Goal: Task Accomplishment & Management: Complete application form

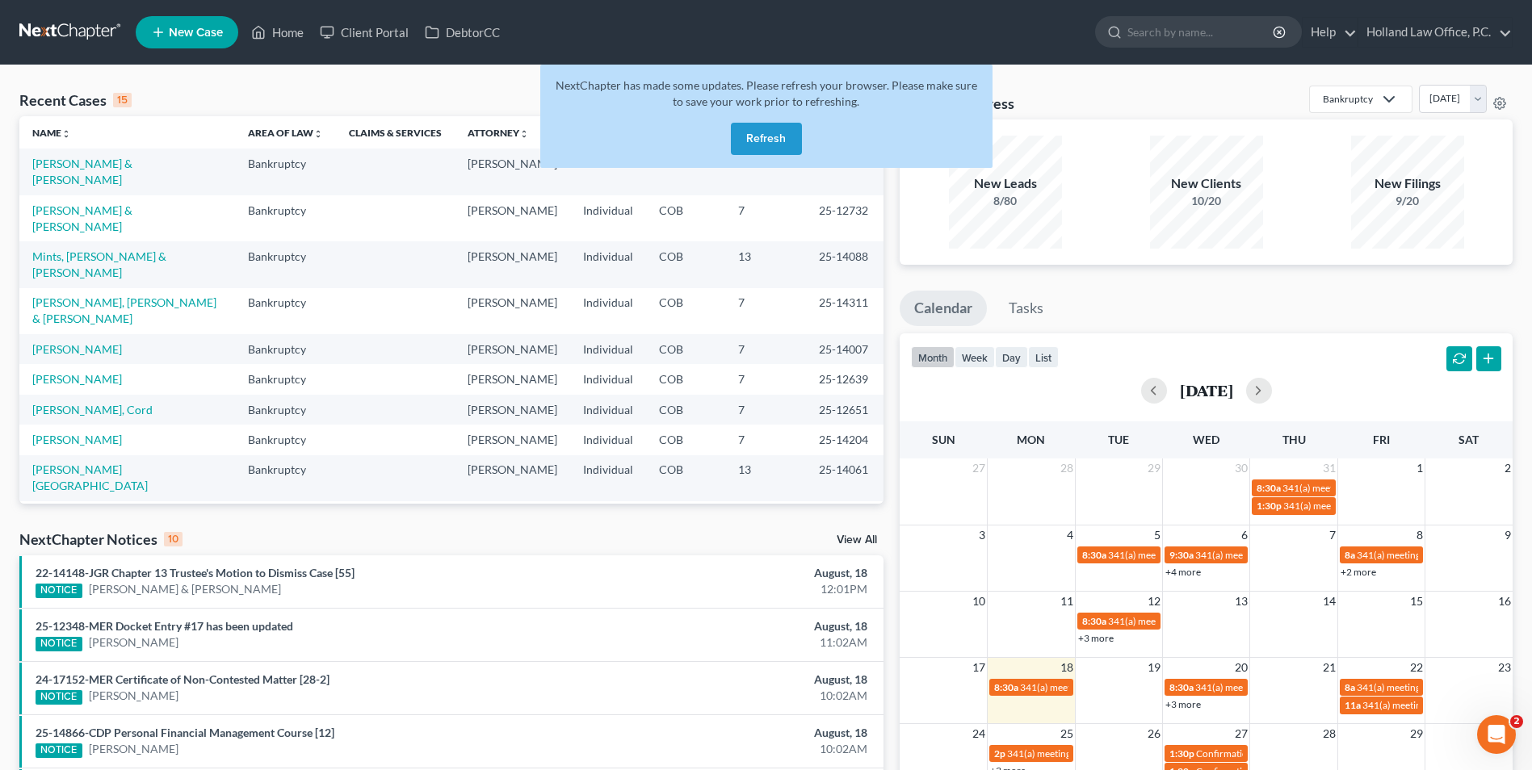
click at [779, 139] on button "Refresh" at bounding box center [766, 139] width 71 height 32
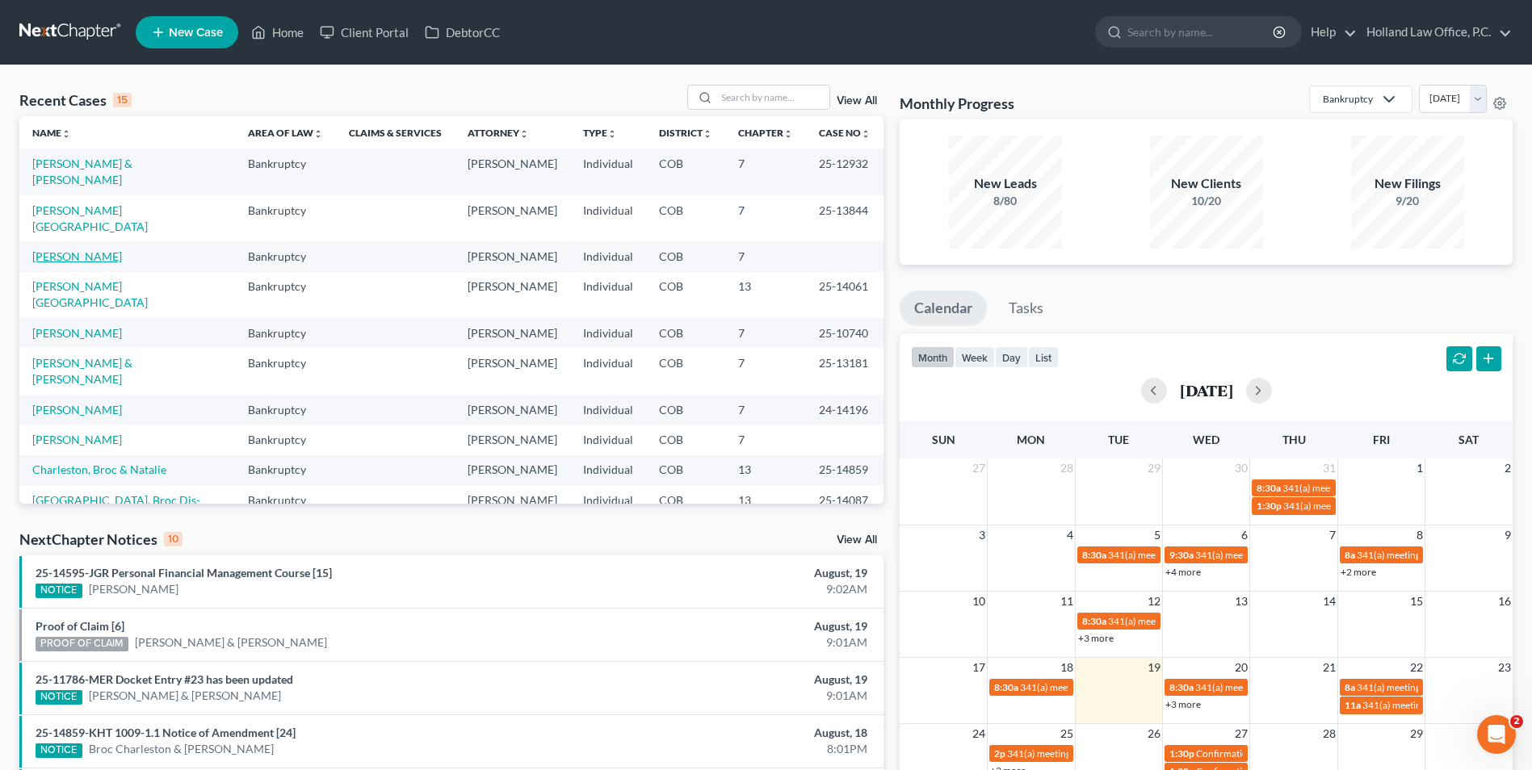
click at [77, 249] on link "[PERSON_NAME]" at bounding box center [77, 256] width 90 height 14
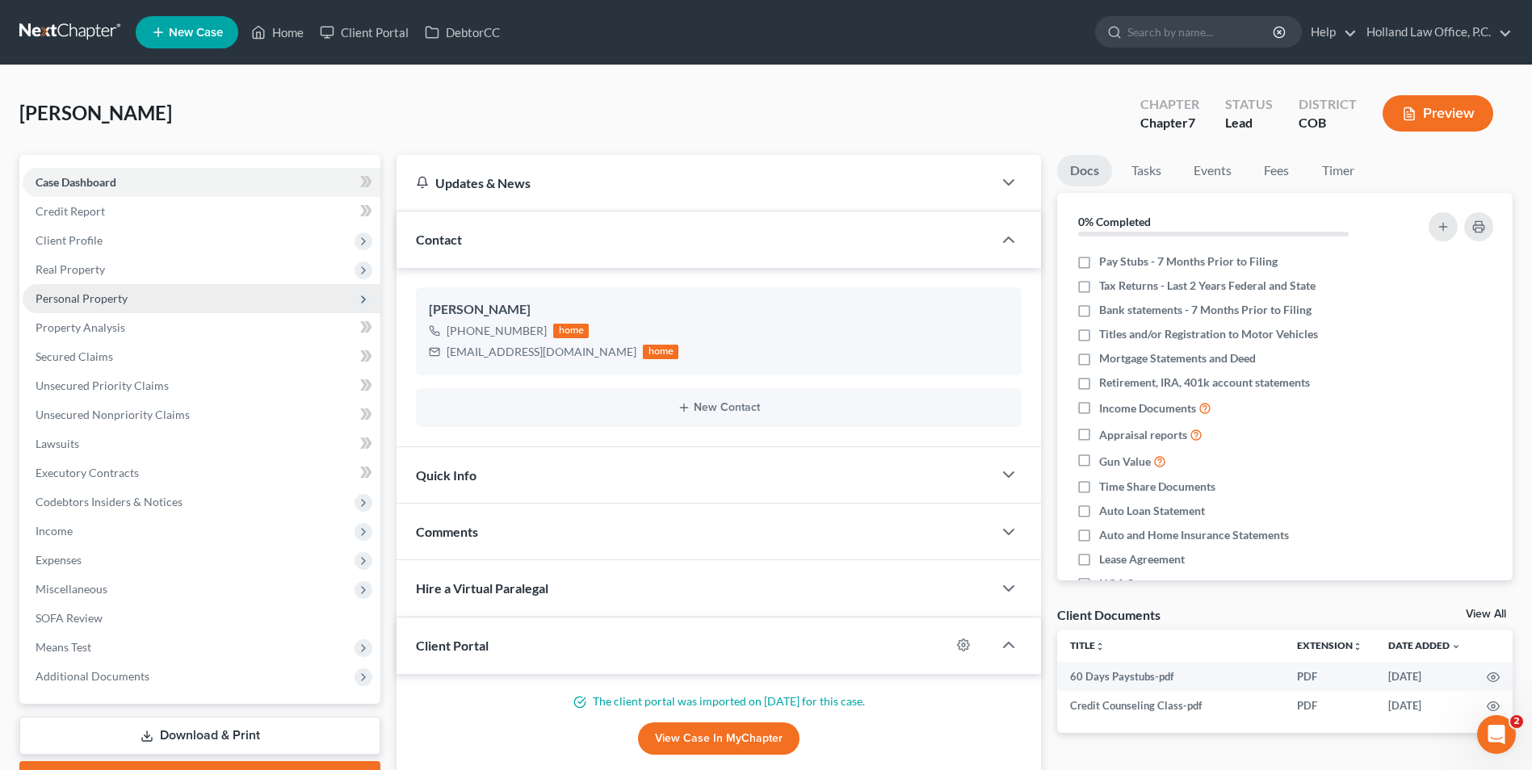
click at [119, 296] on span "Personal Property" at bounding box center [82, 298] width 92 height 14
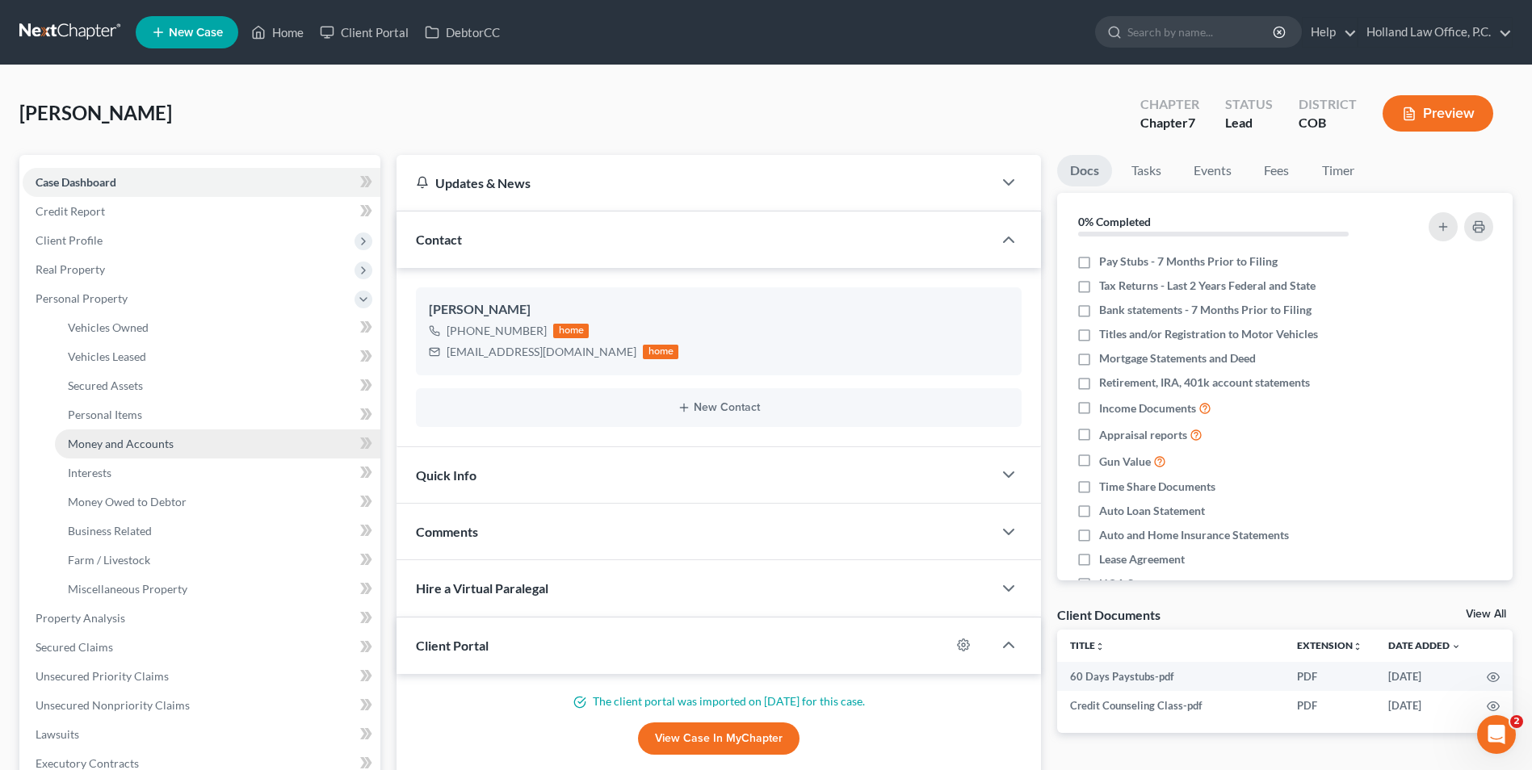
click at [113, 430] on link "Money and Accounts" at bounding box center [217, 444] width 325 height 29
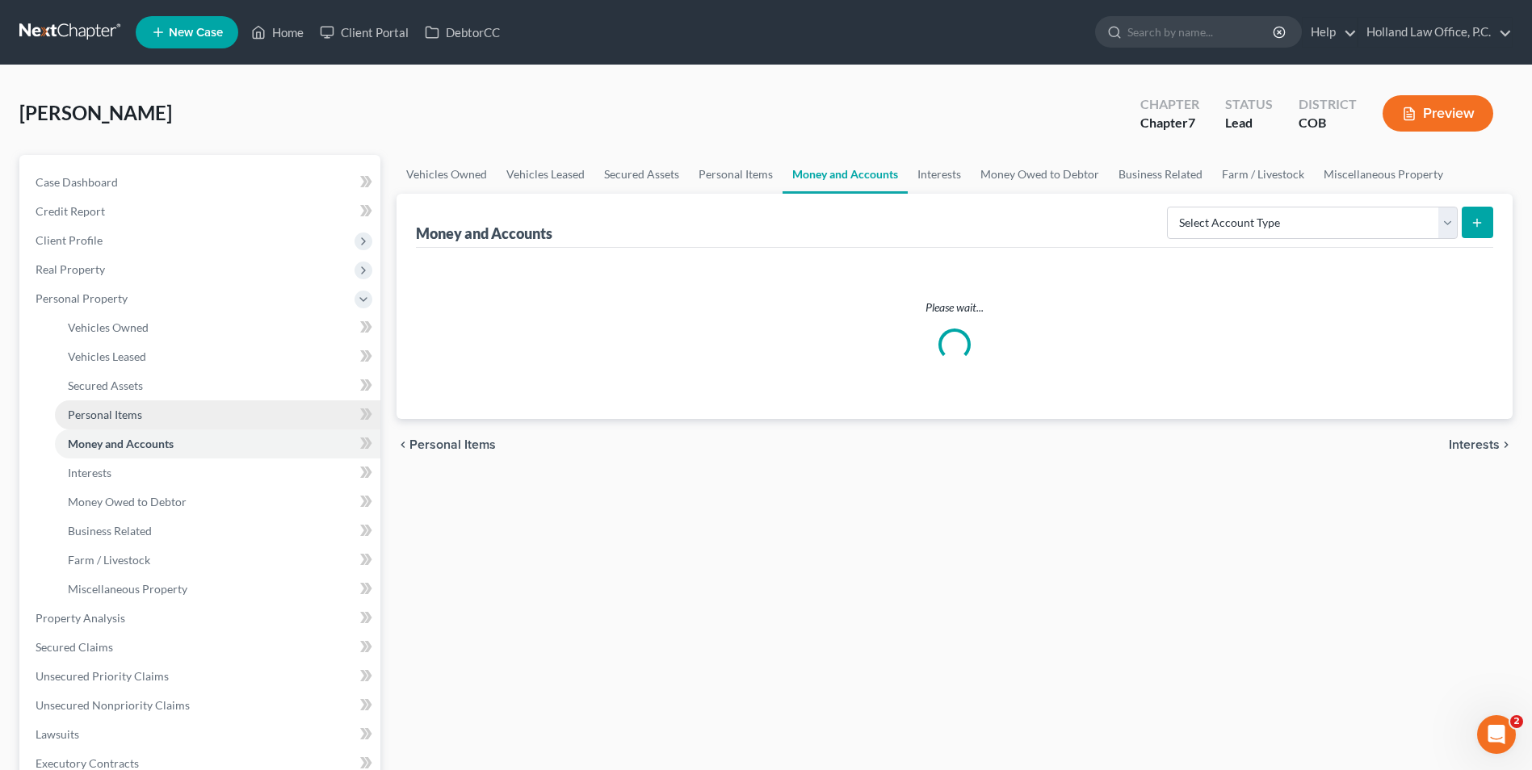
click at [119, 417] on span "Personal Items" at bounding box center [105, 415] width 74 height 14
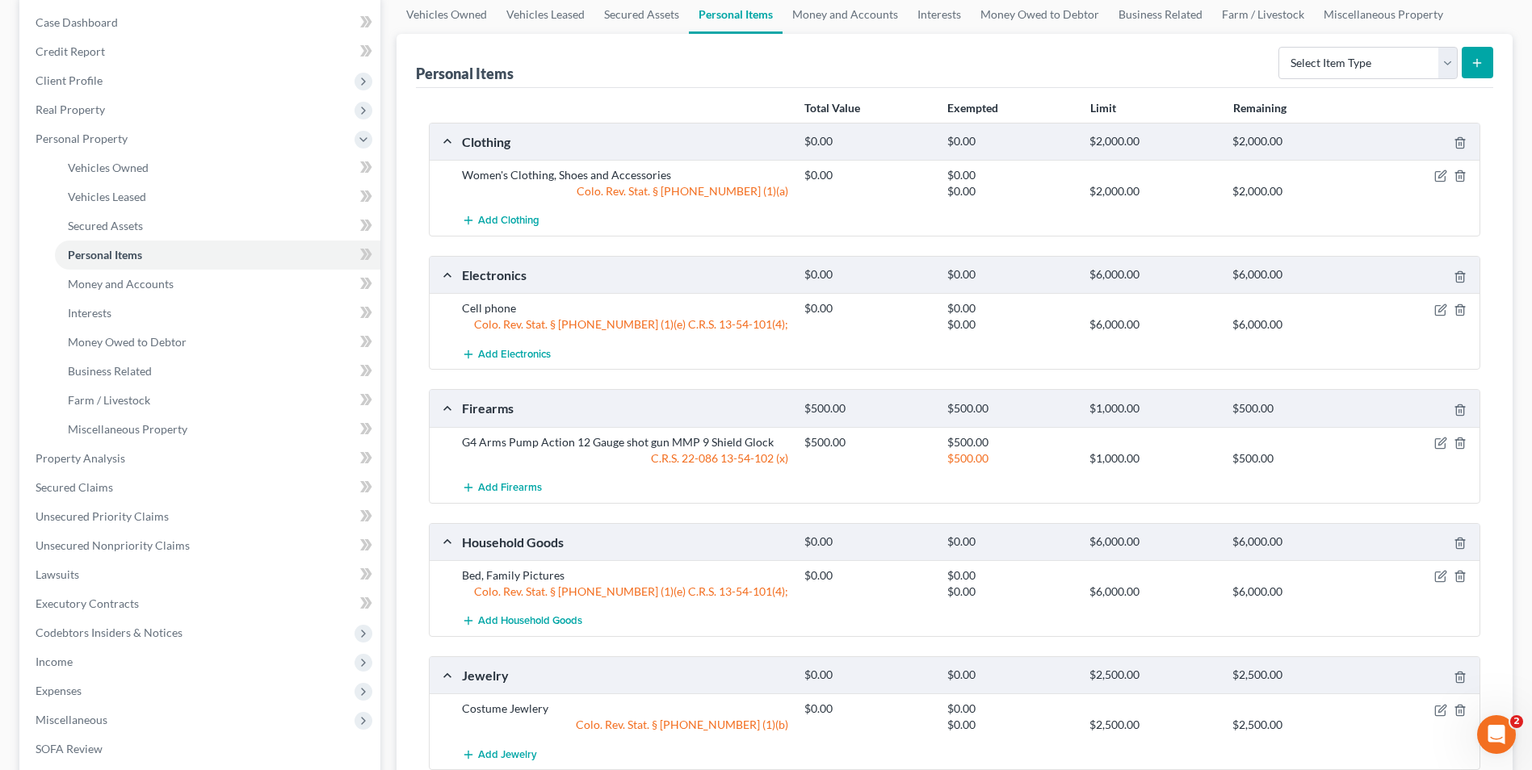
scroll to position [161, 0]
drag, startPoint x: 800, startPoint y: 169, endPoint x: 862, endPoint y: 168, distance: 62.2
click at [856, 168] on div "$0.00" at bounding box center [867, 174] width 143 height 16
drag, startPoint x: 862, startPoint y: 168, endPoint x: 847, endPoint y: 189, distance: 26.0
click at [863, 170] on div "$0.00" at bounding box center [867, 174] width 143 height 16
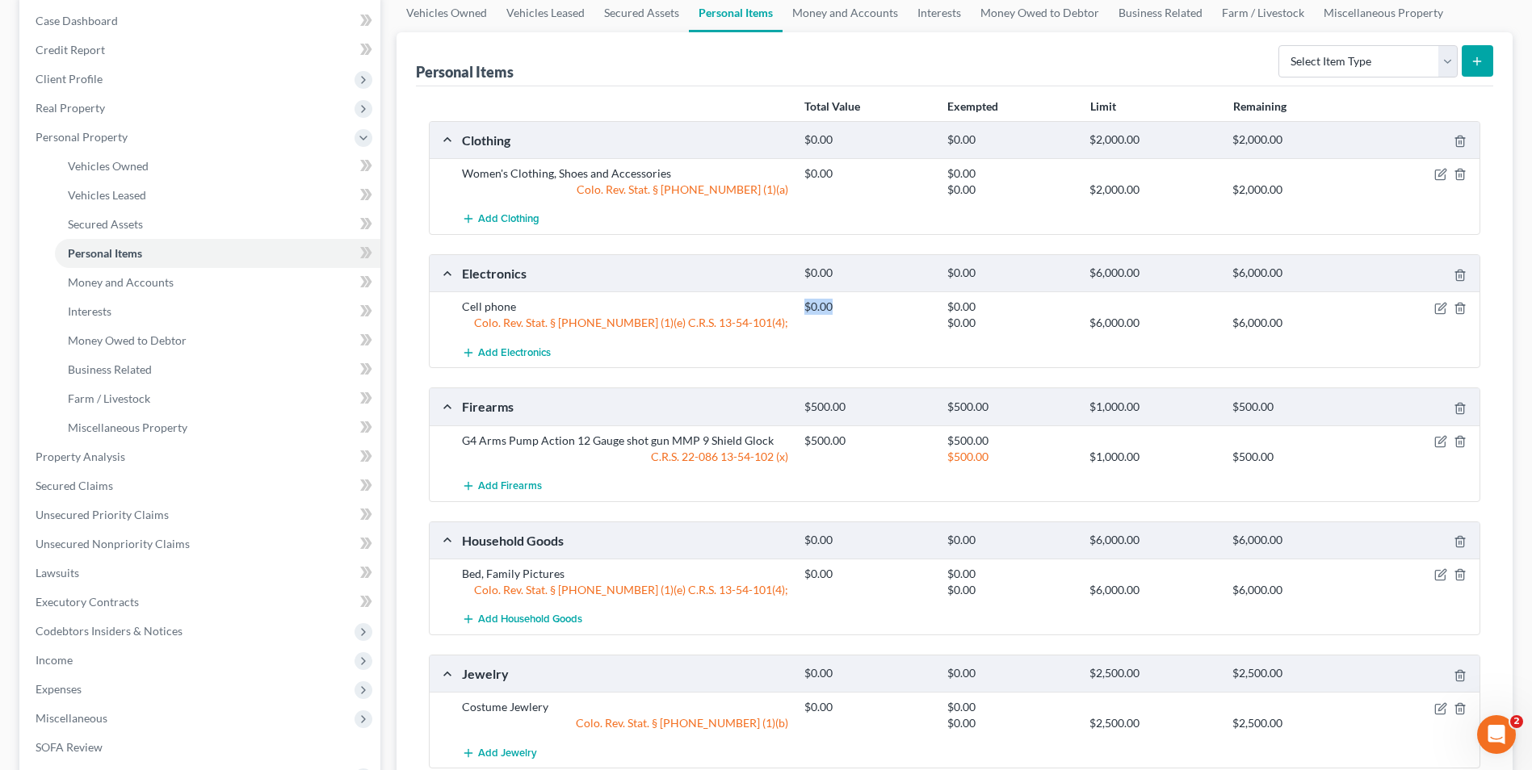
drag, startPoint x: 800, startPoint y: 297, endPoint x: 846, endPoint y: 305, distance: 46.7
click at [846, 305] on div "Cell phone $0.00 $0.00 Colo. Rev. Stat. § [PHONE_NUMBER] (1)(e) C.R.S. 13-54-10…" at bounding box center [955, 314] width 1050 height 46
click at [846, 305] on div "$0.00" at bounding box center [867, 307] width 143 height 16
click at [1434, 178] on icon "button" at bounding box center [1440, 174] width 13 height 13
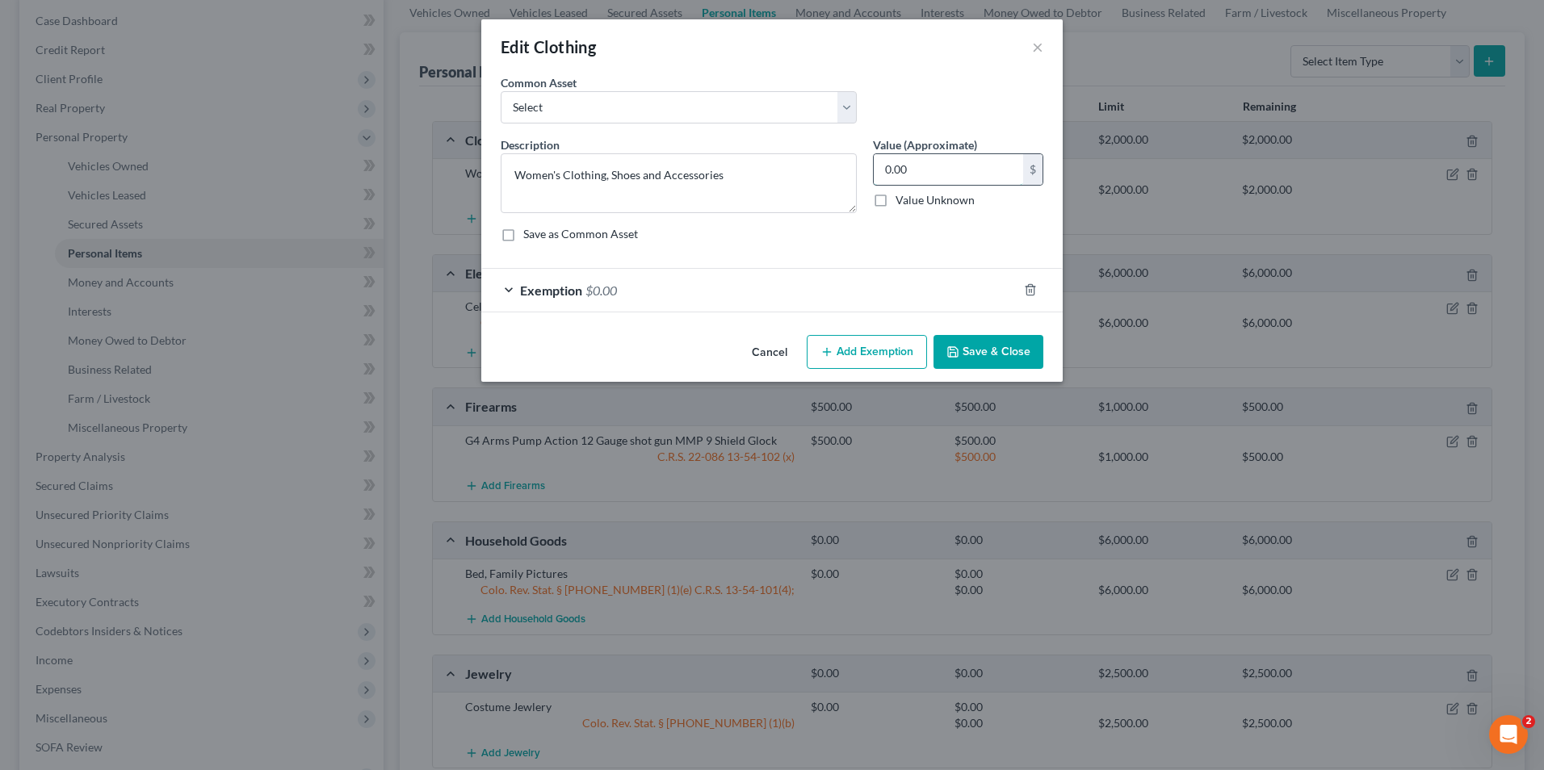
click at [909, 166] on input "0.00" at bounding box center [948, 169] width 149 height 31
type input "500.00"
click at [706, 291] on div "Exemption $0.00" at bounding box center [749, 290] width 536 height 43
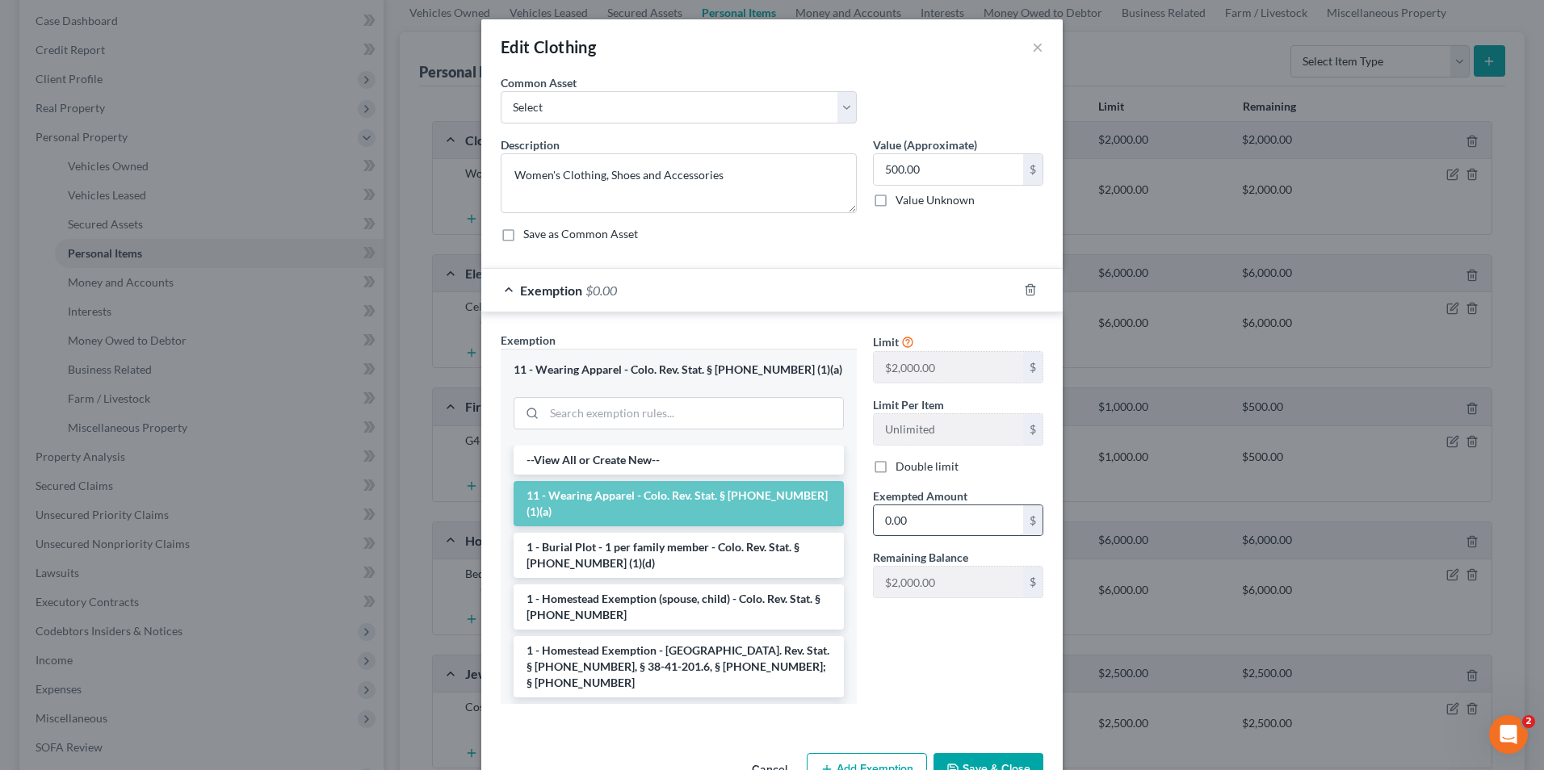
click at [917, 513] on input "0.00" at bounding box center [948, 520] width 149 height 31
type input "500.0"
drag, startPoint x: 928, startPoint y: 713, endPoint x: 989, endPoint y: 725, distance: 62.5
click at [928, 713] on div "Limit $2,000.00 $ Limit Per Item Unlimited $ Double limit Exempted Amount * 500…" at bounding box center [958, 524] width 187 height 384
click at [986, 762] on button "Save & Close" at bounding box center [988, 770] width 110 height 34
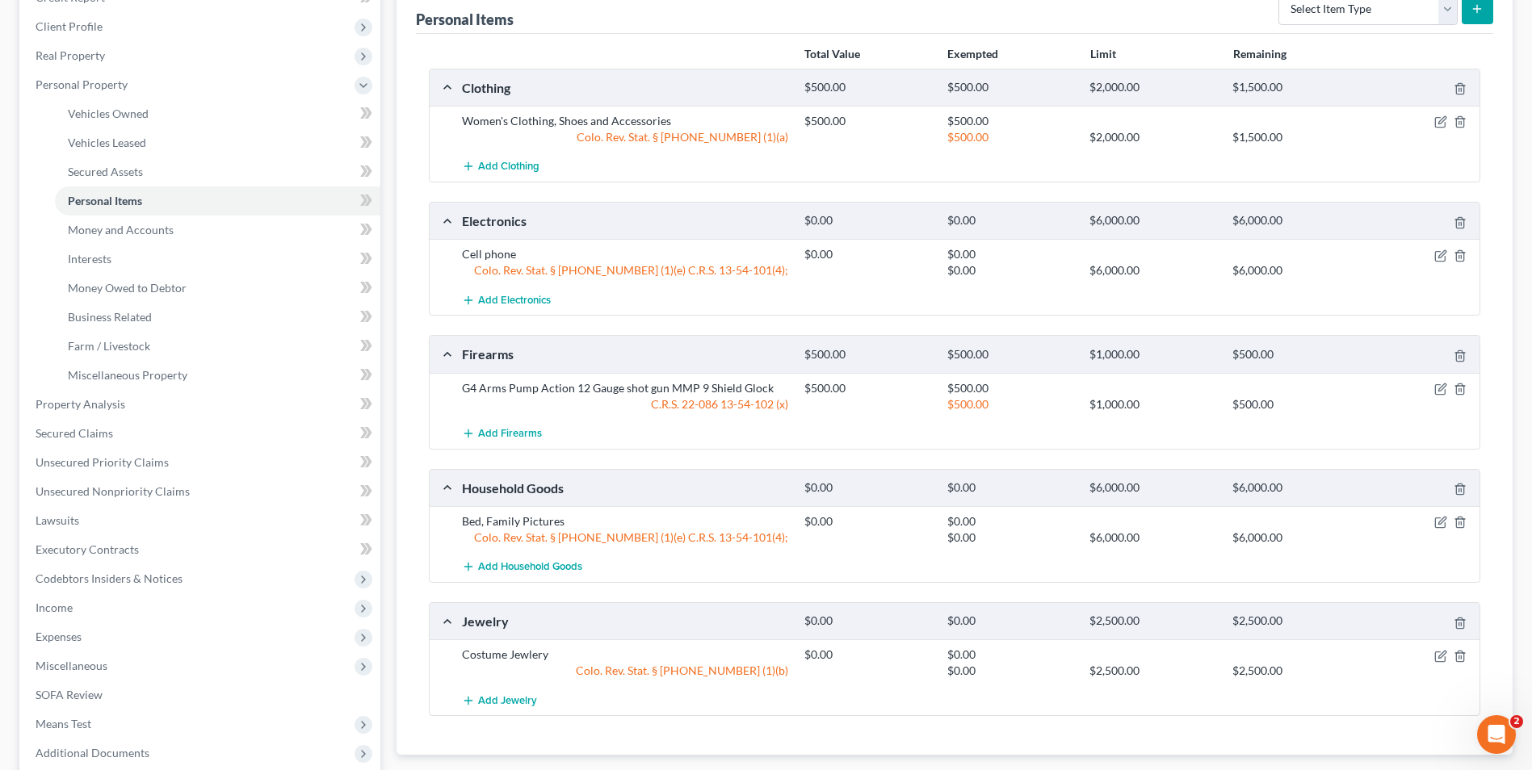
scroll to position [242, 0]
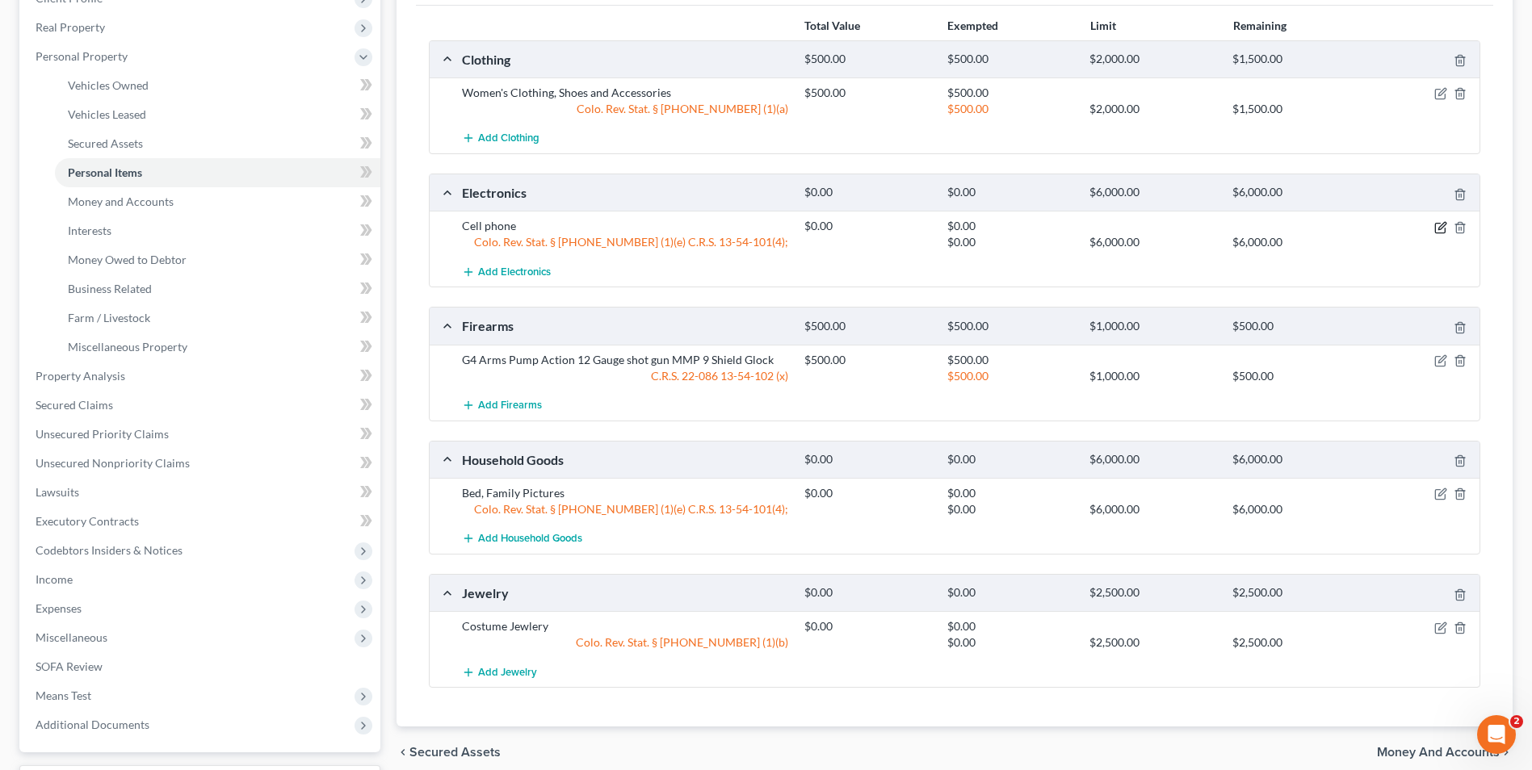
click at [1445, 229] on icon "button" at bounding box center [1440, 227] width 13 height 13
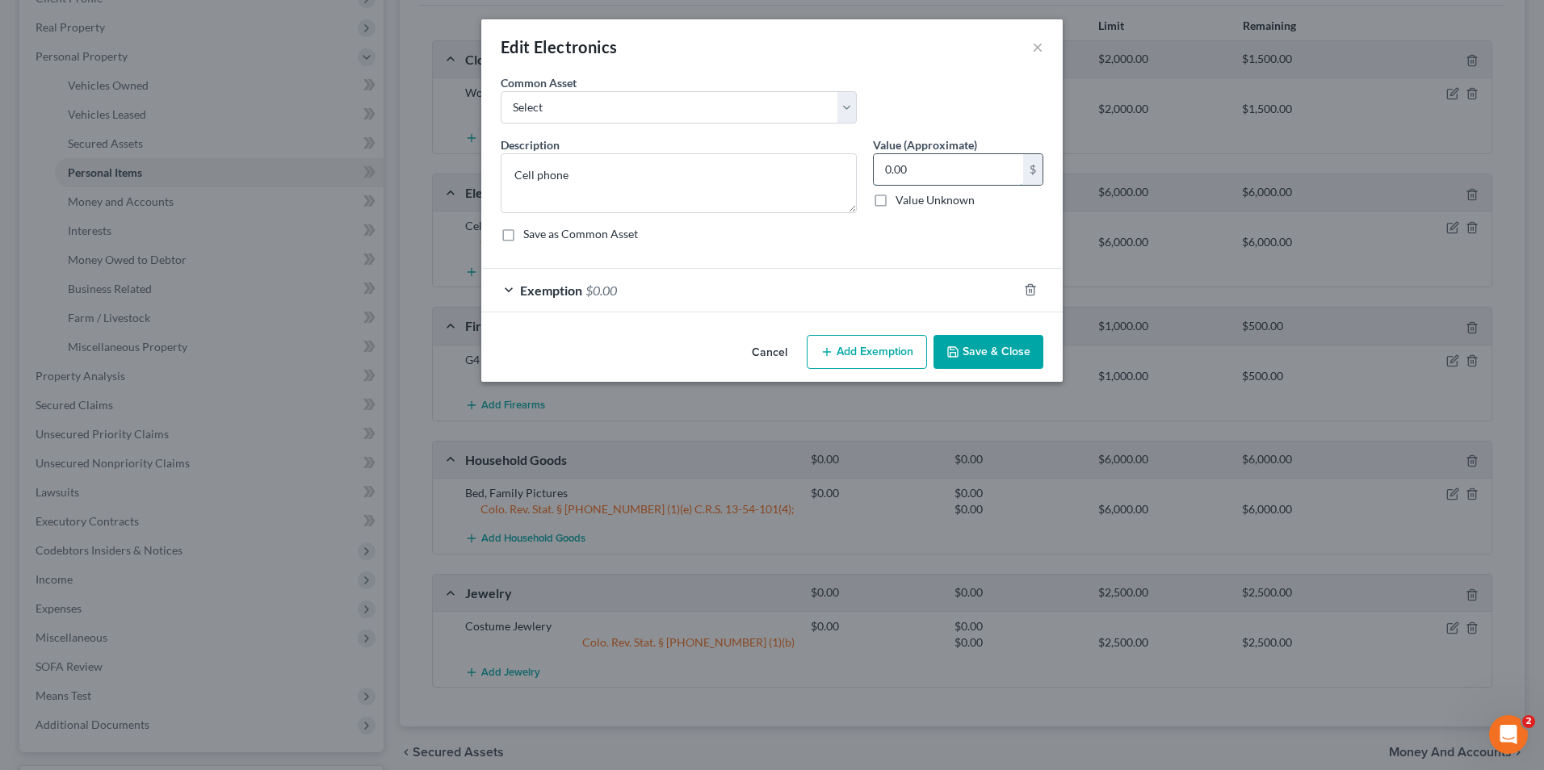
click at [926, 166] on input "0.00" at bounding box center [948, 169] width 149 height 31
type input "100.00"
click at [629, 172] on textarea "Cell phone" at bounding box center [679, 183] width 356 height 60
type textarea "Cell phone, TV, Laptop"
click at [1019, 349] on button "Save & Close" at bounding box center [988, 352] width 110 height 34
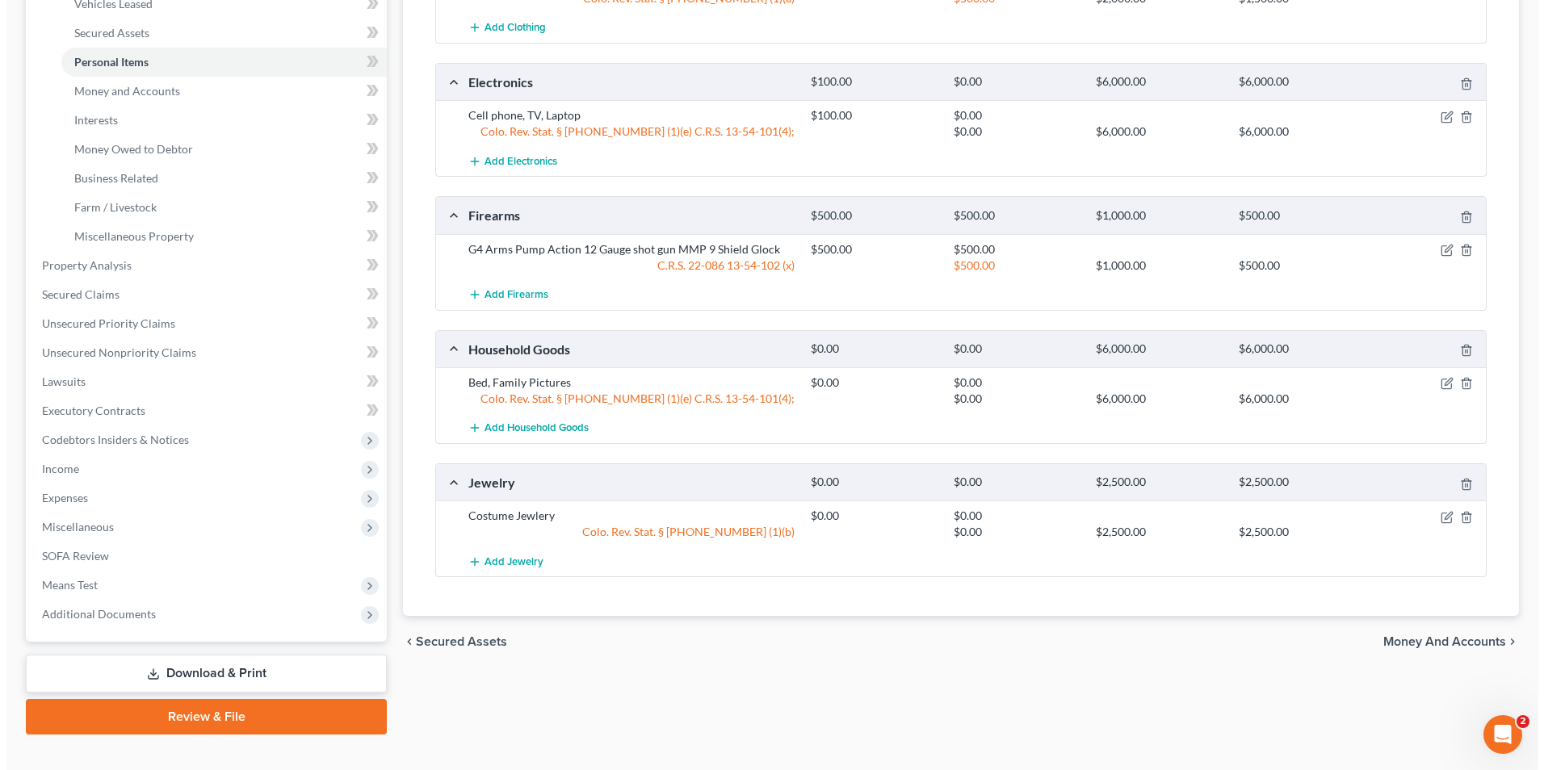
scroll to position [379, 0]
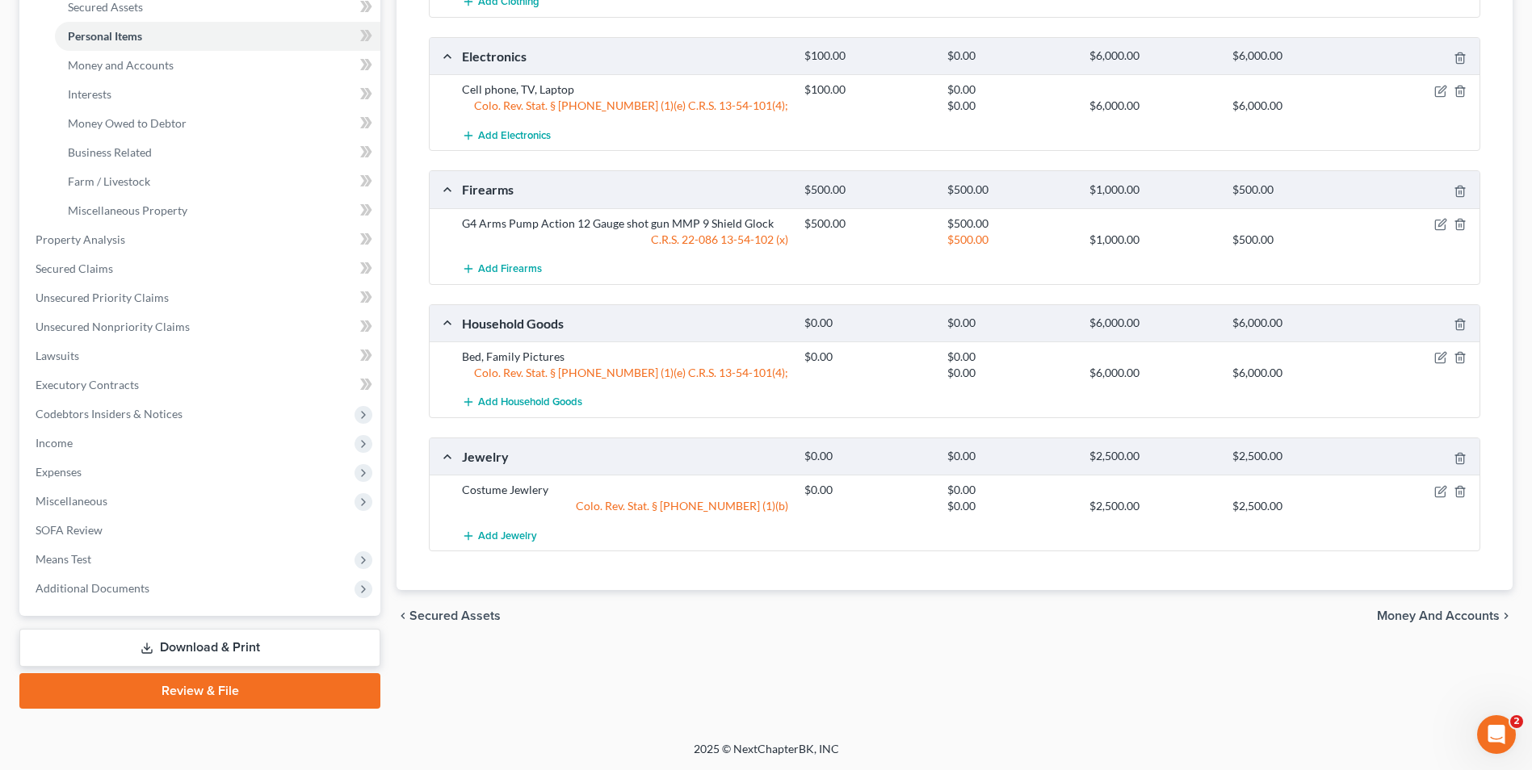
click at [1432, 352] on div at bounding box center [1424, 357] width 114 height 16
click at [1443, 354] on icon "button" at bounding box center [1441, 356] width 7 height 7
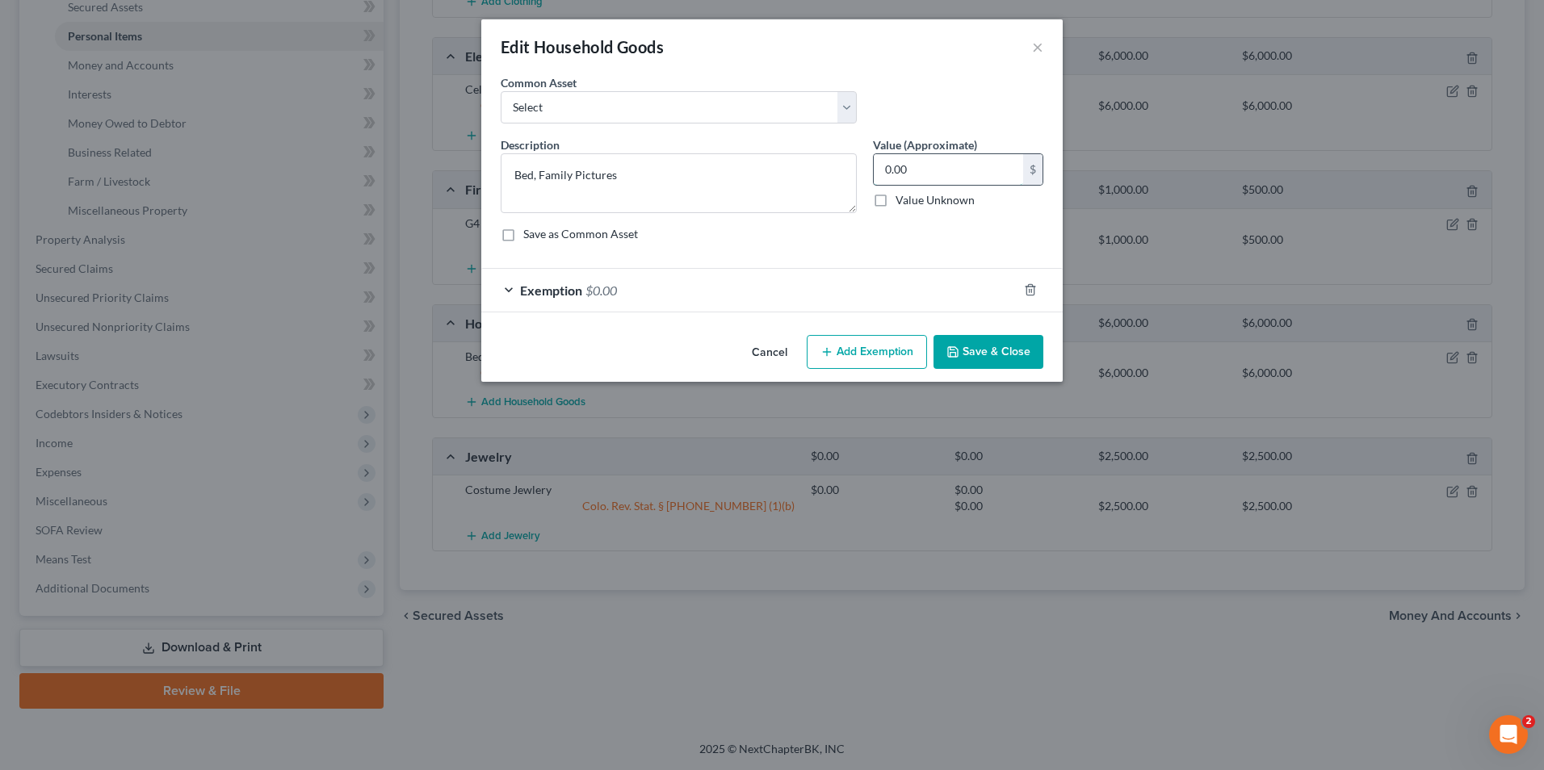
click at [966, 167] on input "0.00" at bounding box center [948, 169] width 149 height 31
type input "100.00"
click at [920, 304] on div "Exemption $0.00" at bounding box center [749, 290] width 536 height 43
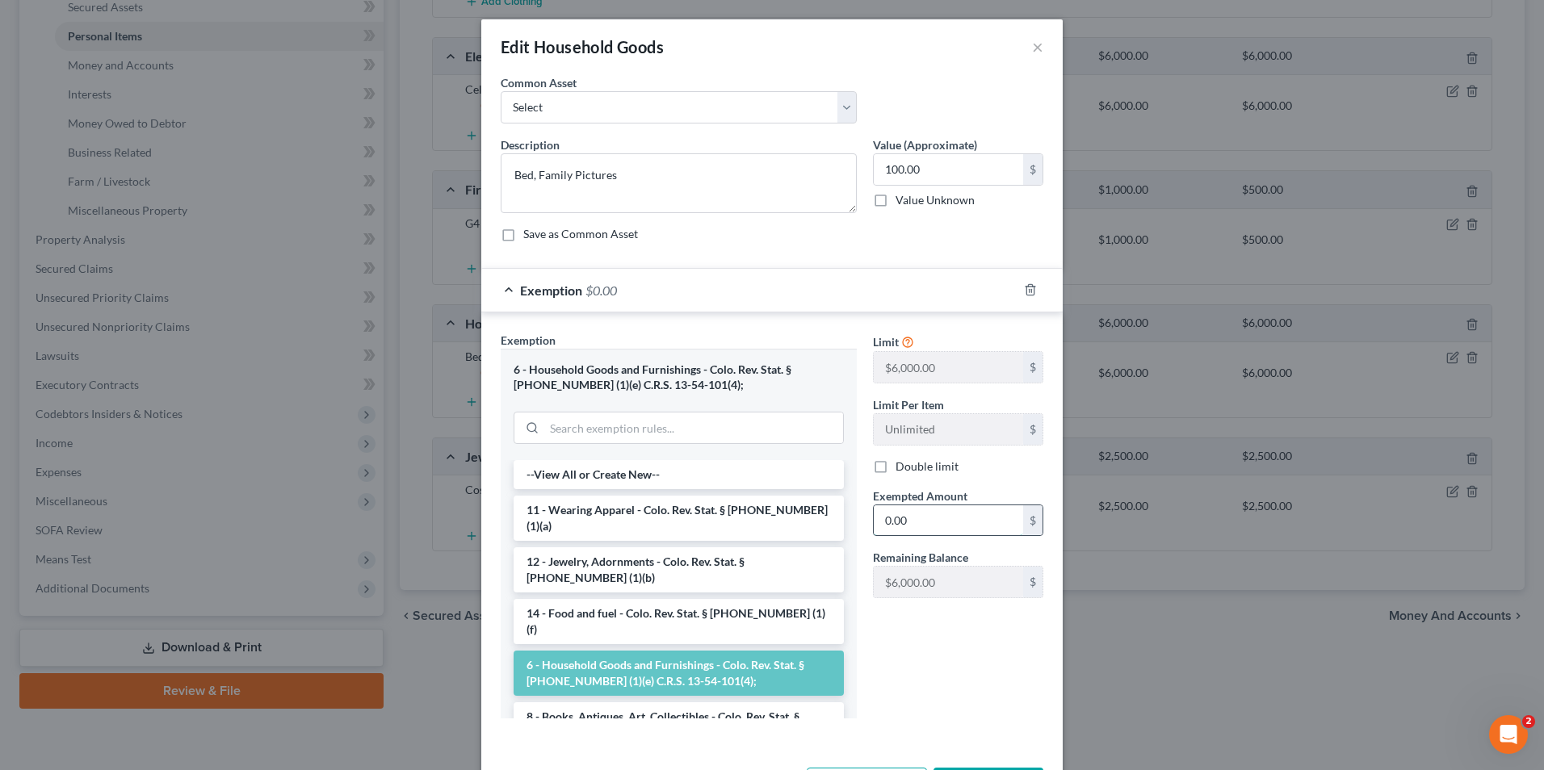
click at [926, 528] on input "0.00" at bounding box center [948, 520] width 149 height 31
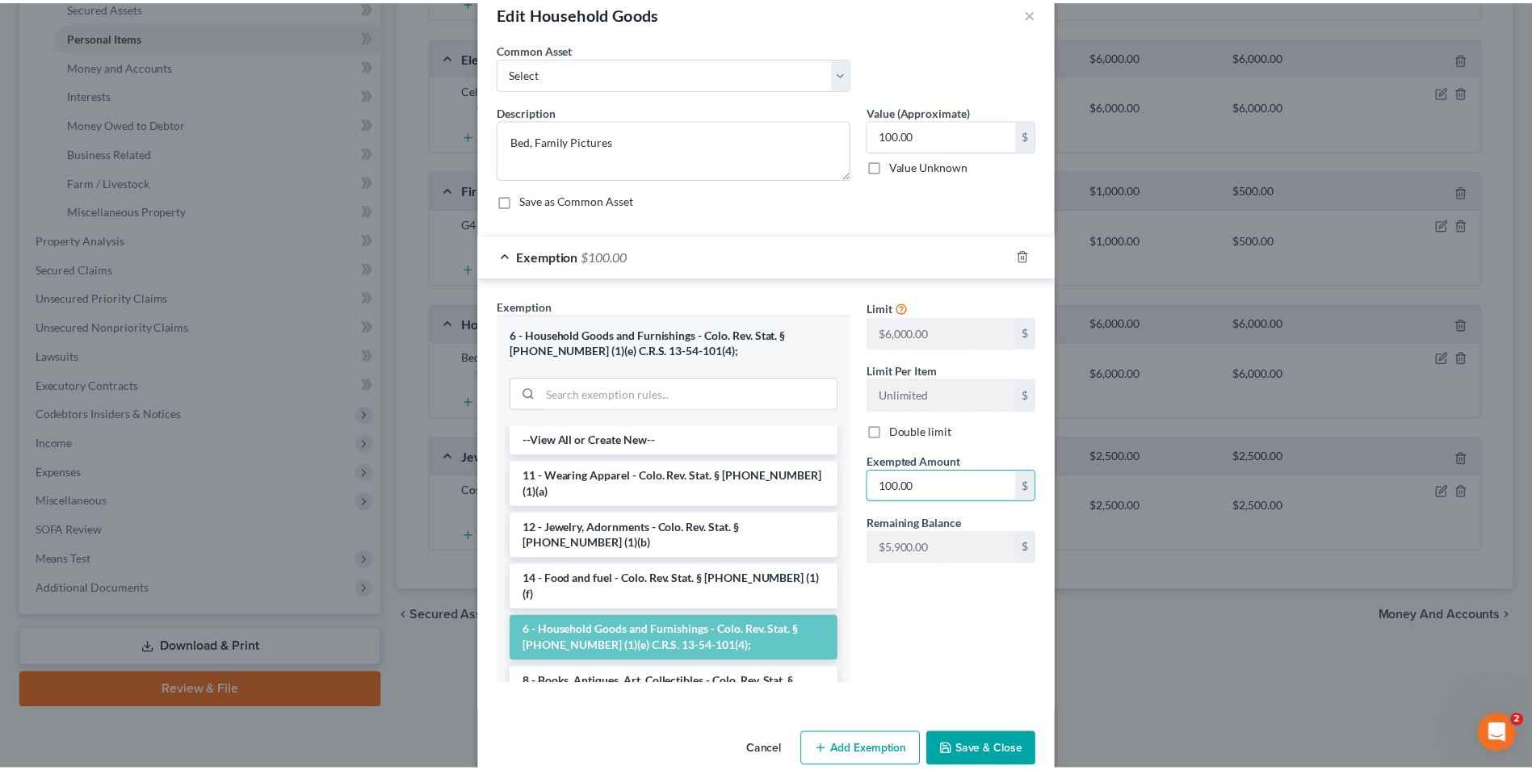
scroll to position [64, 0]
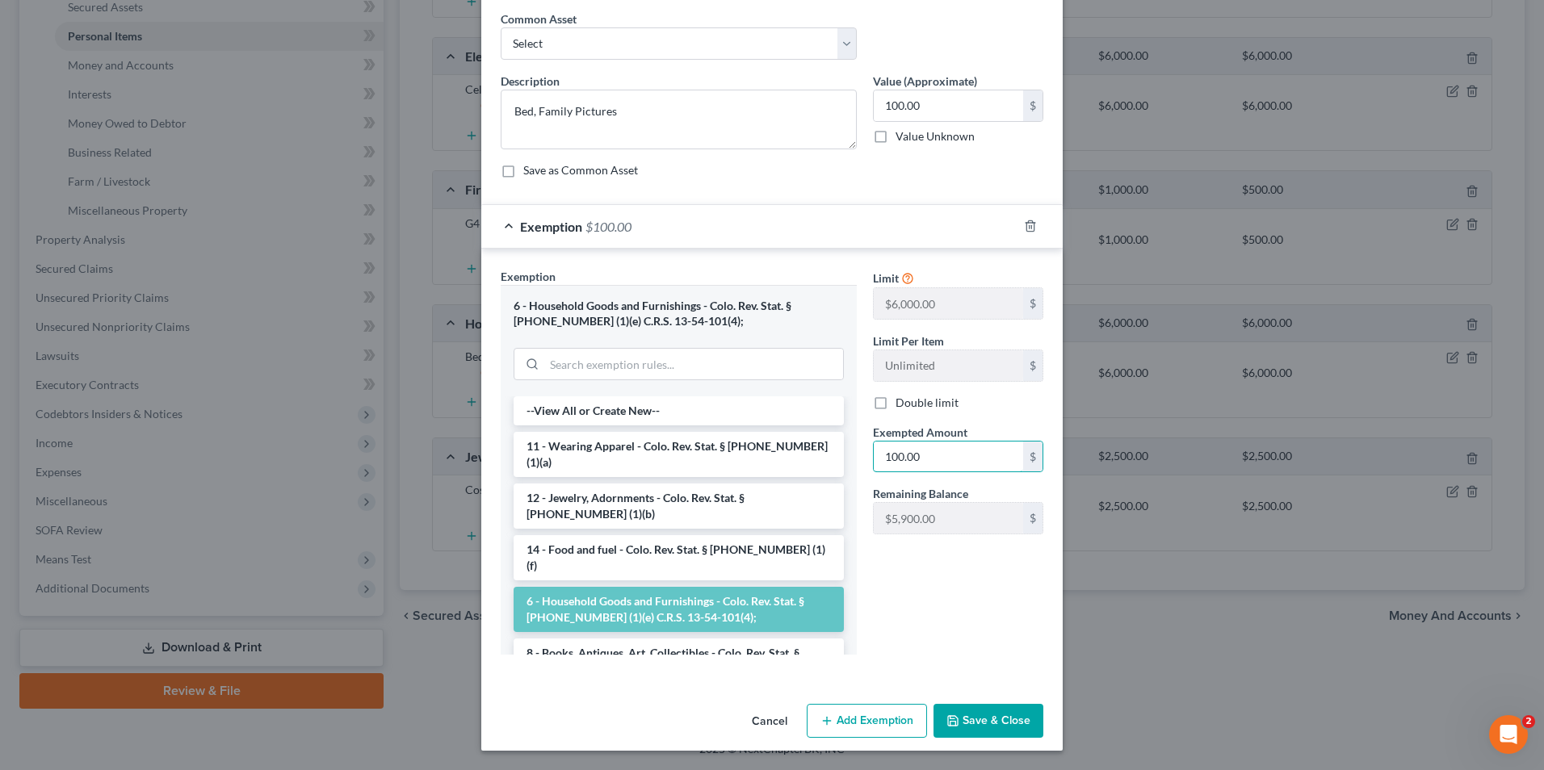
type input "100.00"
click at [1002, 715] on button "Save & Close" at bounding box center [988, 721] width 110 height 34
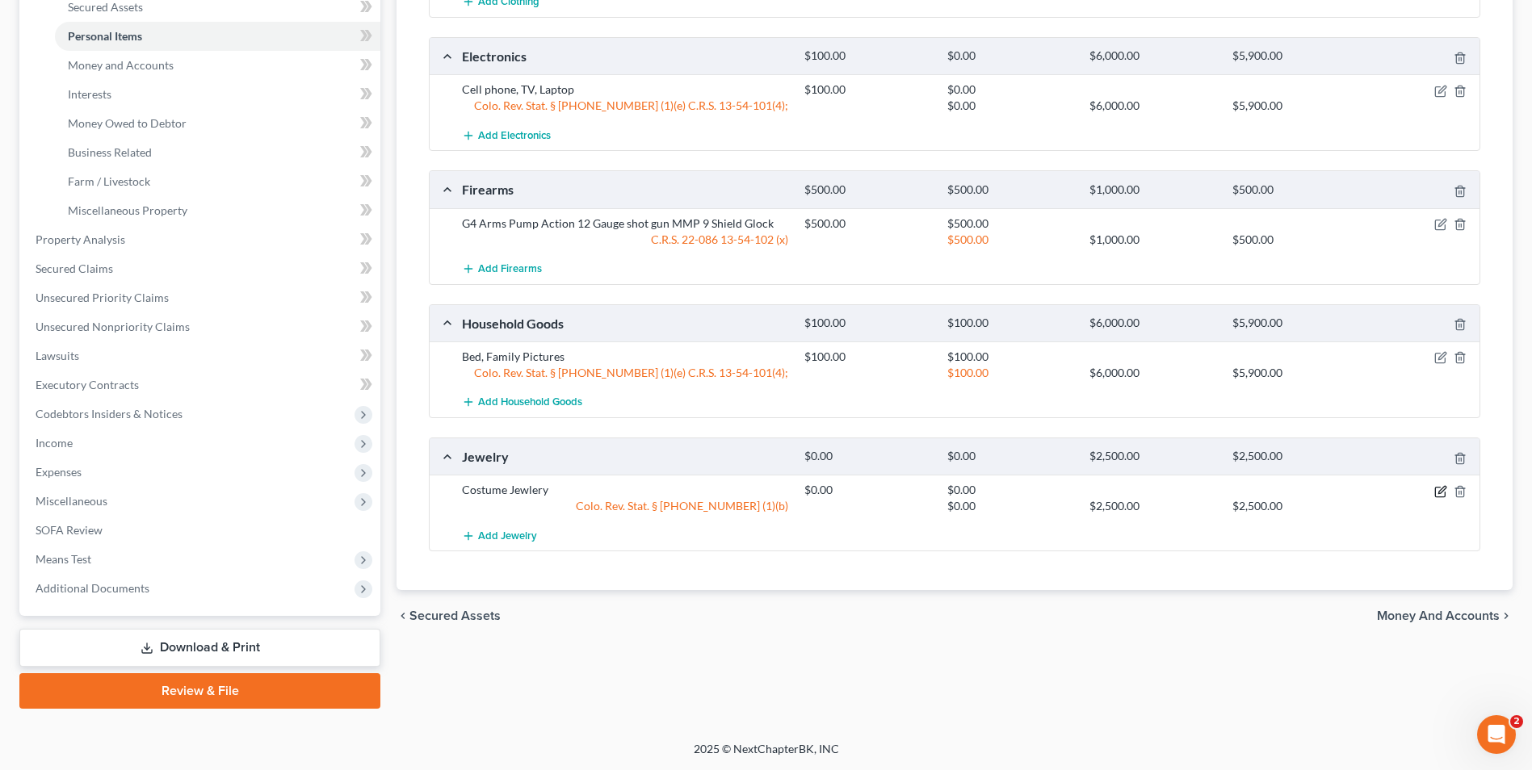
click at [1444, 492] on icon "button" at bounding box center [1440, 491] width 13 height 13
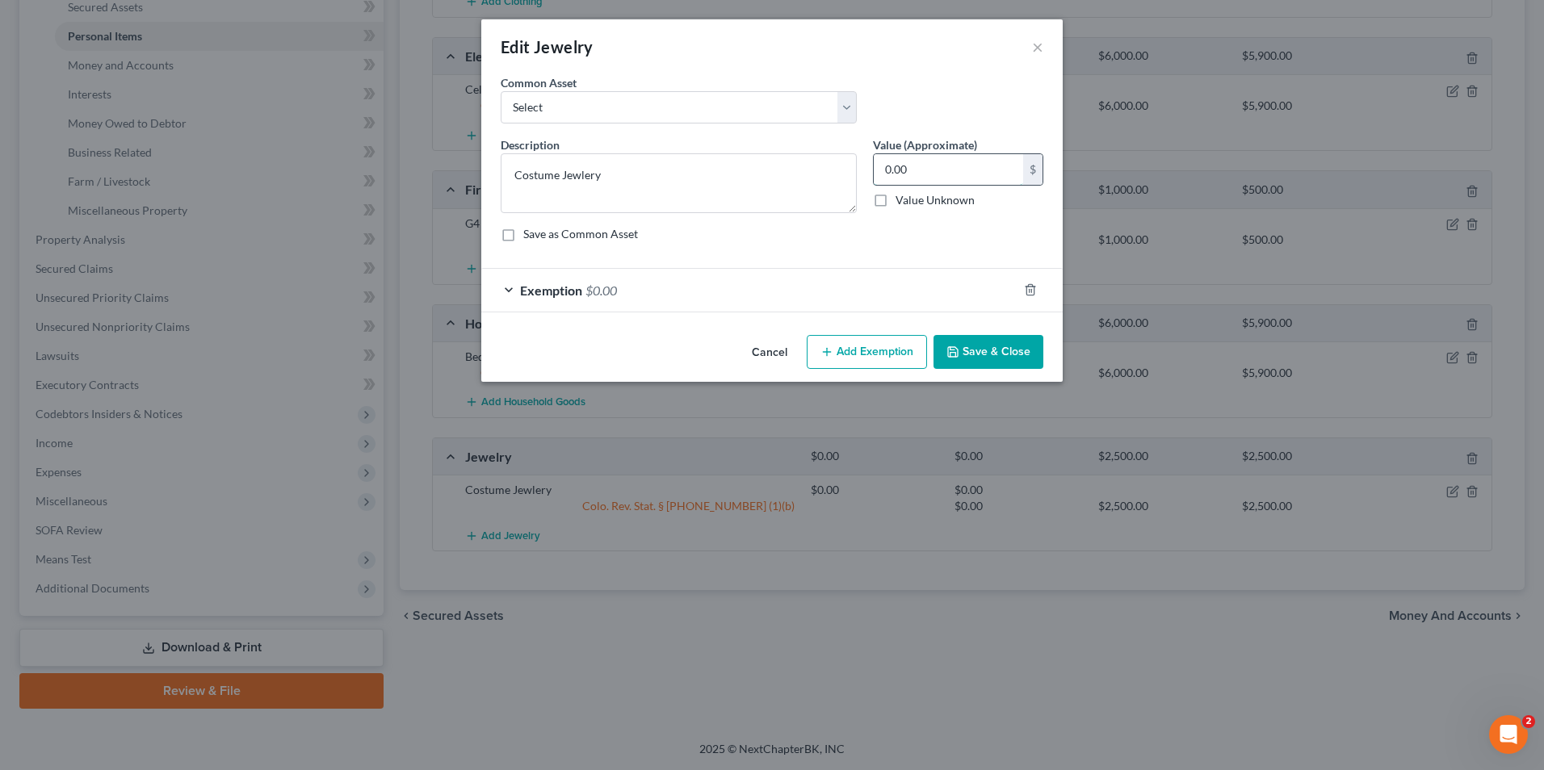
click at [939, 174] on input "0.00" at bounding box center [948, 169] width 149 height 31
type input "100.00"
drag, startPoint x: 1008, startPoint y: 357, endPoint x: 919, endPoint y: 245, distance: 143.0
click at [919, 245] on div "Edit Jewelry × An exemption set must first be selected from the Filing Informat…" at bounding box center [771, 200] width 581 height 363
click at [950, 307] on div "Exemption $0.00" at bounding box center [749, 290] width 536 height 43
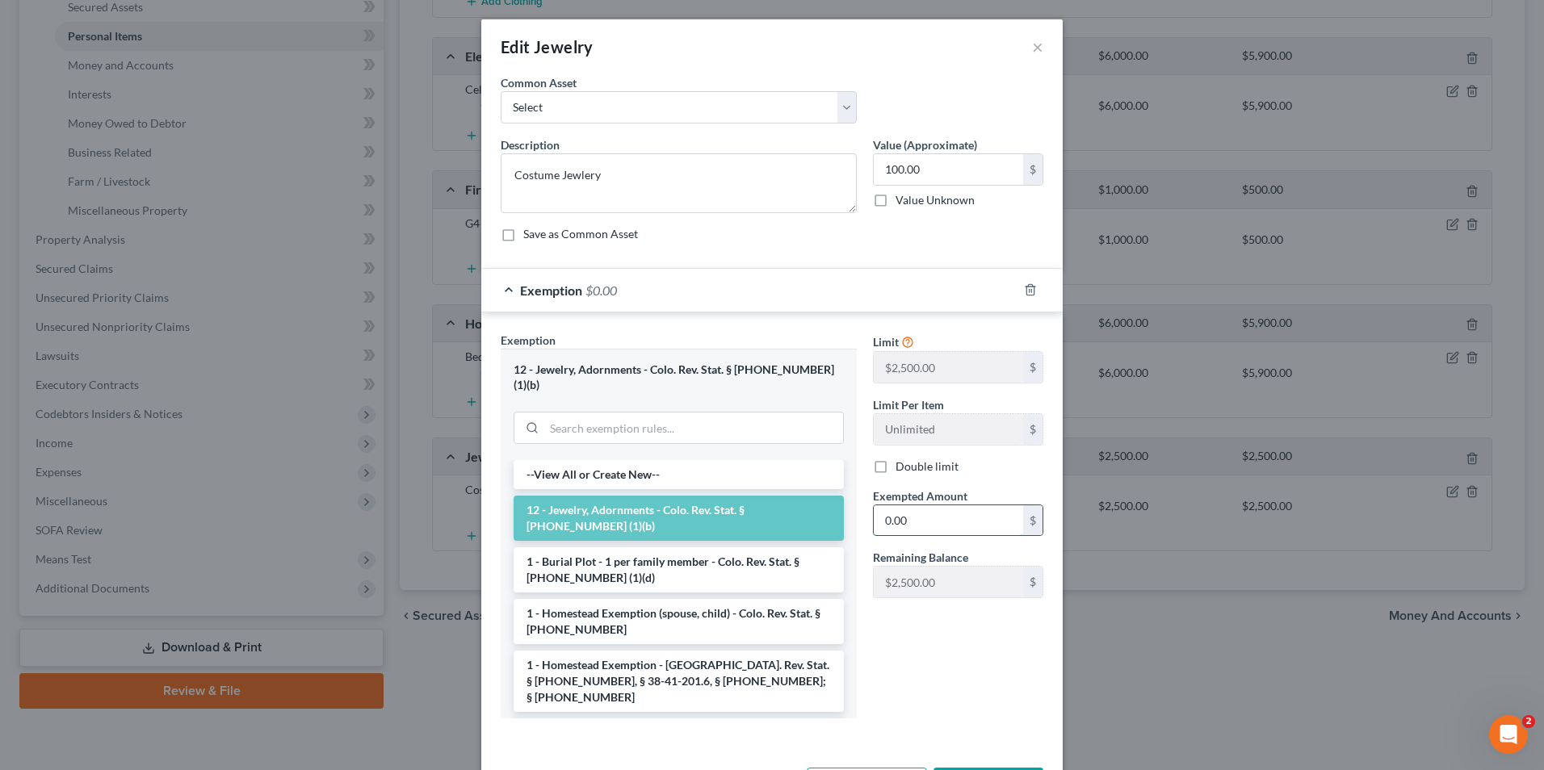
click at [931, 526] on input "0.00" at bounding box center [948, 520] width 149 height 31
type input "100.00"
click at [979, 768] on button "Save & Close" at bounding box center [988, 785] width 110 height 34
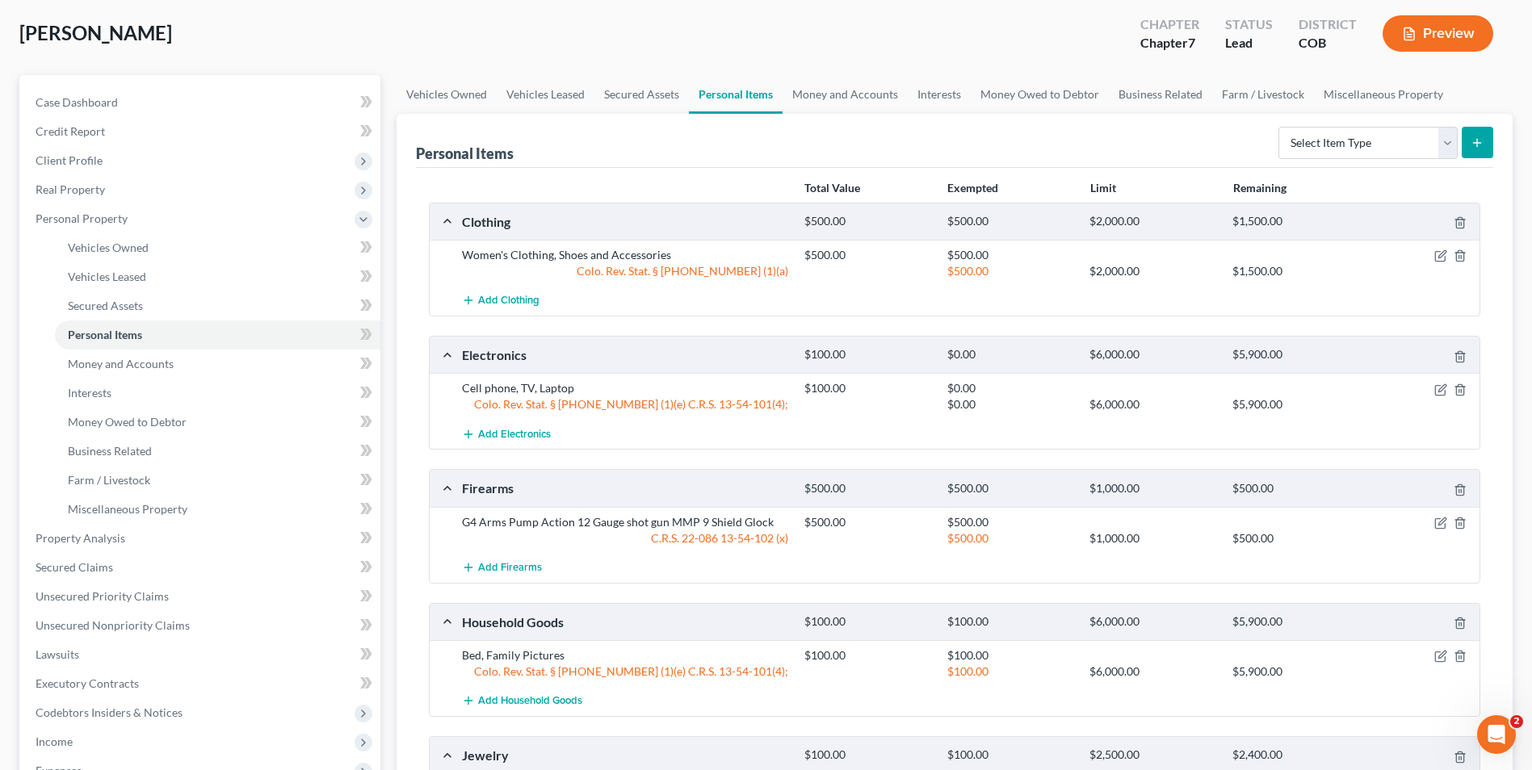
scroll to position [0, 0]
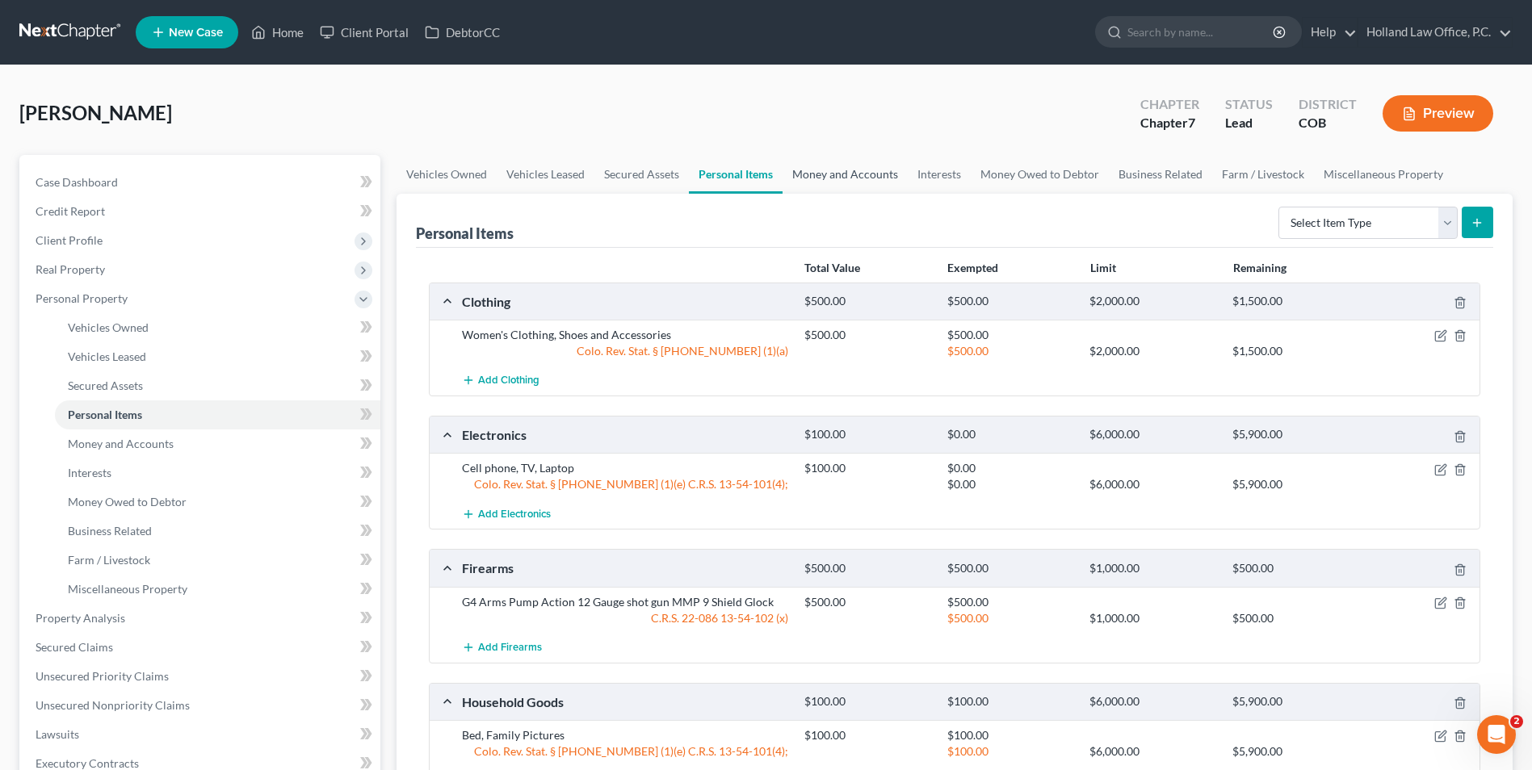
click at [838, 174] on link "Money and Accounts" at bounding box center [844, 174] width 125 height 39
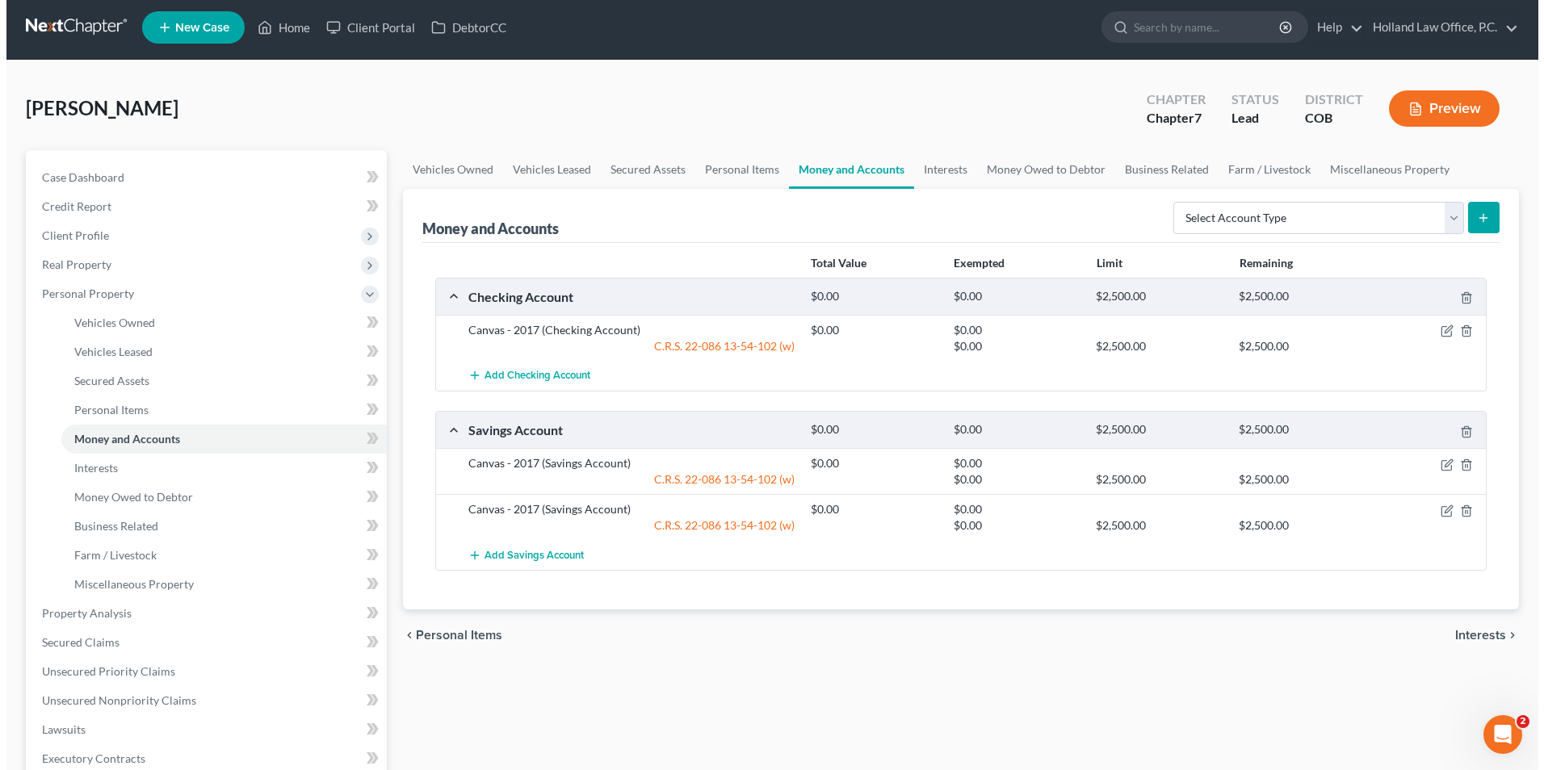
scroll to position [81, 0]
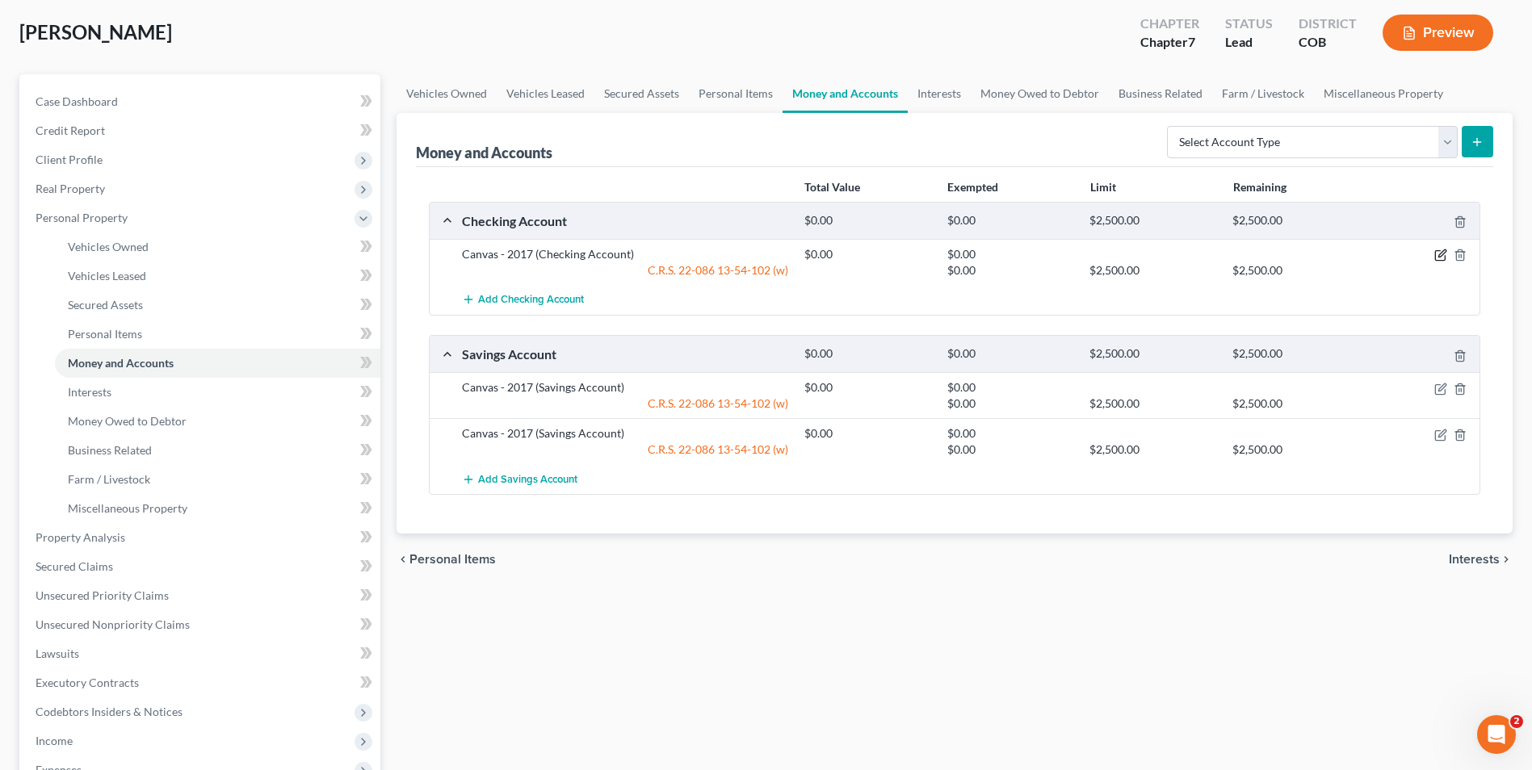
click at [1437, 260] on icon "button" at bounding box center [1440, 255] width 13 height 13
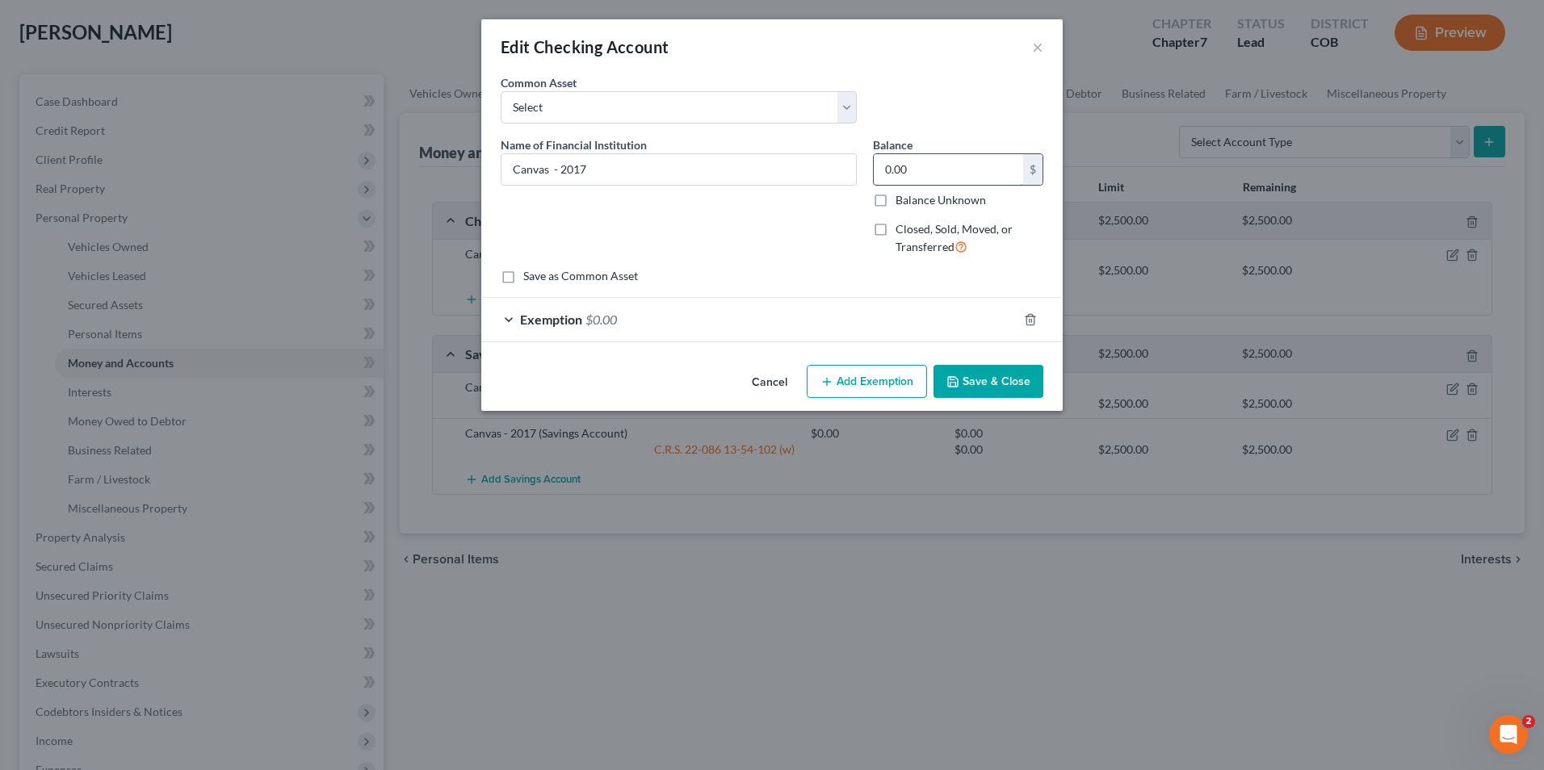
click at [899, 164] on input "0.00" at bounding box center [948, 169] width 149 height 31
type input "225.76"
click at [985, 391] on button "Save & Close" at bounding box center [988, 382] width 110 height 34
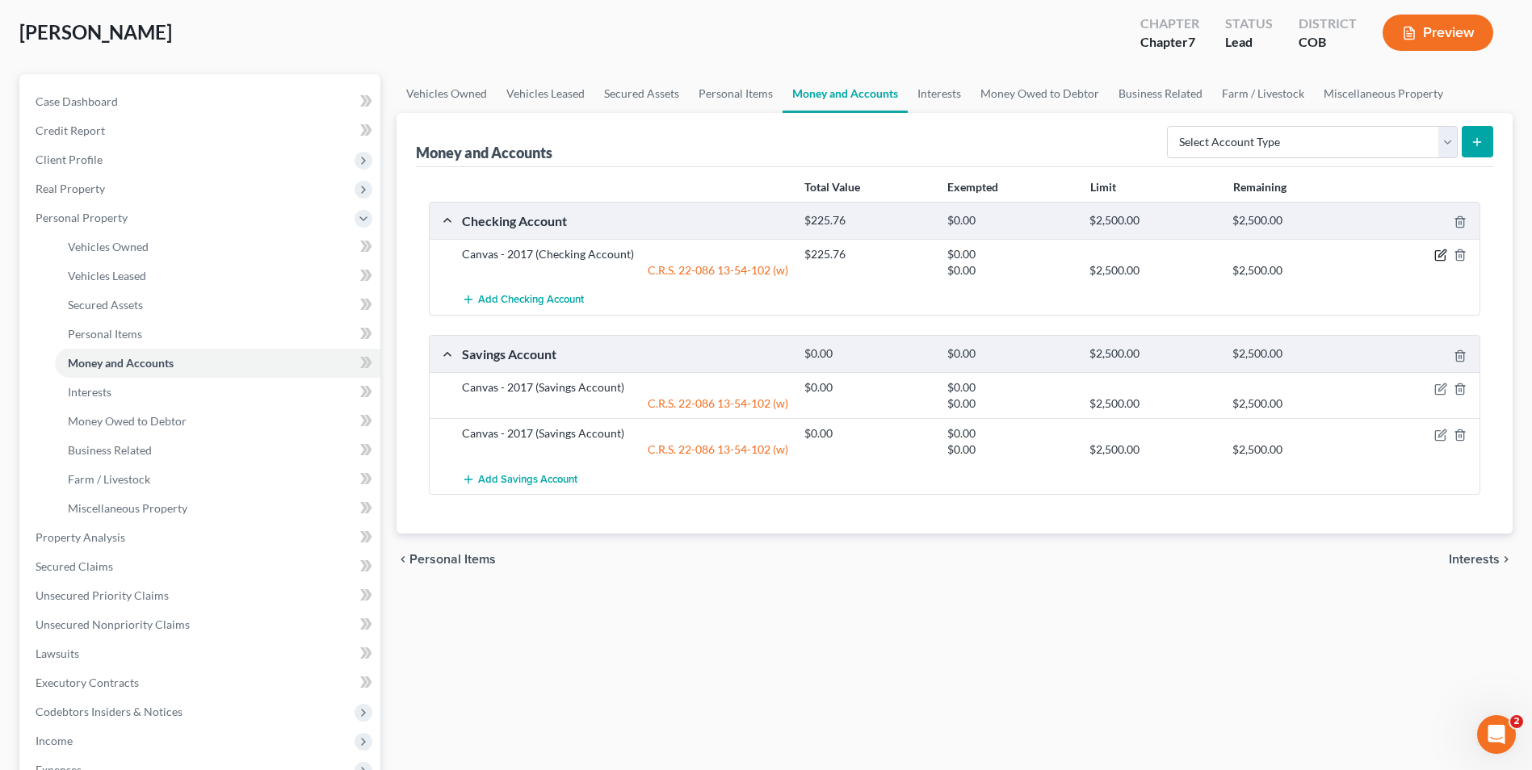
click at [1440, 258] on icon "button" at bounding box center [1440, 255] width 13 height 13
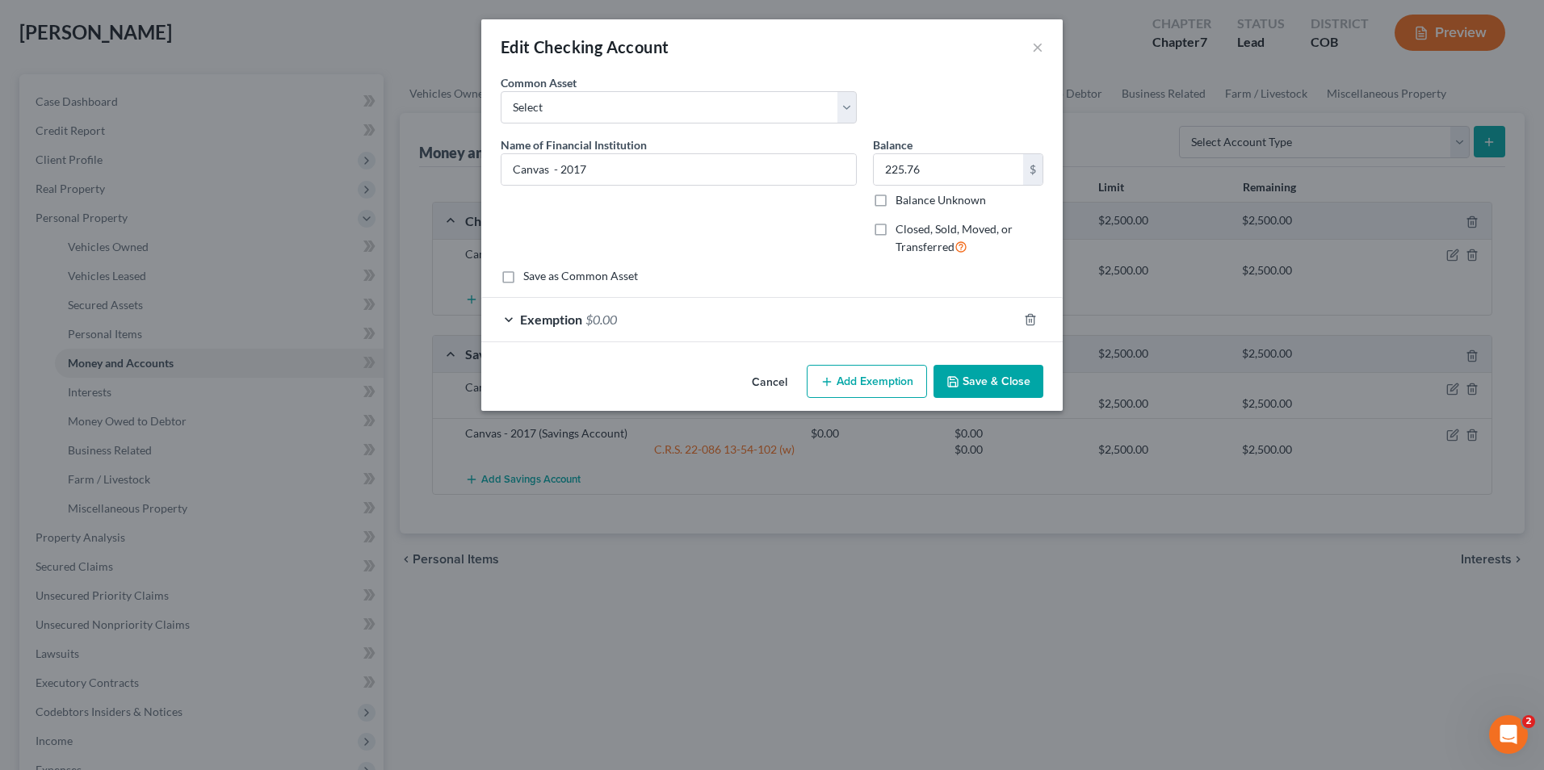
click at [887, 308] on div "Exemption $0.00" at bounding box center [749, 319] width 536 height 43
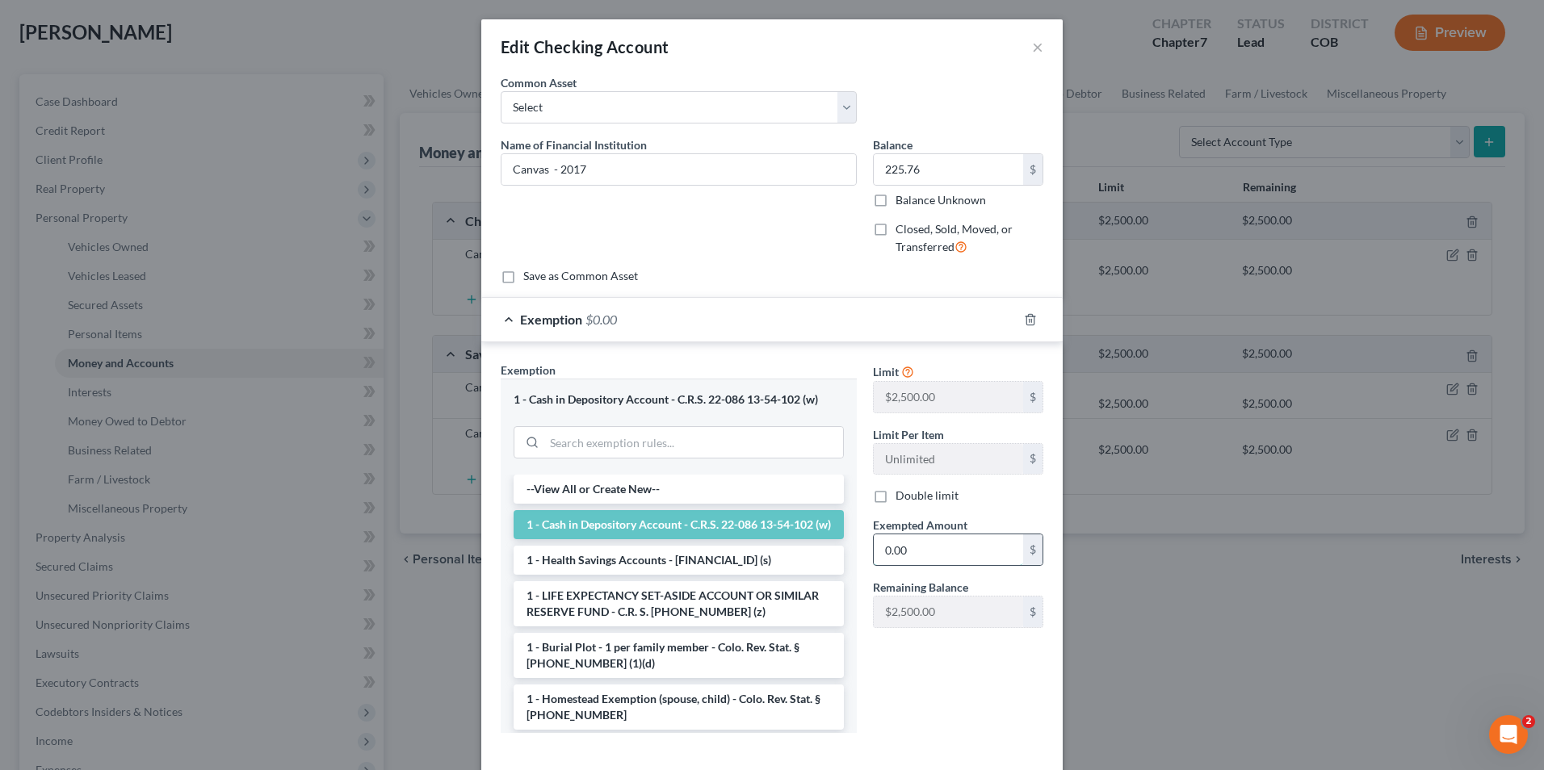
click at [924, 555] on input "0.00" at bounding box center [948, 550] width 149 height 31
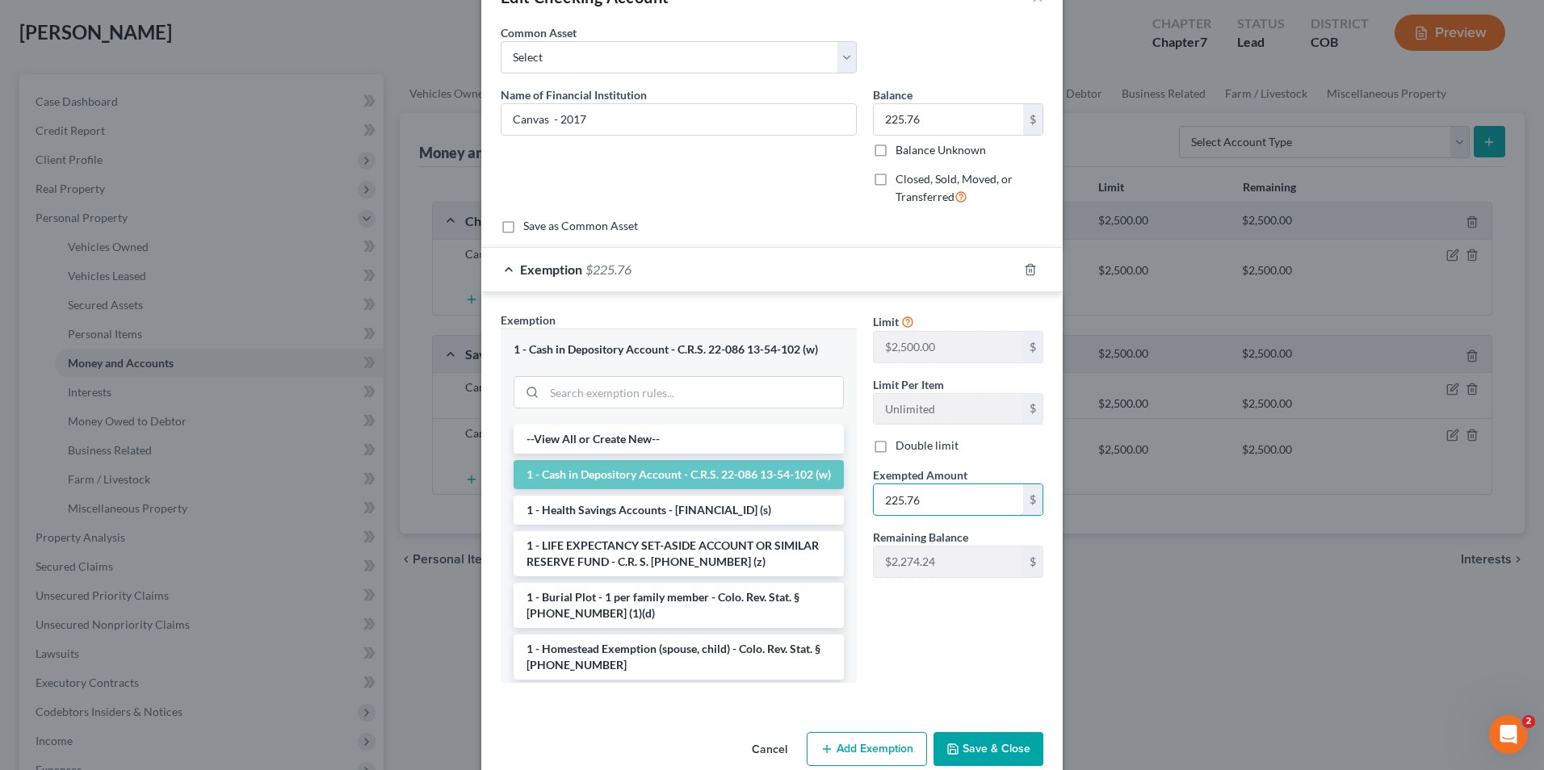
scroll to position [78, 0]
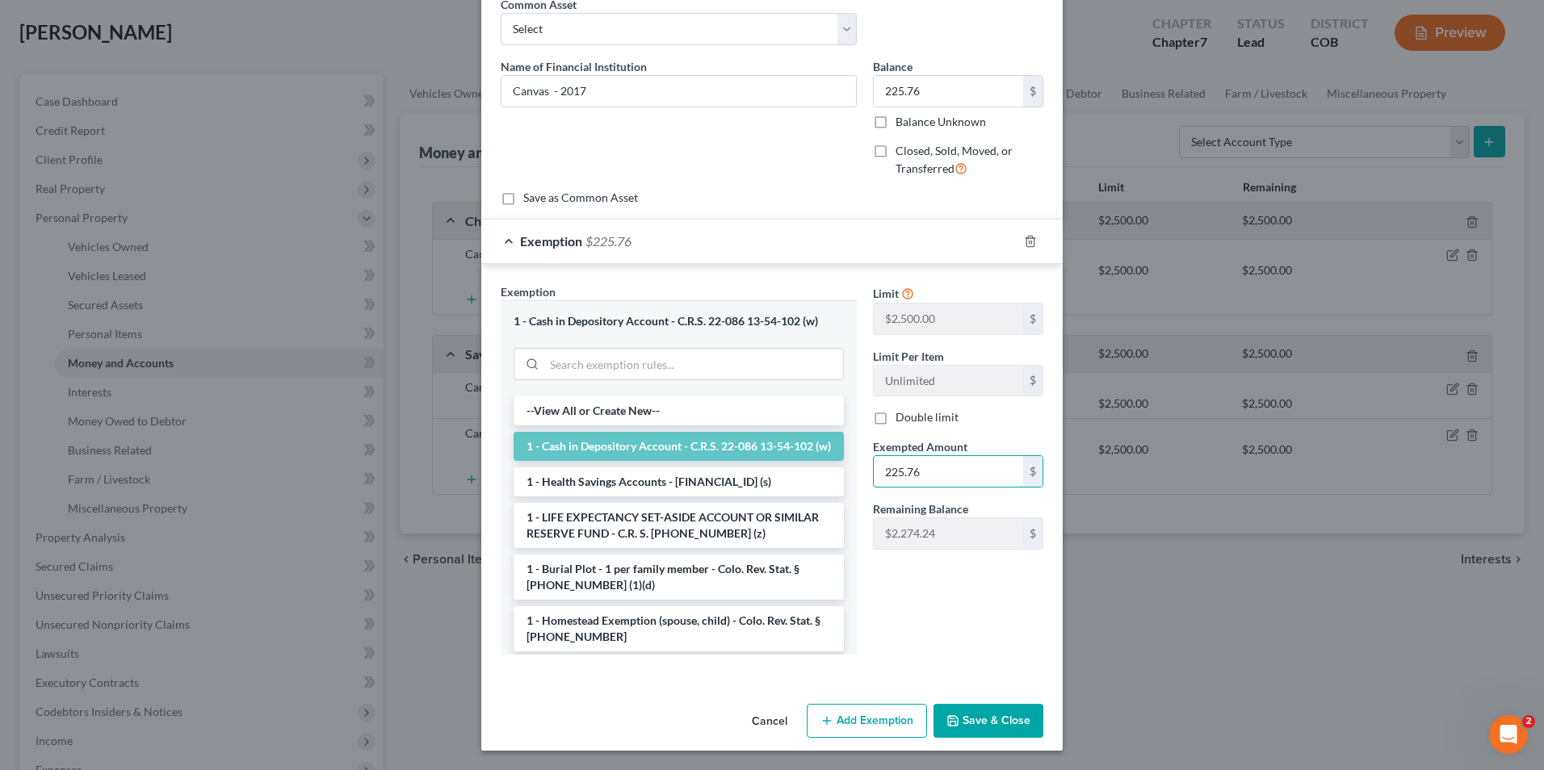
type input "225.76"
click at [999, 727] on button "Save & Close" at bounding box center [988, 721] width 110 height 34
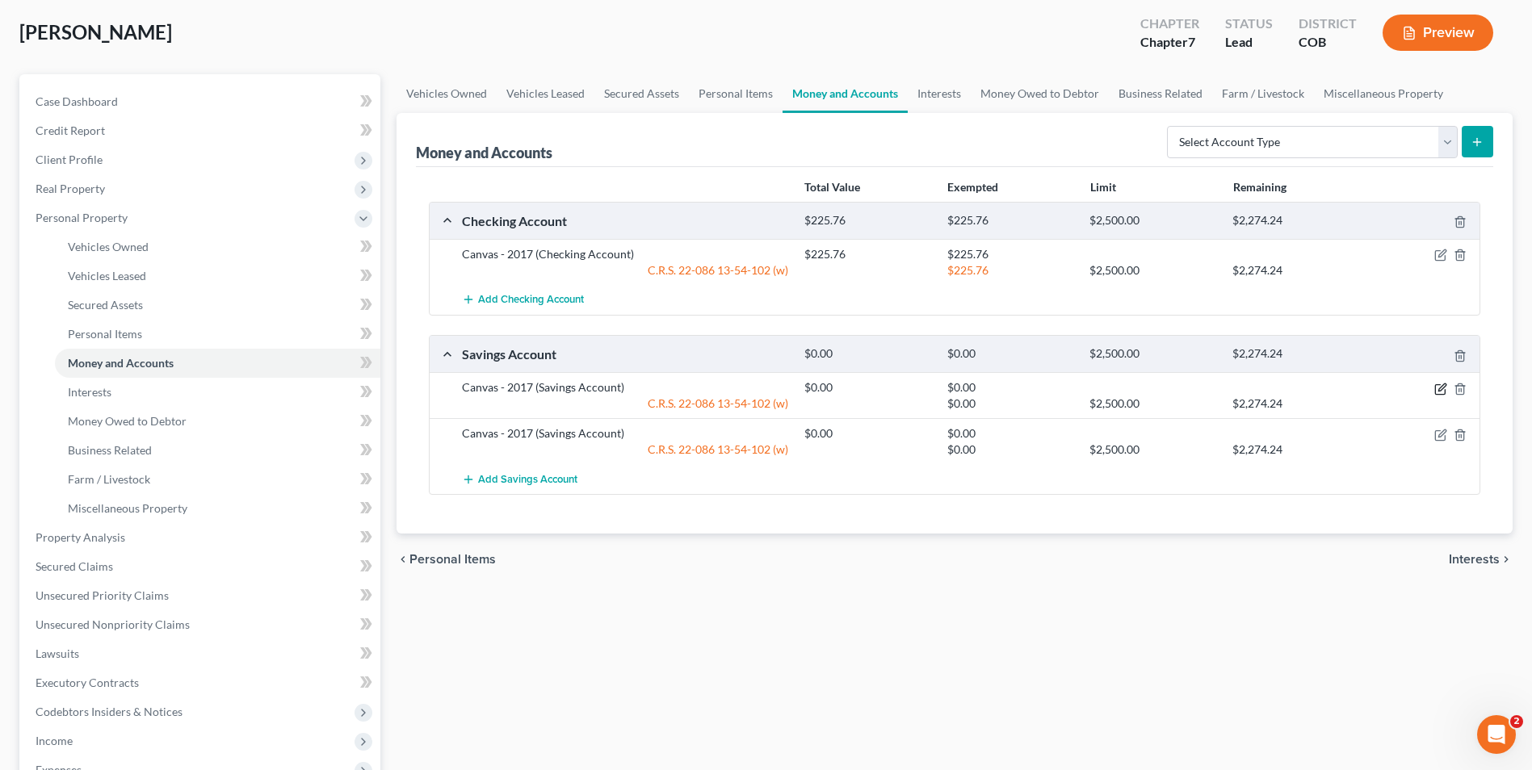
click at [1439, 393] on icon "button" at bounding box center [1440, 389] width 13 height 13
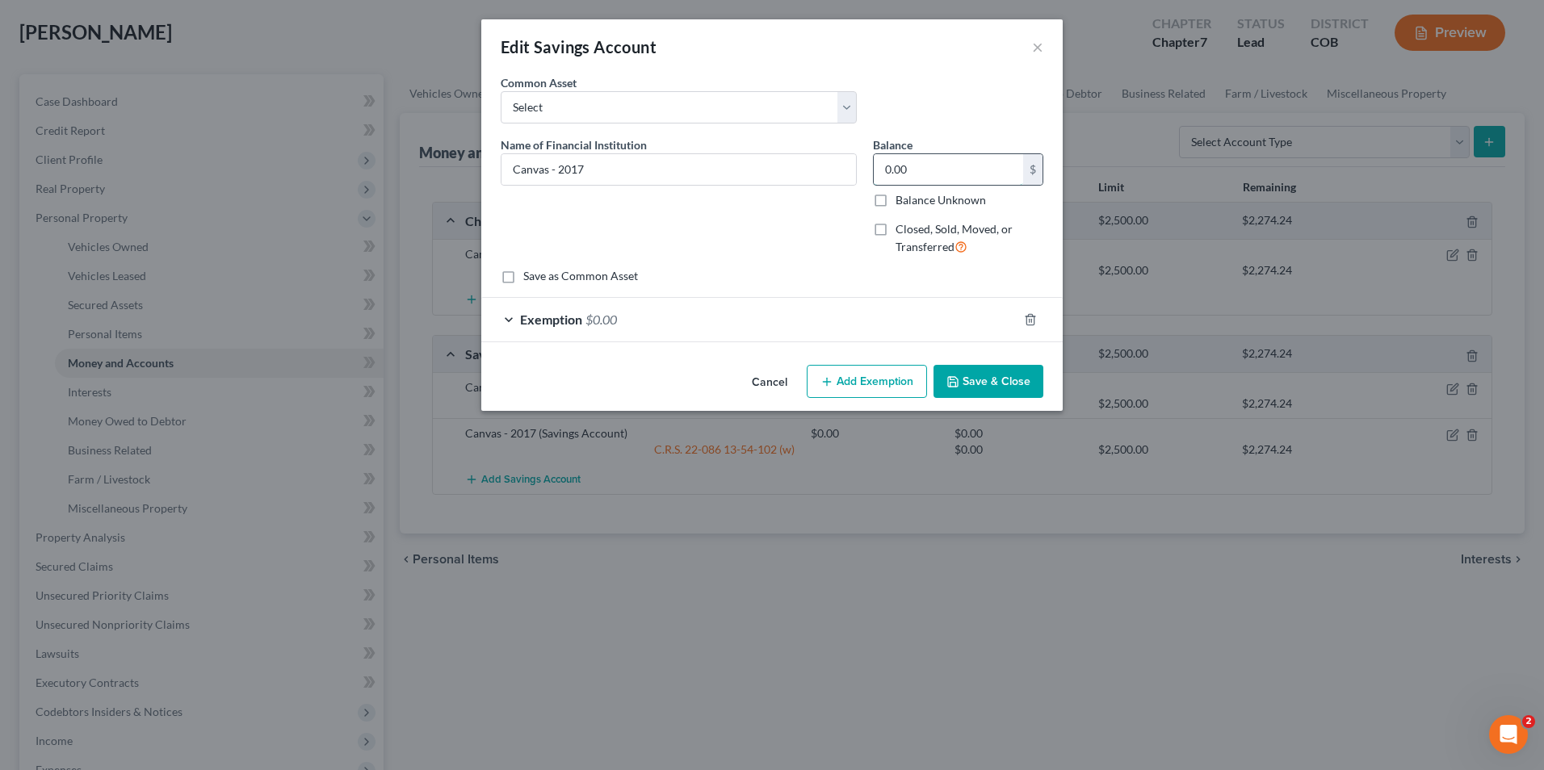
click at [917, 161] on input "0.00" at bounding box center [948, 169] width 149 height 31
drag, startPoint x: 898, startPoint y: 174, endPoint x: 883, endPoint y: 174, distance: 15.3
click at [883, 174] on input "2." at bounding box center [948, 169] width 149 height 31
click at [548, 171] on input "Canvas - 2017" at bounding box center [678, 169] width 354 height 31
click at [550, 170] on input "Canvas - 2017" at bounding box center [678, 169] width 354 height 31
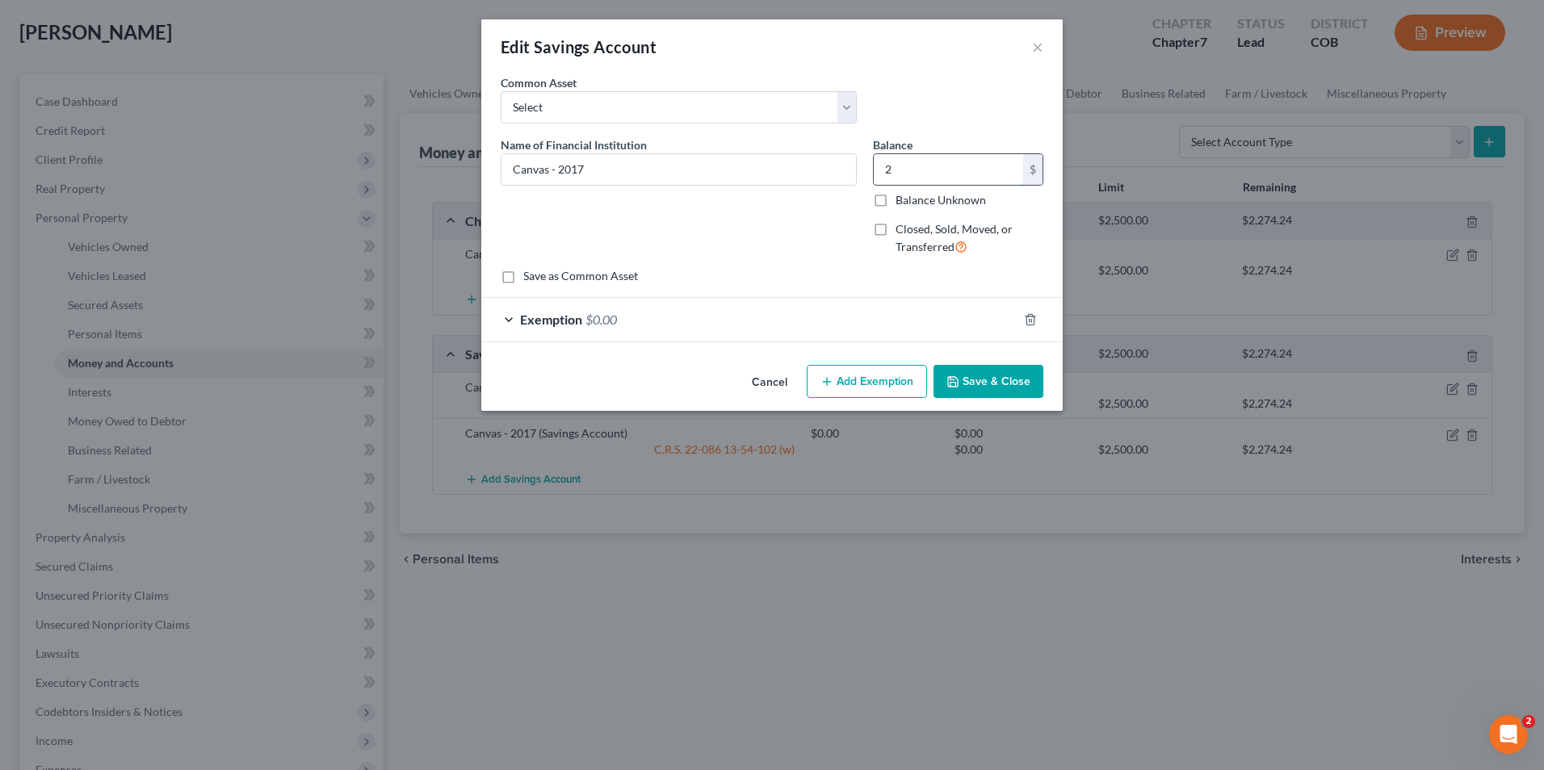
click at [900, 176] on input "2" at bounding box center [948, 169] width 149 height 31
type input "3.12"
click at [551, 170] on input "Canvas - 2017" at bounding box center [678, 169] width 354 height 31
type input "Canvas Reverse - 2017"
drag, startPoint x: 996, startPoint y: 384, endPoint x: 984, endPoint y: 409, distance: 27.8
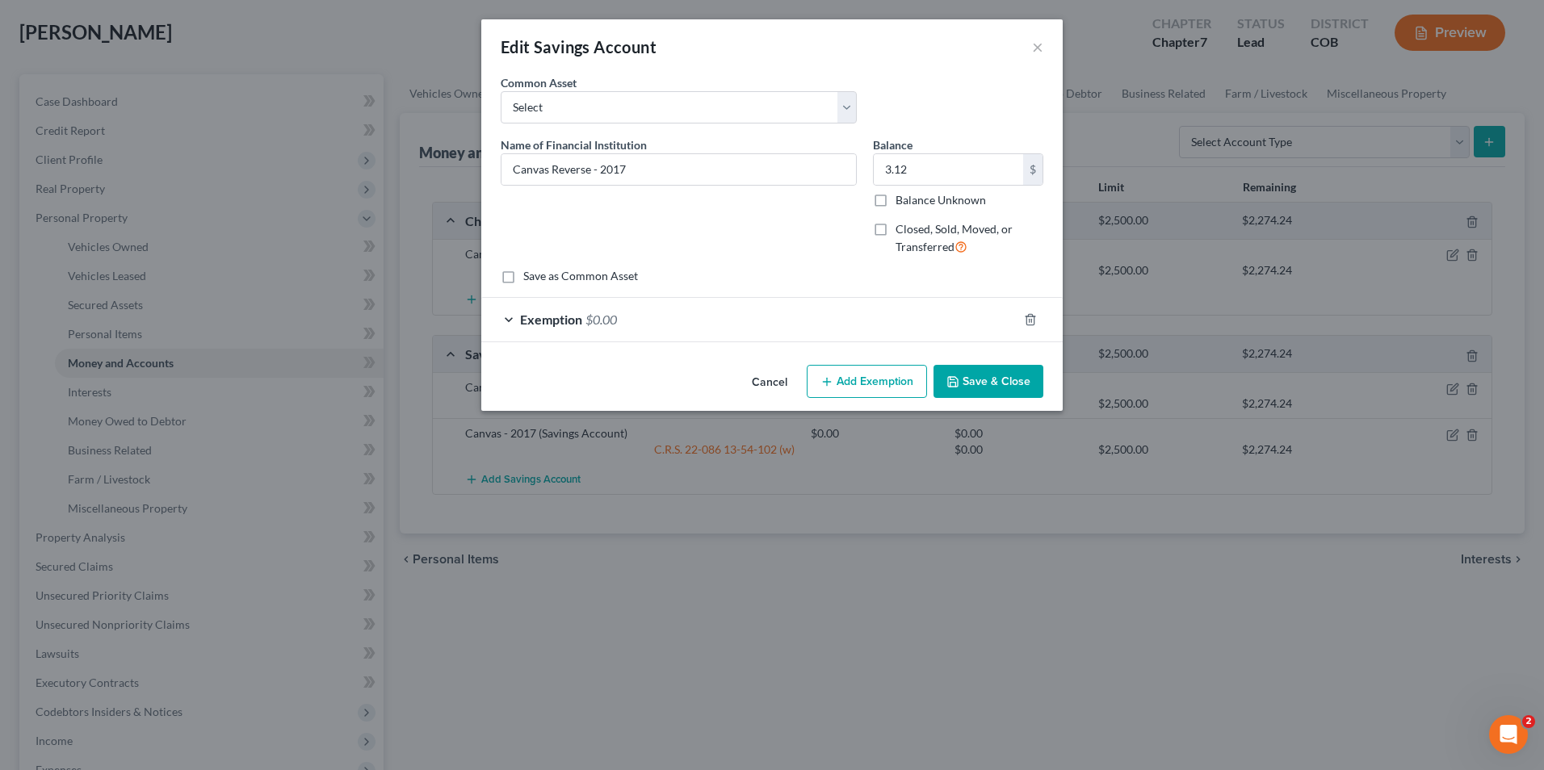
click at [997, 384] on button "Save & Close" at bounding box center [988, 382] width 110 height 34
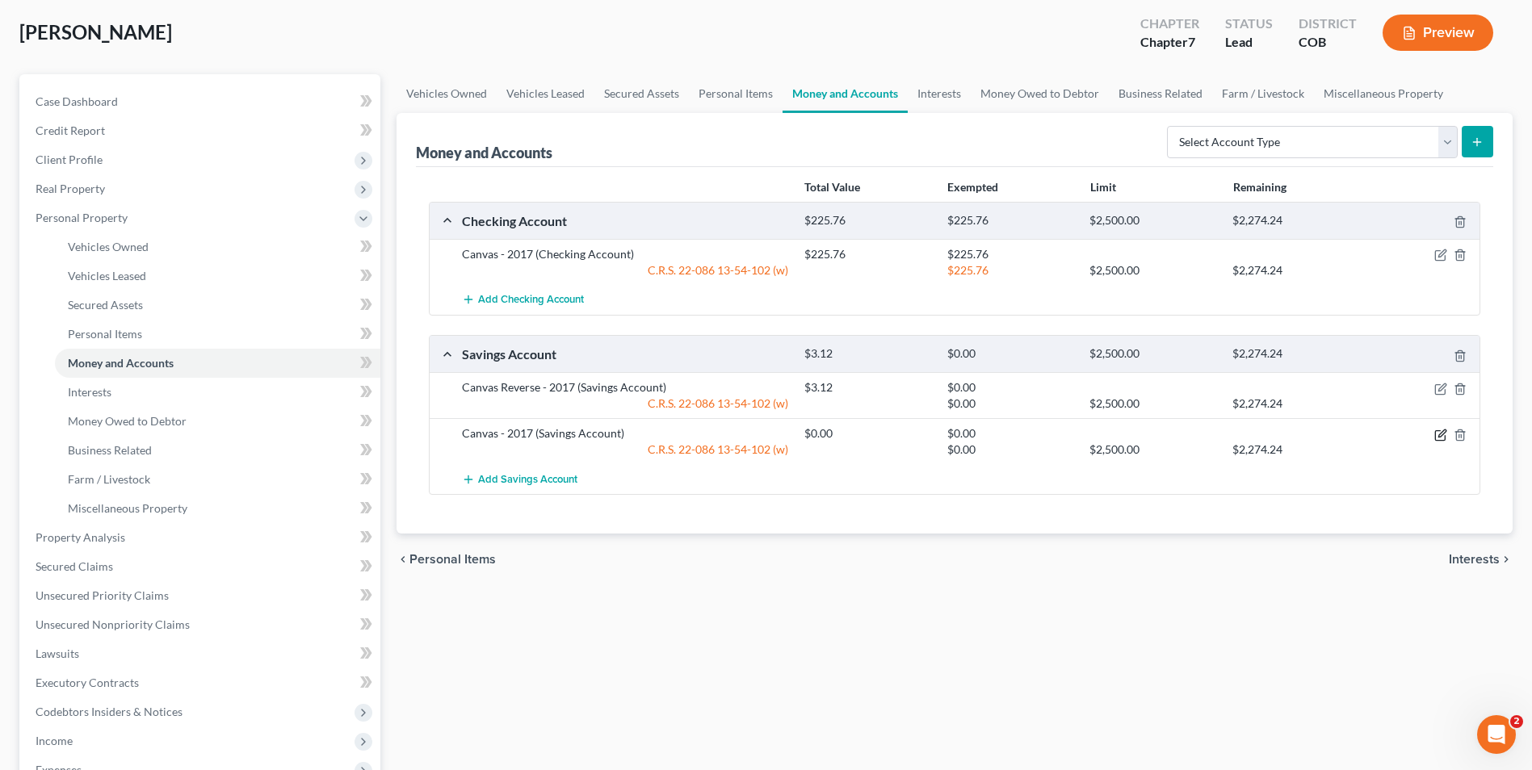
click at [1439, 438] on icon "button" at bounding box center [1440, 435] width 13 height 13
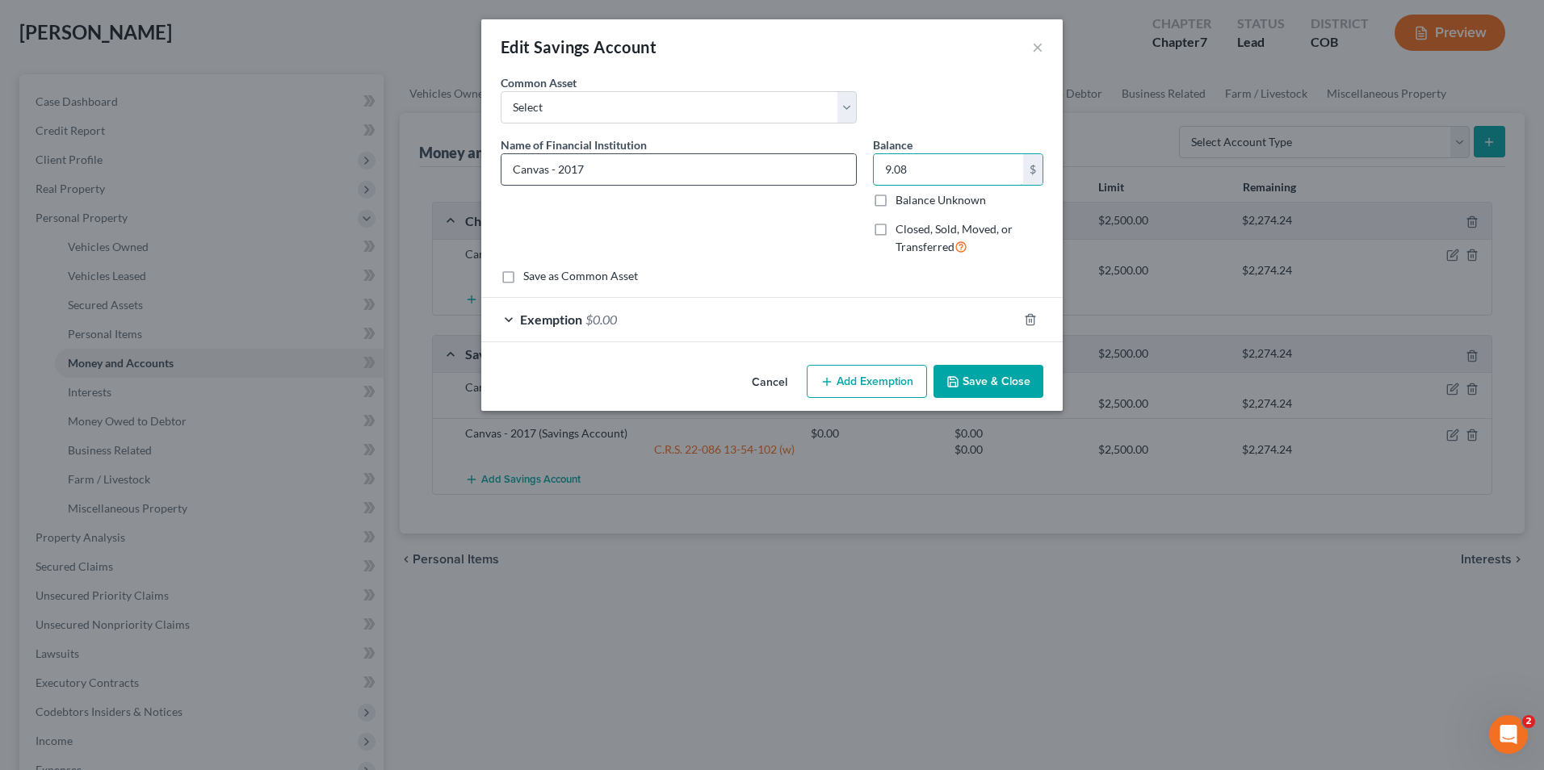
type input "9.08"
click at [551, 174] on input "Canvas - 2017" at bounding box center [678, 169] width 354 height 31
type input "Canvas Regular Saving - 2017"
drag, startPoint x: 669, startPoint y: 316, endPoint x: 832, endPoint y: 438, distance: 203.0
click at [670, 316] on div "Exemption $0.00" at bounding box center [749, 319] width 536 height 43
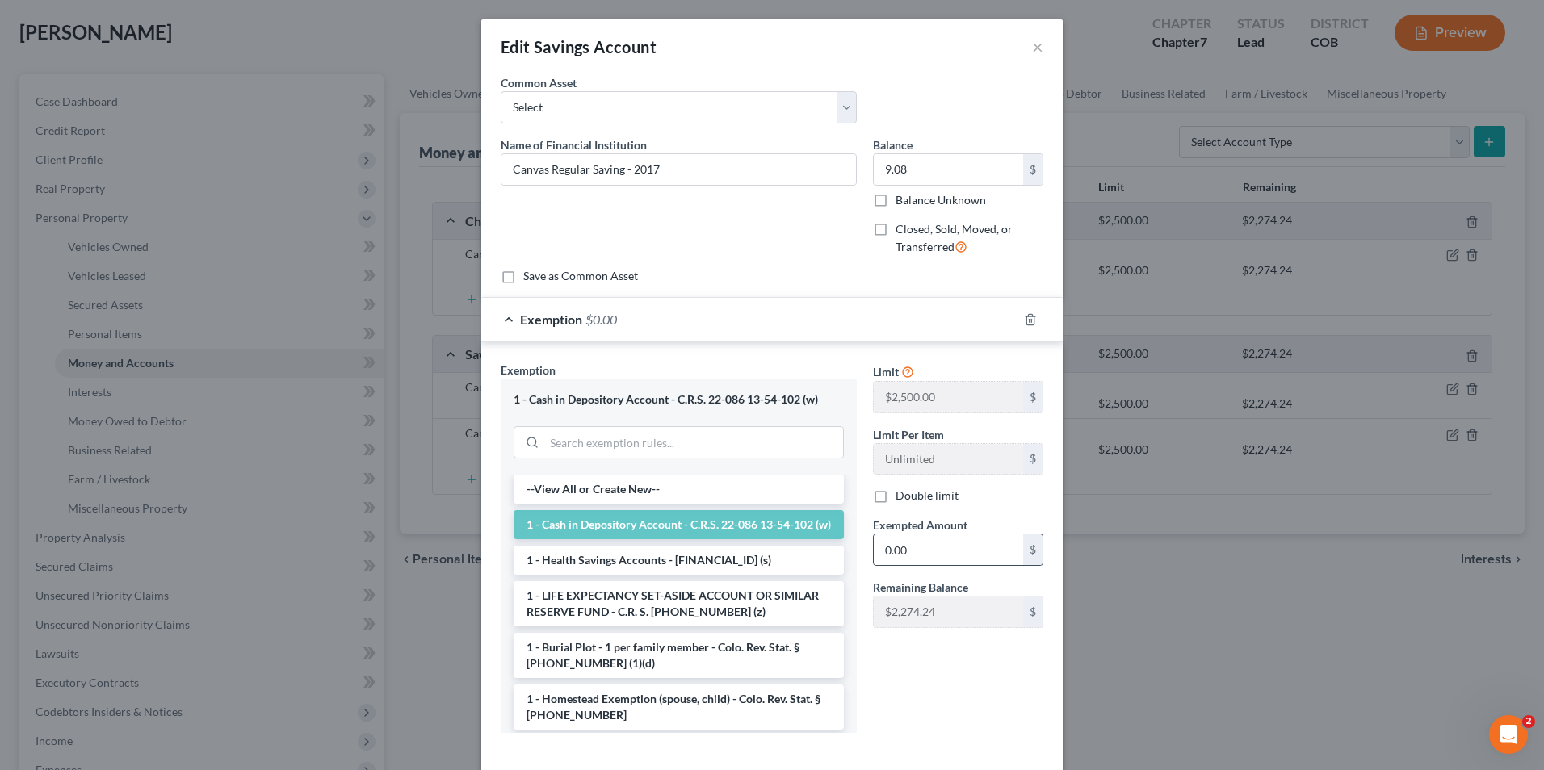
click at [961, 566] on div "0.00 $" at bounding box center [958, 550] width 170 height 32
click at [944, 553] on input "0.00" at bounding box center [948, 550] width 149 height 31
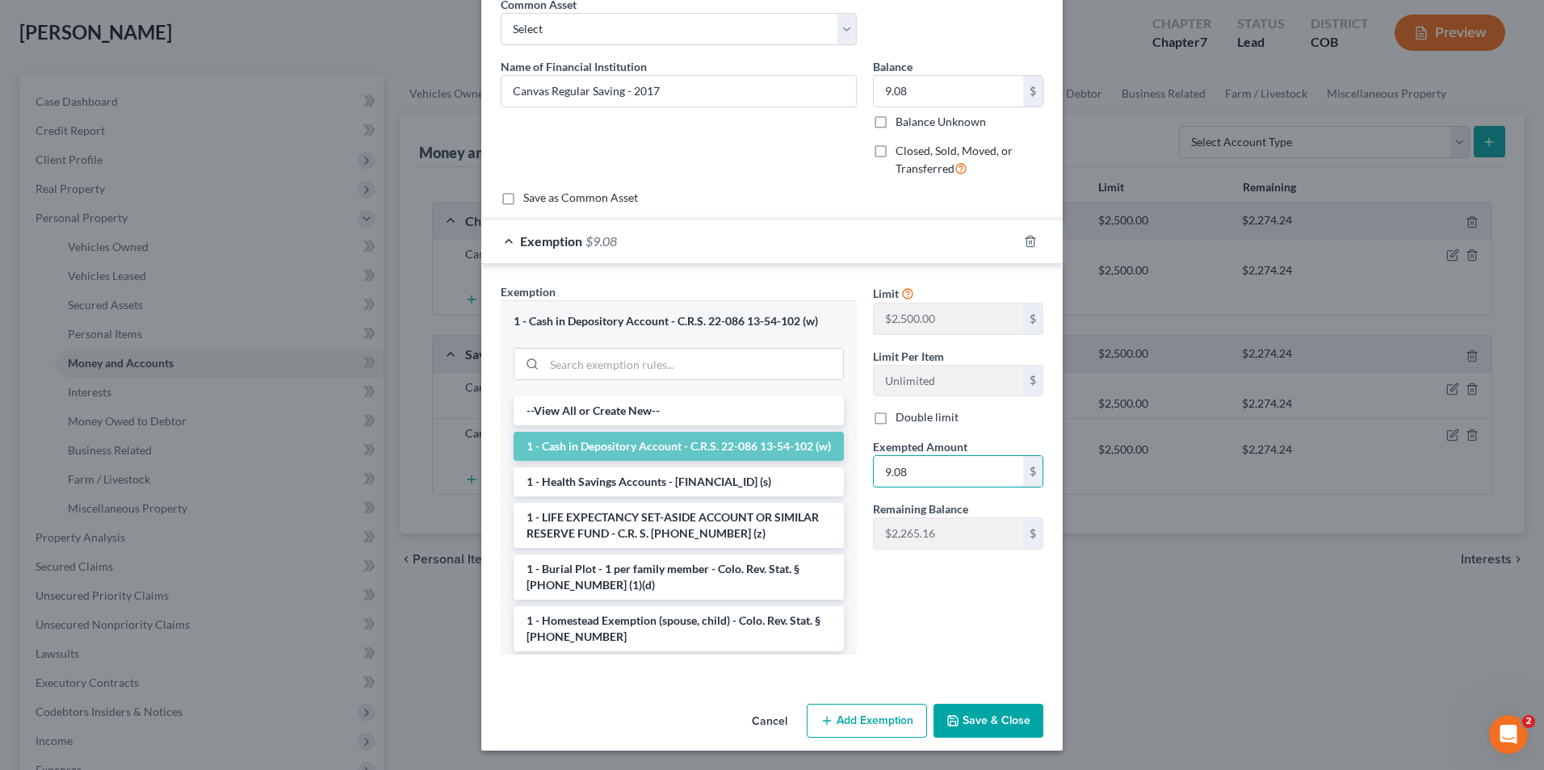
type input "9.08"
click at [1011, 741] on div "Cancel Add Exemption Save & Close" at bounding box center [771, 724] width 581 height 53
click at [1012, 722] on button "Save & Close" at bounding box center [988, 721] width 110 height 34
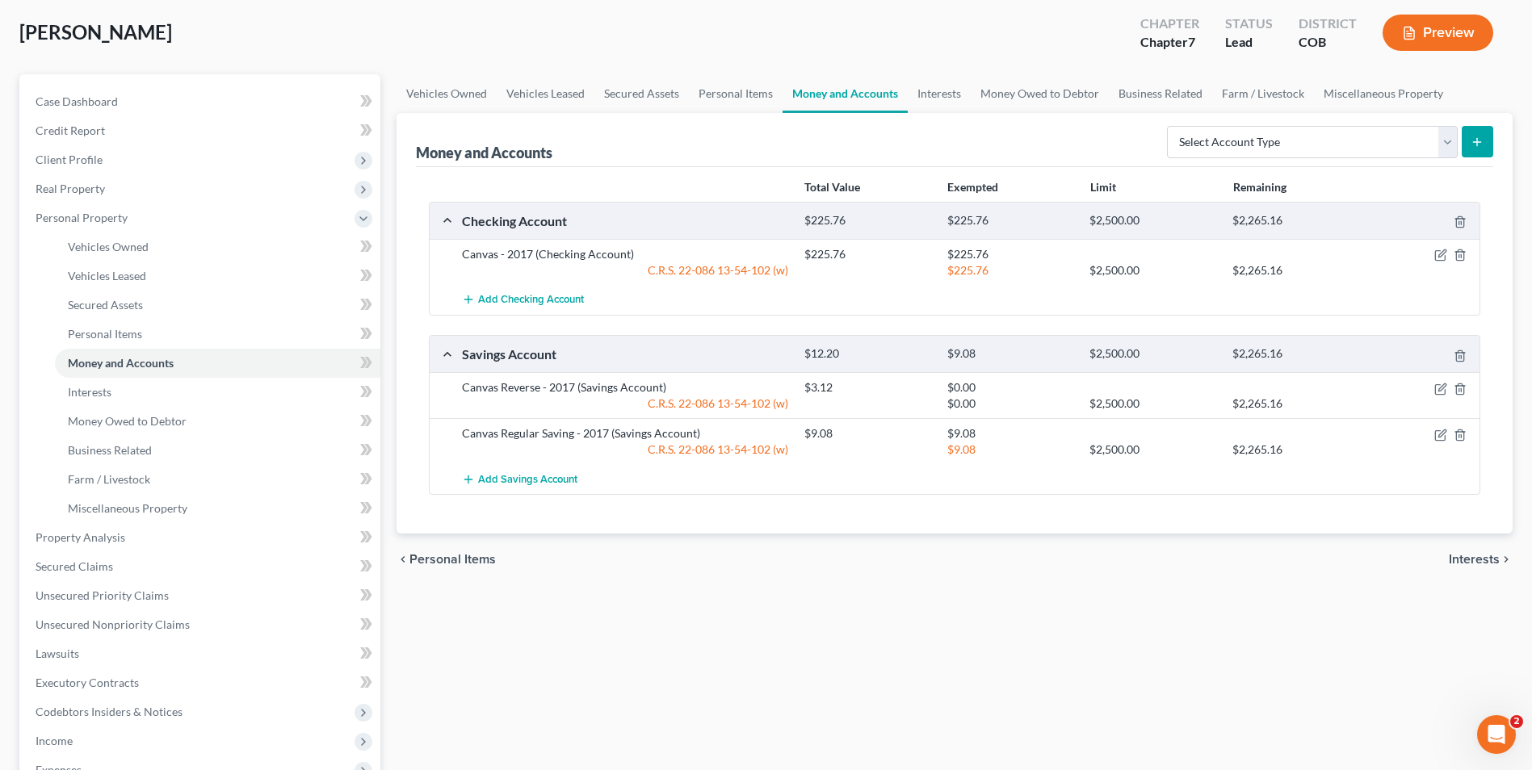
click at [1447, 387] on div at bounding box center [1424, 387] width 114 height 16
click at [1441, 387] on icon "button" at bounding box center [1441, 387] width 7 height 7
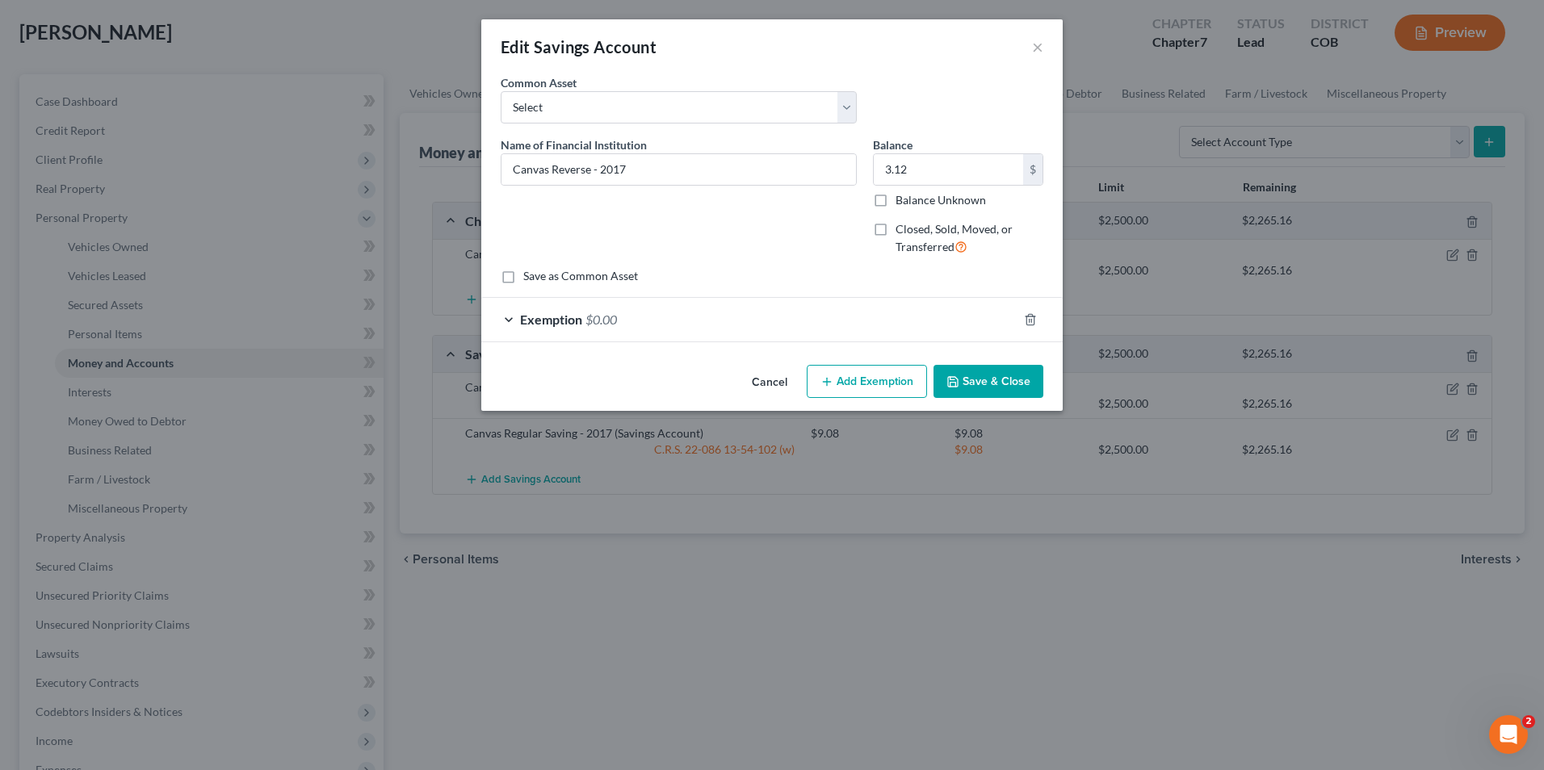
click at [811, 330] on div "Exemption $0.00" at bounding box center [749, 319] width 536 height 43
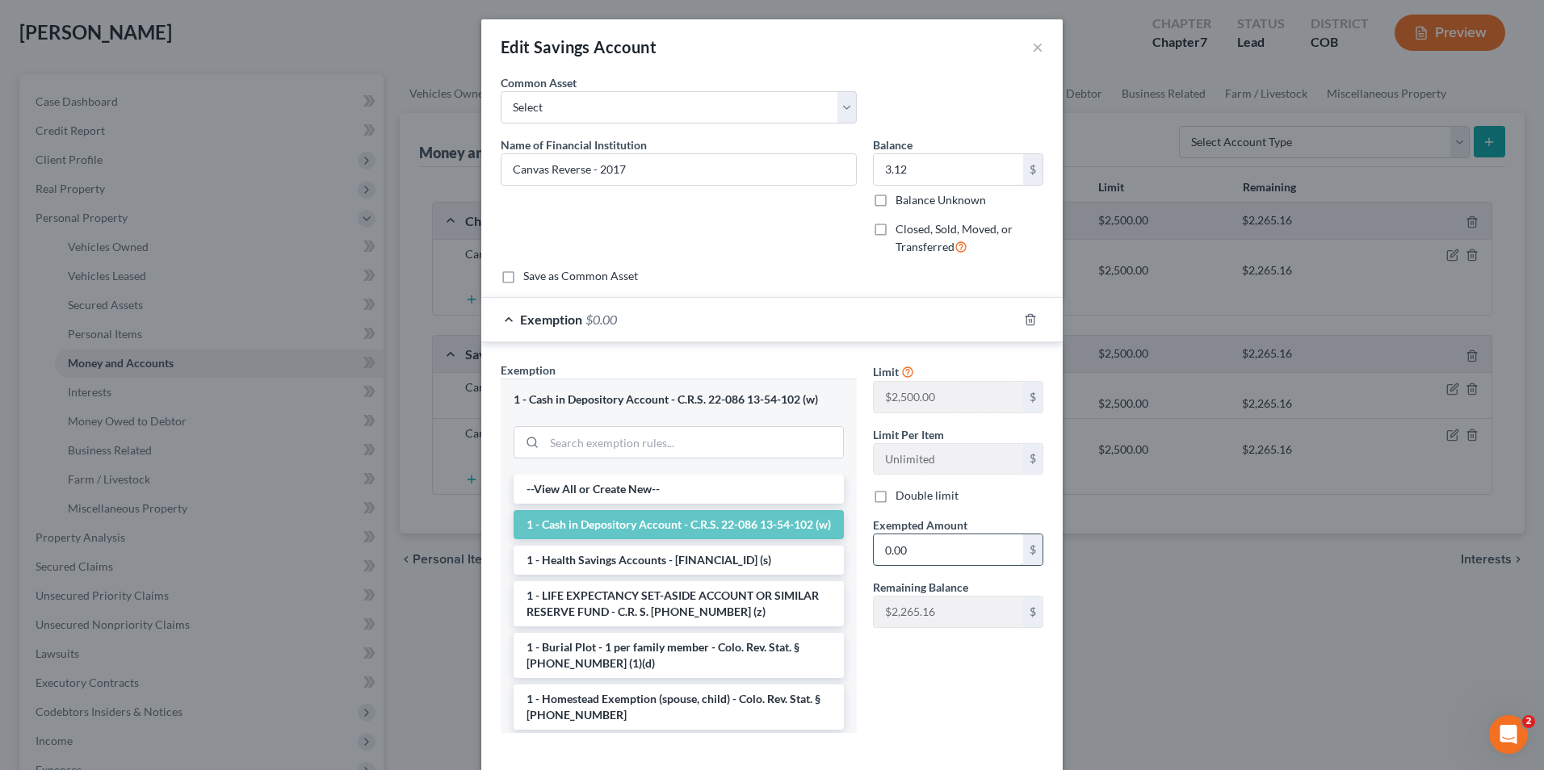
click at [924, 551] on input "0.00" at bounding box center [948, 550] width 149 height 31
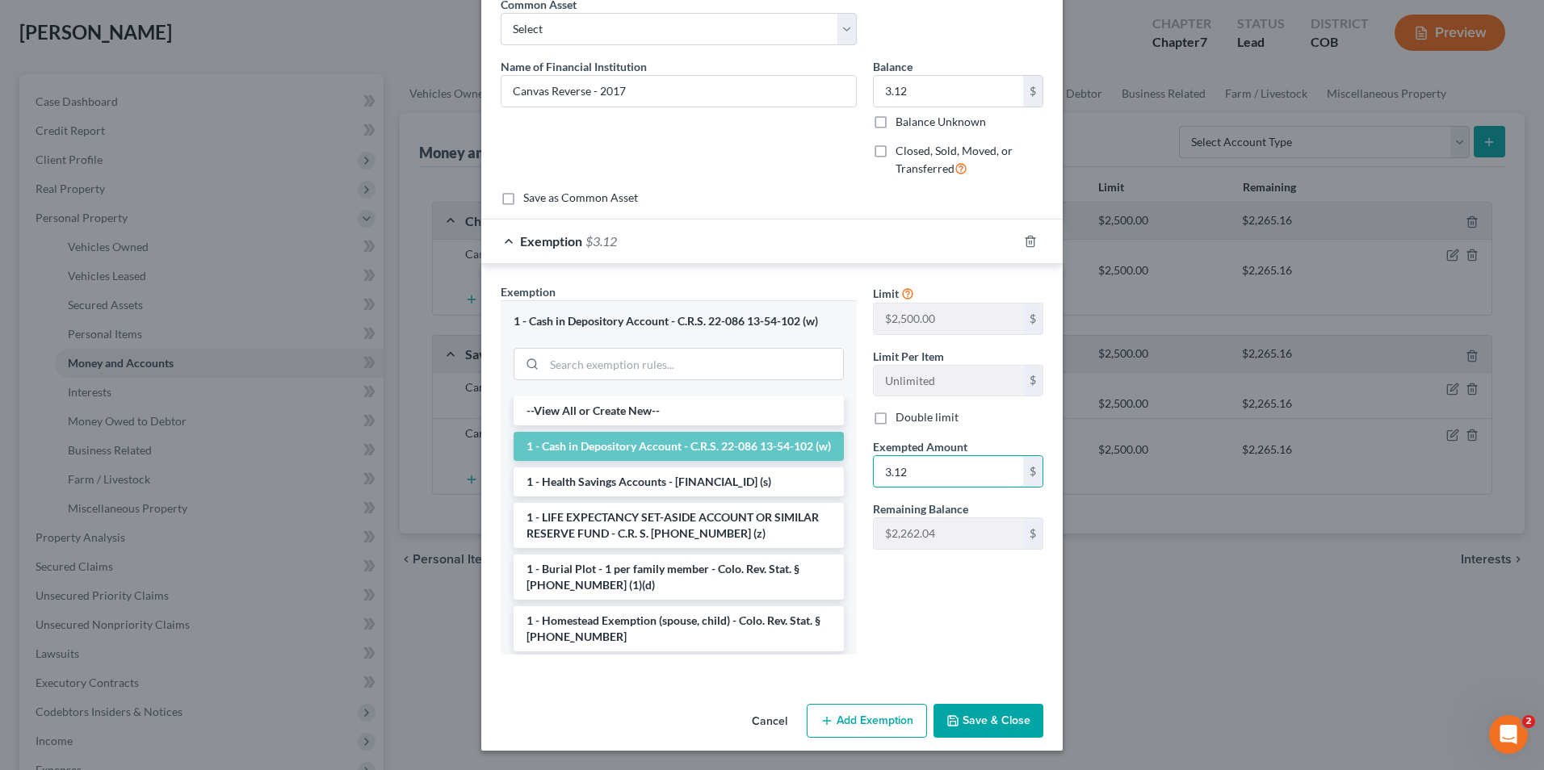
type input "3.12"
click at [984, 721] on button "Save & Close" at bounding box center [988, 721] width 110 height 34
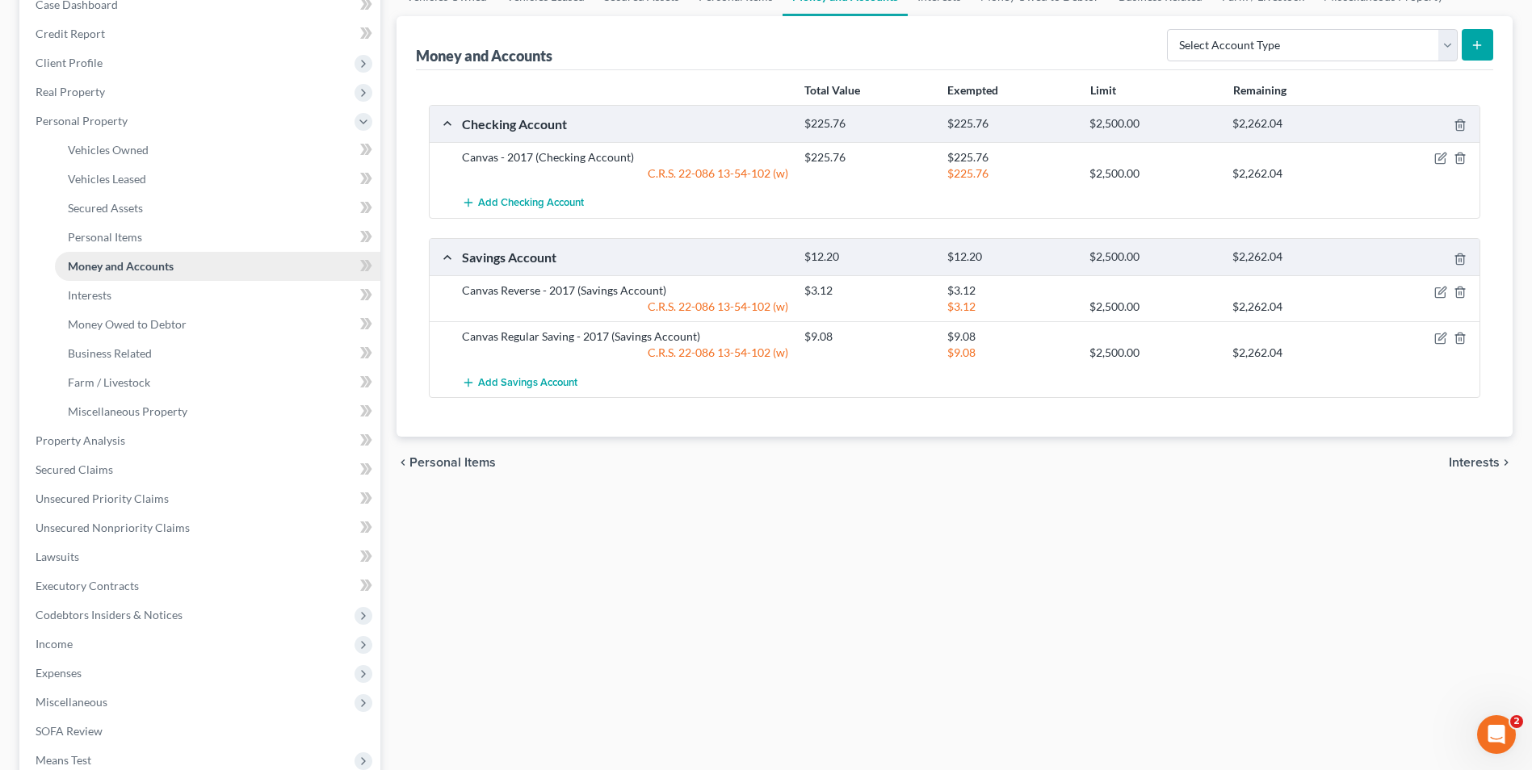
scroll to position [56, 0]
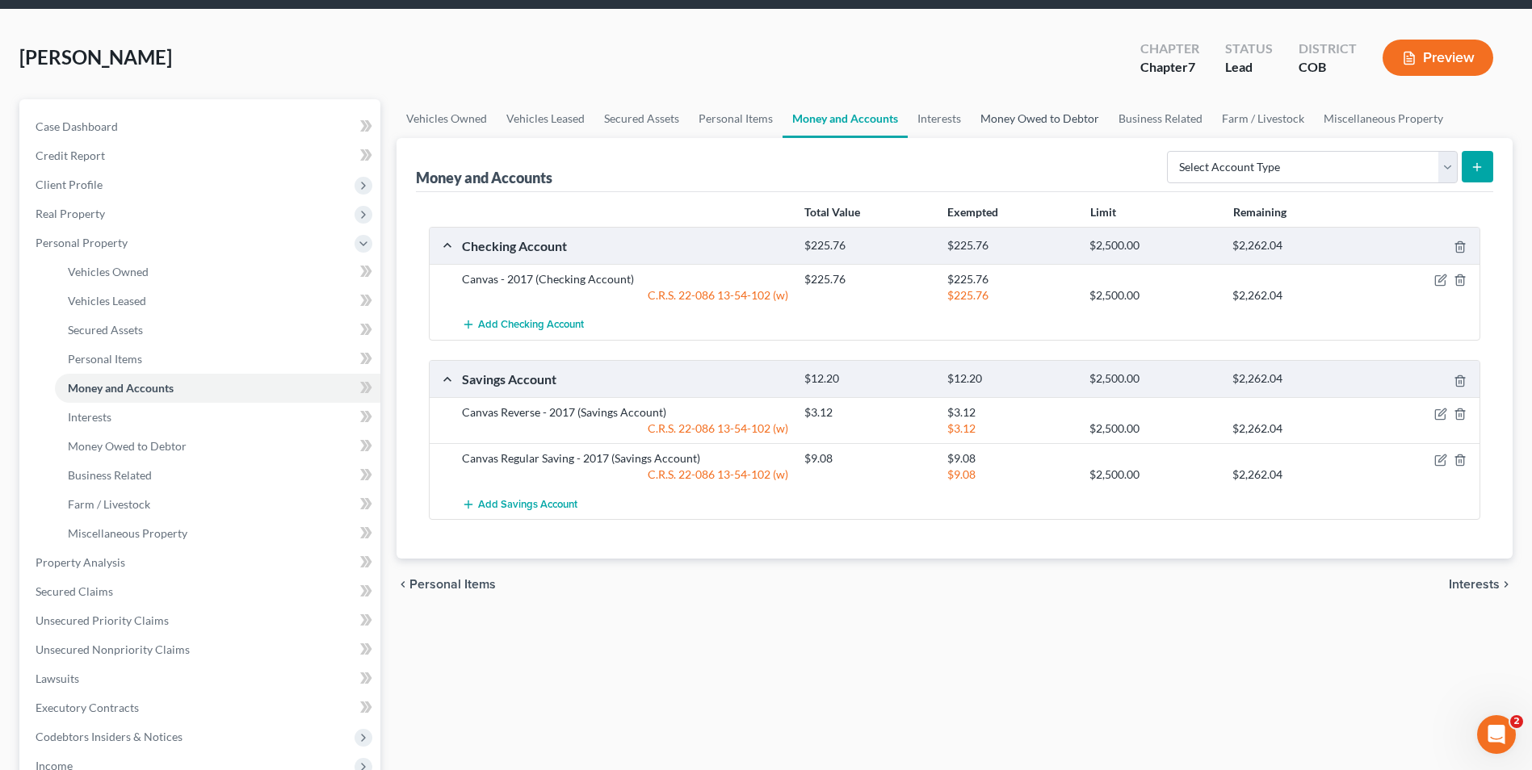
click at [1018, 117] on link "Money Owed to Debtor" at bounding box center [1040, 118] width 138 height 39
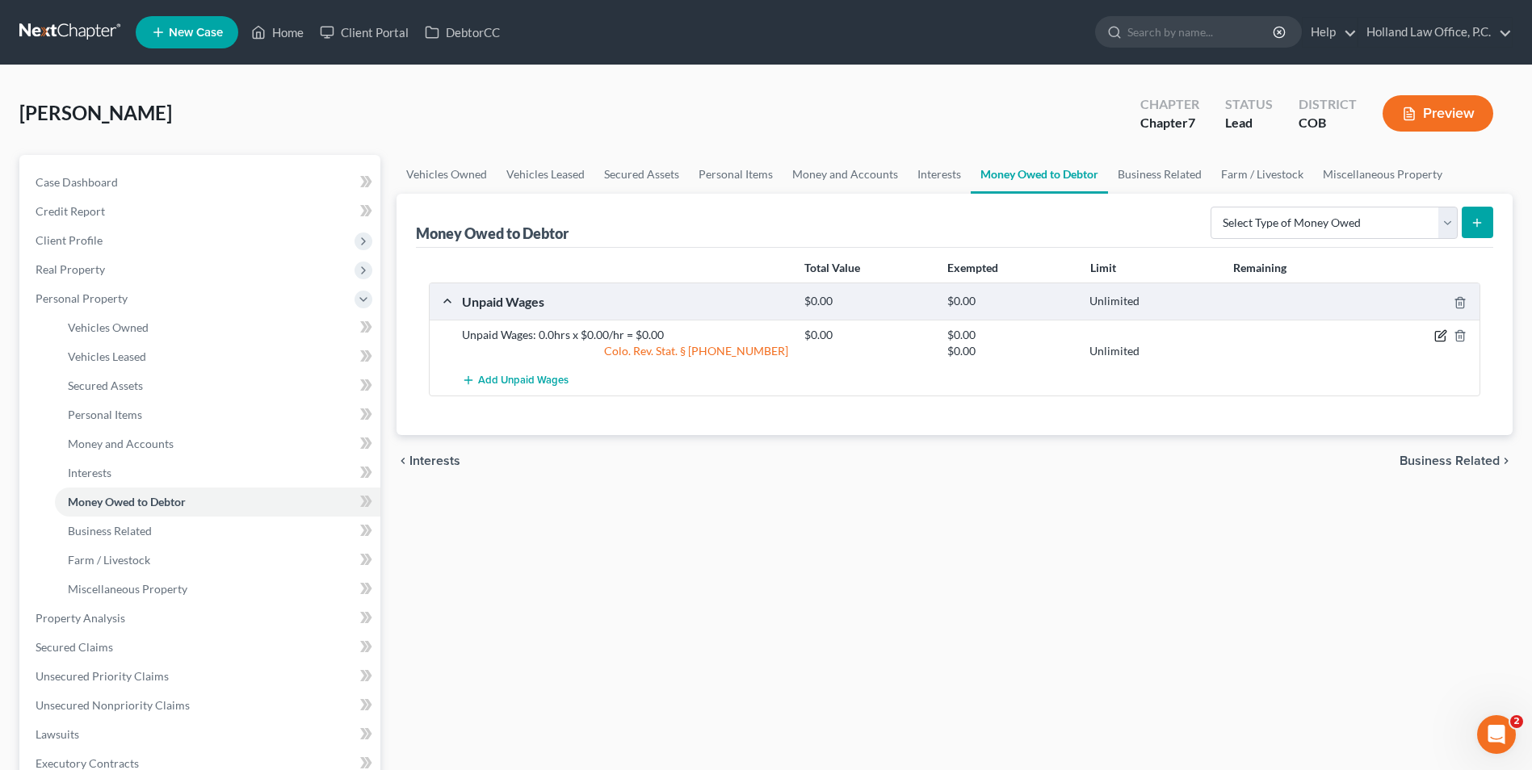
click at [1438, 336] on icon "button" at bounding box center [1440, 335] width 13 height 13
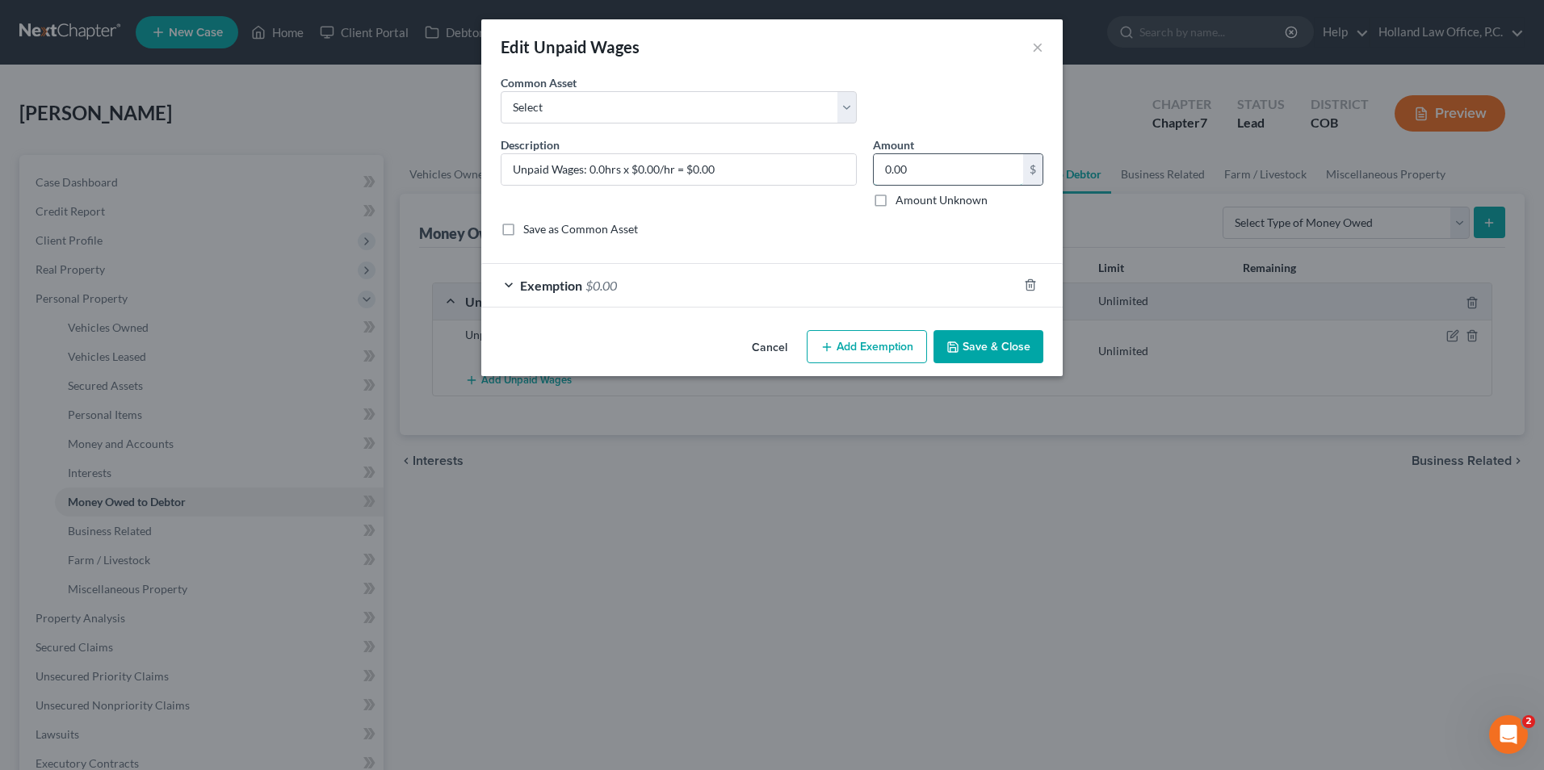
click at [973, 177] on input "0.00" at bounding box center [948, 169] width 149 height 31
type input "2,904"
click at [865, 269] on div "Exemption $0.00" at bounding box center [749, 285] width 536 height 43
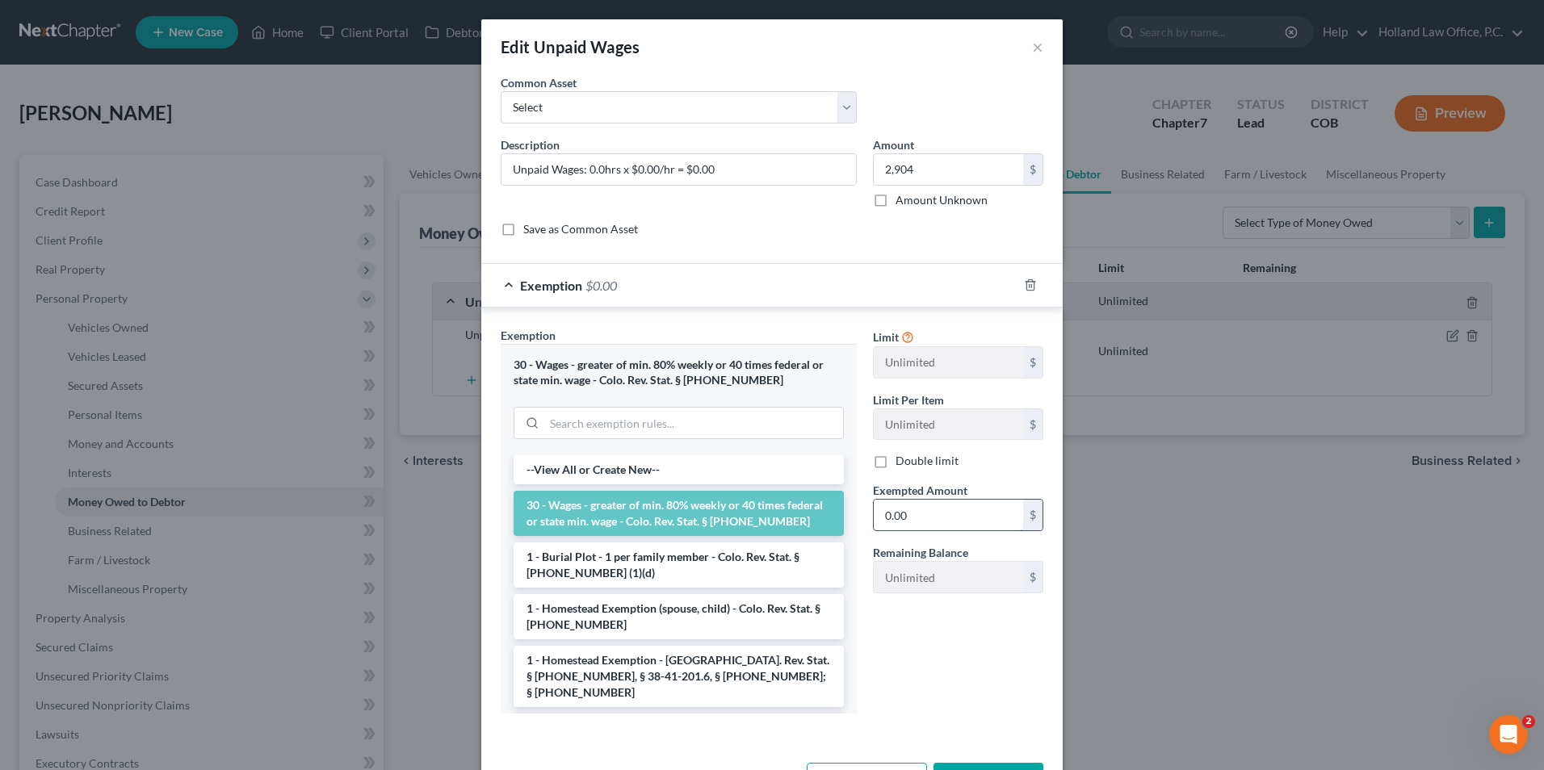
click at [922, 510] on input "0.00" at bounding box center [948, 515] width 149 height 31
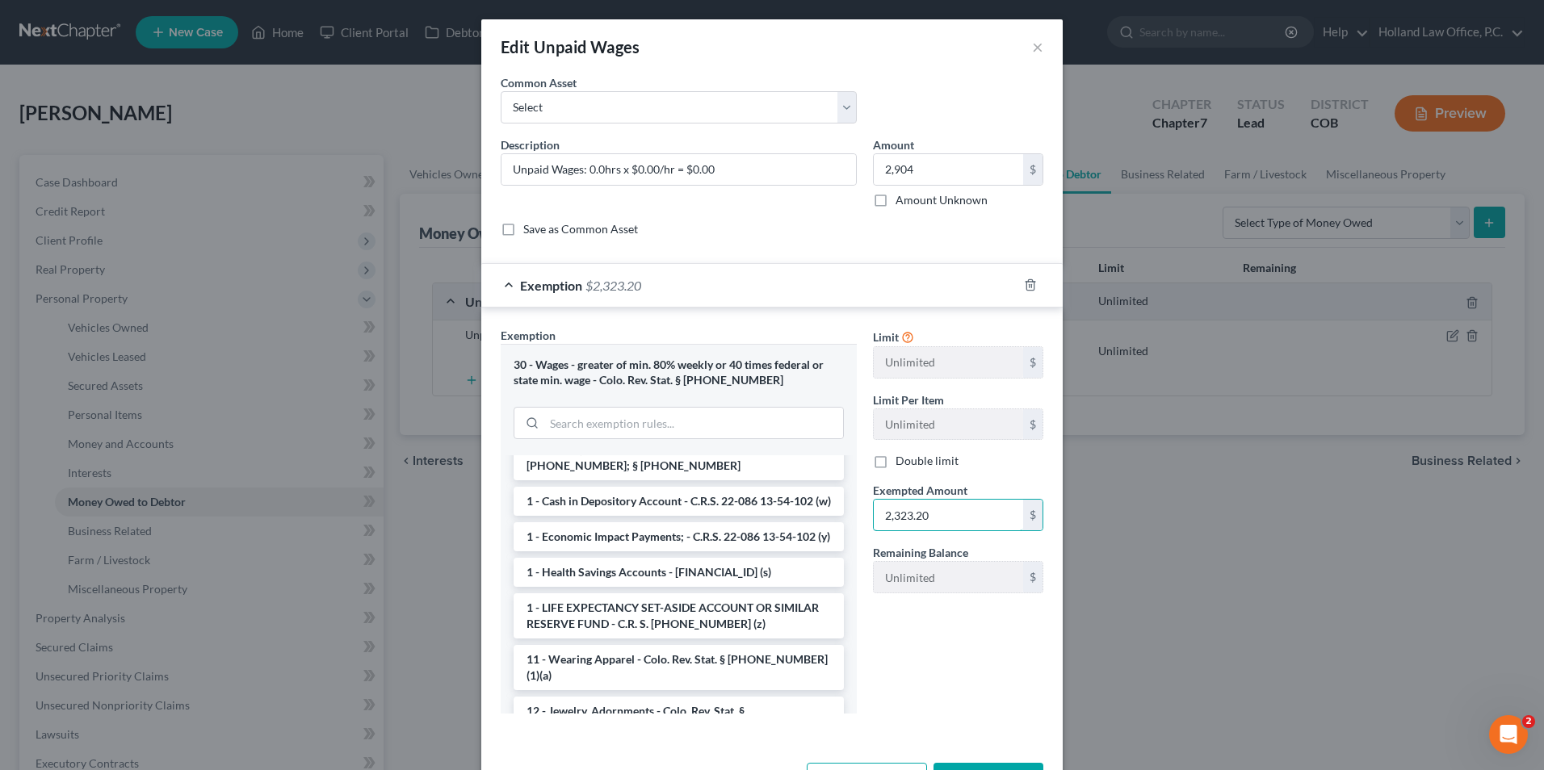
scroll to position [484, 0]
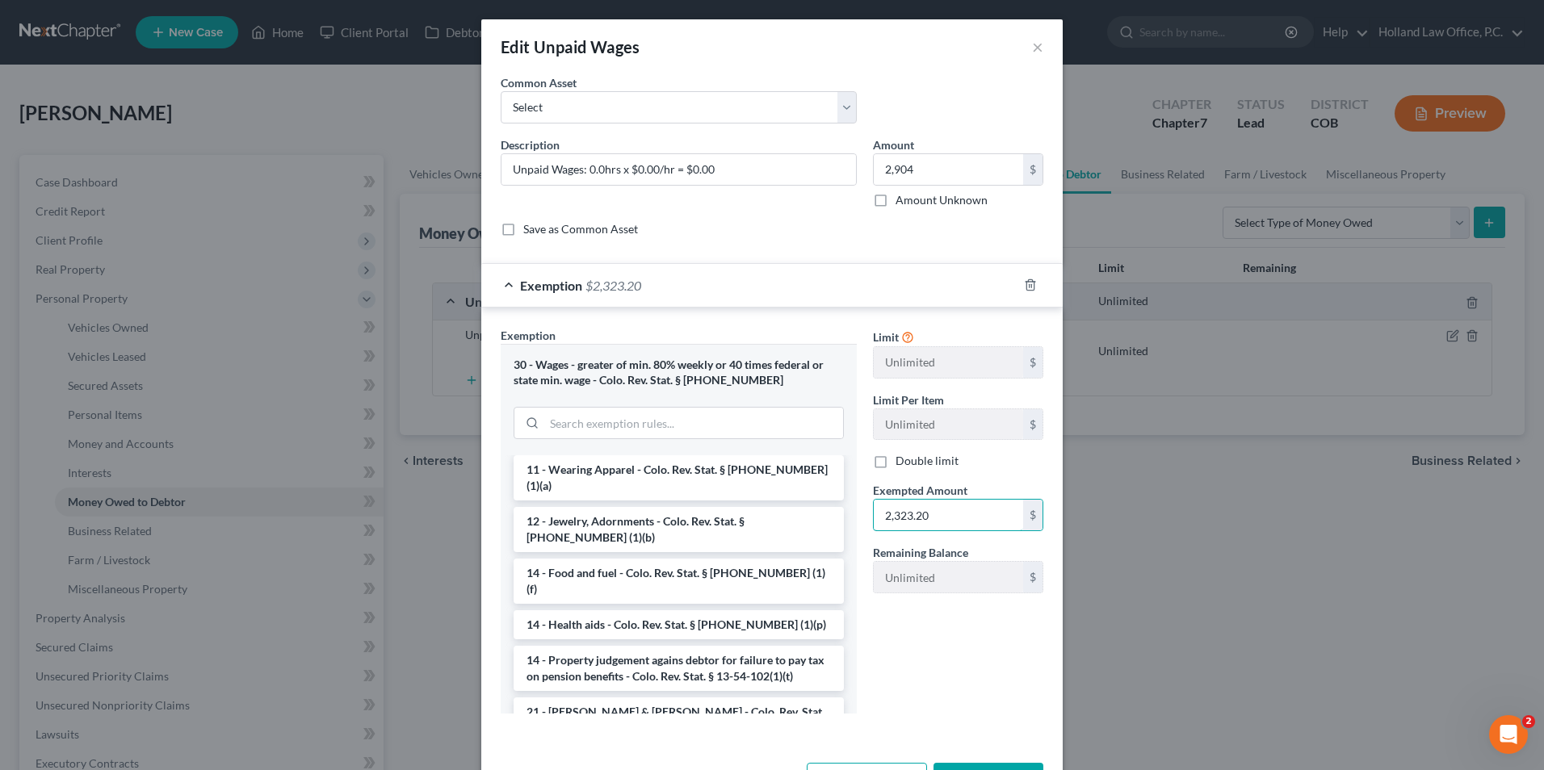
type input "2,323.20"
drag, startPoint x: 958, startPoint y: 634, endPoint x: 975, endPoint y: 669, distance: 39.4
click at [959, 634] on div "Limit Unlimited $ Limit Per Item Unlimited $ Double limit Exempted Amount * 2,3…" at bounding box center [958, 527] width 187 height 400
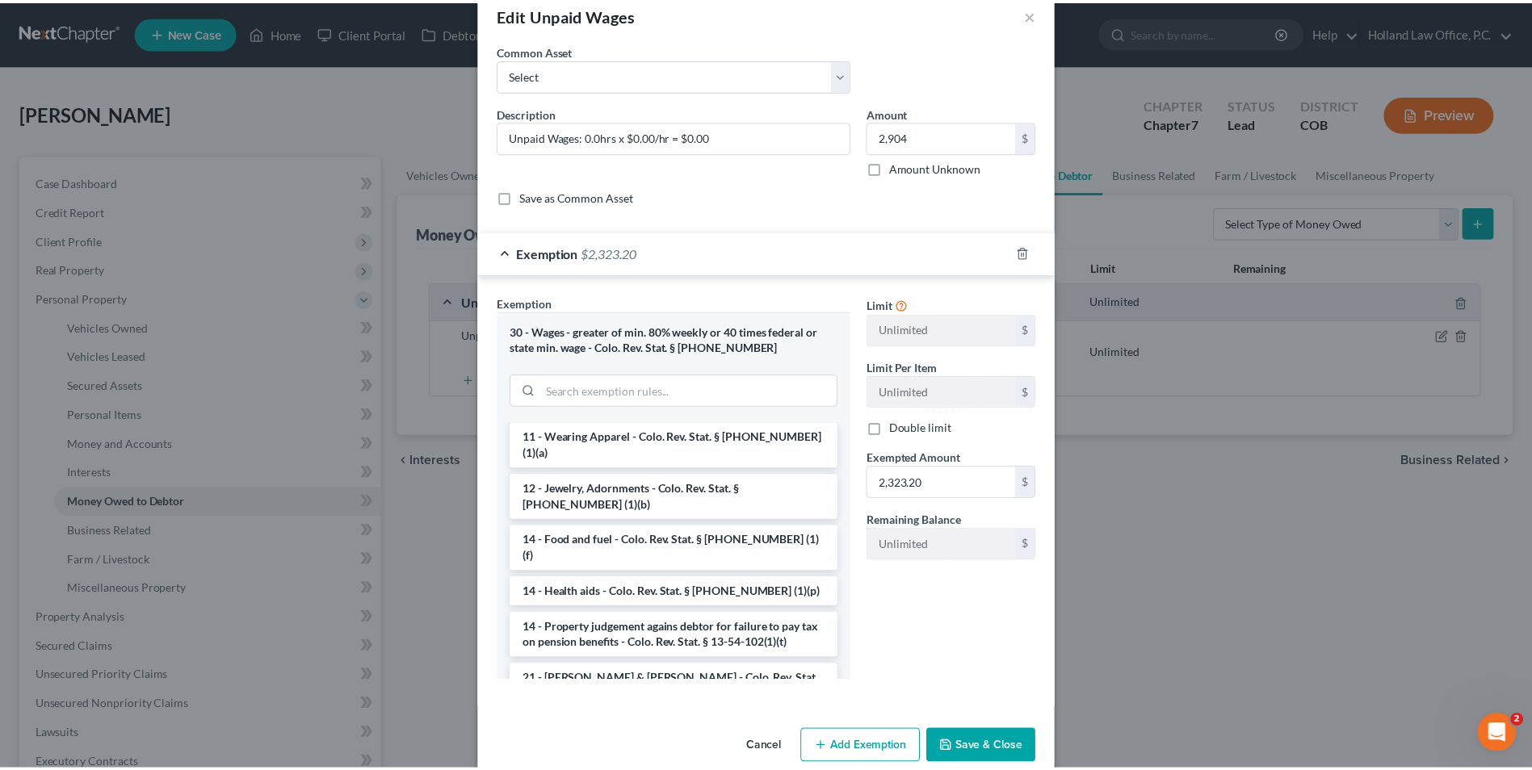
scroll to position [59, 0]
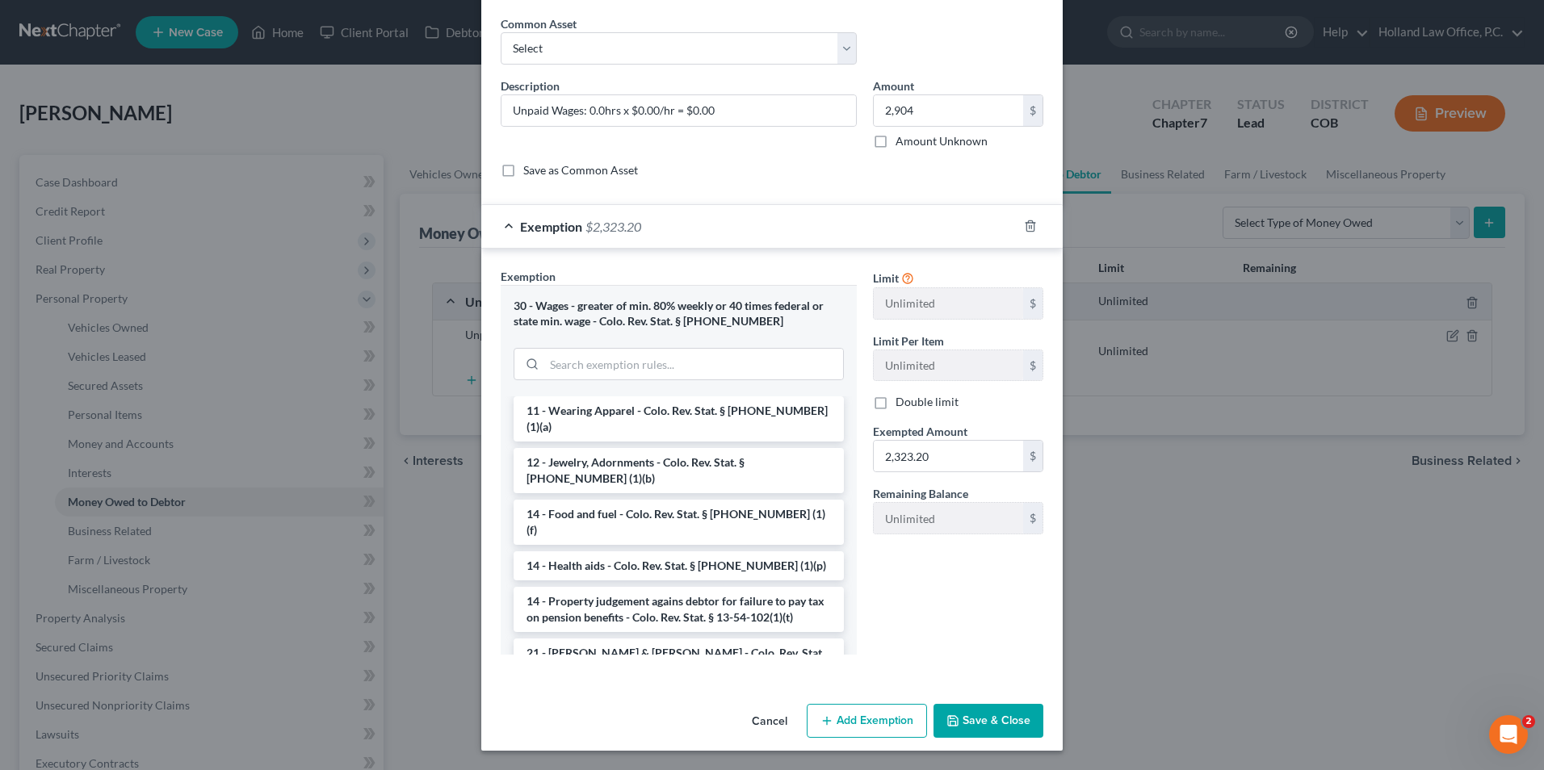
click at [987, 729] on button "Save & Close" at bounding box center [988, 721] width 110 height 34
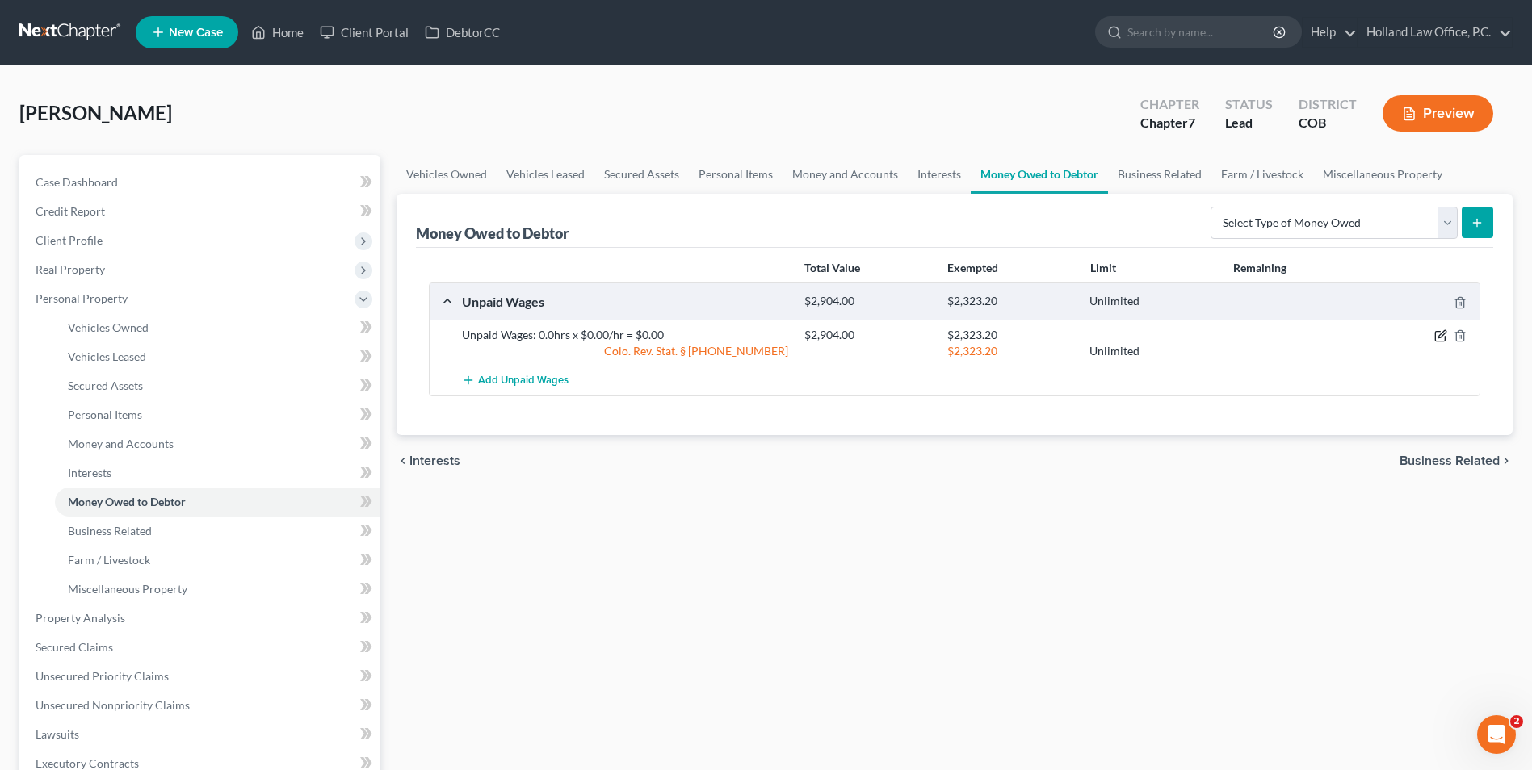
drag, startPoint x: 1446, startPoint y: 334, endPoint x: 1412, endPoint y: 333, distance: 33.9
click at [1446, 334] on icon "button" at bounding box center [1440, 335] width 13 height 13
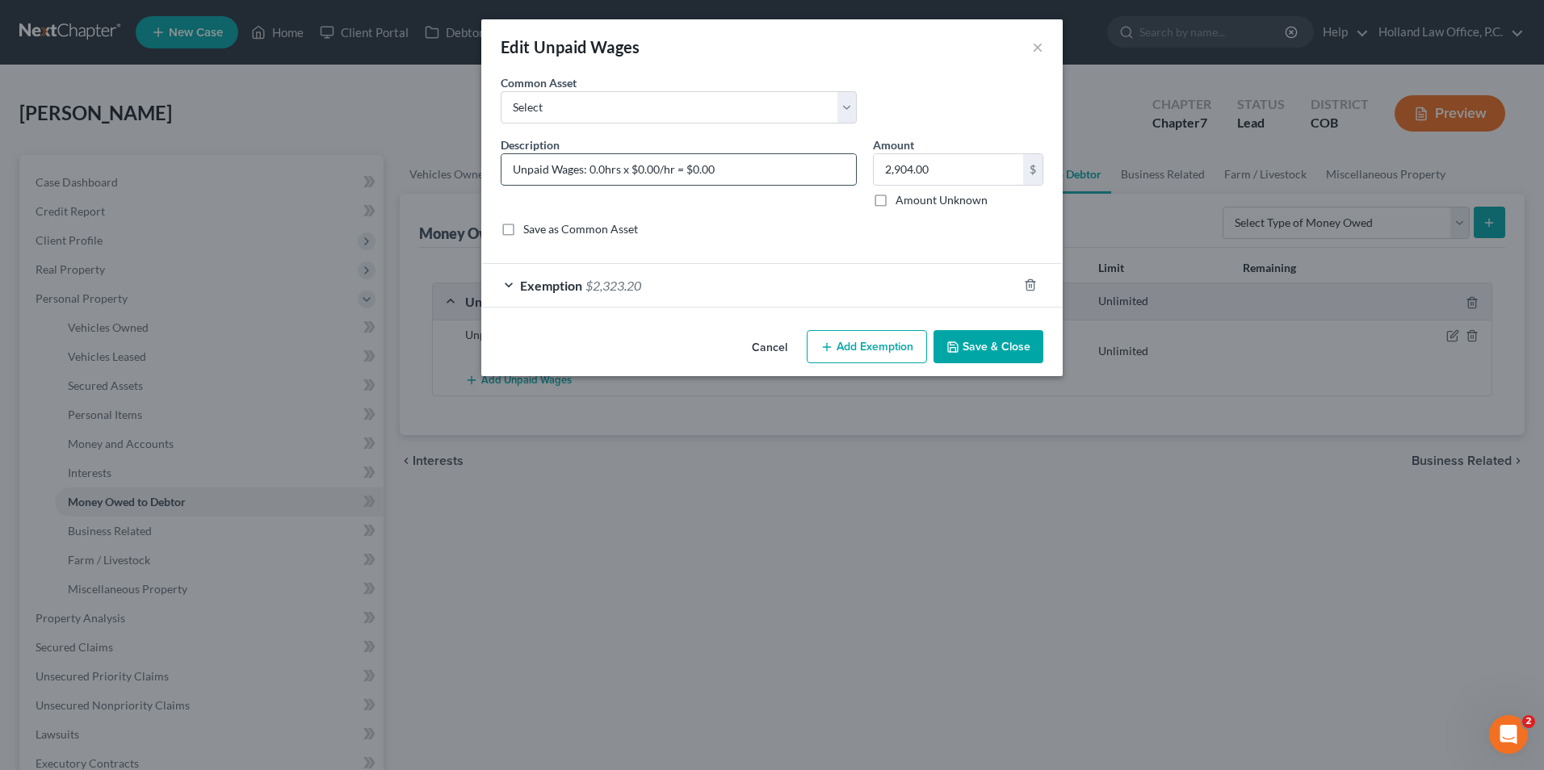
click at [789, 171] on input "Unpaid Wages: 0.0hrs x $0.00/hr = $0.00" at bounding box center [678, 169] width 354 height 31
click at [793, 174] on input "Unpaid Wages: 0.0hrs x $0.00/hr = $0.00" at bounding box center [678, 169] width 354 height 31
drag, startPoint x: 753, startPoint y: 170, endPoint x: 483, endPoint y: 170, distance: 270.5
click at [483, 170] on div "An exemption set must first be selected from the Filing Information section. Co…" at bounding box center [771, 198] width 581 height 249
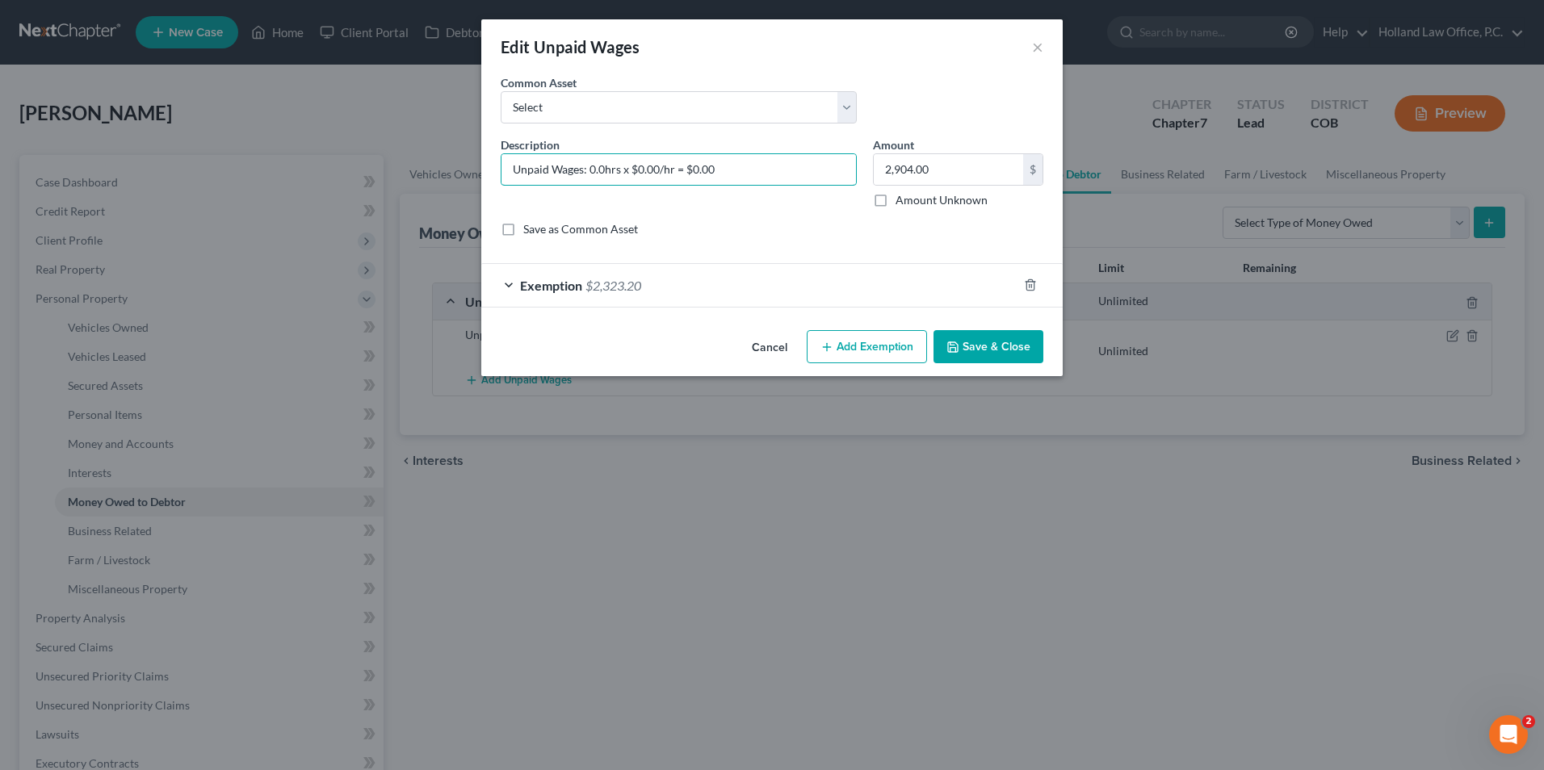
paste input "88.00hrs x $33.00/hr = $2904.00 (non-exempt)"
drag, startPoint x: 780, startPoint y: 171, endPoint x: 757, endPoint y: 171, distance: 23.4
click at [757, 171] on input "Unpaid Wages: 88.00hrs x $33.00/hr = $2904.00 (non-exempt)" at bounding box center [678, 169] width 354 height 31
type input "Unpaid Wages: 88.00hrs x $33.00/hr = $2904.00 (exempt 2,323.20)"
drag, startPoint x: 863, startPoint y: 251, endPoint x: 883, endPoint y: 260, distance: 22.1
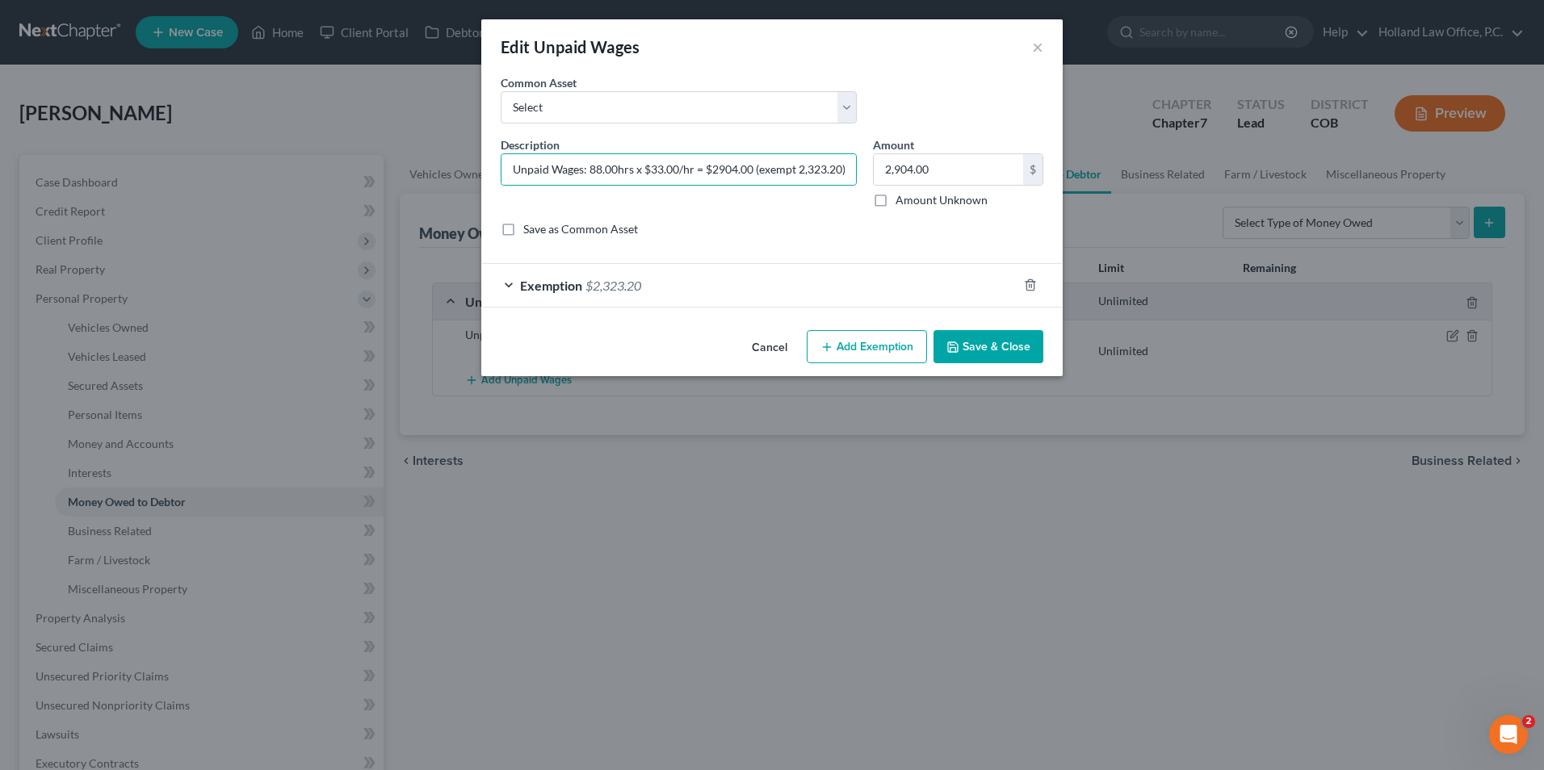
click at [863, 251] on form "An exemption set must first be selected from the Filing Information section. Co…" at bounding box center [772, 190] width 543 height 233
click at [974, 346] on button "Save & Close" at bounding box center [988, 347] width 110 height 34
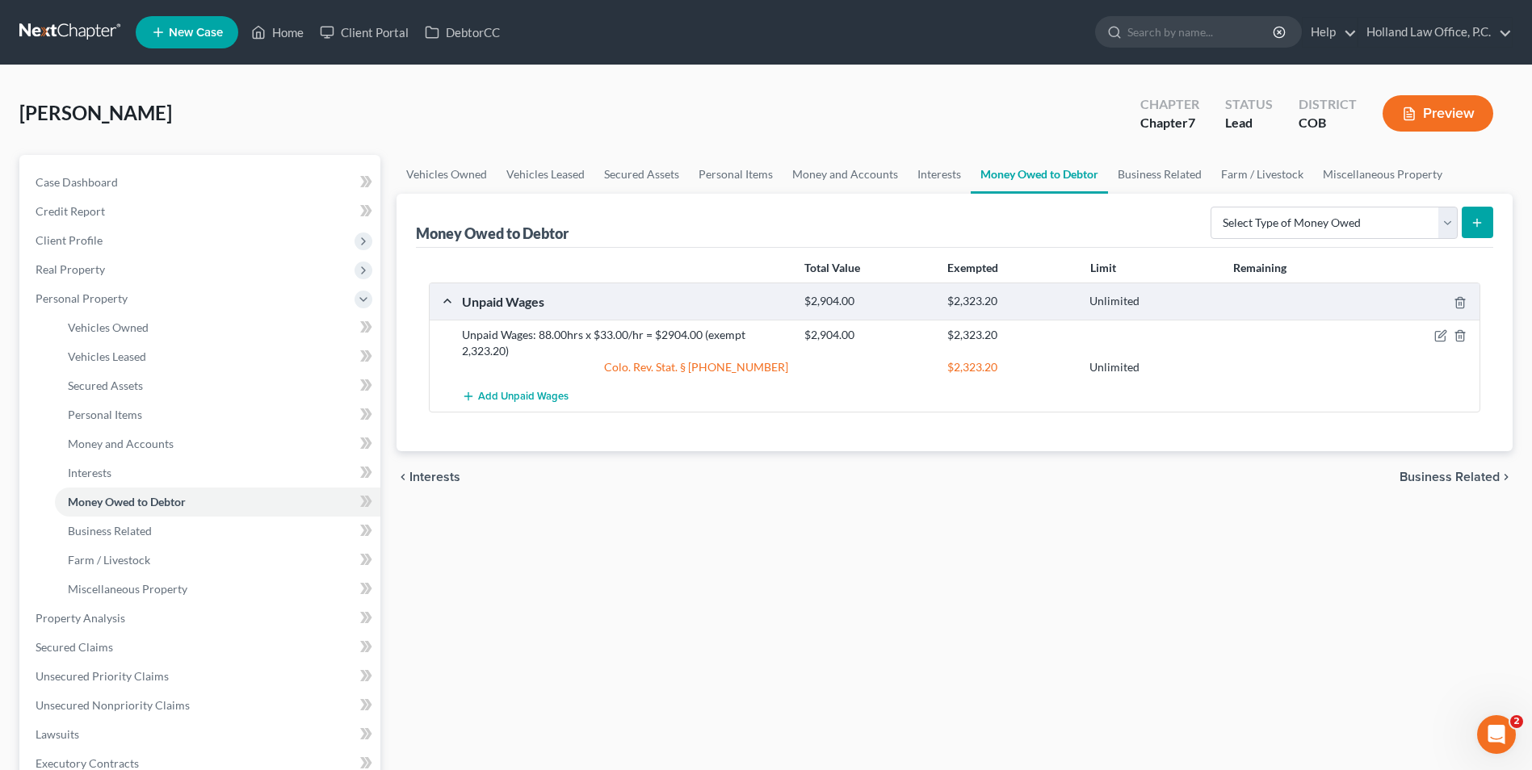
click at [1156, 581] on div "Vehicles Owned Vehicles Leased Secured Assets Personal Items Money and Accounts…" at bounding box center [954, 621] width 1132 height 933
click at [1272, 211] on select "Select Type of Money Owed Accounts Receivable Alimony Child Support Claims Agai…" at bounding box center [1333, 223] width 247 height 32
select select "sick_or_vacation_pay"
click at [1213, 207] on select "Select Type of Money Owed Accounts Receivable Alimony Child Support Claims Agai…" at bounding box center [1333, 223] width 247 height 32
click at [1475, 224] on icon "submit" at bounding box center [1476, 222] width 13 height 13
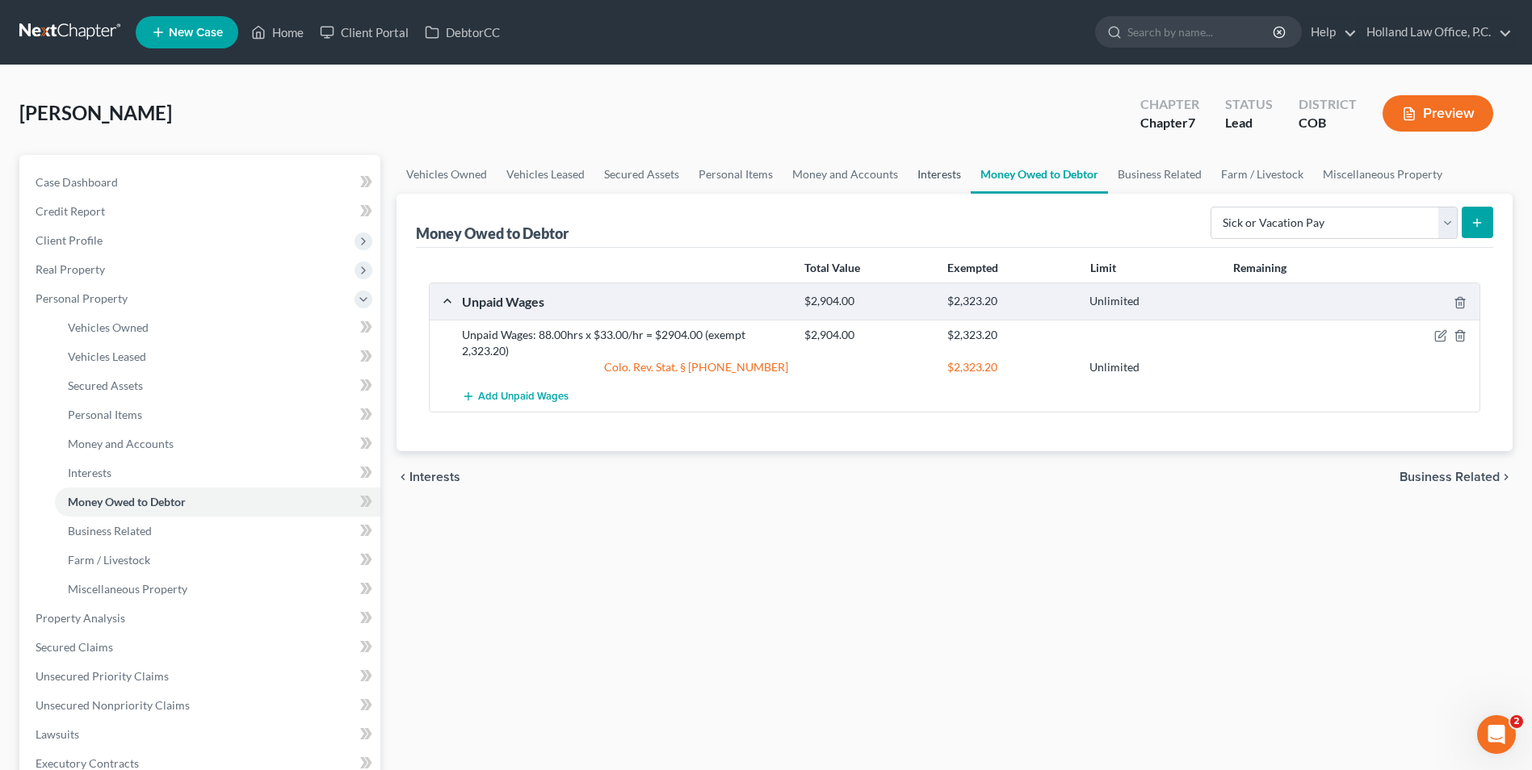
click at [958, 178] on link "Interests" at bounding box center [939, 174] width 63 height 39
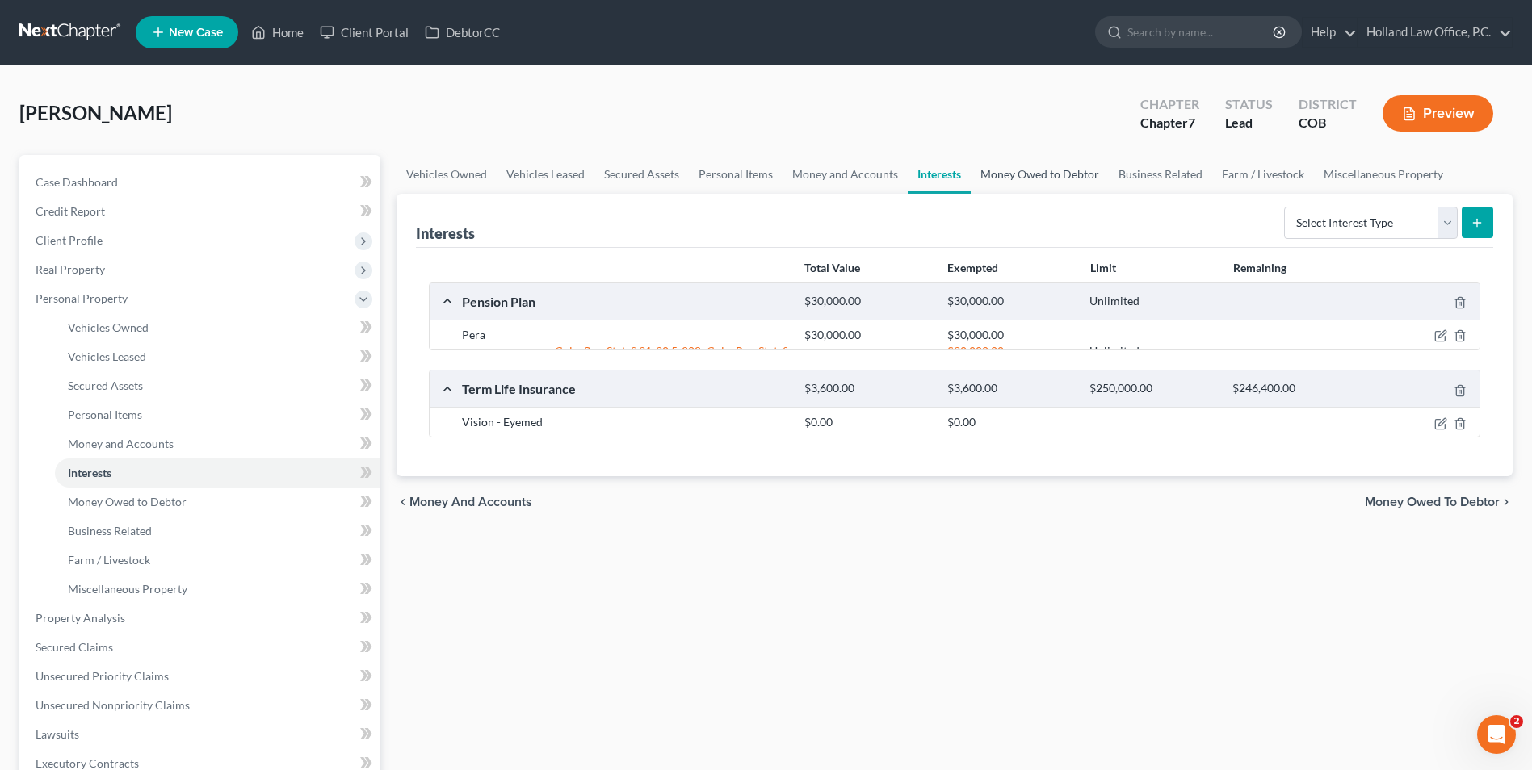
click at [1039, 178] on link "Money Owed to Debtor" at bounding box center [1040, 174] width 138 height 39
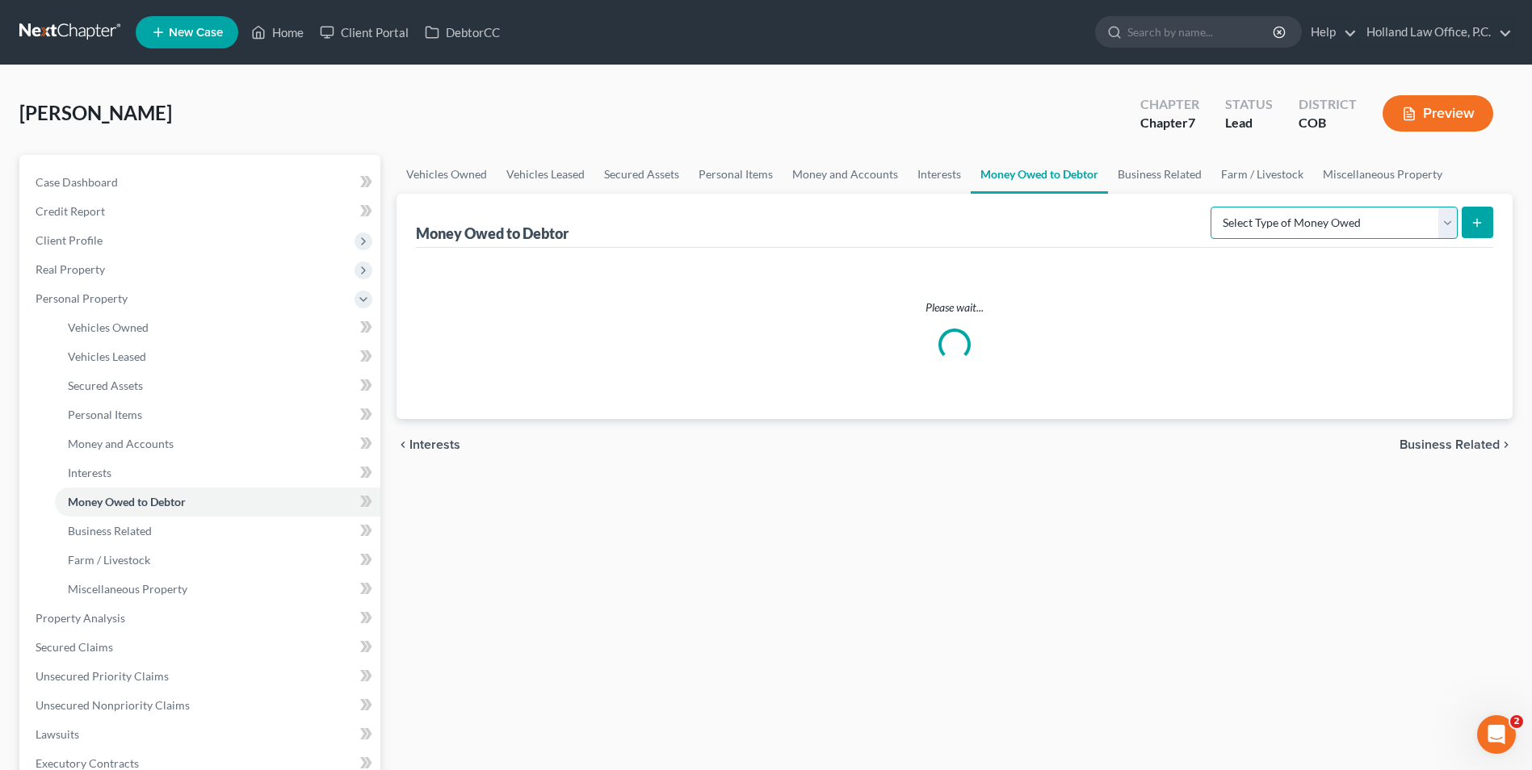
click at [1339, 222] on select "Select Type of Money Owed Accounts Receivable Alimony Child Support Claims Agai…" at bounding box center [1333, 223] width 247 height 32
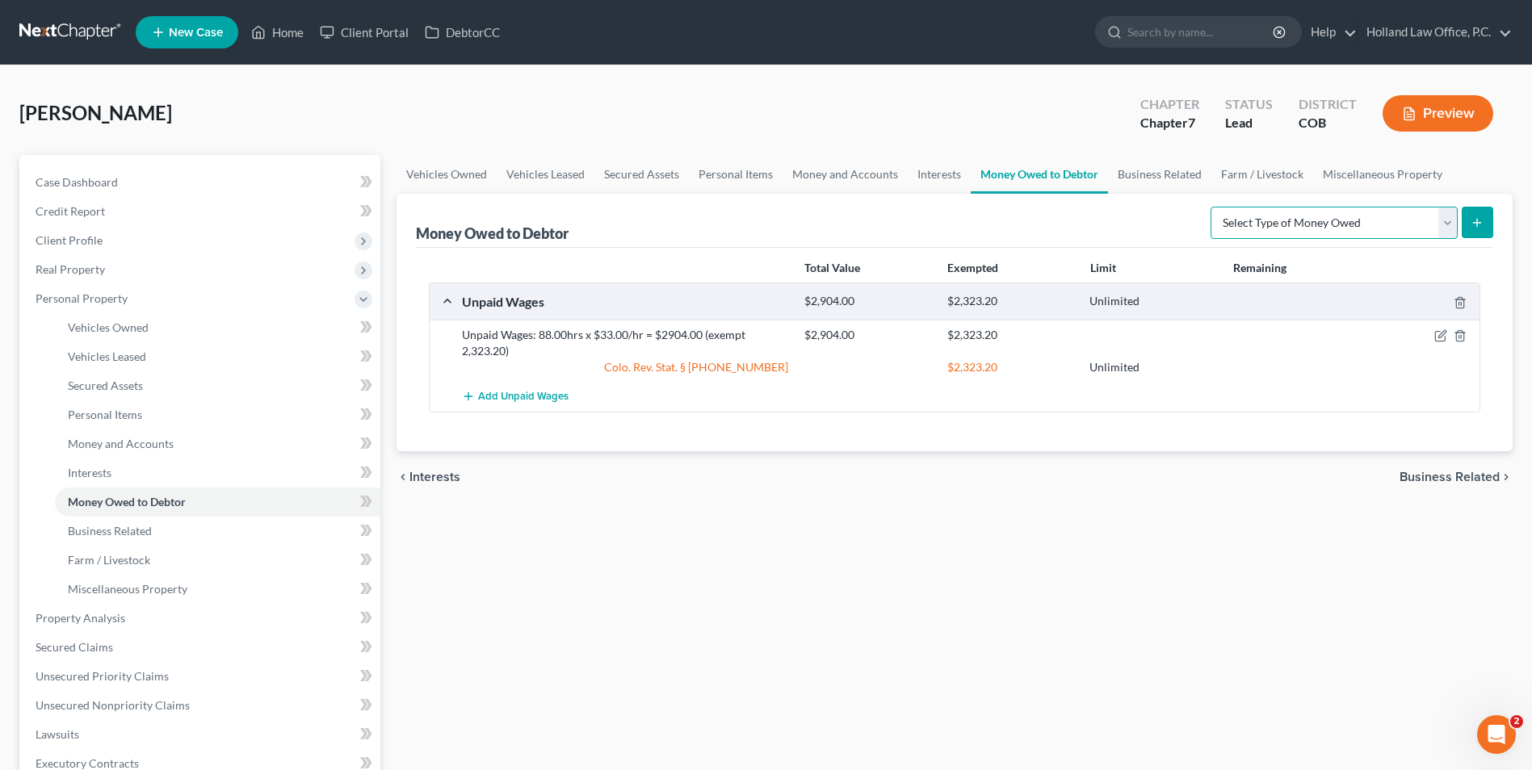
select select "sick_or_vacation_pay"
click at [1213, 207] on select "Select Type of Money Owed Accounts Receivable Alimony Child Support Claims Agai…" at bounding box center [1333, 223] width 247 height 32
click at [1477, 225] on line "submit" at bounding box center [1477, 222] width 0 height 7
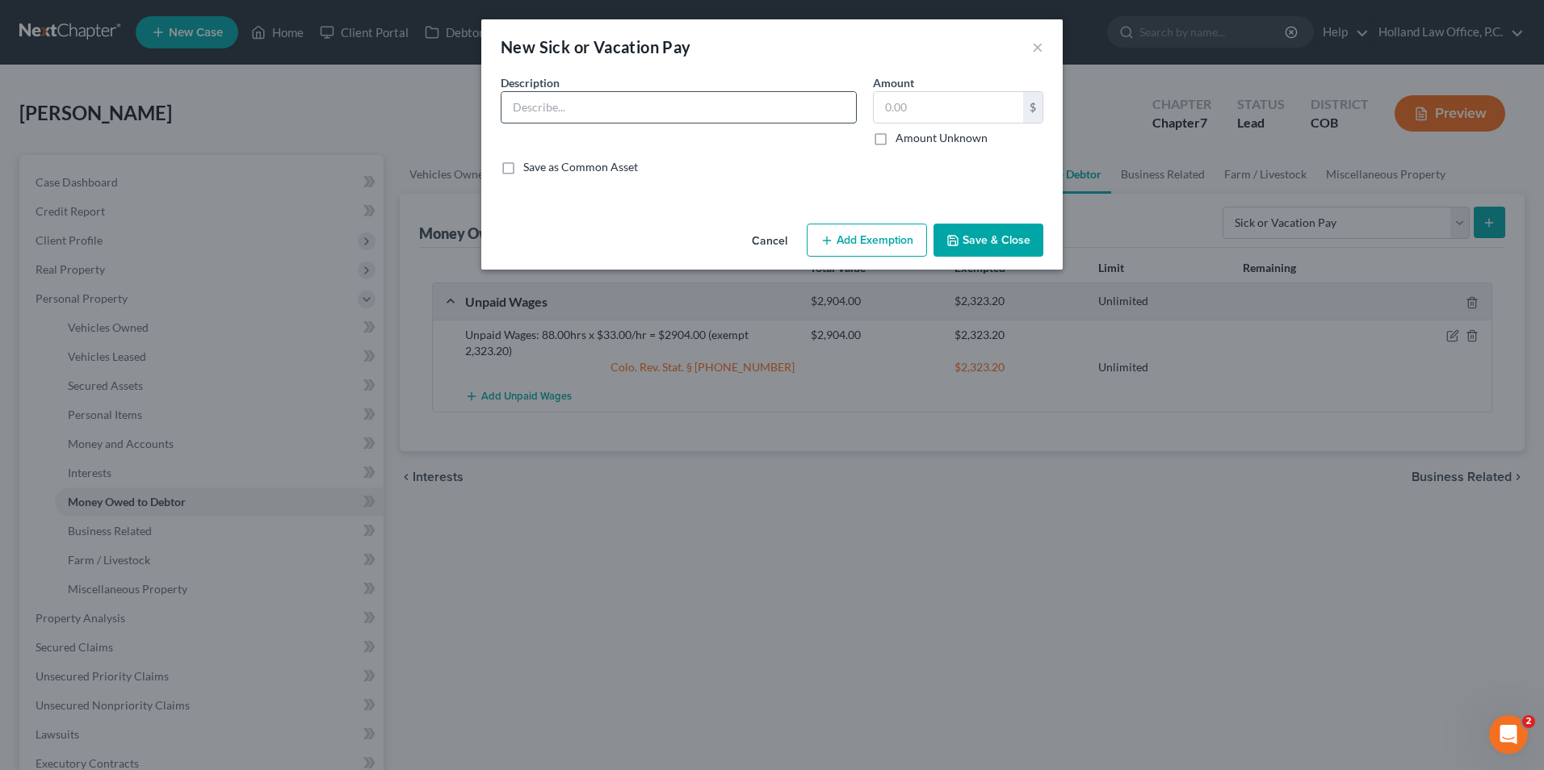
click at [565, 99] on input "text" at bounding box center [678, 107] width 354 height 31
drag, startPoint x: 471, startPoint y: 345, endPoint x: 787, endPoint y: 265, distance: 326.4
click at [475, 342] on div "New Sick or Vacation Pay × An exemption set must first be selected from the Fil…" at bounding box center [772, 385] width 1544 height 770
click at [757, 249] on button "Cancel" at bounding box center [769, 241] width 61 height 32
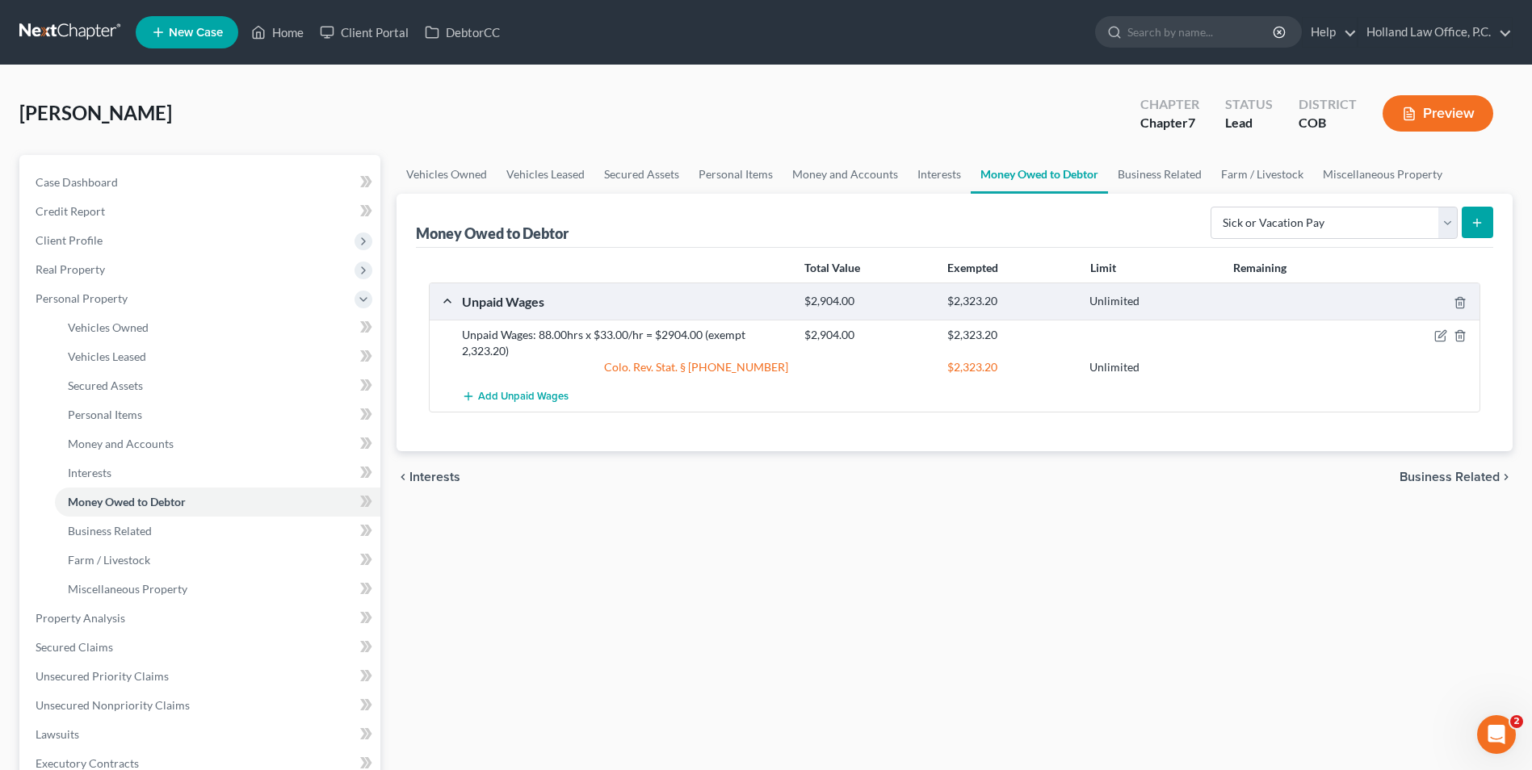
click at [454, 333] on div "Unpaid Wages: 88.00hrs x $33.00/hr = $2904.00 (exempt 2,323.20)" at bounding box center [625, 343] width 342 height 32
drag, startPoint x: 463, startPoint y: 333, endPoint x: 511, endPoint y: 350, distance: 51.3
click at [511, 350] on div "Unpaid Wages: 88.00hrs x $33.00/hr = $2904.00 (exempt 2,323.20)" at bounding box center [625, 343] width 342 height 32
drag, startPoint x: 511, startPoint y: 350, endPoint x: 488, endPoint y: 346, distance: 23.0
copy div "Unpaid Wages: 88.00hrs x $33.00/hr = $2904.00 (exempt 2,323.20)"
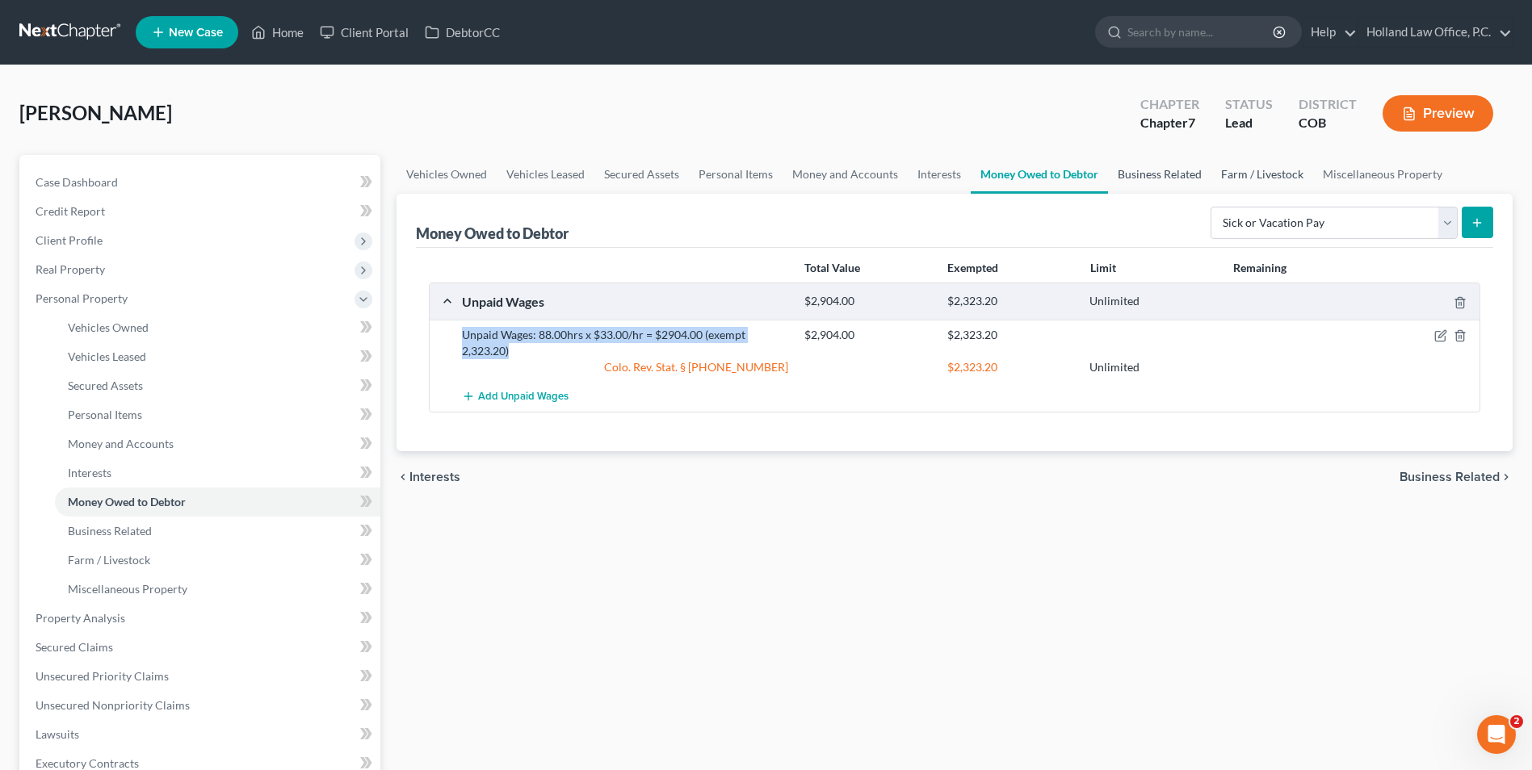
drag, startPoint x: 1209, startPoint y: 178, endPoint x: 1184, endPoint y: 181, distance: 25.2
click at [1211, 178] on link "Farm / Livestock" at bounding box center [1262, 174] width 102 height 39
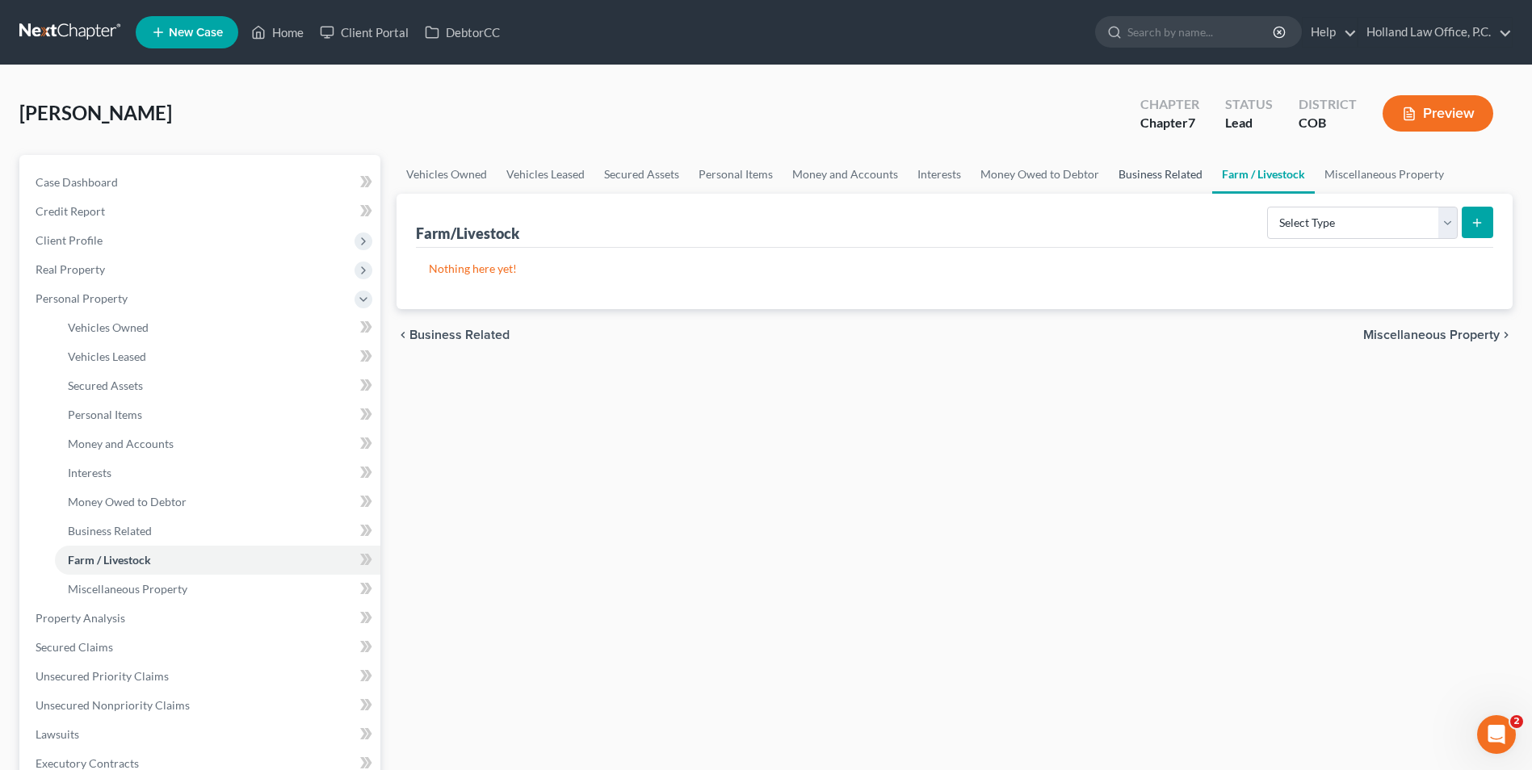
click at [1146, 181] on link "Business Related" at bounding box center [1160, 174] width 103 height 39
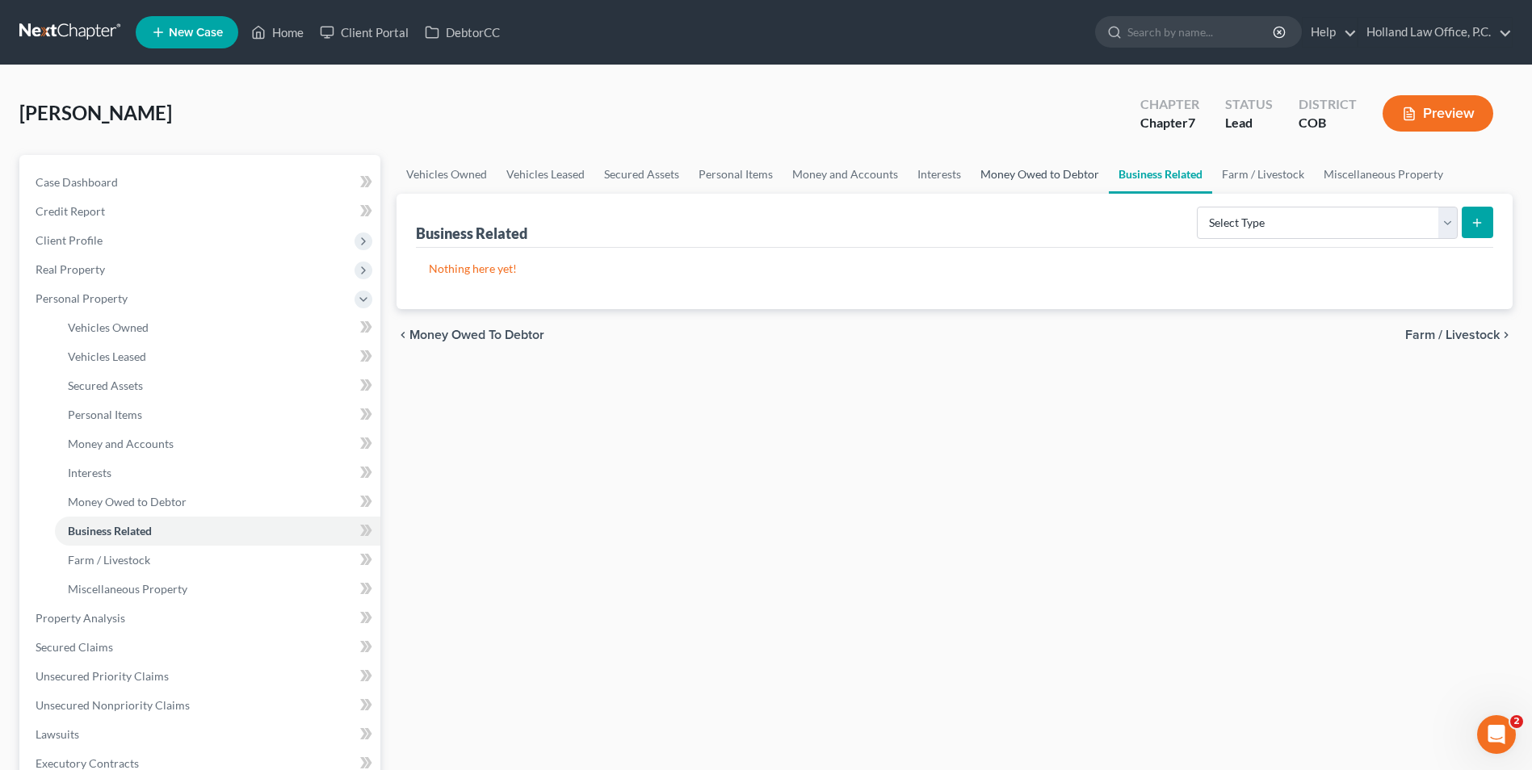
click at [1042, 178] on link "Money Owed to Debtor" at bounding box center [1040, 174] width 138 height 39
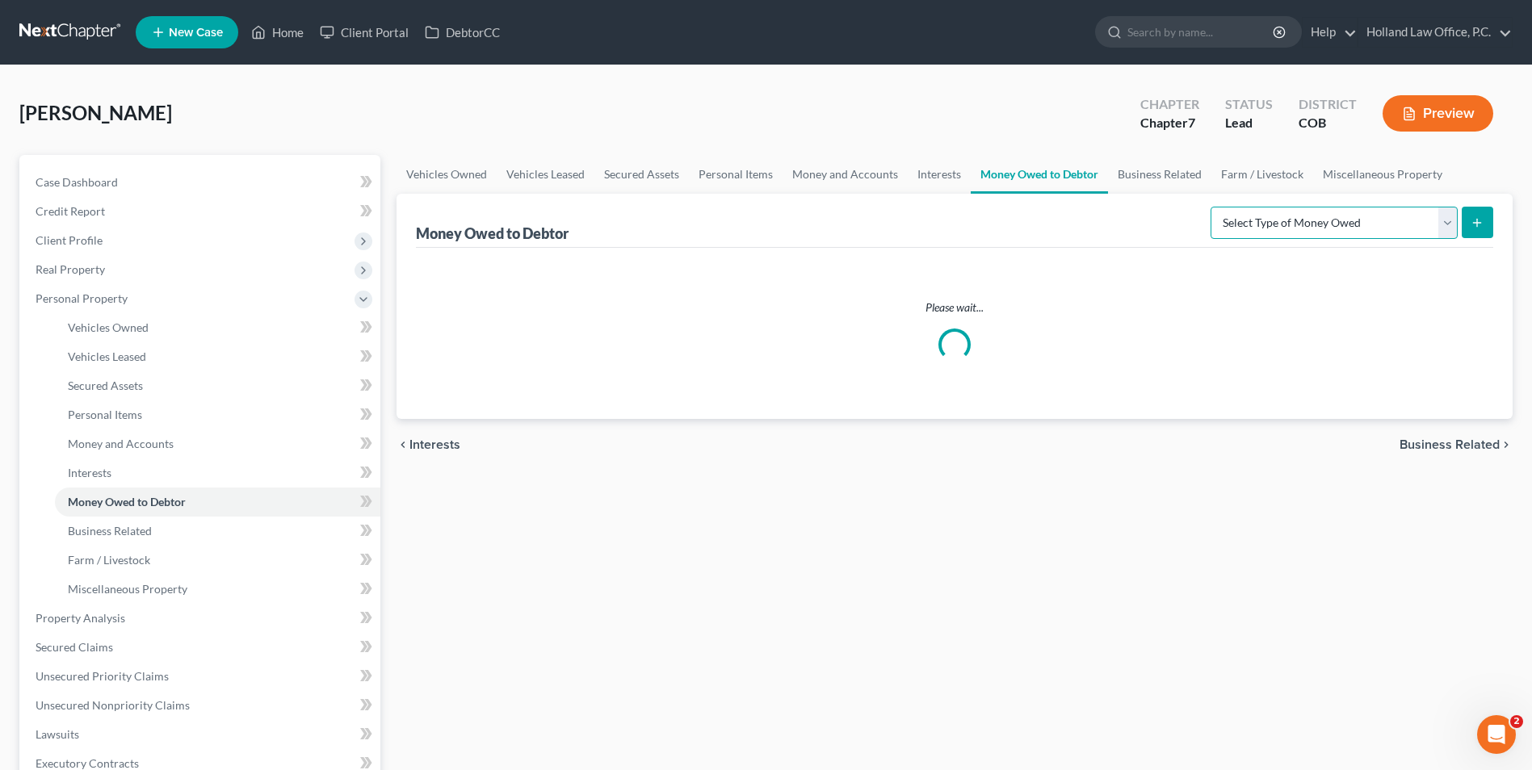
click at [1310, 227] on select "Select Type of Money Owed Accounts Receivable Alimony Child Support Claims Agai…" at bounding box center [1333, 223] width 247 height 32
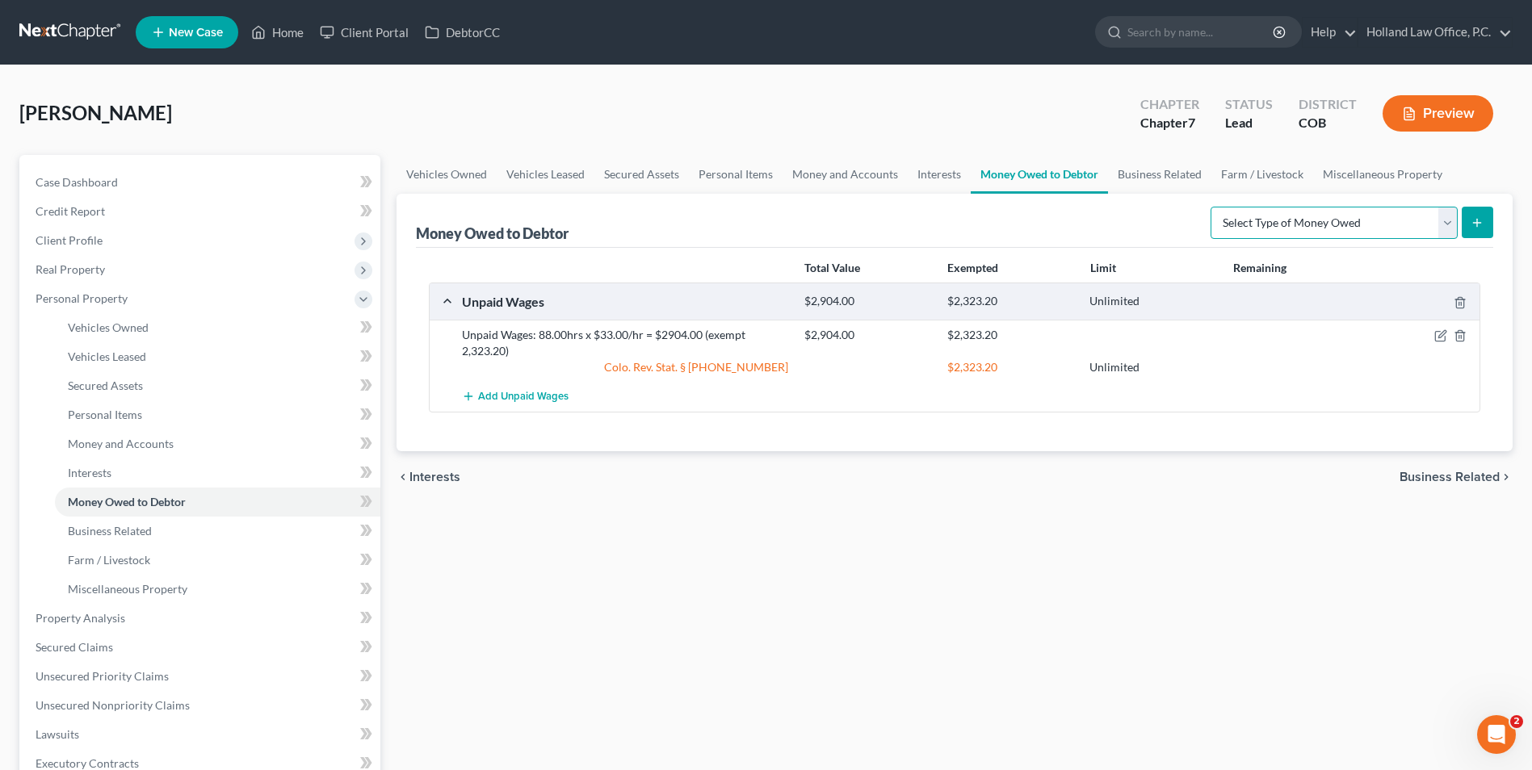
select select "sick_or_vacation_pay"
click at [1213, 207] on select "Select Type of Money Owed Accounts Receivable Alimony Child Support Claims Agai…" at bounding box center [1333, 223] width 247 height 32
click at [1465, 227] on button "submit" at bounding box center [1476, 222] width 31 height 31
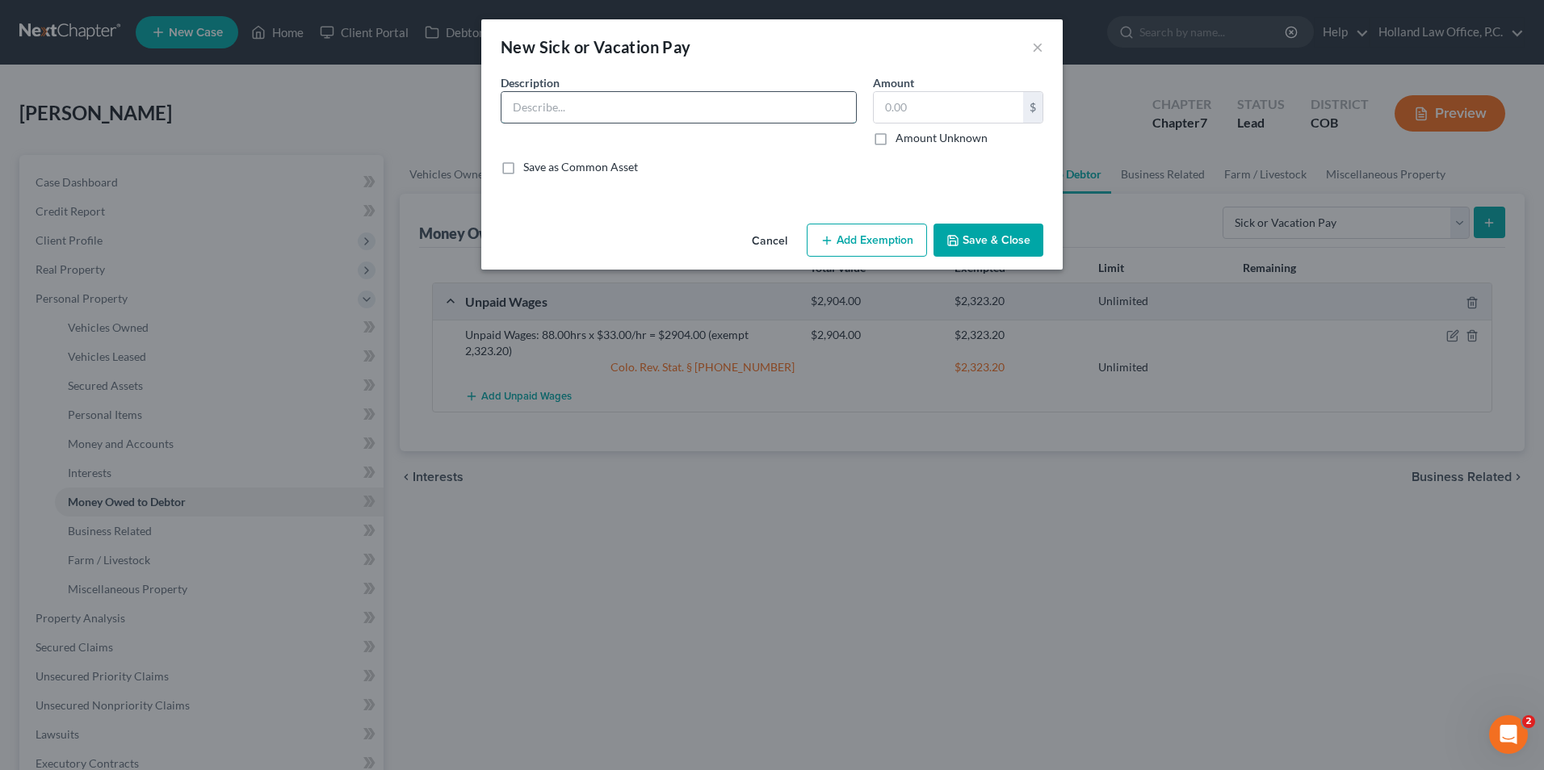
click at [610, 115] on input "text" at bounding box center [678, 107] width 354 height 31
paste input "Vacation 119.5hrs x $33.00/hr = $3943.50 (No Cash Out)"
type input "Vacation 119.5hrs x $33.00/hr = $3943.50 (No Cash Out)"
click at [933, 107] on input "text" at bounding box center [948, 107] width 149 height 31
type input "0.00"
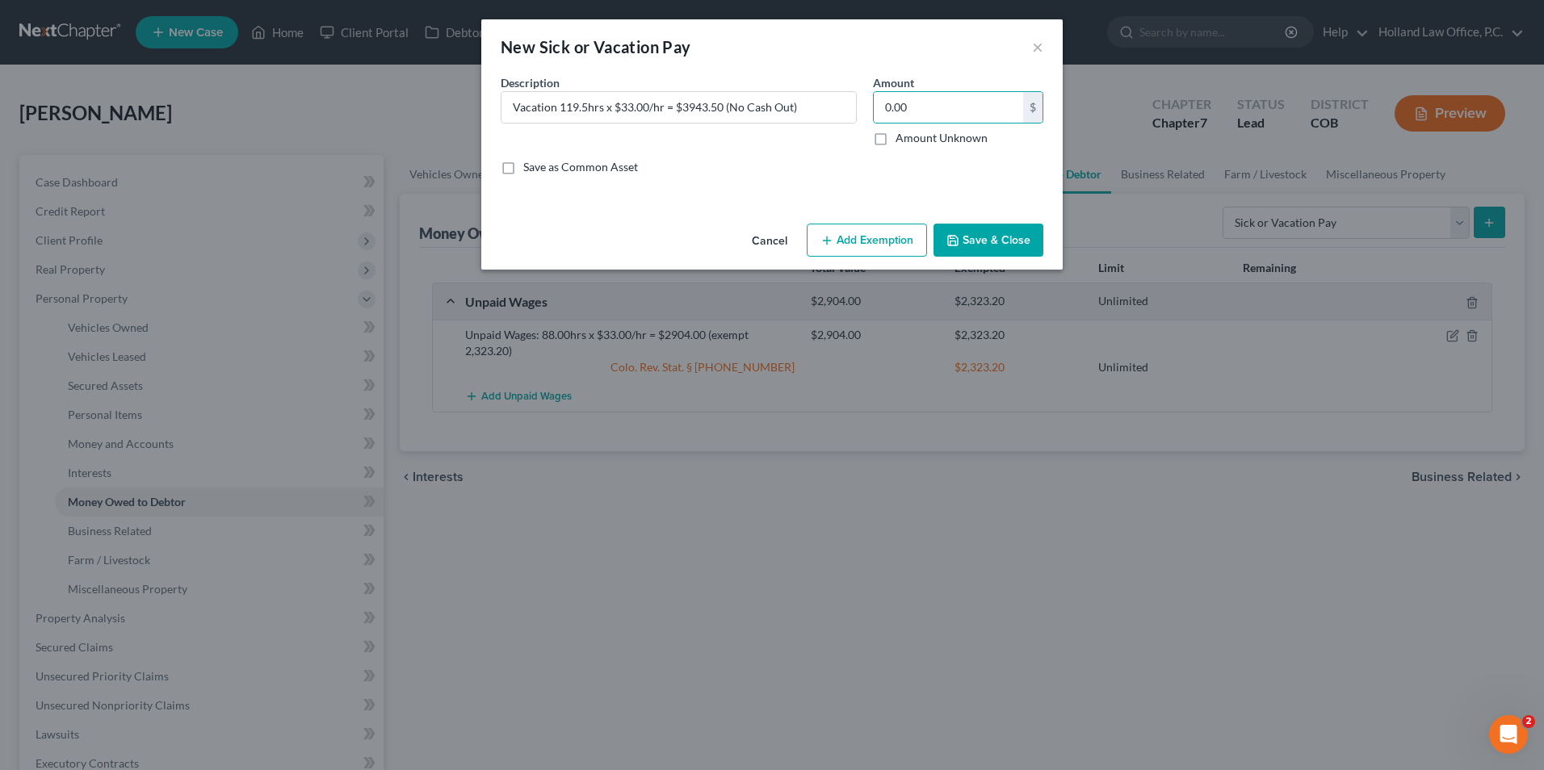
click at [843, 246] on button "Add Exemption" at bounding box center [867, 241] width 120 height 34
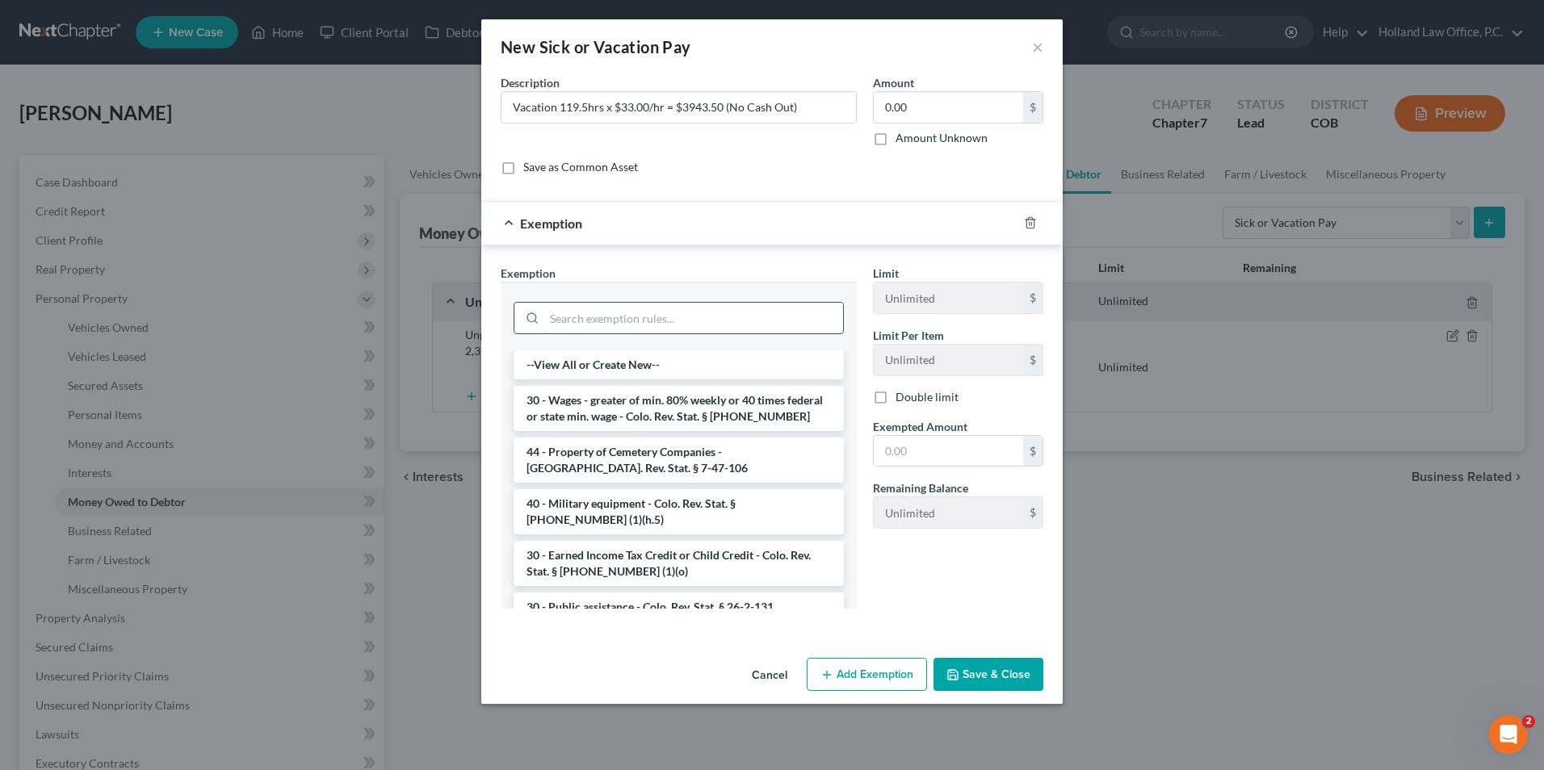
click at [628, 330] on input "search" at bounding box center [693, 318] width 299 height 31
click at [628, 404] on li "30 - Wages - greater of min. 80% weekly or 40 times federal or state min. wage …" at bounding box center [679, 408] width 330 height 45
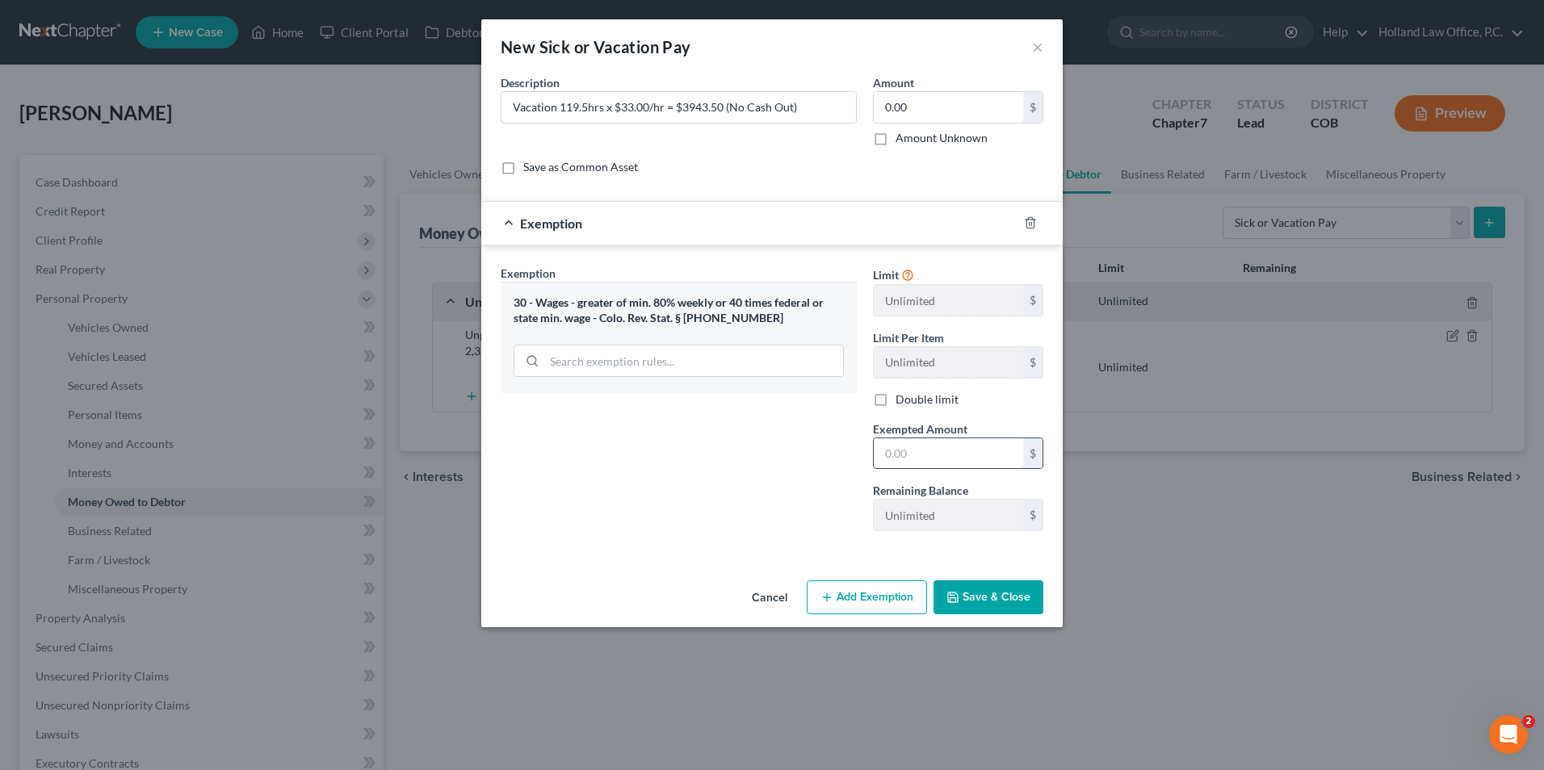
click at [960, 467] on input "text" at bounding box center [948, 453] width 149 height 31
type input "0.00"
click at [1011, 603] on button "Save & Close" at bounding box center [988, 598] width 110 height 34
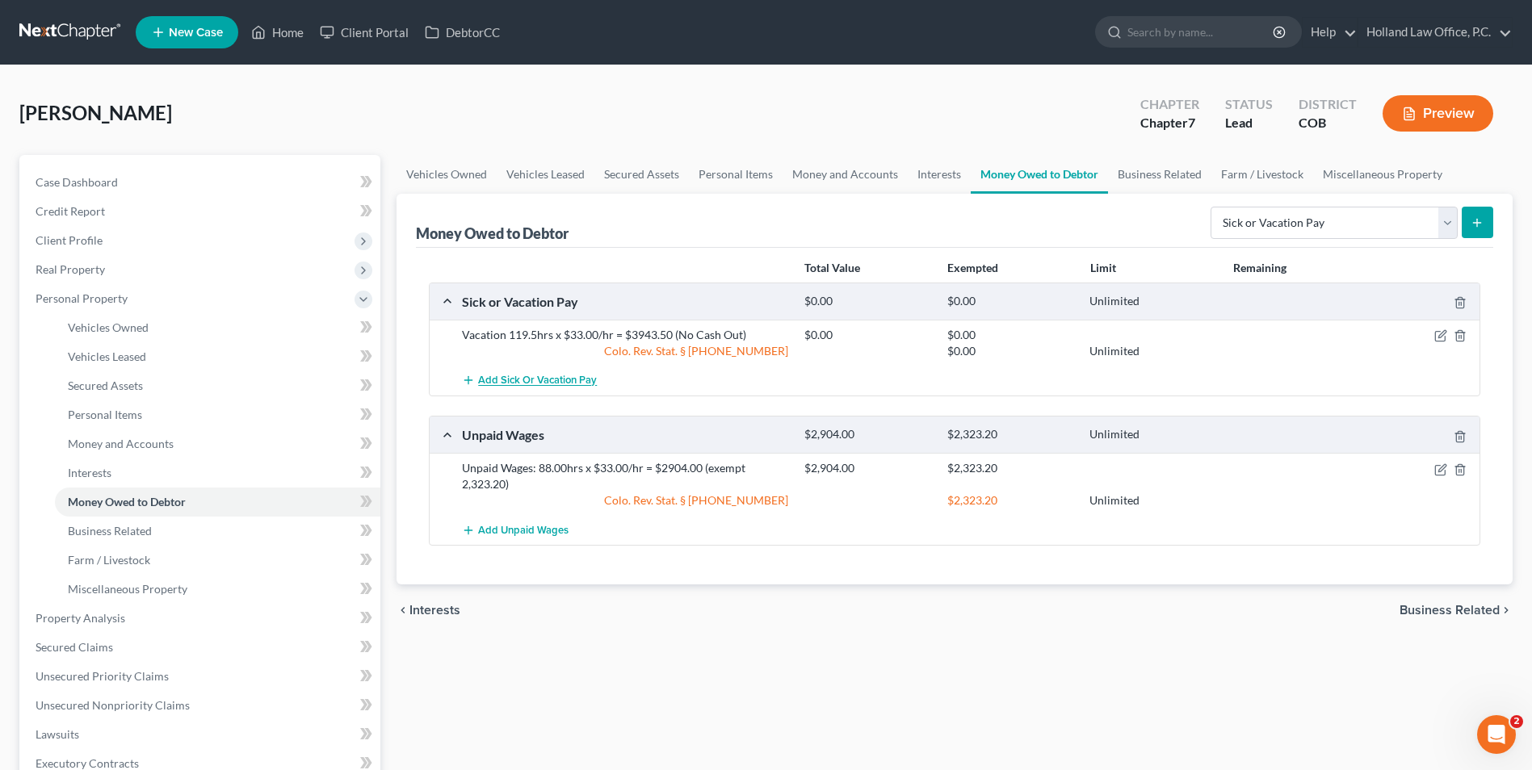
click at [533, 387] on span "Add Sick or Vacation Pay" at bounding box center [537, 381] width 119 height 13
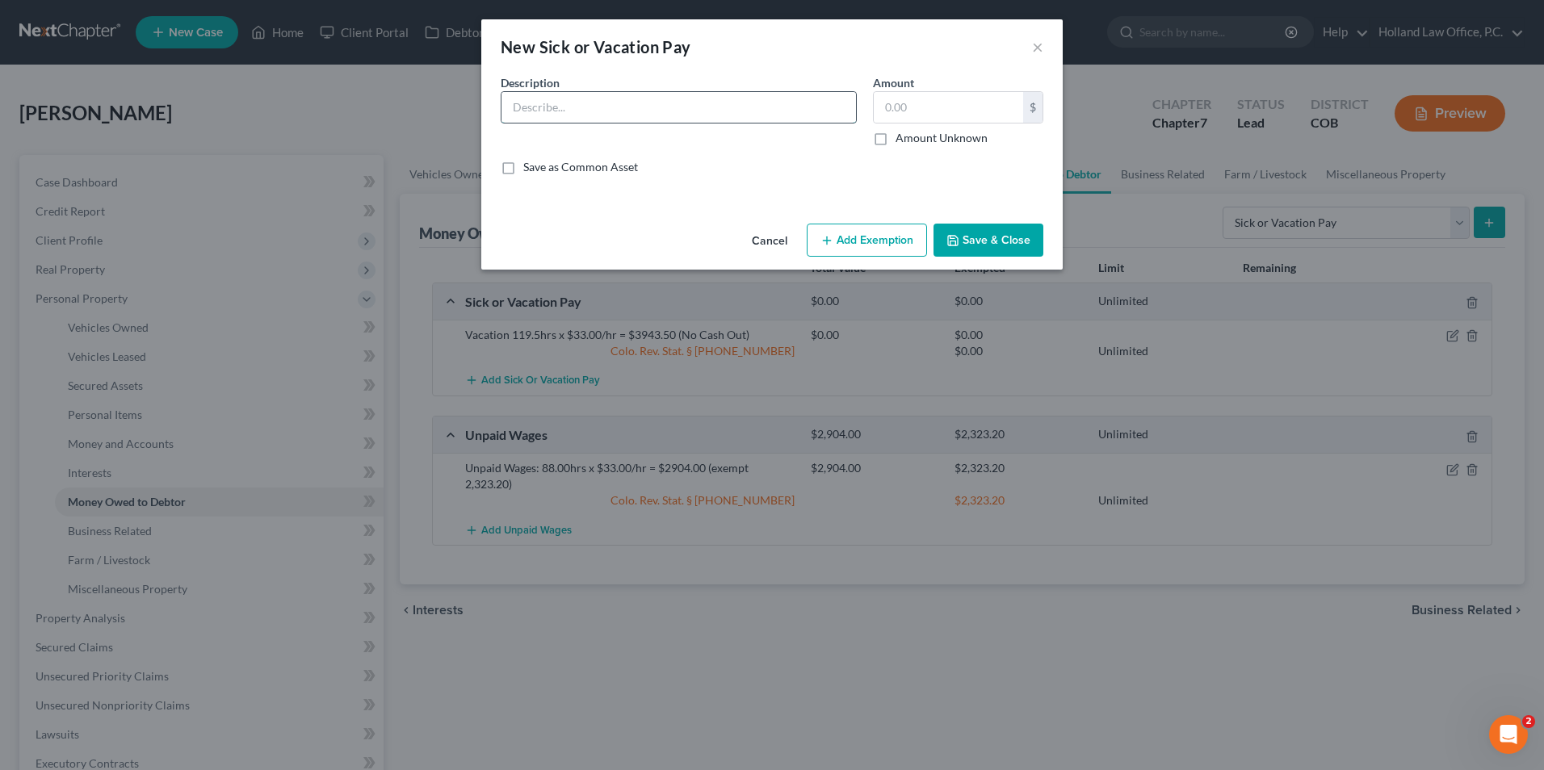
click at [644, 96] on input "text" at bounding box center [678, 107] width 354 height 31
paste input "Sick 102.45hrs x $33.00/hr = $3380.85 (No Cash Out)"
type input "Sick 102.45hrs x $33.00/hr = $3380.85 (No Cash Out)"
click at [1034, 116] on div "$" at bounding box center [1032, 107] width 19 height 31
click at [956, 109] on input "text" at bounding box center [948, 107] width 149 height 31
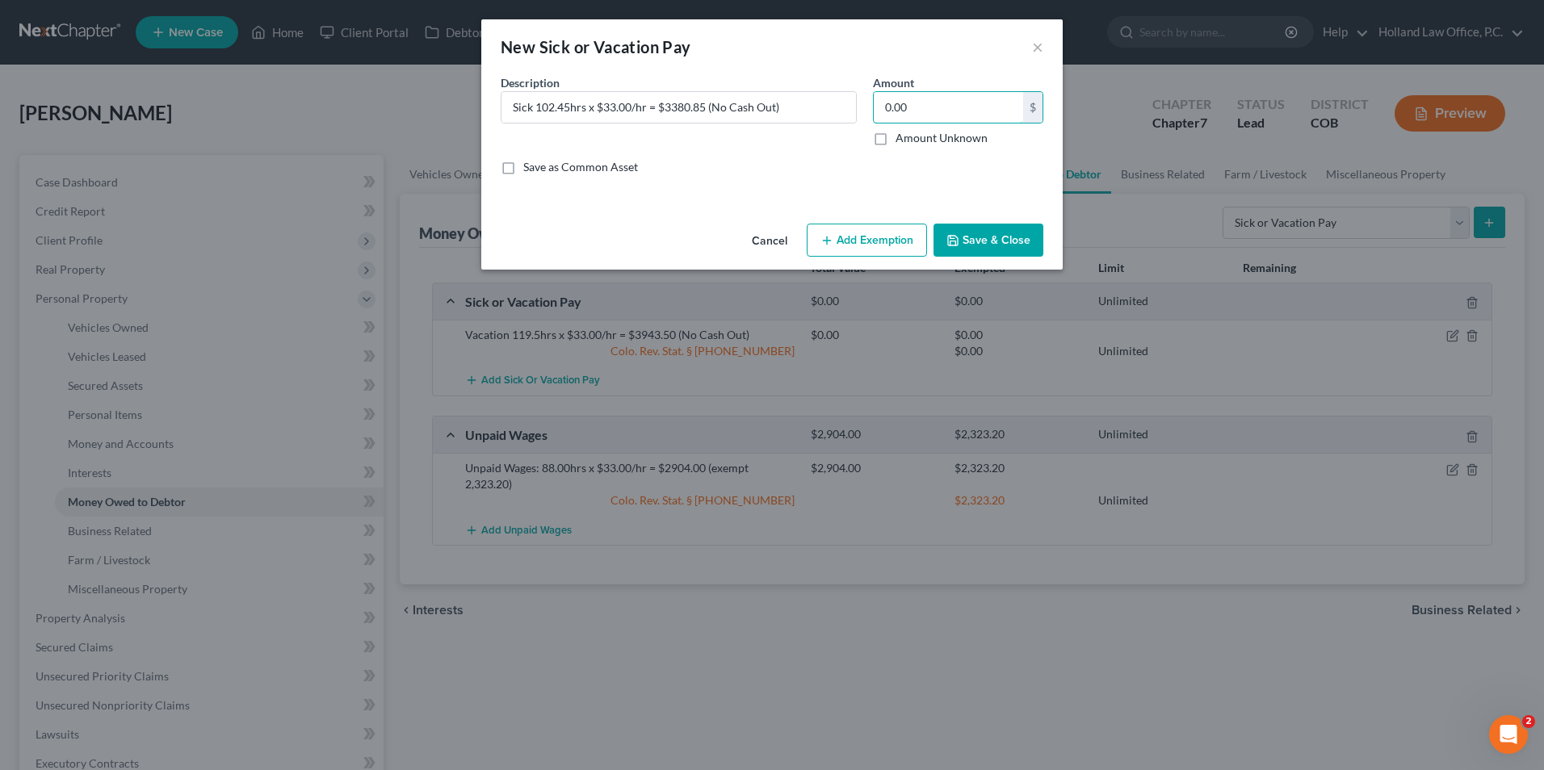
type input "0.00"
click at [869, 228] on button "Add Exemption" at bounding box center [867, 241] width 120 height 34
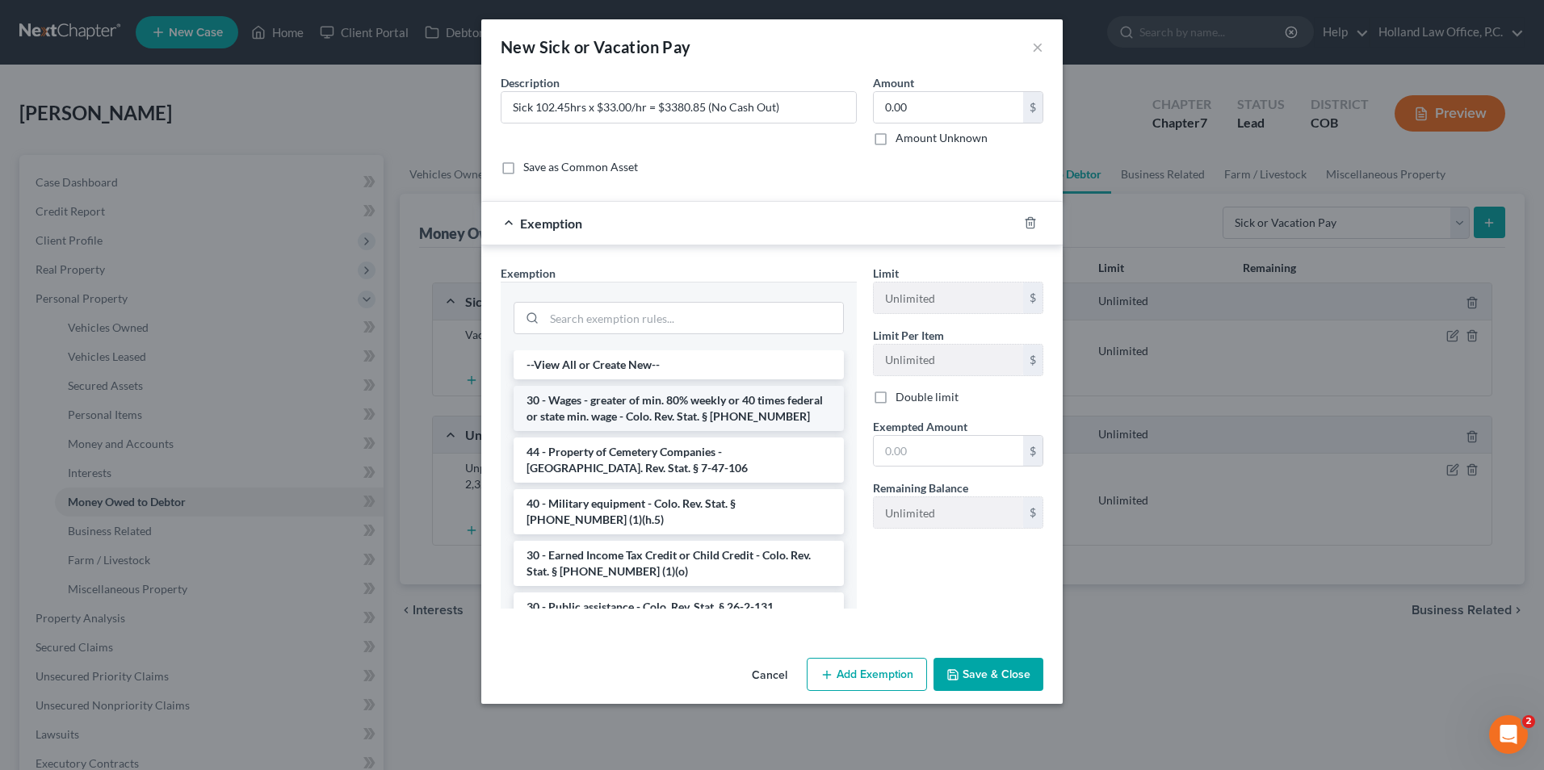
click at [633, 413] on li "30 - Wages - greater of min. 80% weekly or 40 times federal or state min. wage …" at bounding box center [679, 408] width 330 height 45
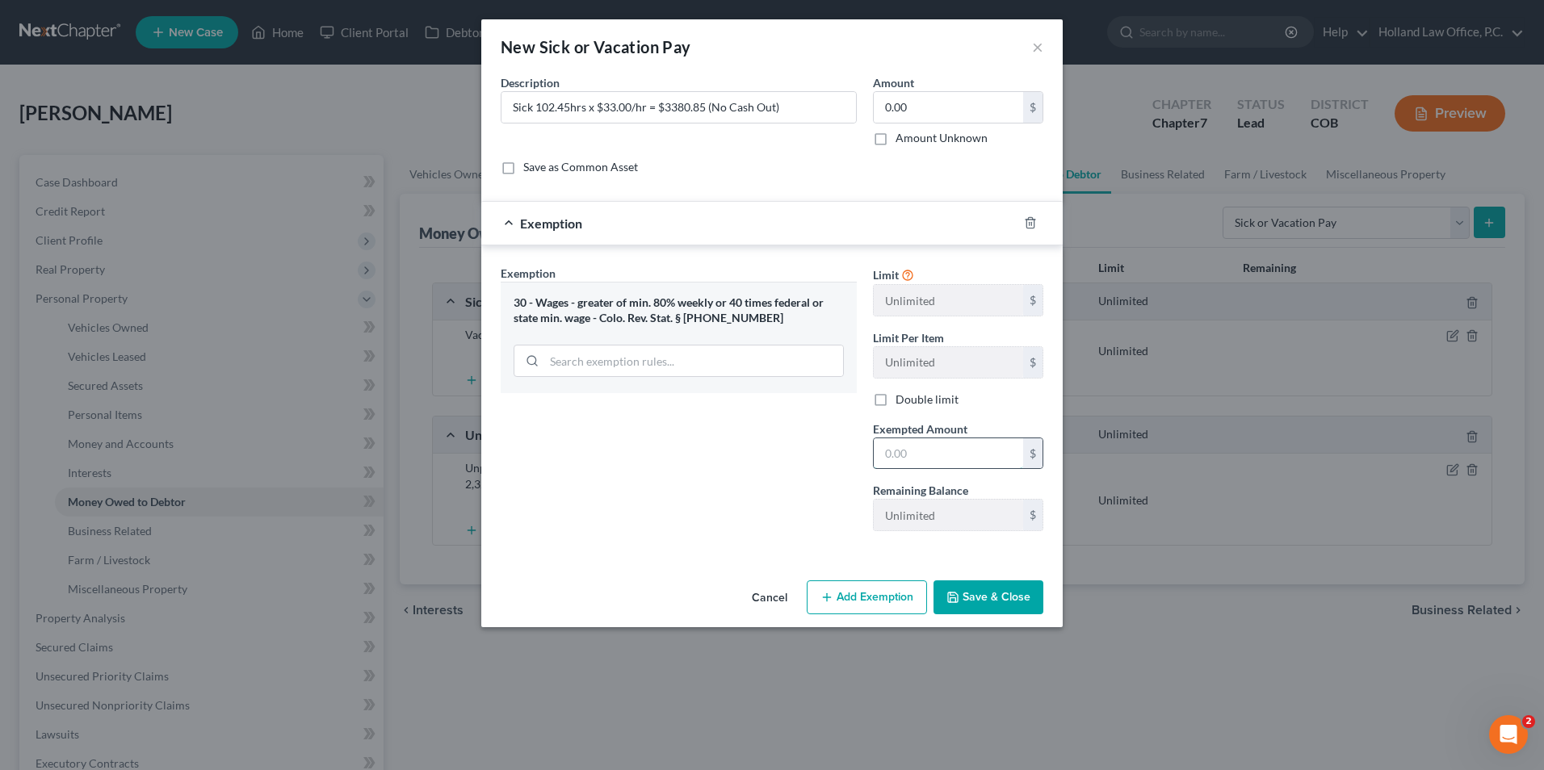
click at [959, 461] on input "text" at bounding box center [948, 453] width 149 height 31
type input "0.00"
drag, startPoint x: 750, startPoint y: 514, endPoint x: 892, endPoint y: 534, distance: 143.5
click at [750, 514] on div "Exemption Set must be selected for CA. Exemption * 30 - Wages - greater of min.…" at bounding box center [679, 404] width 372 height 279
click at [1022, 600] on button "Save & Close" at bounding box center [988, 598] width 110 height 34
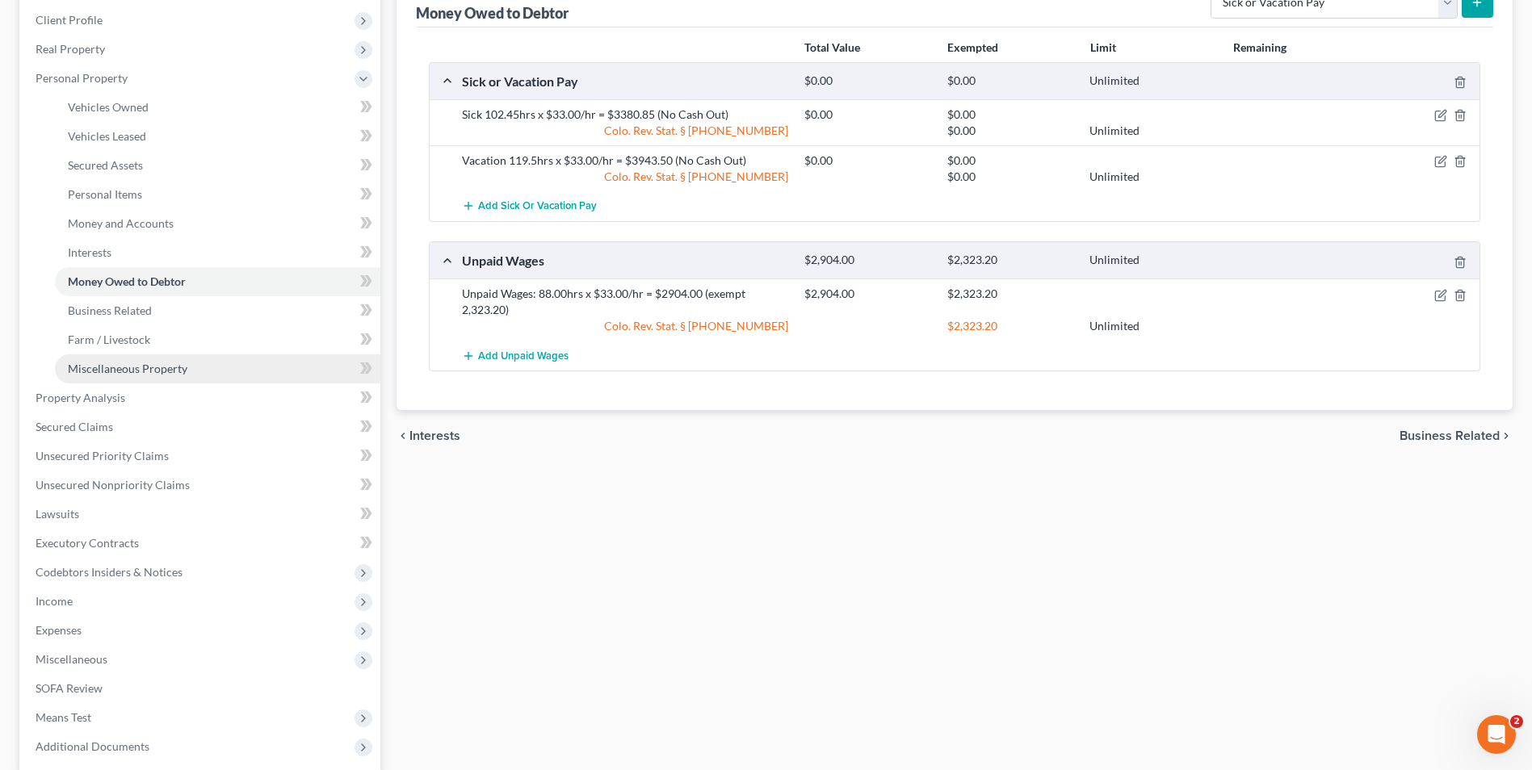
scroll to position [242, 0]
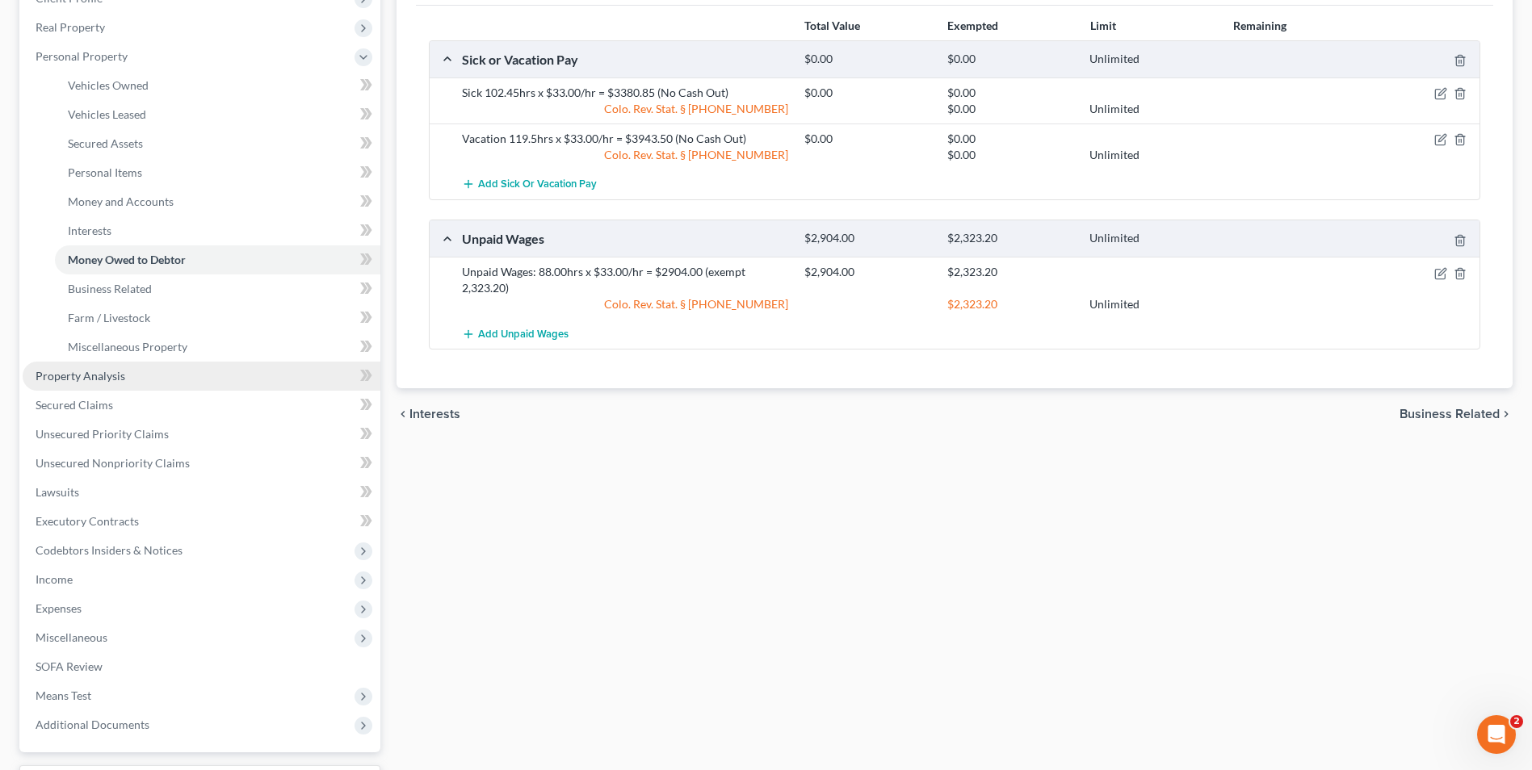
click at [115, 381] on span "Property Analysis" at bounding box center [81, 376] width 90 height 14
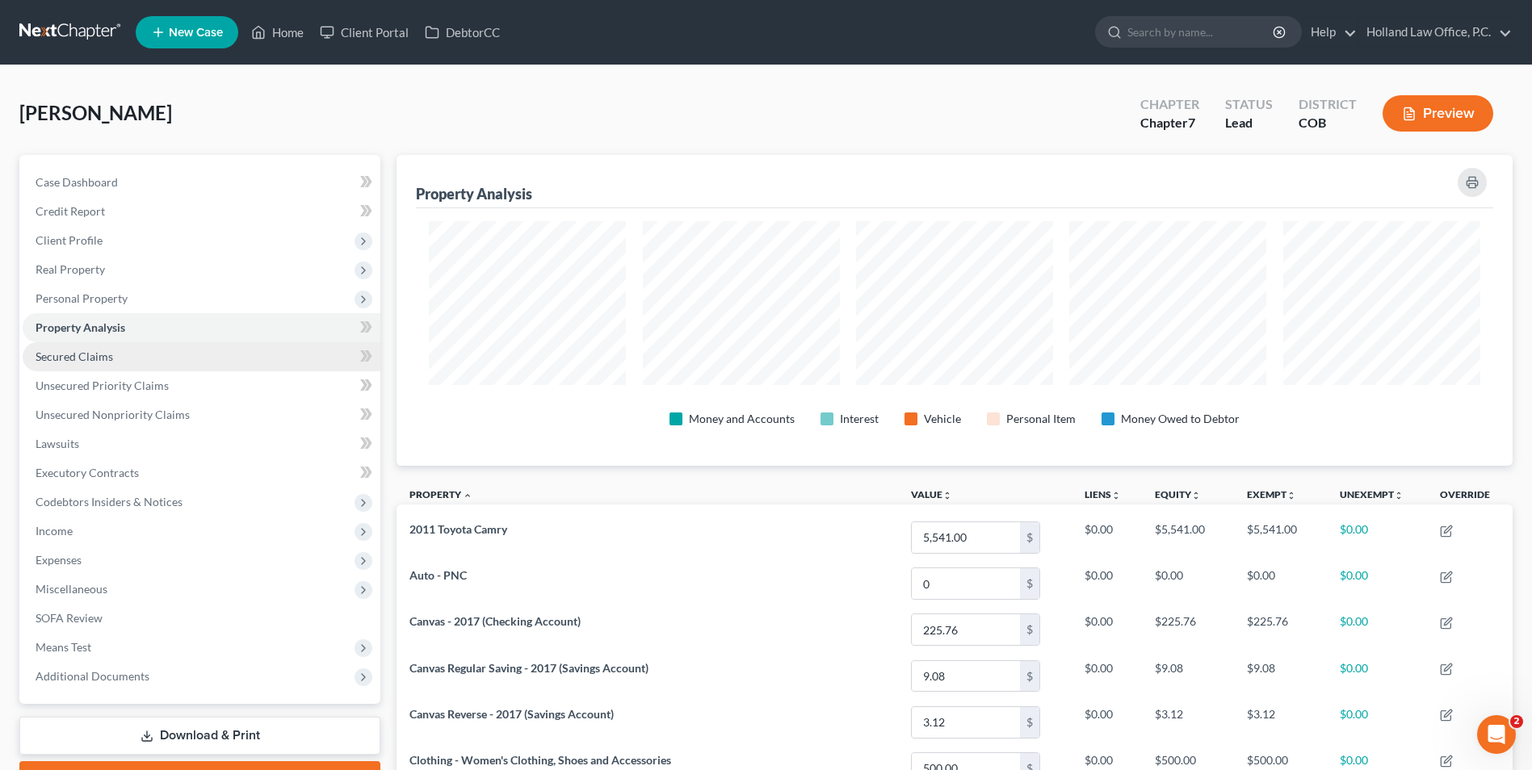
click at [129, 365] on link "Secured Claims" at bounding box center [202, 356] width 358 height 29
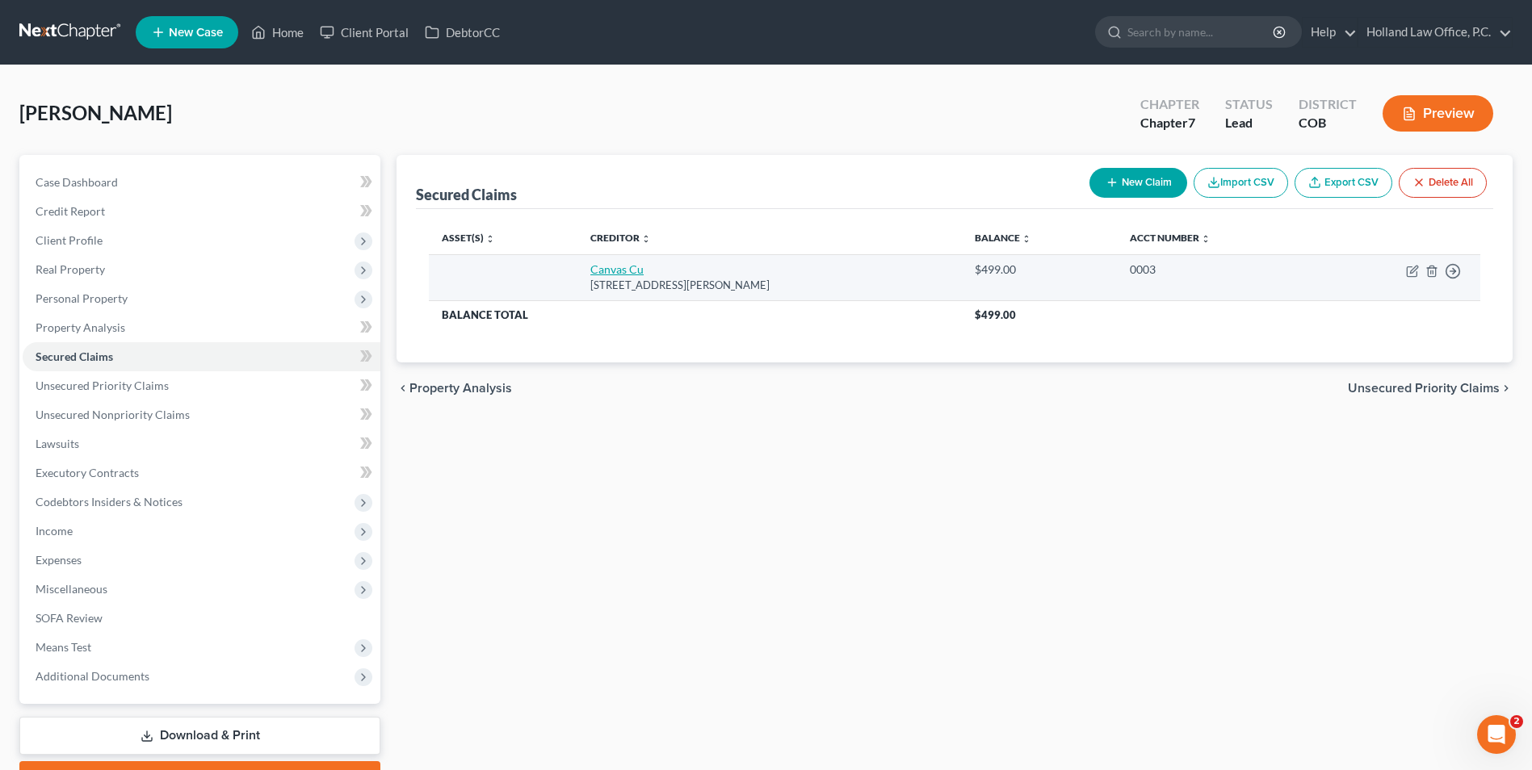
click at [619, 263] on link "Canvas Cu" at bounding box center [616, 269] width 53 height 14
select select "5"
select select "0"
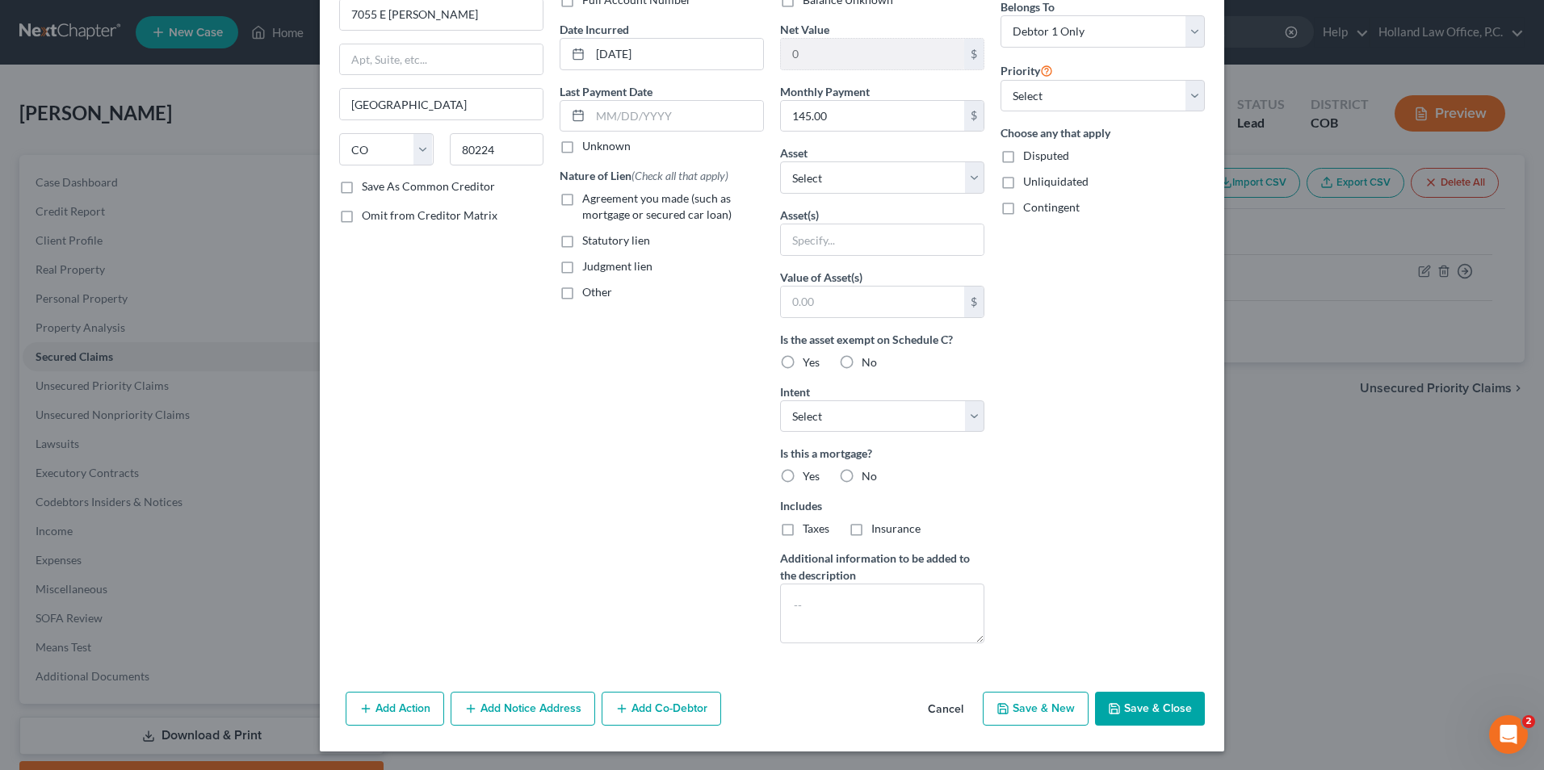
scroll to position [139, 0]
click at [902, 426] on select "Select Surrender Redeem Reaffirm Avoid Other" at bounding box center [882, 416] width 204 height 32
click at [1163, 371] on div "Arrearage Amount $ Belongs To * Select Debtor 1 Only Debtor 2 Only Debtor 1 And…" at bounding box center [1102, 295] width 220 height 720
click at [938, 702] on button "Cancel" at bounding box center [945, 709] width 61 height 32
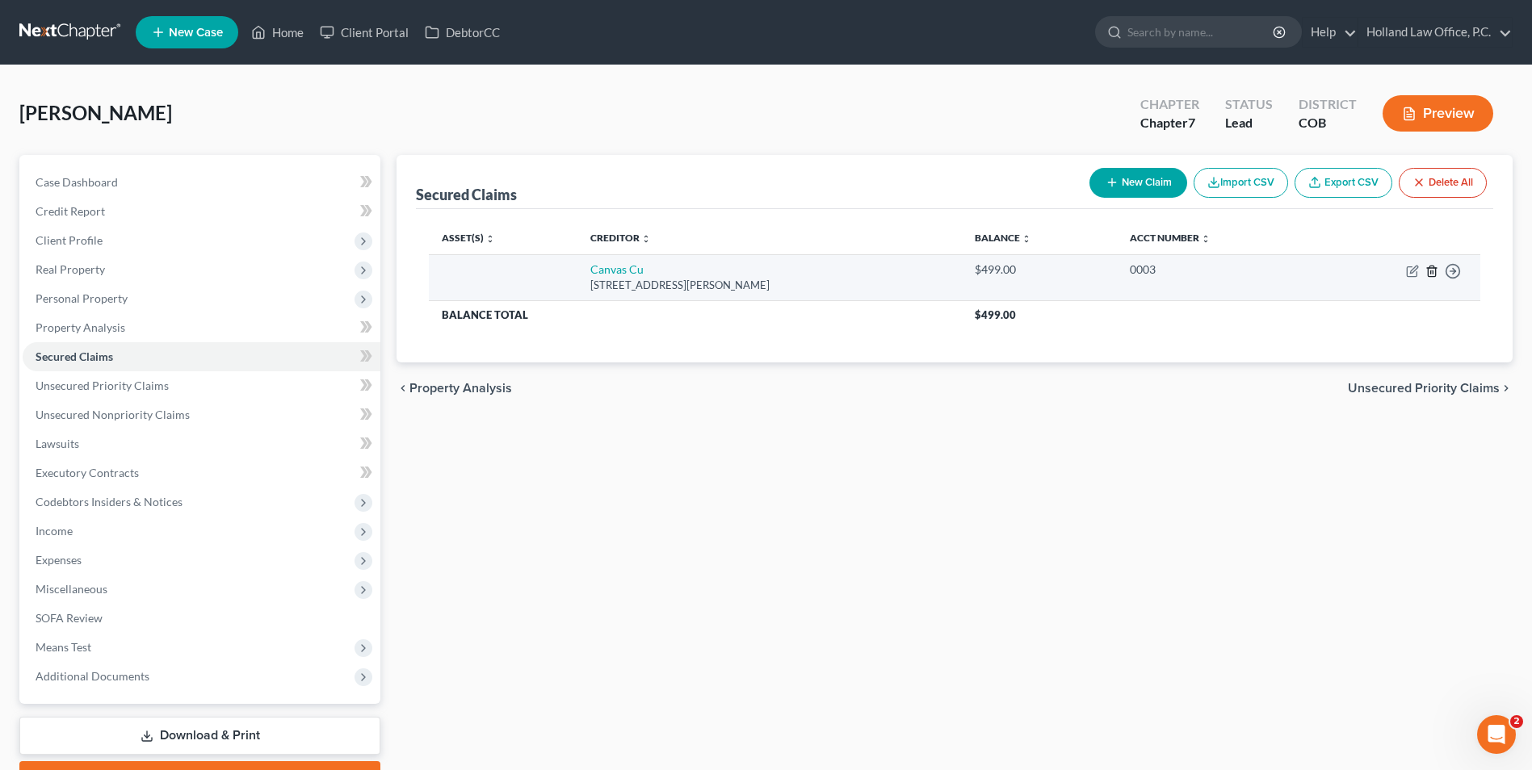
click at [1432, 275] on icon "button" at bounding box center [1431, 271] width 13 height 13
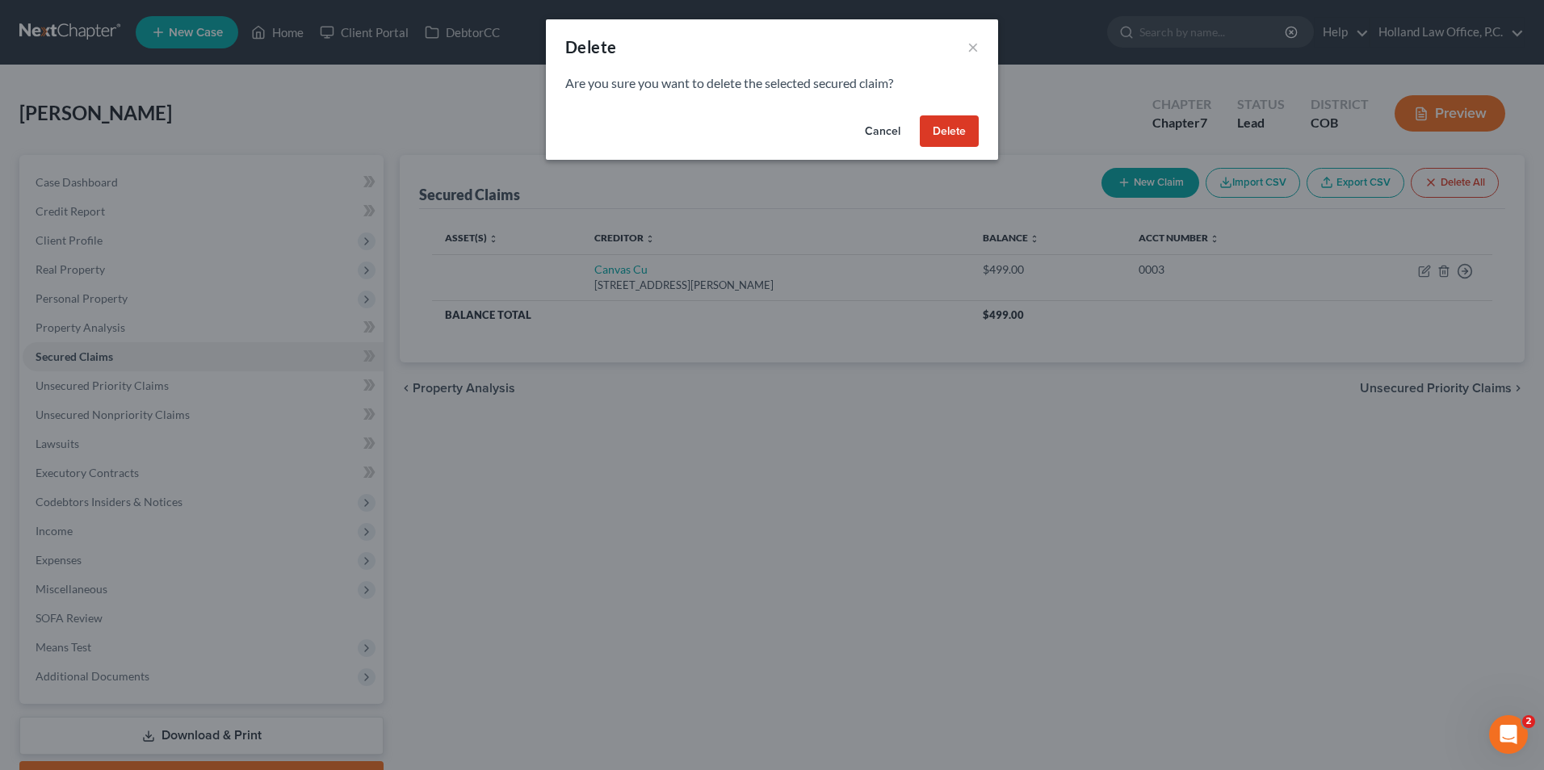
click at [955, 132] on button "Delete" at bounding box center [949, 131] width 59 height 32
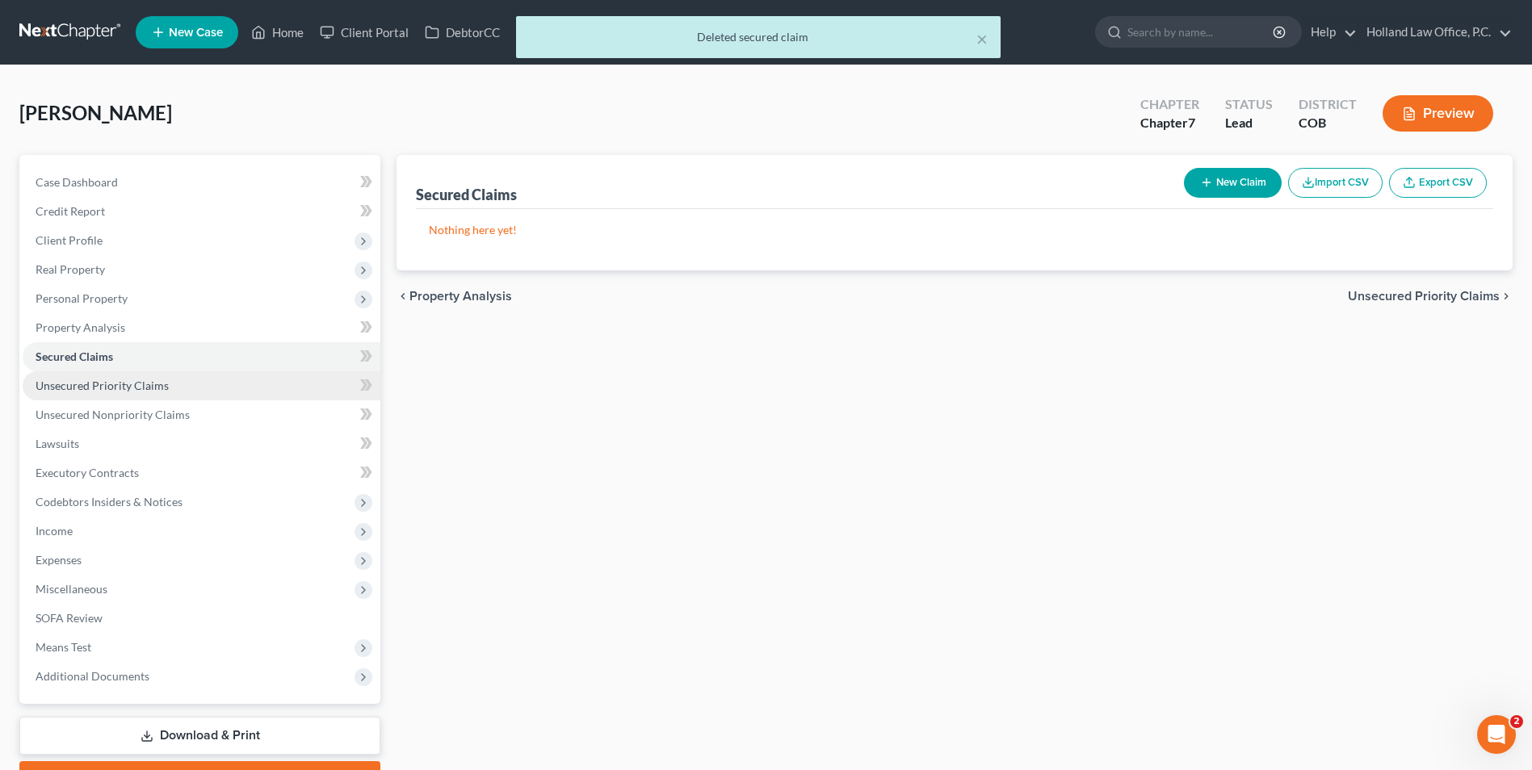
click at [108, 389] on span "Unsecured Priority Claims" at bounding box center [102, 386] width 133 height 14
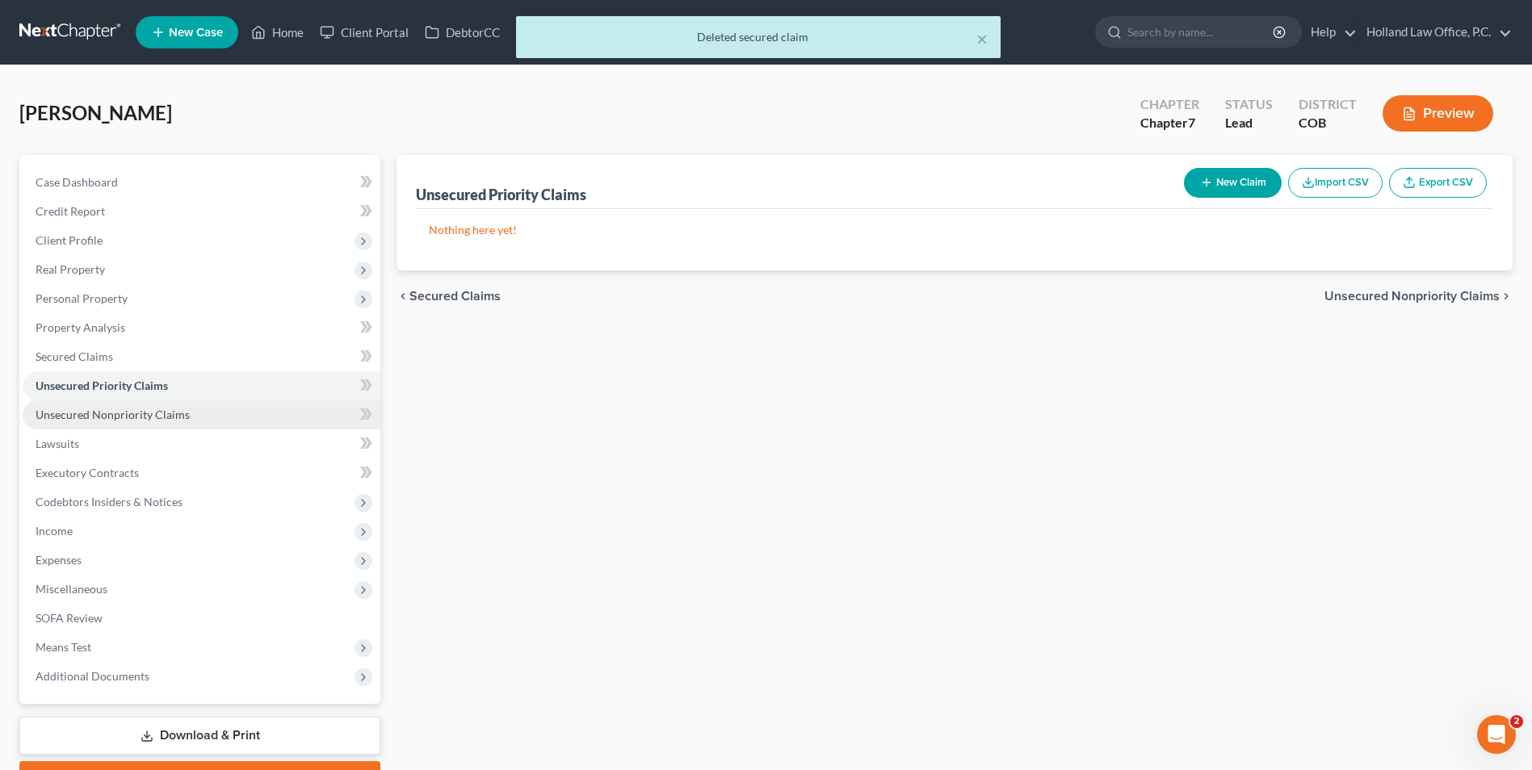
click at [178, 413] on span "Unsecured Nonpriority Claims" at bounding box center [113, 415] width 154 height 14
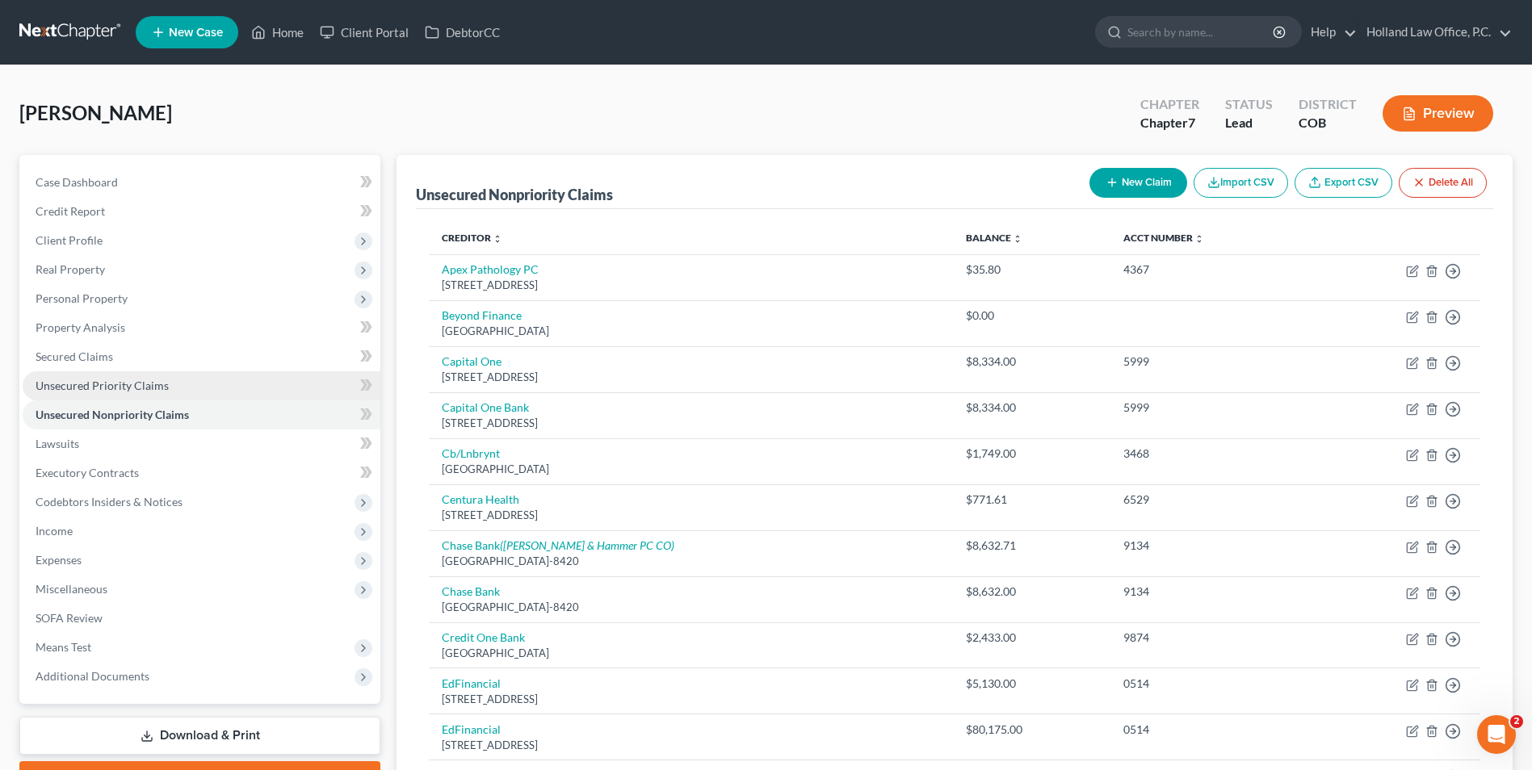
click at [123, 388] on span "Unsecured Priority Claims" at bounding box center [102, 386] width 133 height 14
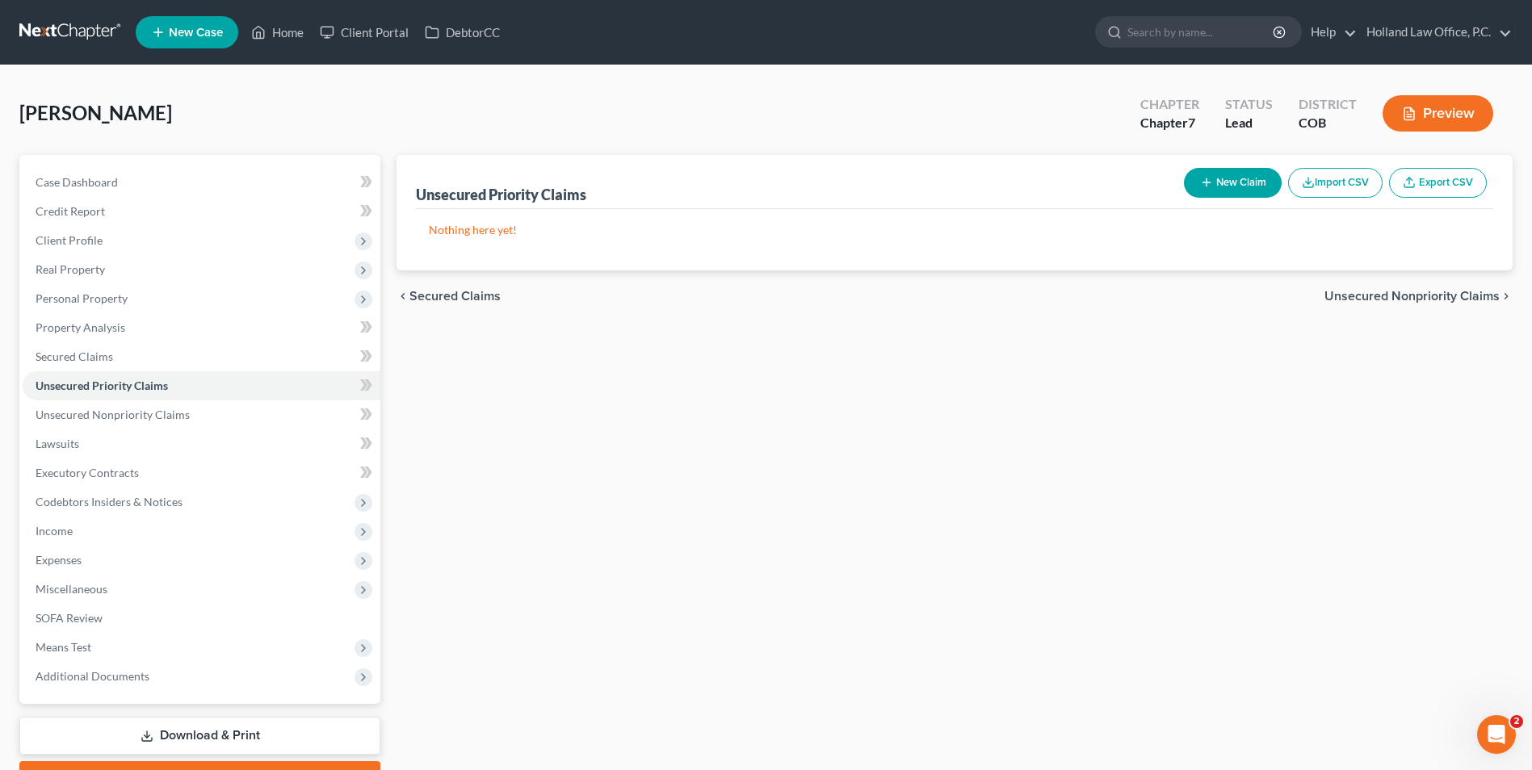
drag, startPoint x: 706, startPoint y: 426, endPoint x: 695, endPoint y: 426, distance: 11.3
click at [706, 426] on div "Unsecured Priority Claims New Claim Import CSV Export CSV Nothing here yet! Pre…" at bounding box center [954, 476] width 1132 height 642
click at [118, 409] on span "Unsecured Nonpriority Claims" at bounding box center [113, 415] width 154 height 14
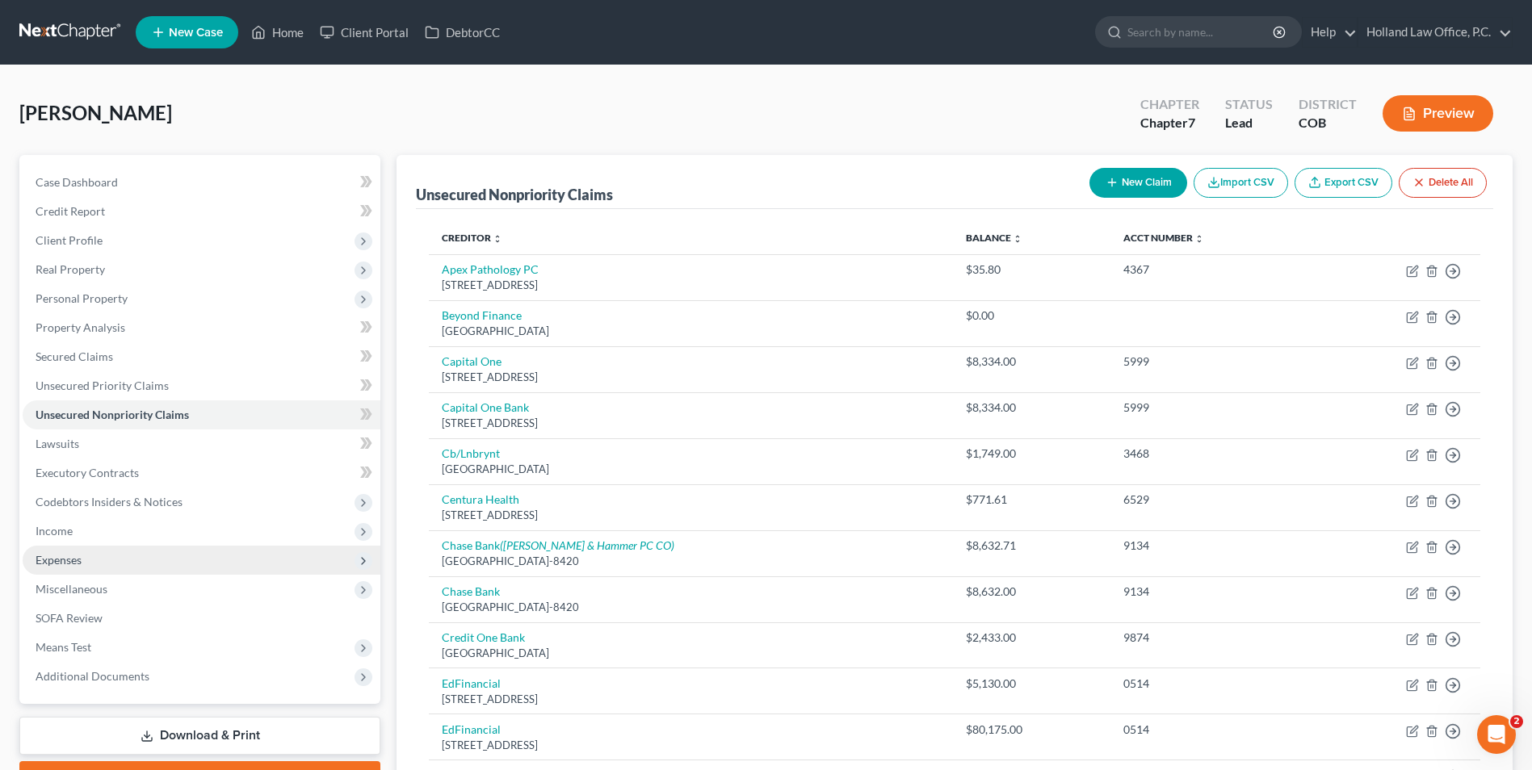
click at [60, 560] on span "Expenses" at bounding box center [59, 560] width 46 height 14
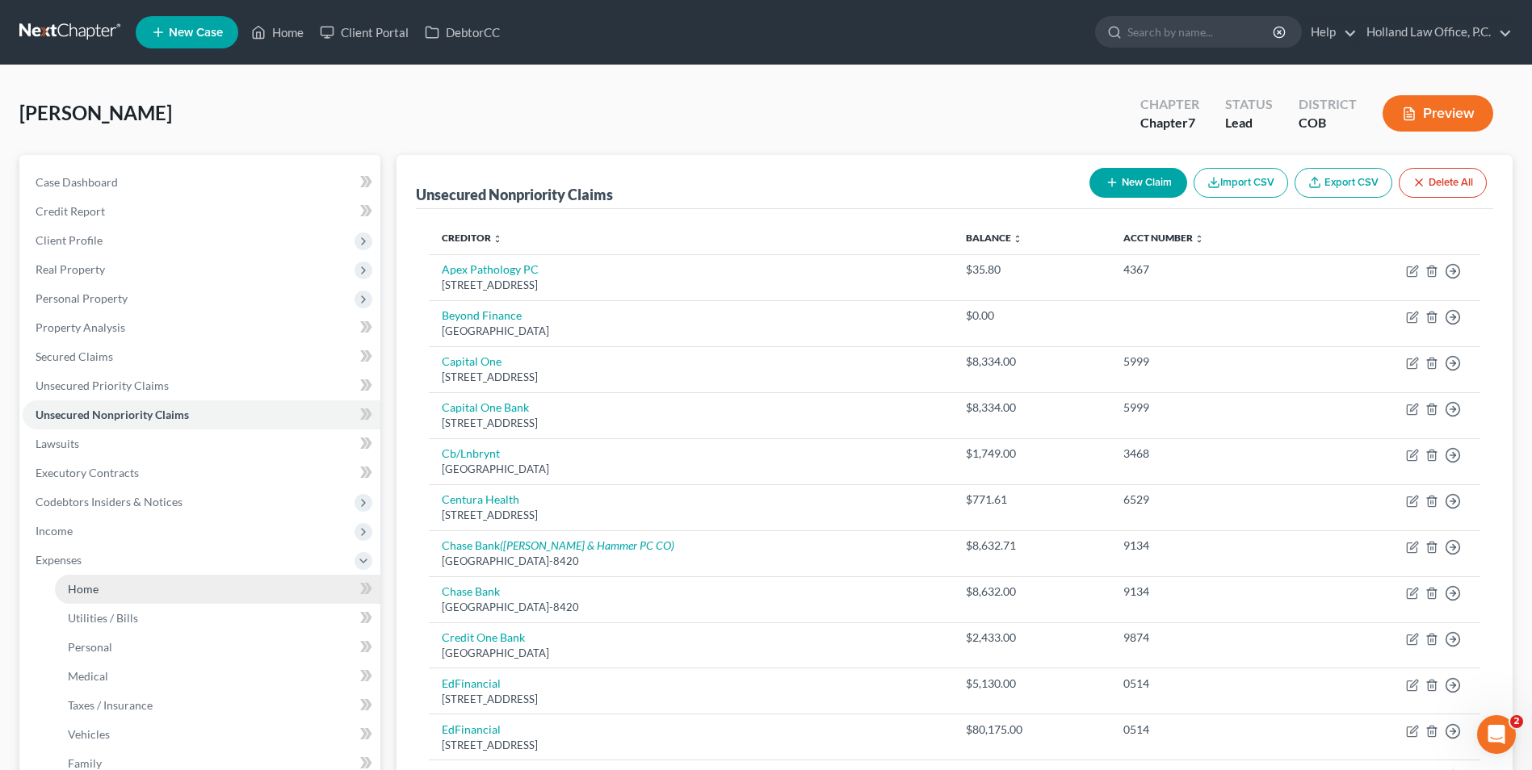
click at [102, 593] on link "Home" at bounding box center [217, 589] width 325 height 29
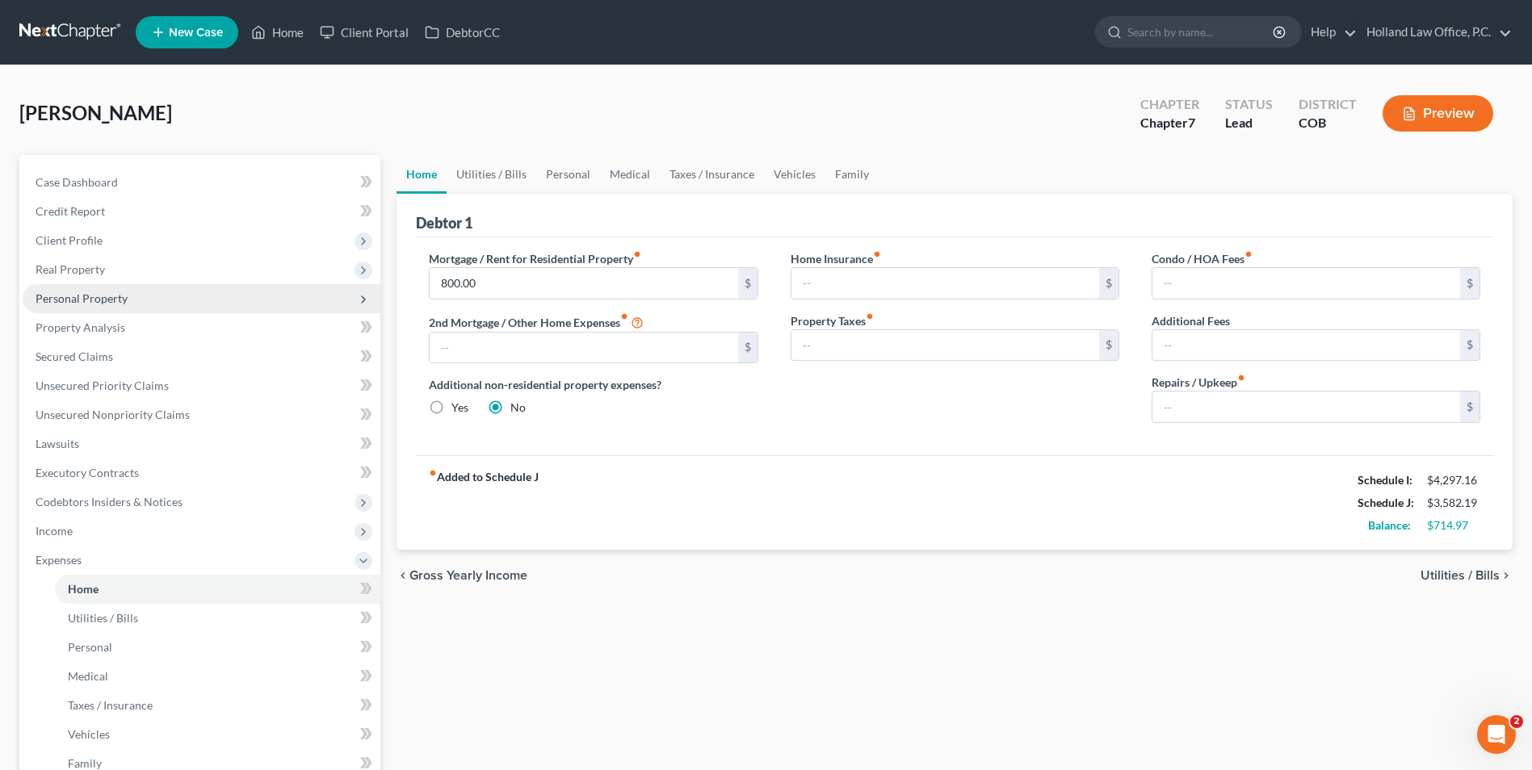
click at [111, 306] on span "Personal Property" at bounding box center [202, 298] width 358 height 29
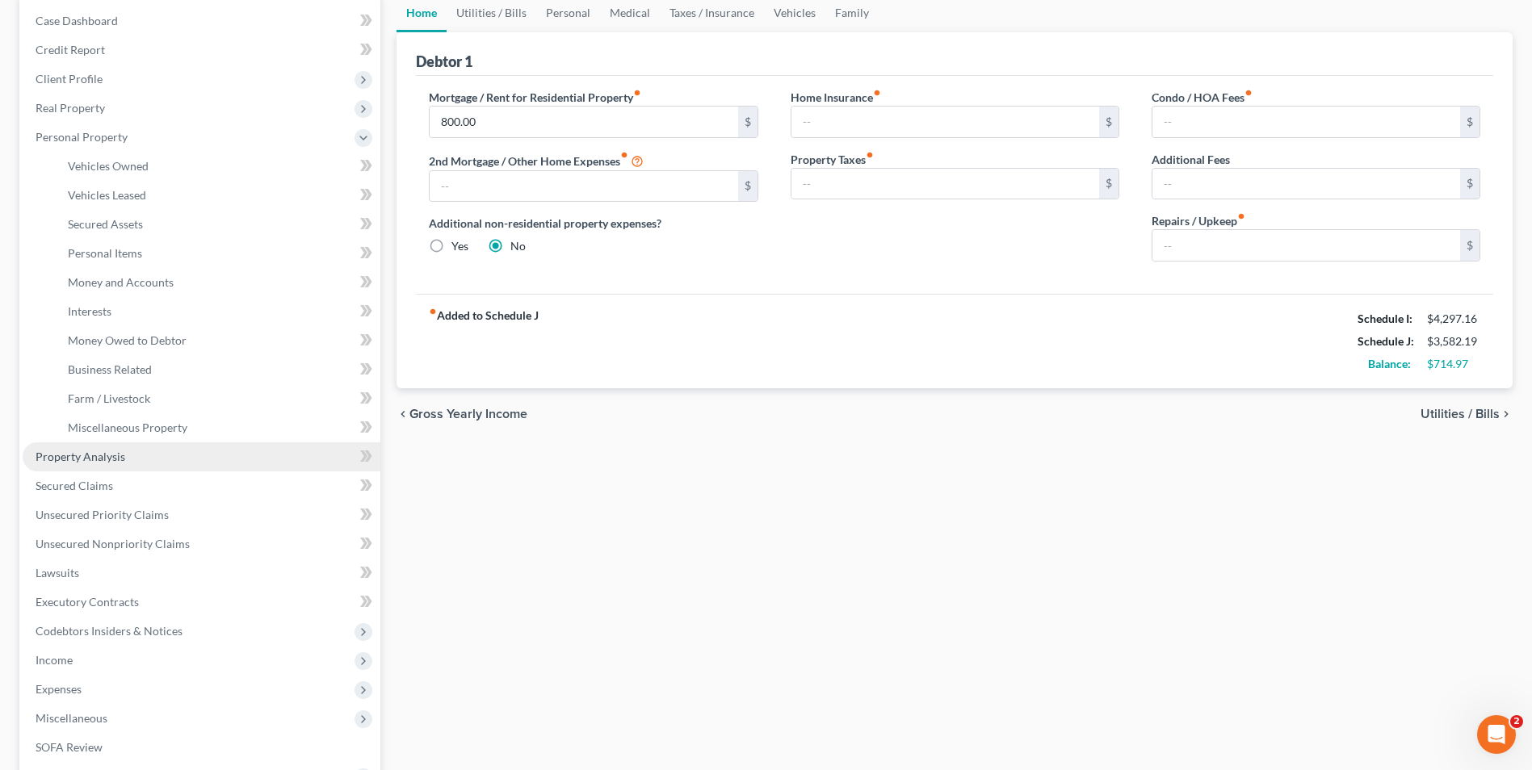
click at [94, 461] on span "Property Analysis" at bounding box center [81, 457] width 90 height 14
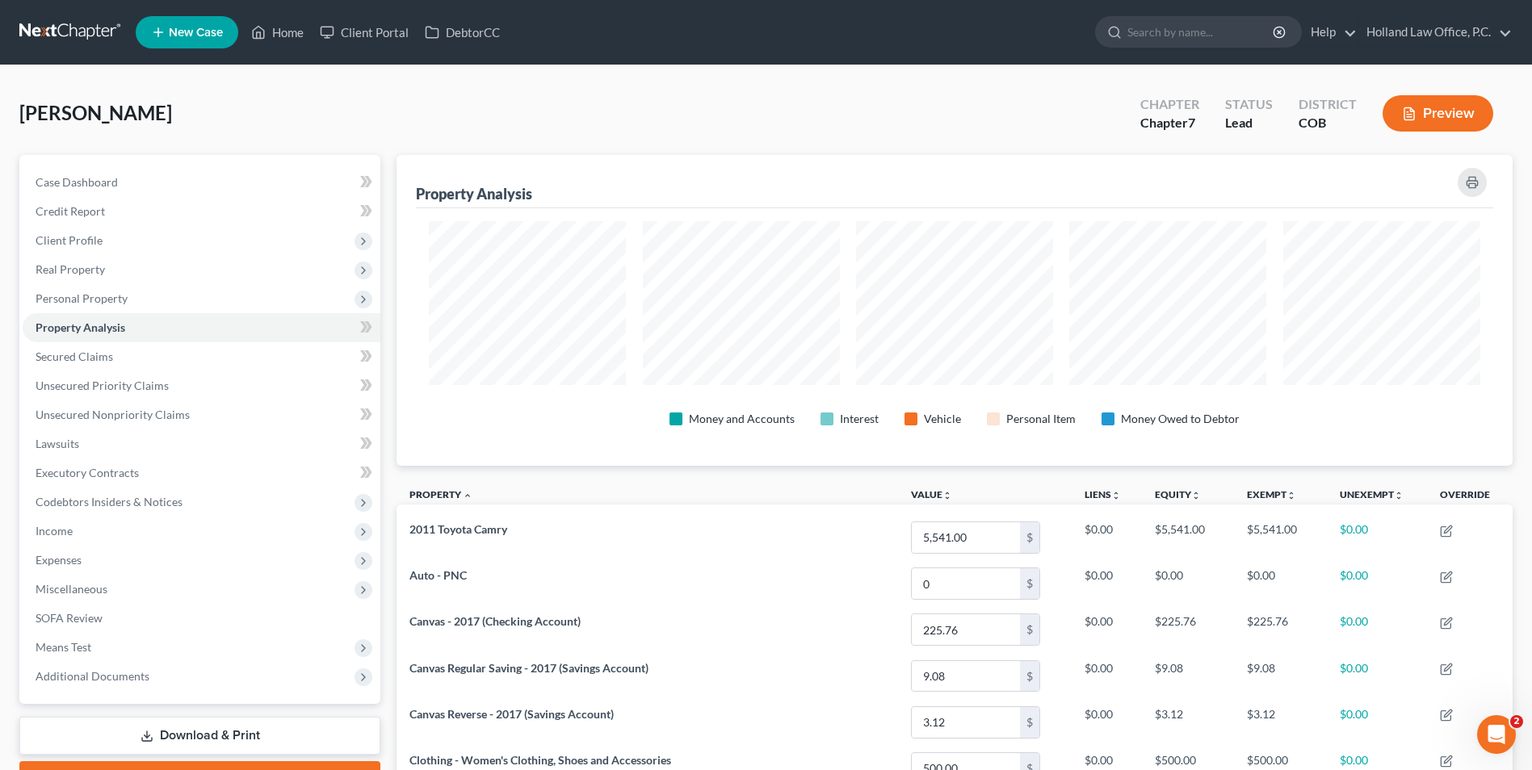
scroll to position [311, 1116]
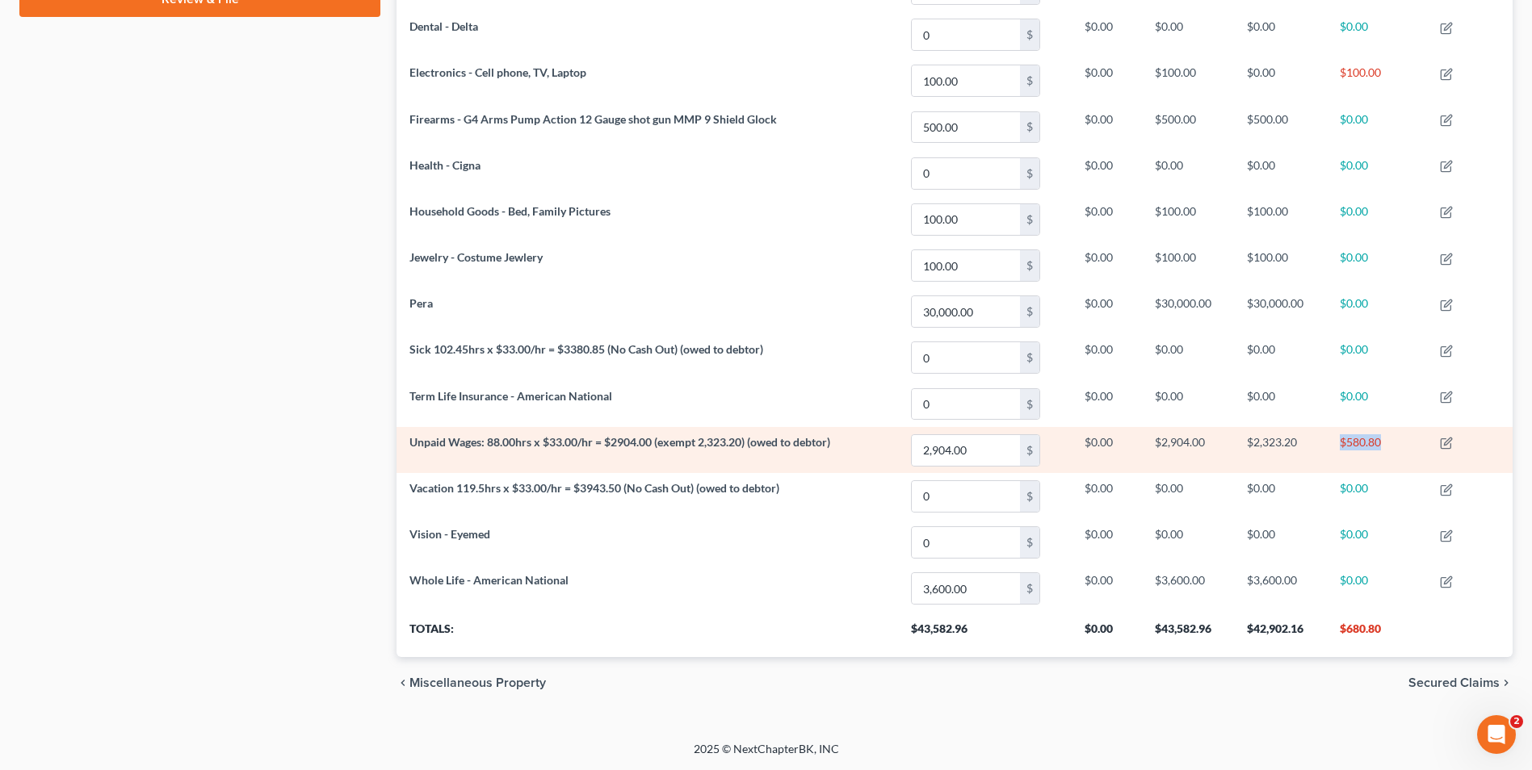
drag, startPoint x: 1339, startPoint y: 442, endPoint x: 1384, endPoint y: 442, distance: 44.4
click at [1384, 442] on td "$580.80" at bounding box center [1377, 450] width 101 height 46
click at [1383, 442] on td "$580.80" at bounding box center [1377, 450] width 101 height 46
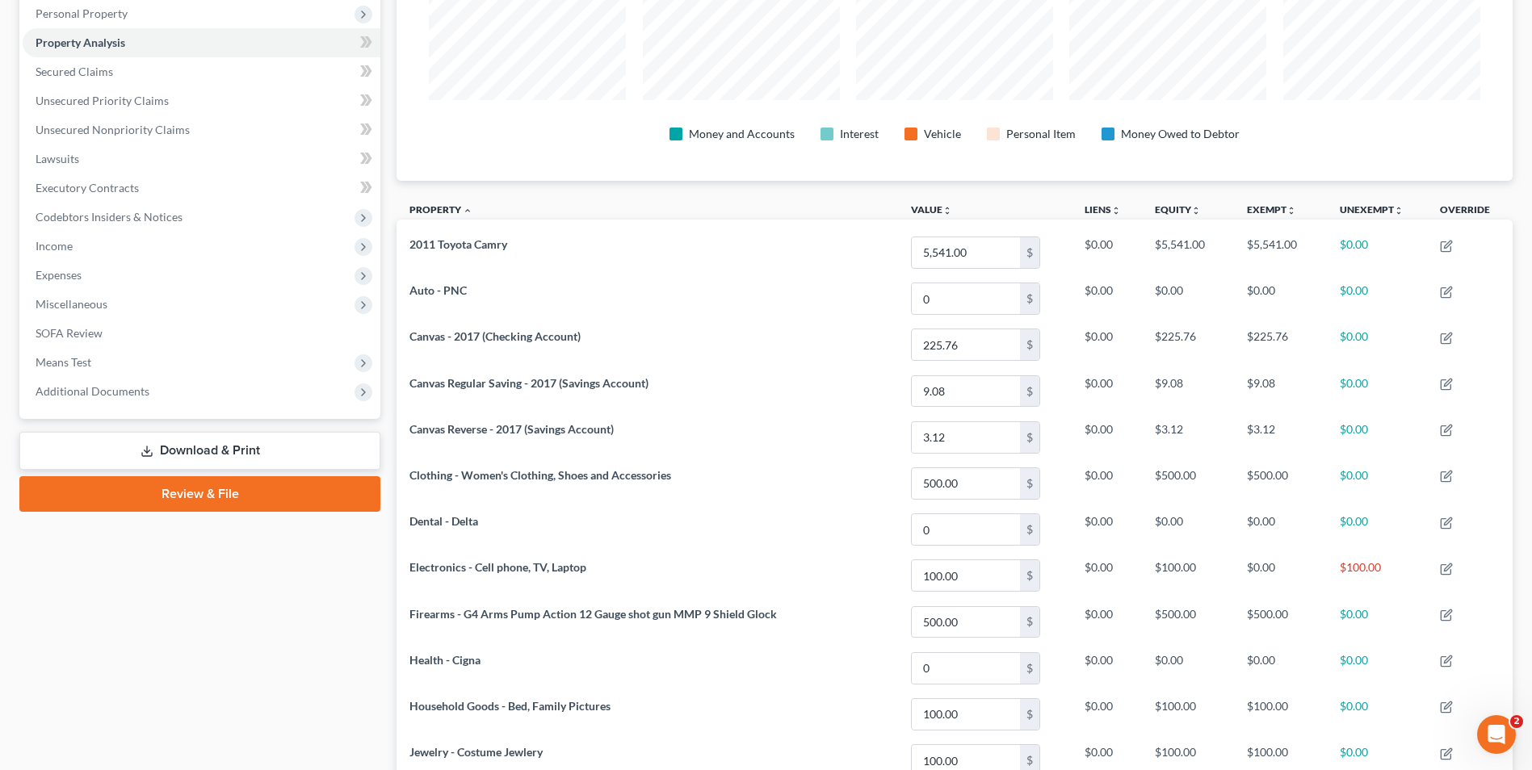
scroll to position [134, 0]
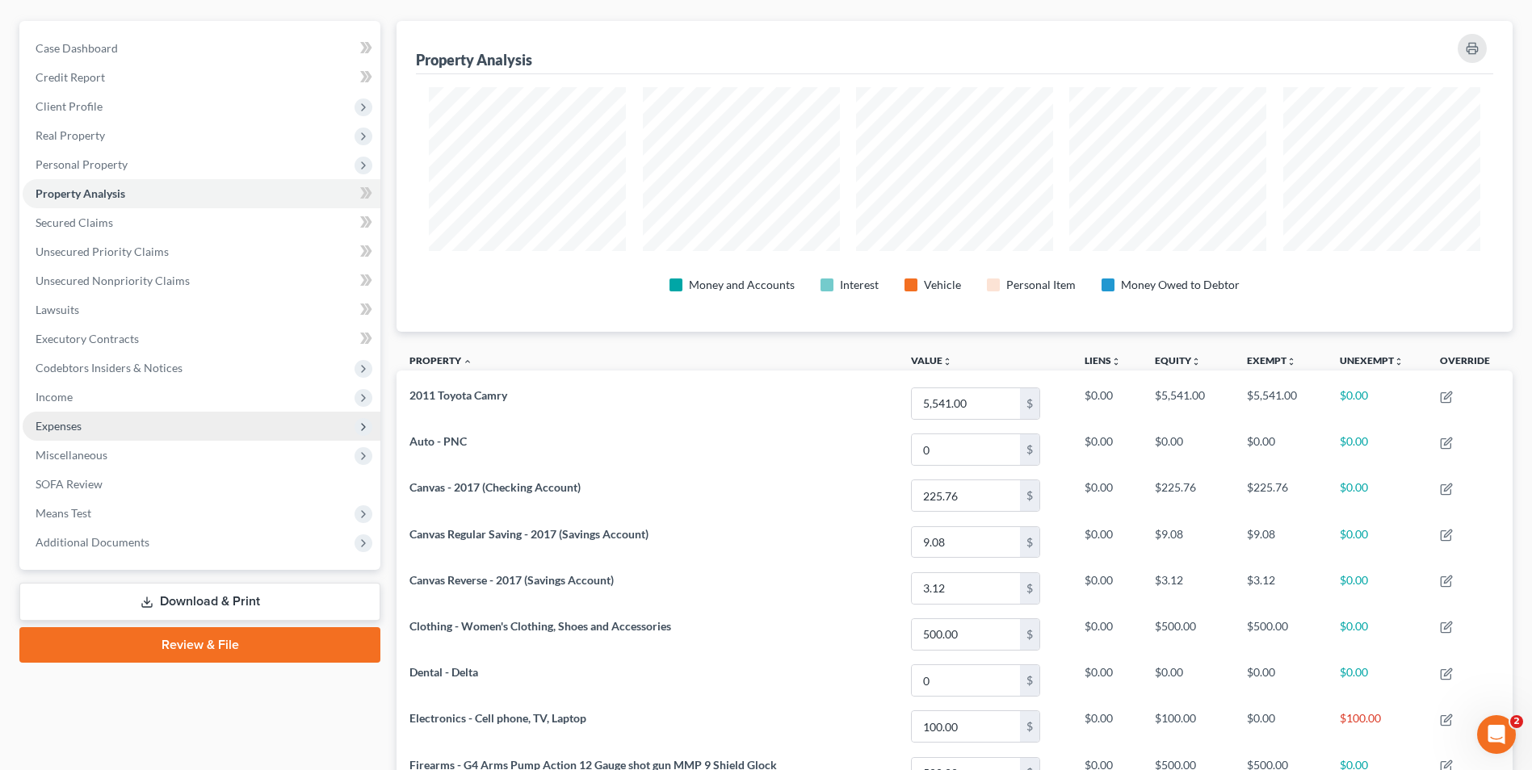
click at [57, 421] on span "Expenses" at bounding box center [59, 426] width 46 height 14
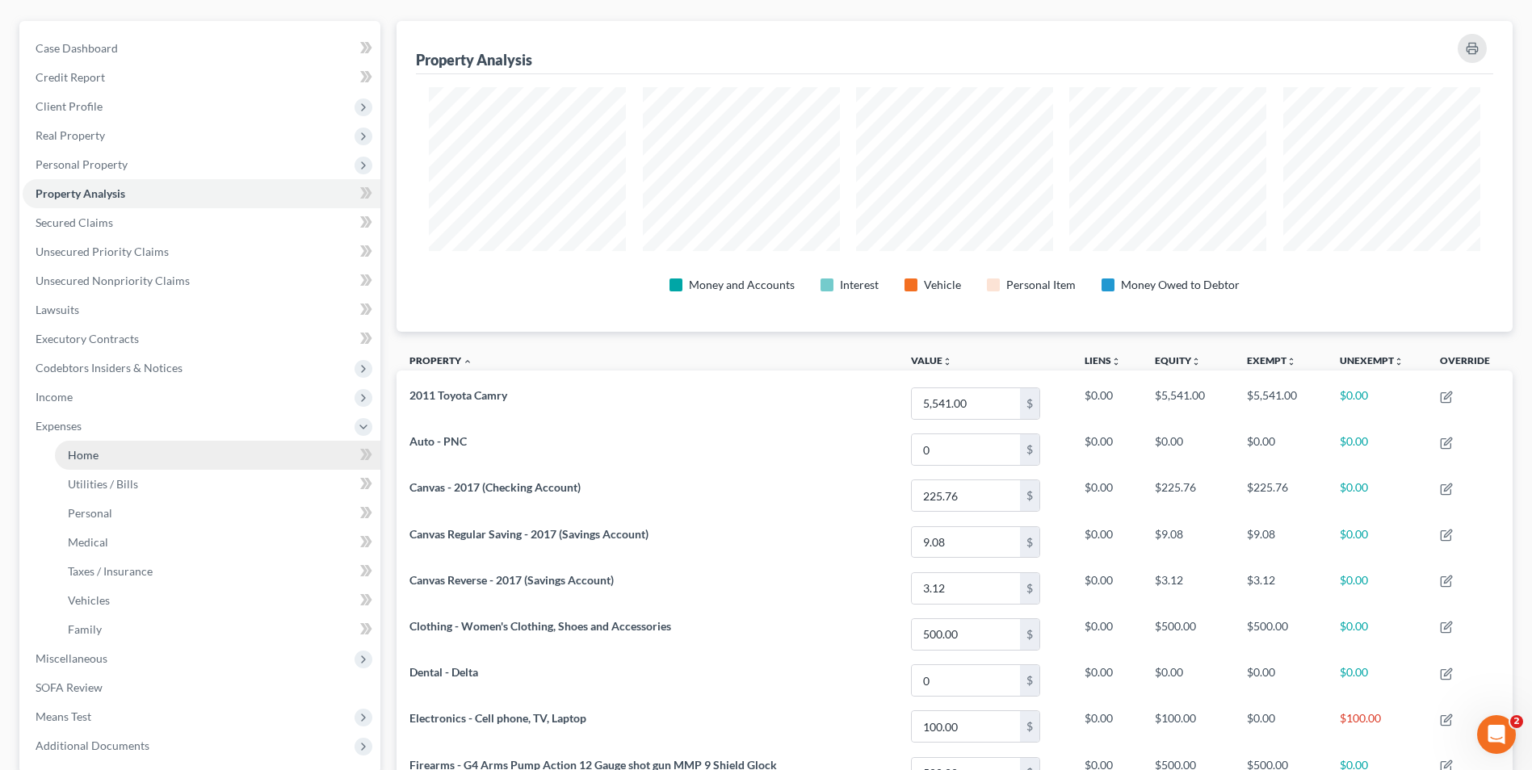
click at [117, 451] on link "Home" at bounding box center [217, 455] width 325 height 29
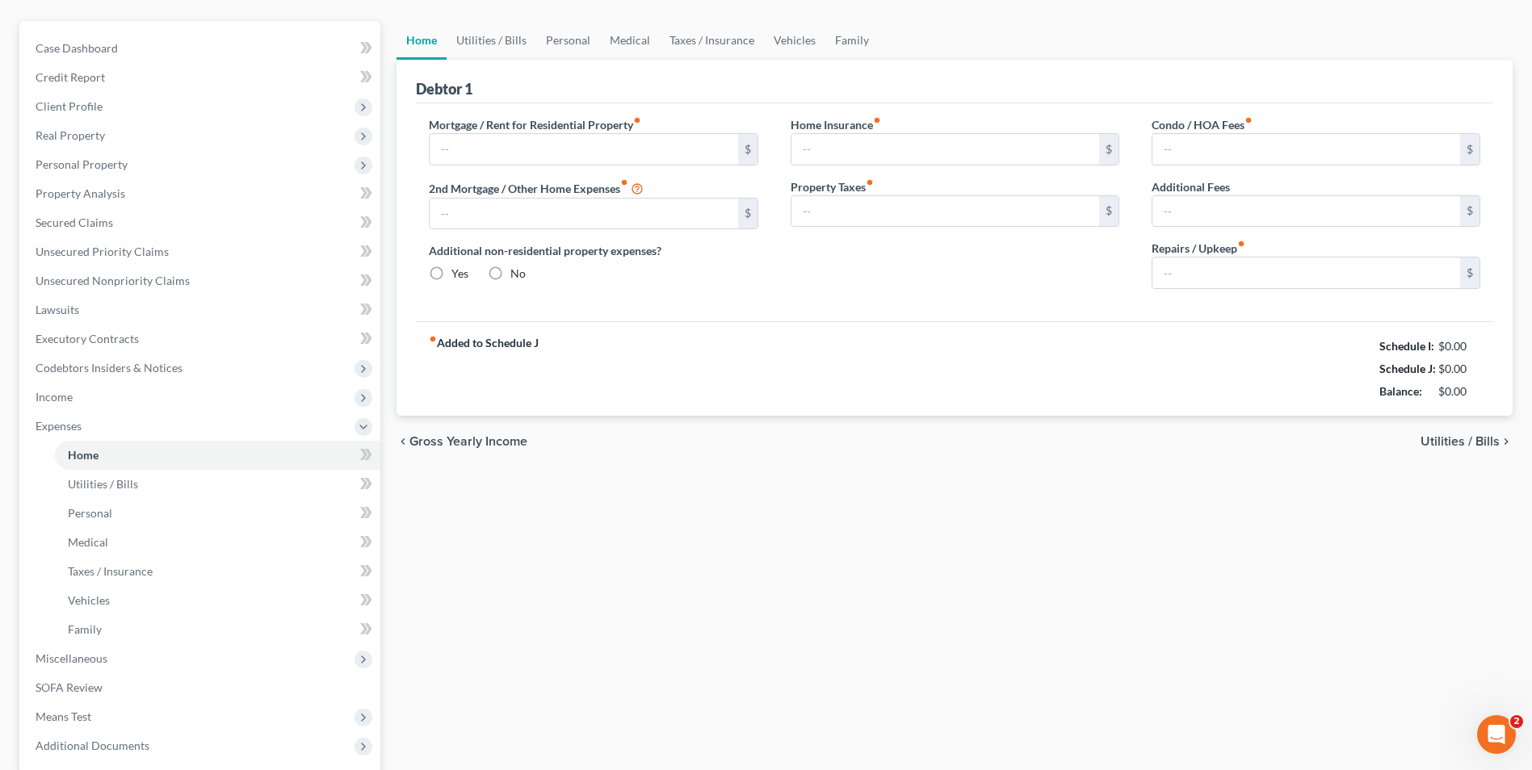
type input "800.00"
radio input "true"
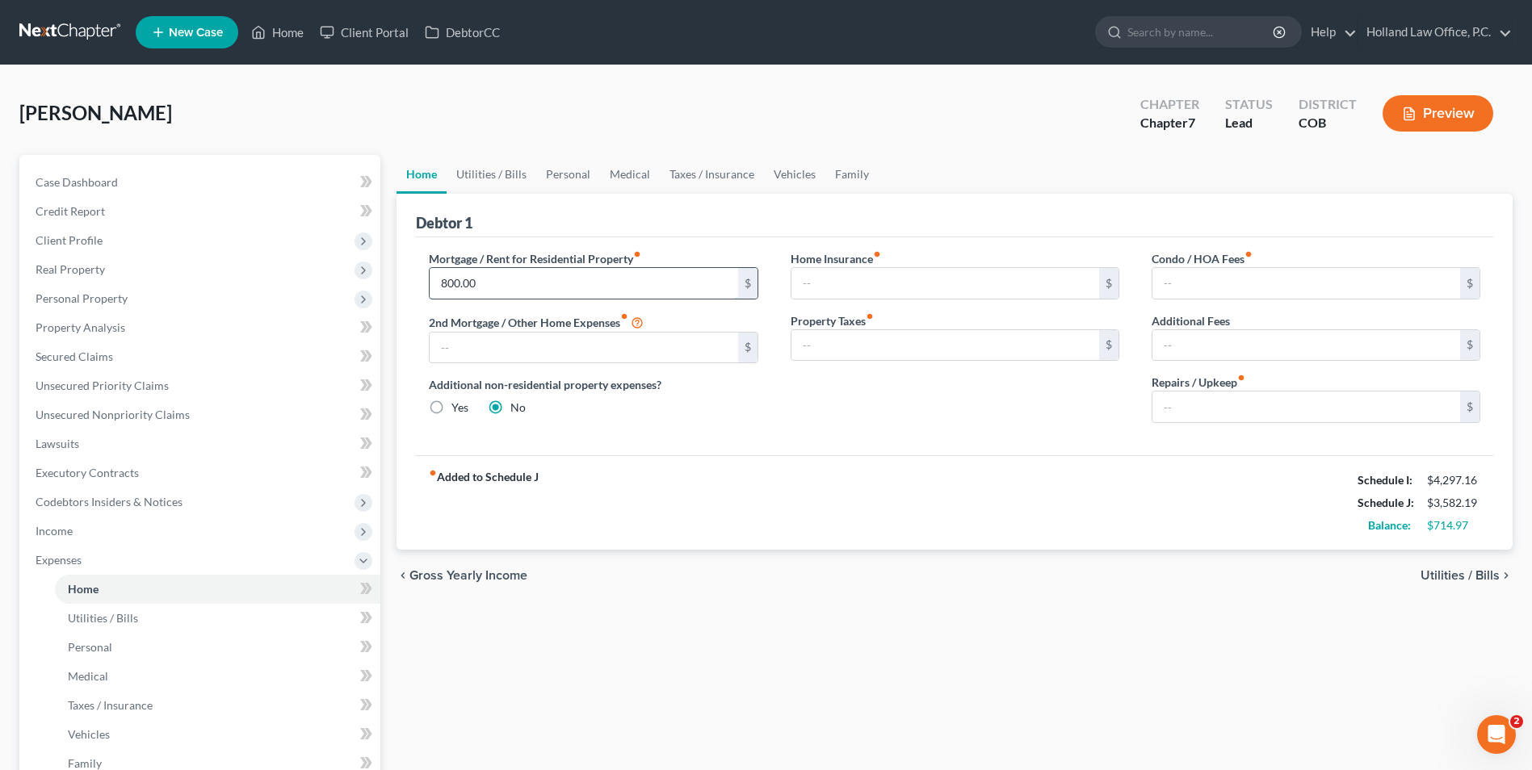
click at [563, 275] on input "800.00" at bounding box center [584, 283] width 308 height 31
click at [568, 288] on input "800.00" at bounding box center [584, 283] width 308 height 31
click at [501, 183] on link "Utilities / Bills" at bounding box center [491, 174] width 90 height 39
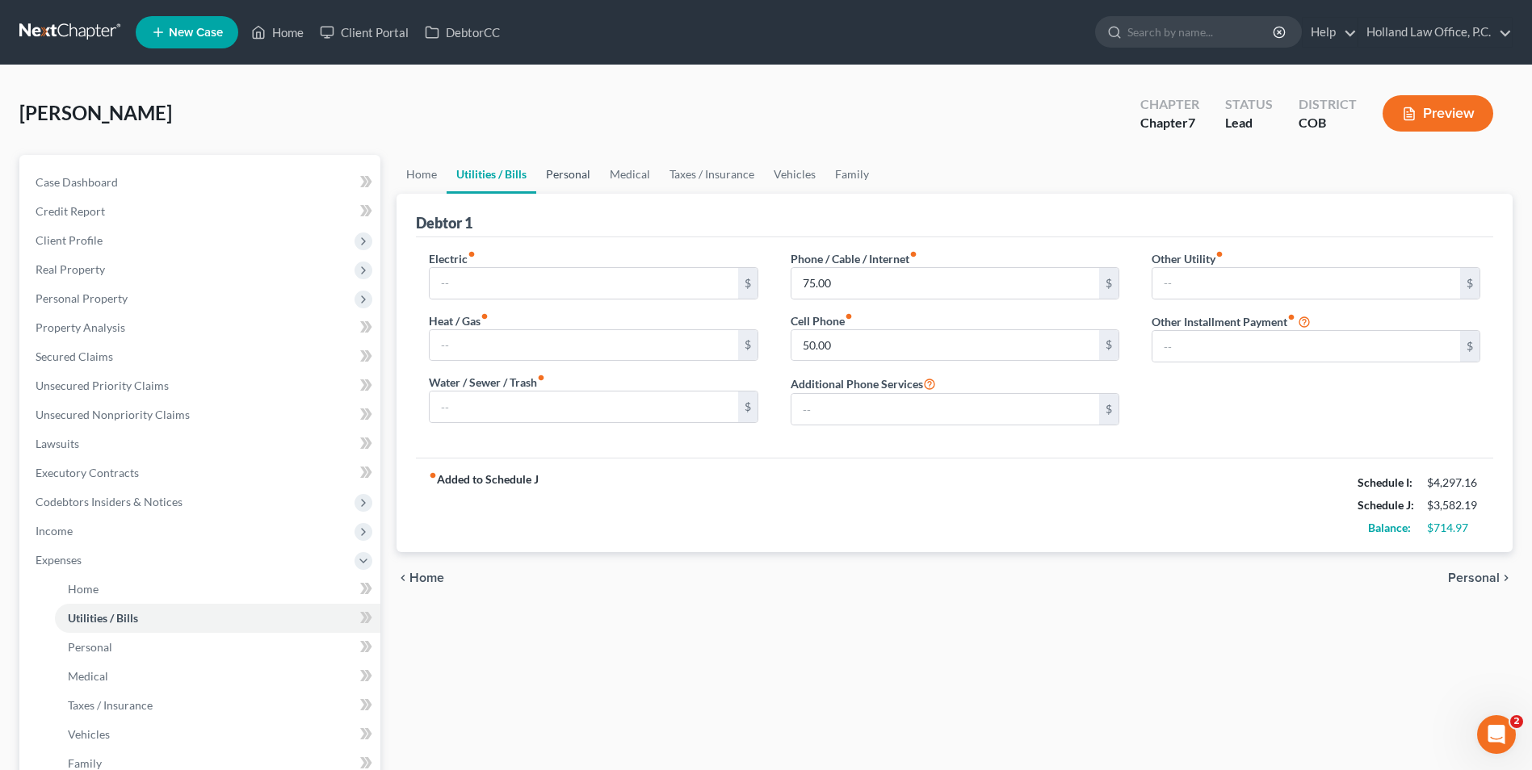
click at [564, 176] on link "Personal" at bounding box center [568, 174] width 64 height 39
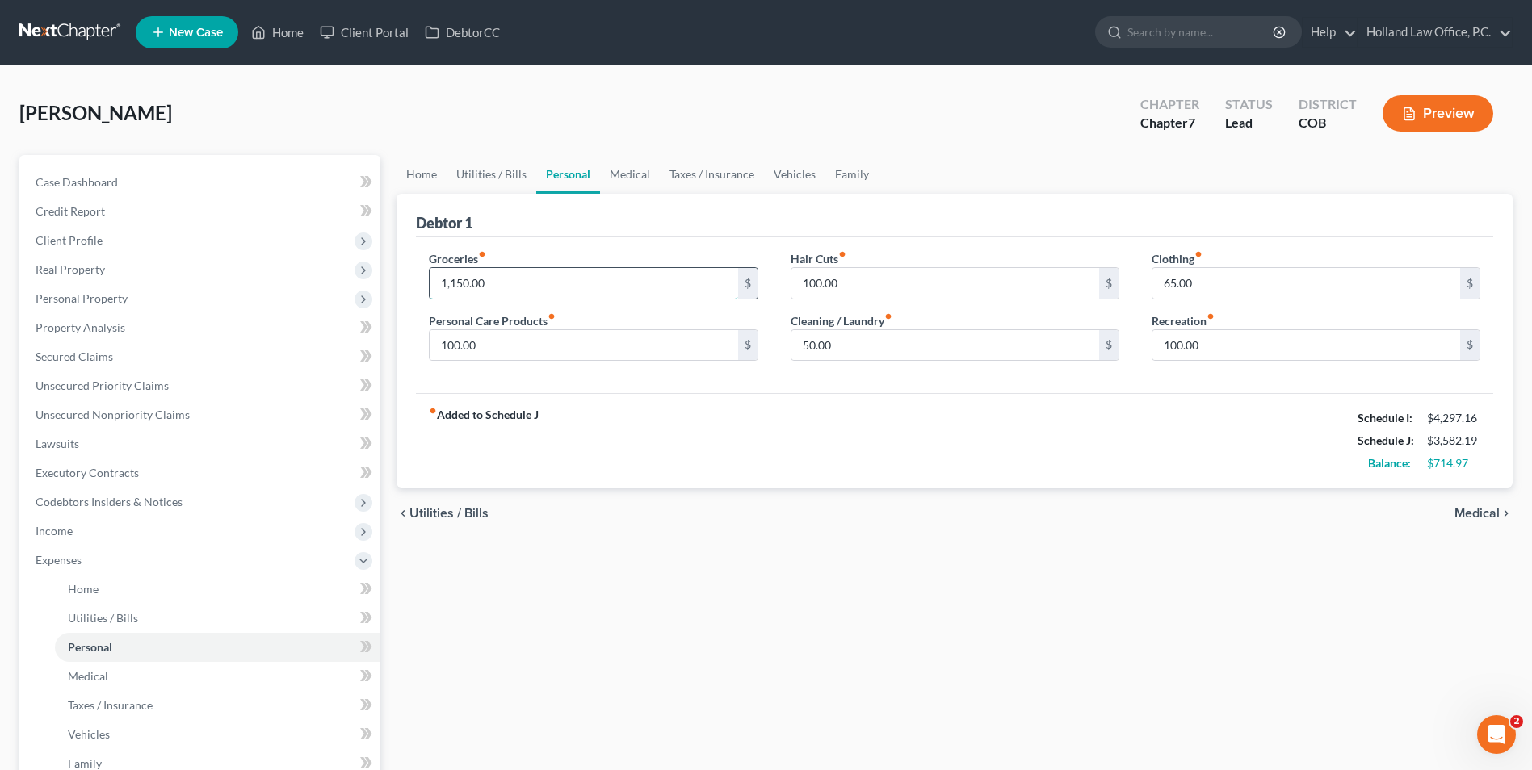
click at [526, 289] on input "1,150.00" at bounding box center [584, 283] width 308 height 31
click at [532, 286] on input "1,150.00" at bounding box center [584, 283] width 308 height 31
click at [533, 290] on input "1,150.00" at bounding box center [584, 283] width 308 height 31
drag, startPoint x: 518, startPoint y: 279, endPoint x: 444, endPoint y: 283, distance: 73.6
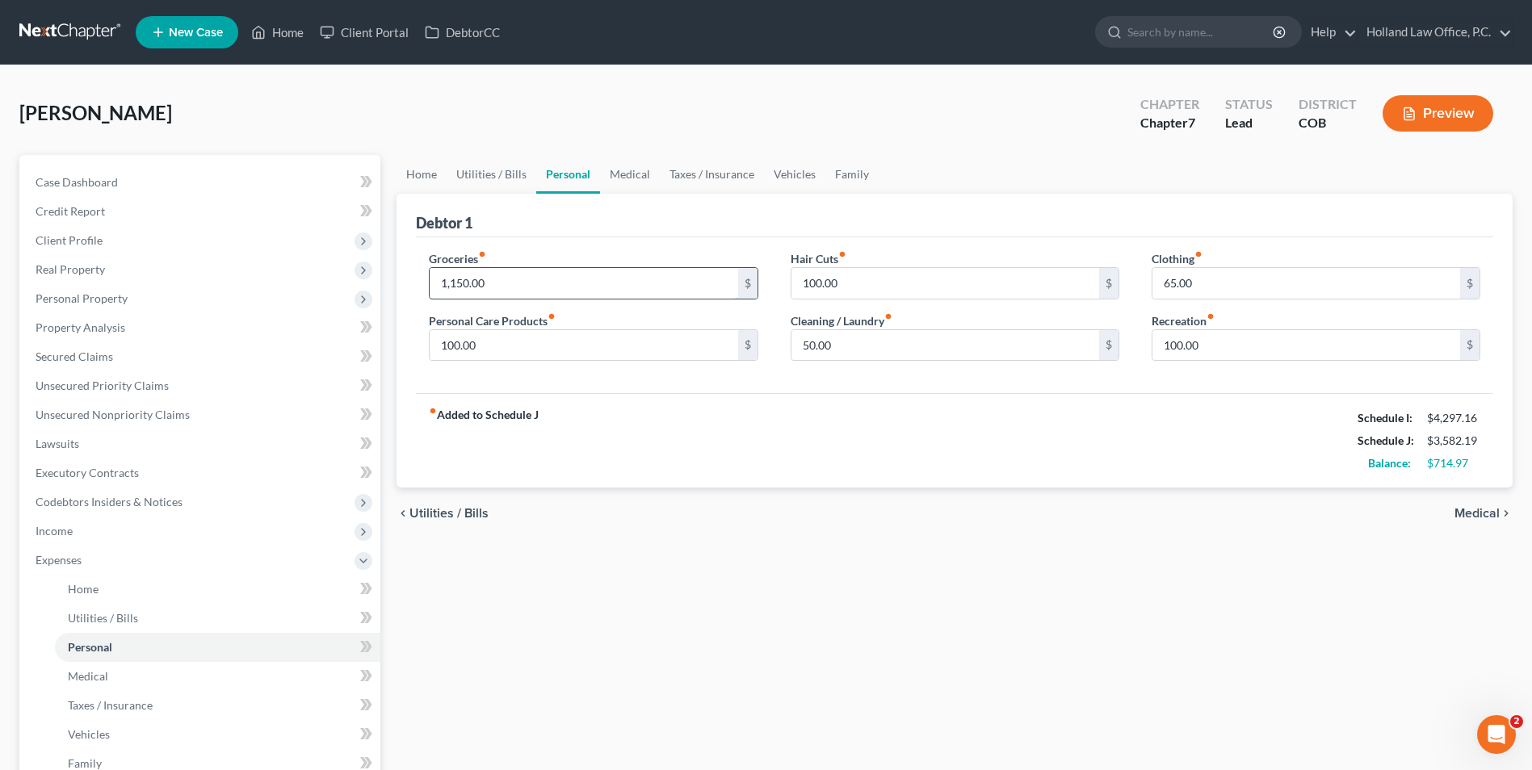
click at [444, 283] on input "1,150.00" at bounding box center [584, 283] width 308 height 31
click at [504, 286] on input "1,150.00" at bounding box center [584, 283] width 308 height 31
drag, startPoint x: 1428, startPoint y: 465, endPoint x: 1468, endPoint y: 464, distance: 39.6
click at [1468, 464] on div "$714.97" at bounding box center [1453, 463] width 53 height 16
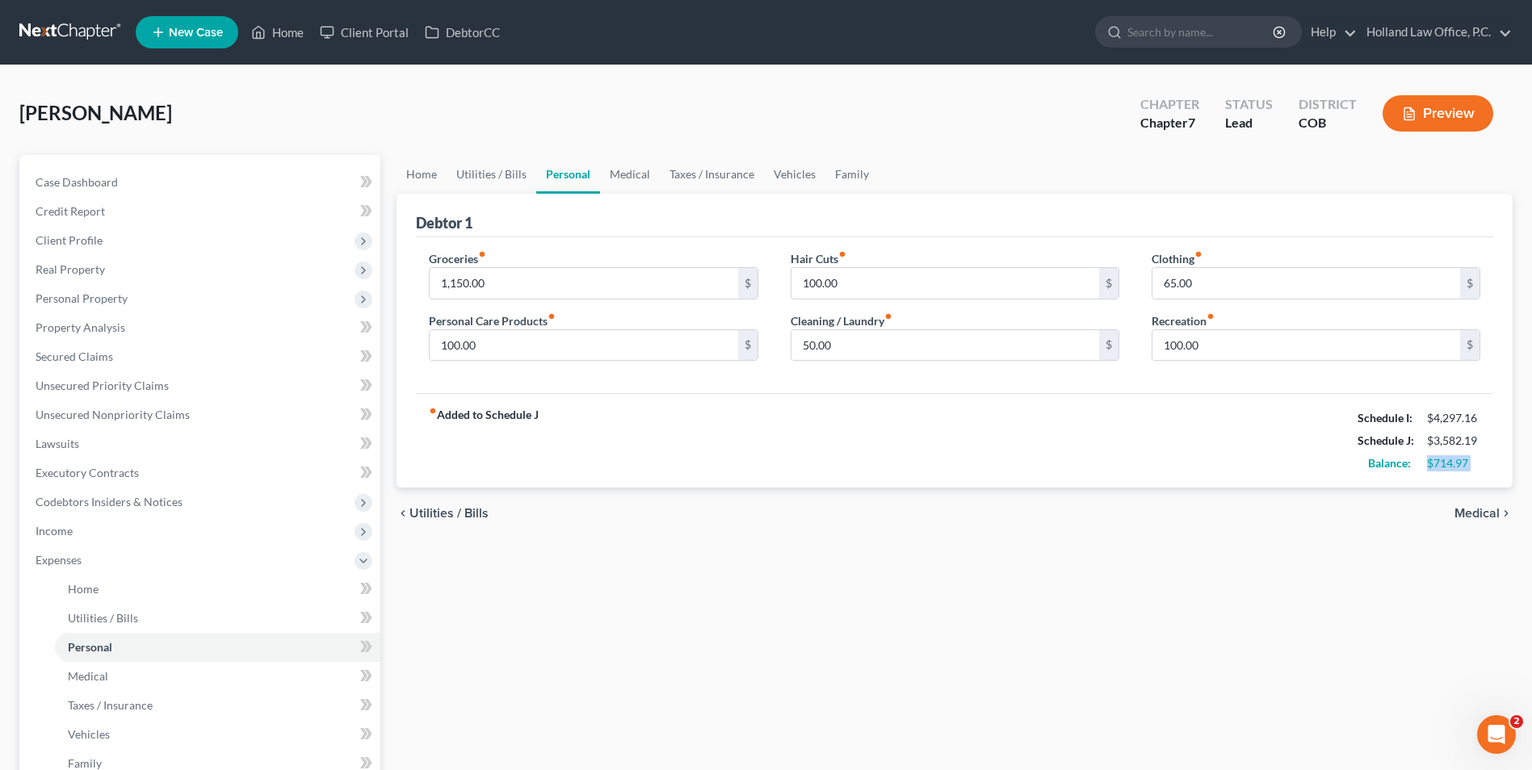
drag, startPoint x: 1468, startPoint y: 464, endPoint x: 1427, endPoint y: 464, distance: 41.2
click at [1427, 464] on div "$714.97" at bounding box center [1453, 463] width 53 height 16
click at [527, 279] on input "1,150.00" at bounding box center [584, 283] width 308 height 31
type input "1,500.00"
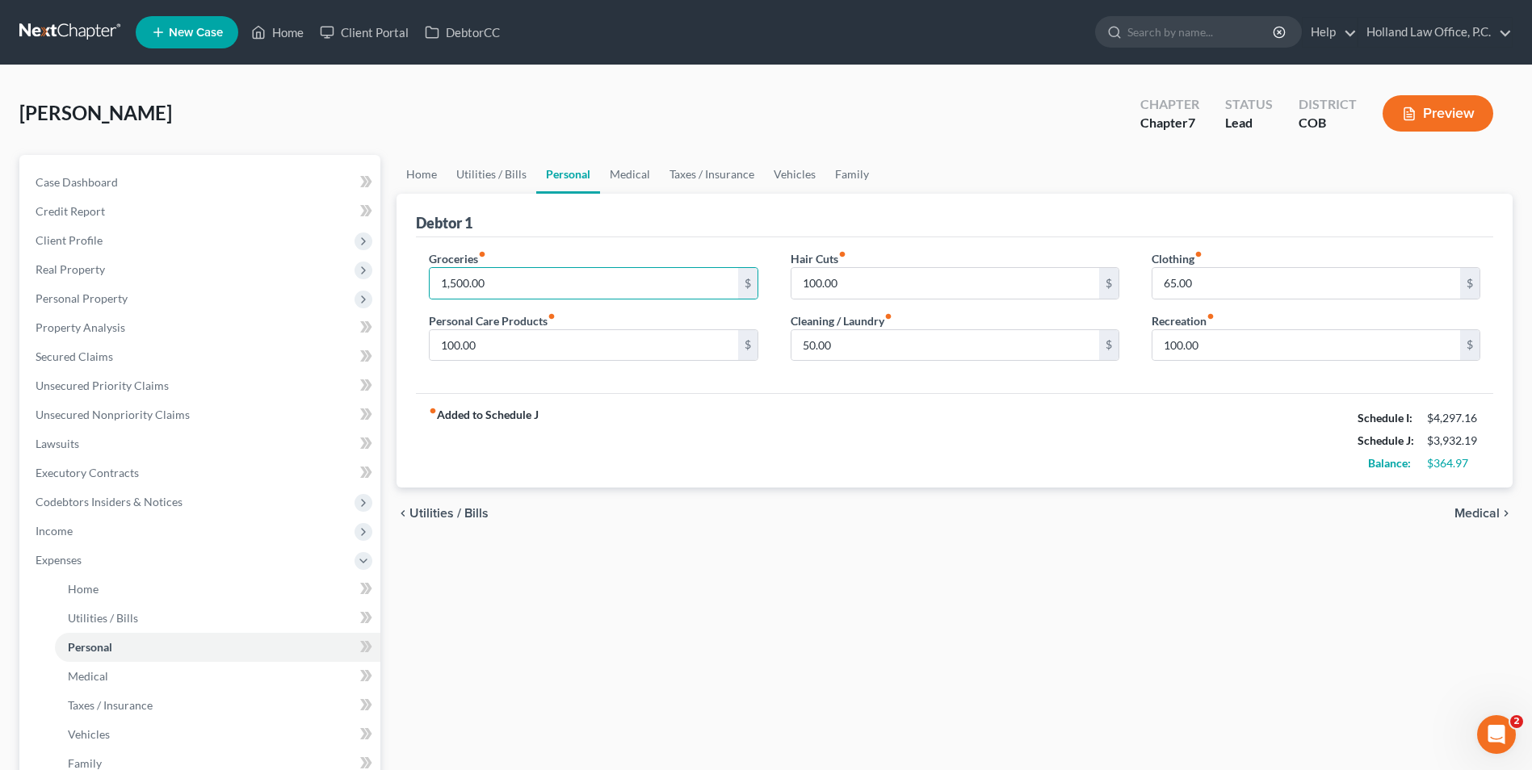
click at [645, 432] on div "fiber_manual_record Added to Schedule J Schedule I: $4,297.16 Schedule J: $3,93…" at bounding box center [954, 440] width 1077 height 94
click at [877, 280] on input "100.00" at bounding box center [945, 283] width 308 height 31
click at [710, 283] on input "1,500.00" at bounding box center [584, 283] width 308 height 31
click at [950, 291] on input "100.00" at bounding box center [945, 283] width 308 height 31
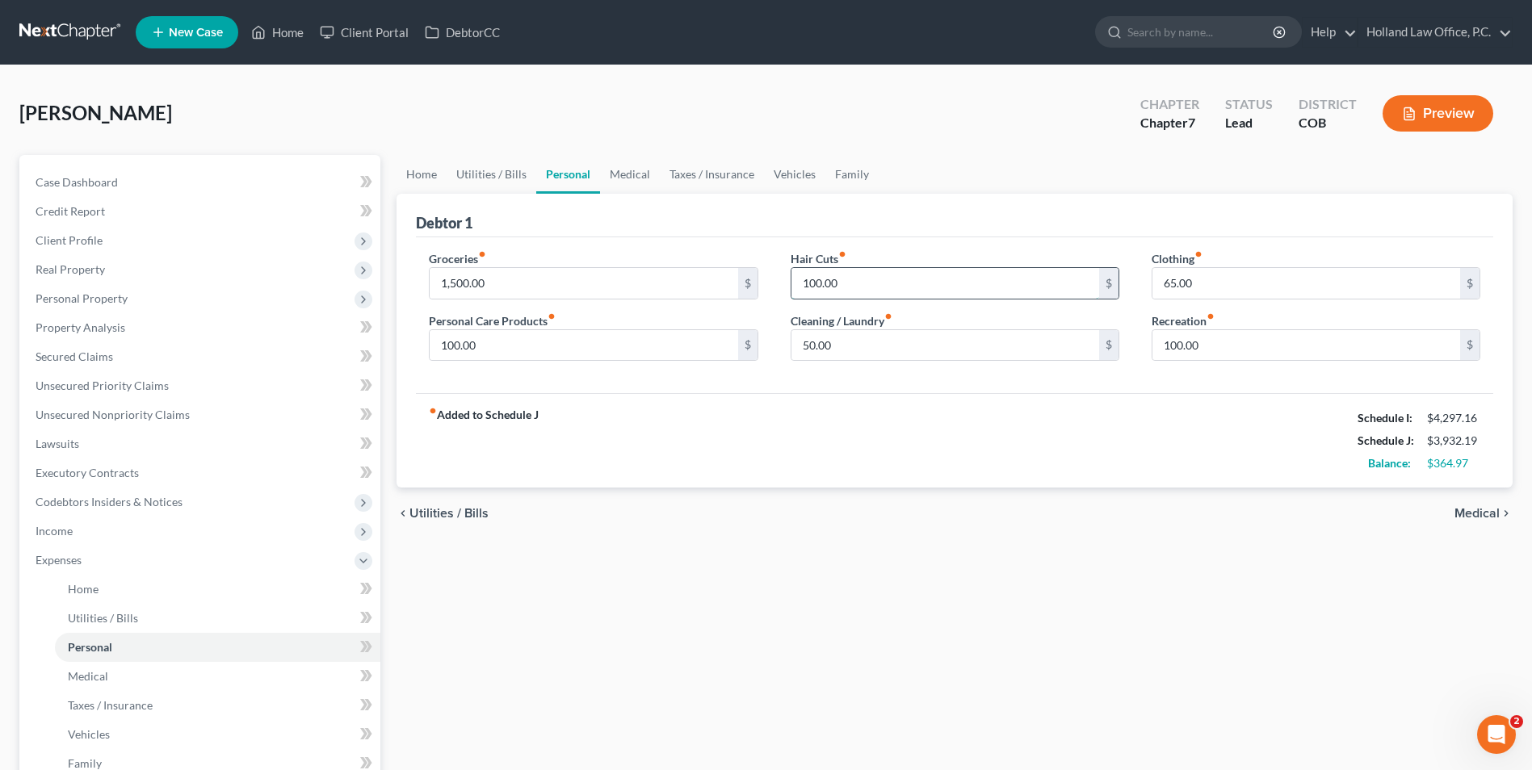
click at [946, 291] on input "100.00" at bounding box center [945, 283] width 308 height 31
click at [922, 295] on input "100.00" at bounding box center [945, 283] width 308 height 31
click at [494, 343] on input "100.00" at bounding box center [584, 345] width 308 height 31
click at [841, 284] on input "100.00" at bounding box center [945, 283] width 308 height 31
click at [609, 329] on div "100.00 $" at bounding box center [593, 345] width 329 height 32
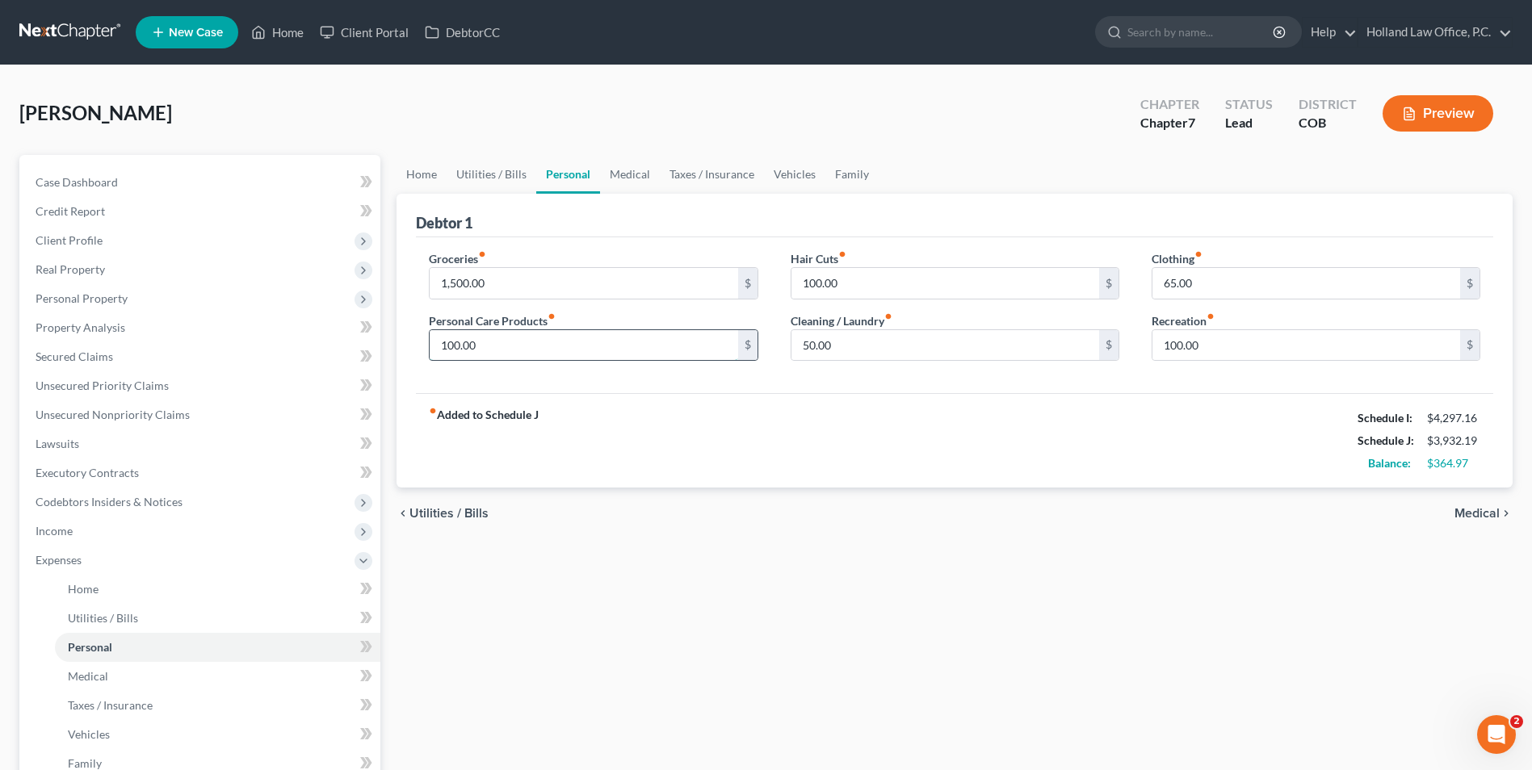
click at [588, 334] on input "100.00" at bounding box center [584, 345] width 308 height 31
click at [859, 282] on input "100.00" at bounding box center [945, 283] width 308 height 31
click at [858, 282] on input "100.00" at bounding box center [945, 283] width 308 height 31
drag, startPoint x: 883, startPoint y: 285, endPoint x: 795, endPoint y: 287, distance: 88.0
click at [795, 287] on input "100.00" at bounding box center [945, 283] width 308 height 31
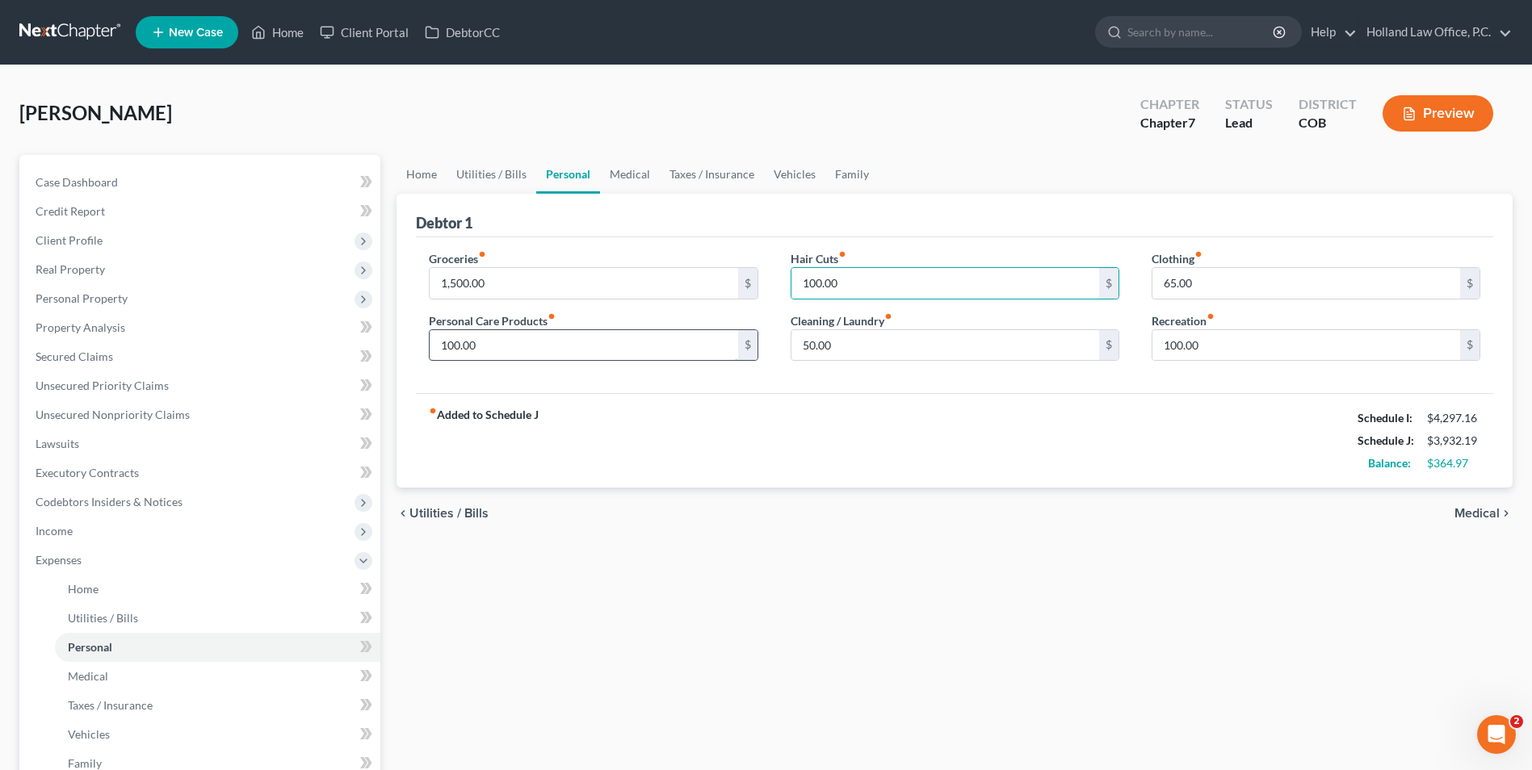
click at [484, 347] on input "100.00" at bounding box center [584, 345] width 308 height 31
type input "300.00"
click at [887, 283] on input "100.00" at bounding box center [945, 283] width 308 height 31
click at [1238, 275] on input "65.00" at bounding box center [1306, 283] width 308 height 31
click at [960, 333] on input "50.00" at bounding box center [945, 345] width 308 height 31
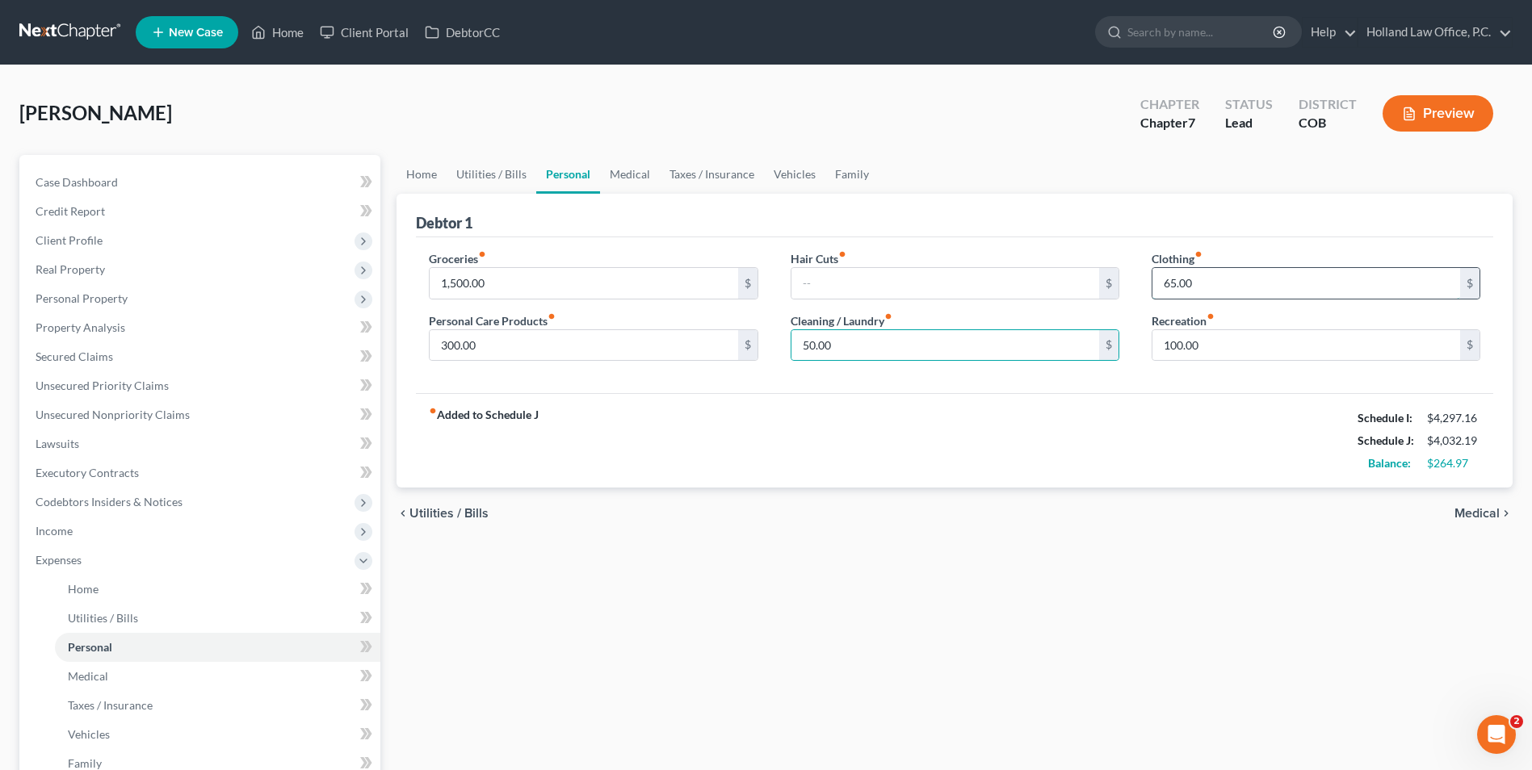
click at [1234, 279] on input "65.00" at bounding box center [1306, 283] width 308 height 31
type input "6"
type input "100.00"
click at [1237, 377] on div "Groceries fiber_manual_record 1,500.00 $ Personal Care Products fiber_manual_re…" at bounding box center [954, 315] width 1077 height 157
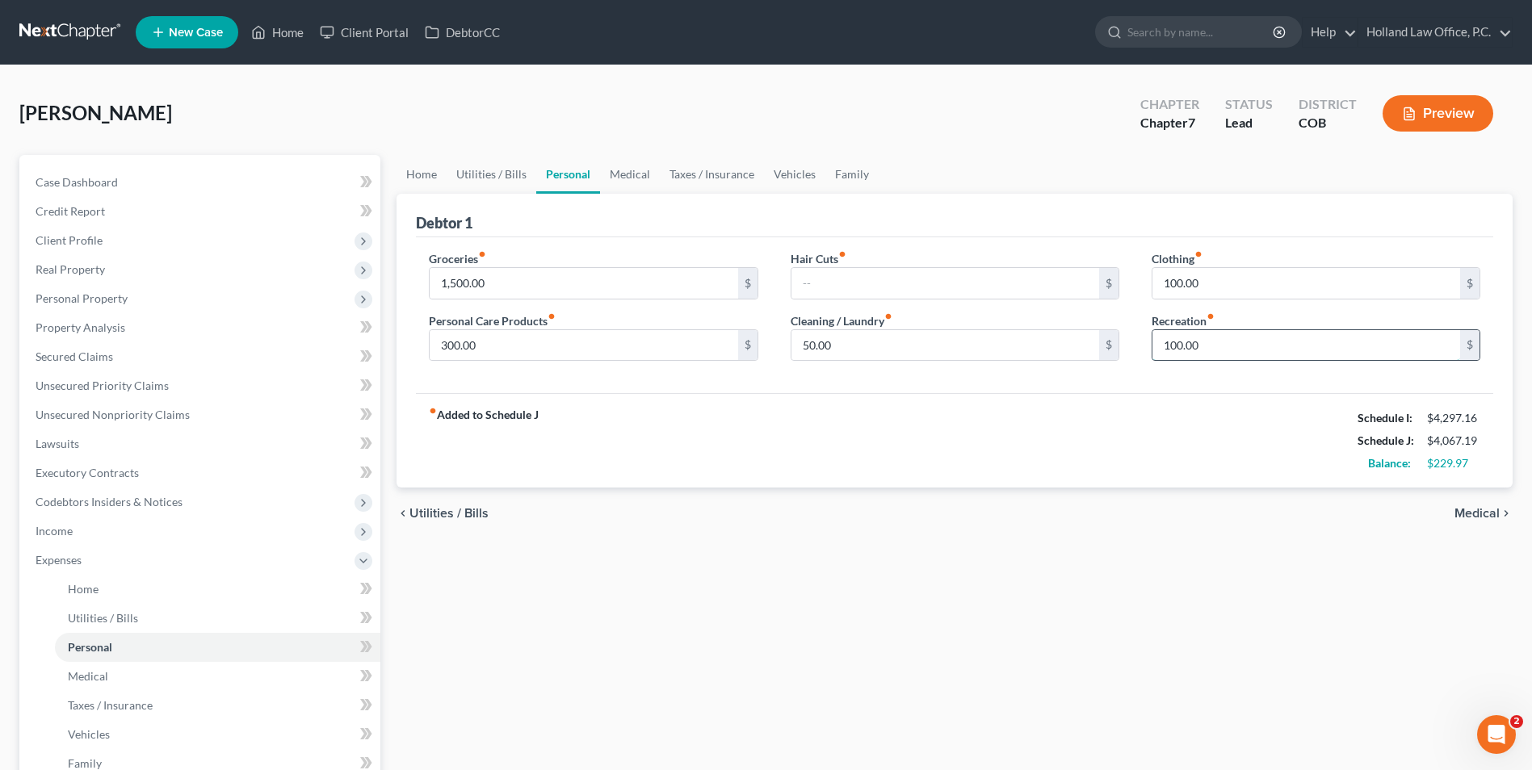
click at [1241, 353] on input "100.00" at bounding box center [1306, 345] width 308 height 31
click at [1252, 348] on input "100.00" at bounding box center [1306, 345] width 308 height 31
drag, startPoint x: 616, startPoint y: 156, endPoint x: 633, endPoint y: 163, distance: 18.4
click at [616, 156] on link "Medical" at bounding box center [630, 174] width 60 height 39
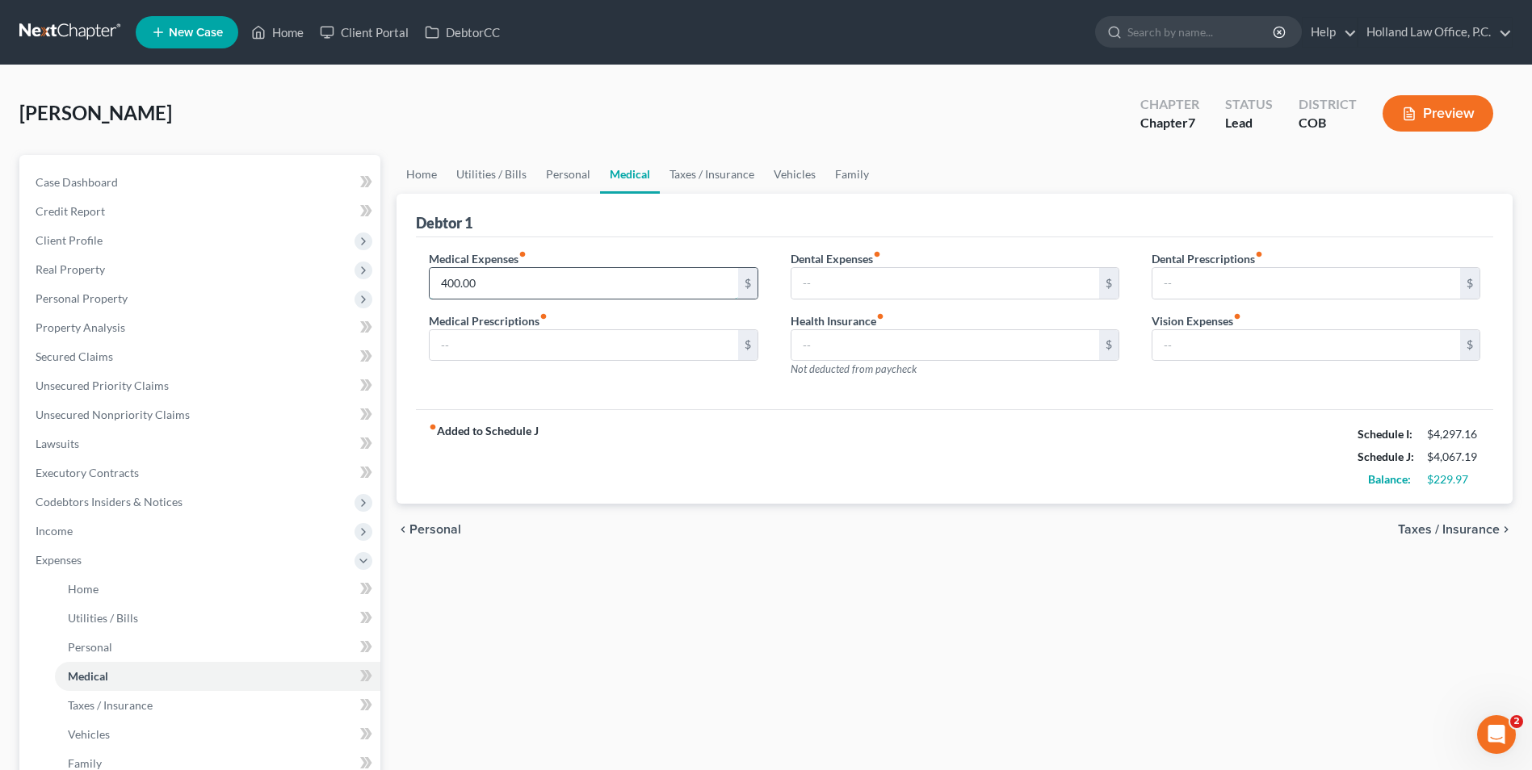
click at [535, 275] on input "400.00" at bounding box center [584, 283] width 308 height 31
click at [545, 286] on input "400.00" at bounding box center [584, 283] width 308 height 31
type input "4"
type input "300.00"
click at [709, 173] on link "Taxes / Insurance" at bounding box center [712, 174] width 104 height 39
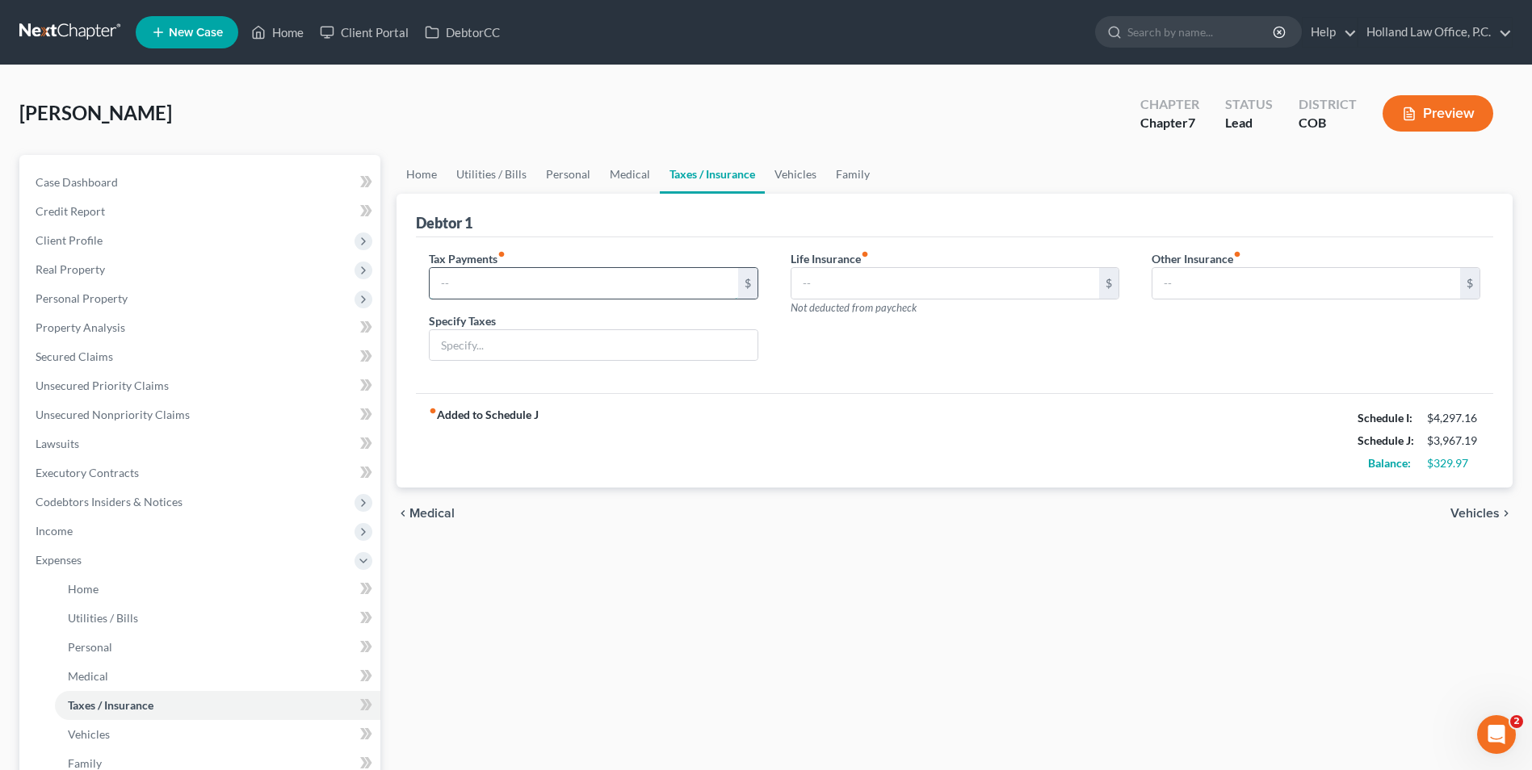
click at [576, 284] on input "text" at bounding box center [584, 283] width 308 height 31
click at [799, 166] on link "Vehicles" at bounding box center [795, 174] width 61 height 39
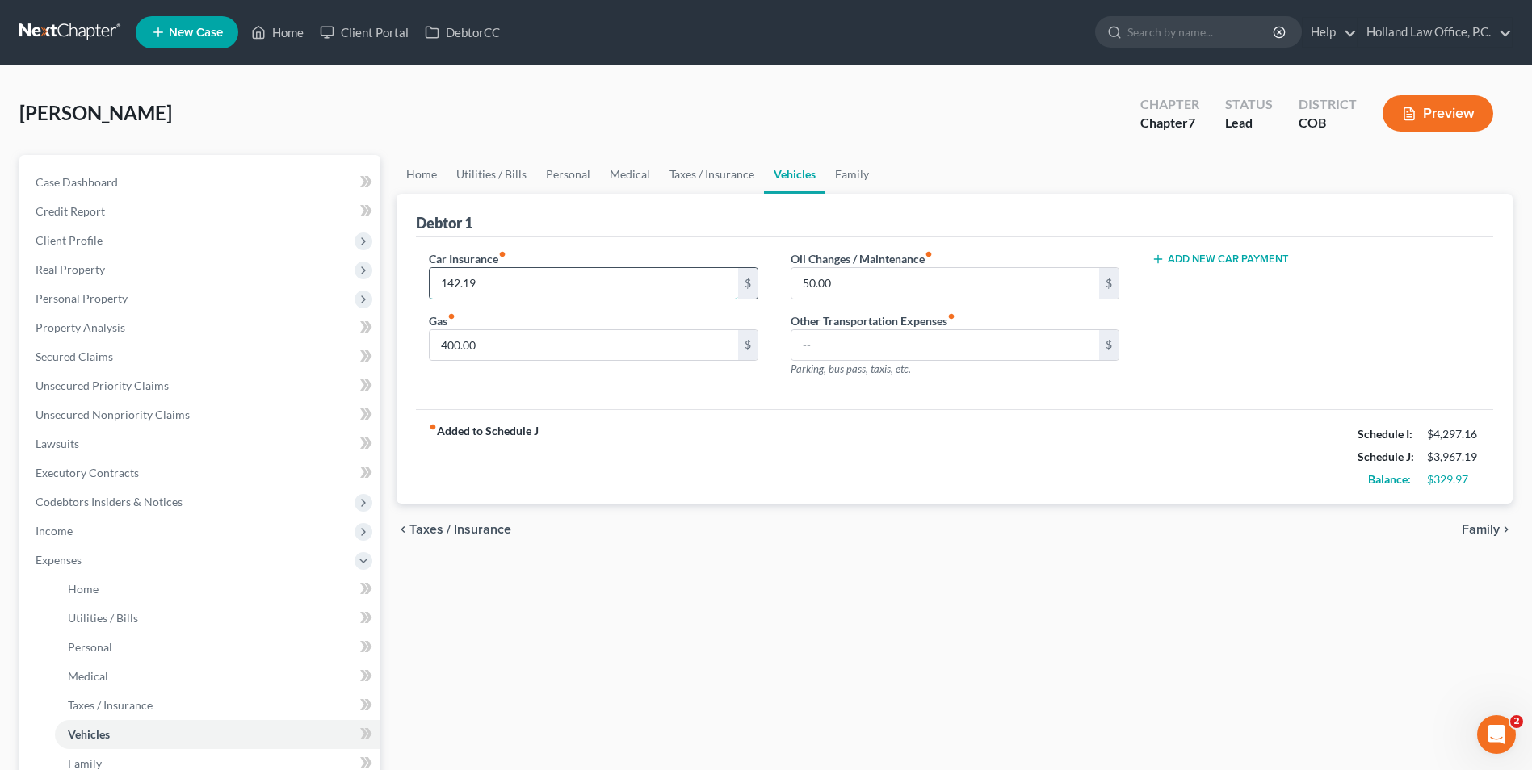
click at [517, 282] on input "142.19" at bounding box center [584, 283] width 308 height 31
click at [551, 286] on input "142.19" at bounding box center [584, 283] width 308 height 31
type input "121.32"
click at [865, 275] on input "50.00" at bounding box center [945, 283] width 308 height 31
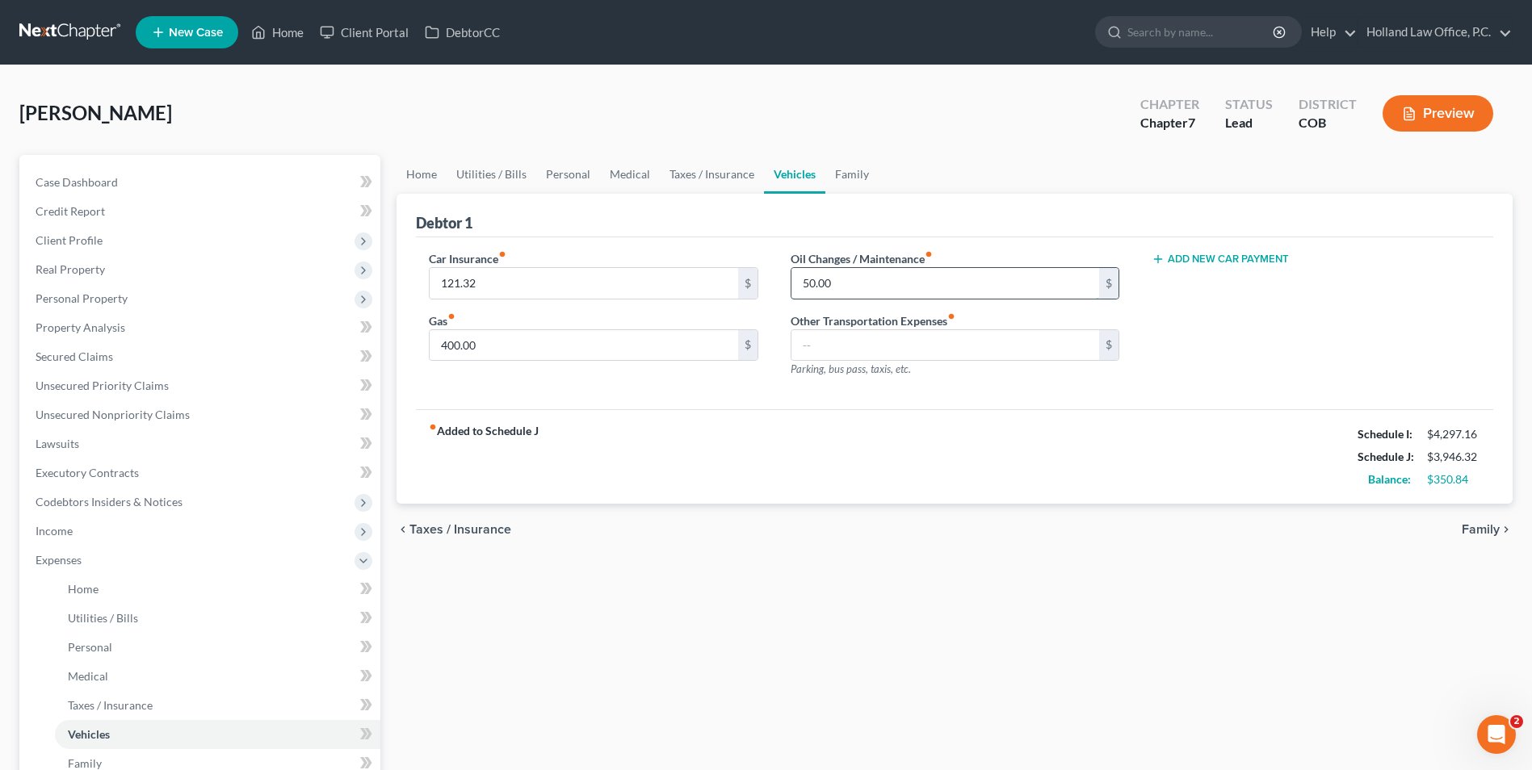
click at [883, 276] on input "50.00" at bounding box center [945, 283] width 308 height 31
type input "5"
click at [136, 413] on span "Unsecured Nonpriority Claims" at bounding box center [113, 415] width 154 height 14
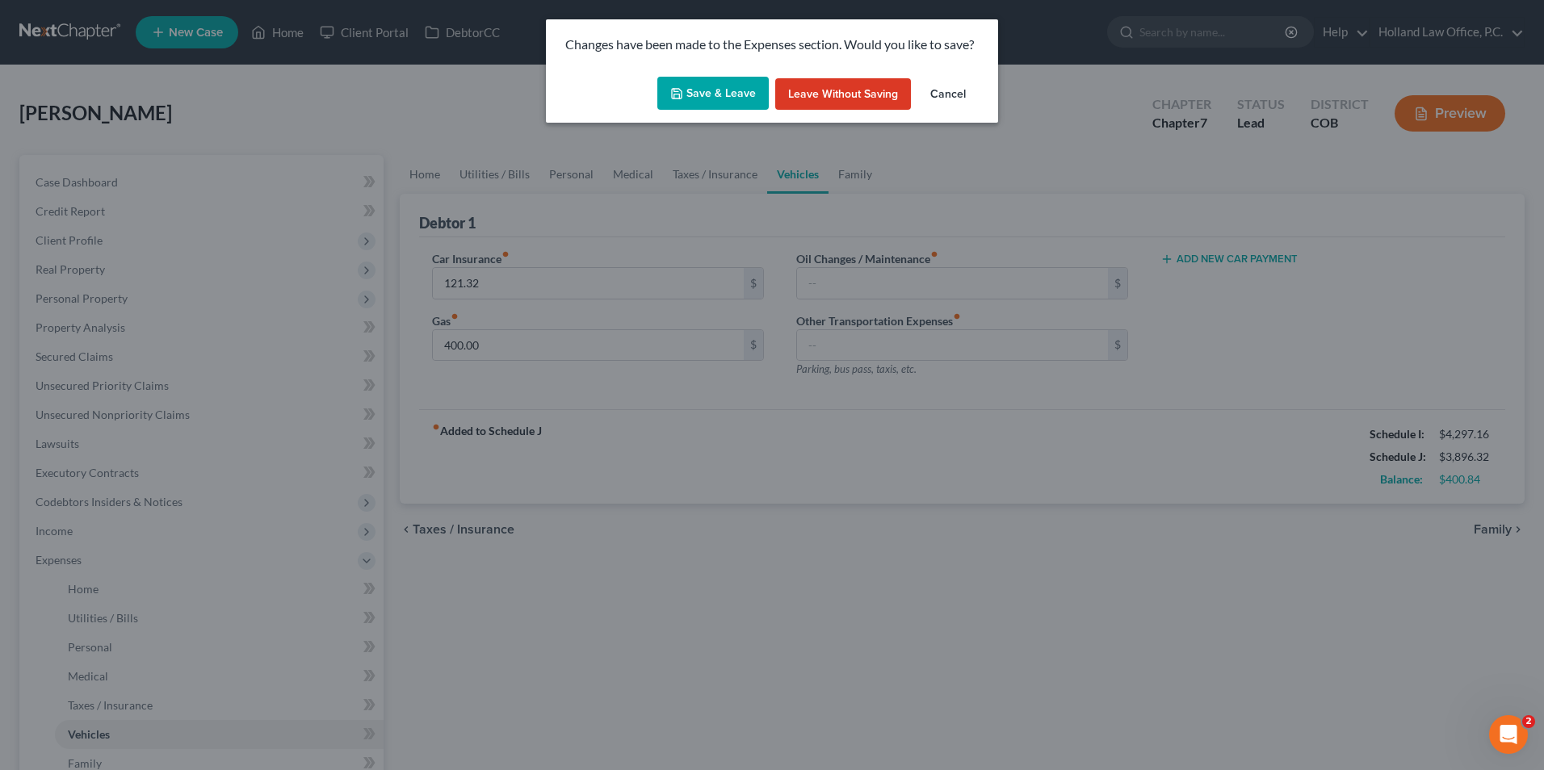
click at [701, 90] on button "Save & Leave" at bounding box center [712, 94] width 111 height 34
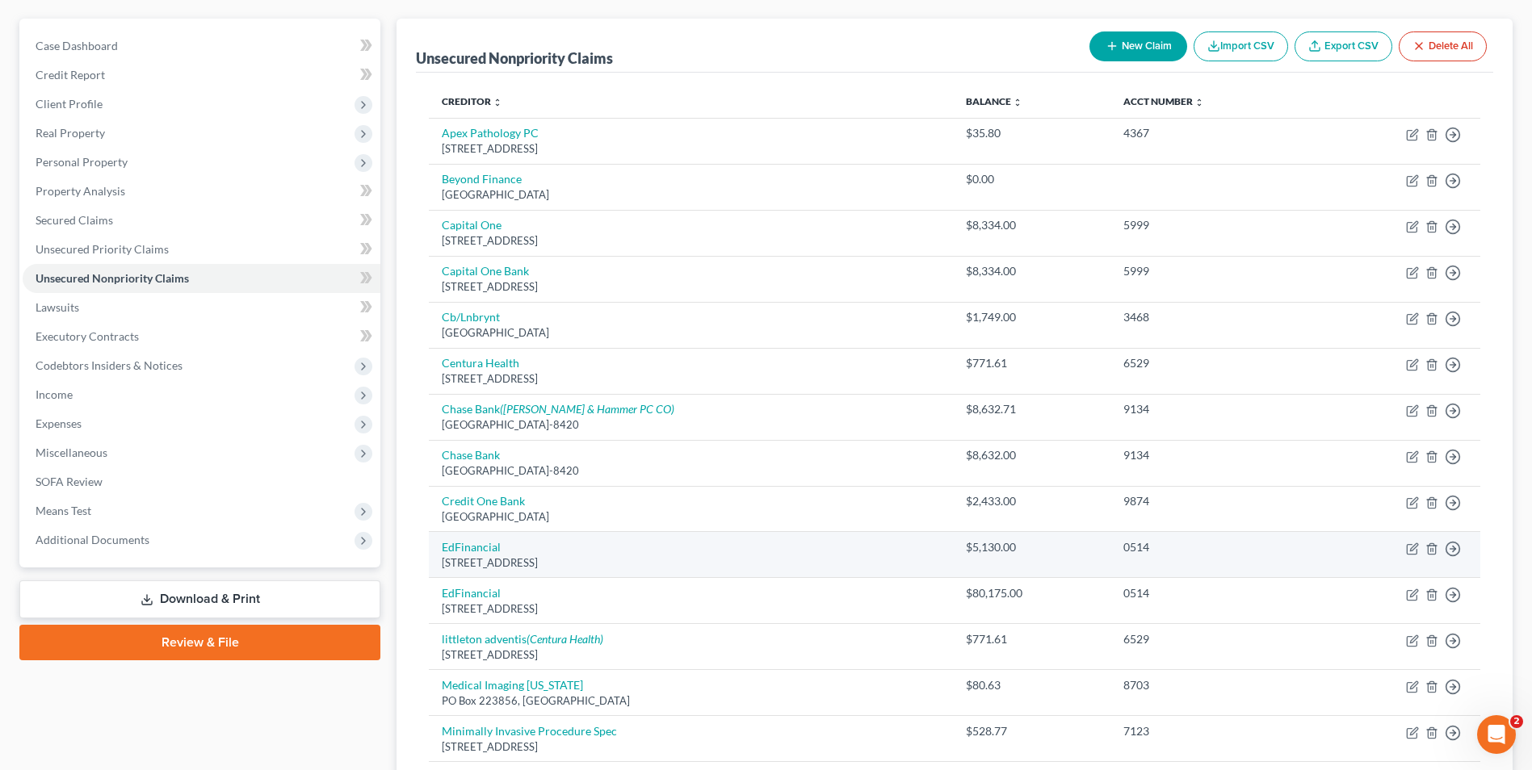
scroll to position [129, 0]
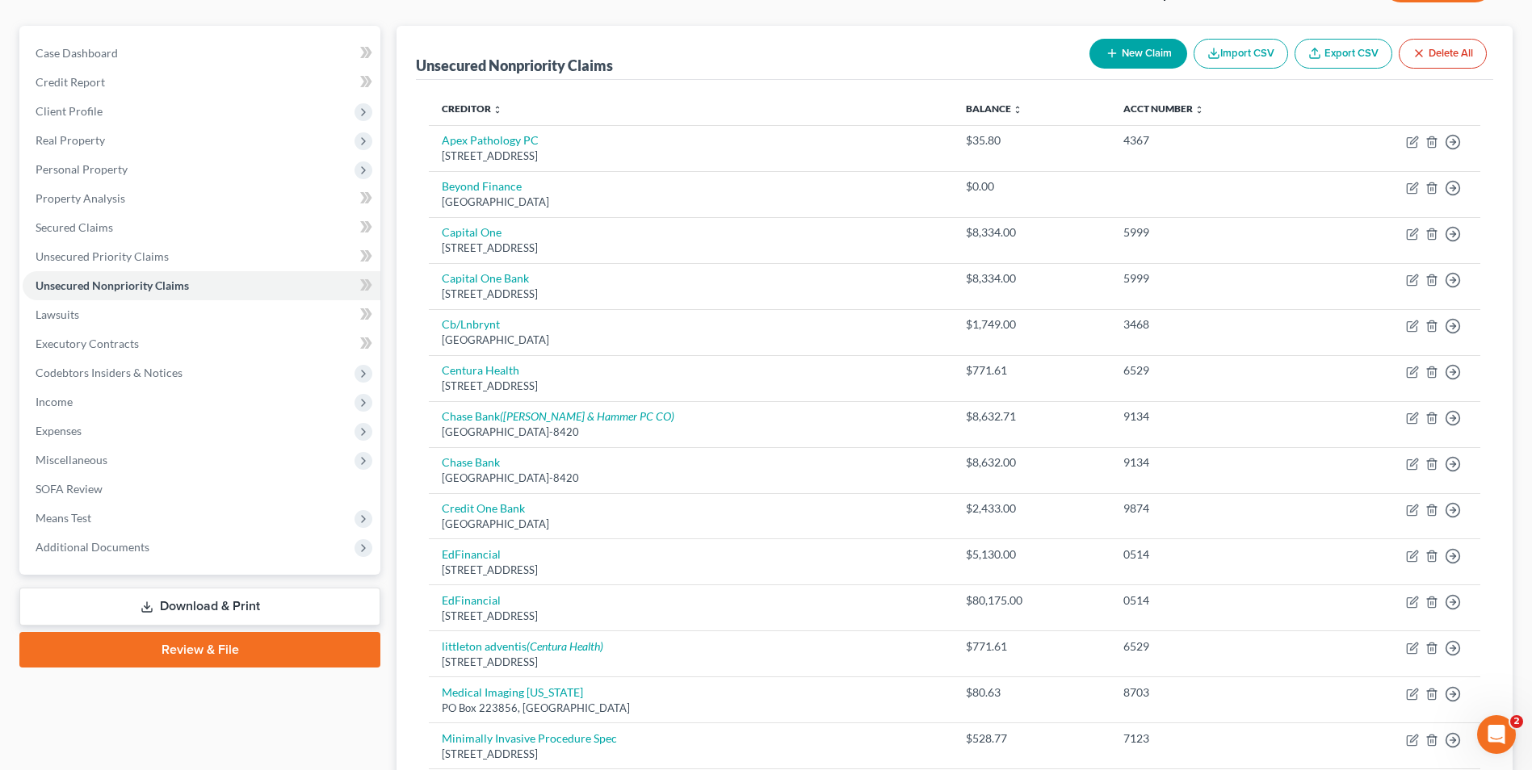
click at [1131, 58] on button "New Claim" at bounding box center [1138, 54] width 98 height 30
select select "0"
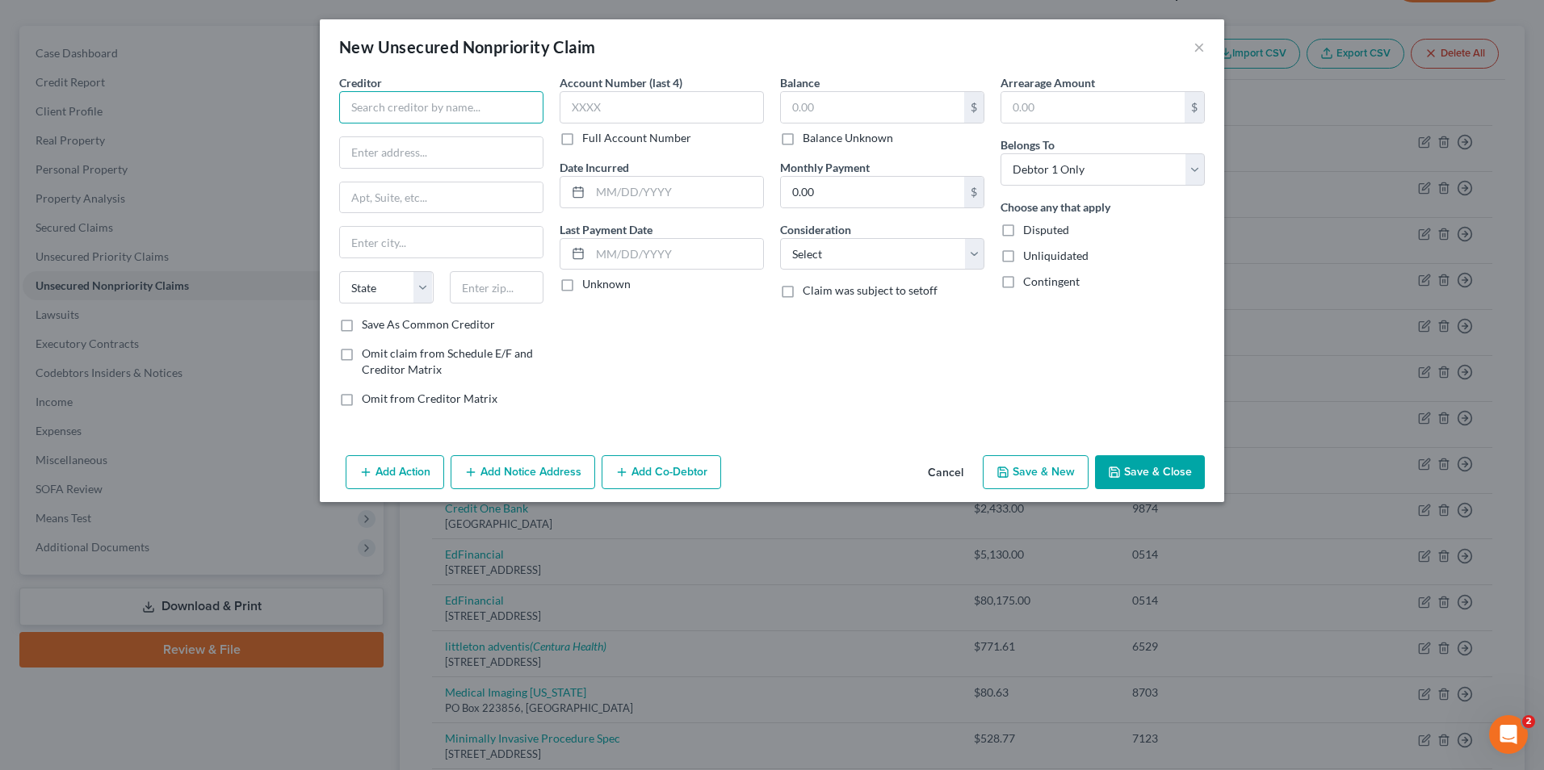
click at [398, 103] on input "text" at bounding box center [441, 107] width 204 height 32
type input "Endurance"
click at [1177, 476] on button "Save & Close" at bounding box center [1150, 472] width 110 height 34
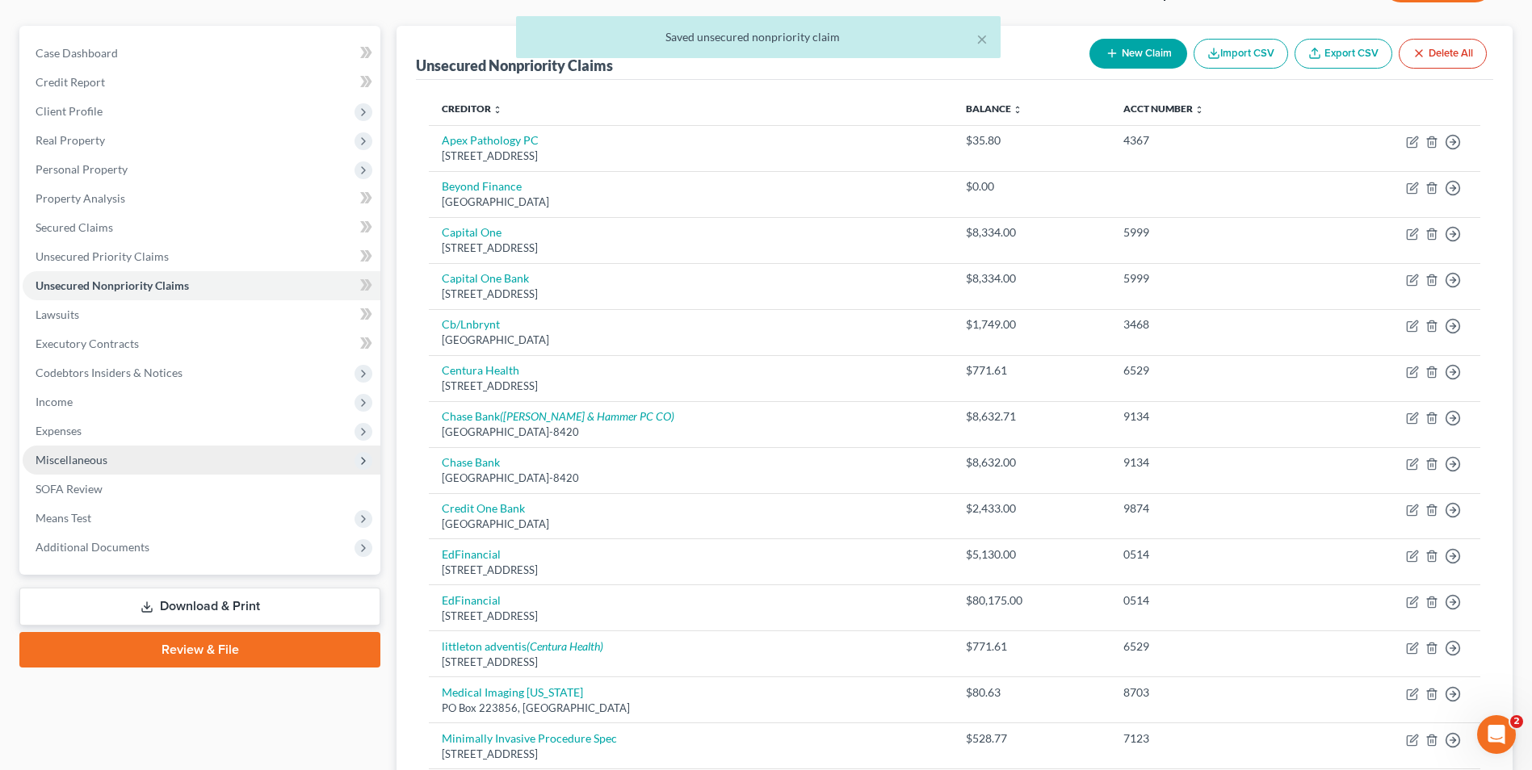
click at [76, 446] on span "Miscellaneous" at bounding box center [202, 460] width 358 height 29
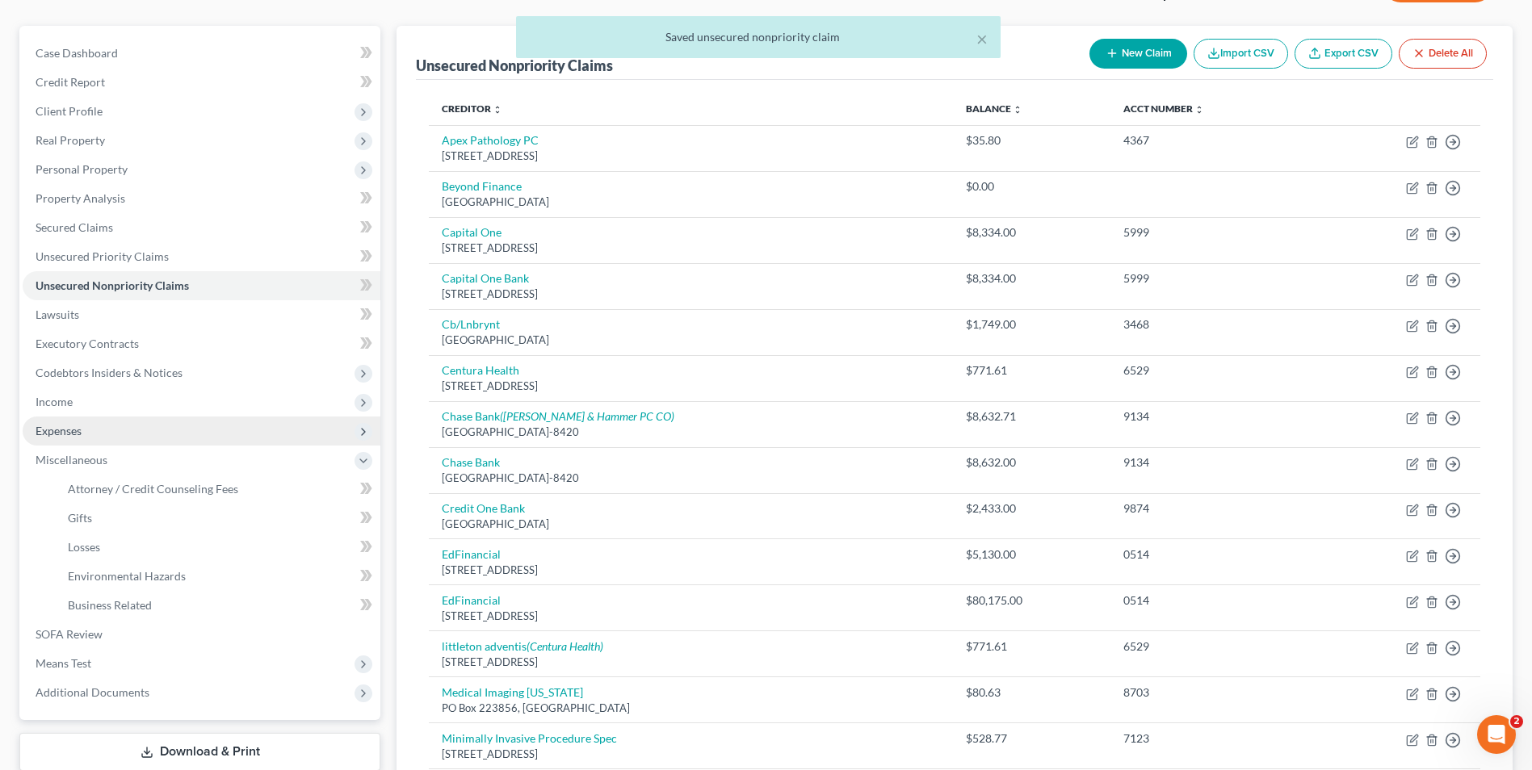
click at [77, 434] on span "Expenses" at bounding box center [59, 431] width 46 height 14
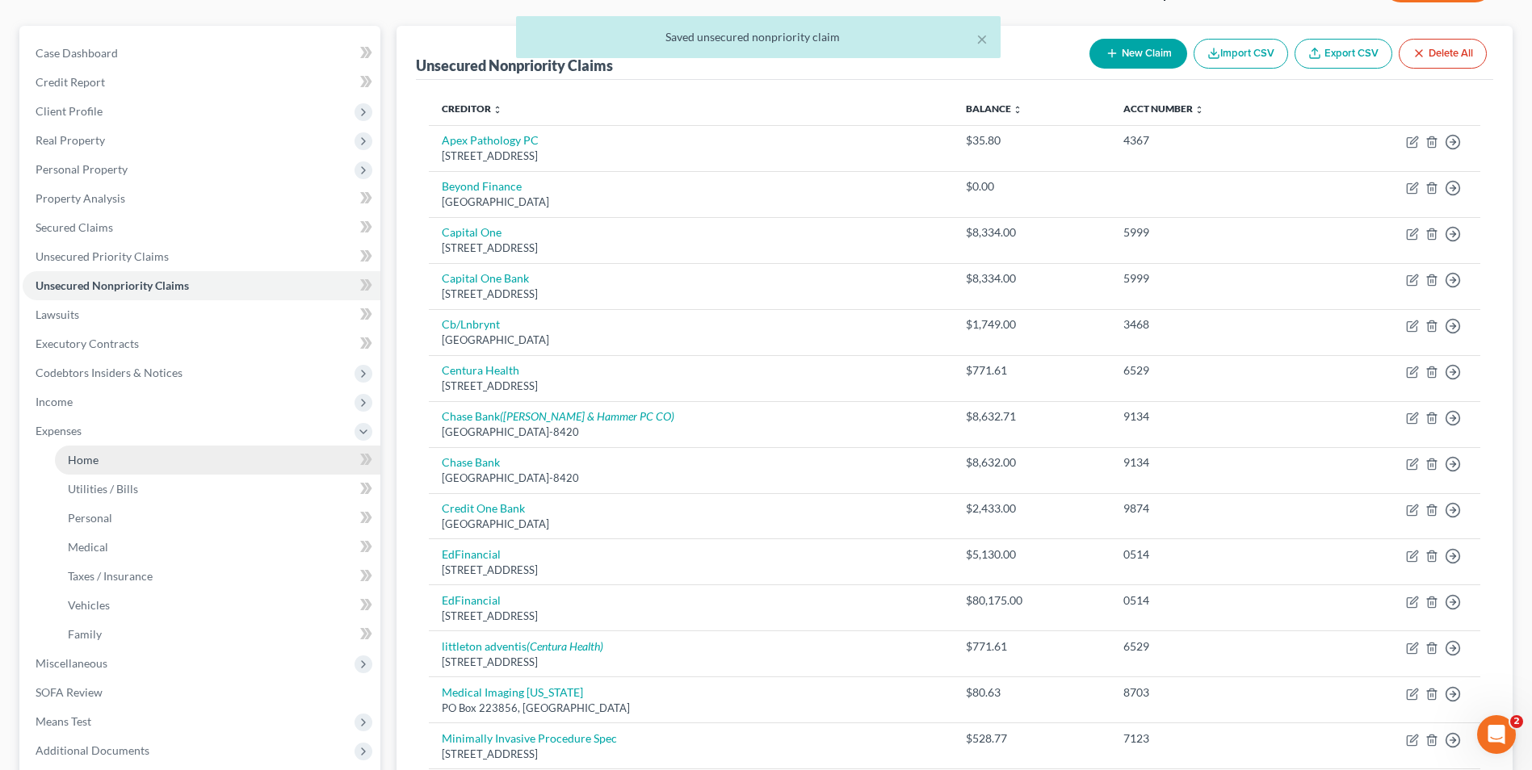
click at [112, 457] on link "Home" at bounding box center [217, 460] width 325 height 29
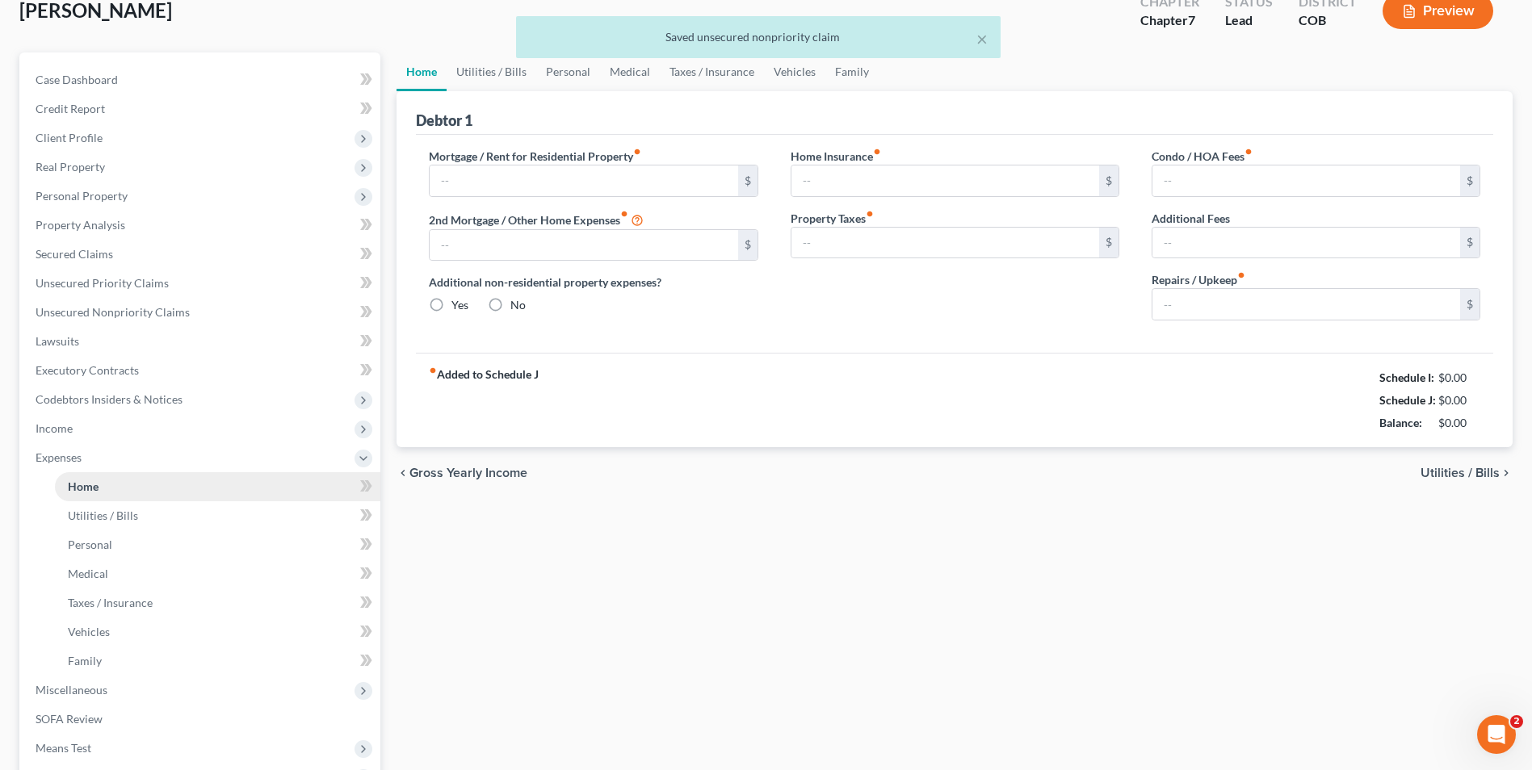
scroll to position [52, 0]
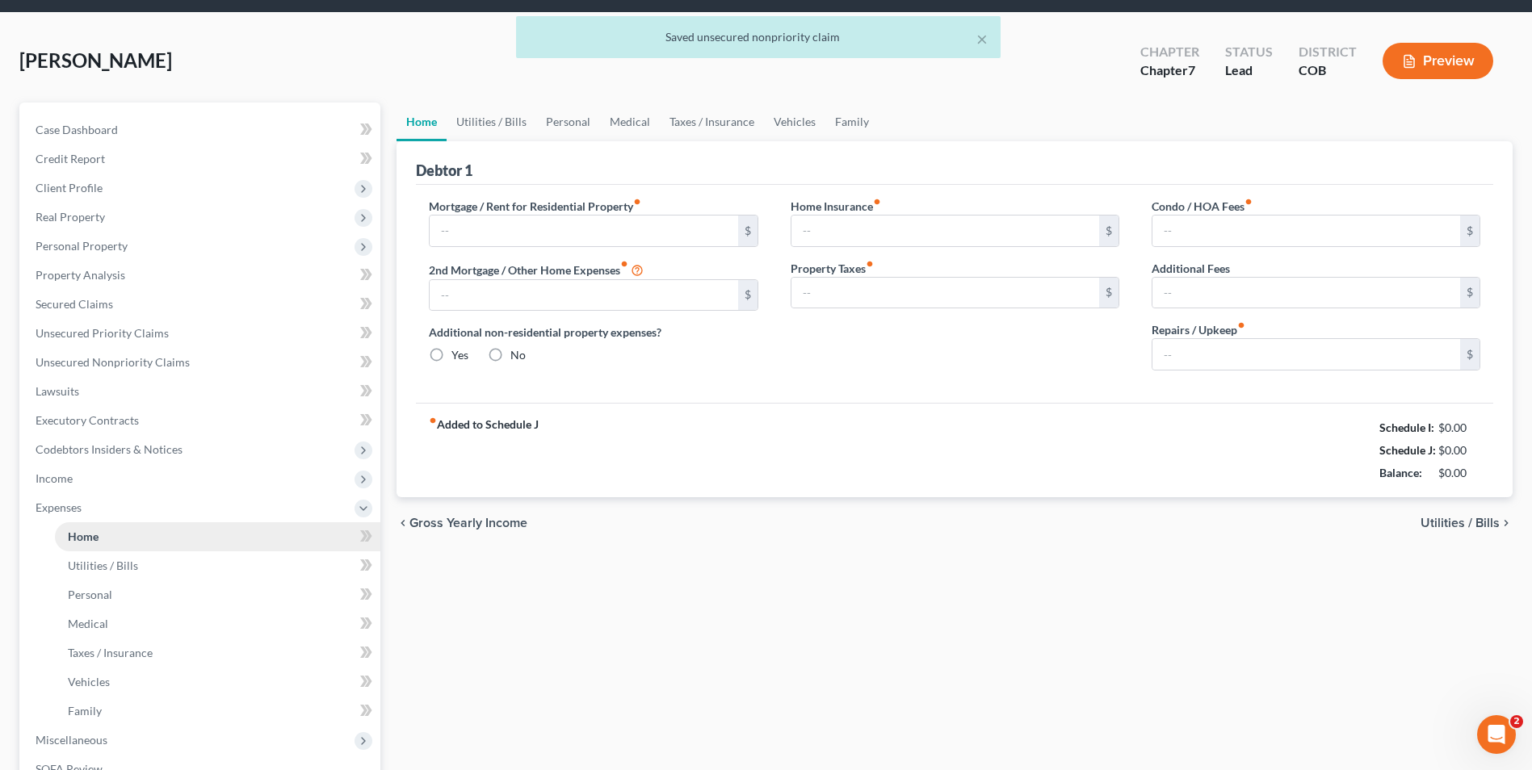
type input "800.00"
radio input "true"
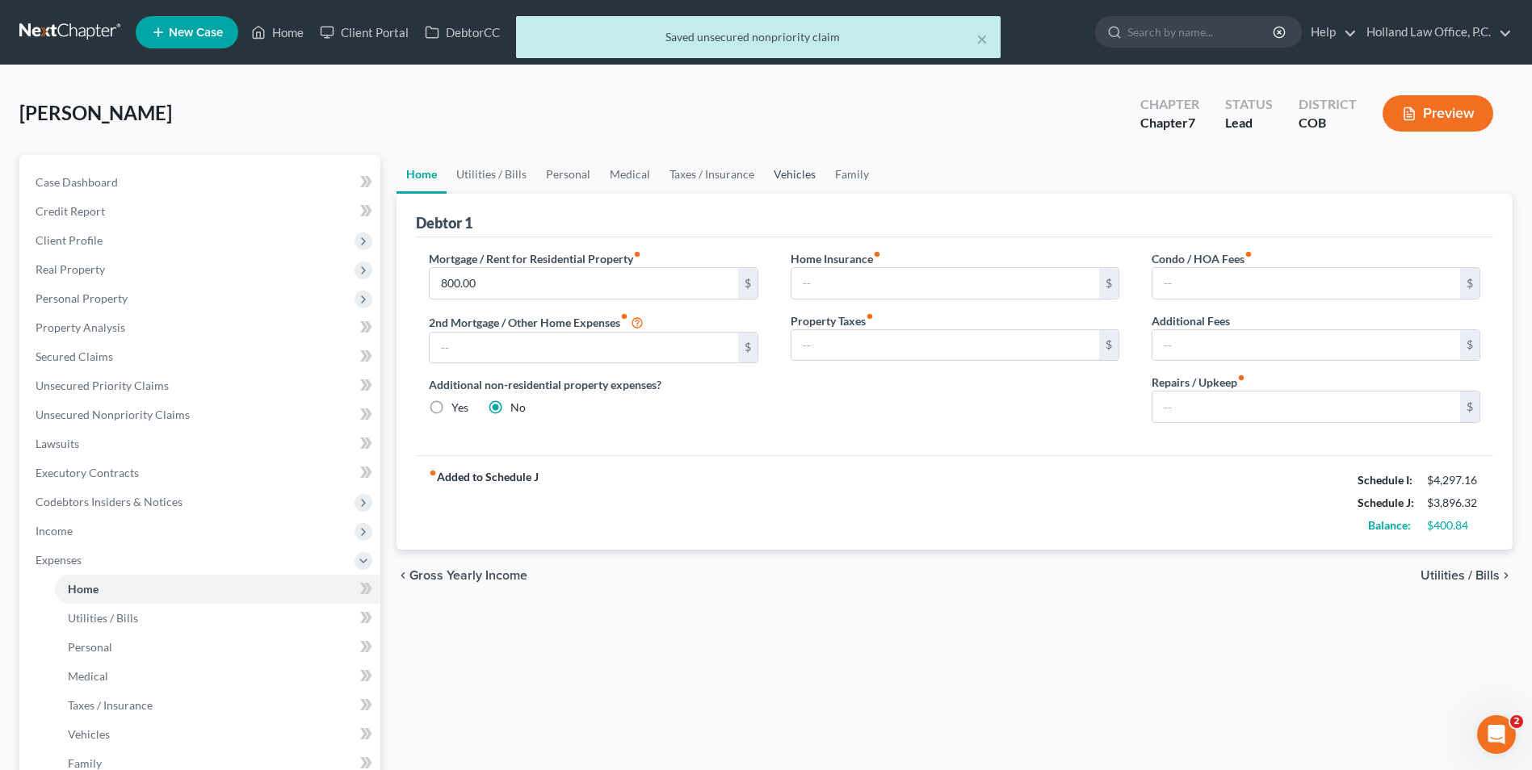
click at [800, 182] on link "Vehicles" at bounding box center [794, 174] width 61 height 39
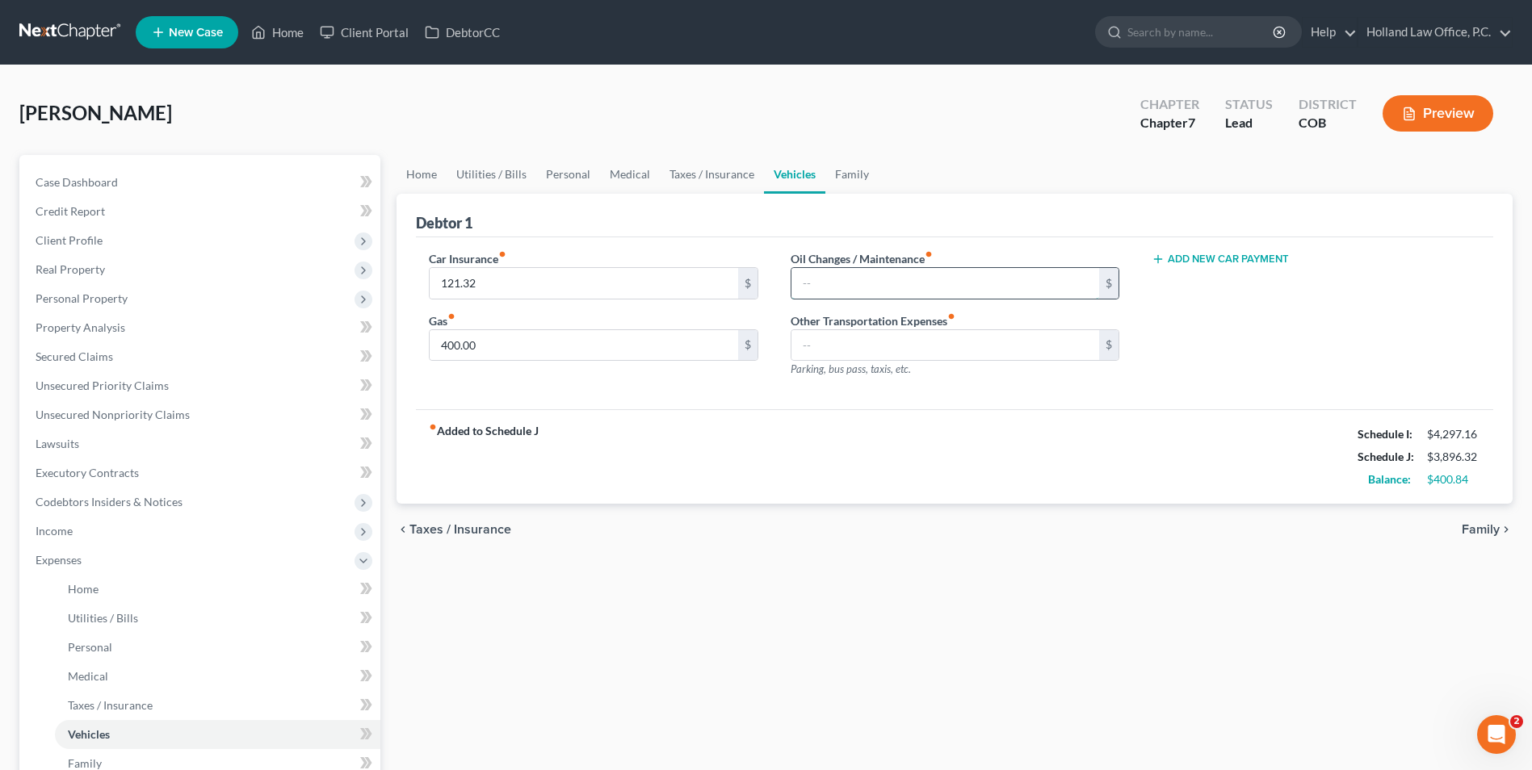
click at [869, 283] on input "text" at bounding box center [945, 283] width 308 height 31
type input "200.00"
click at [1271, 348] on div "Add New Car Payment" at bounding box center [1315, 320] width 361 height 140
click at [107, 412] on span "Unsecured Nonpriority Claims" at bounding box center [113, 415] width 154 height 14
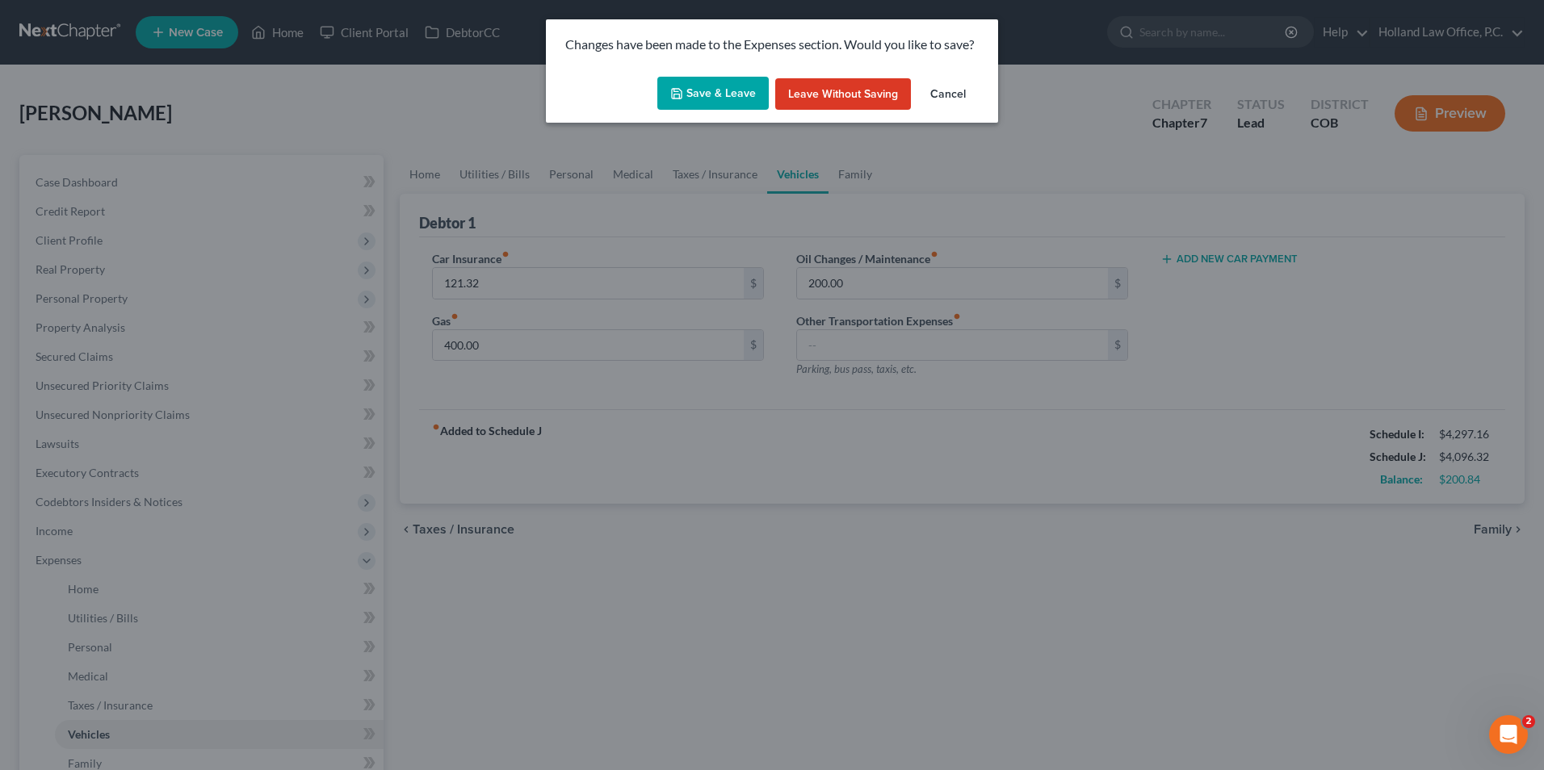
click at [707, 78] on button "Save & Leave" at bounding box center [712, 94] width 111 height 34
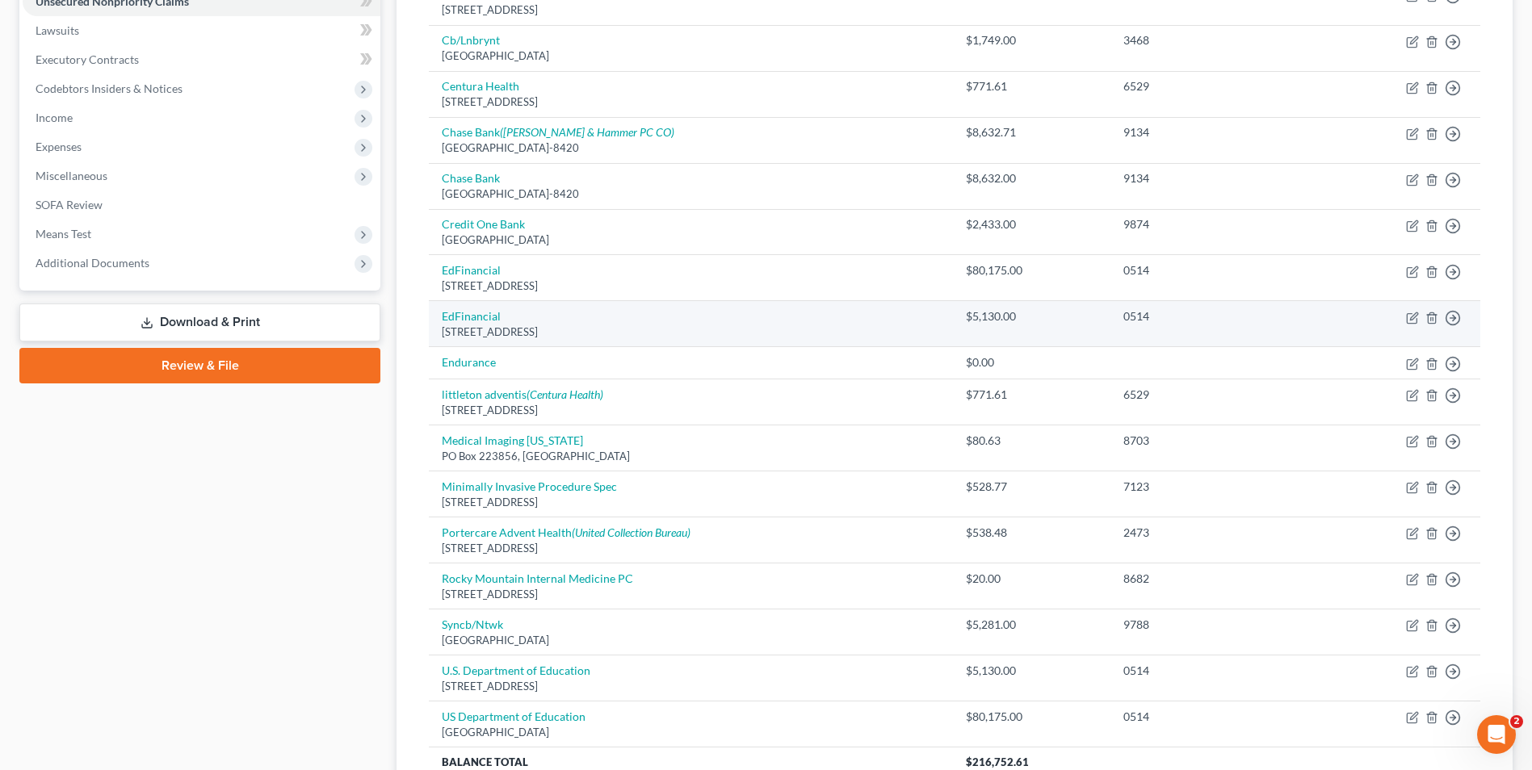
scroll to position [484, 0]
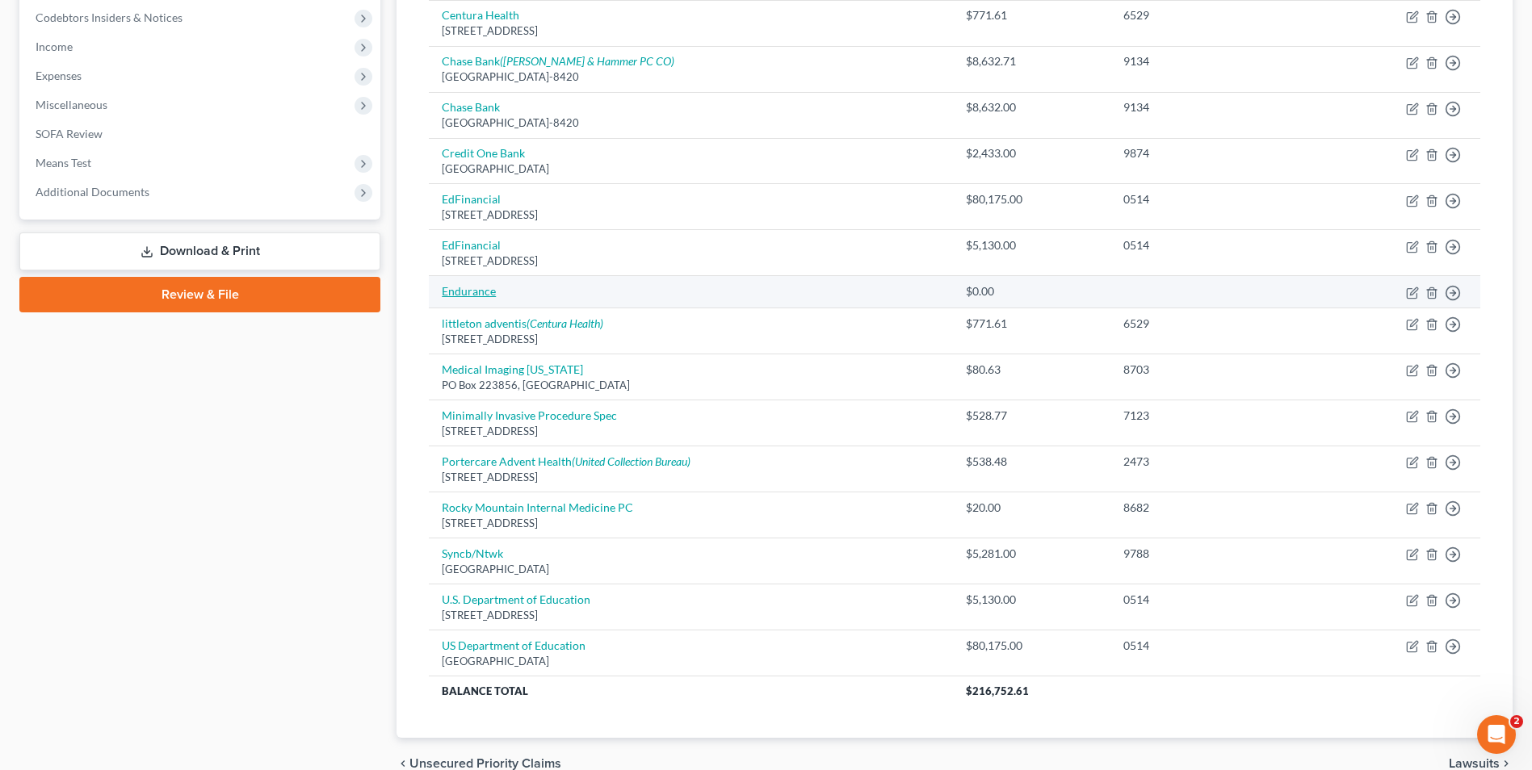
click at [468, 292] on link "Endurance" at bounding box center [469, 291] width 54 height 14
select select "0"
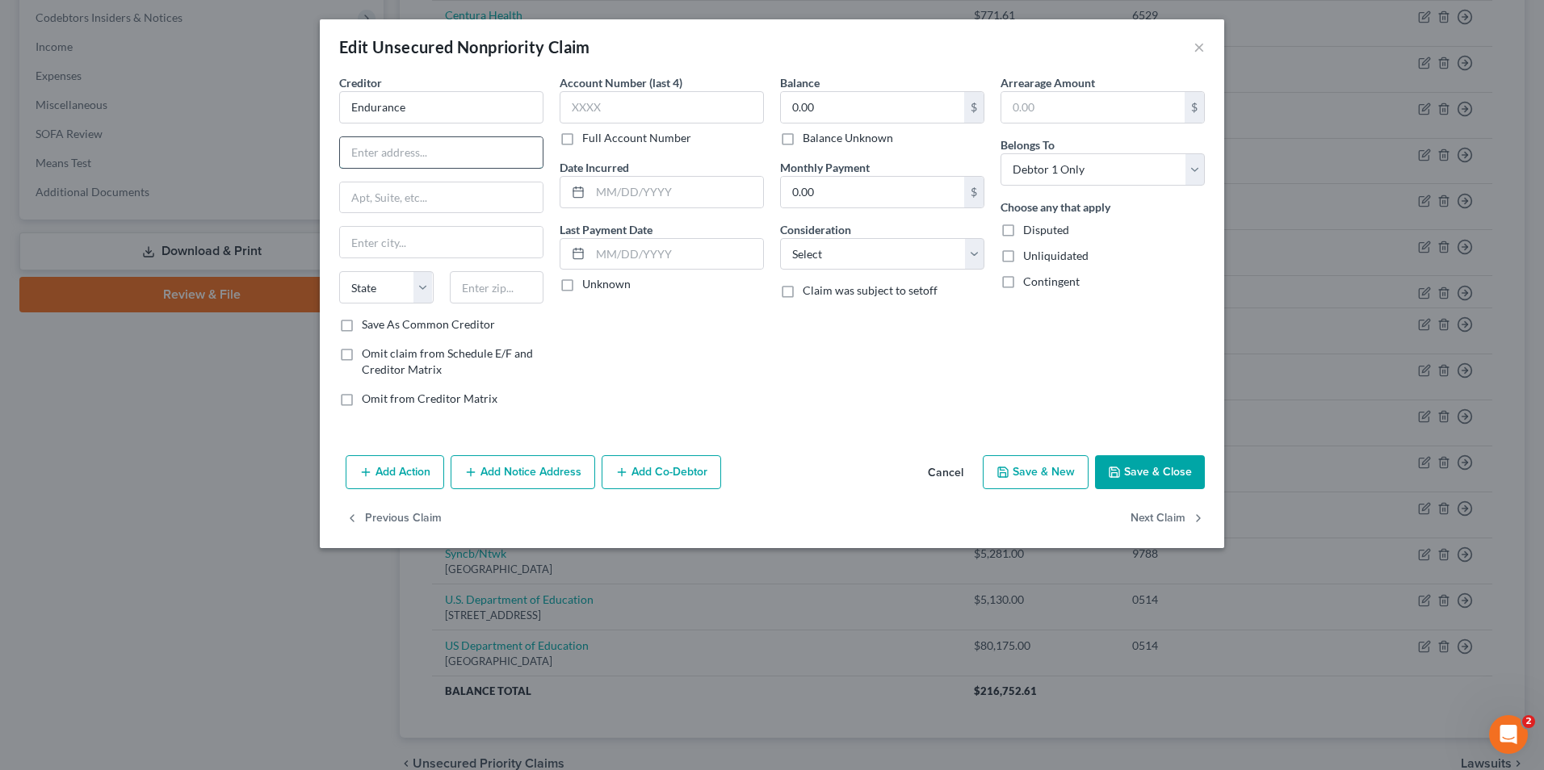
click at [399, 164] on input "text" at bounding box center [441, 152] width 203 height 31
type input "[STREET_ADDRESS]"
click at [521, 296] on input "text" at bounding box center [497, 287] width 94 height 32
type input "60637"
type input "[GEOGRAPHIC_DATA]"
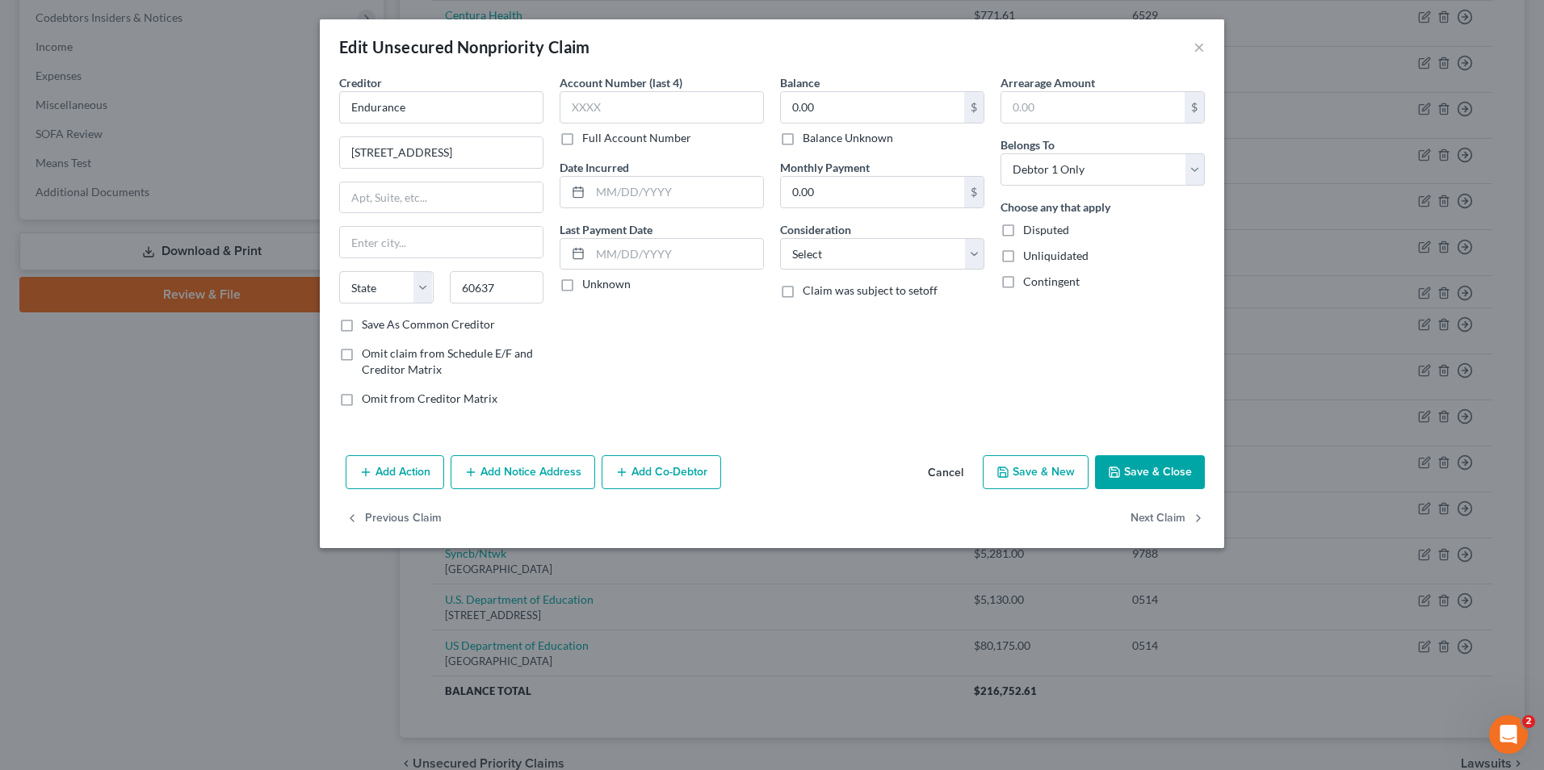
select select "14"
click at [407, 242] on input "[GEOGRAPHIC_DATA]" at bounding box center [441, 242] width 203 height 31
click at [406, 242] on input "[GEOGRAPHIC_DATA]" at bounding box center [441, 242] width 203 height 31
type input "[GEOGRAPHIC_DATA]"
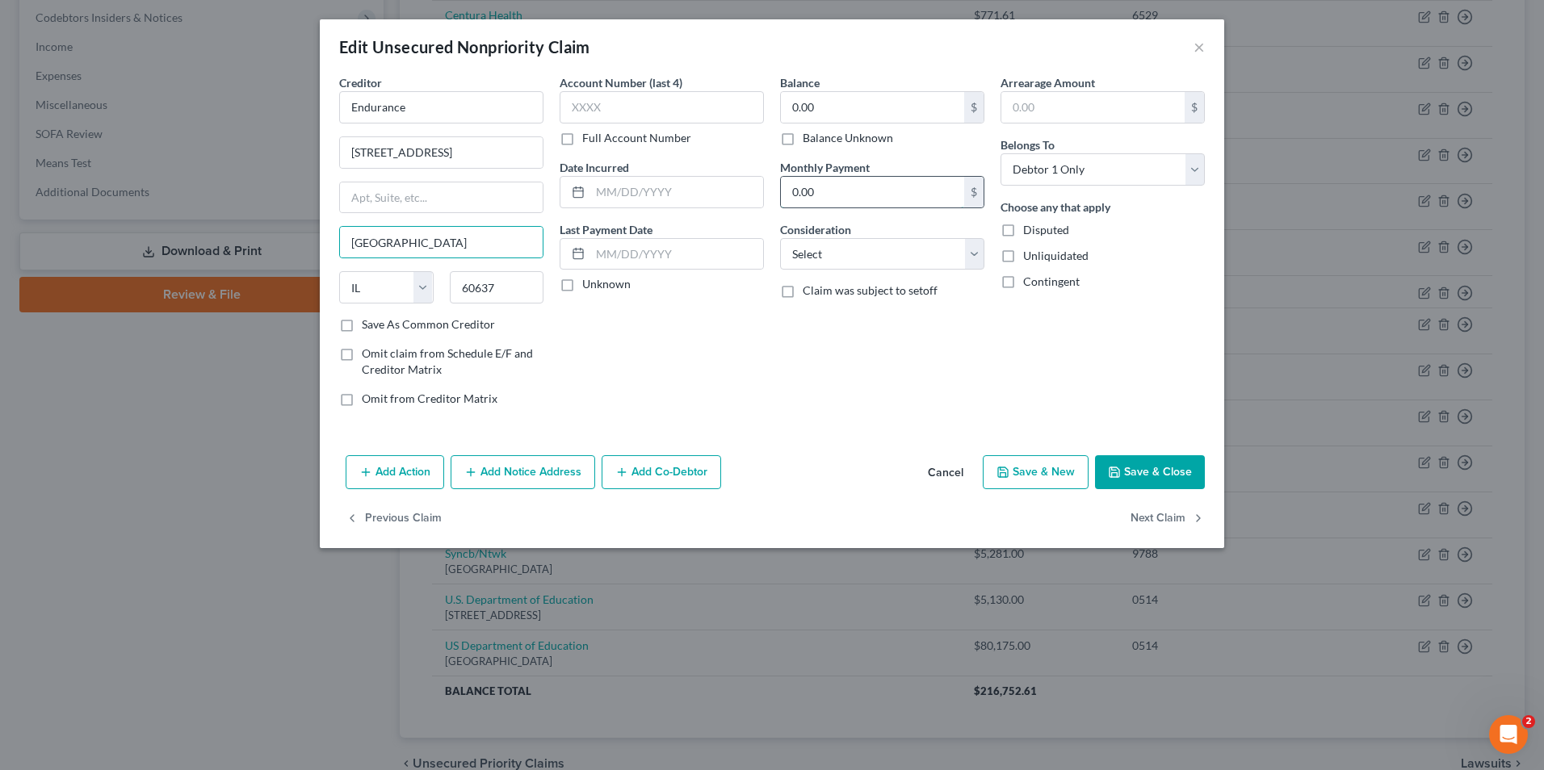
click at [843, 199] on input "0.00" at bounding box center [872, 192] width 183 height 31
type input "171"
click at [827, 245] on select "Select Cable / Satellite Services Collection Agency Credit Card Debt Debt Couns…" at bounding box center [882, 254] width 204 height 32
click at [822, 191] on input "171" at bounding box center [872, 192] width 183 height 31
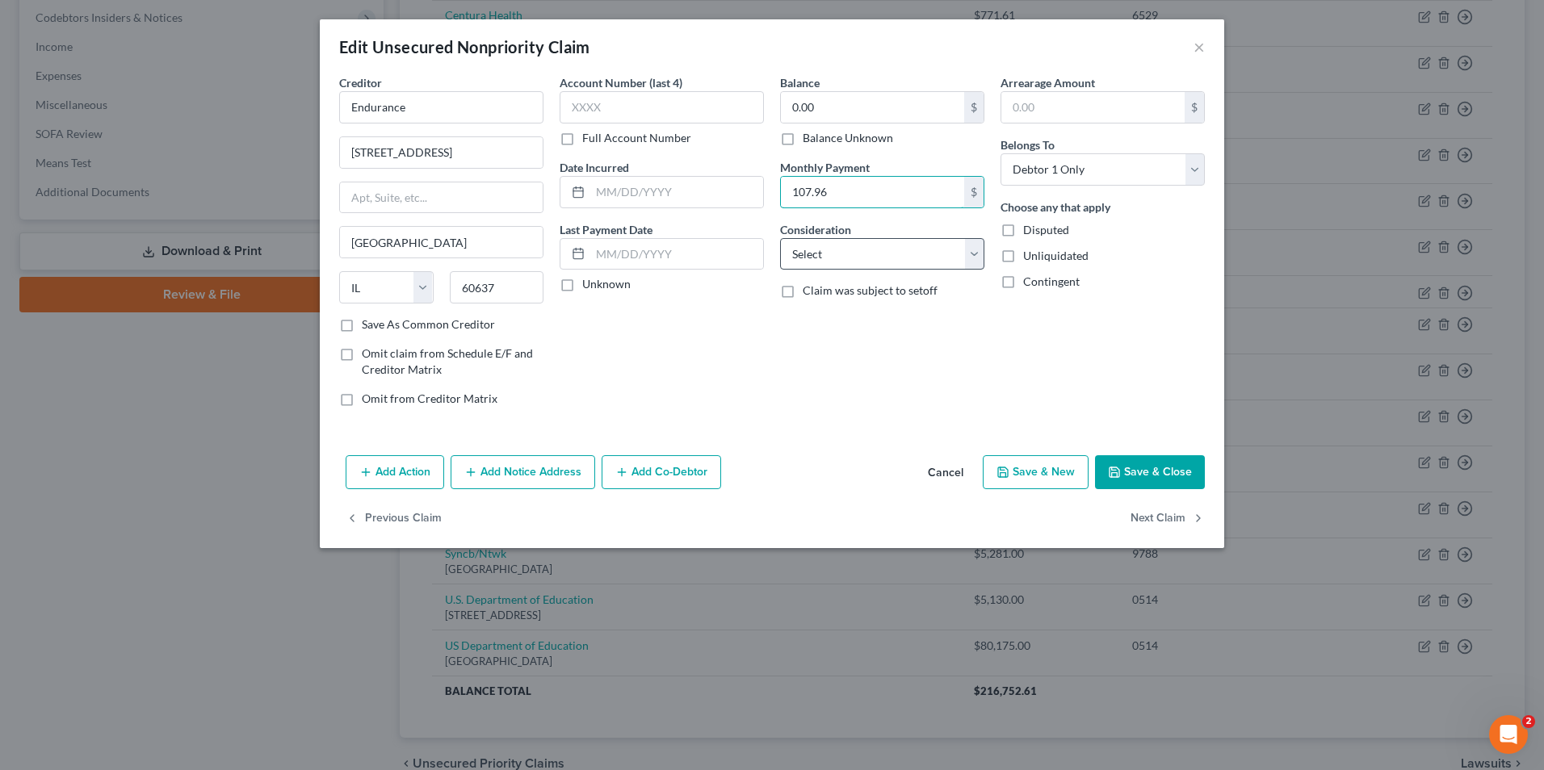
type input "107.96"
click at [846, 244] on select "Select Cable / Satellite Services Collection Agency Credit Card Debt Debt Couns…" at bounding box center [882, 254] width 204 height 32
select select "14"
click at [780, 238] on select "Select Cable / Satellite Services Collection Agency Credit Card Debt Debt Couns…" at bounding box center [882, 254] width 204 height 32
click at [862, 327] on input "text" at bounding box center [882, 315] width 203 height 31
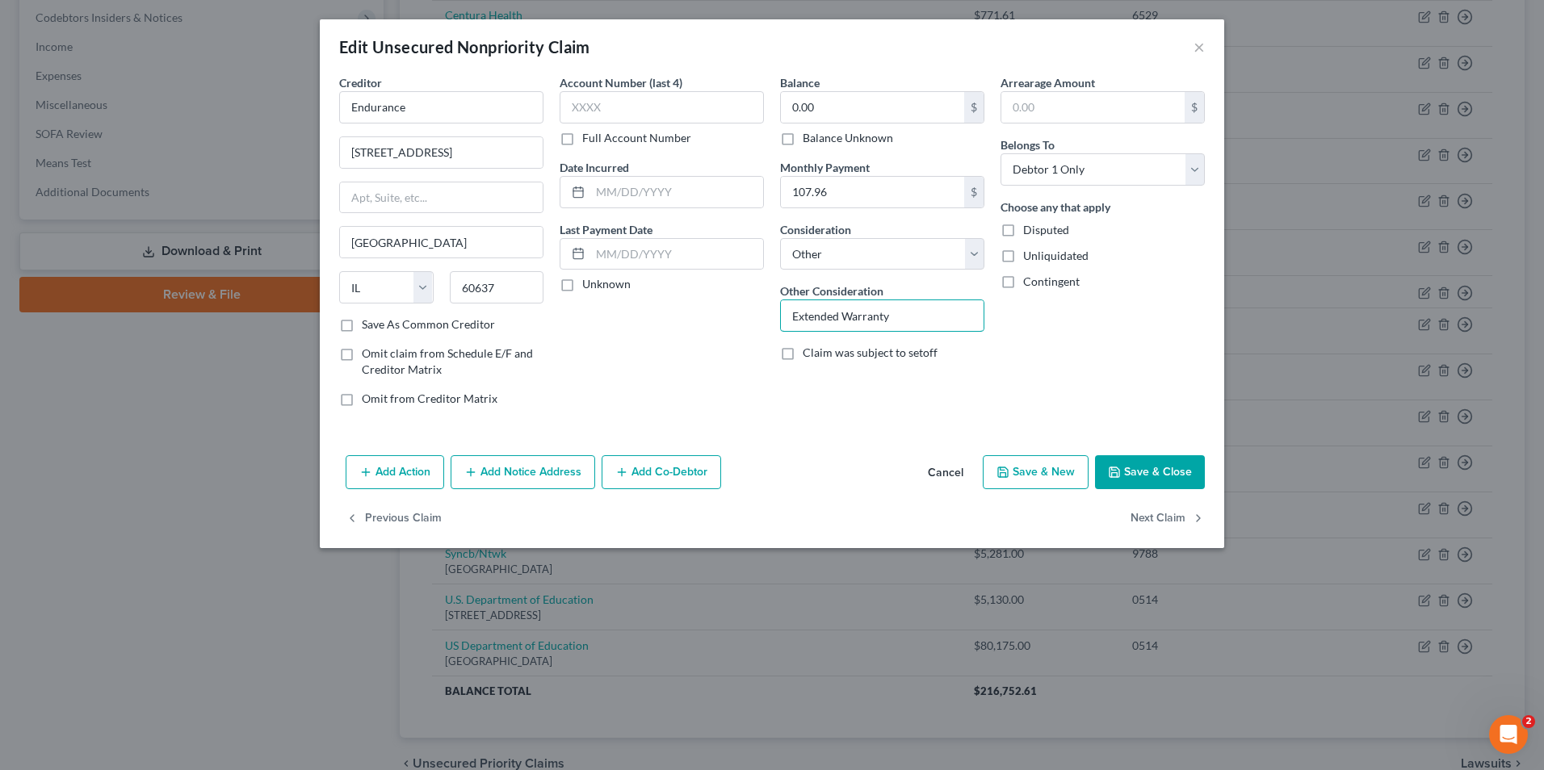
type input "Extended Warranty"
click at [1159, 479] on button "Save & Close" at bounding box center [1150, 472] width 110 height 34
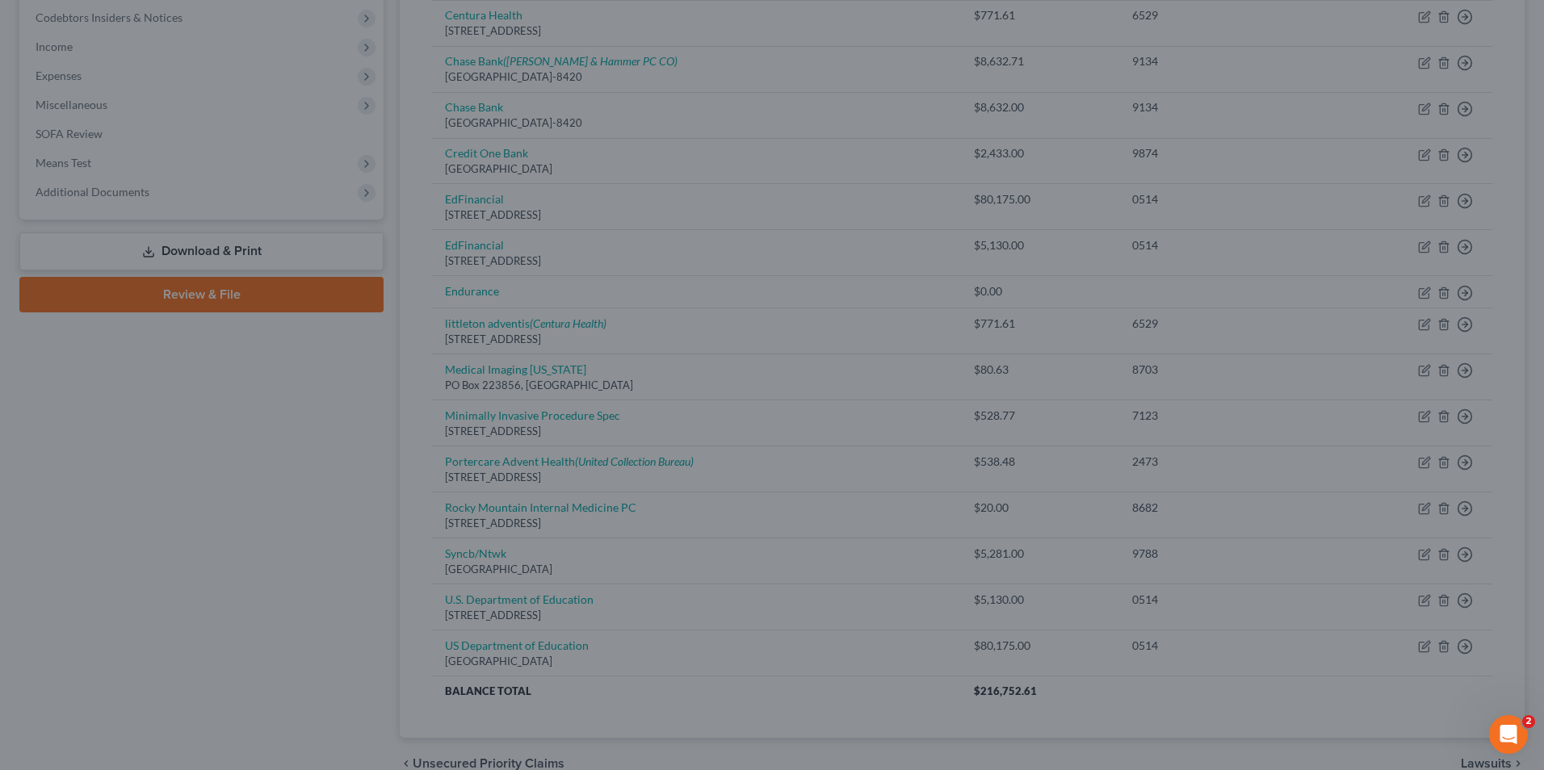
type input "0"
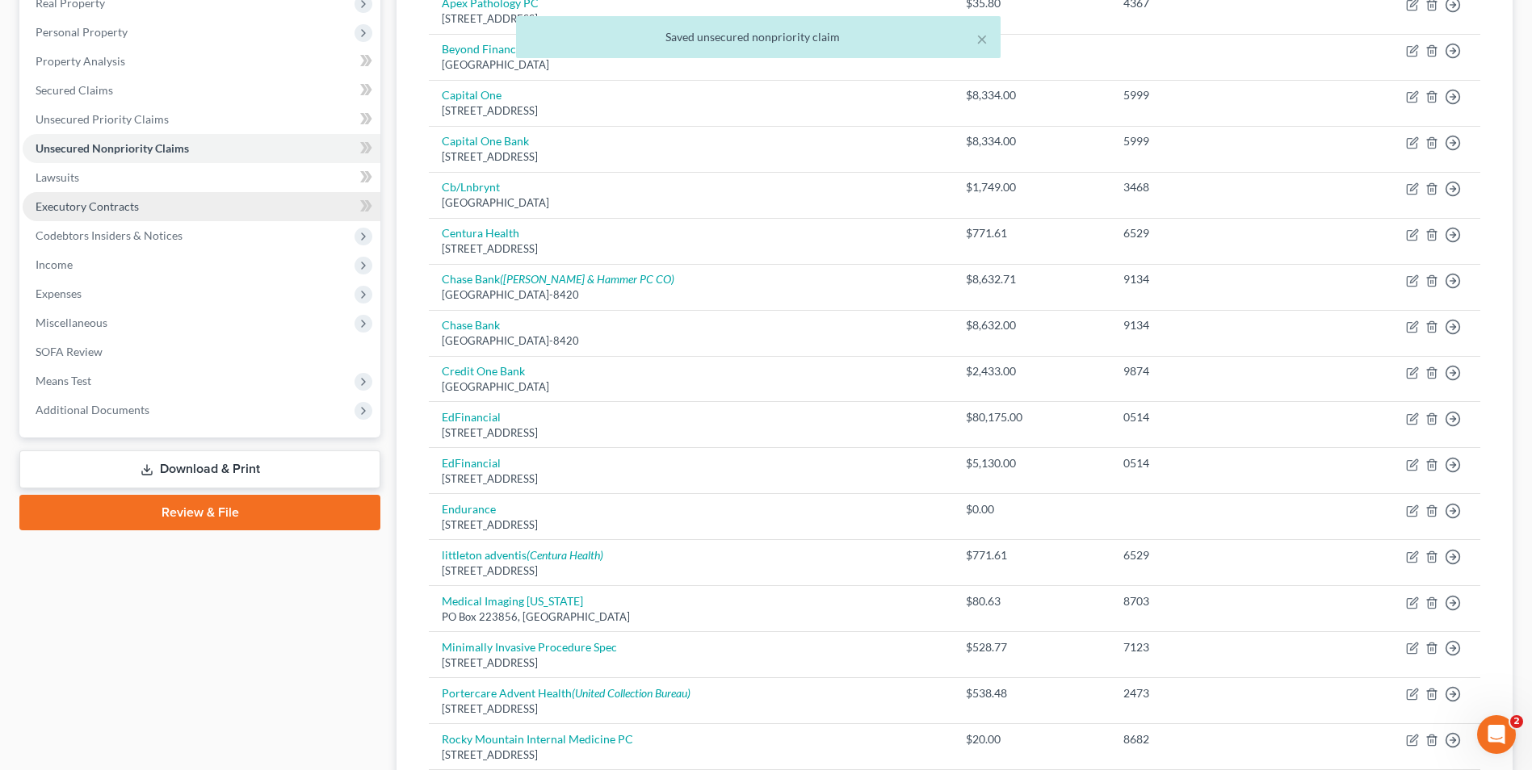
scroll to position [242, 0]
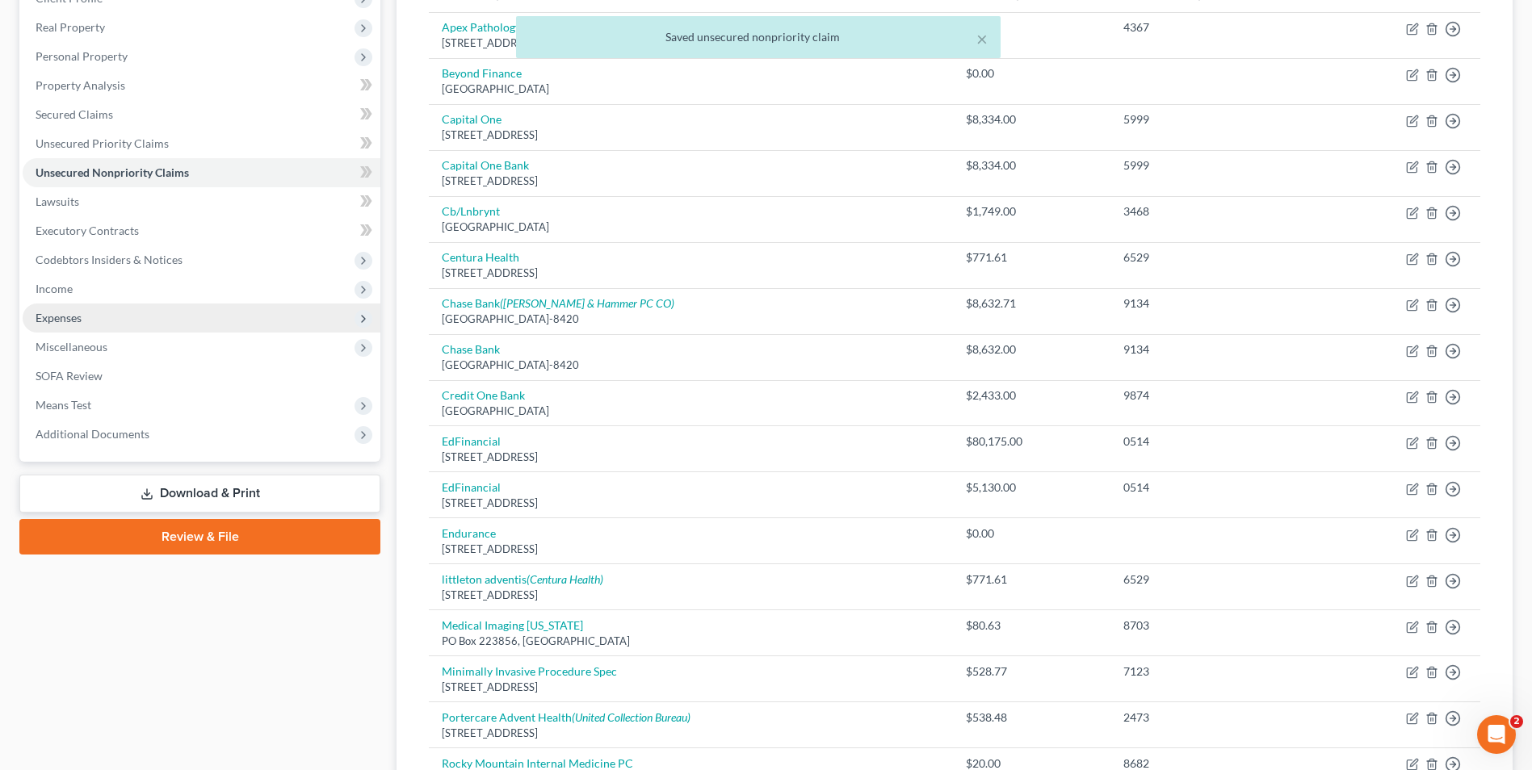
click at [71, 318] on span "Expenses" at bounding box center [59, 318] width 46 height 14
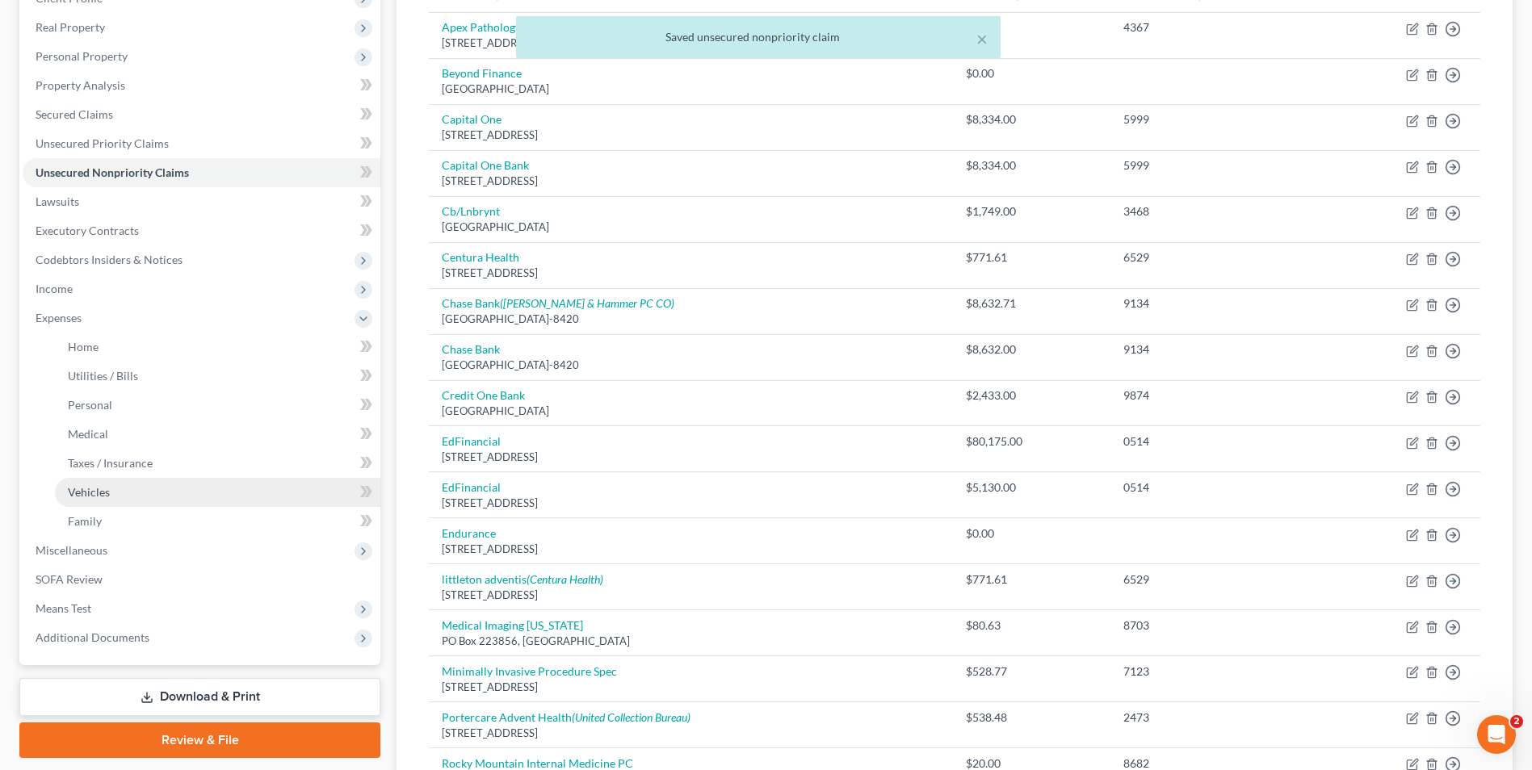
click at [98, 499] on link "Vehicles" at bounding box center [217, 492] width 325 height 29
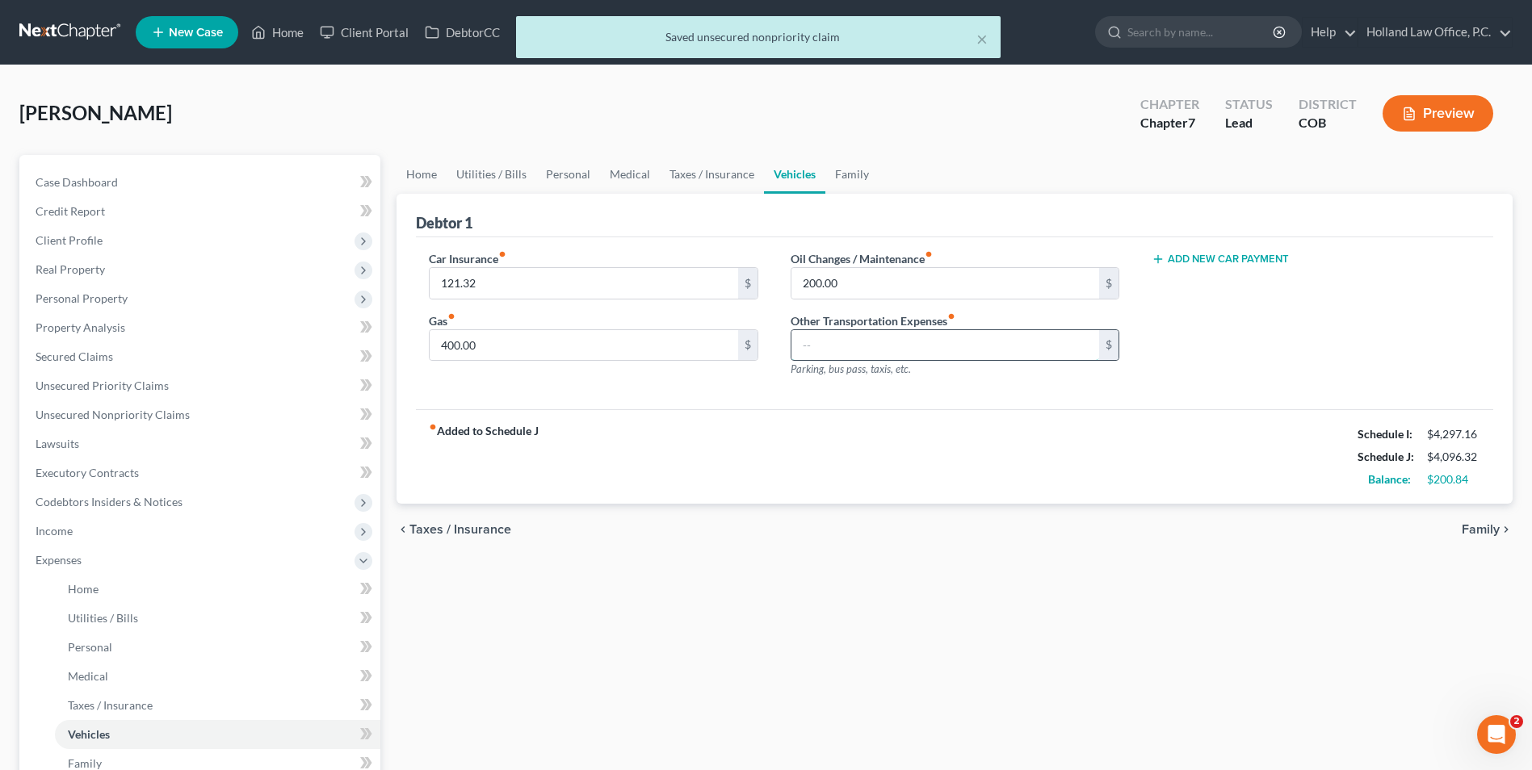
click at [906, 337] on input "text" at bounding box center [945, 345] width 308 height 31
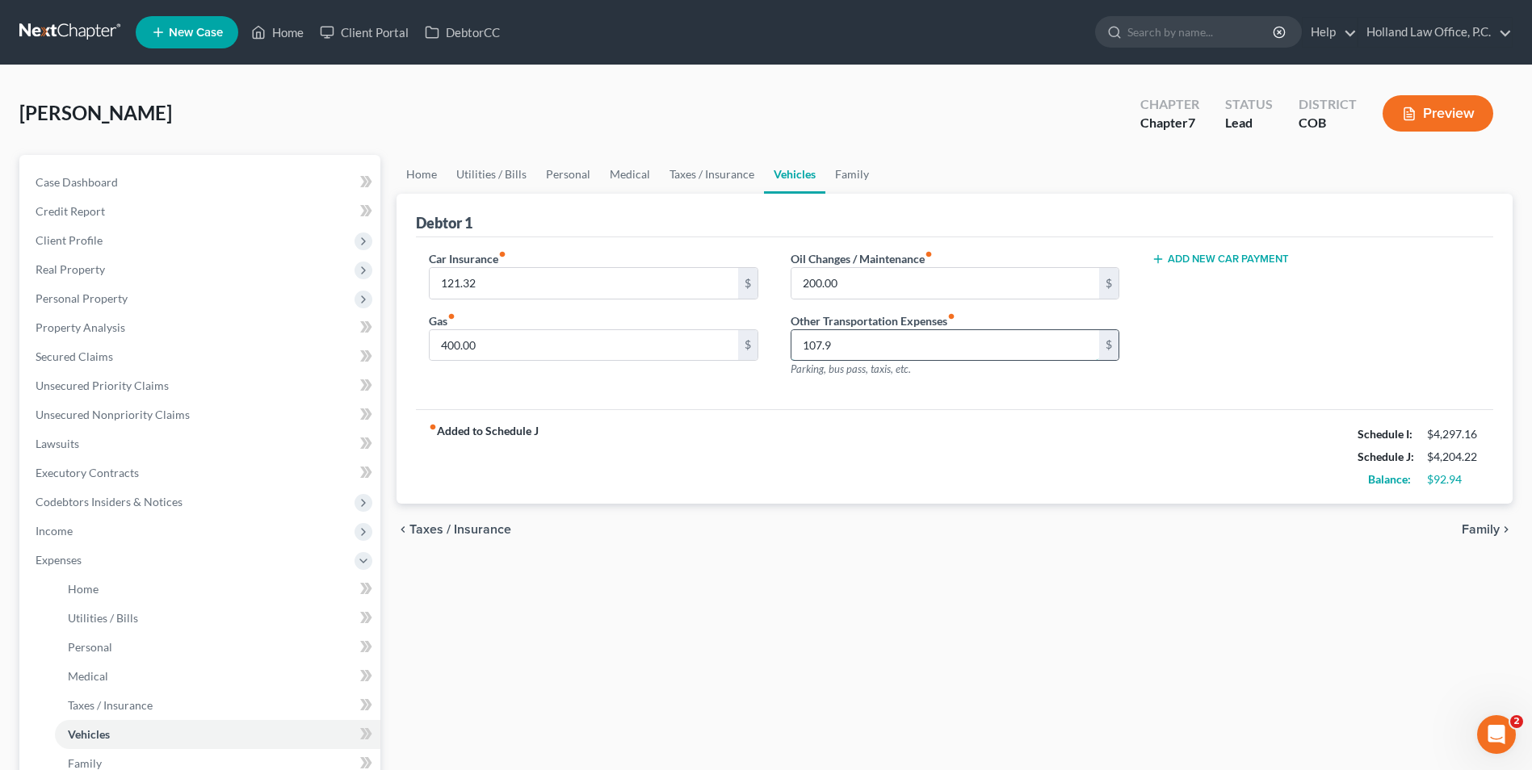
type input "107.96"
drag, startPoint x: 878, startPoint y: 352, endPoint x: 738, endPoint y: 356, distance: 140.5
click at [732, 356] on div "Car Insurance fiber_manual_record 121.32 $ Gas fiber_manual_record 400.00 $ Oil…" at bounding box center [955, 320] width 1084 height 140
click at [1217, 264] on button "Add New Car Payment" at bounding box center [1219, 259] width 137 height 13
click at [1214, 280] on input "text" at bounding box center [1291, 283] width 279 height 31
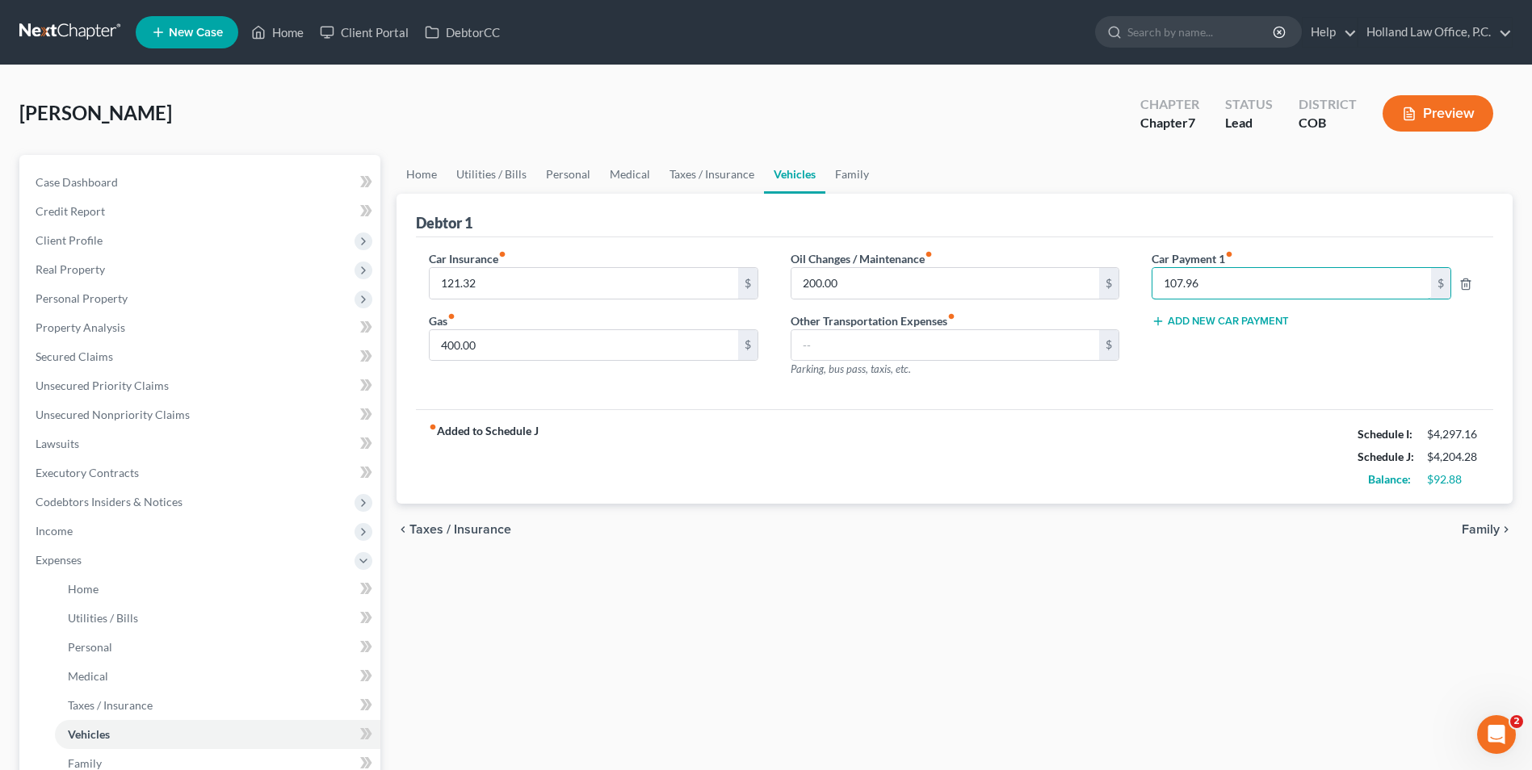
type input "107.96"
click at [1292, 371] on div "Car Payment 1 fiber_manual_record 107.96 $ Add New Car Payment" at bounding box center [1315, 320] width 361 height 140
click at [857, 178] on link "Family" at bounding box center [851, 174] width 53 height 39
type input "121.32"
type input "400.00"
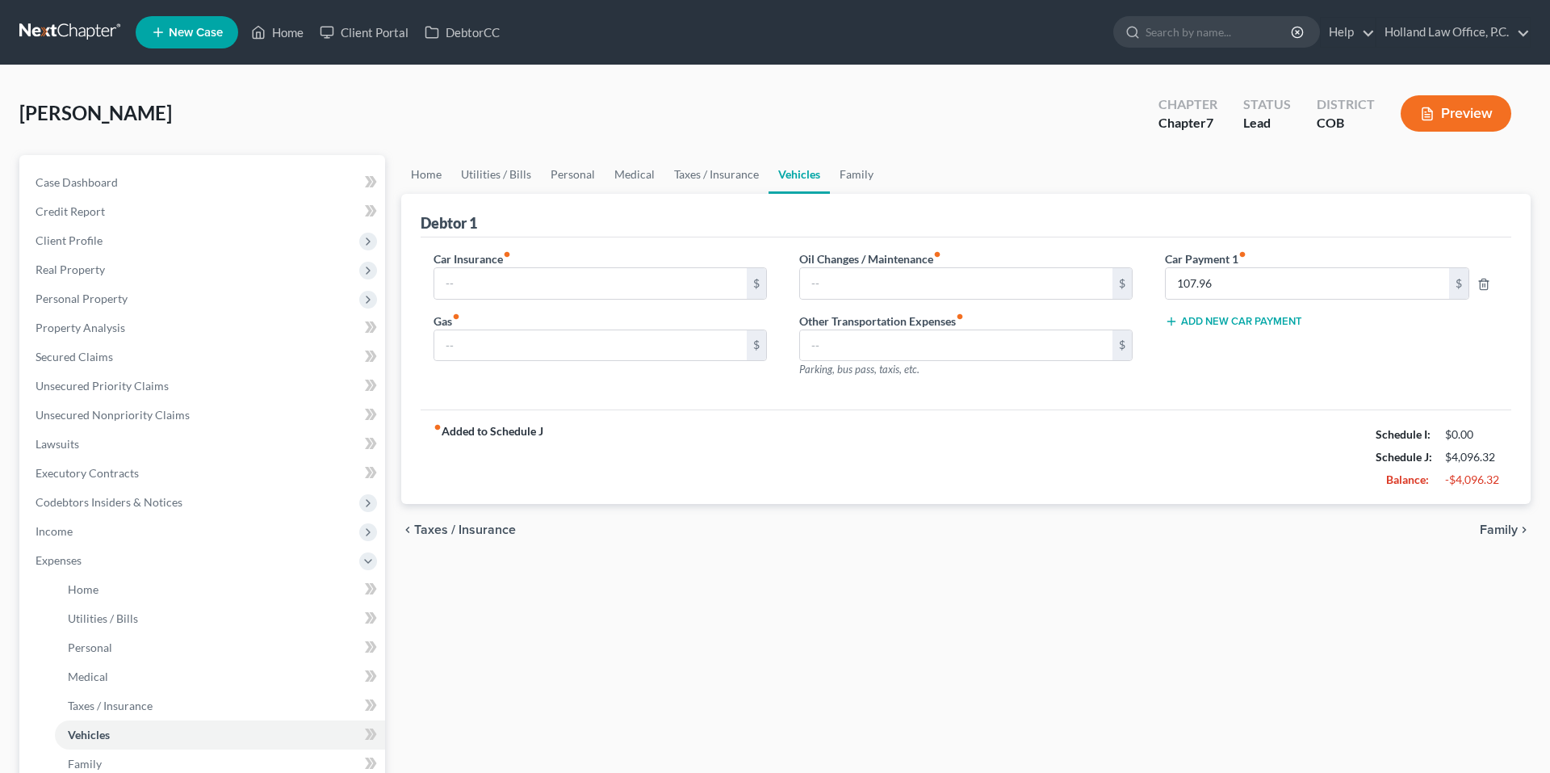
type input "200.00"
click at [840, 451] on div "fiber_manual_record Added to Schedule J Schedule I: $4,297.16 Schedule J: $4,20…" at bounding box center [958, 456] width 1082 height 94
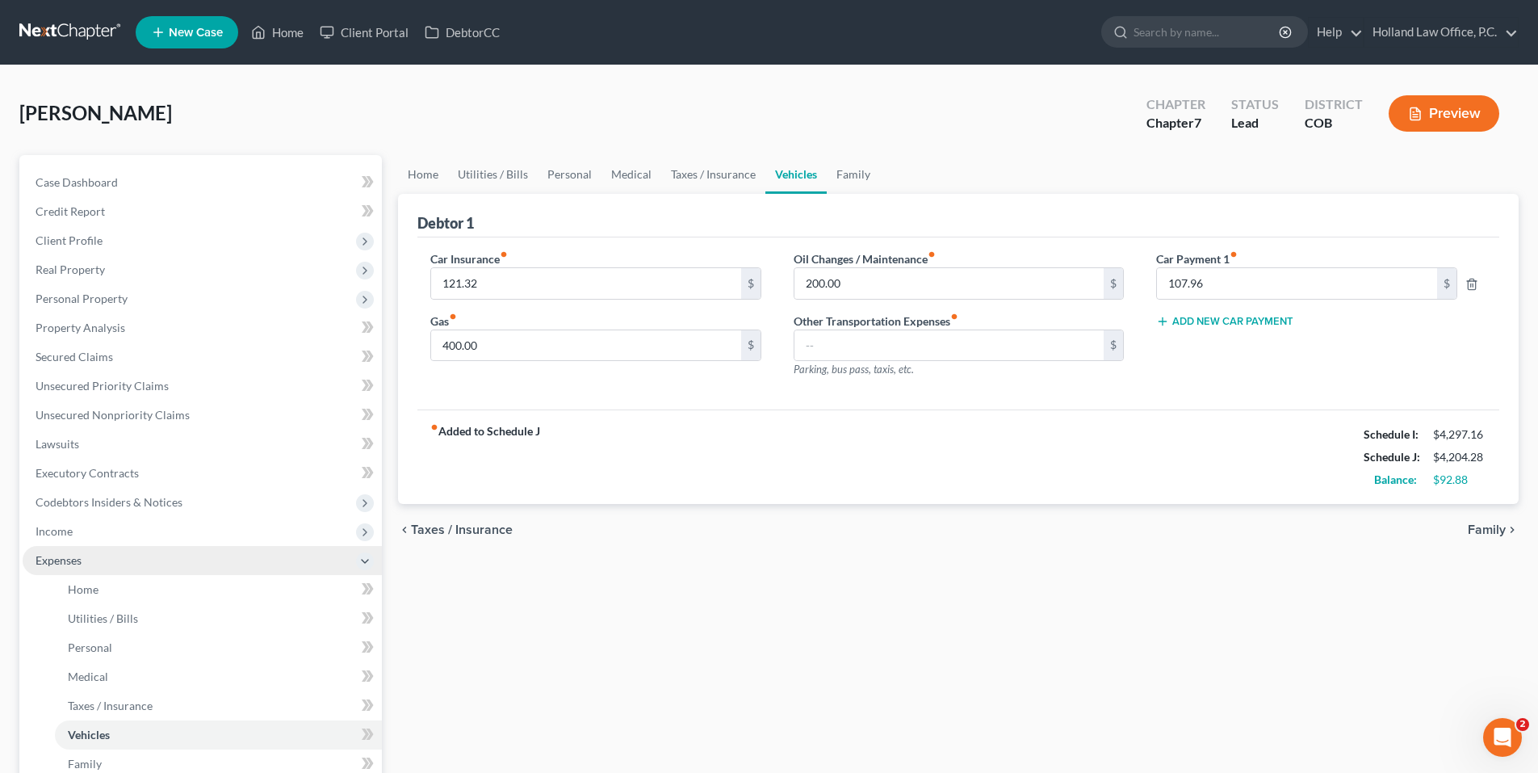
click at [68, 563] on span "Expenses" at bounding box center [59, 560] width 46 height 14
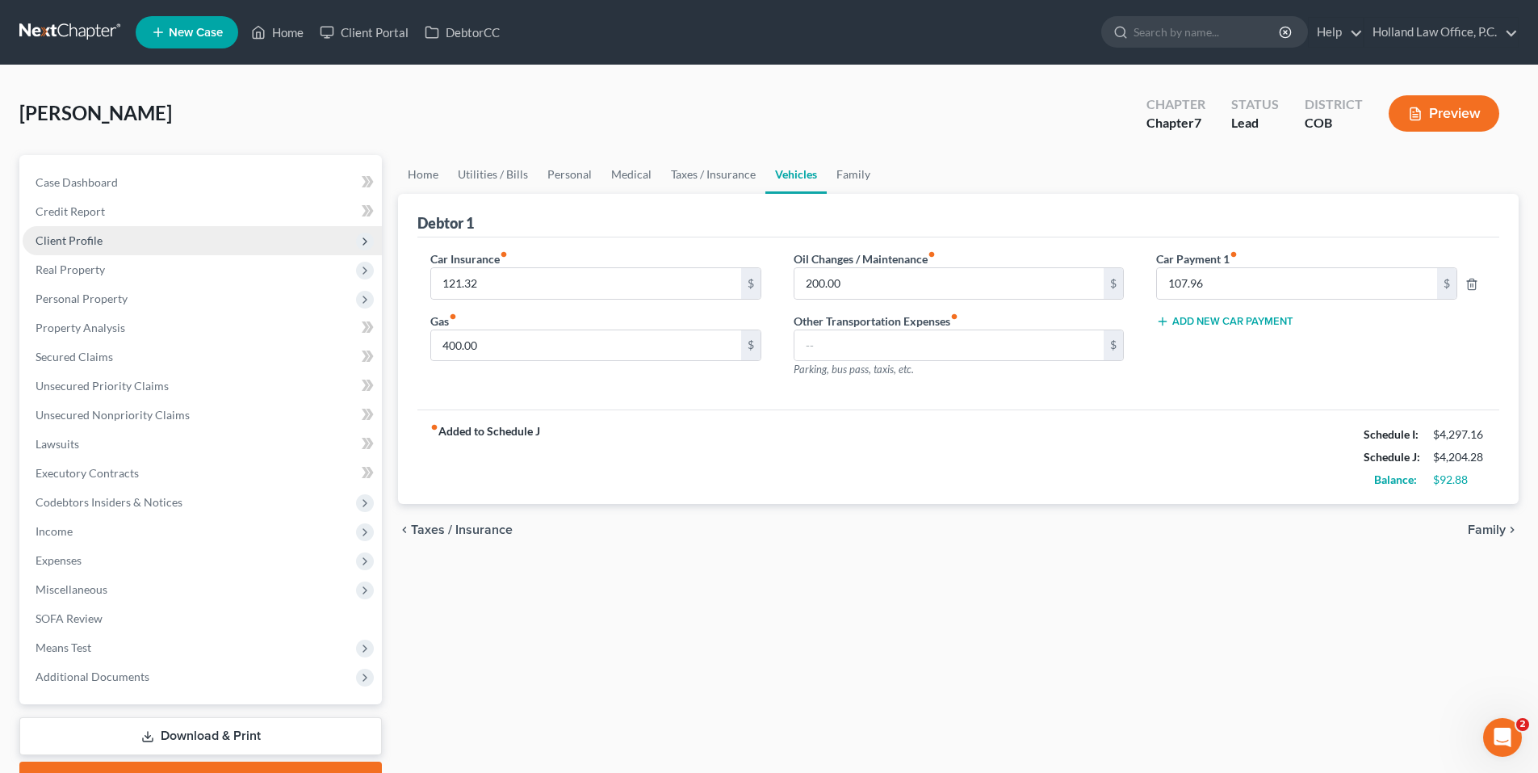
click at [86, 231] on span "Client Profile" at bounding box center [202, 240] width 359 height 29
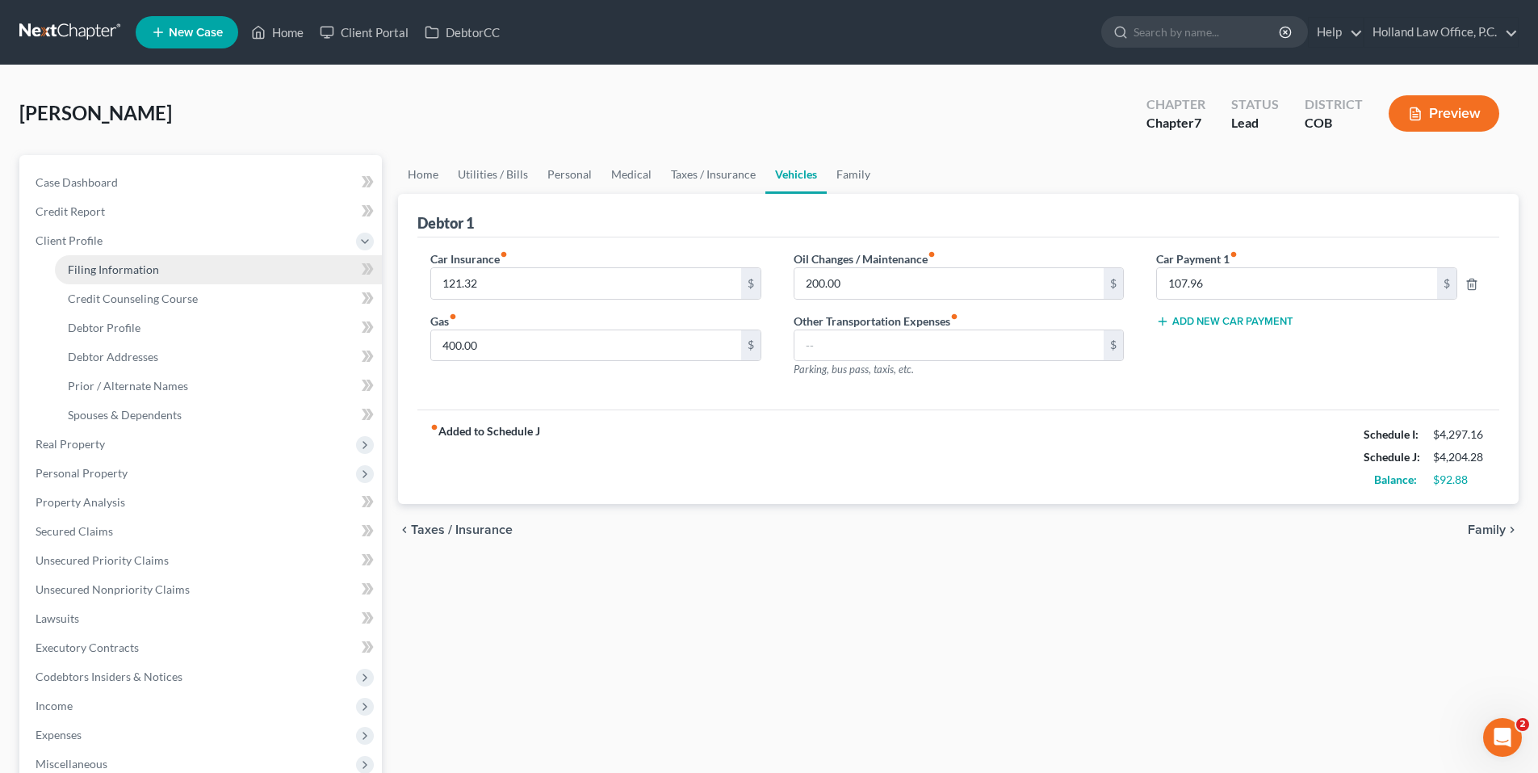
click at [103, 274] on span "Filing Information" at bounding box center [113, 269] width 91 height 14
select select "1"
select select "0"
select select "5"
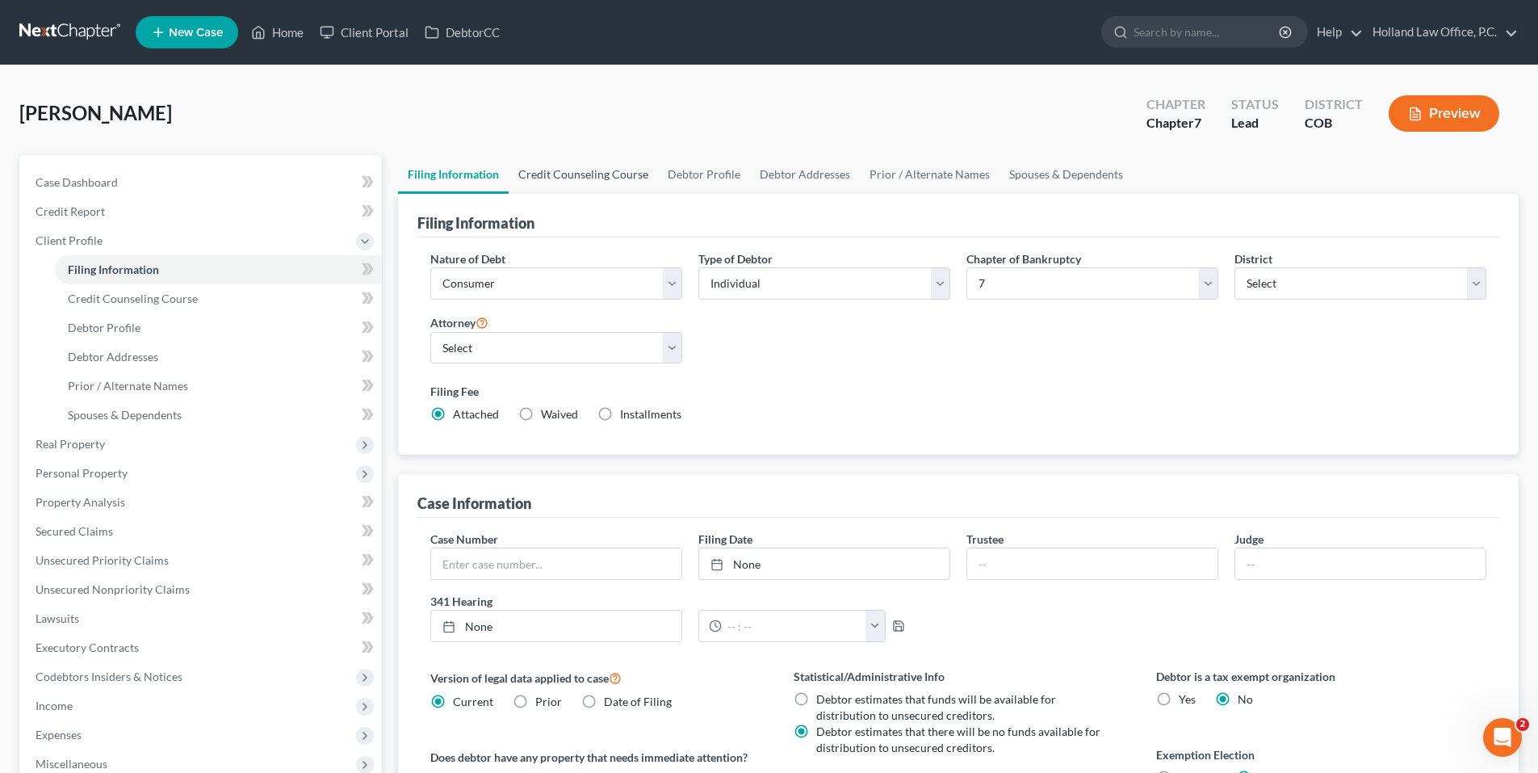
click at [584, 168] on link "Credit Counseling Course" at bounding box center [583, 174] width 149 height 39
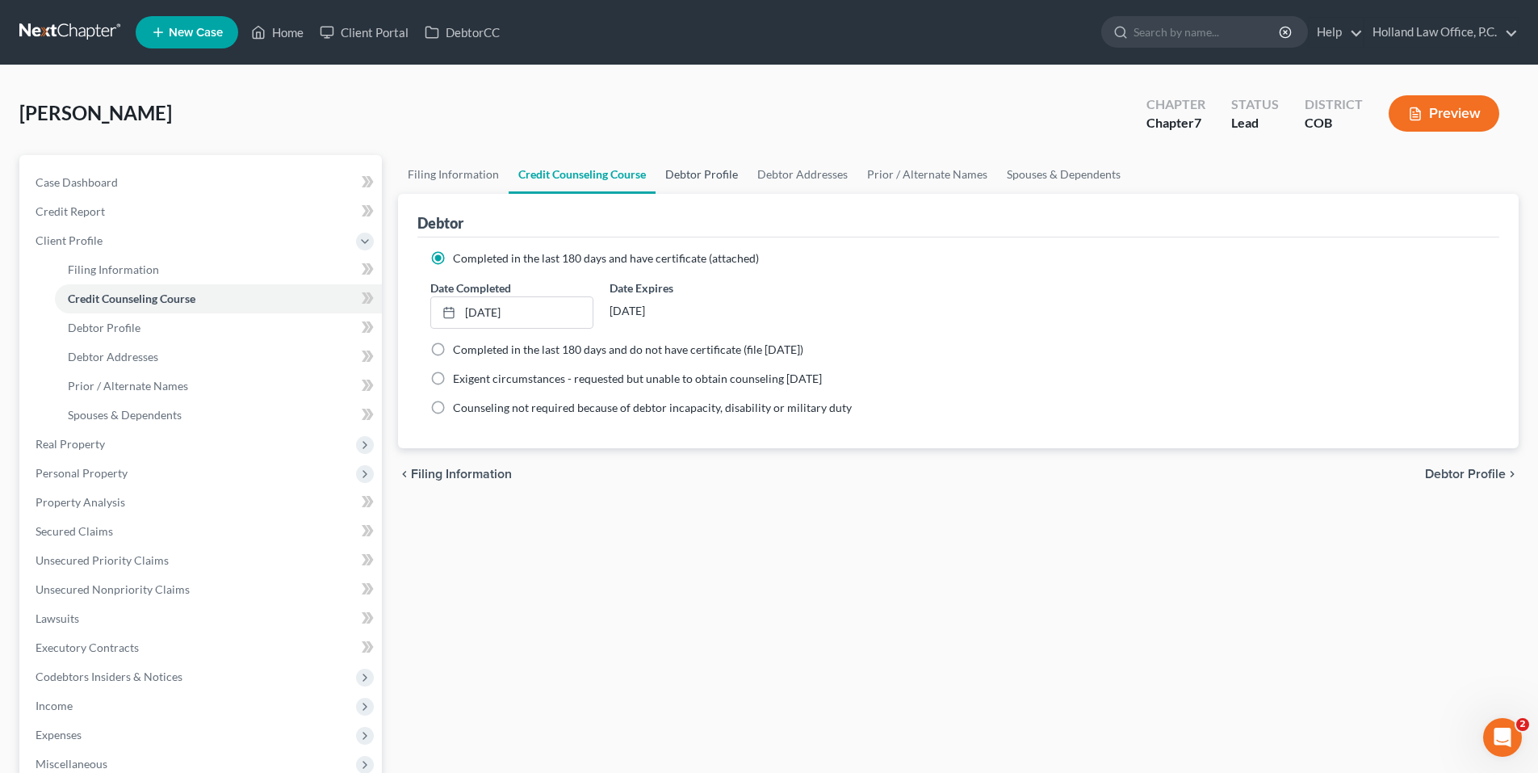
click at [720, 174] on link "Debtor Profile" at bounding box center [702, 174] width 92 height 39
select select "0"
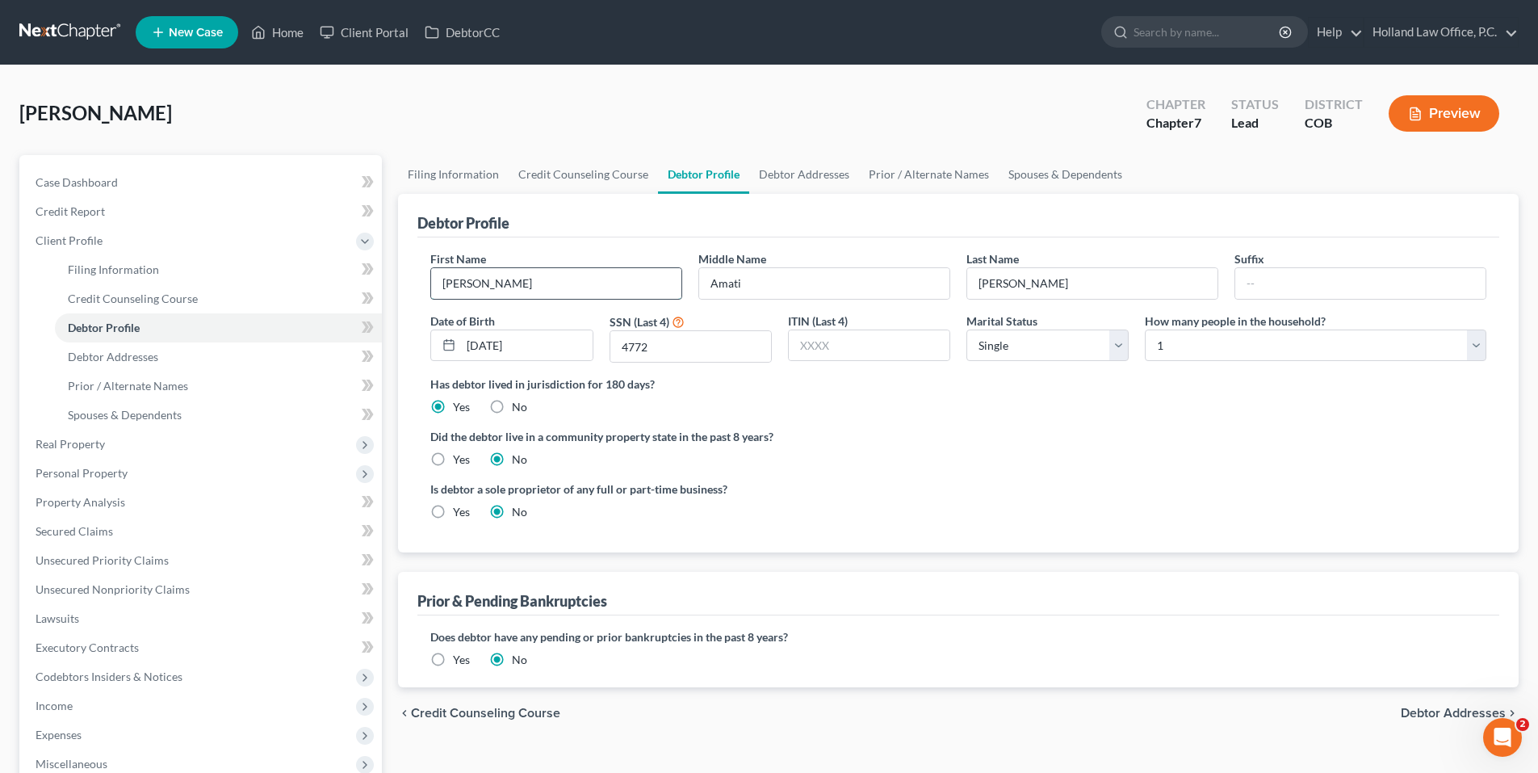
click at [524, 287] on input "Myisha" at bounding box center [556, 283] width 250 height 31
click at [1084, 343] on select "Select Single Married Separated Divorced Widowed" at bounding box center [1047, 345] width 162 height 32
select select "3"
click at [966, 329] on select "Select Single Married Separated Divorced Widowed" at bounding box center [1047, 345] width 162 height 32
click at [780, 174] on link "Debtor Addresses" at bounding box center [804, 174] width 110 height 39
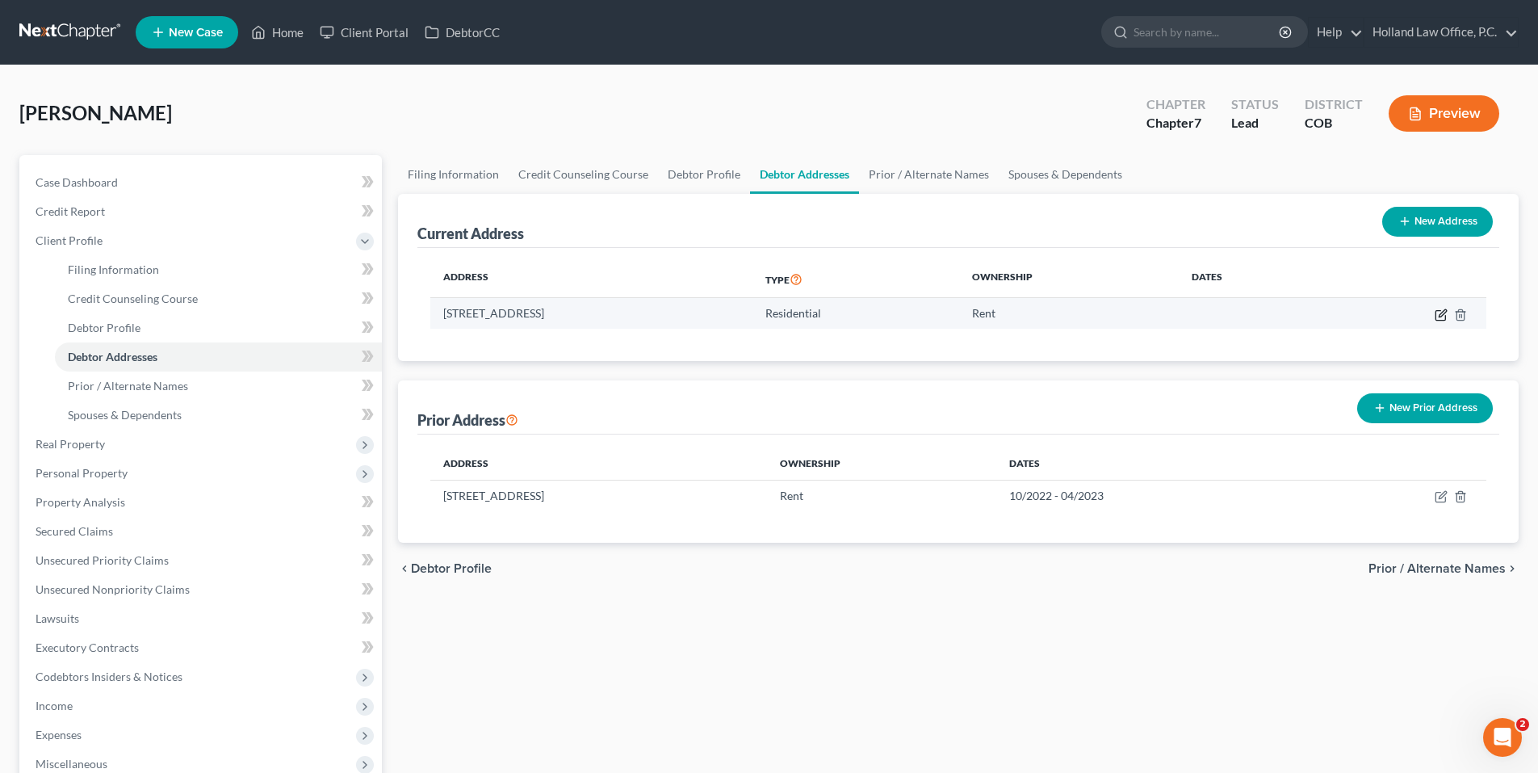
click at [1441, 317] on icon "button" at bounding box center [1441, 314] width 13 height 13
select select "5"
select select "0"
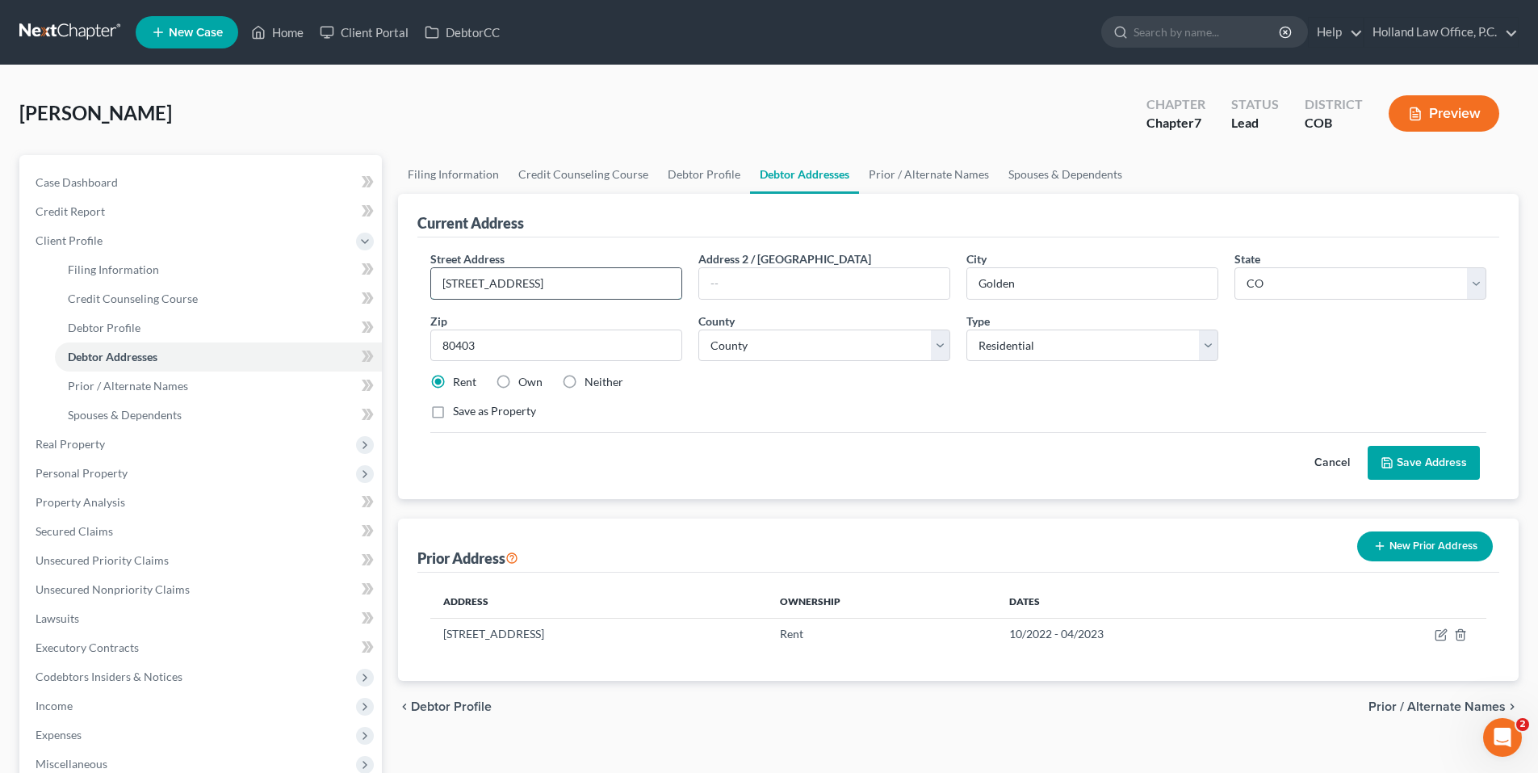
click at [517, 282] on input "1000 Golden Peak Drive #1000-D" at bounding box center [556, 283] width 250 height 31
type input "1000 Golden Park Drive #1000-D"
click at [1419, 466] on button "Save Address" at bounding box center [1424, 463] width 112 height 34
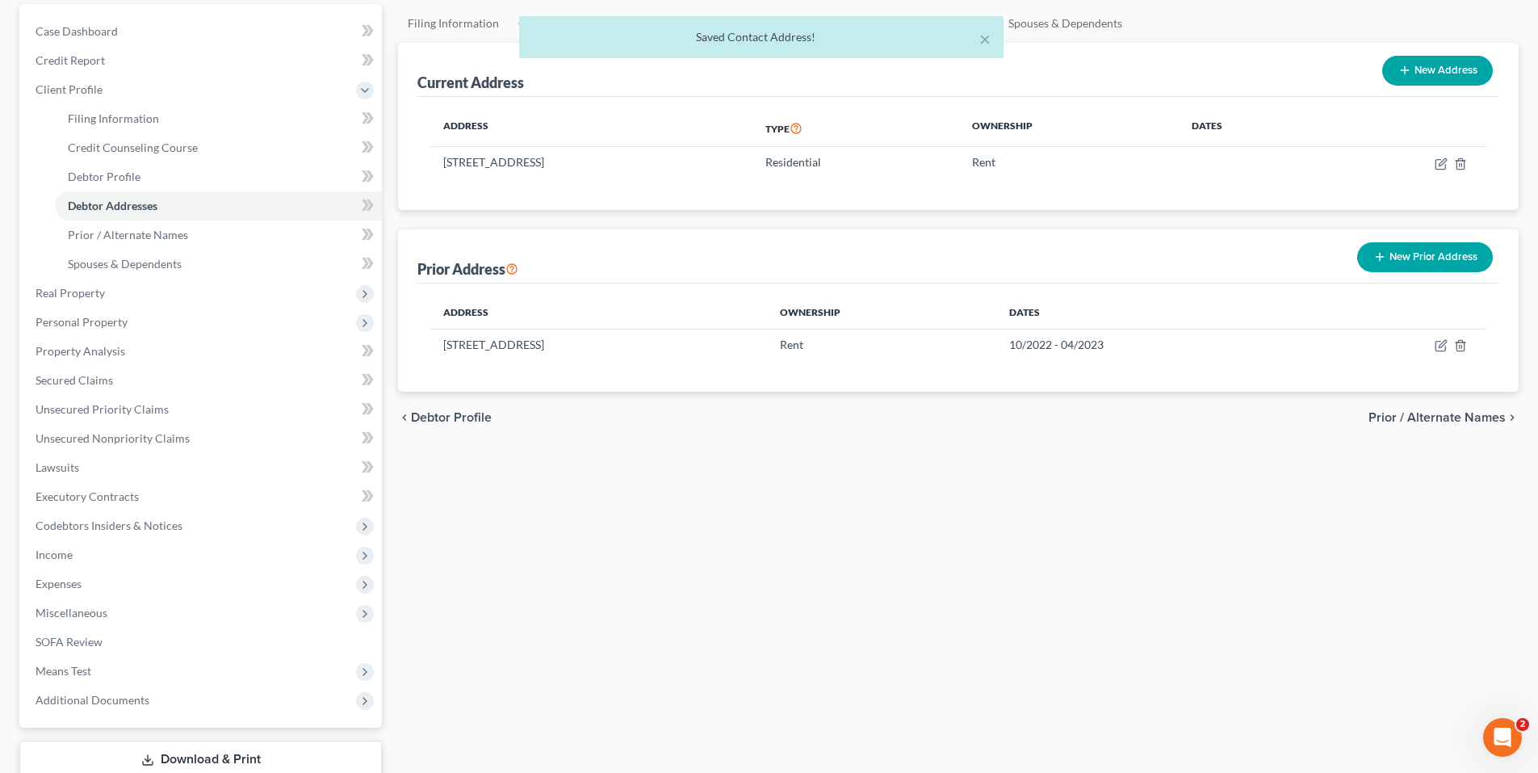
scroll to position [161, 0]
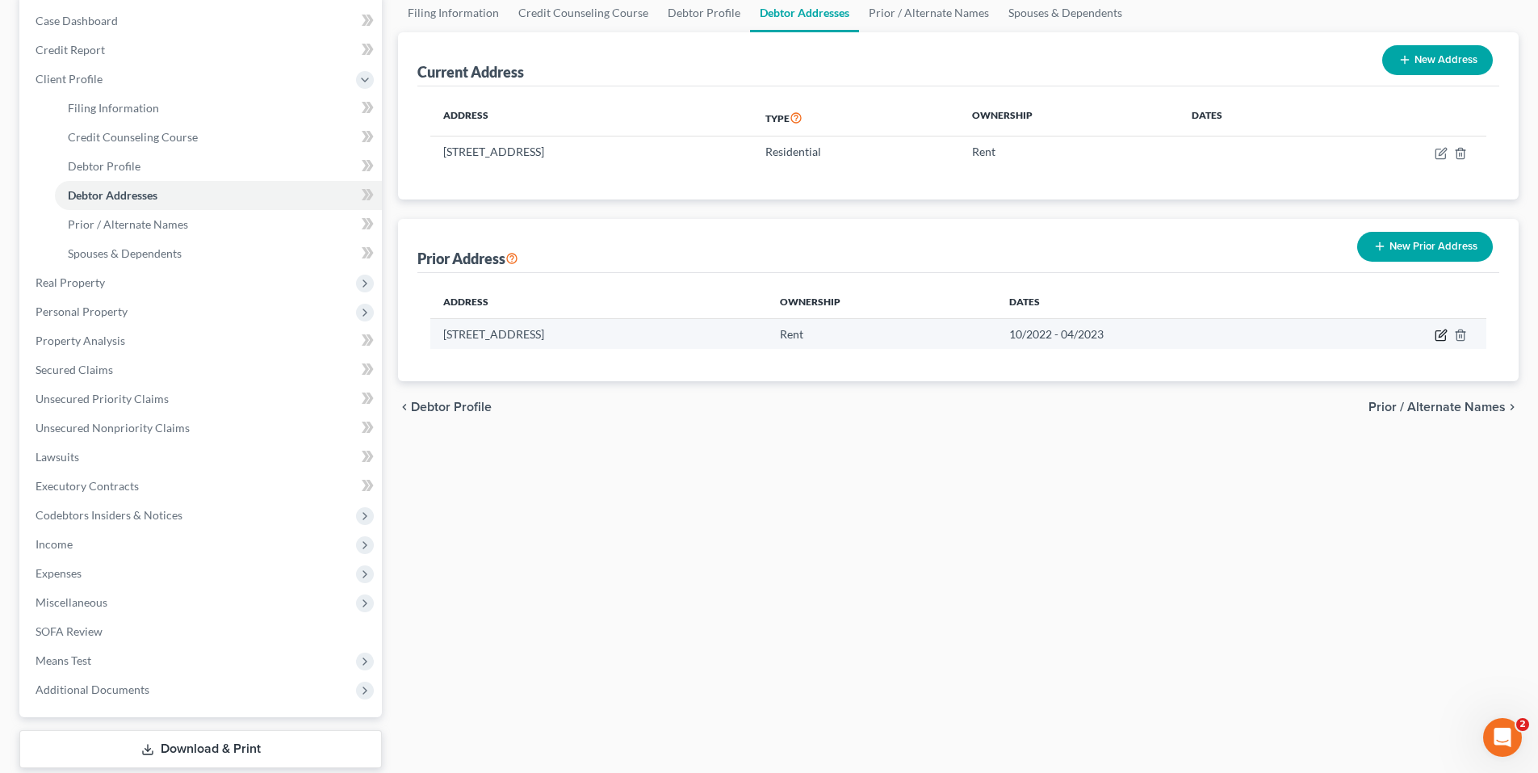
click at [1440, 338] on icon "button" at bounding box center [1441, 335] width 13 height 13
select select "5"
select select "2"
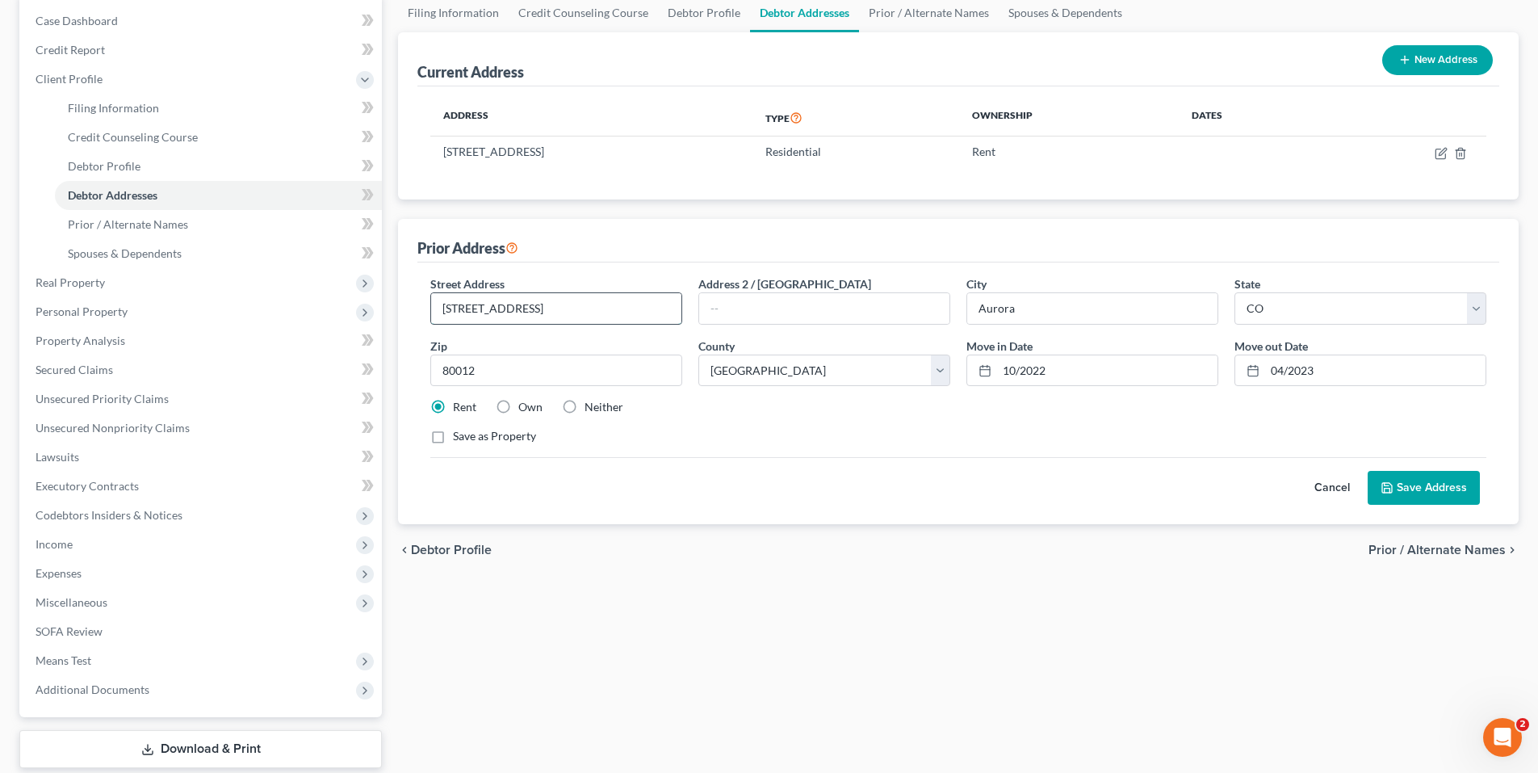
click at [536, 317] on input "13253 E 13th Pl" at bounding box center [556, 308] width 250 height 31
type input "13253 E 13th Place"
click at [1428, 474] on button "Save Address" at bounding box center [1424, 488] width 112 height 34
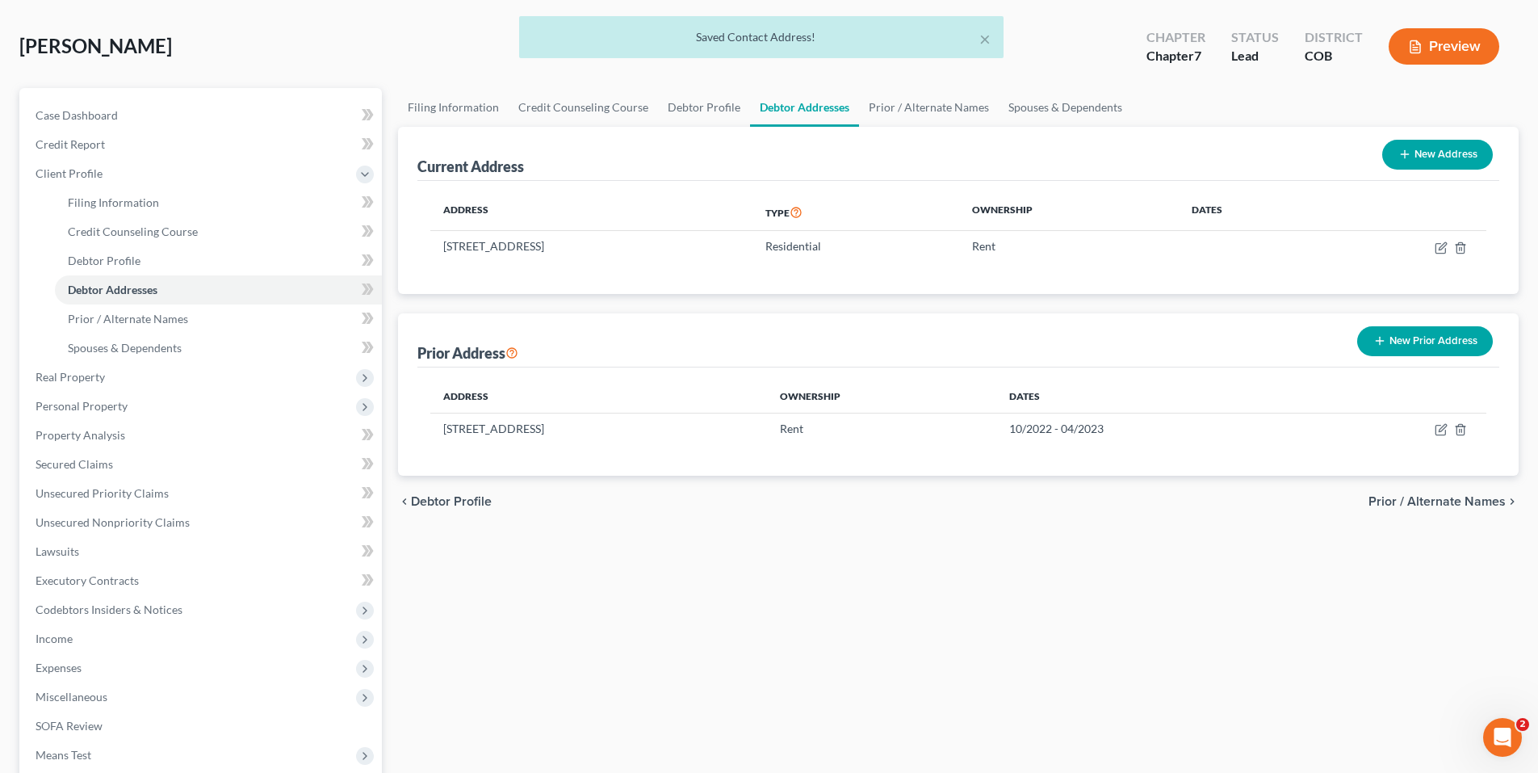
scroll to position [0, 0]
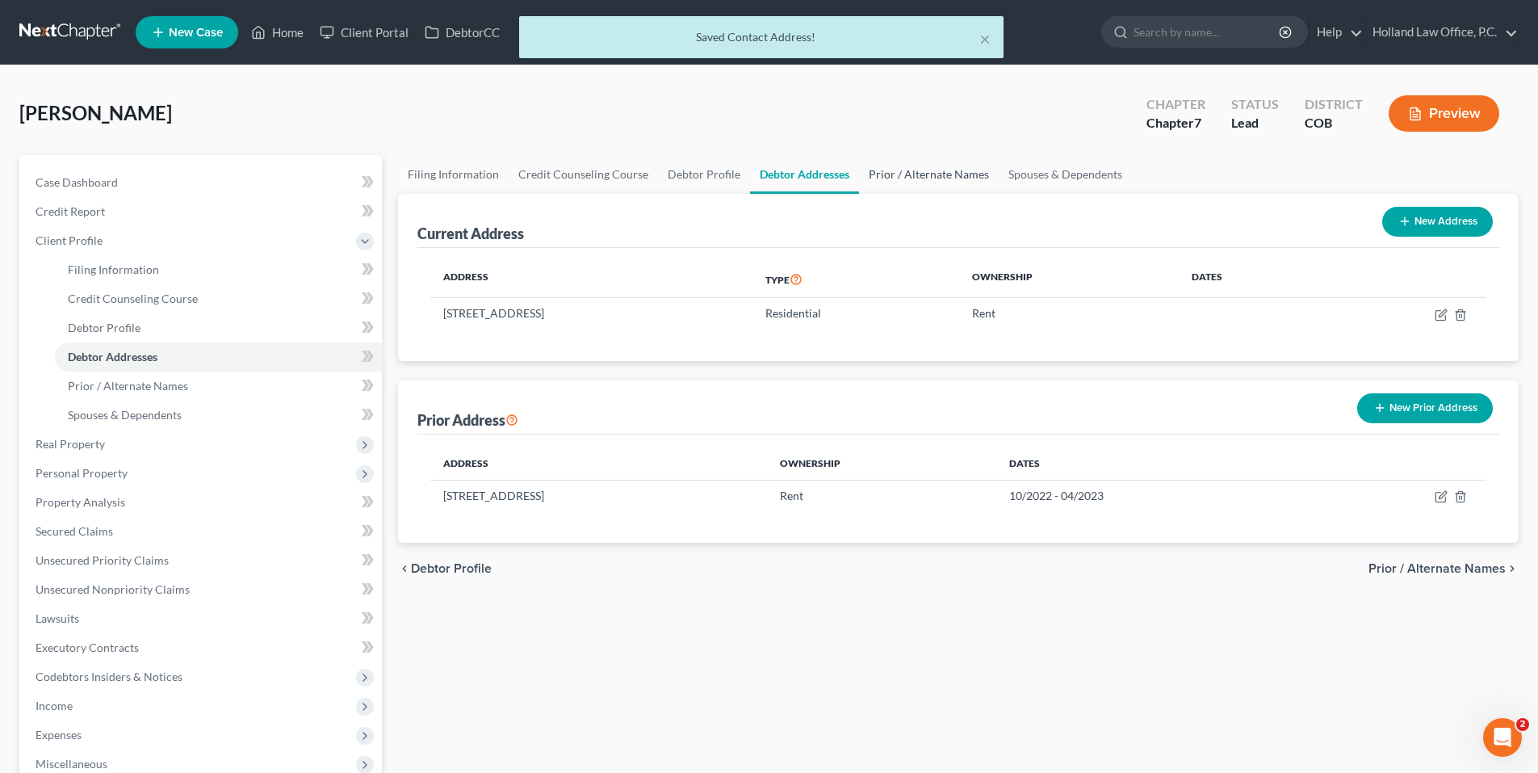
click at [930, 168] on link "Prior / Alternate Names" at bounding box center [929, 174] width 140 height 39
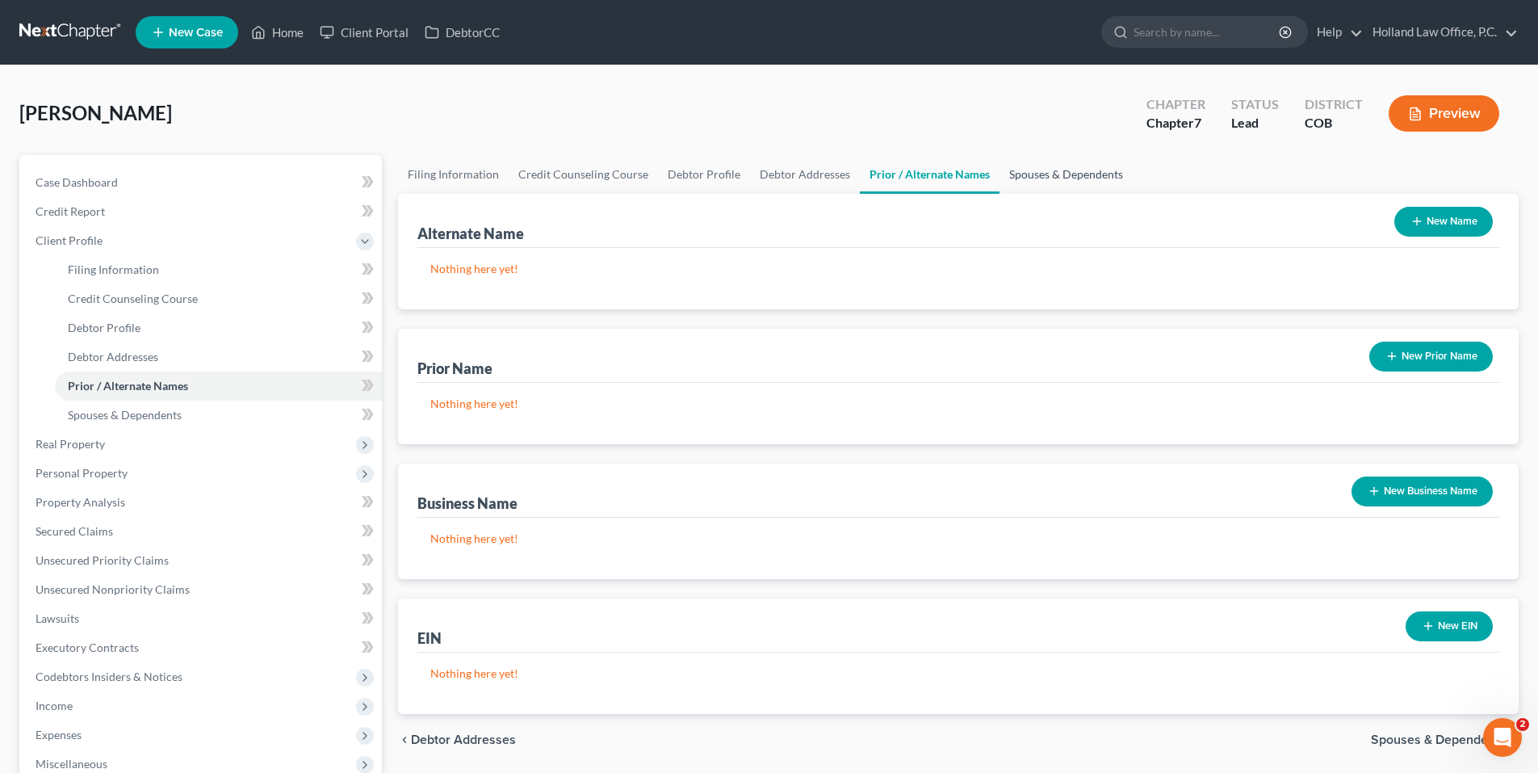
click at [1048, 175] on link "Spouses & Dependents" at bounding box center [1066, 174] width 133 height 39
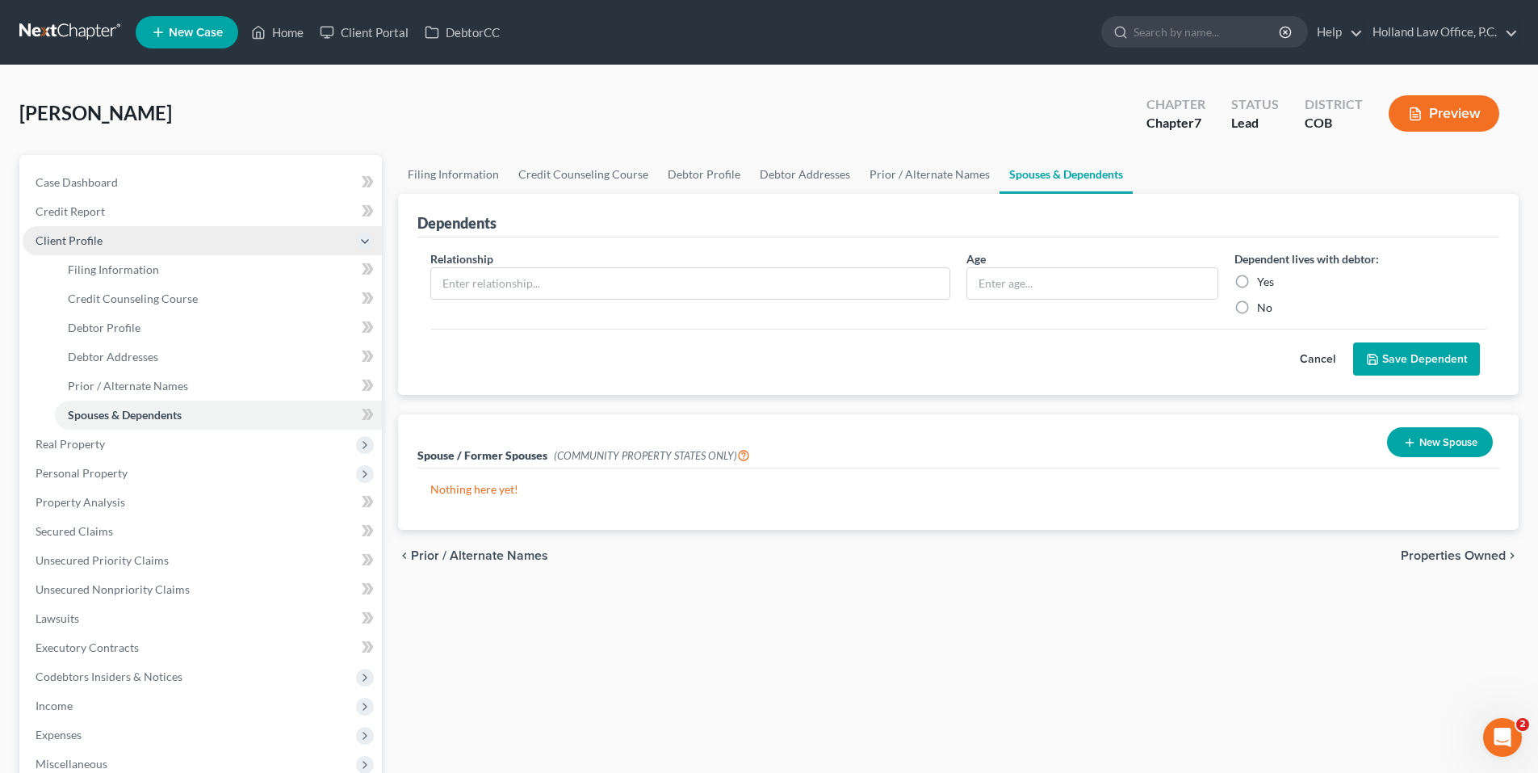
click at [88, 241] on span "Client Profile" at bounding box center [69, 240] width 67 height 14
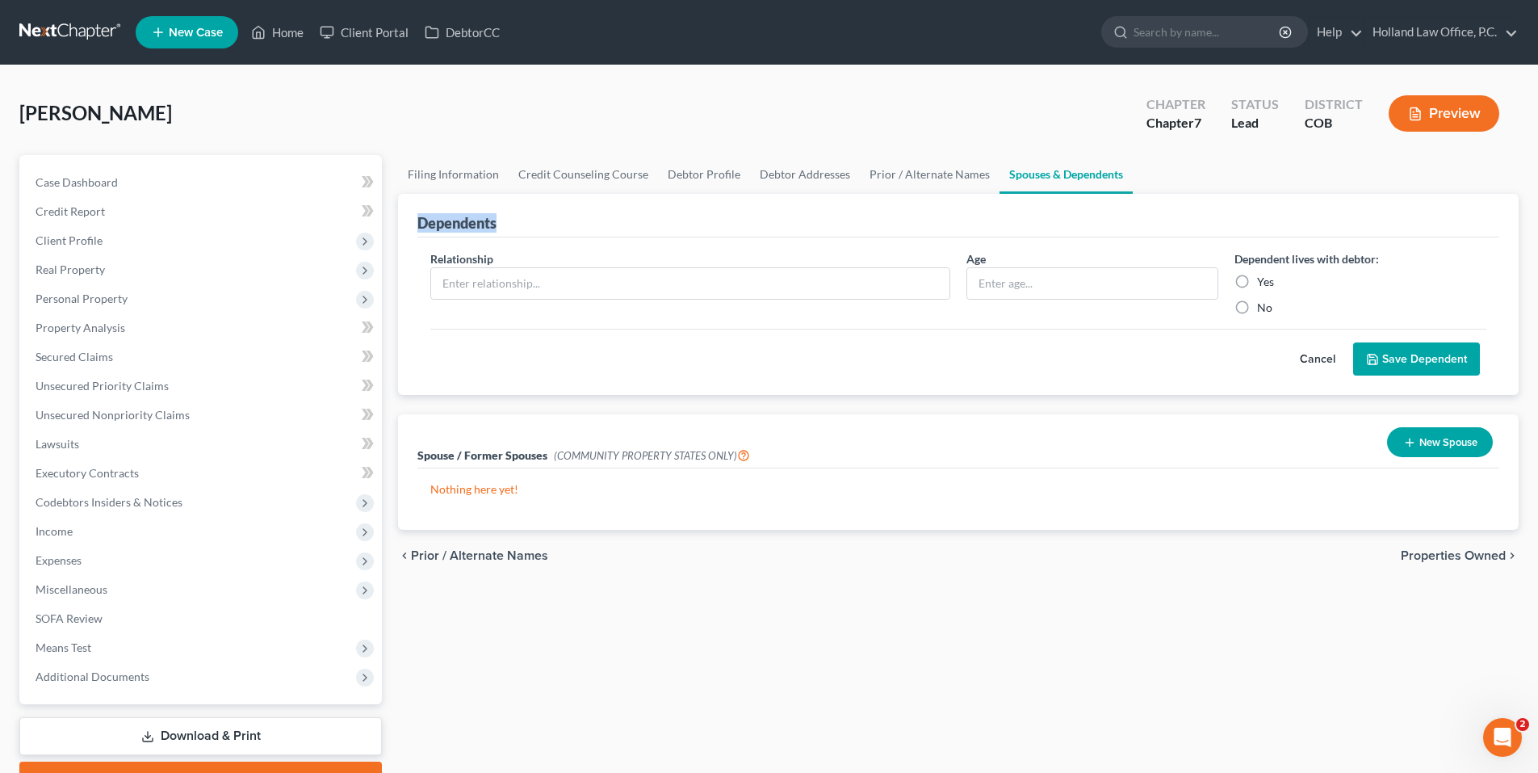
drag, startPoint x: 418, startPoint y: 222, endPoint x: 497, endPoint y: 227, distance: 78.5
click at [497, 227] on div "Dependents" at bounding box center [456, 222] width 79 height 19
click at [106, 388] on span "Unsecured Priority Claims" at bounding box center [102, 386] width 133 height 14
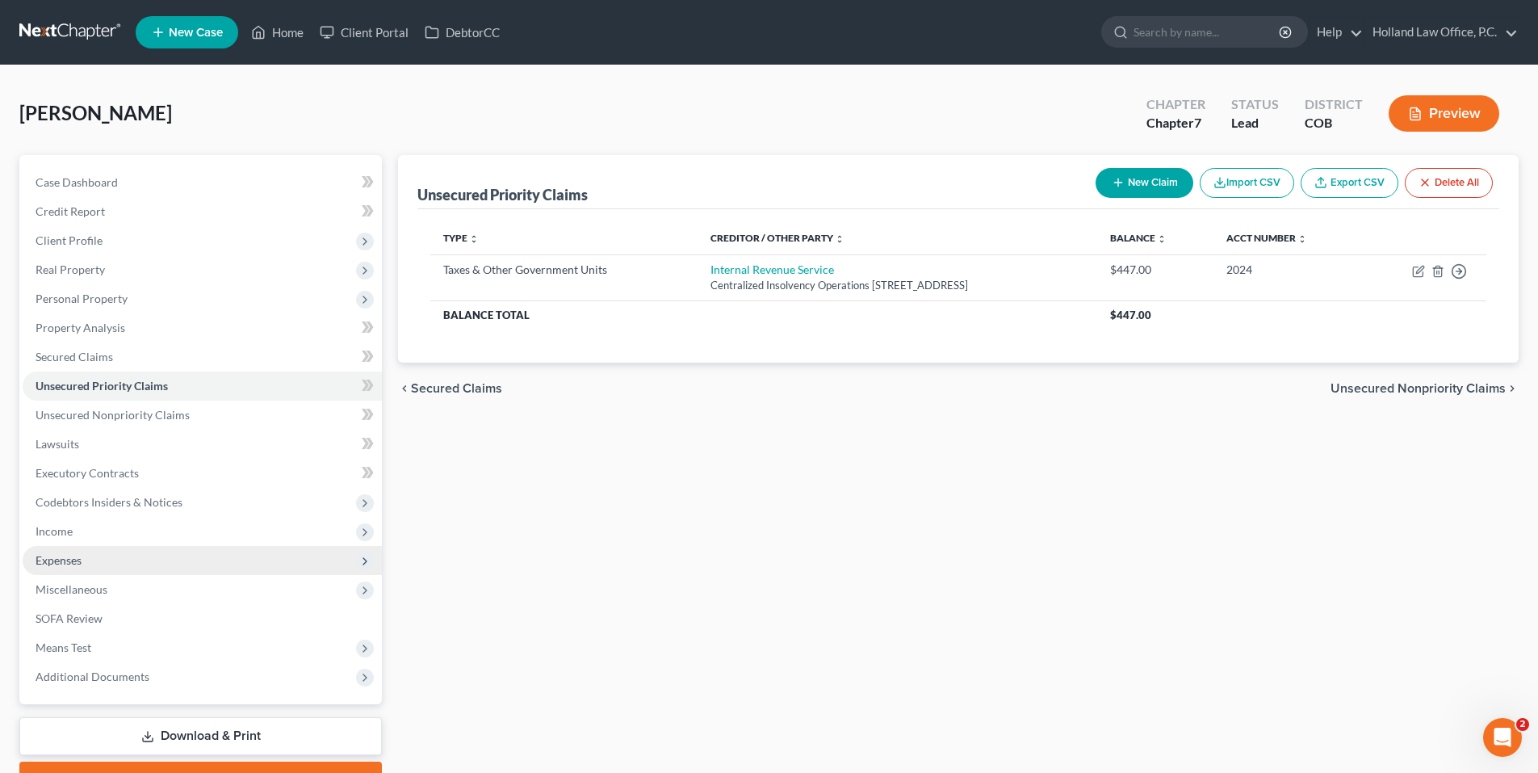
click at [58, 560] on span "Expenses" at bounding box center [59, 560] width 46 height 14
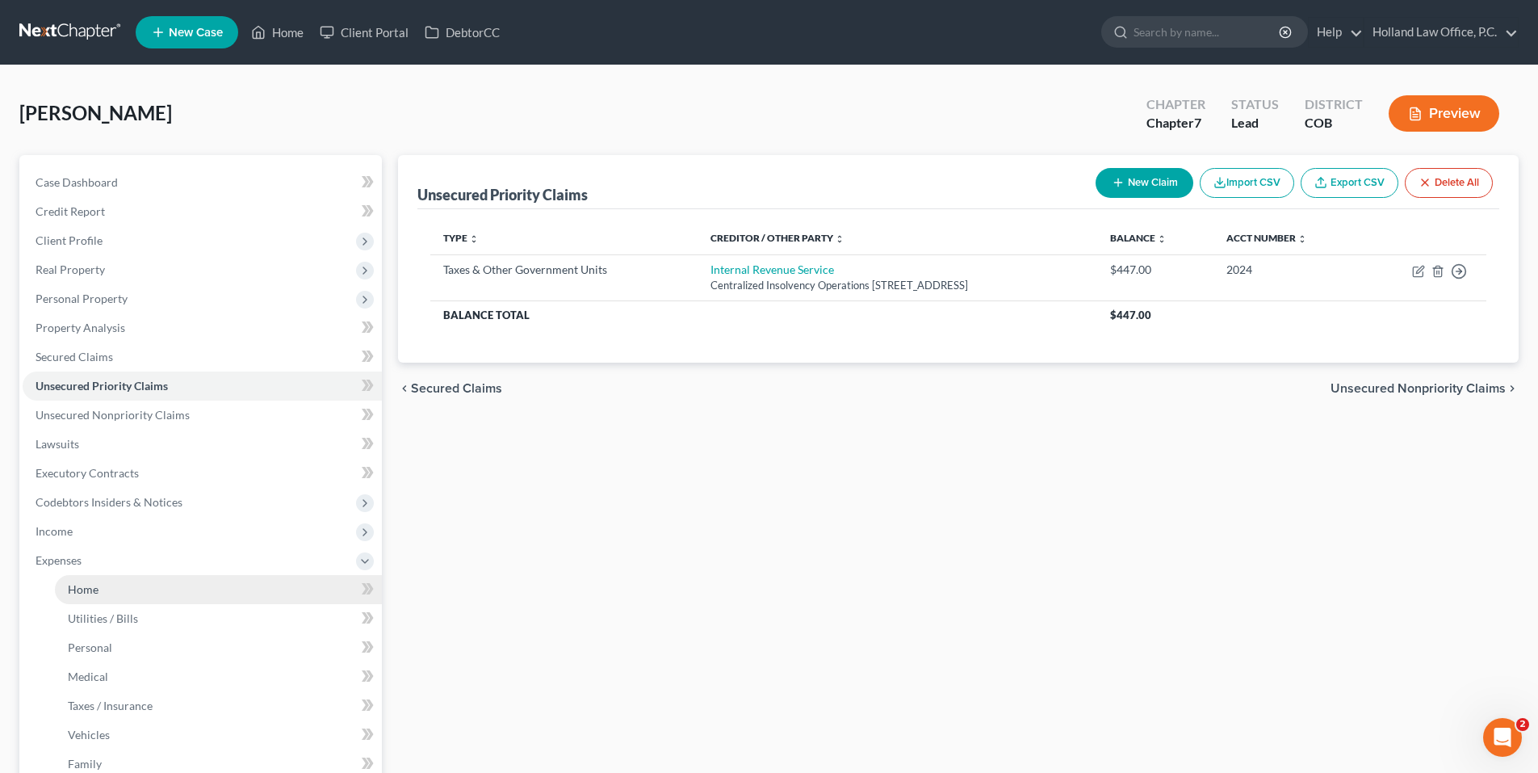
click at [84, 585] on span "Home" at bounding box center [83, 589] width 31 height 14
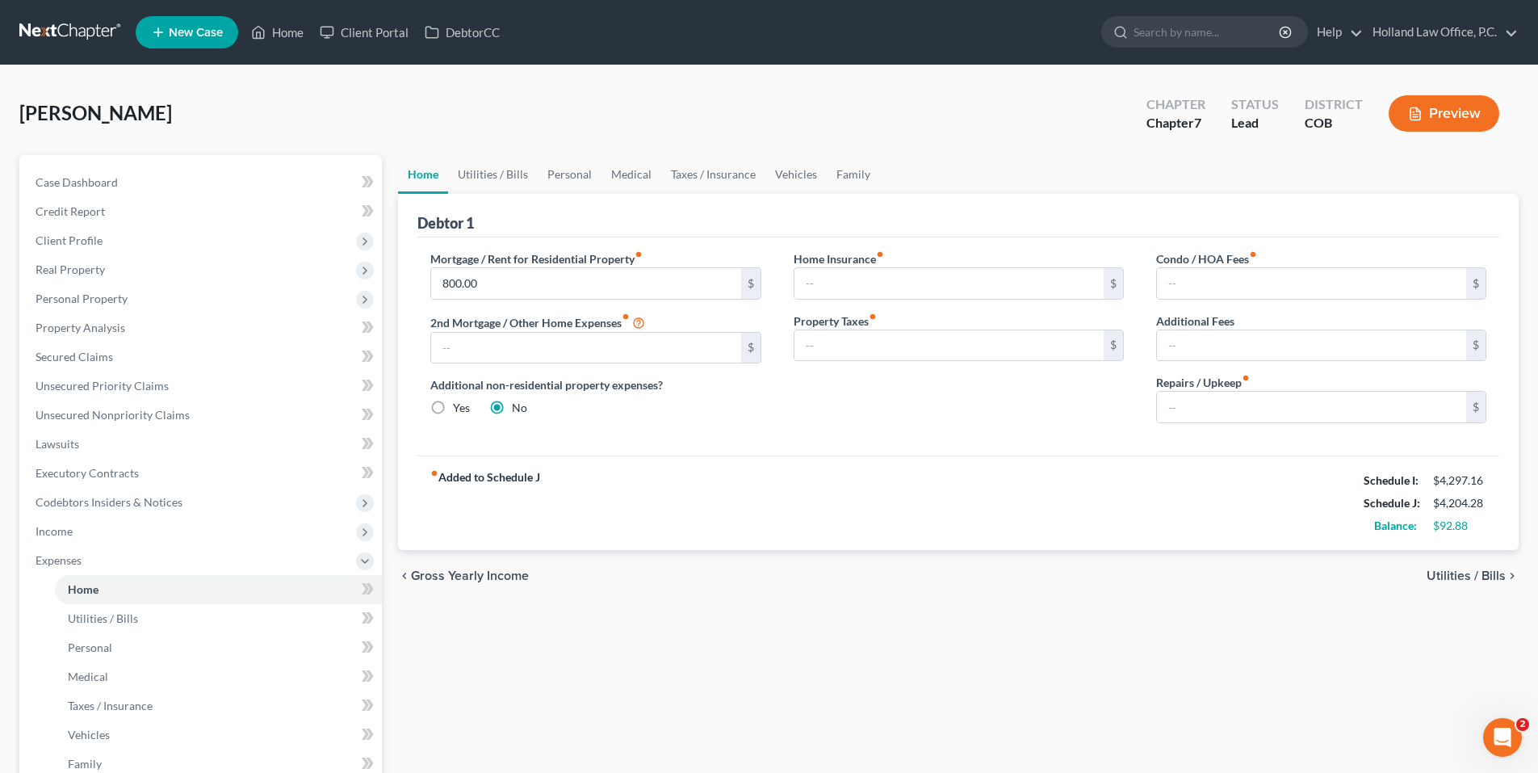
click at [1082, 496] on div "fiber_manual_record Added to Schedule J Schedule I: $4,297.16 Schedule J: $4,20…" at bounding box center [958, 502] width 1082 height 94
click at [110, 308] on span "Personal Property" at bounding box center [202, 298] width 359 height 29
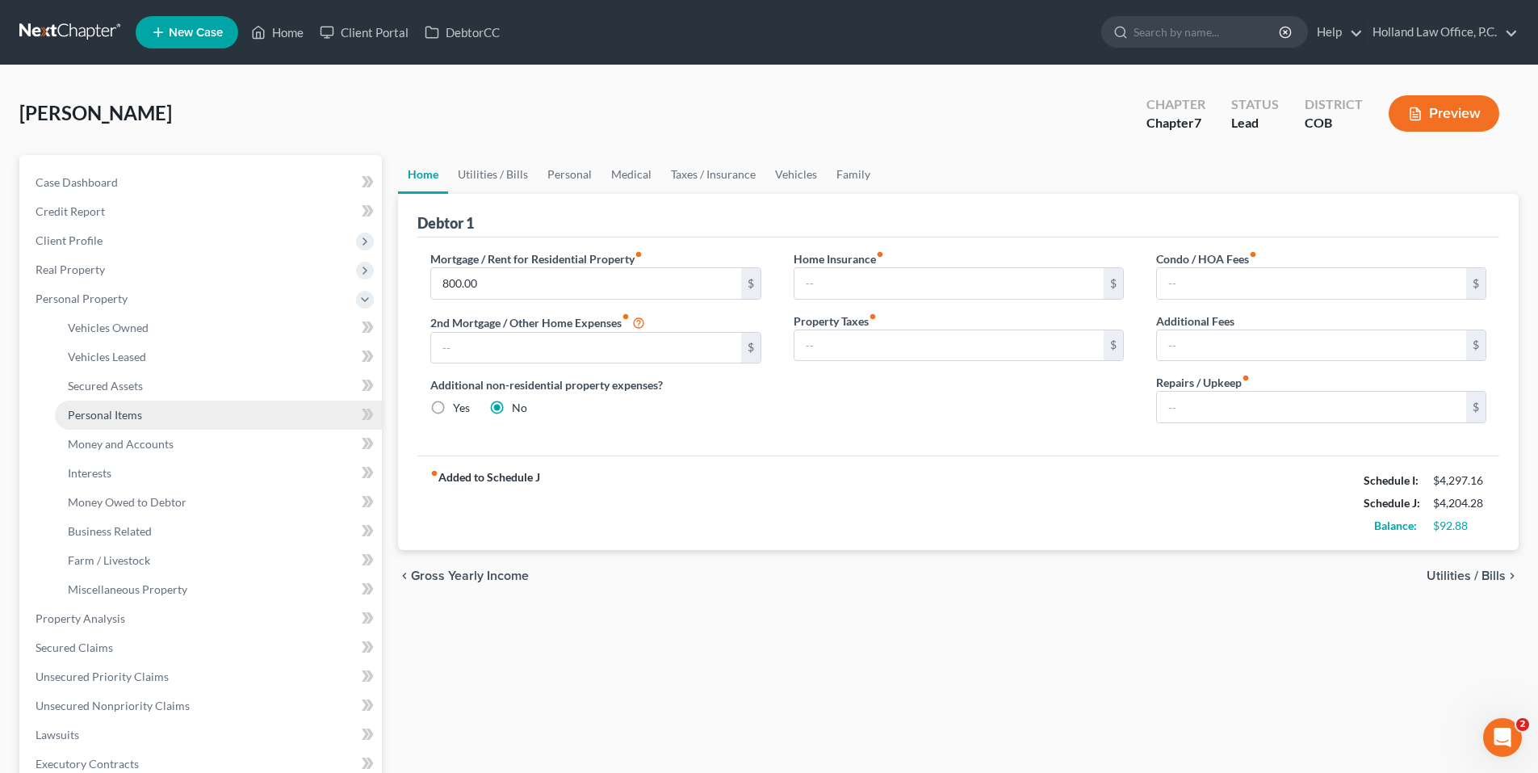
click at [145, 417] on link "Personal Items" at bounding box center [218, 414] width 327 height 29
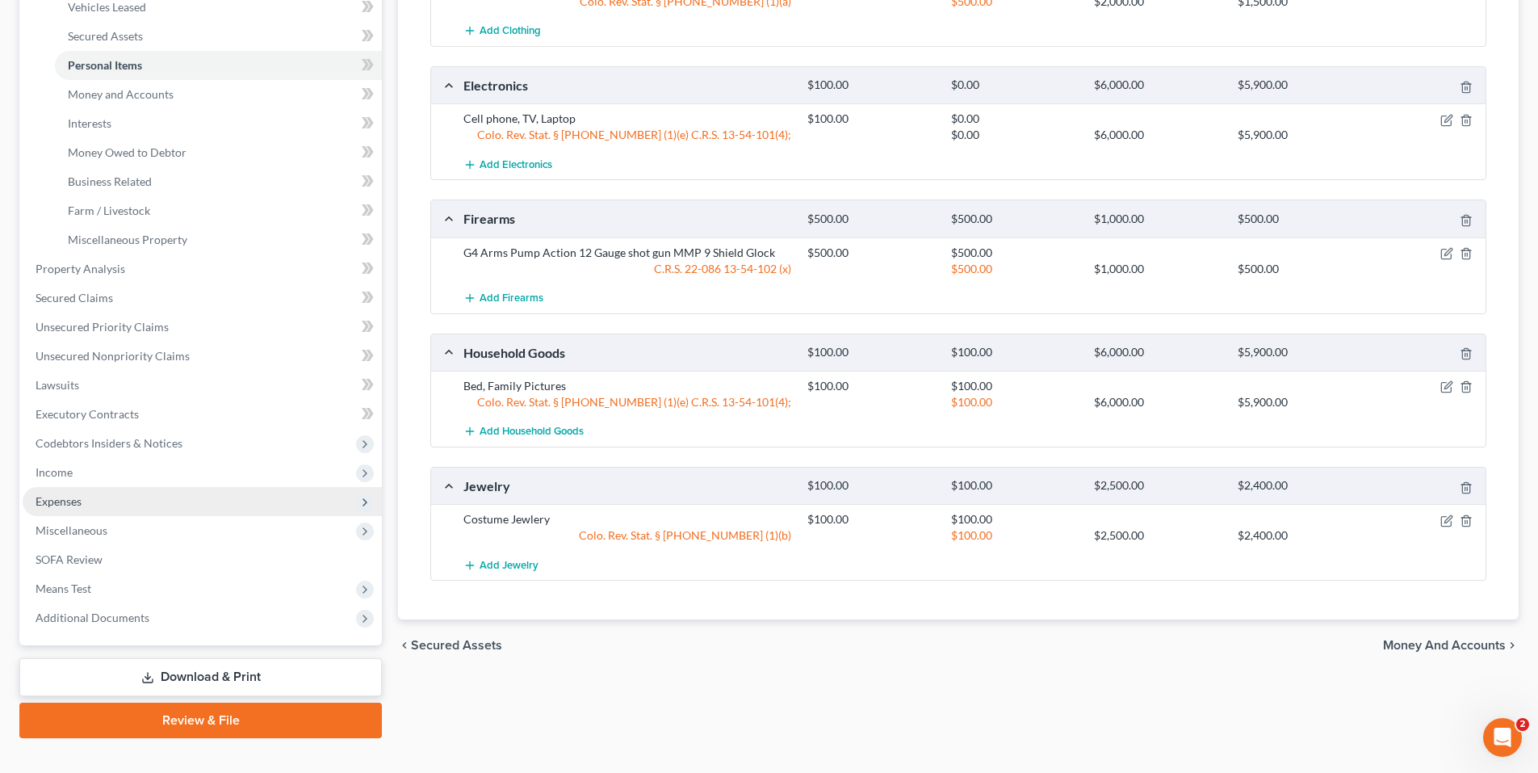
scroll to position [376, 0]
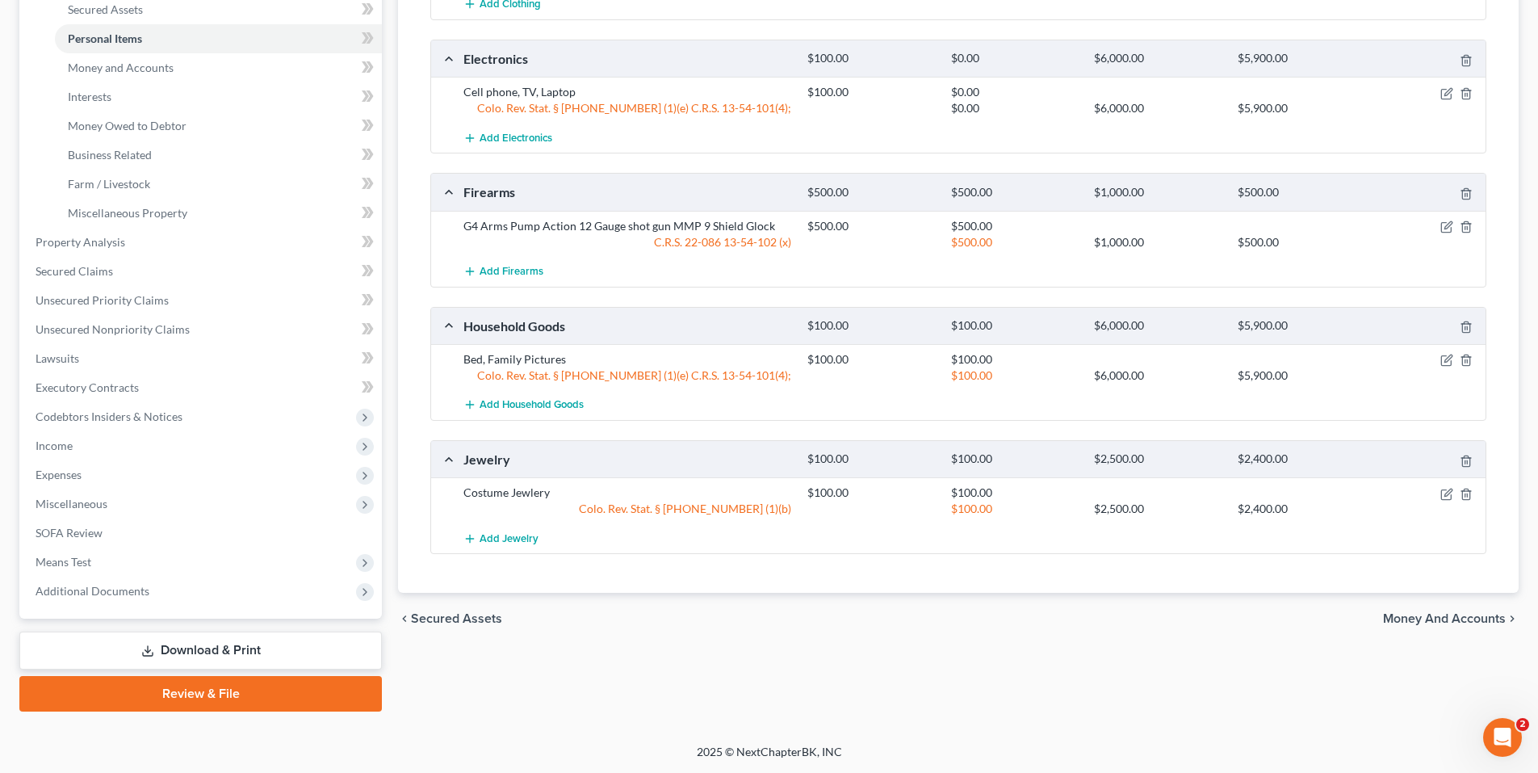
click at [216, 652] on link "Download & Print" at bounding box center [200, 650] width 363 height 38
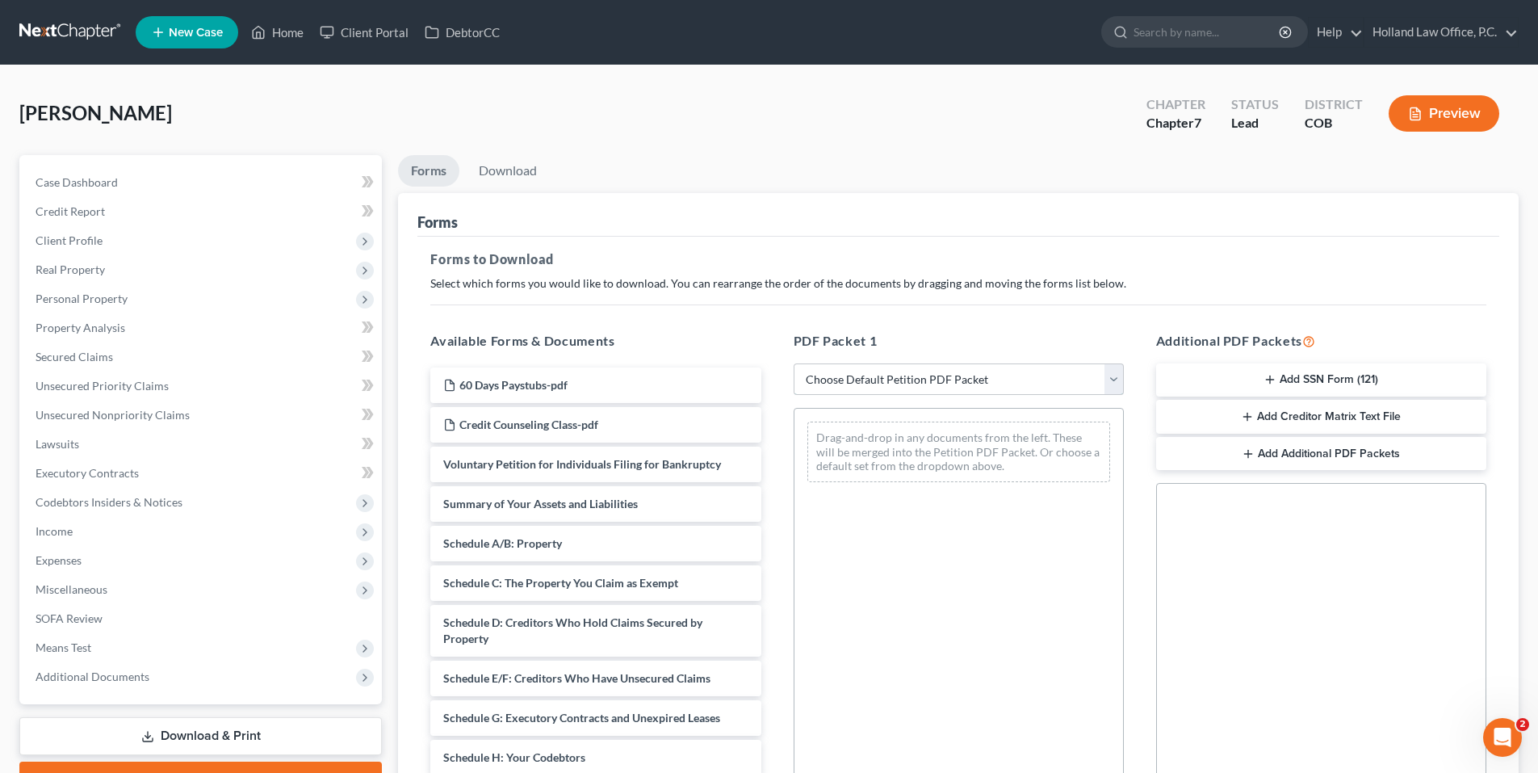
click at [922, 373] on select "Choose Default Petition PDF Packet Complete Bankruptcy Petition (all forms and …" at bounding box center [959, 379] width 330 height 32
select select "6"
click at [794, 363] on select "Choose Default Petition PDF Packet Complete Bankruptcy Petition (all forms and …" at bounding box center [959, 379] width 330 height 32
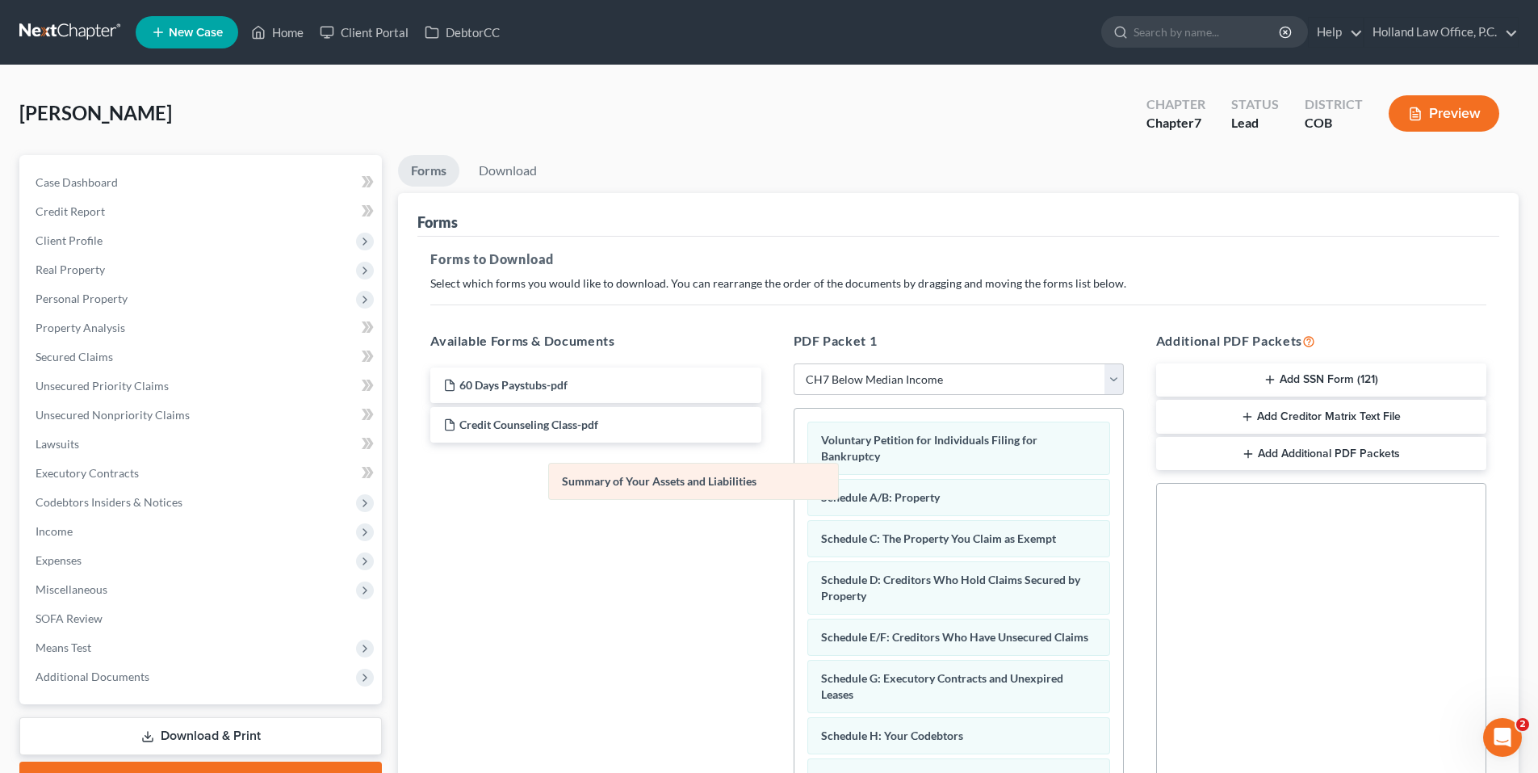
drag, startPoint x: 897, startPoint y: 501, endPoint x: 637, endPoint y: 484, distance: 260.5
click at [1271, 376] on icon "button" at bounding box center [1270, 379] width 13 height 13
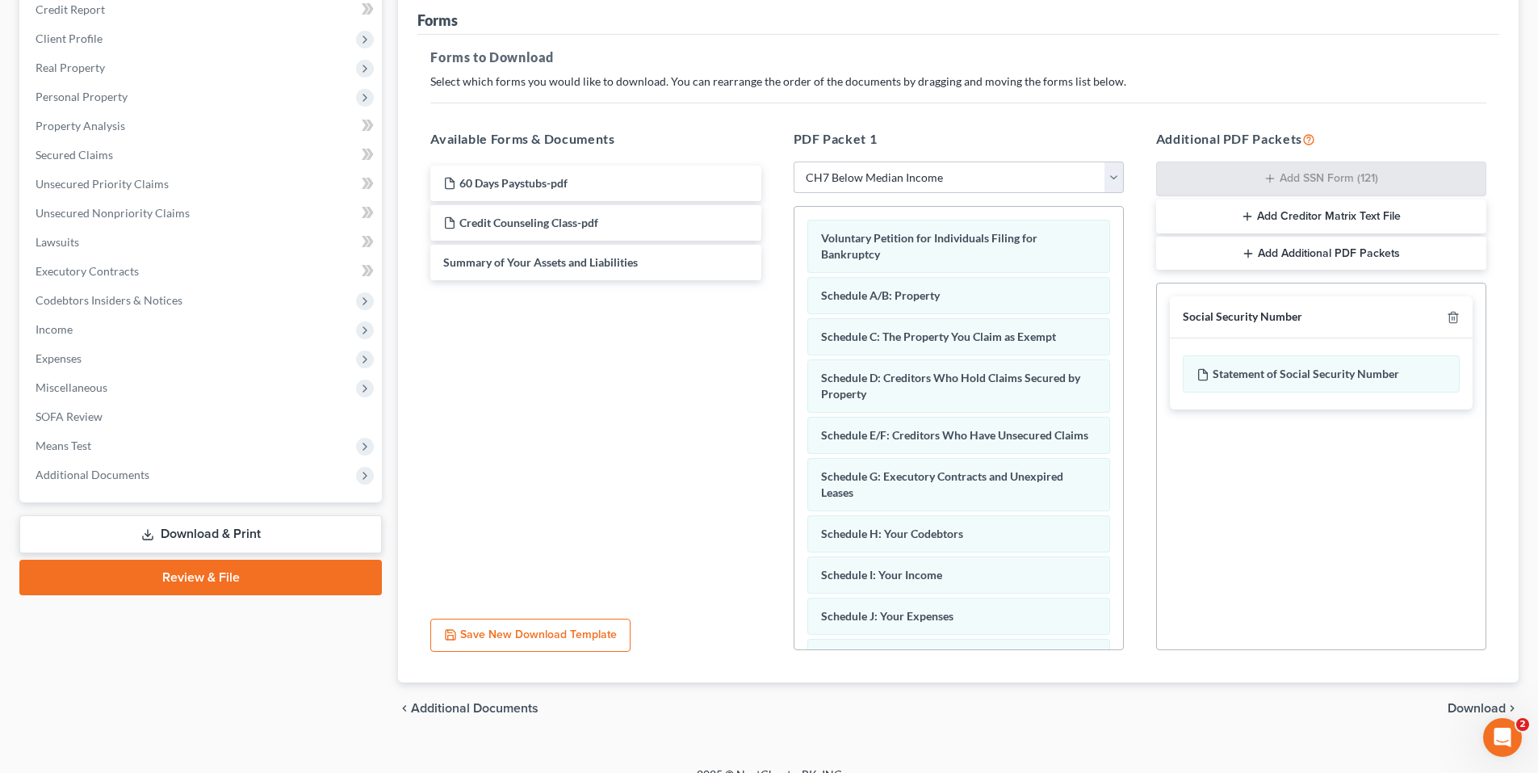
scroll to position [224, 0]
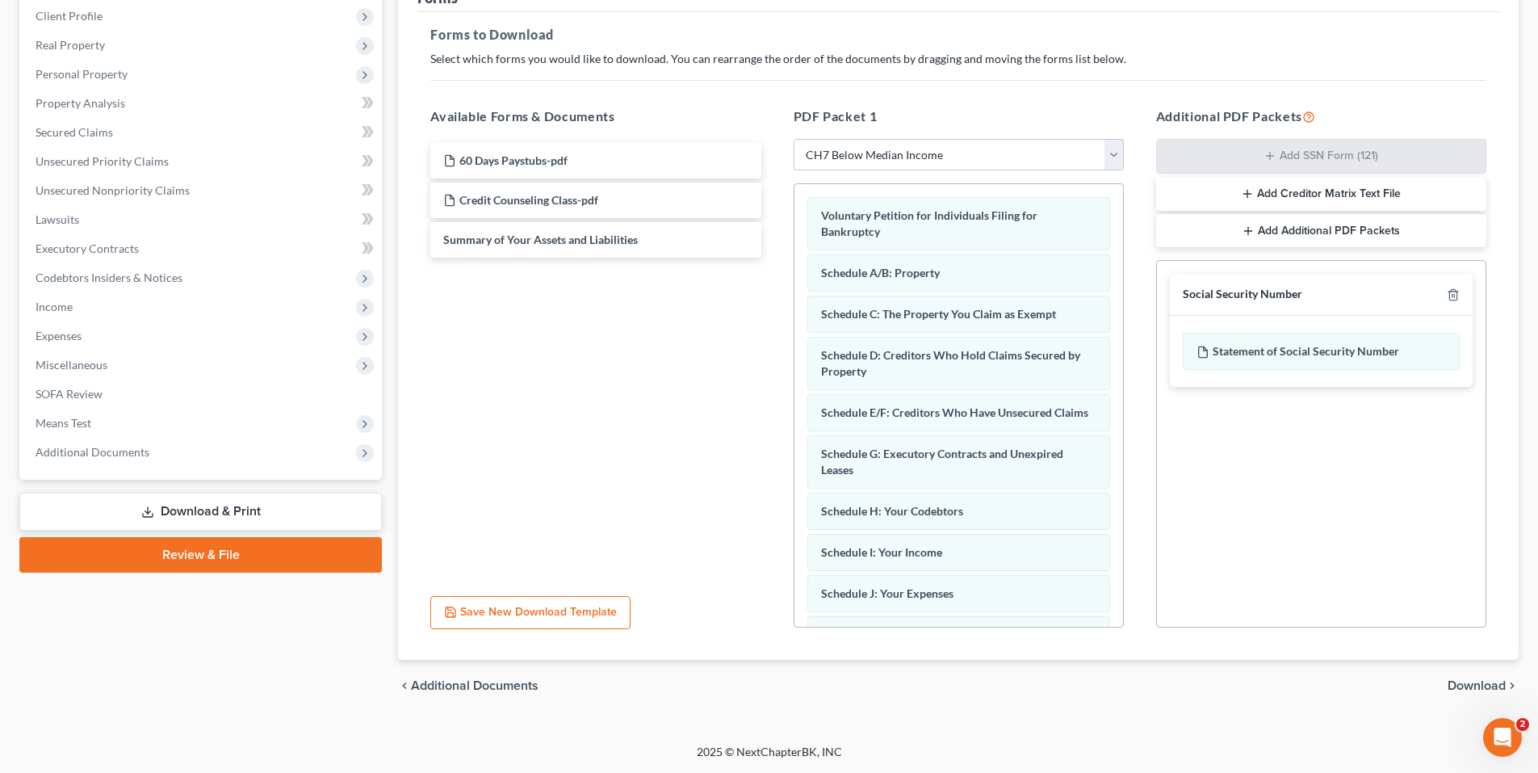
click at [1456, 684] on span "Download" at bounding box center [1477, 685] width 58 height 13
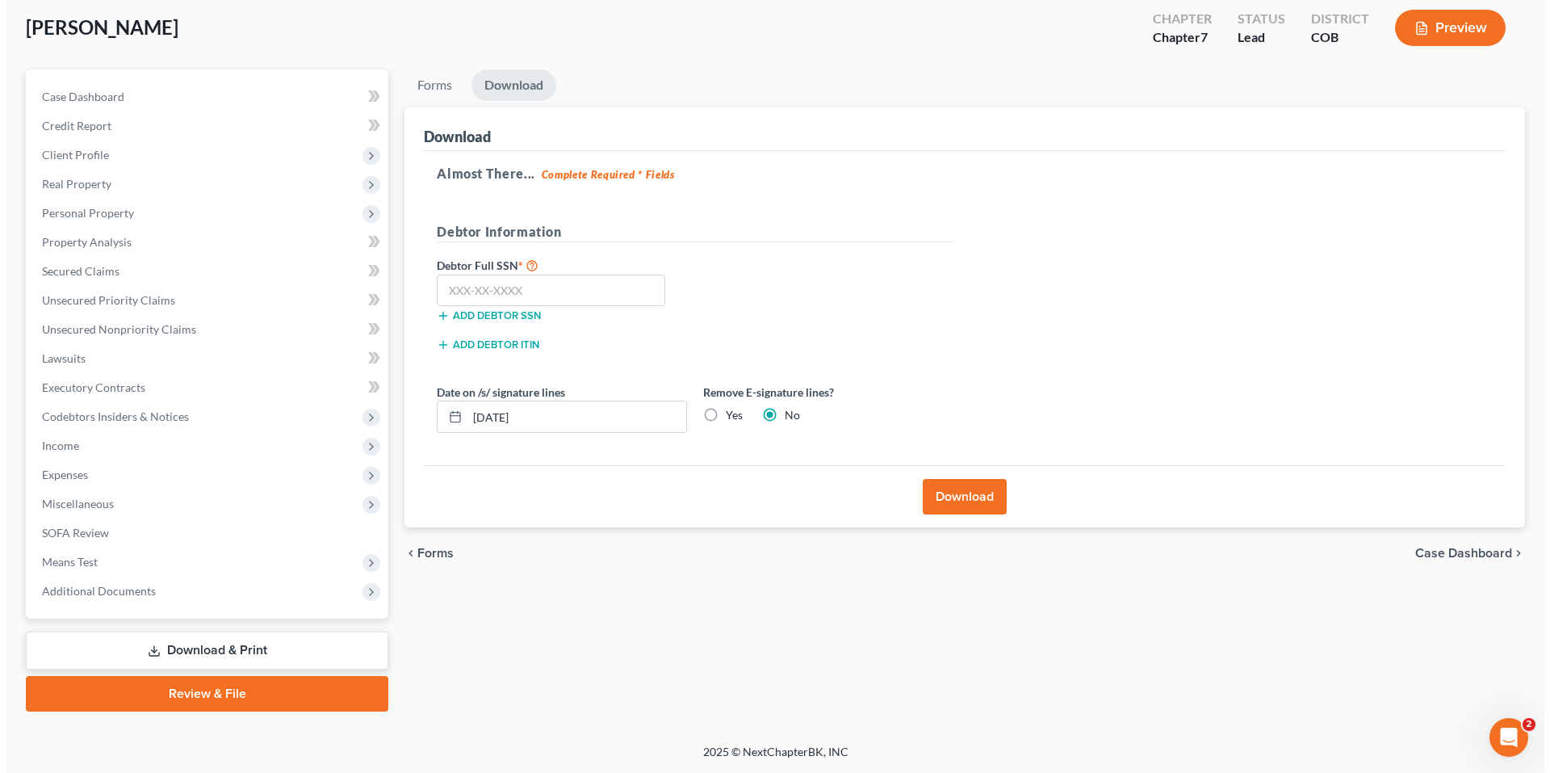
scroll to position [86, 0]
click at [571, 283] on input "text" at bounding box center [544, 291] width 228 height 32
type input "522-19-4772"
click at [959, 489] on button "Download" at bounding box center [958, 497] width 84 height 36
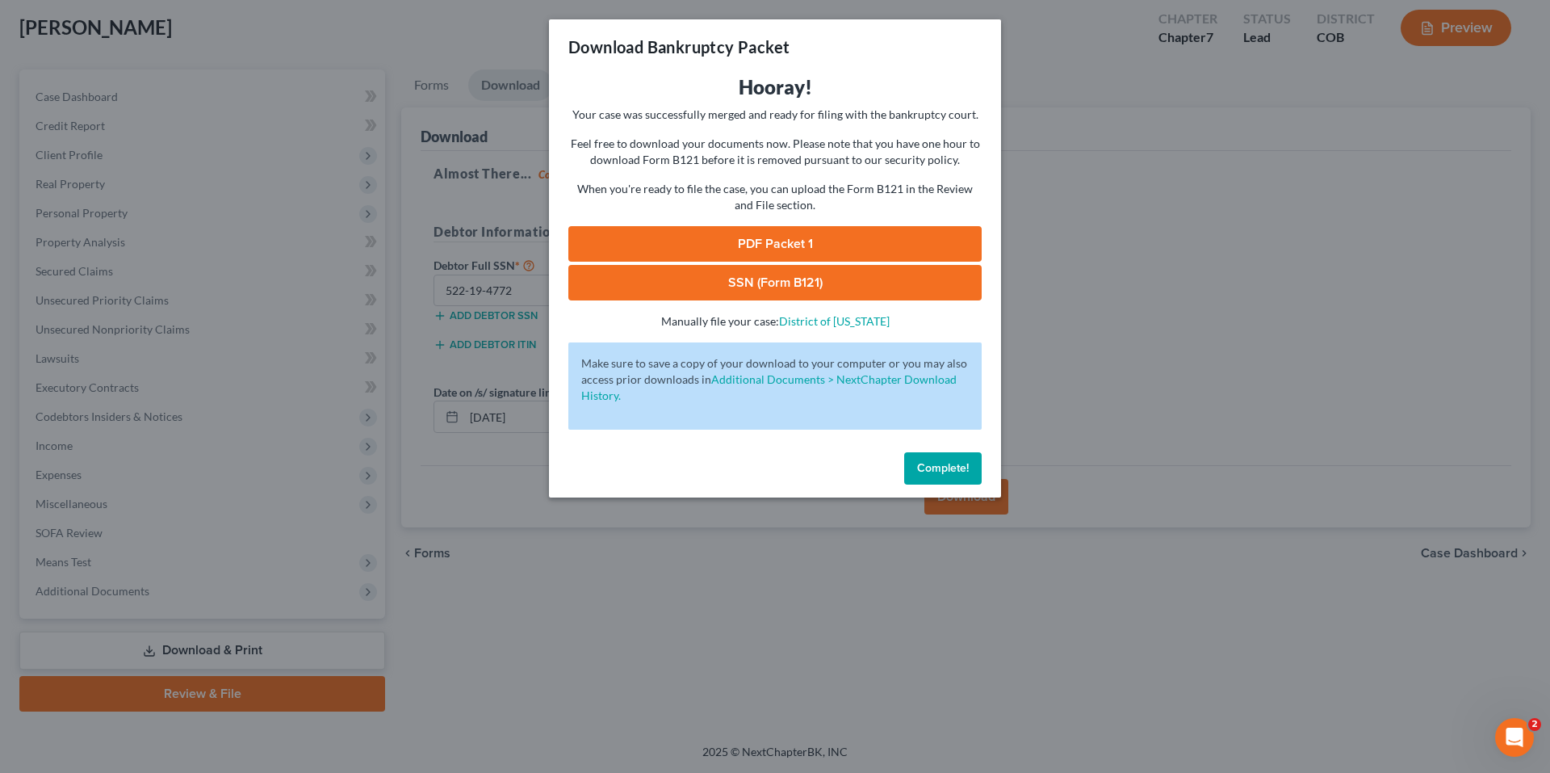
click at [769, 242] on link "PDF Packet 1" at bounding box center [774, 244] width 413 height 36
click at [681, 283] on link "SSN (Form B121)" at bounding box center [774, 283] width 413 height 36
click at [951, 455] on button "Complete!" at bounding box center [943, 468] width 78 height 32
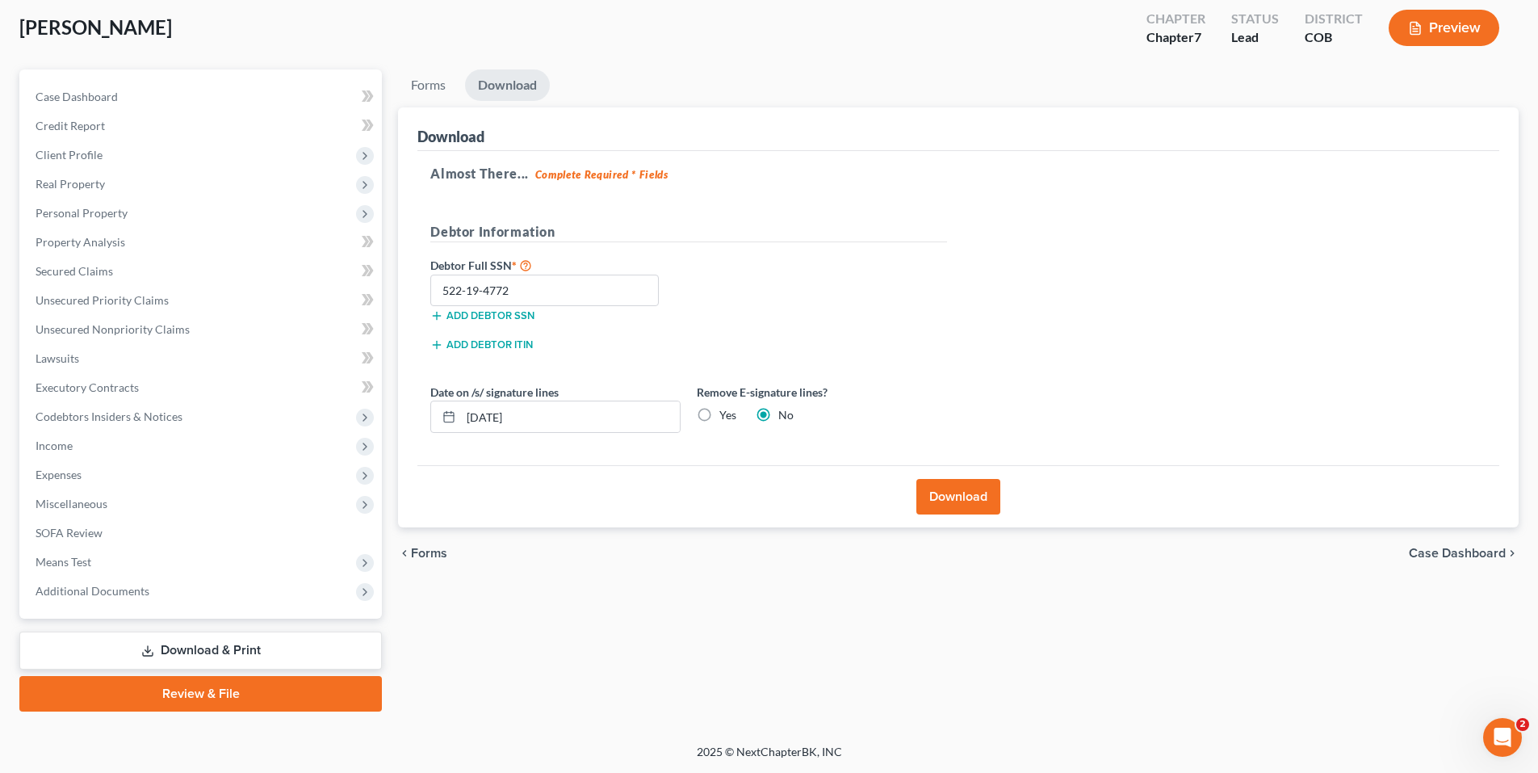
click at [719, 409] on label "Yes" at bounding box center [727, 415] width 17 height 16
click at [726, 409] on input "Yes" at bounding box center [731, 412] width 10 height 10
radio input "true"
click at [778, 413] on label "No" at bounding box center [785, 415] width 15 height 16
click at [785, 413] on input "No" at bounding box center [790, 412] width 10 height 10
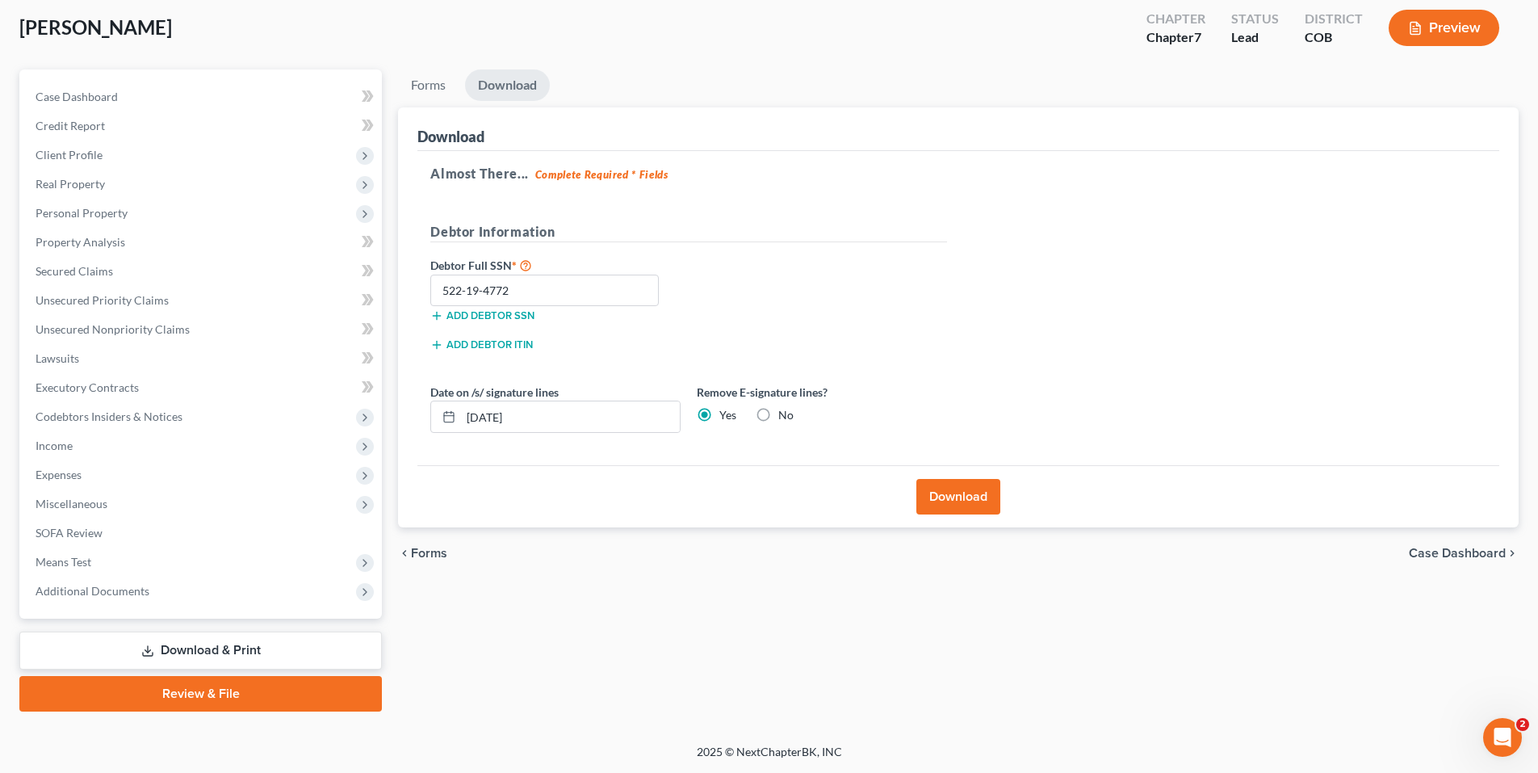
radio input "true"
click at [719, 414] on label "Yes" at bounding box center [727, 415] width 17 height 16
click at [726, 414] on input "Yes" at bounding box center [731, 412] width 10 height 10
radio input "true"
radio input "false"
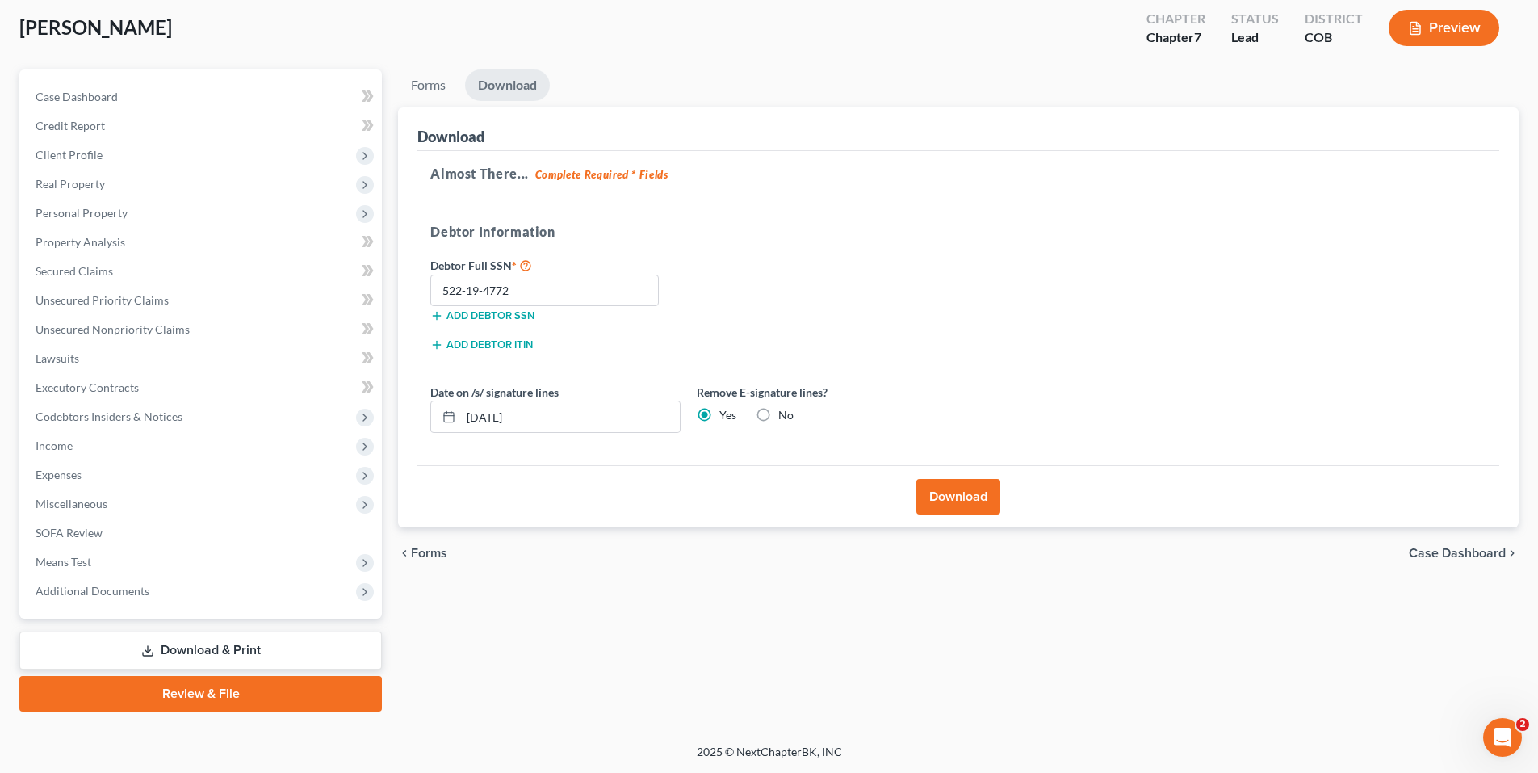
click at [945, 486] on button "Download" at bounding box center [958, 497] width 84 height 36
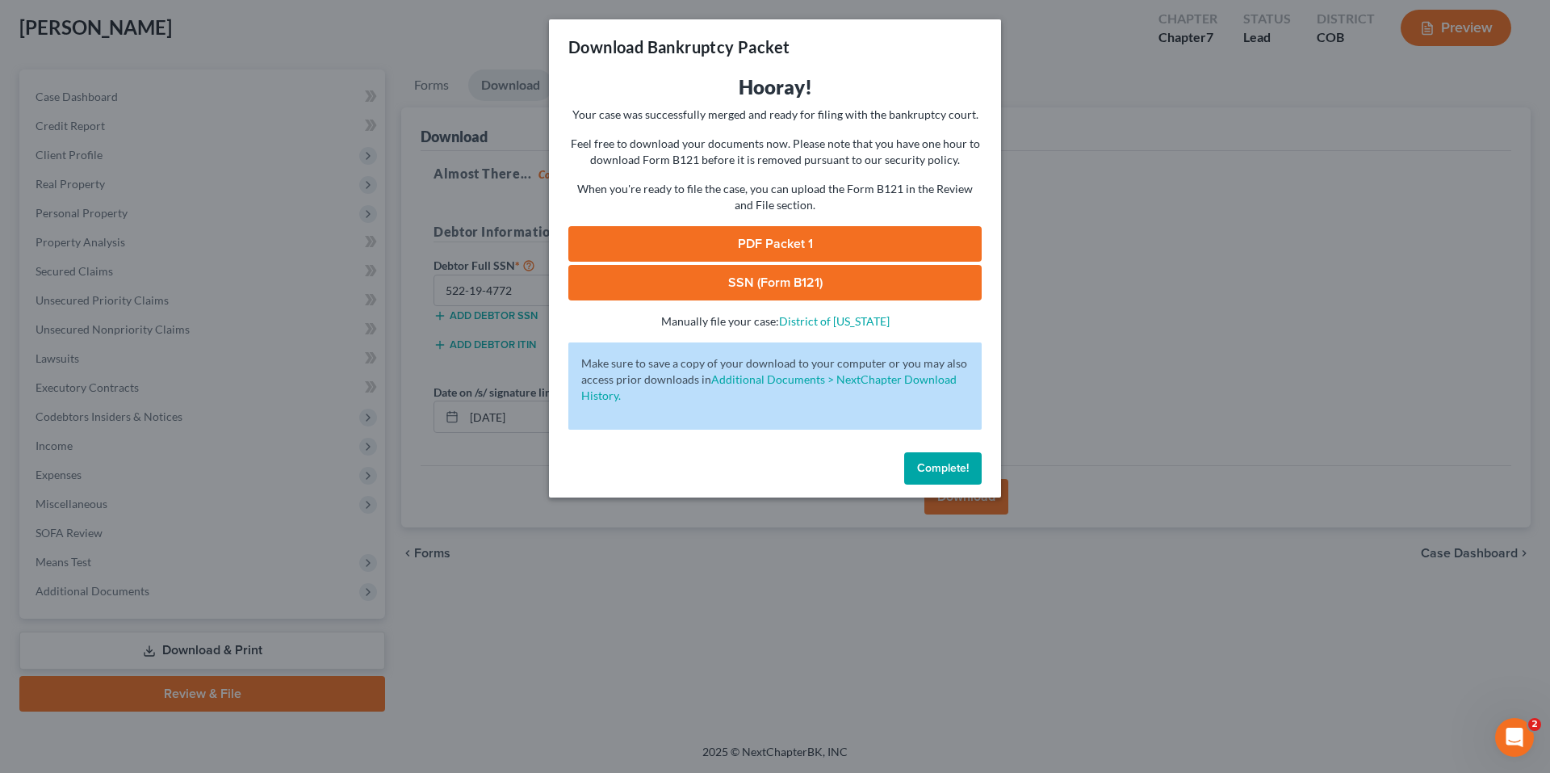
click at [843, 232] on link "PDF Packet 1" at bounding box center [774, 244] width 413 height 36
click at [743, 280] on link "SSN (Form B121)" at bounding box center [774, 283] width 413 height 36
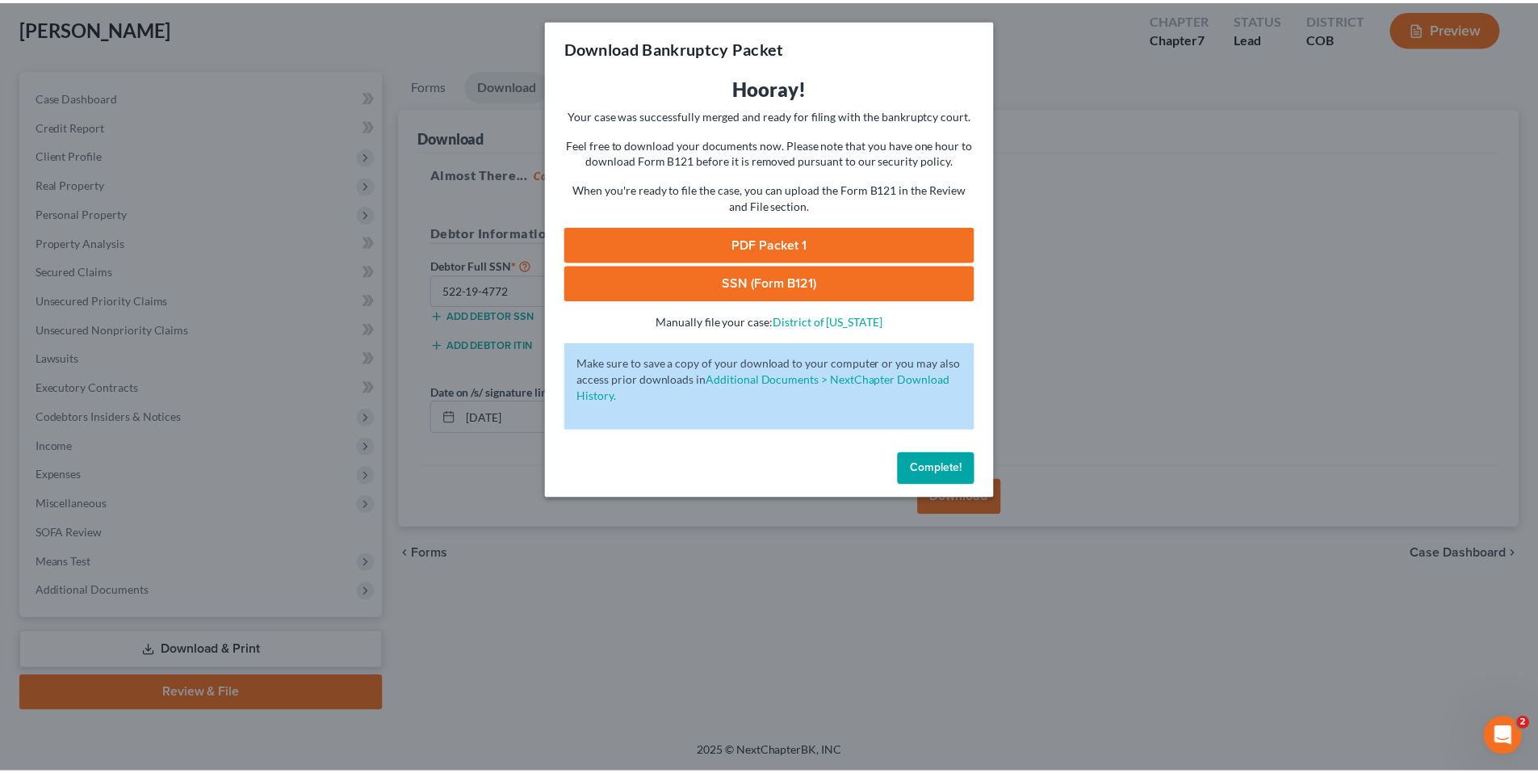
scroll to position [31, 0]
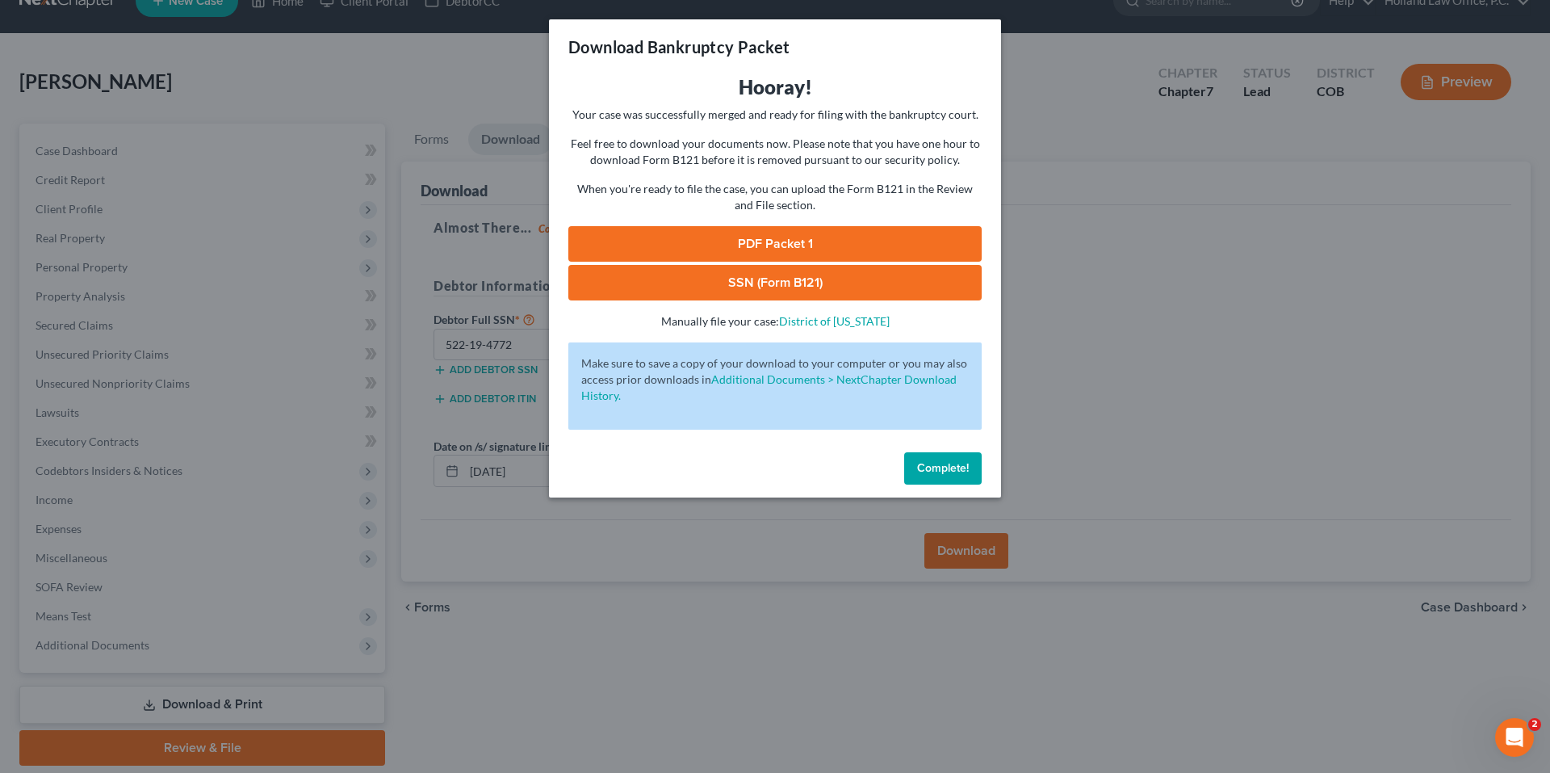
click at [939, 458] on button "Complete!" at bounding box center [943, 468] width 78 height 32
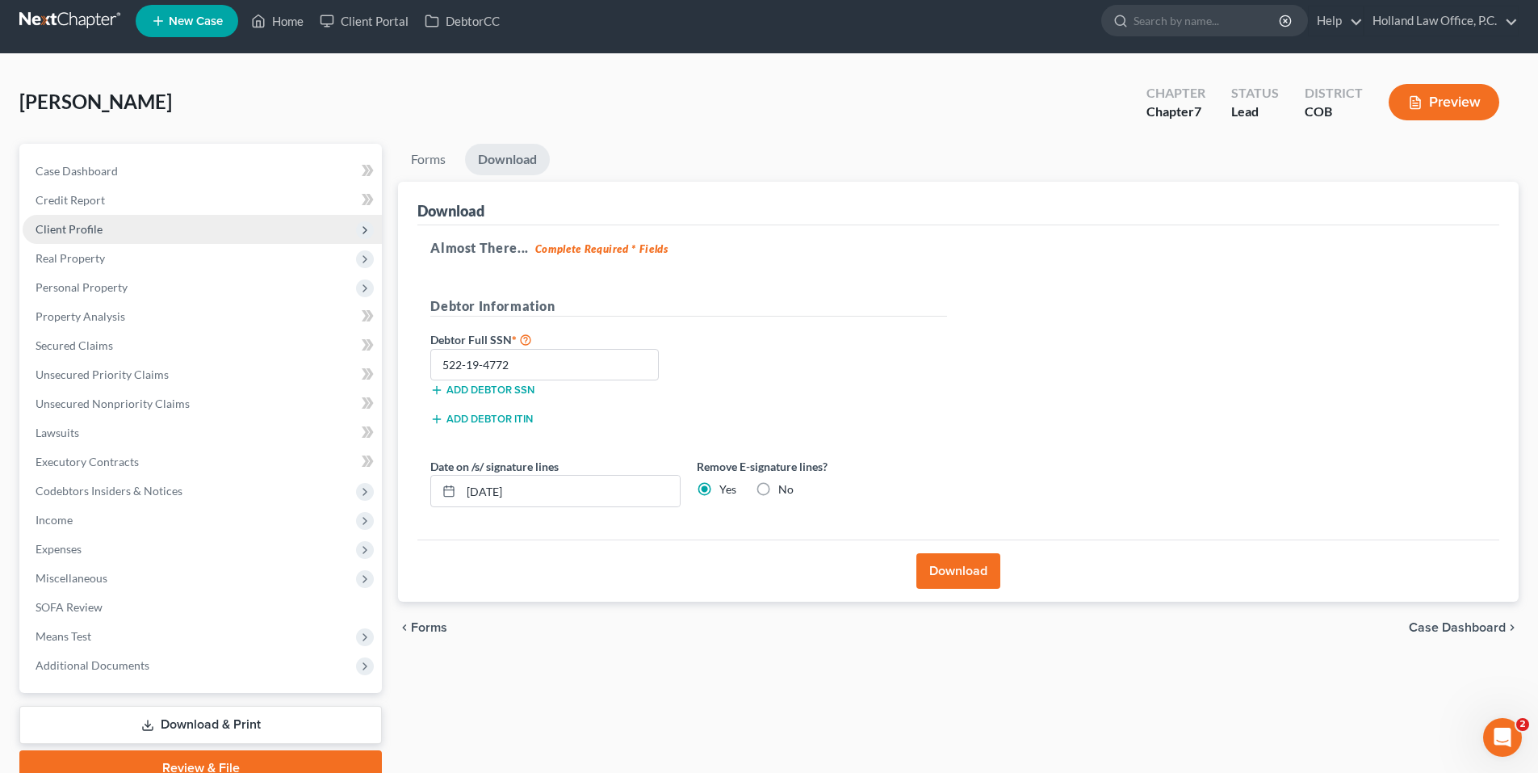
scroll to position [0, 0]
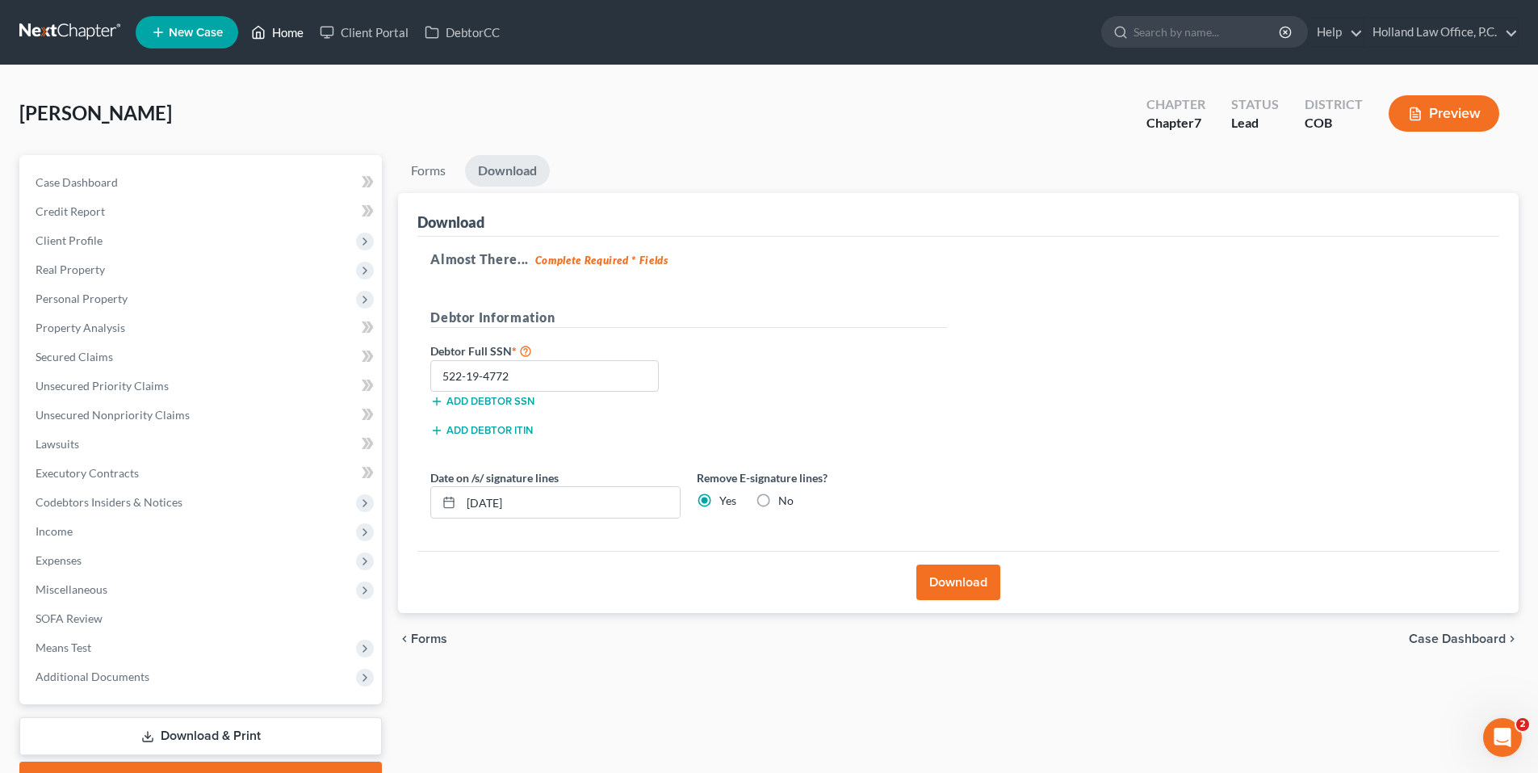
click at [287, 31] on link "Home" at bounding box center [277, 32] width 69 height 29
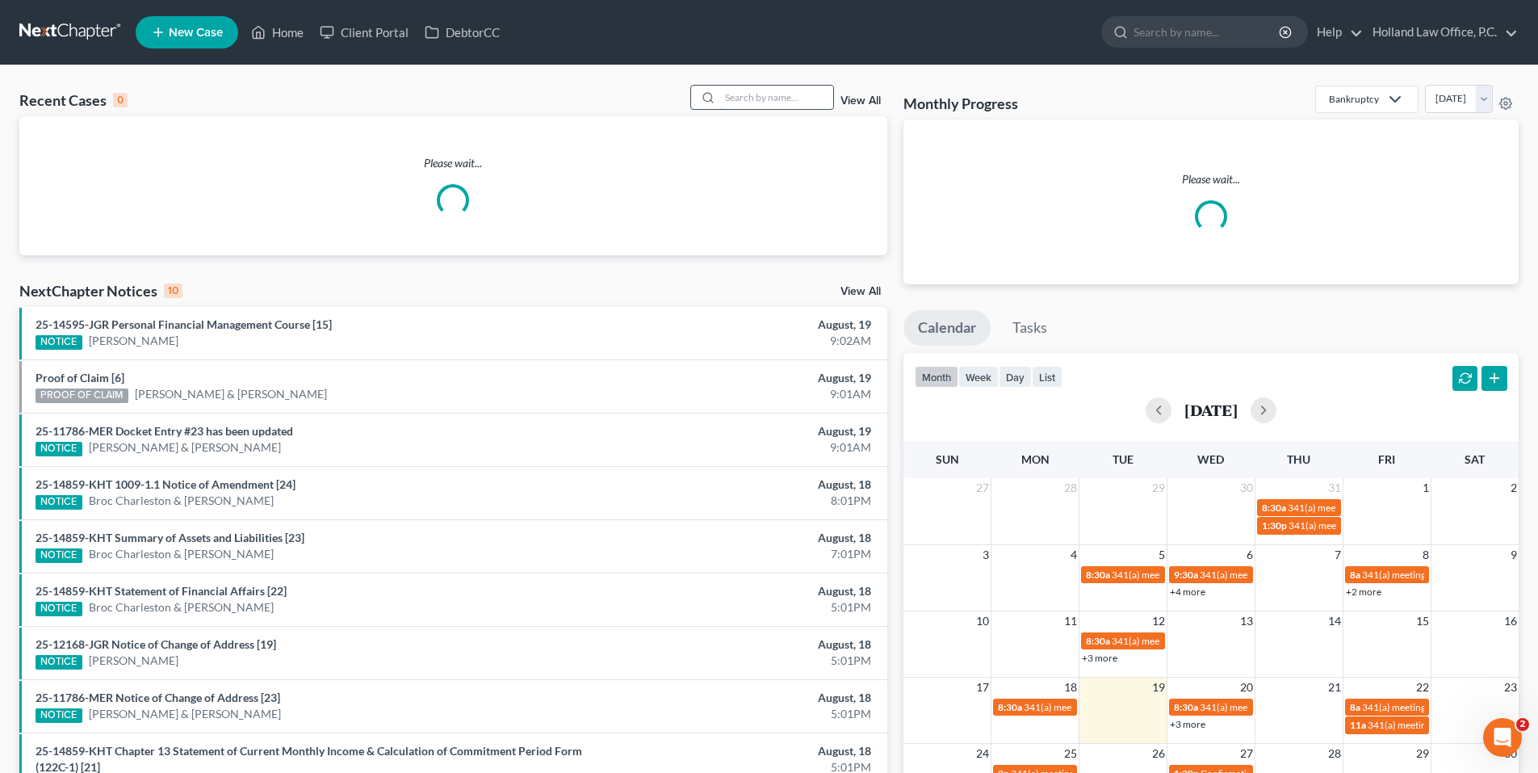
click at [775, 103] on input "search" at bounding box center [776, 97] width 113 height 23
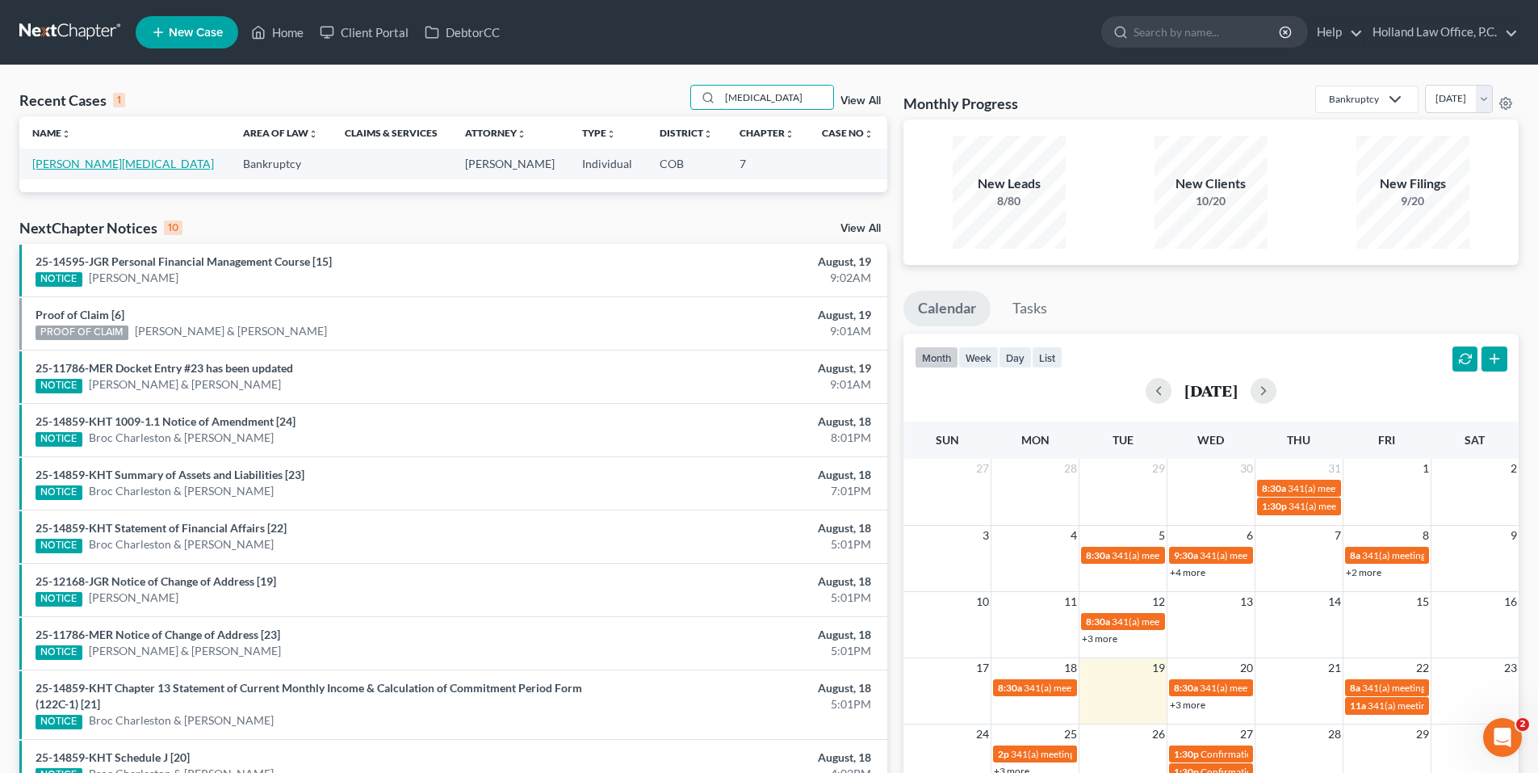
type input "Tobi"
click at [52, 161] on link "[PERSON_NAME][MEDICAL_DATA]" at bounding box center [123, 164] width 182 height 14
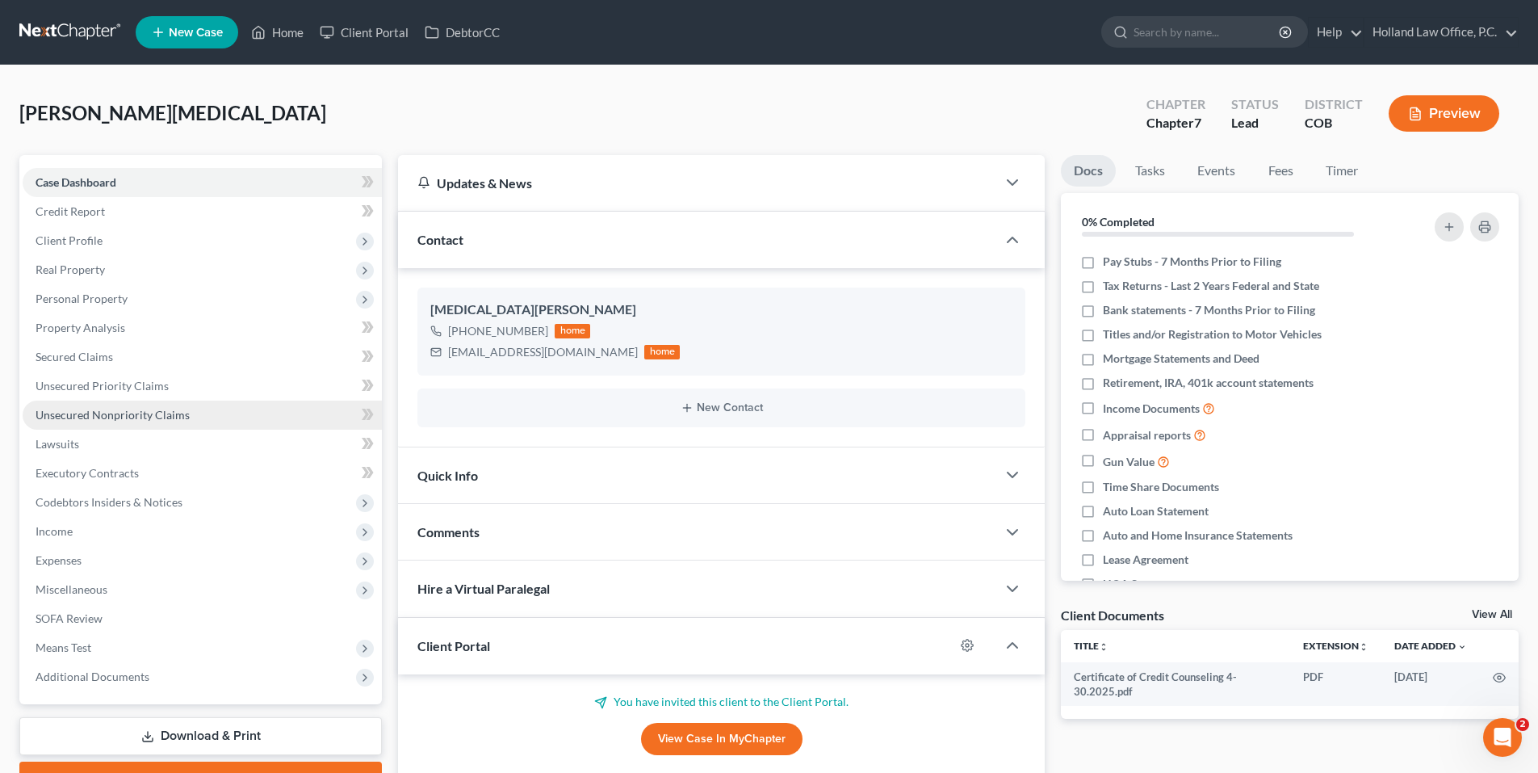
drag, startPoint x: 124, startPoint y: 415, endPoint x: 258, endPoint y: 425, distance: 134.4
click at [124, 415] on span "Unsecured Nonpriority Claims" at bounding box center [113, 415] width 154 height 14
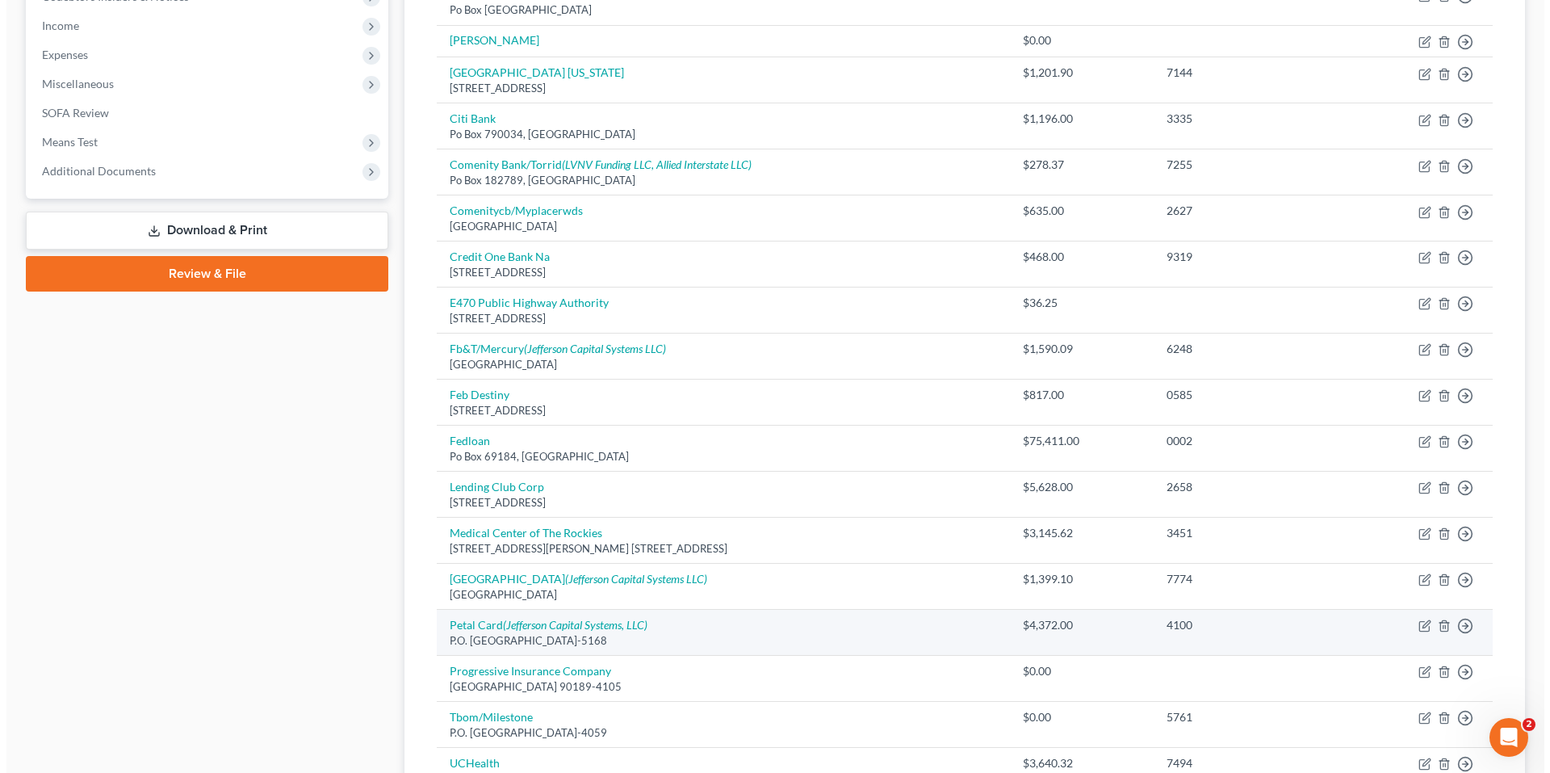
scroll to position [481, 0]
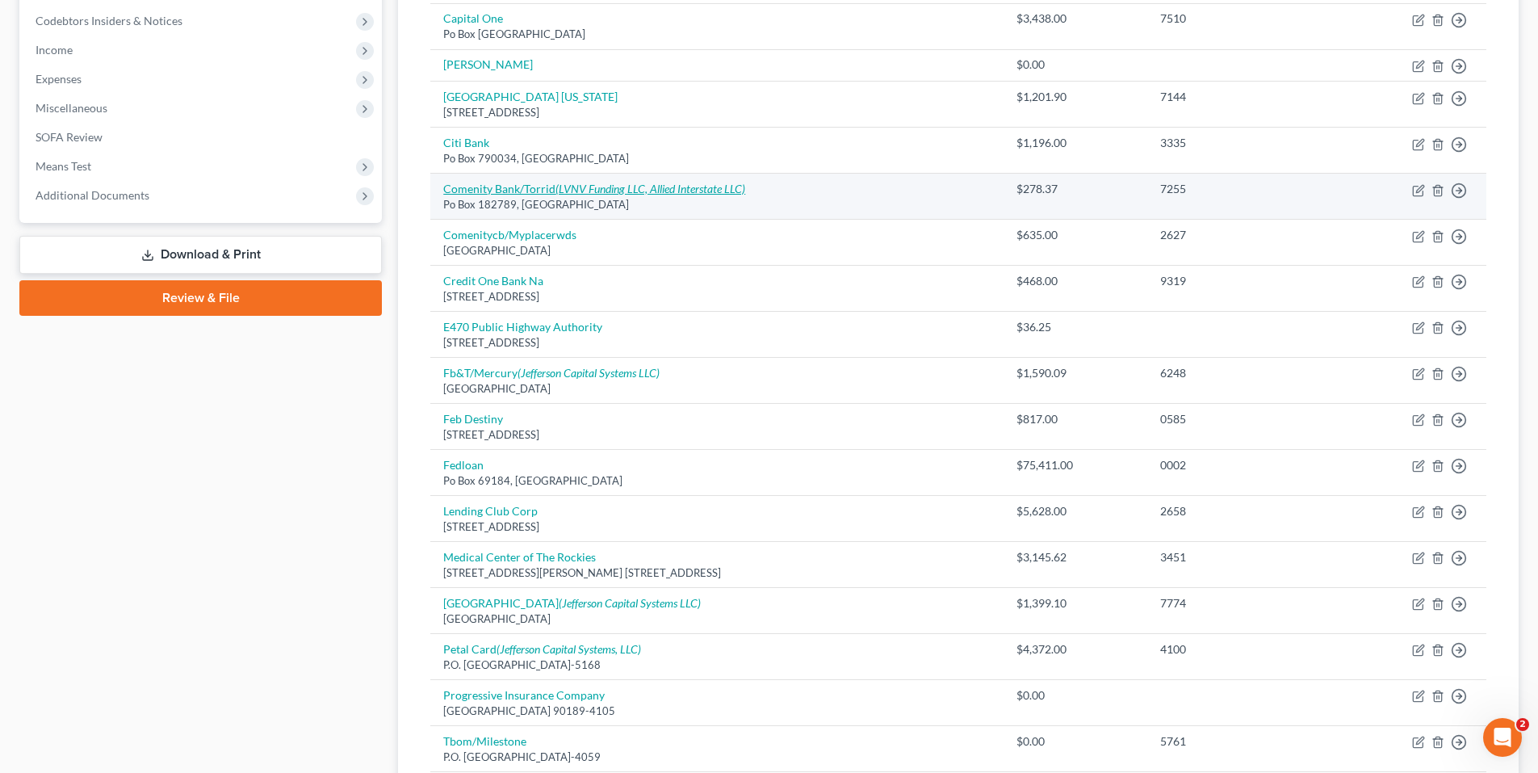
click at [711, 193] on icon "(LVNV Funding LLC, Allied Interstate LLC)" at bounding box center [650, 189] width 190 height 14
select select "36"
select select "2"
select select "0"
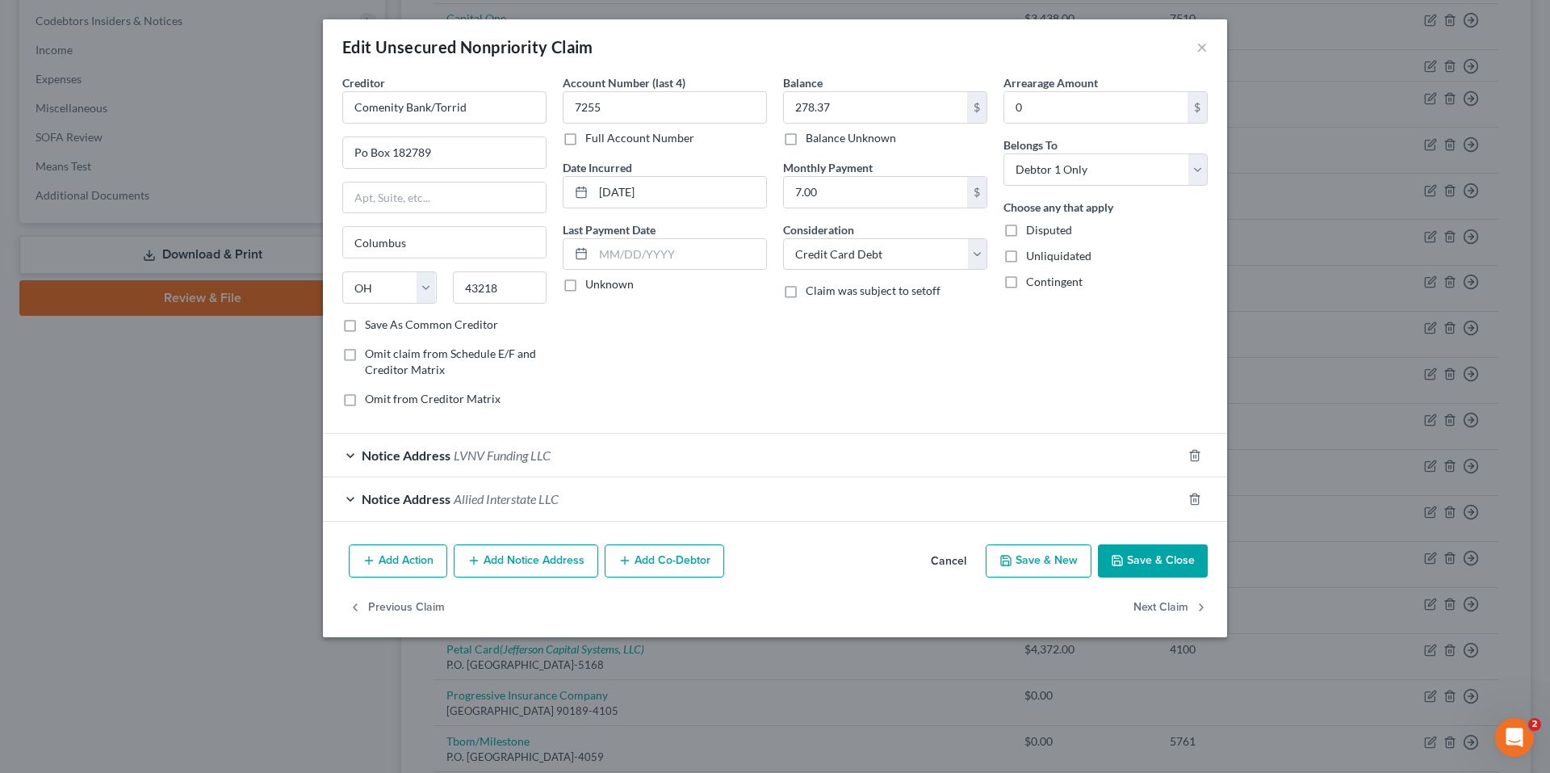
click at [551, 565] on button "Add Notice Address" at bounding box center [526, 561] width 145 height 34
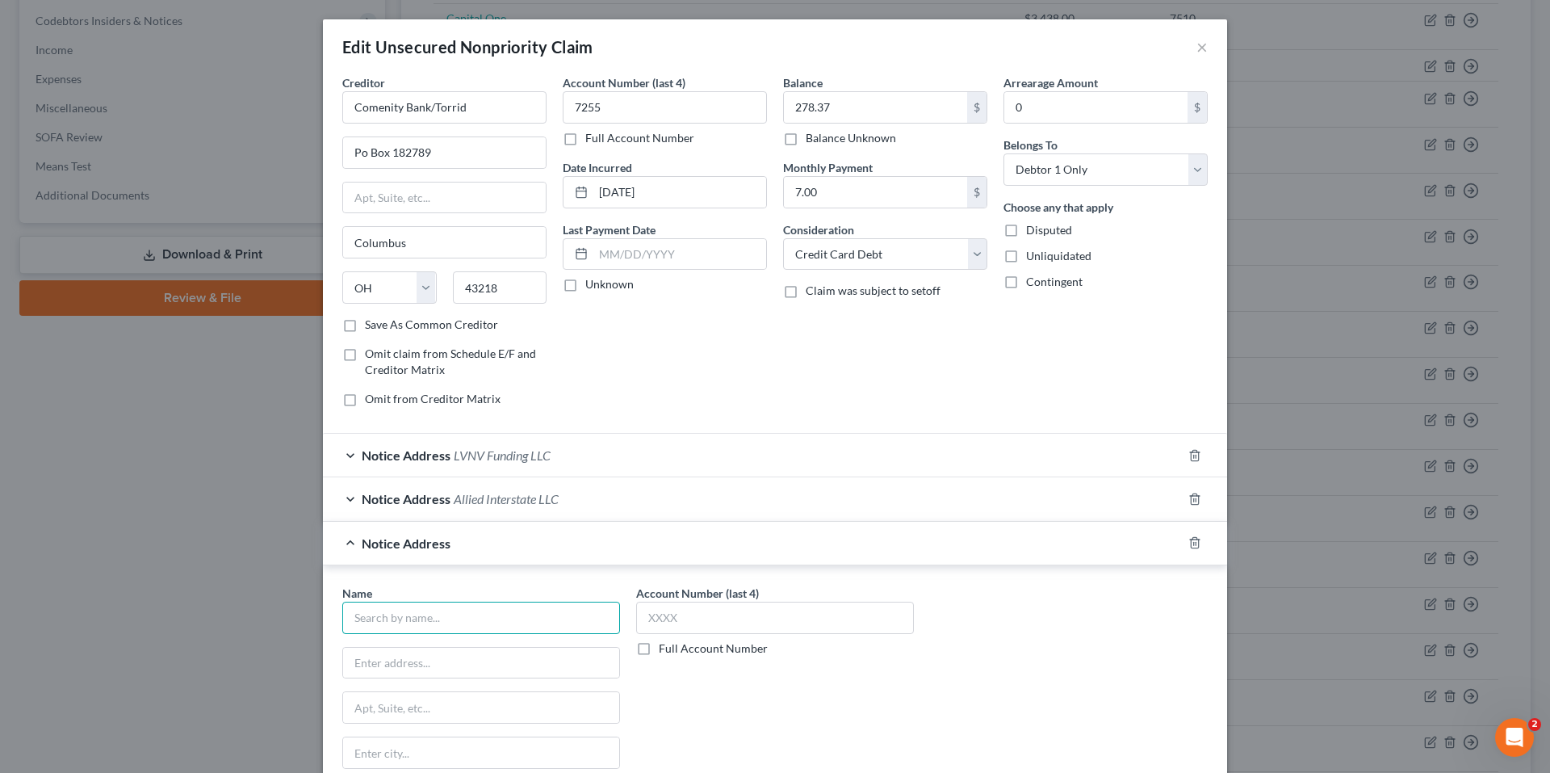
click at [419, 616] on input "text" at bounding box center [481, 618] width 278 height 32
type input "Credit Control LLC"
click at [417, 650] on div "Credit Control LLC" at bounding box center [439, 646] width 168 height 16
type input "PO Box 31179"
type input "Tampa"
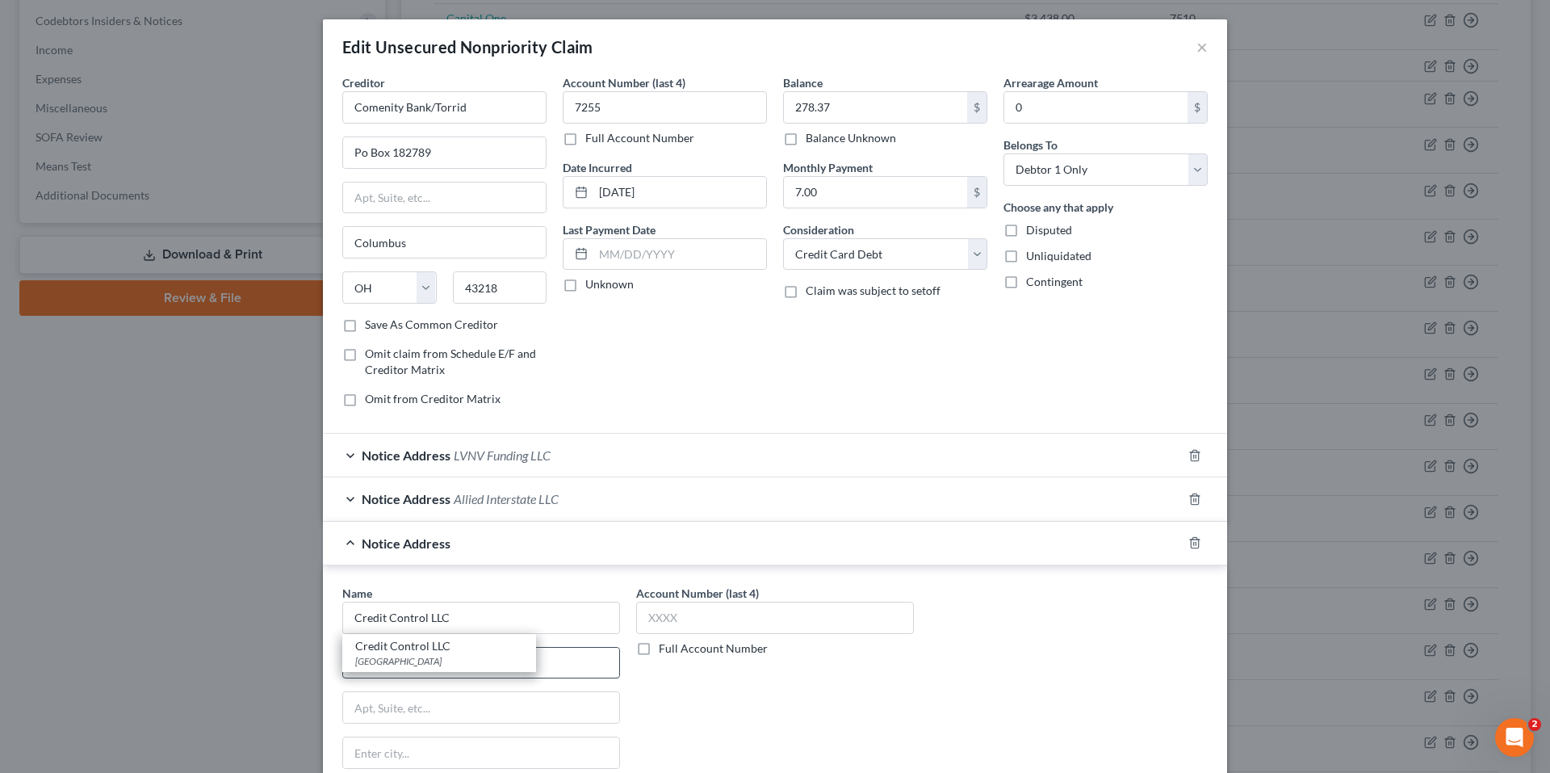
select select "9"
type input "33631"
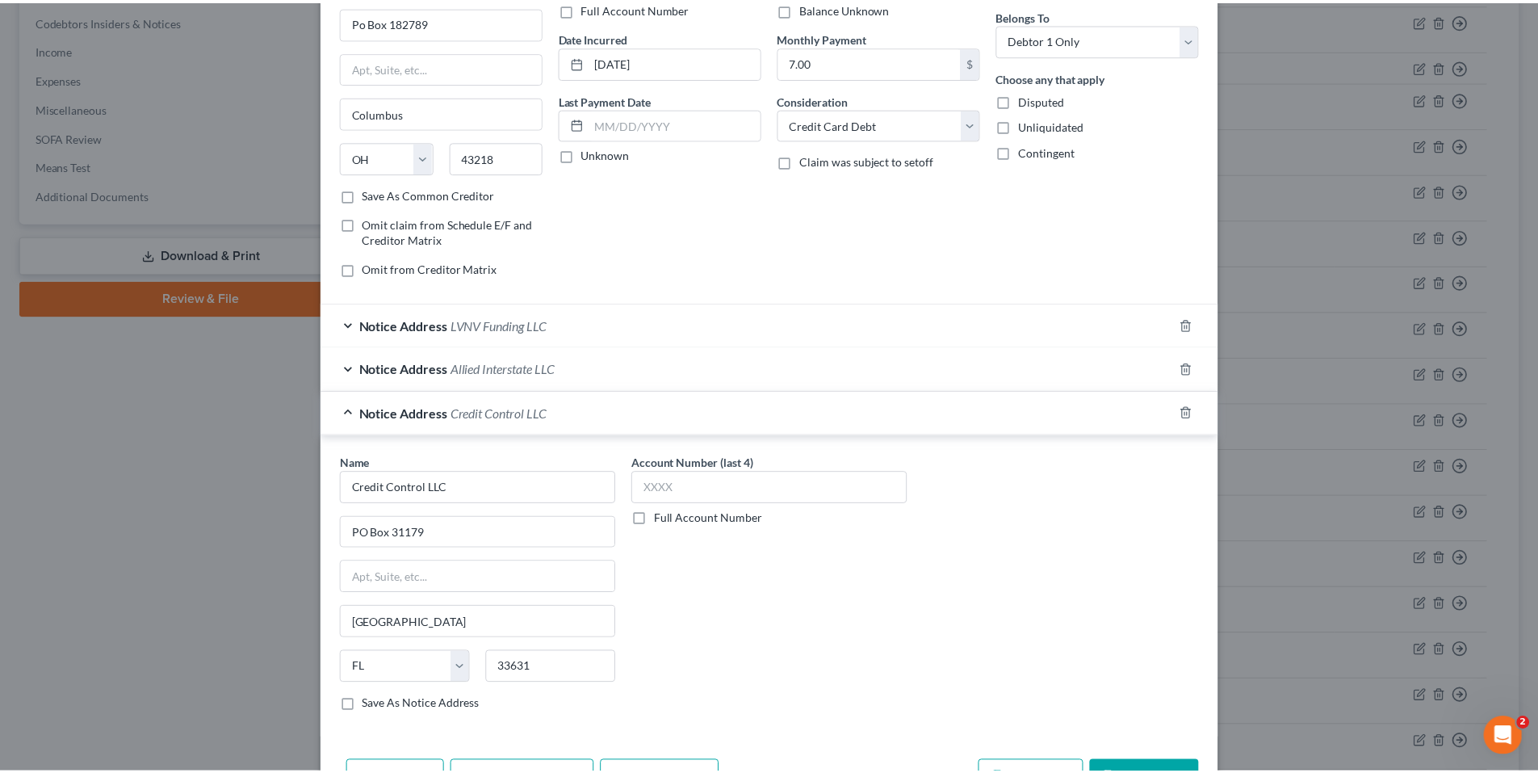
scroll to position [231, 0]
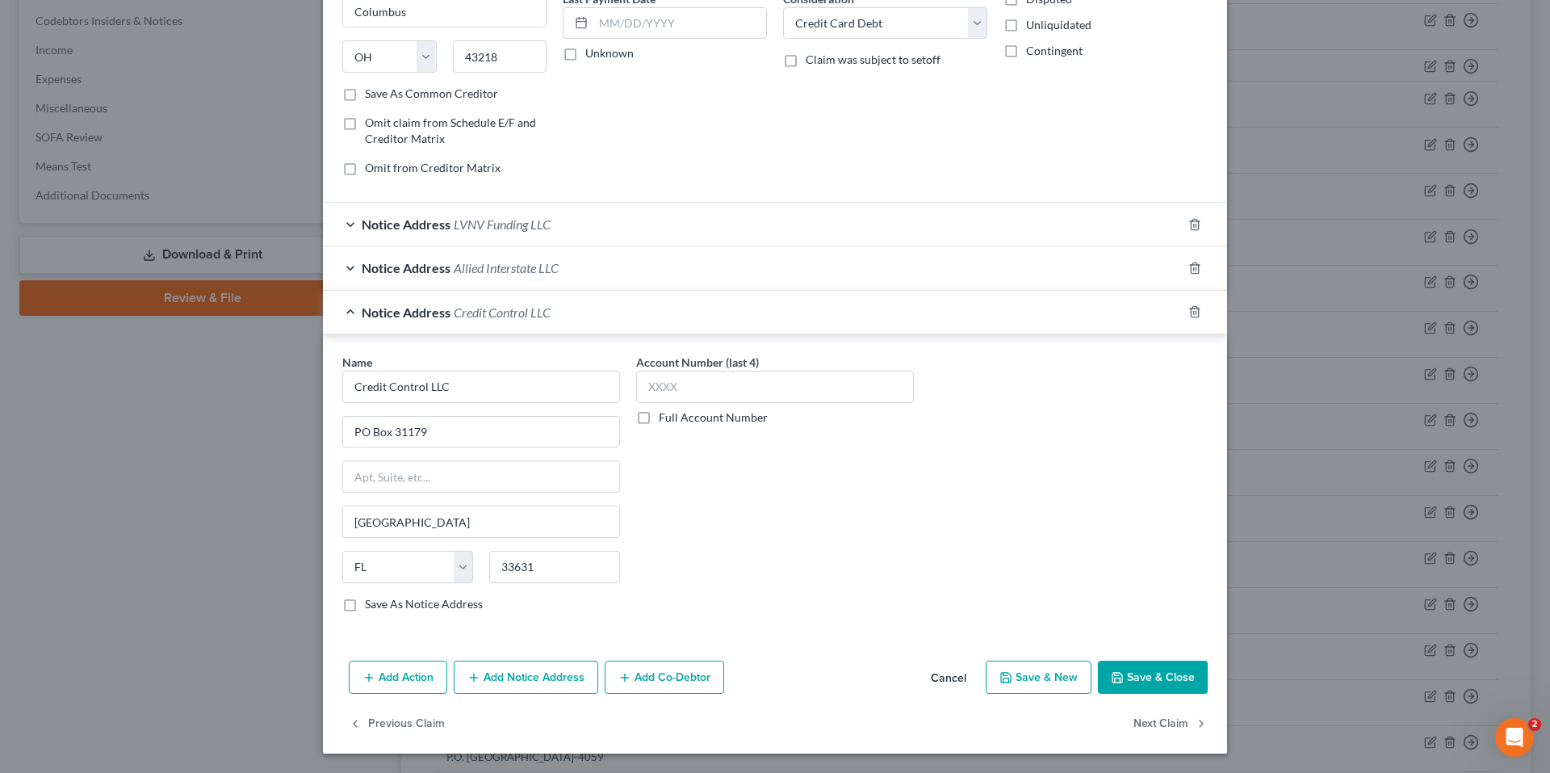
click at [1165, 681] on button "Save & Close" at bounding box center [1153, 677] width 110 height 34
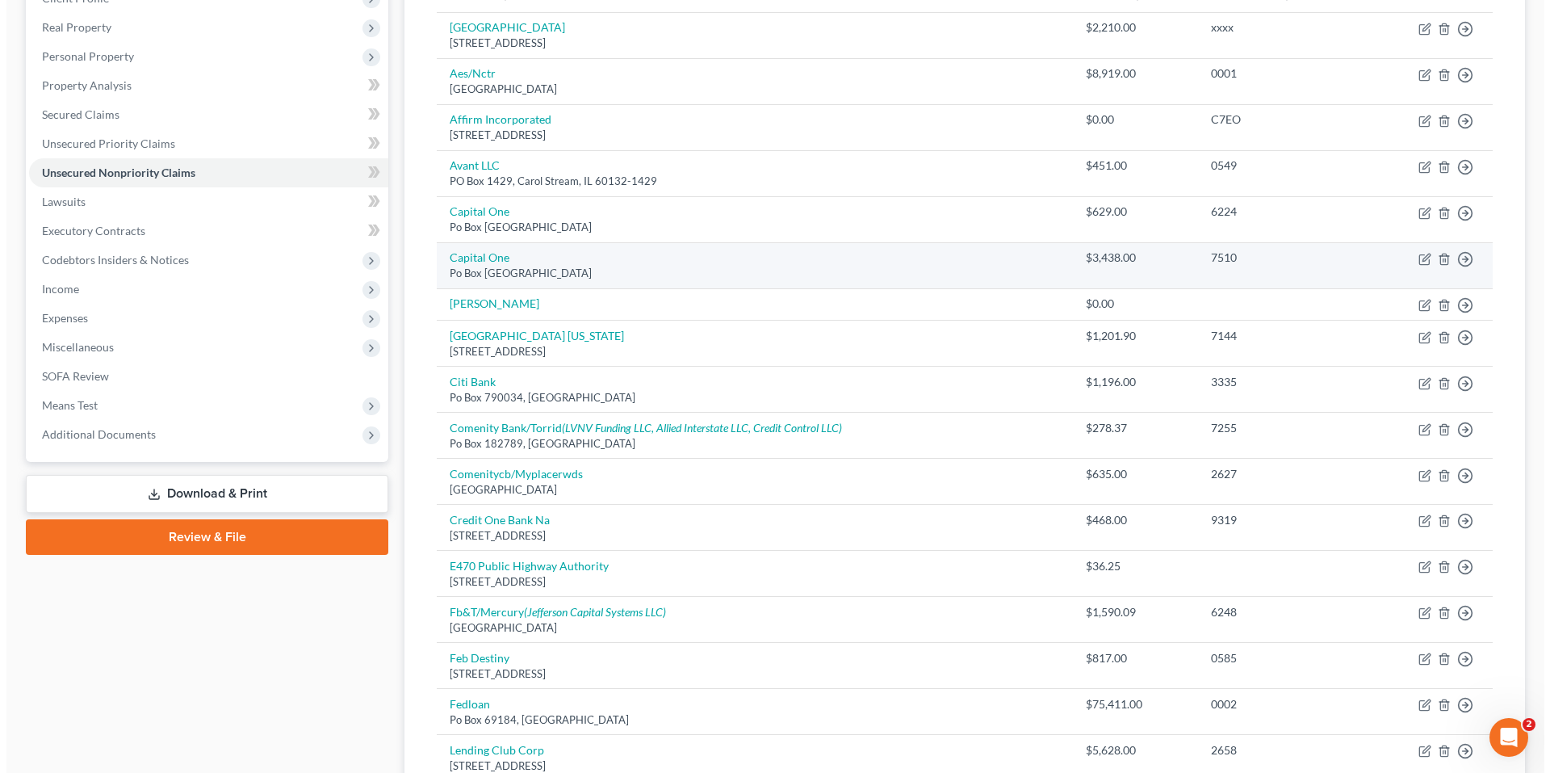
scroll to position [323, 0]
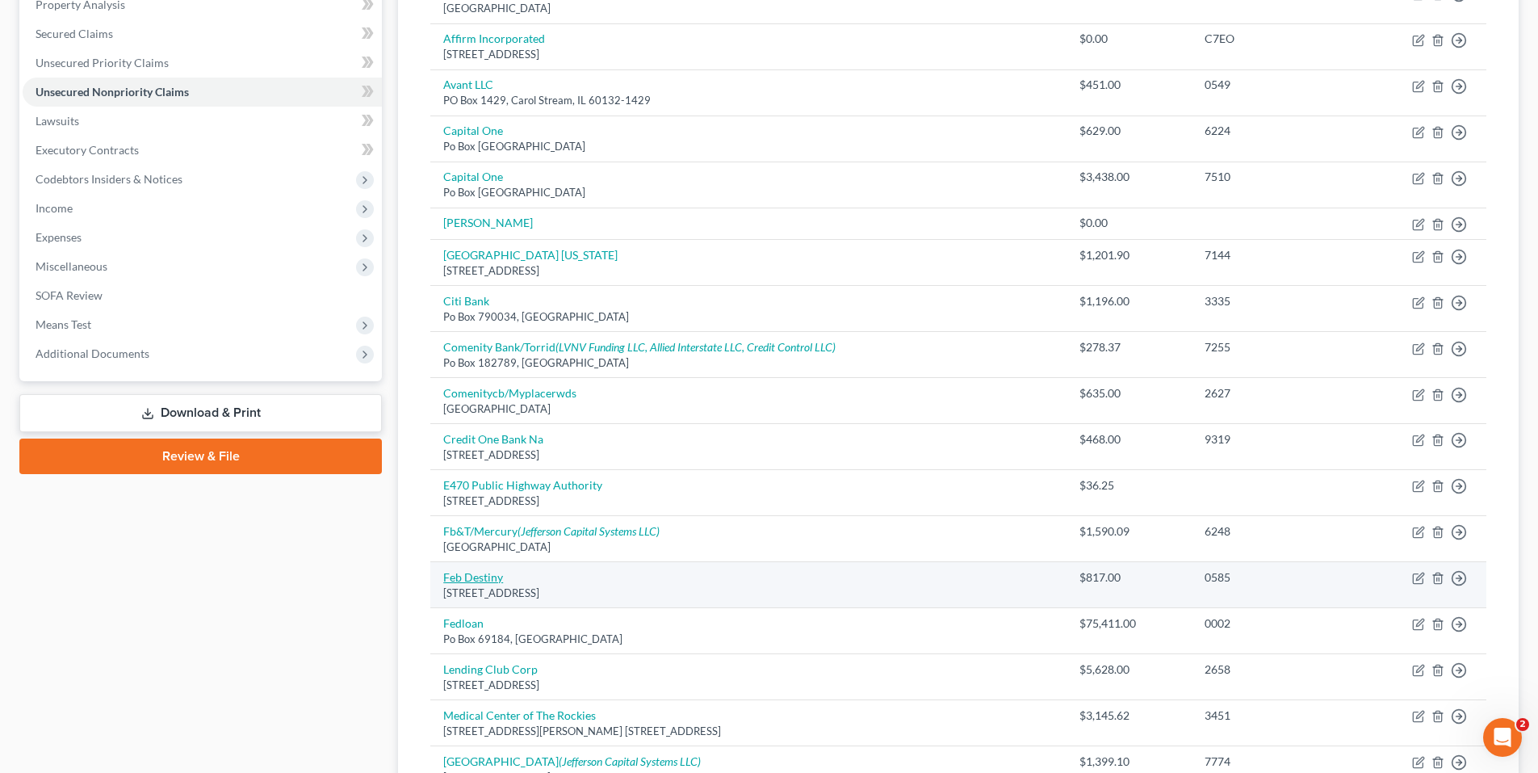
click at [478, 581] on link "Feb Destiny" at bounding box center [473, 577] width 60 height 14
select select "38"
select select "2"
select select "0"
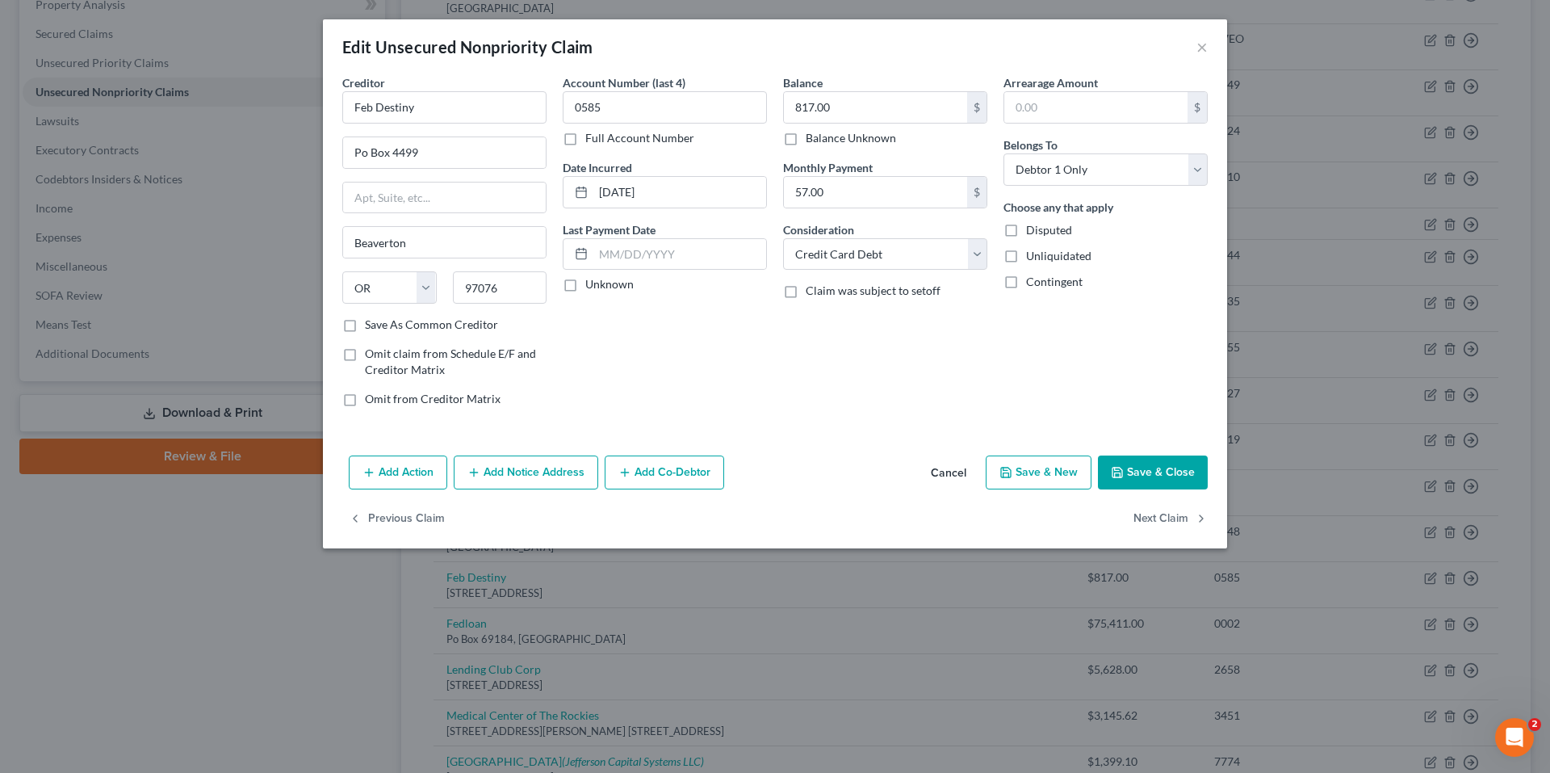
click at [550, 471] on button "Add Notice Address" at bounding box center [526, 472] width 145 height 34
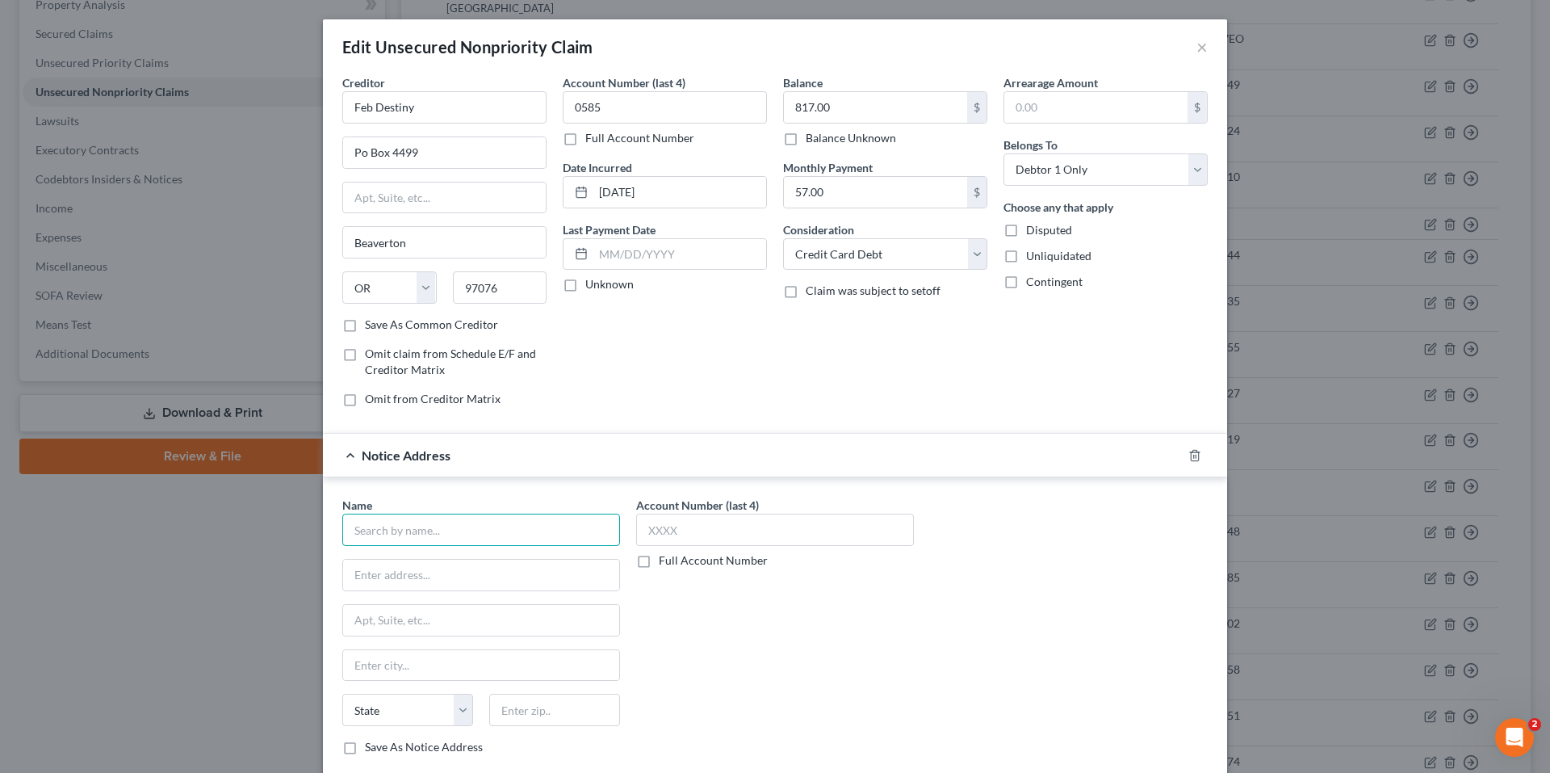
click at [428, 536] on input "text" at bounding box center [481, 530] width 278 height 32
type input "Concora Credit"
click at [425, 554] on div "Concora Credit" at bounding box center [439, 558] width 168 height 16
type input "PO Box 96541"
type input "Charlotte"
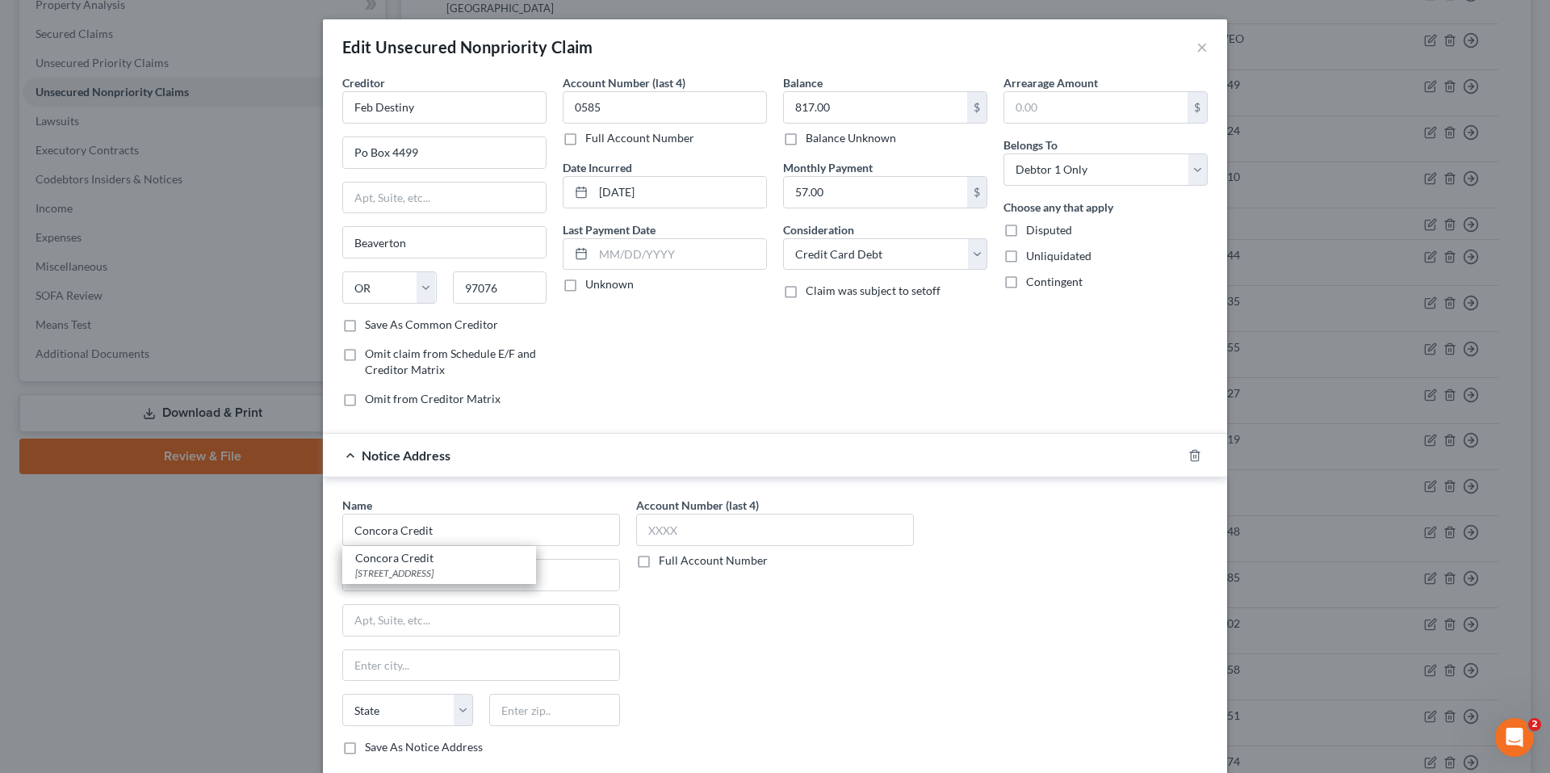
select select "28"
type input "28296"
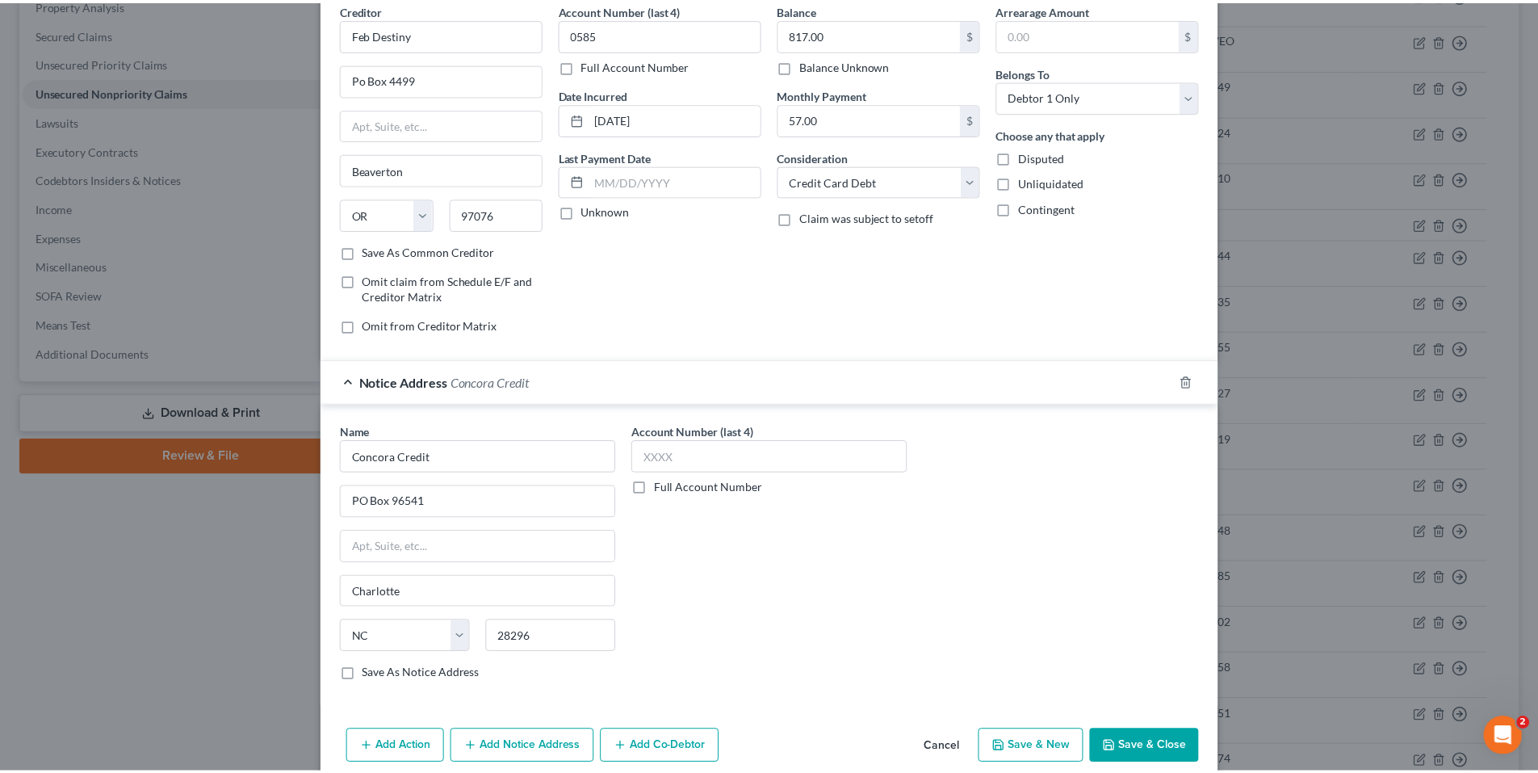
scroll to position [143, 0]
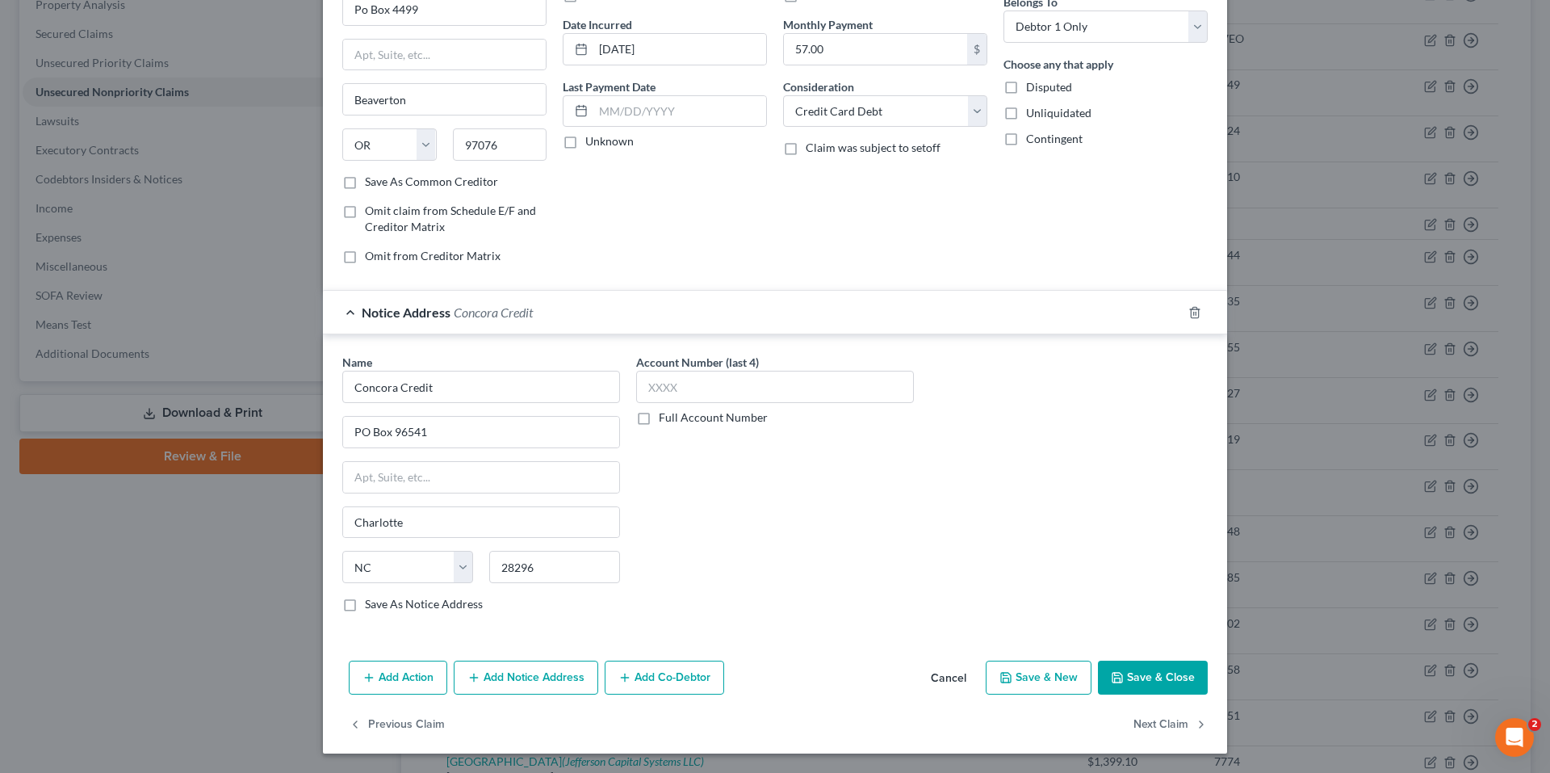
click at [1151, 671] on button "Save & Close" at bounding box center [1153, 677] width 110 height 34
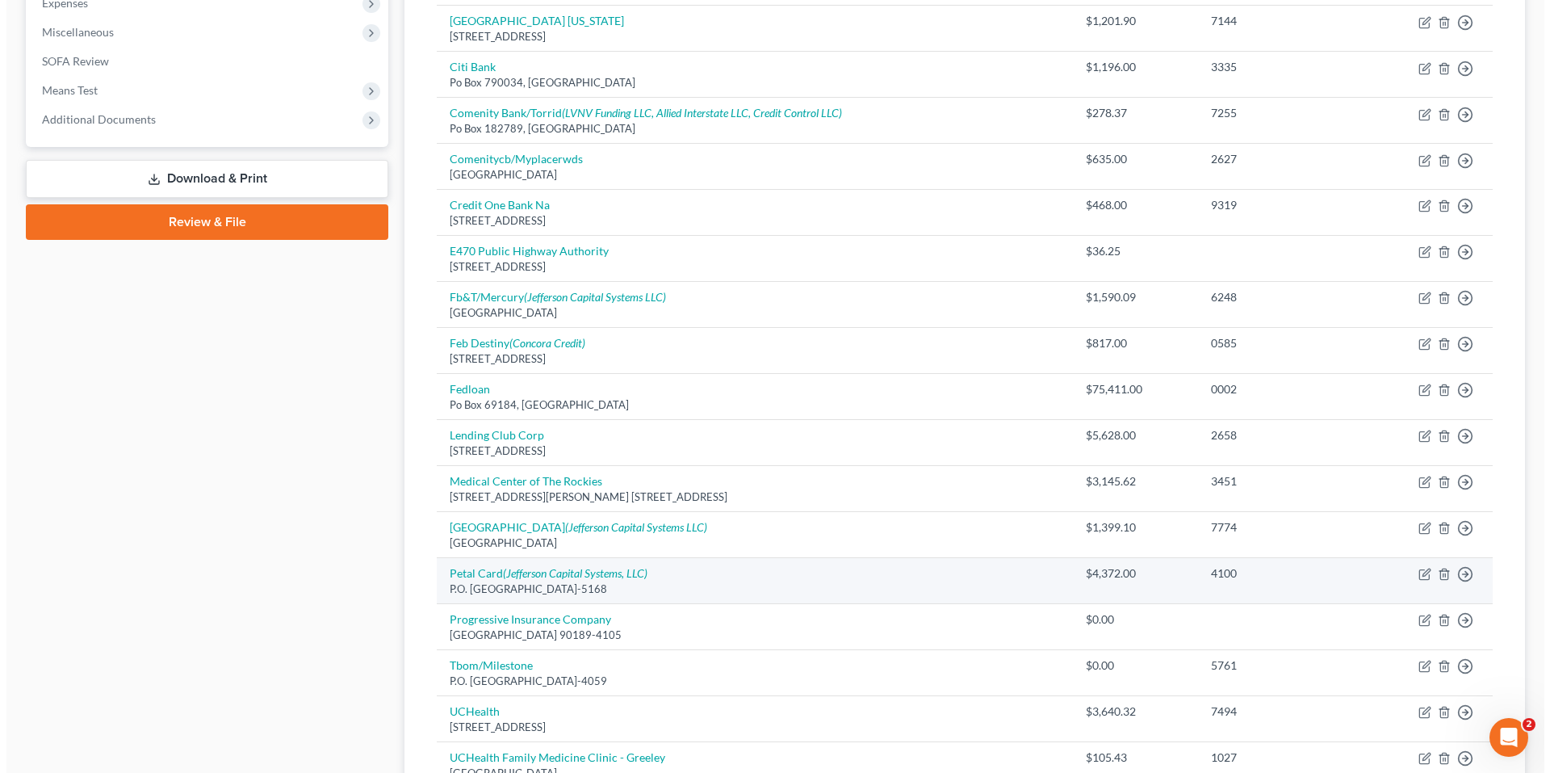
scroll to position [727, 0]
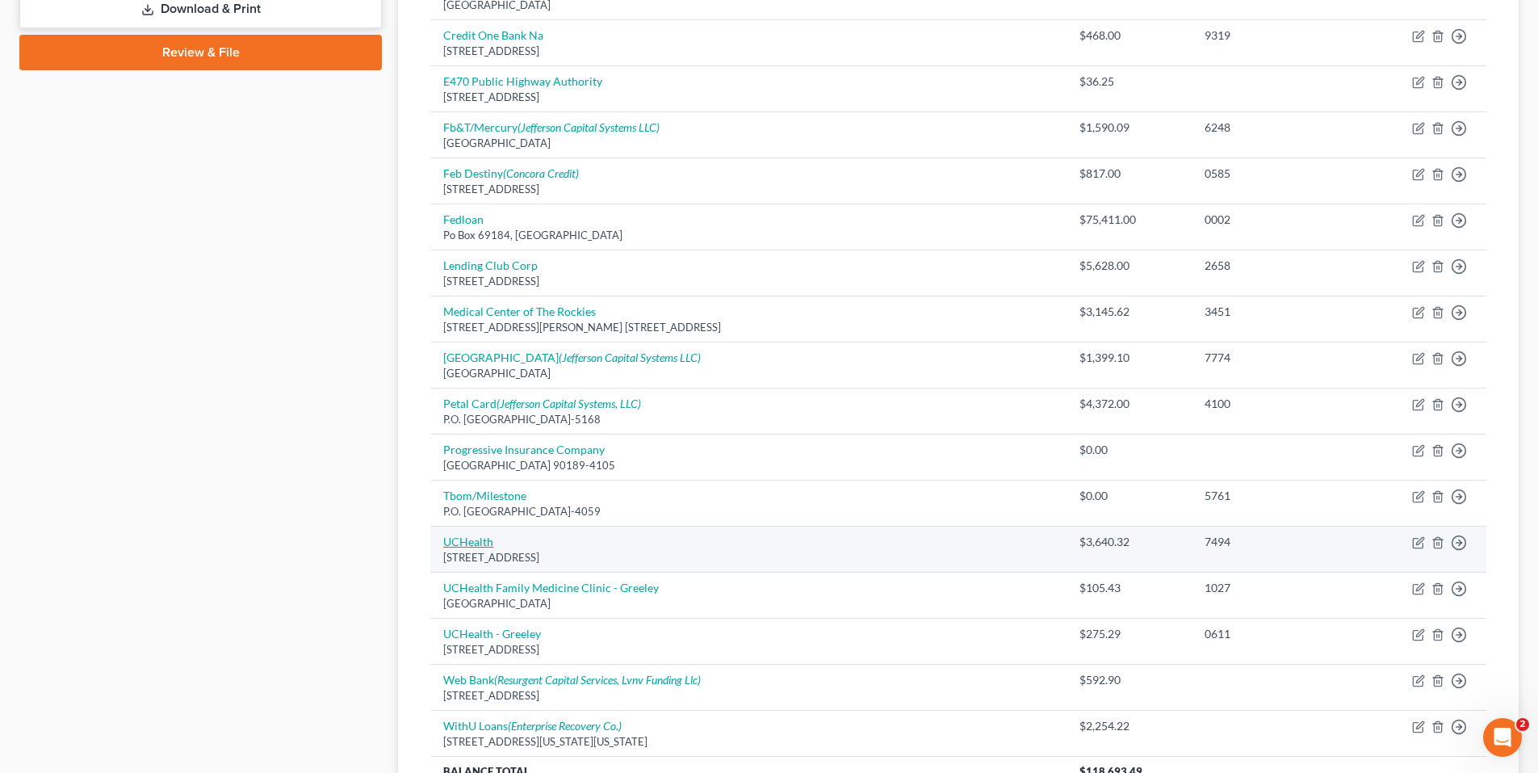
click at [479, 544] on link "UCHealth" at bounding box center [468, 542] width 50 height 14
select select "39"
select select "9"
select select "0"
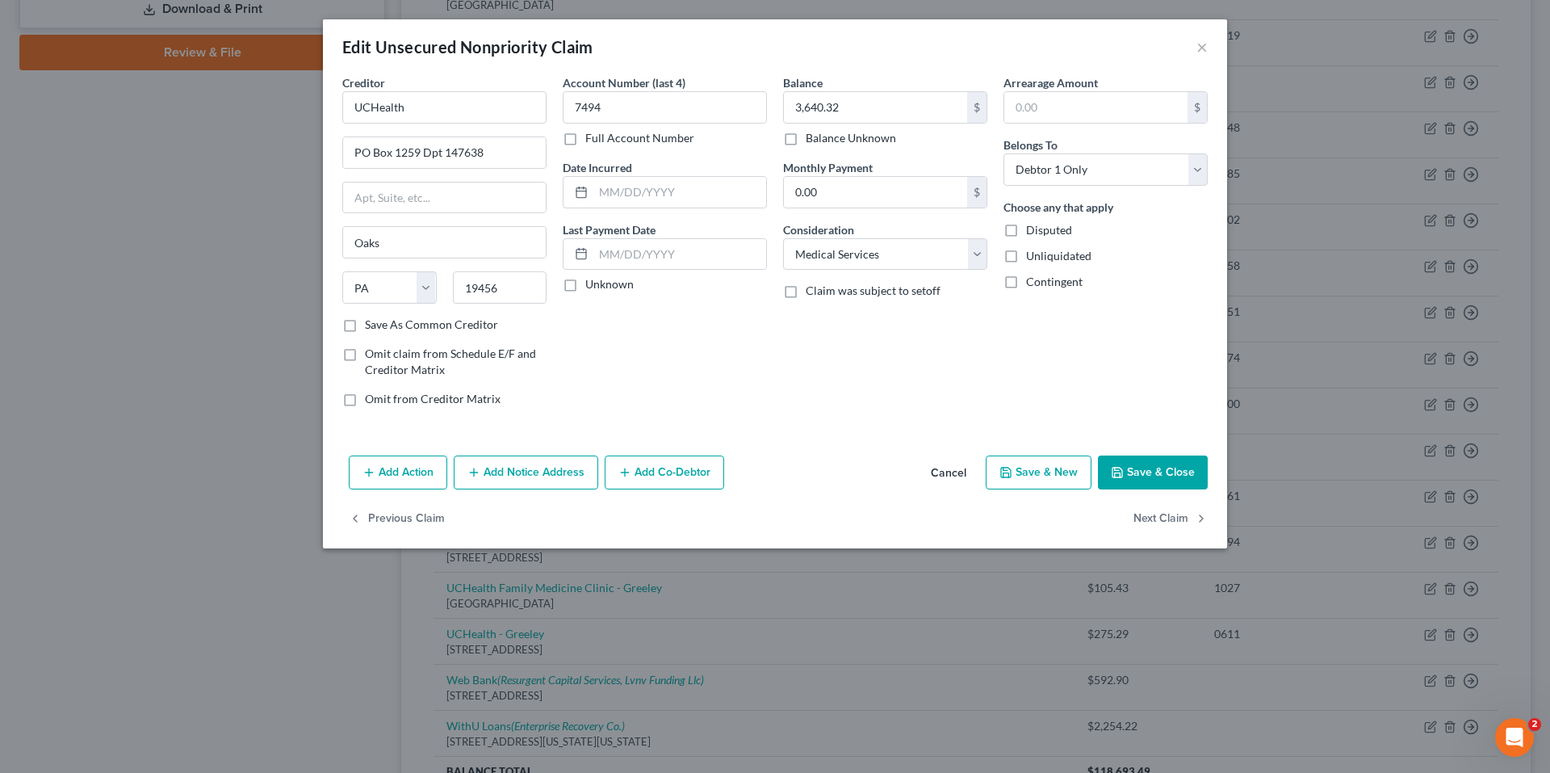
click at [936, 472] on button "Cancel" at bounding box center [948, 473] width 61 height 32
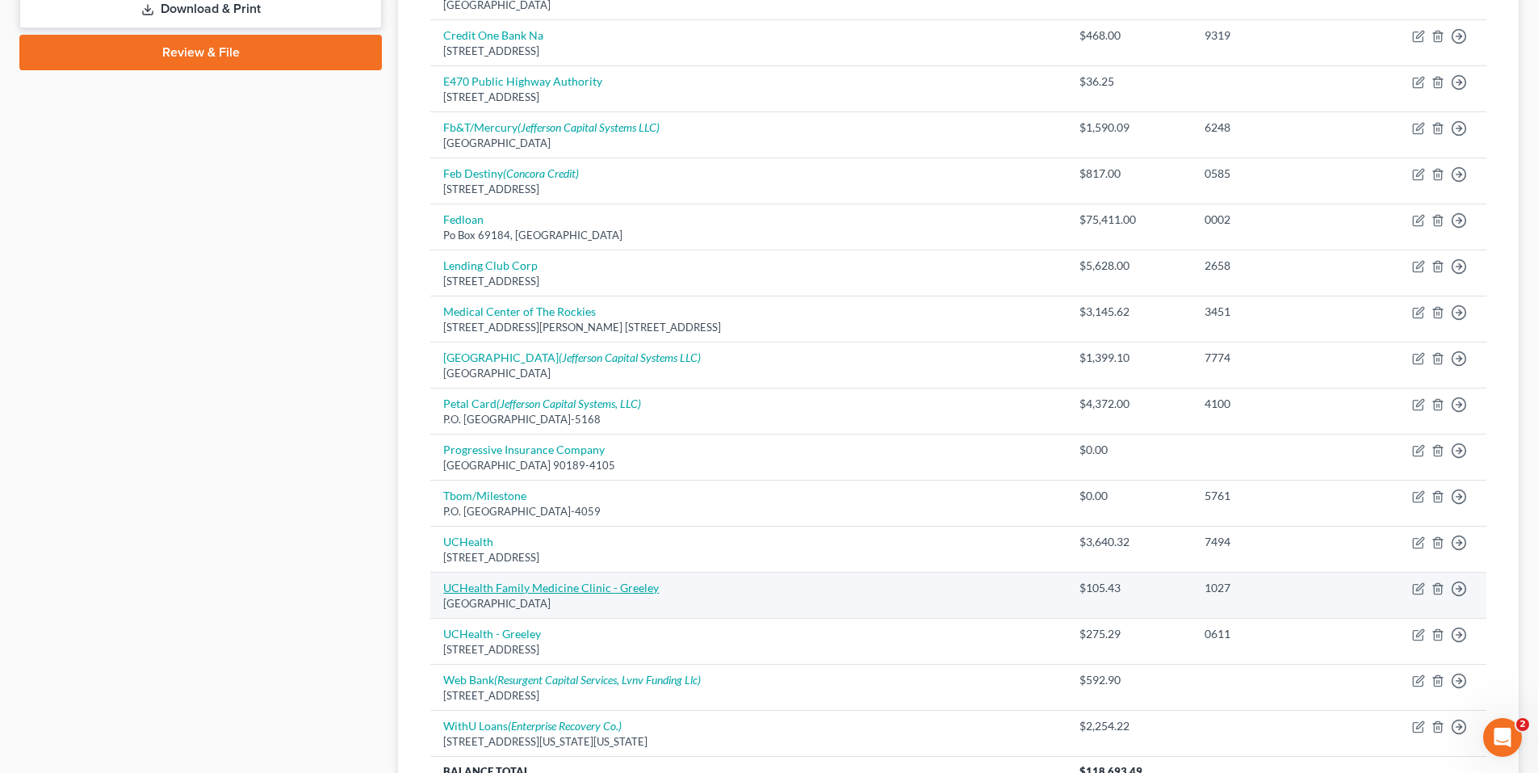
click at [523, 583] on link "UCHealth Family Medicine Clinic - Greeley" at bounding box center [551, 588] width 216 height 14
select select "45"
select select "9"
select select "0"
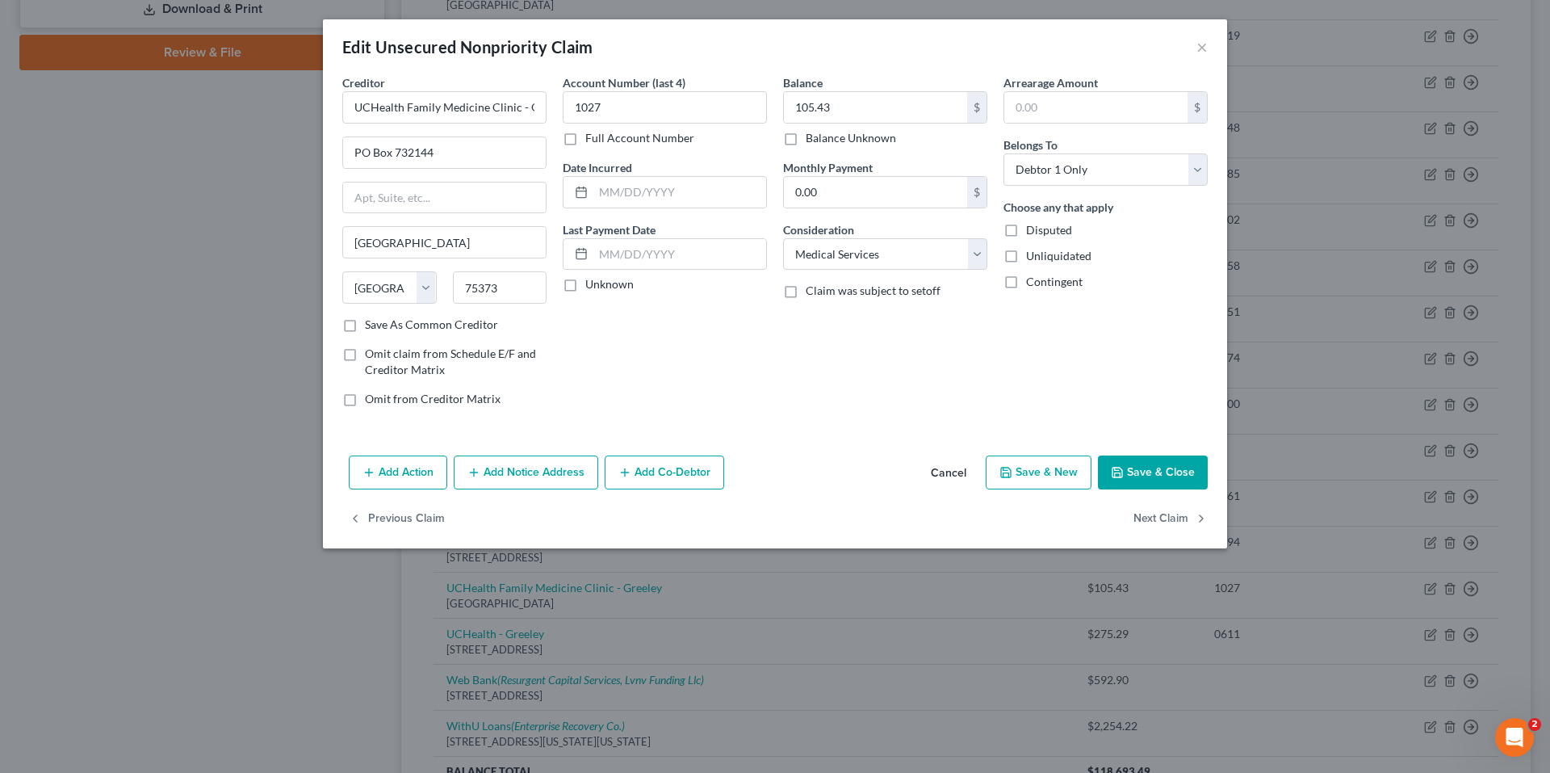
click at [502, 474] on button "Add Notice Address" at bounding box center [526, 472] width 145 height 34
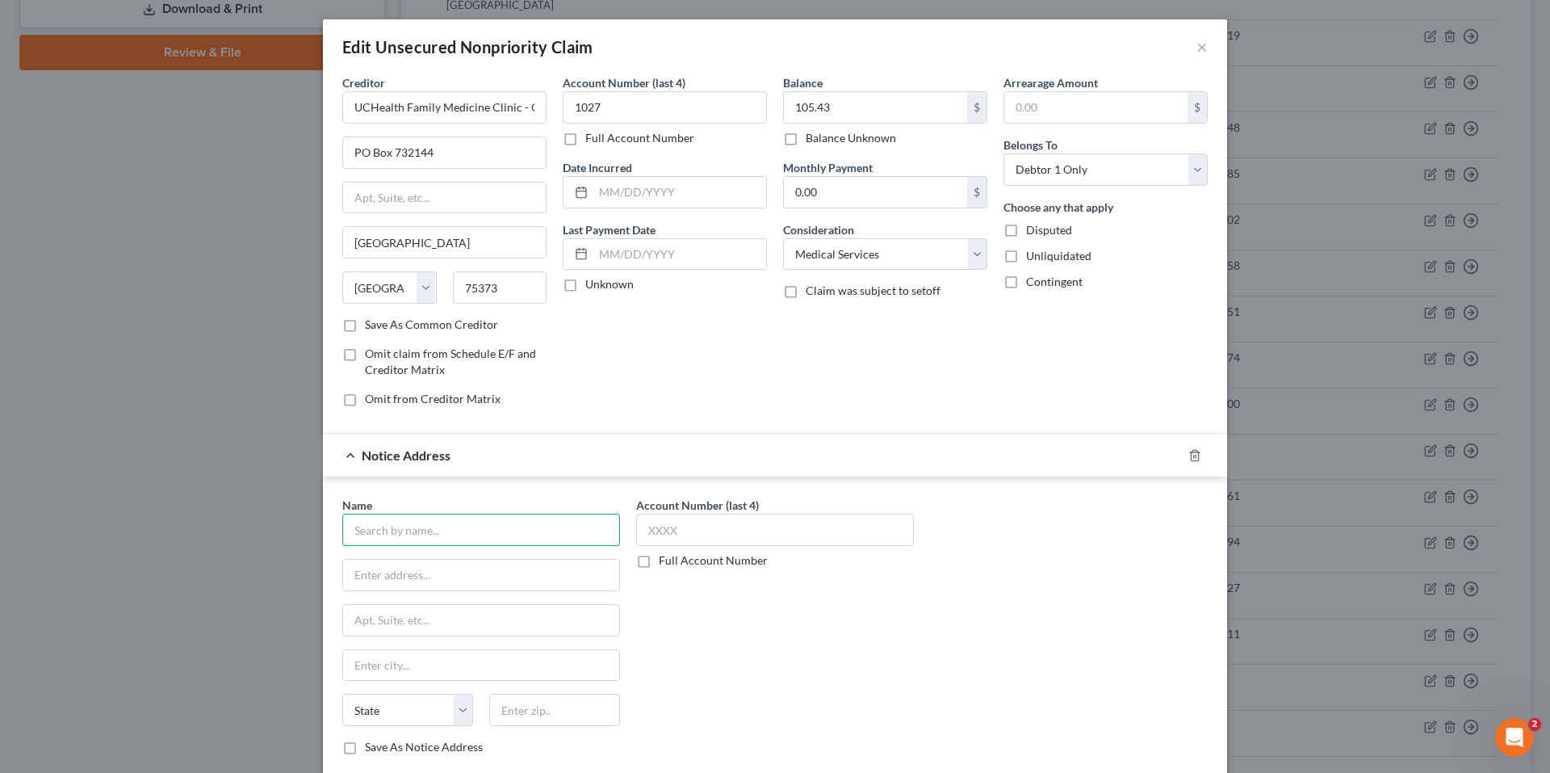
click at [442, 524] on input "text" at bounding box center [481, 530] width 278 height 32
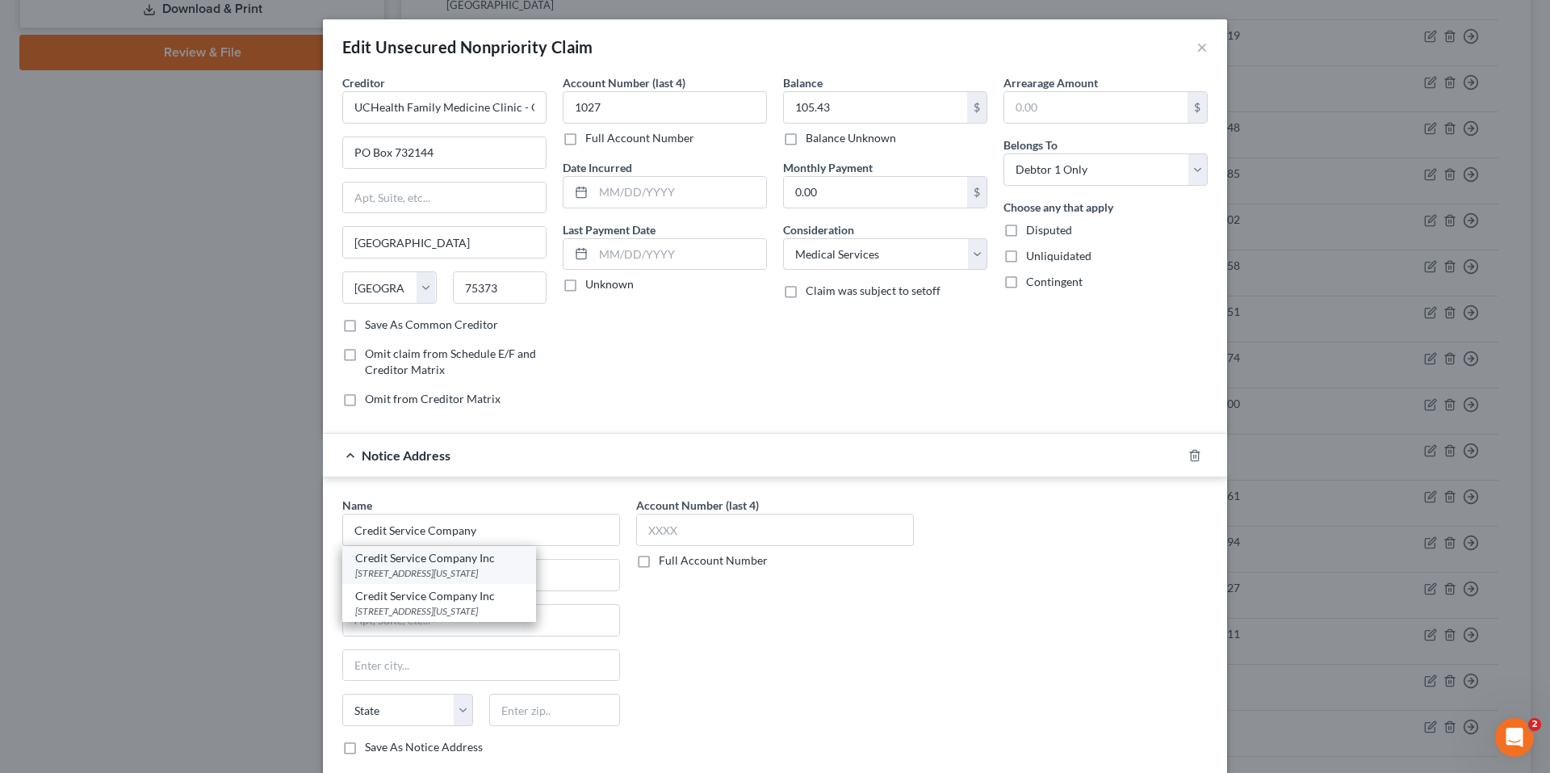
click at [459, 572] on div "PO Box 1120, Colorado Springs, CO 80901" at bounding box center [439, 573] width 168 height 14
type input "Credit Service Company Inc"
type input "PO Box 1120"
type input "Colorado Springs"
select select "5"
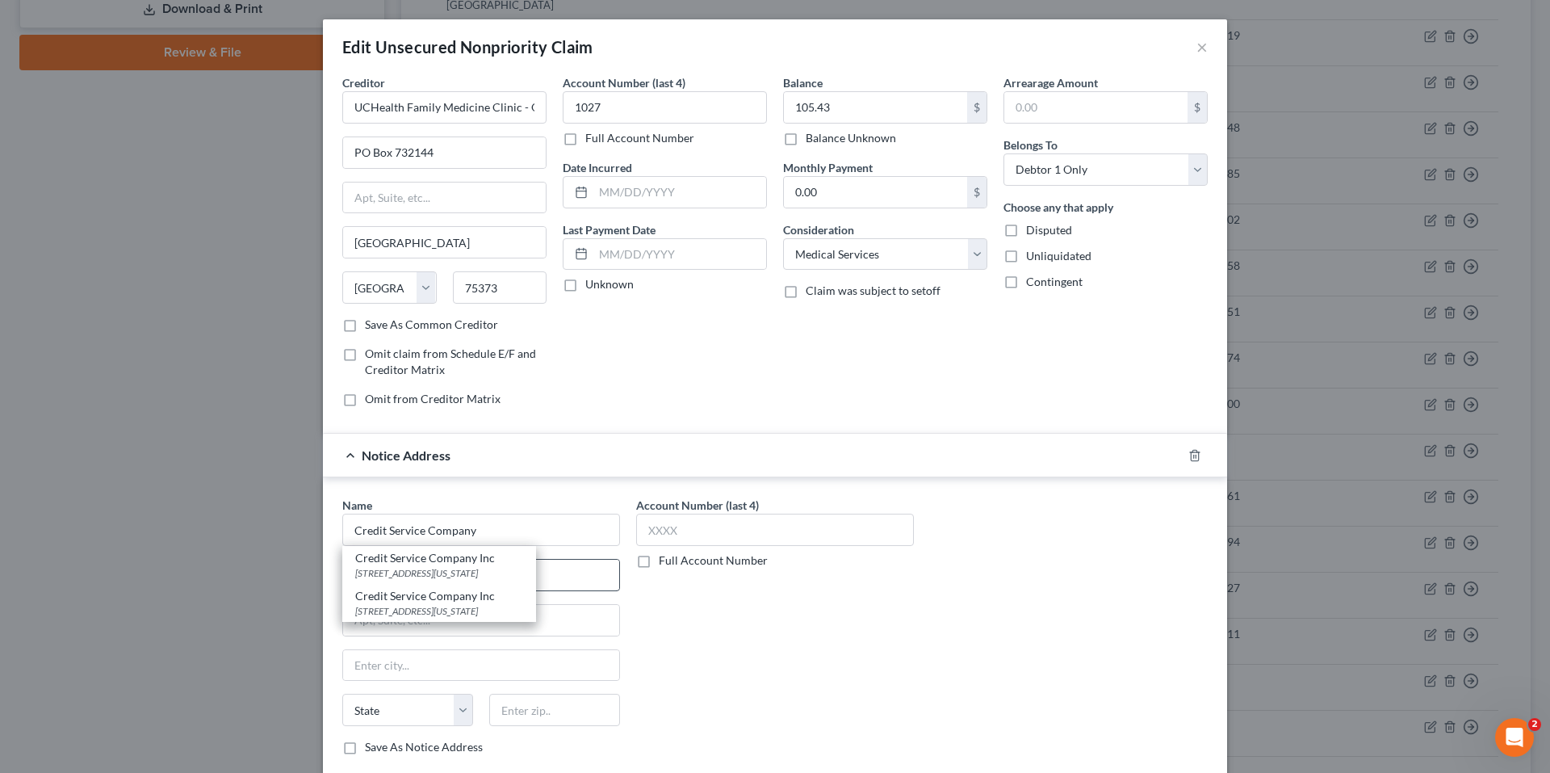
type input "80901"
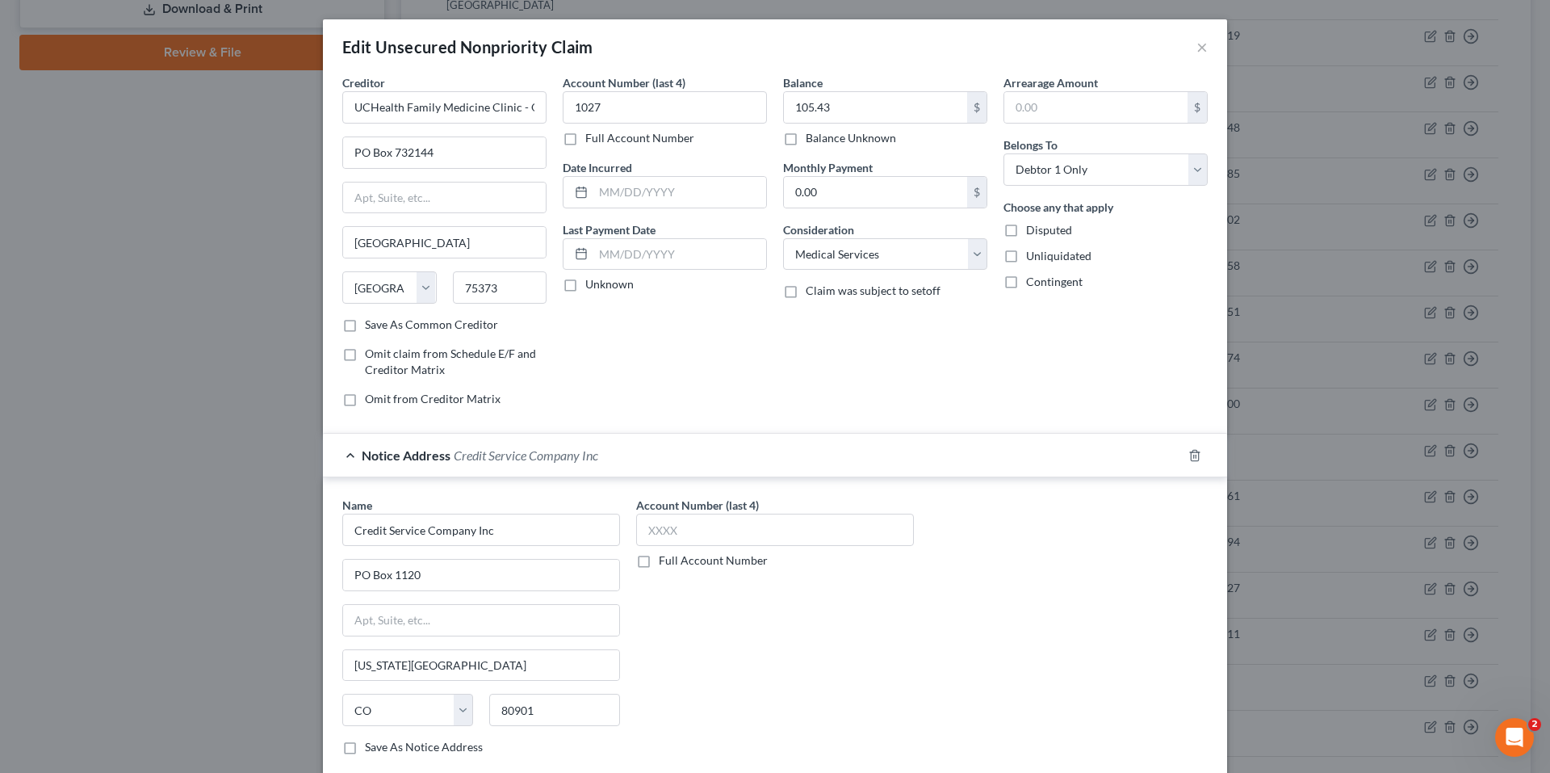
scroll to position [143, 0]
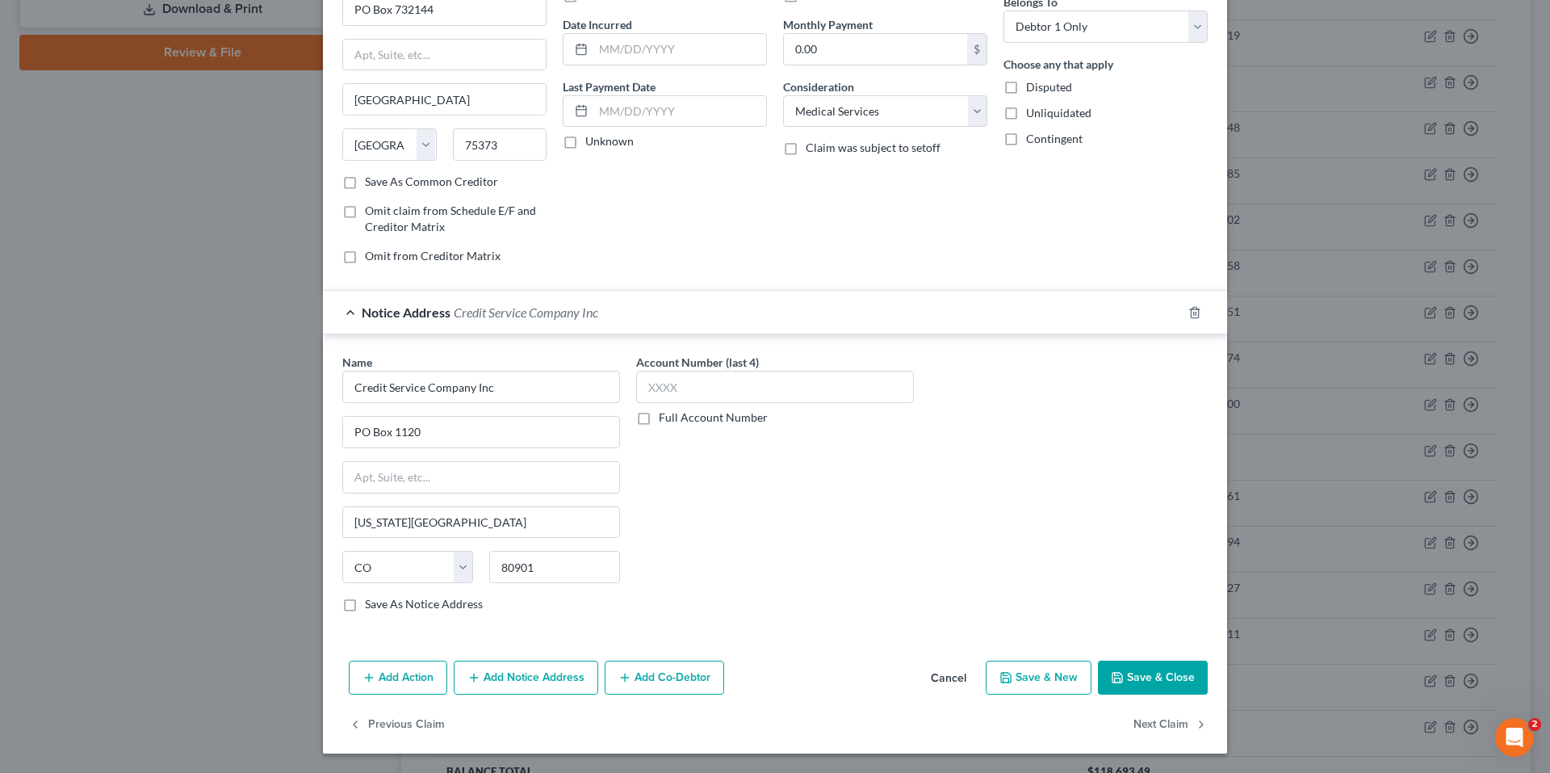
click at [1139, 673] on button "Save & Close" at bounding box center [1153, 677] width 110 height 34
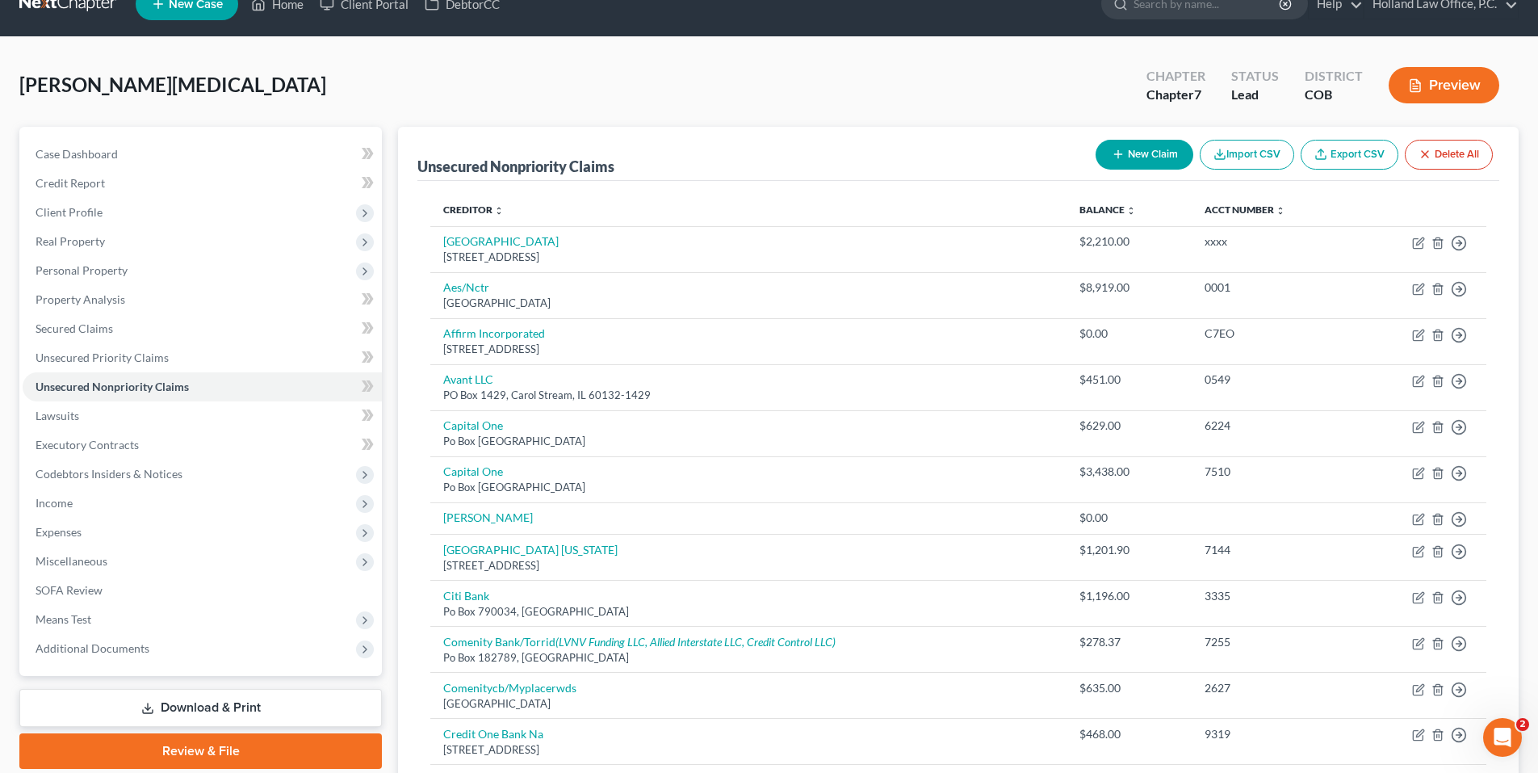
scroll to position [0, 0]
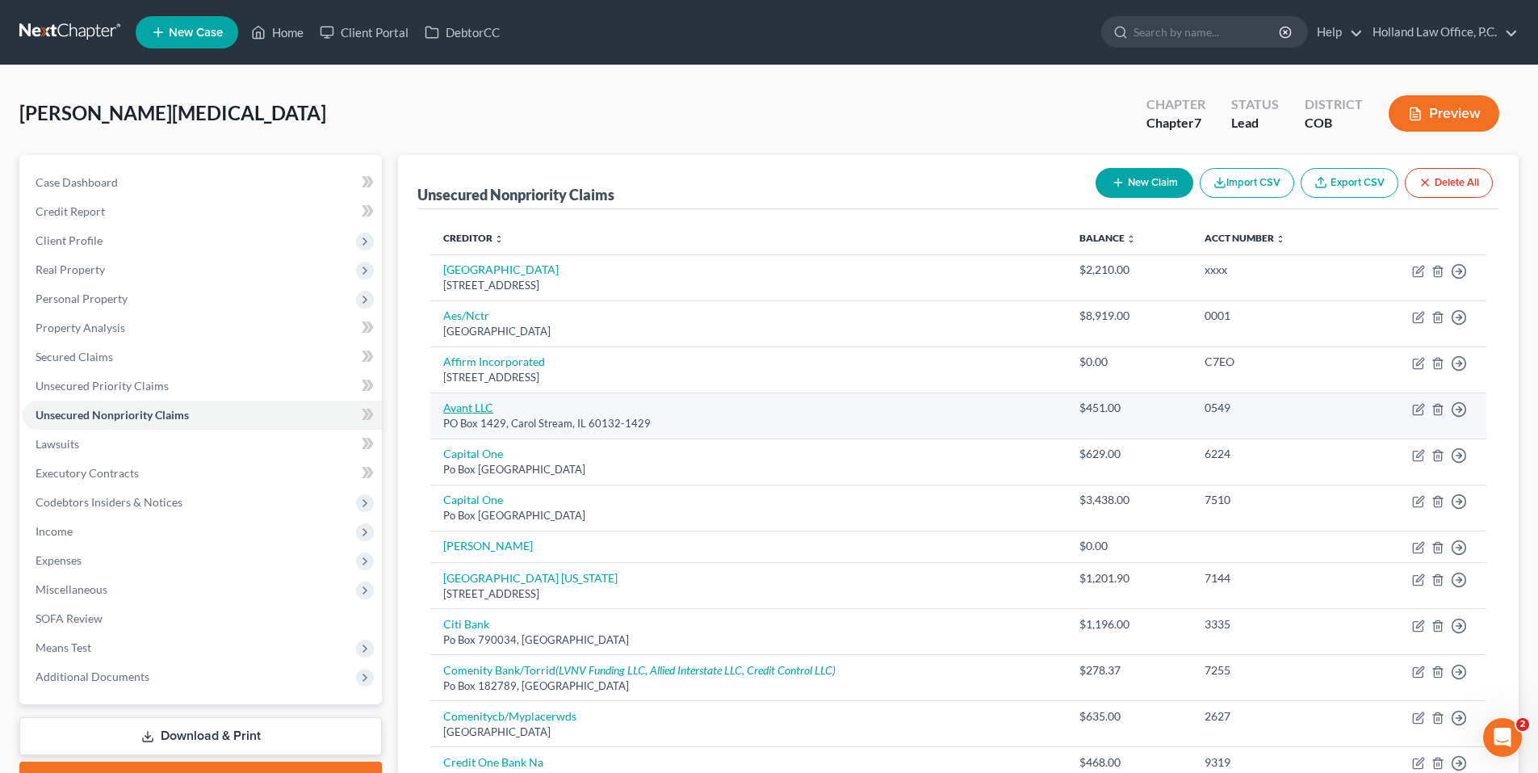
click at [477, 403] on link "Avant LLC" at bounding box center [468, 407] width 50 height 14
select select "14"
select select "2"
select select "0"
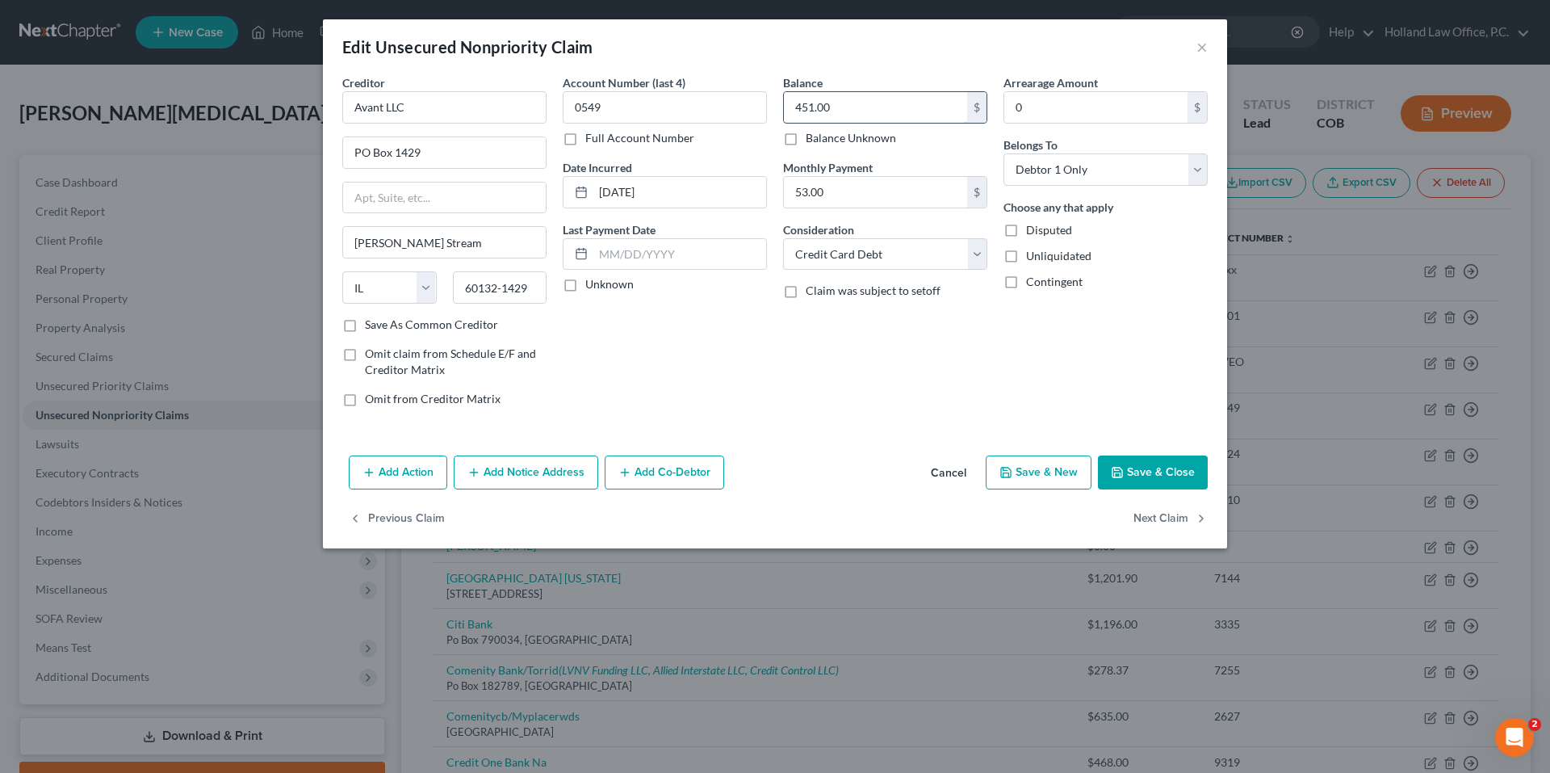
click at [841, 115] on input "451.00" at bounding box center [875, 107] width 183 height 31
type input "592.90"
click at [1170, 476] on button "Save & Close" at bounding box center [1153, 472] width 110 height 34
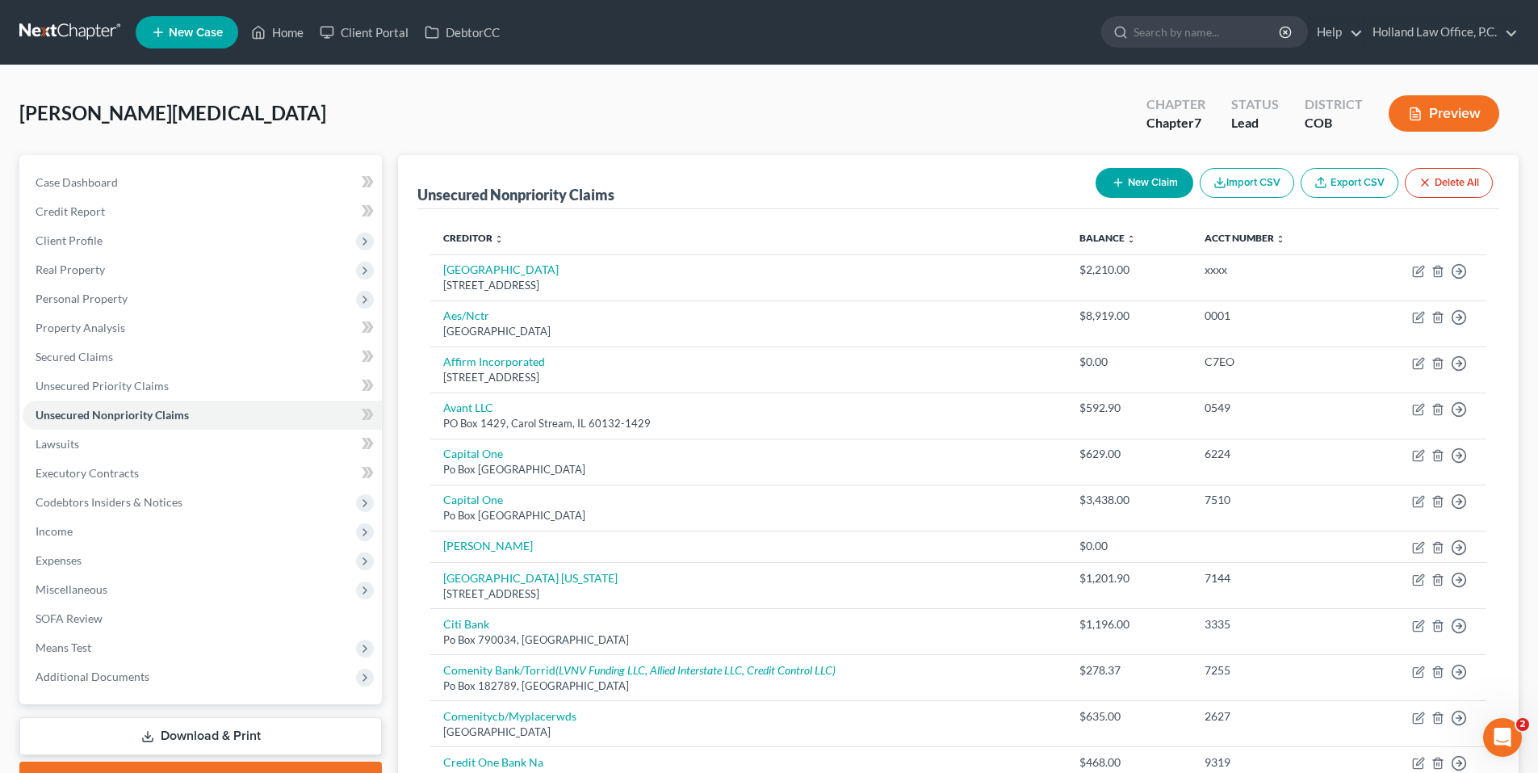
click at [1147, 182] on button "New Claim" at bounding box center [1145, 183] width 98 height 30
select select "0"
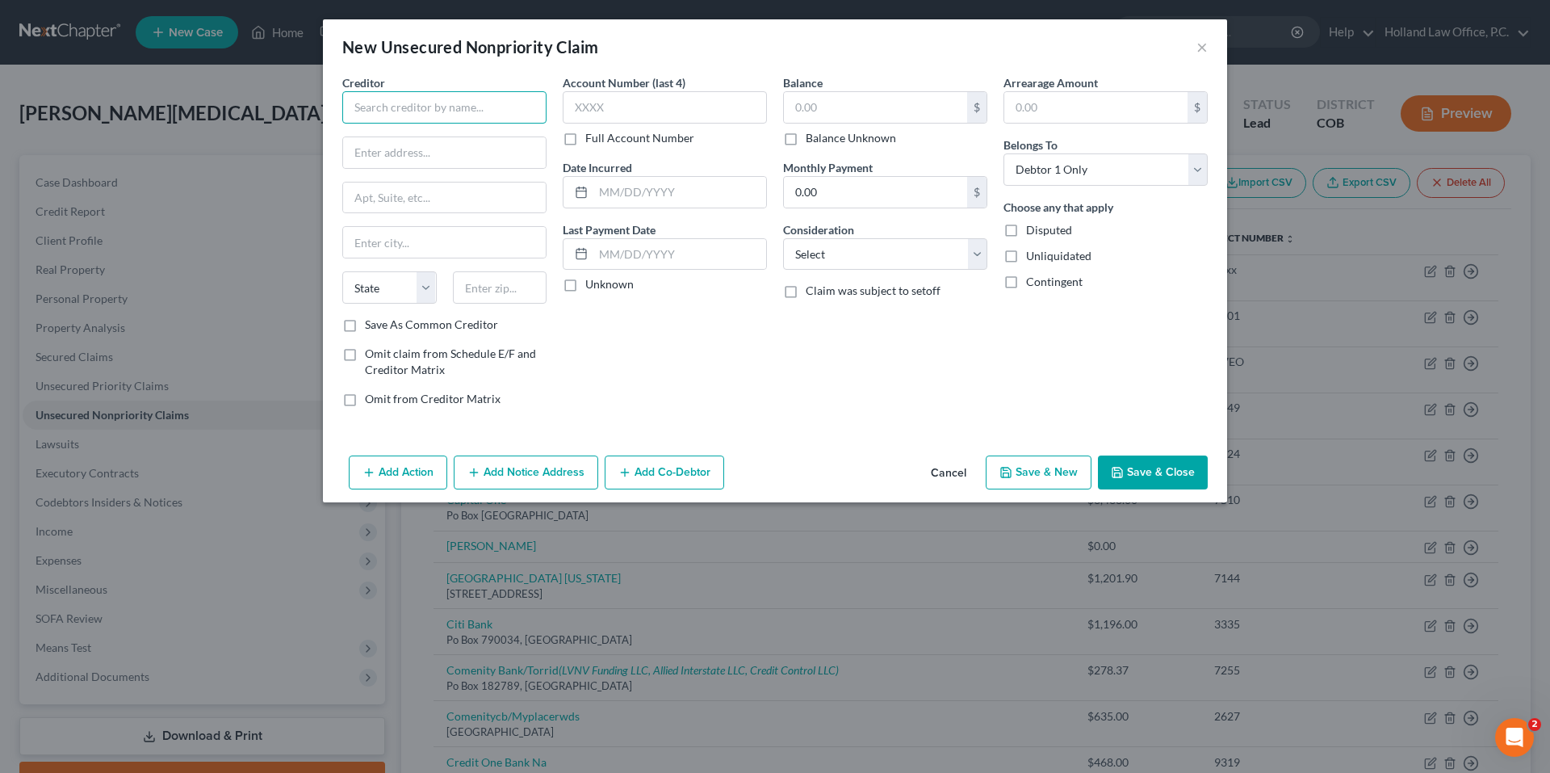
click at [408, 118] on input "text" at bounding box center [444, 107] width 204 height 32
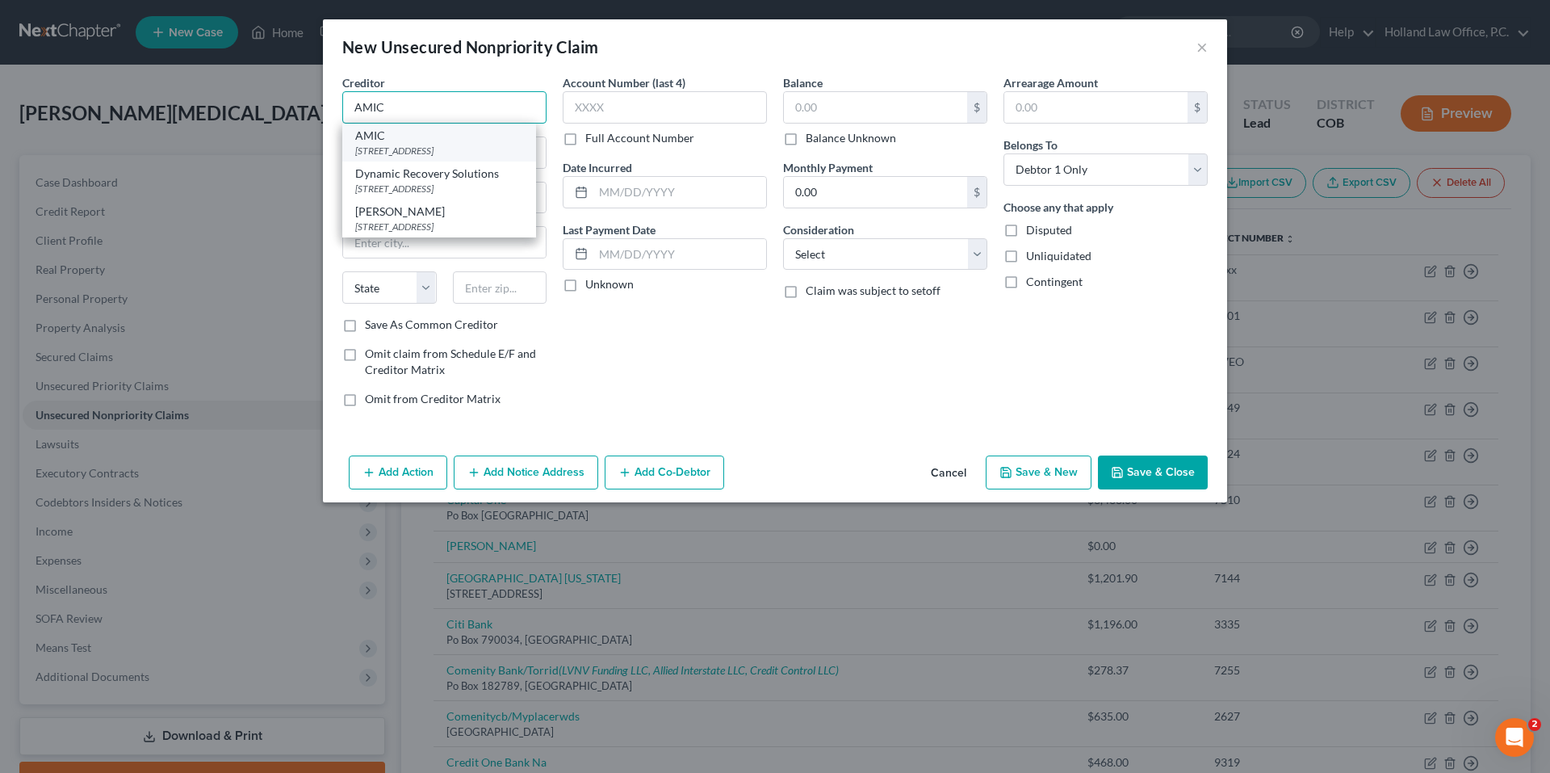
type input "AMIC"
click at [409, 135] on div "AMIC" at bounding box center [439, 136] width 168 height 16
type input "PO Box 3190"
type input "Dublin"
select select "36"
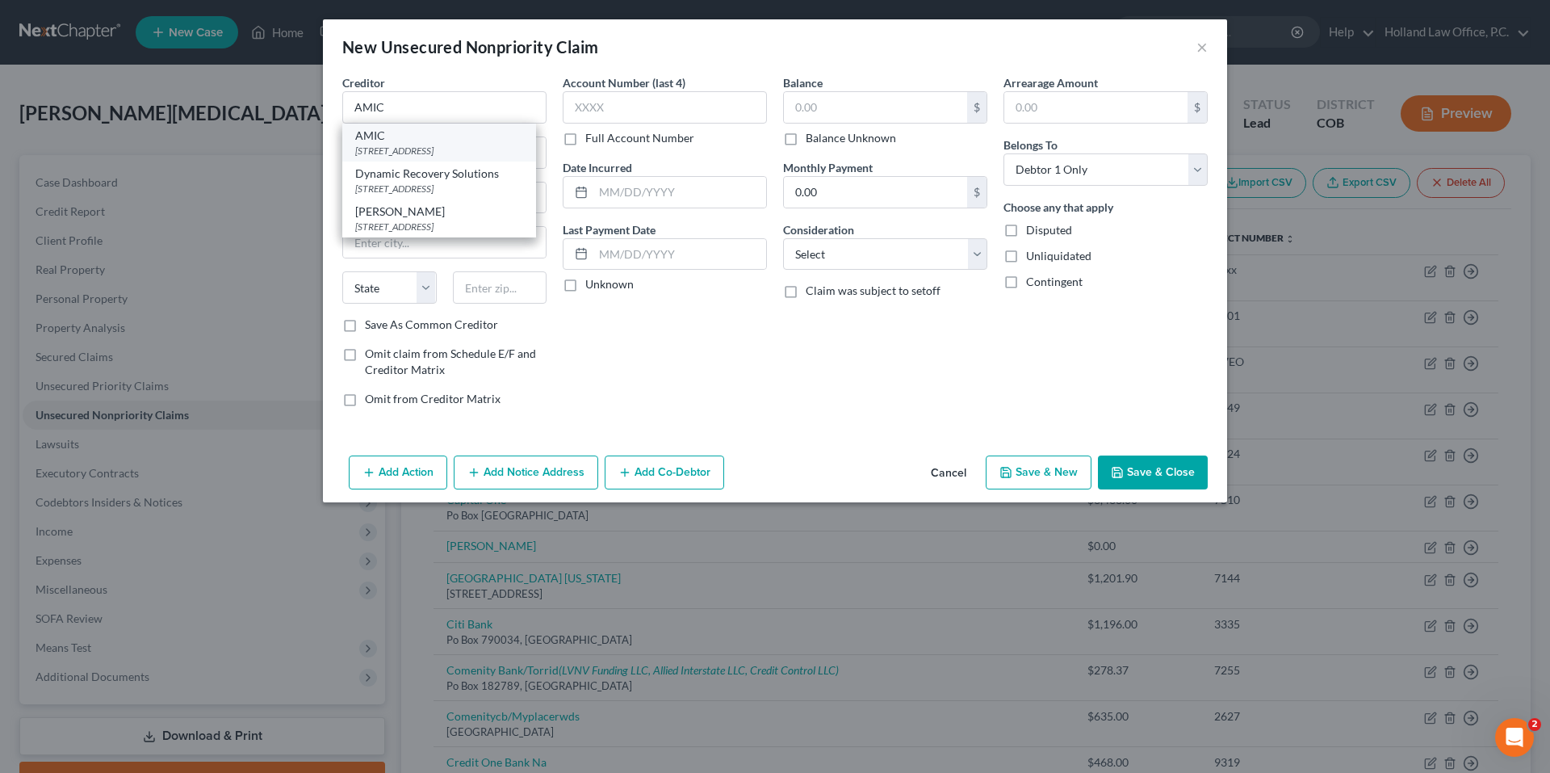
type input "43016"
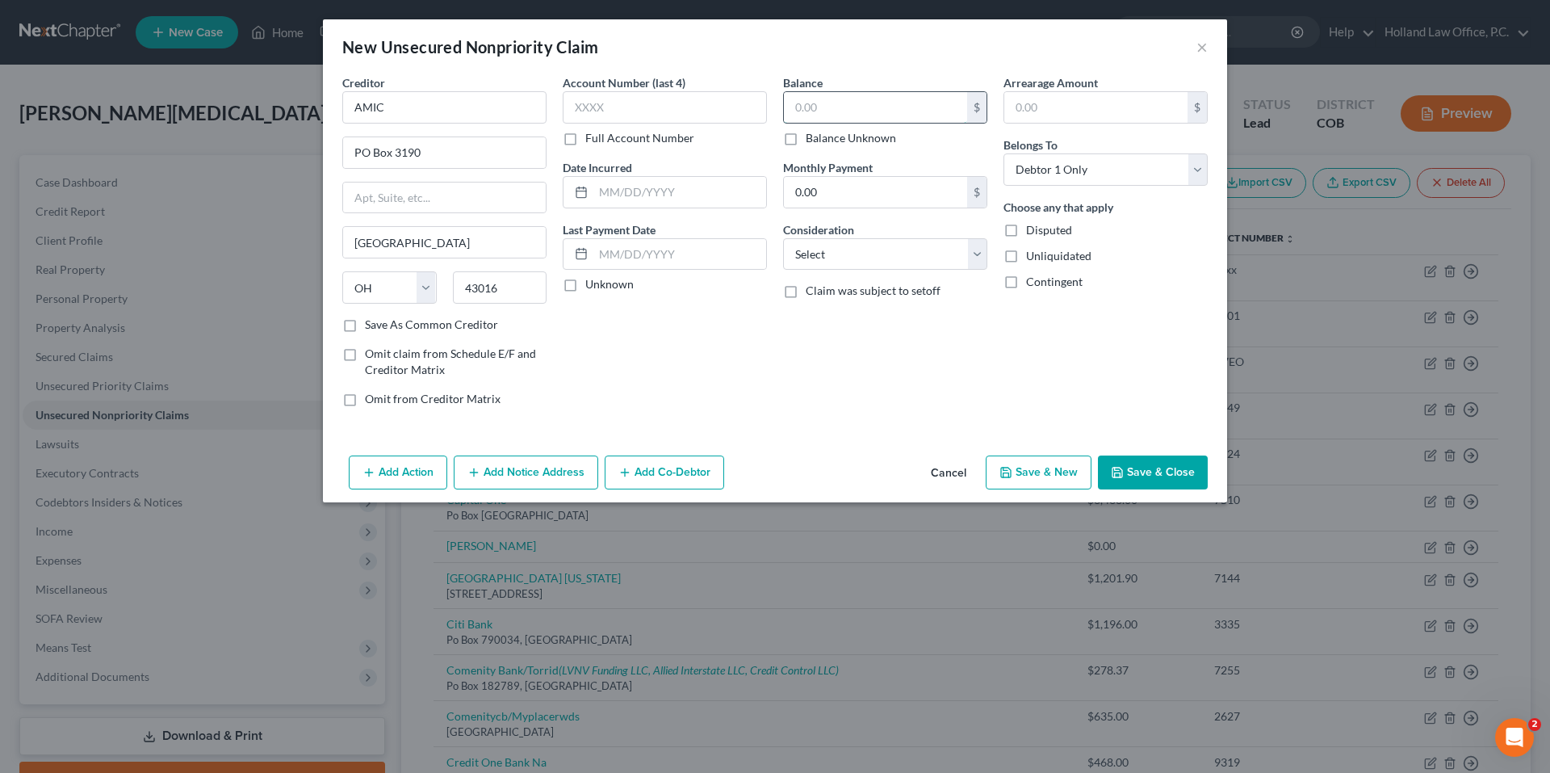
click at [820, 108] on input "text" at bounding box center [875, 107] width 183 height 31
type input "156.74"
click at [878, 263] on select "Select Cable / Satellite Services Collection Agency Credit Card Debt Debt Couns…" at bounding box center [885, 254] width 204 height 32
select select "9"
click at [783, 238] on select "Select Cable / Satellite Services Collection Agency Credit Card Debt Debt Couns…" at bounding box center [885, 254] width 204 height 32
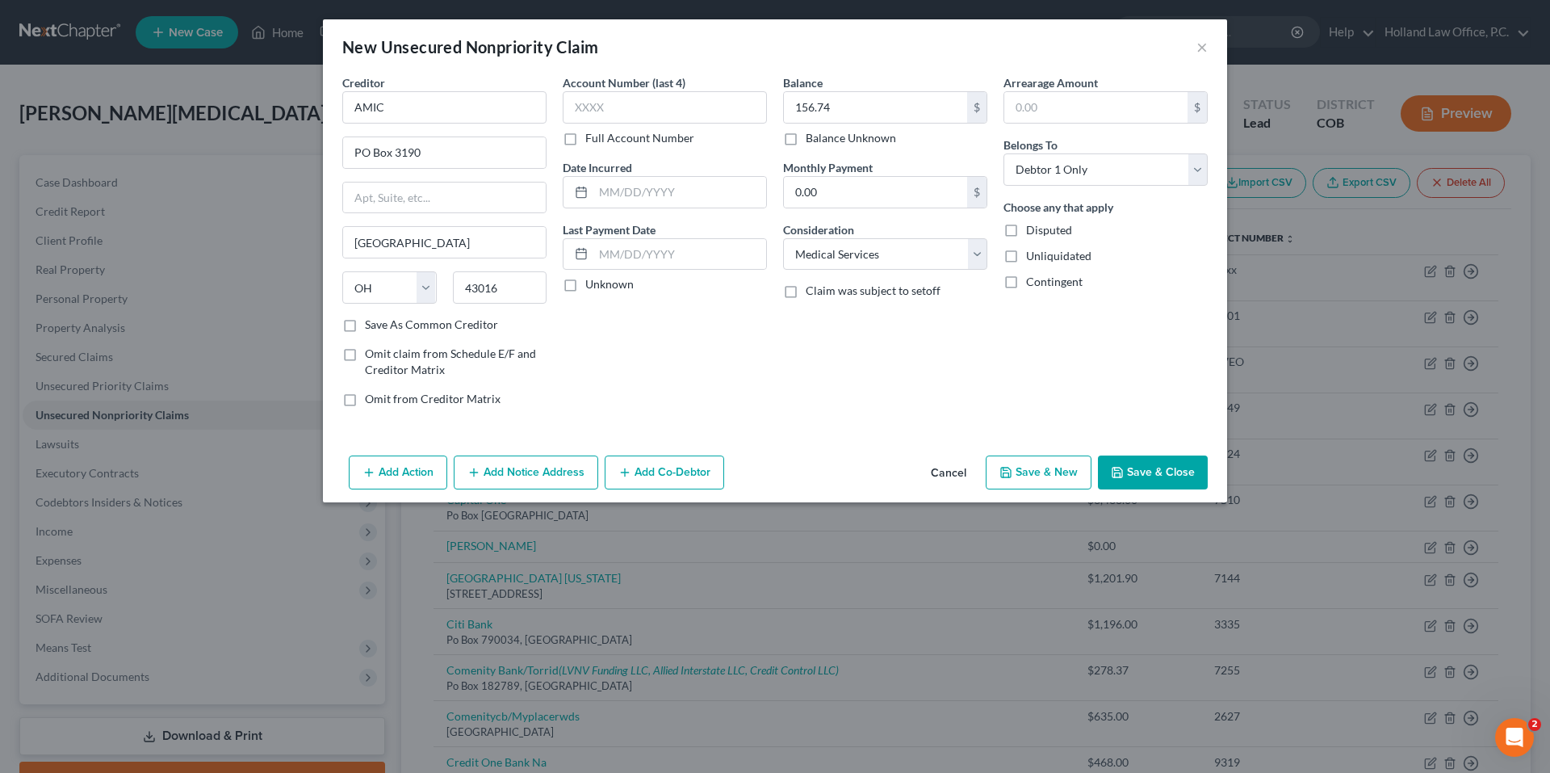
click at [1130, 478] on button "Save & Close" at bounding box center [1153, 472] width 110 height 34
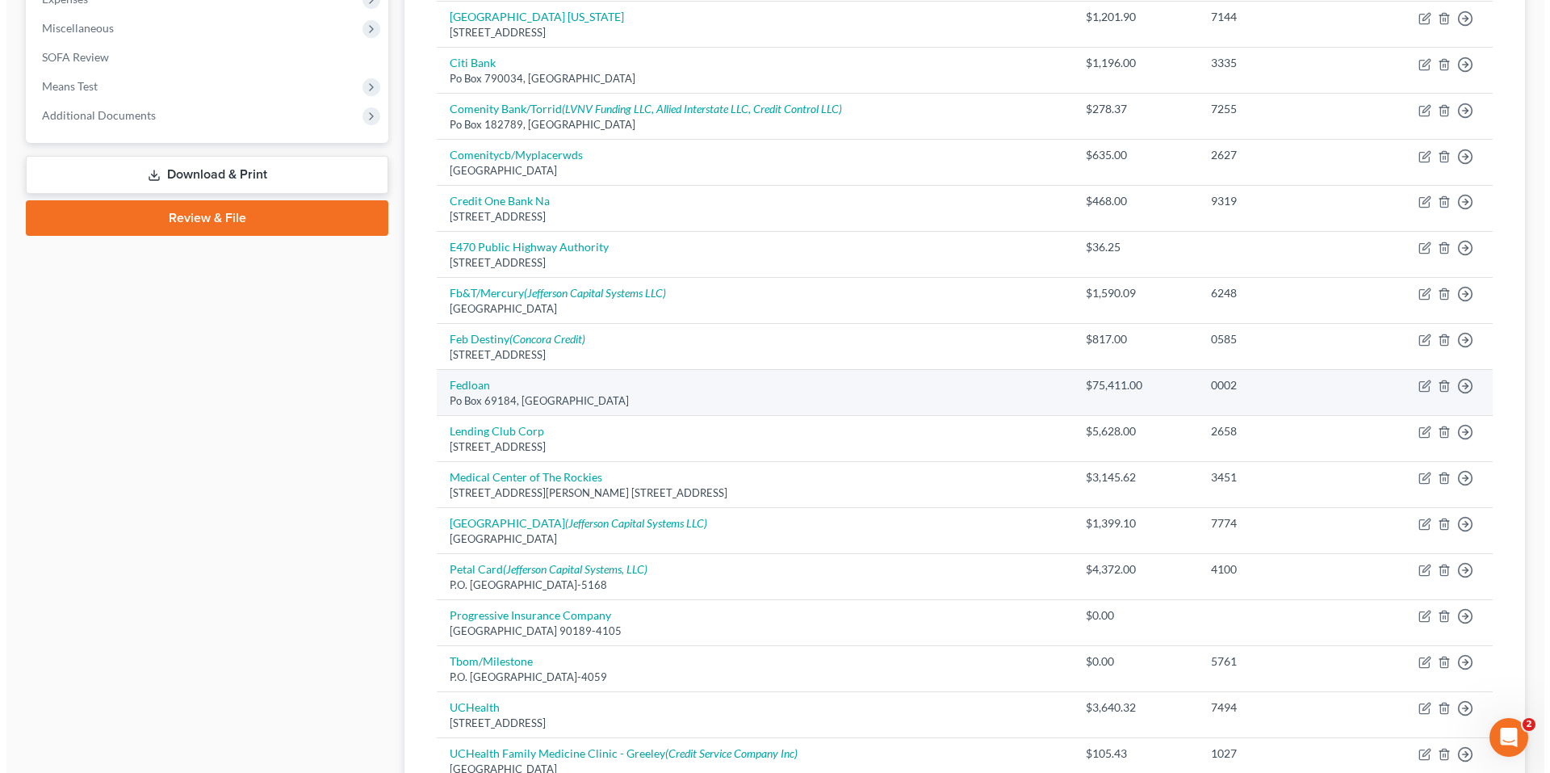
scroll to position [565, 0]
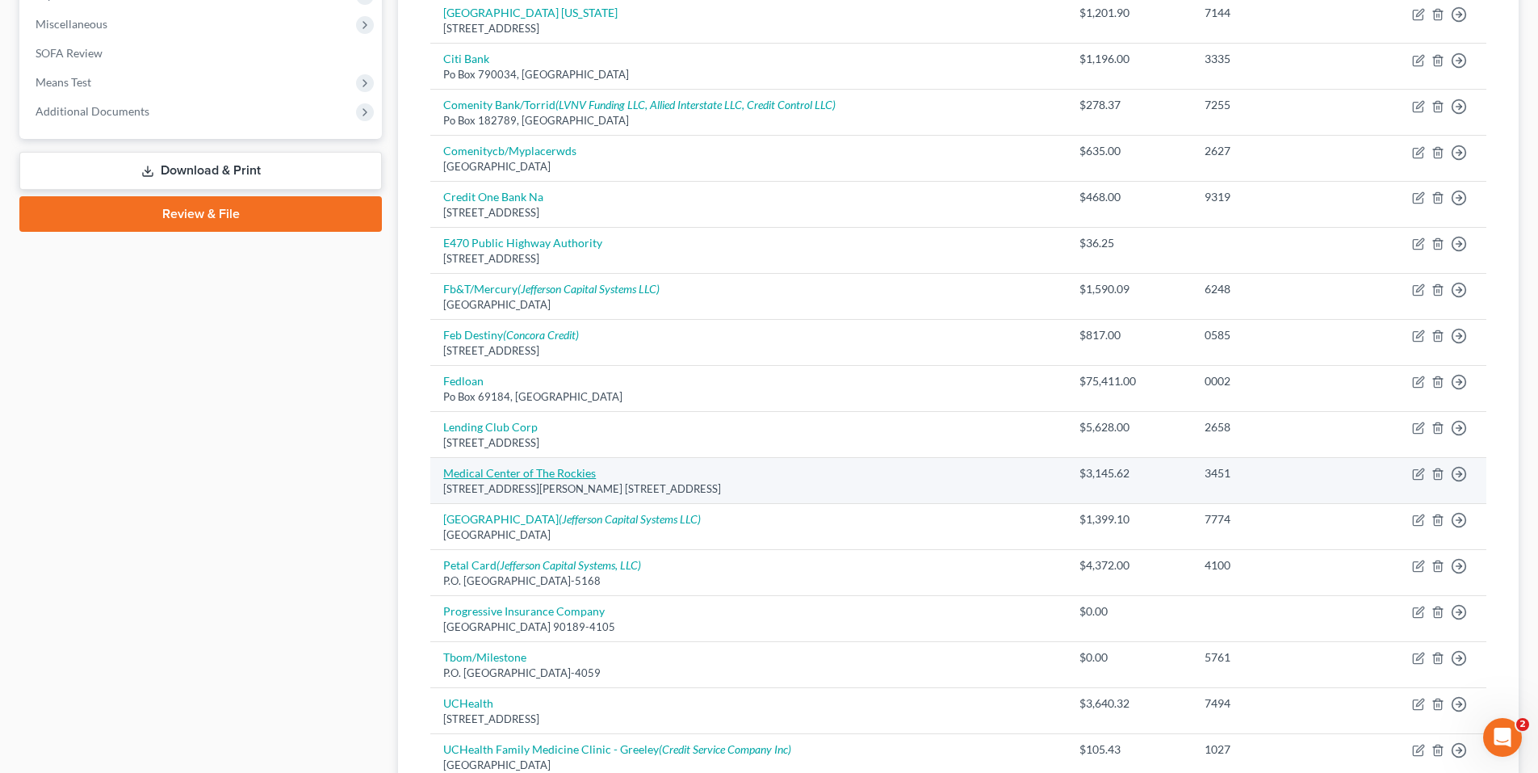
click at [557, 474] on link "Medical Center of The Rockies" at bounding box center [519, 473] width 153 height 14
select select "5"
select select "9"
select select "0"
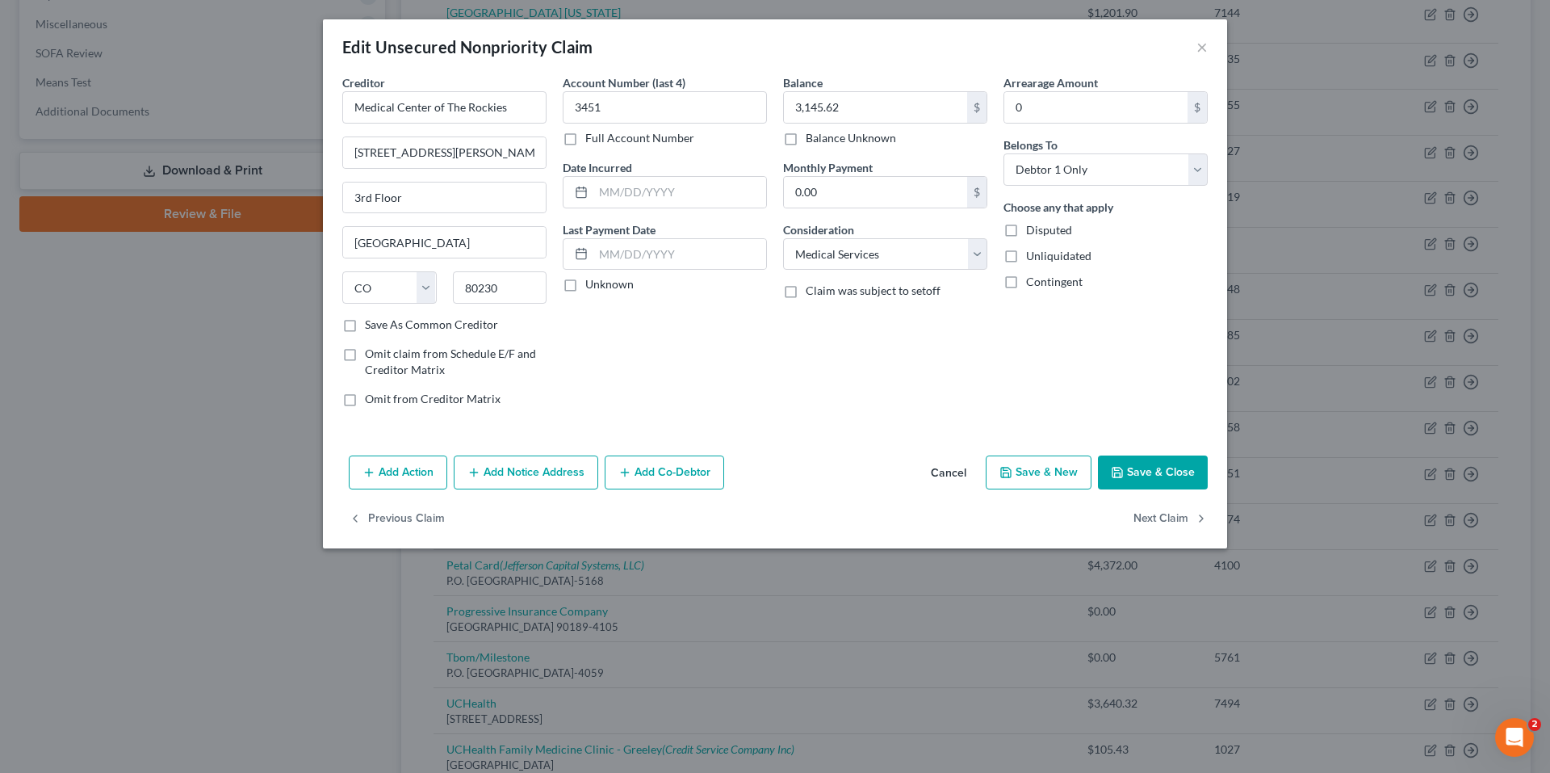
drag, startPoint x: 941, startPoint y: 472, endPoint x: 995, endPoint y: 468, distance: 54.2
click at [941, 472] on button "Cancel" at bounding box center [948, 473] width 61 height 32
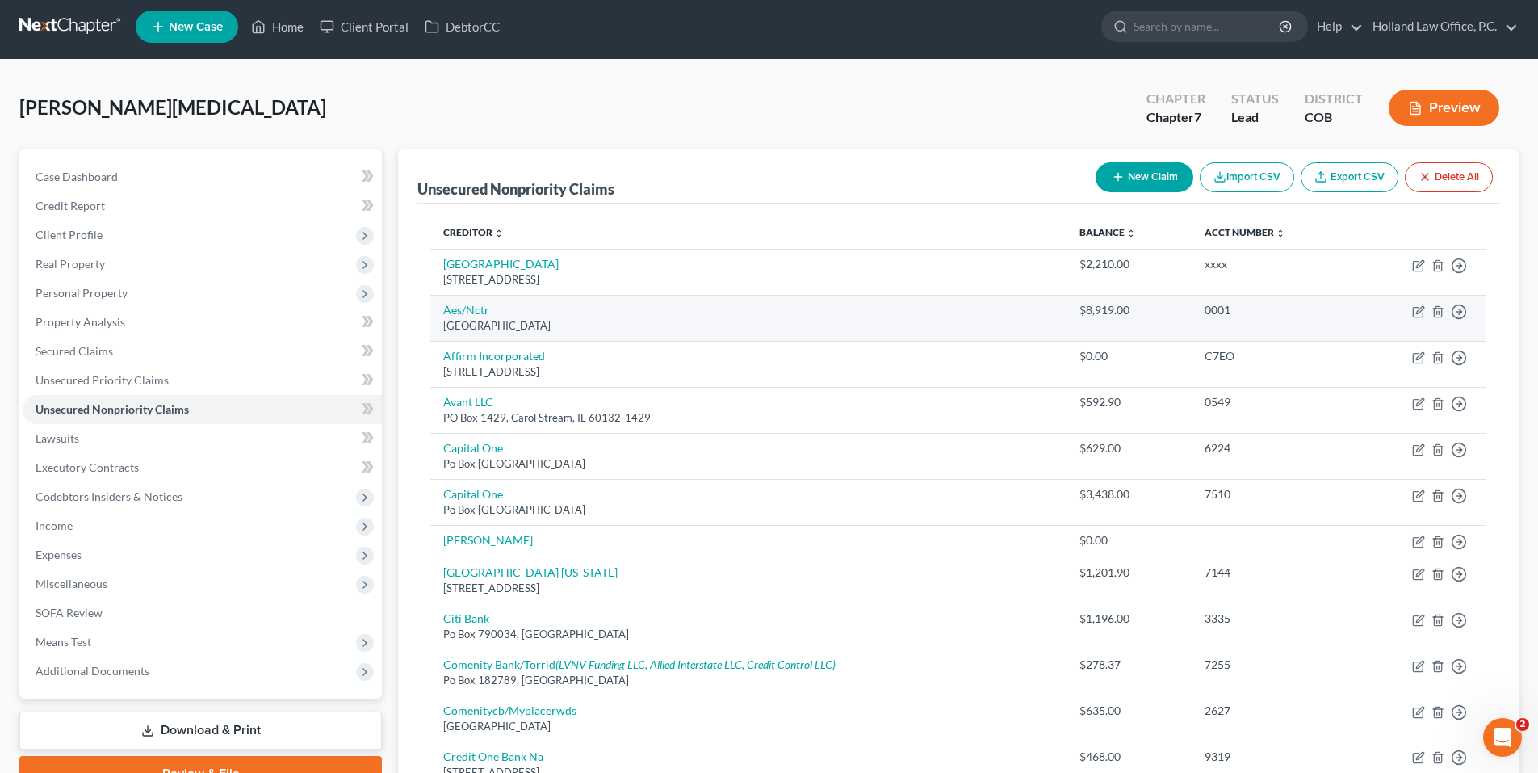
scroll to position [0, 0]
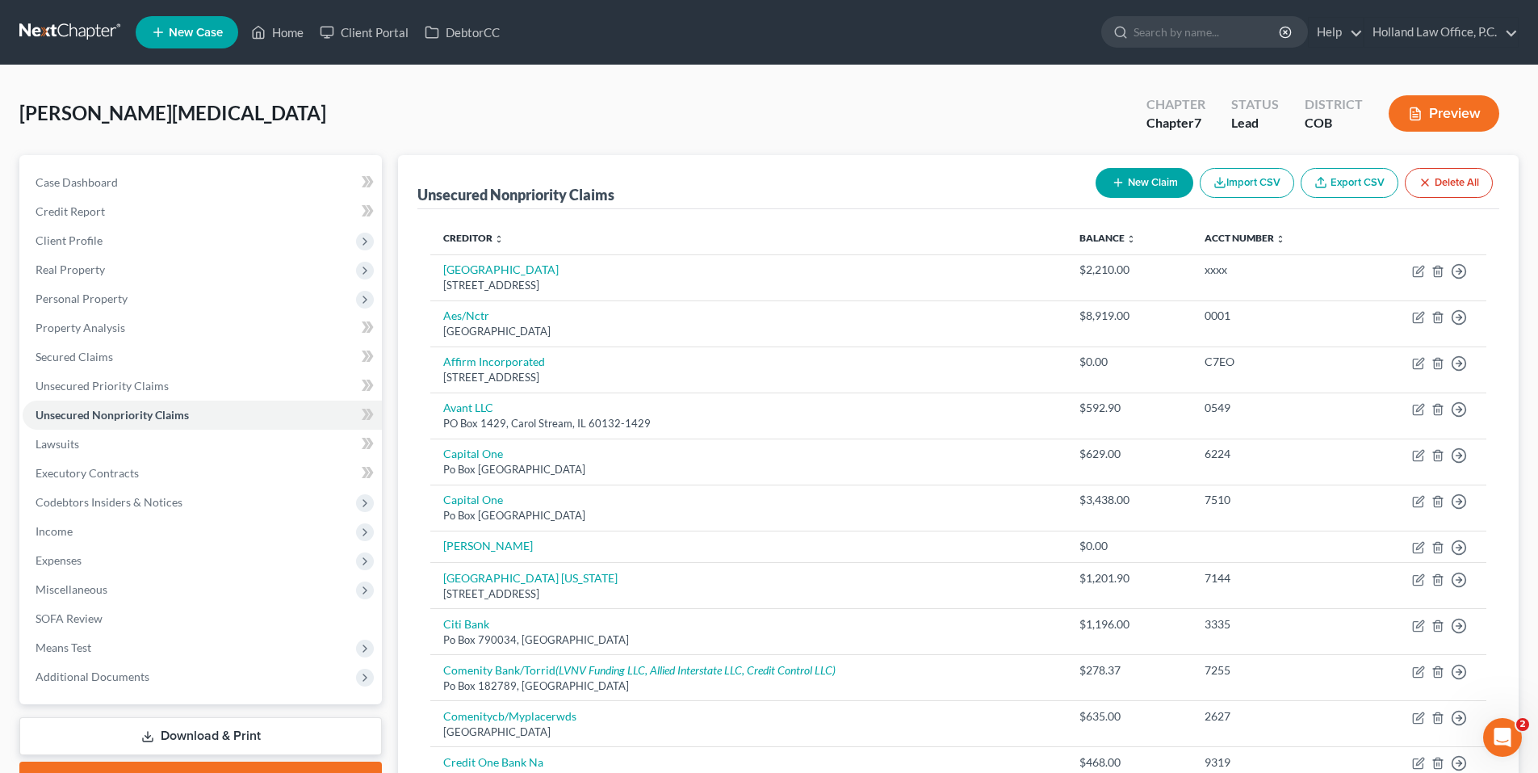
click at [1145, 191] on button "New Claim" at bounding box center [1145, 183] width 98 height 30
select select "0"
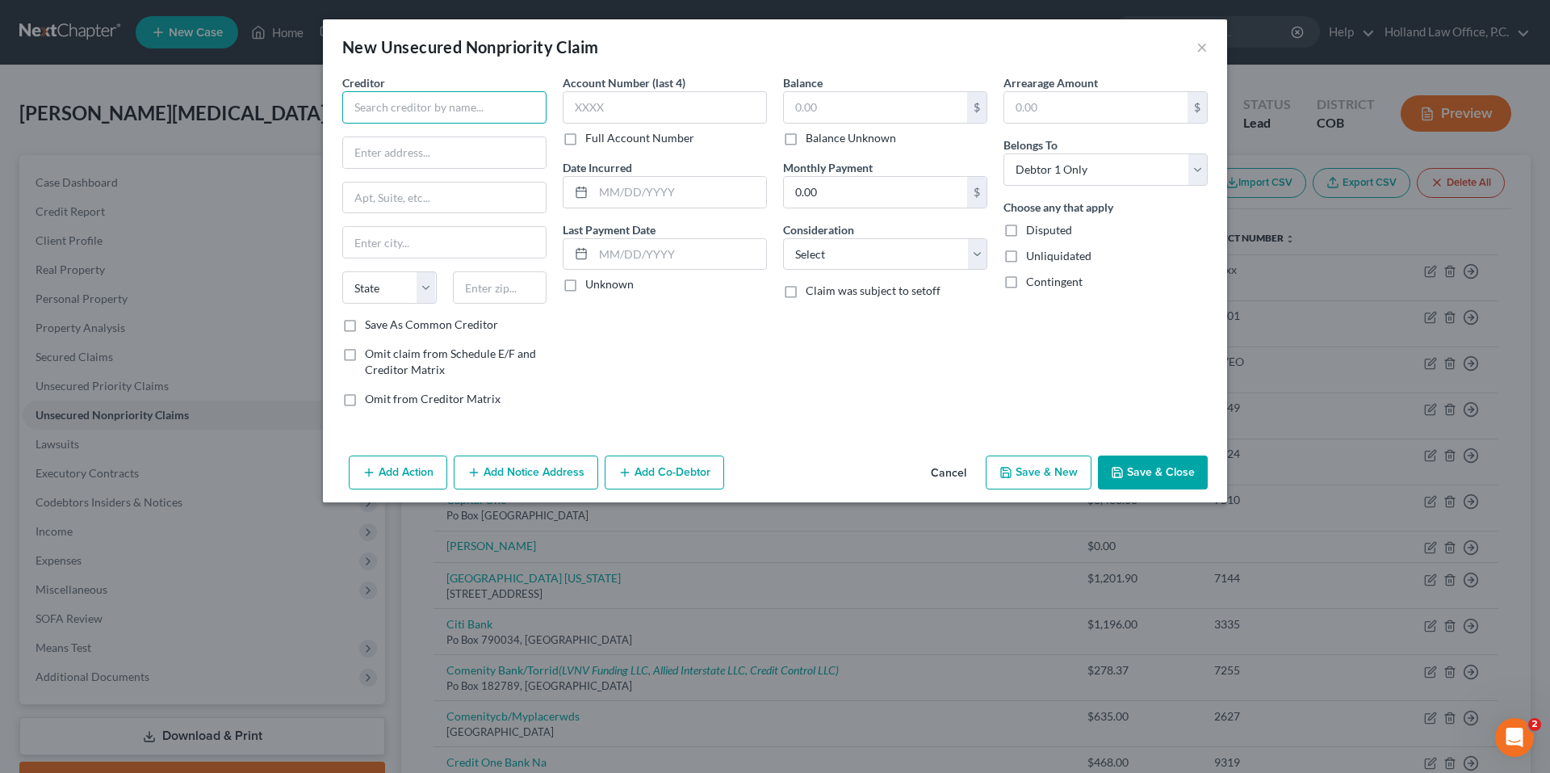
click at [443, 116] on input "text" at bounding box center [444, 107] width 204 height 32
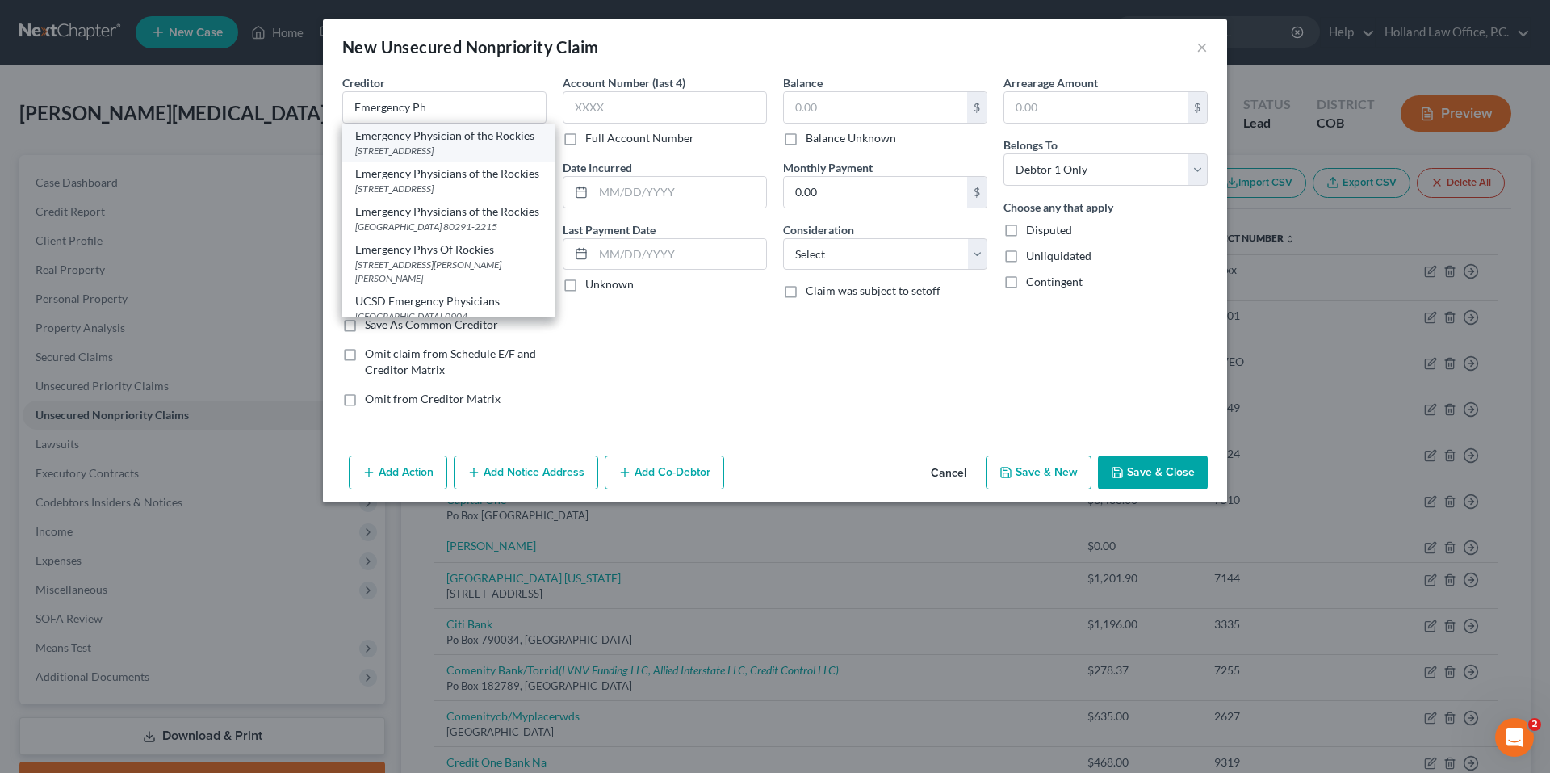
click at [442, 157] on div "PO BOX 912215, Denver, CO 80291" at bounding box center [448, 151] width 187 height 14
type input "Emergency Physician of the Rockies"
type input "PO BOX 912215"
type input "[GEOGRAPHIC_DATA]"
select select "5"
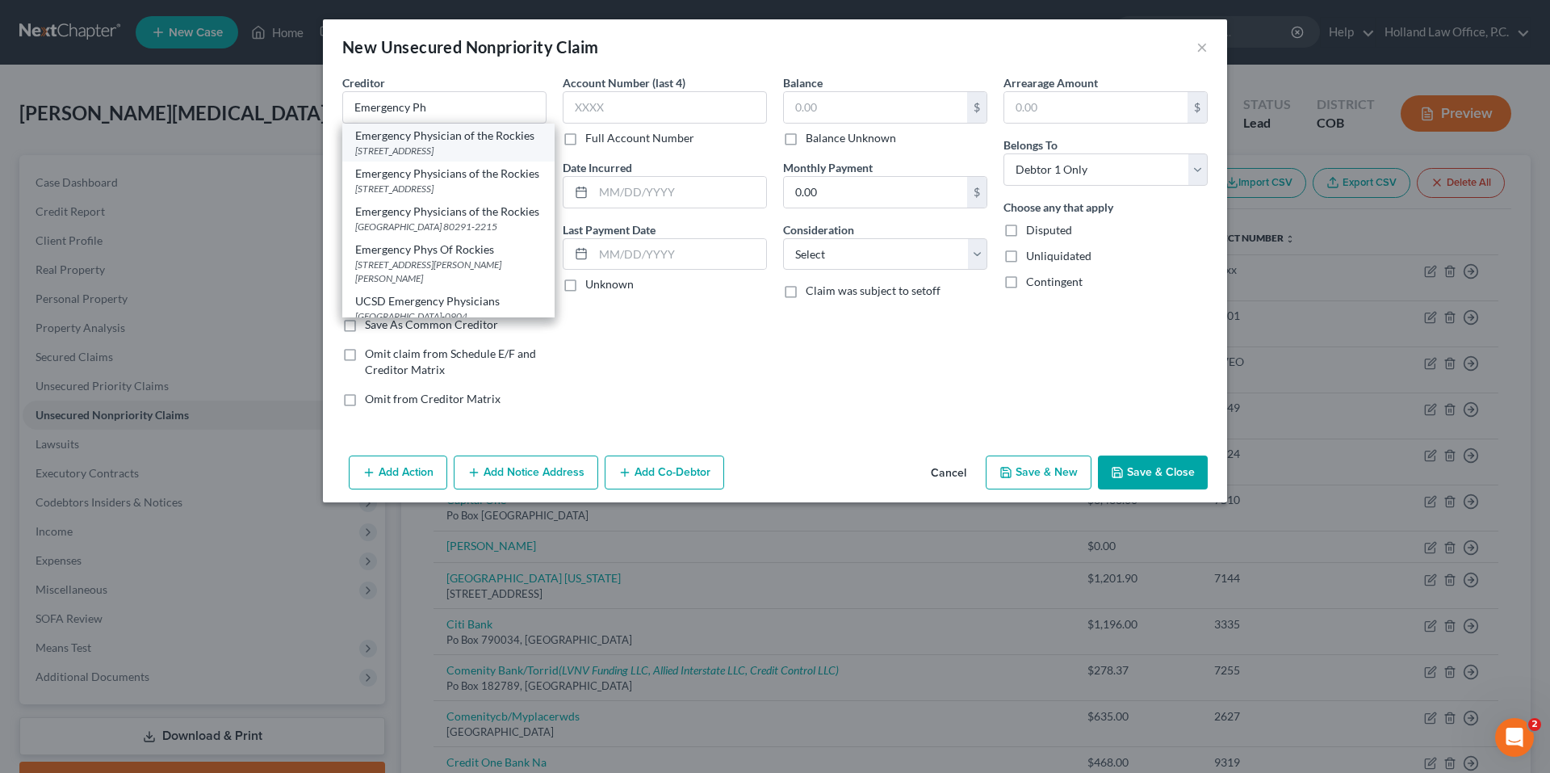
type input "80291"
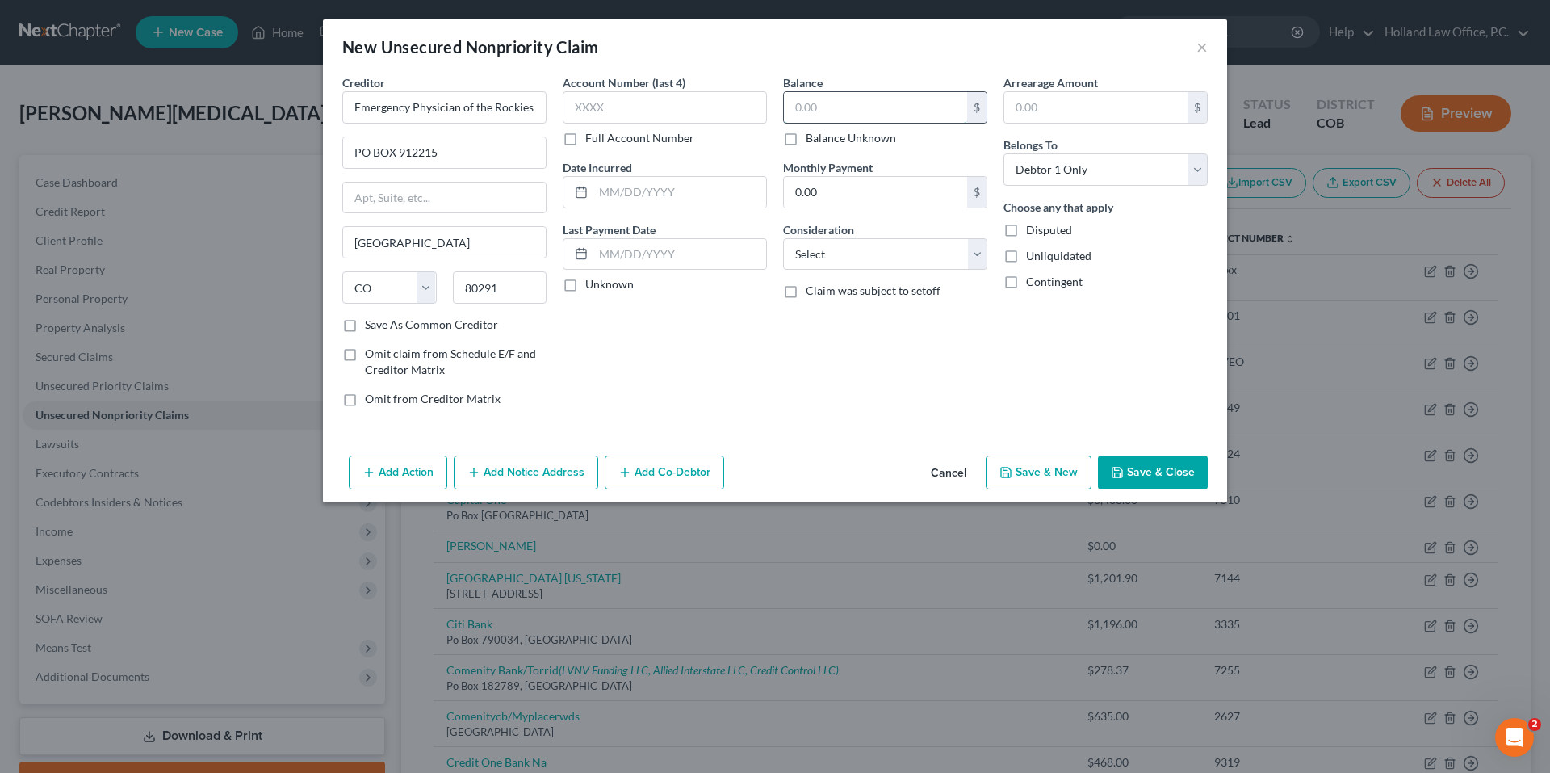
click at [849, 114] on input "text" at bounding box center [875, 107] width 183 height 31
type input "273.19"
click at [878, 248] on select "Select Cable / Satellite Services Collection Agency Credit Card Debt Debt Couns…" at bounding box center [885, 254] width 204 height 32
select select "9"
click at [783, 238] on select "Select Cable / Satellite Services Collection Agency Credit Card Debt Debt Couns…" at bounding box center [885, 254] width 204 height 32
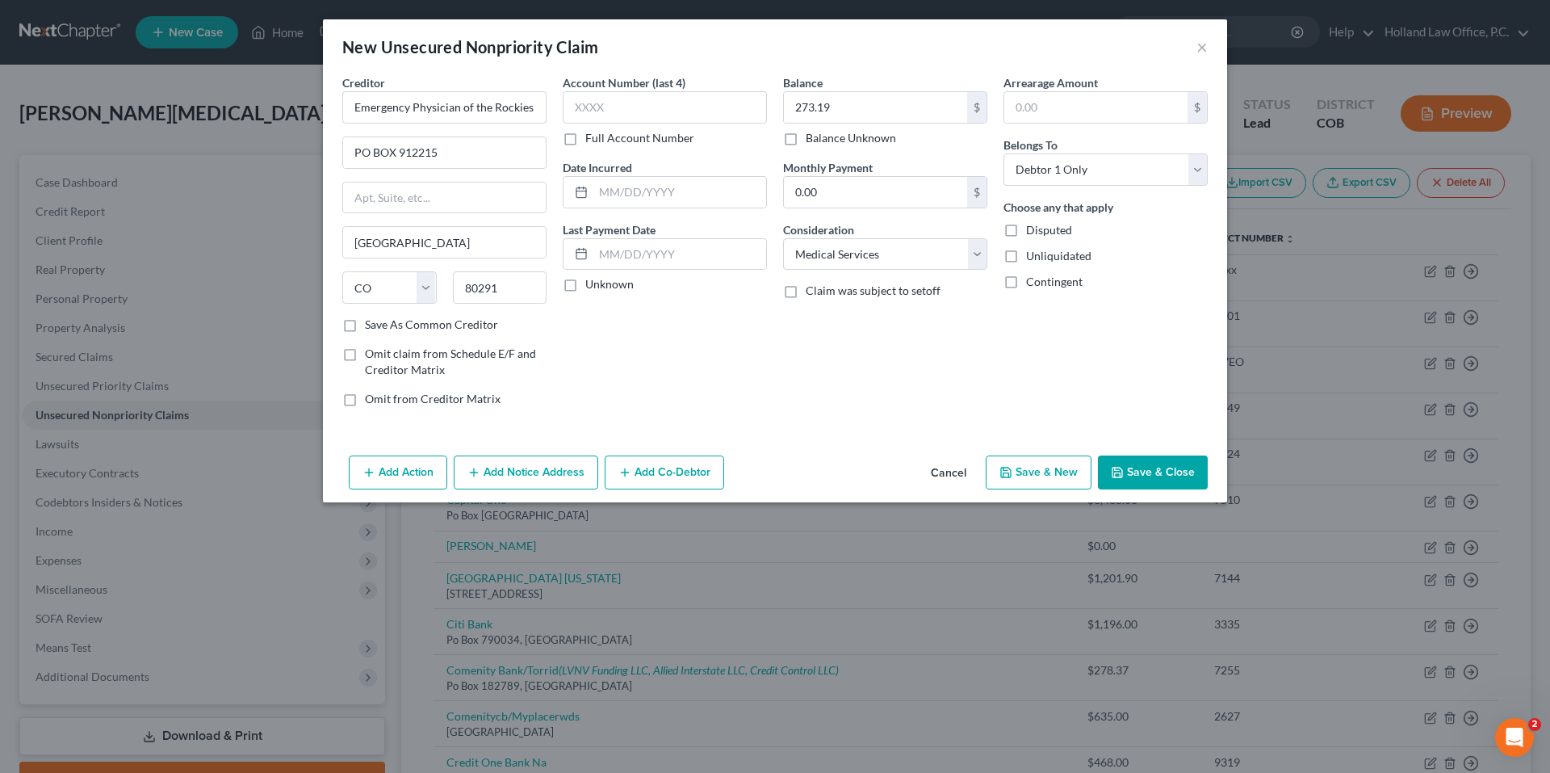
click at [1168, 472] on button "Save & Close" at bounding box center [1153, 472] width 110 height 34
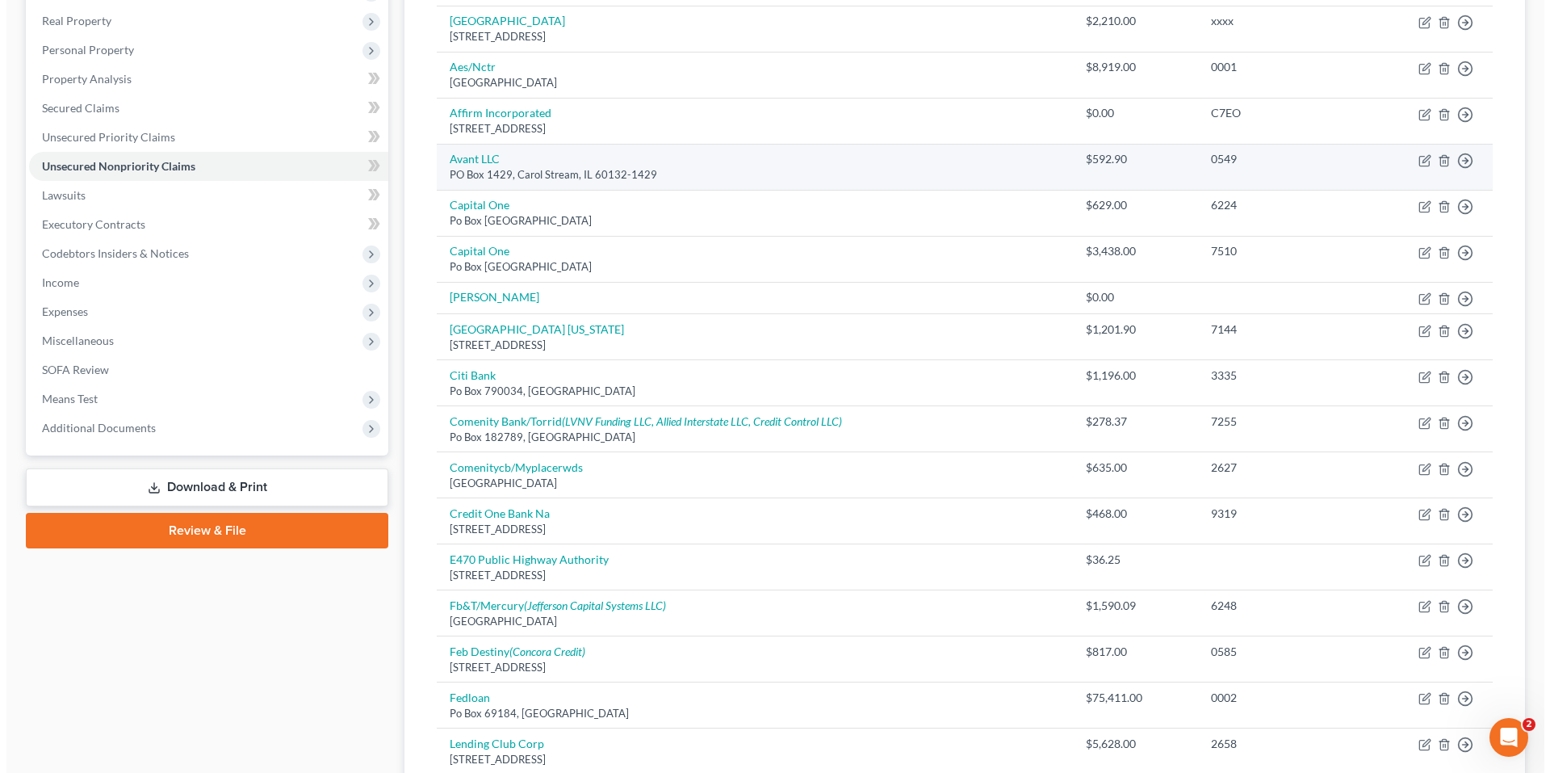
scroll to position [89, 0]
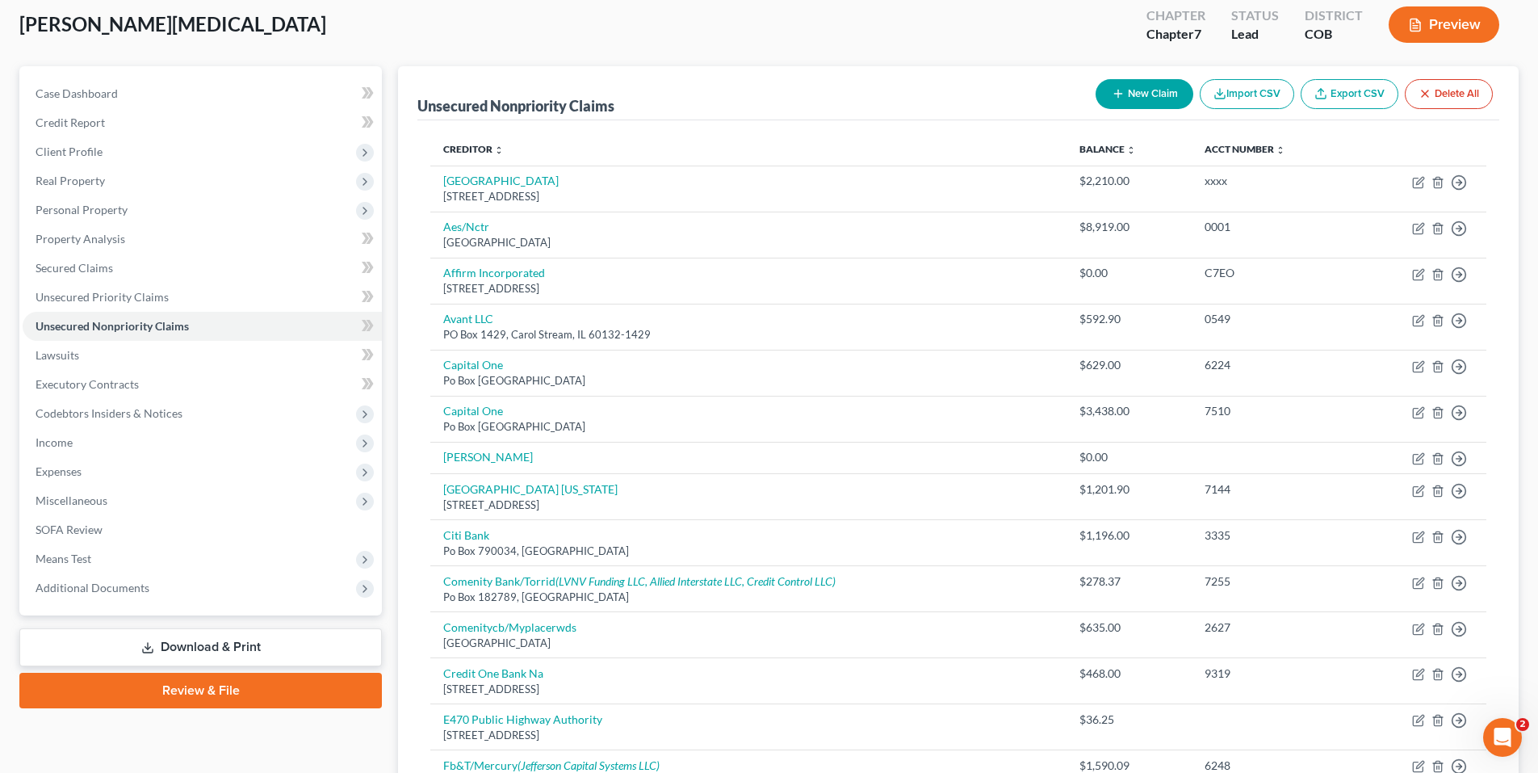
click at [1154, 81] on button "New Claim" at bounding box center [1145, 94] width 98 height 30
select select "0"
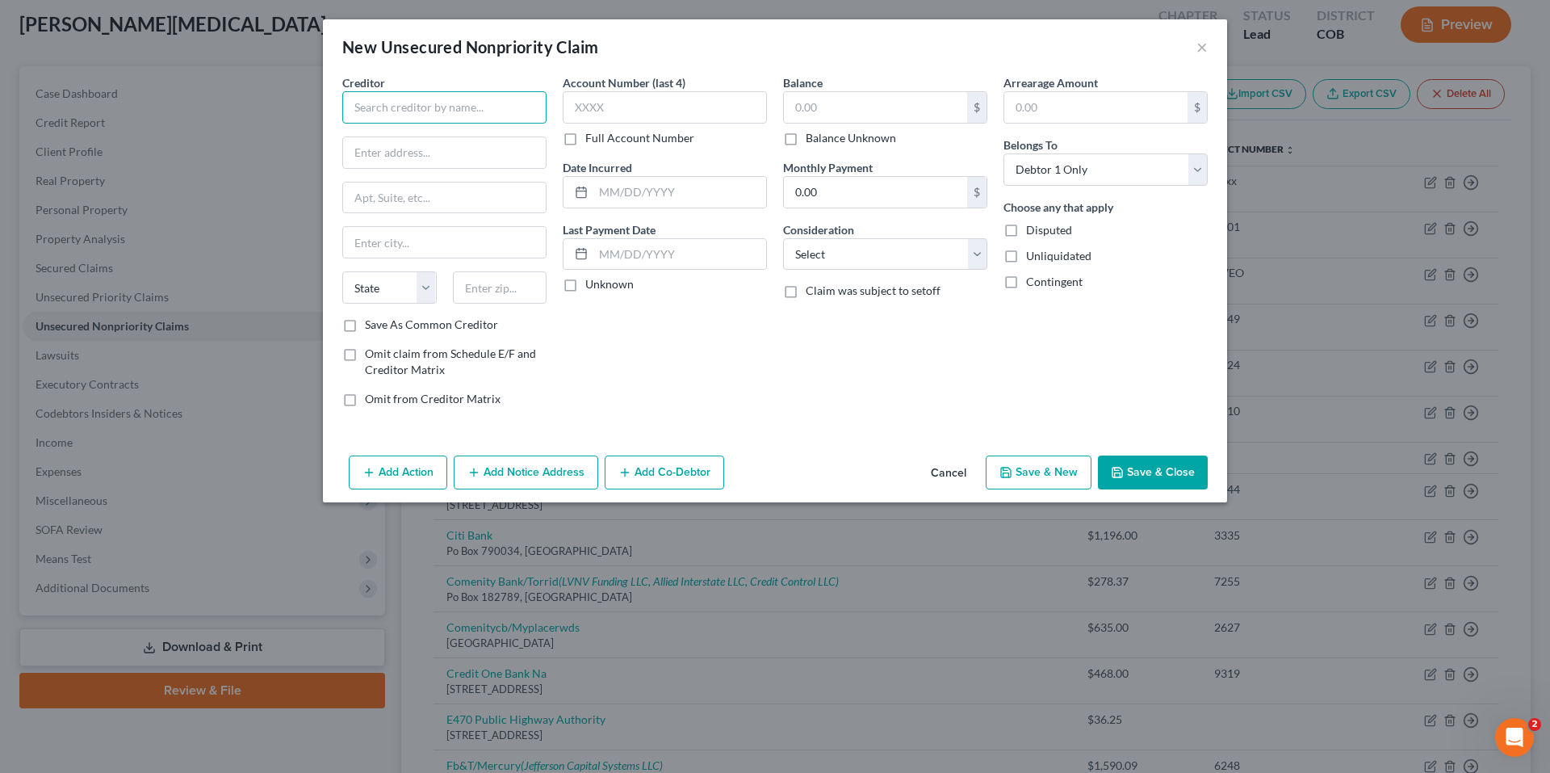
click at [393, 103] on input "text" at bounding box center [444, 107] width 204 height 32
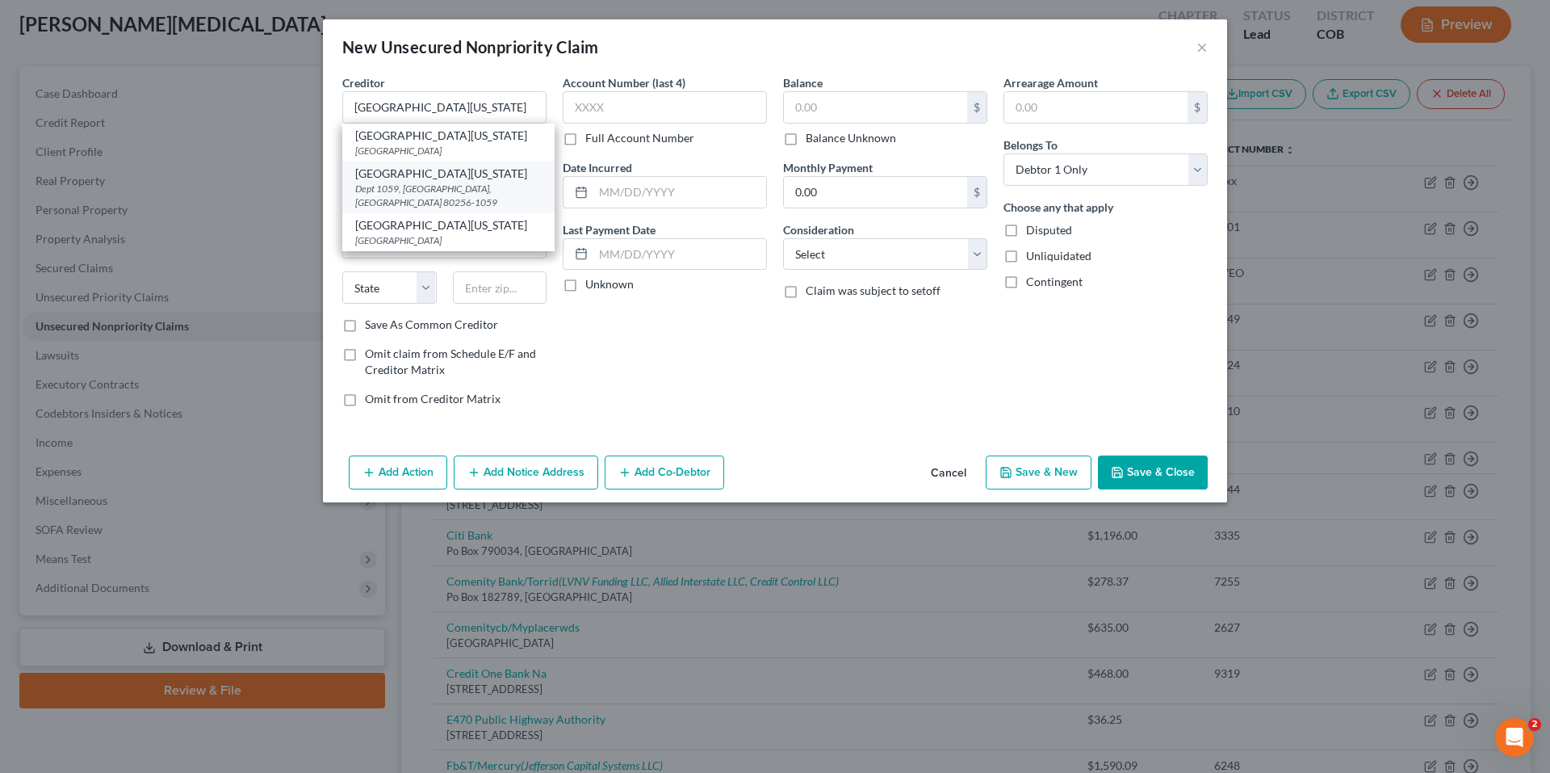
click at [445, 171] on div "University of Colorado Medicine" at bounding box center [448, 174] width 187 height 16
type input "University of Colorado Medicine"
type input "Dept 1059"
type input "[GEOGRAPHIC_DATA]"
select select "5"
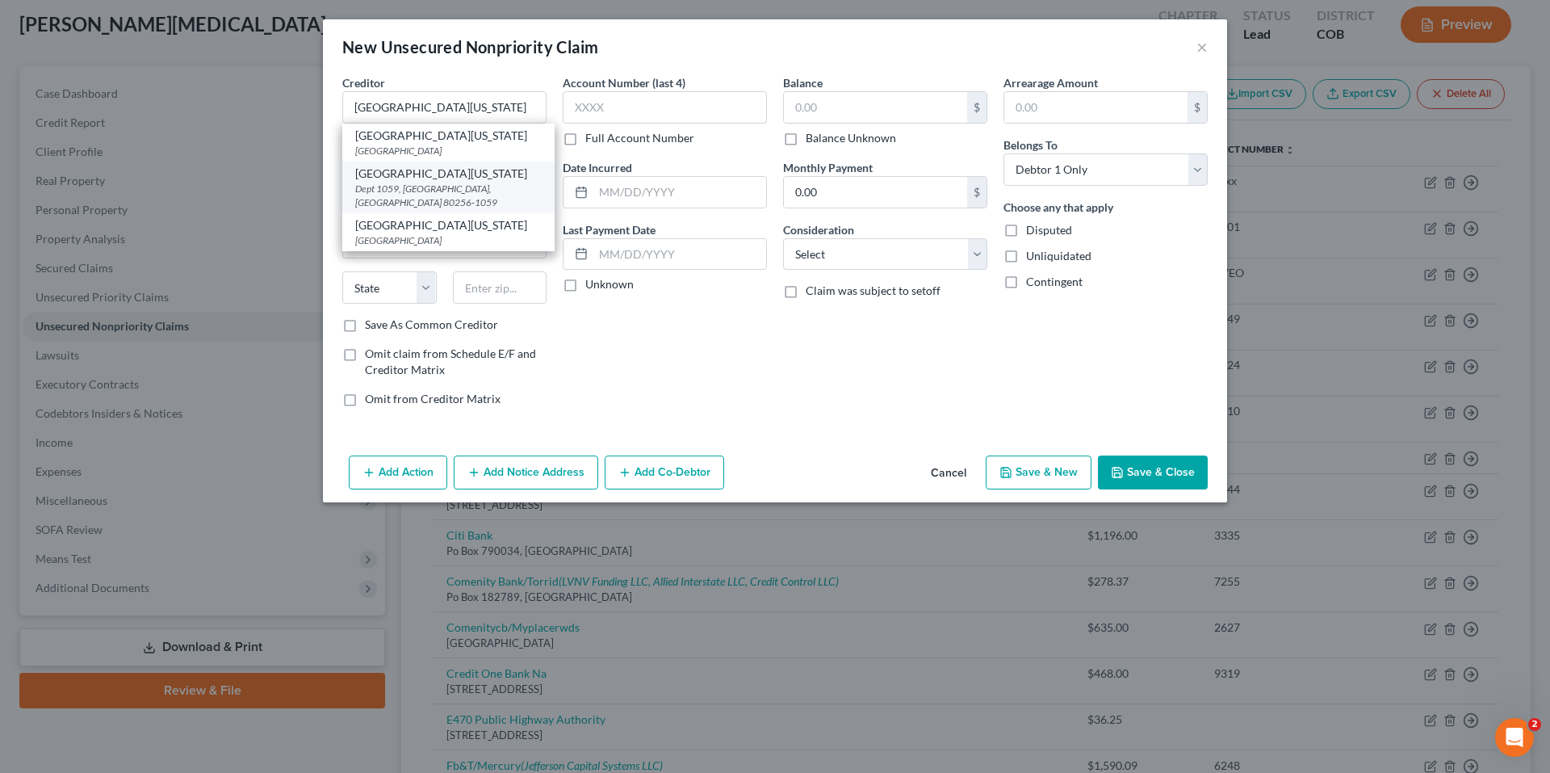
type input "80256-1059"
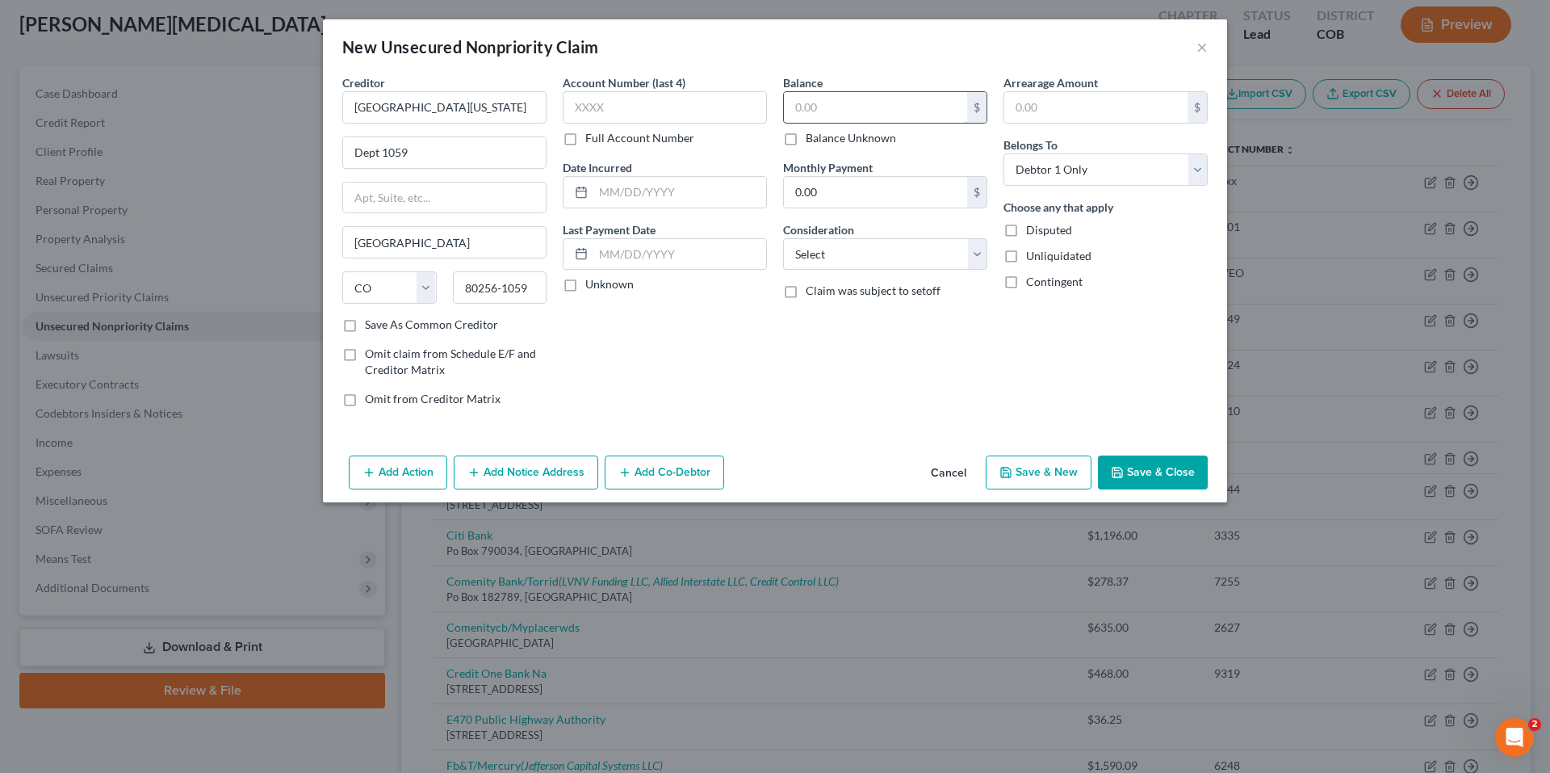
click at [817, 111] on input "text" at bounding box center [875, 107] width 183 height 31
type input "554.67"
click at [861, 249] on select "Select Cable / Satellite Services Collection Agency Credit Card Debt Debt Couns…" at bounding box center [885, 254] width 204 height 32
select select "9"
click at [783, 238] on select "Select Cable / Satellite Services Collection Agency Credit Card Debt Debt Couns…" at bounding box center [885, 254] width 204 height 32
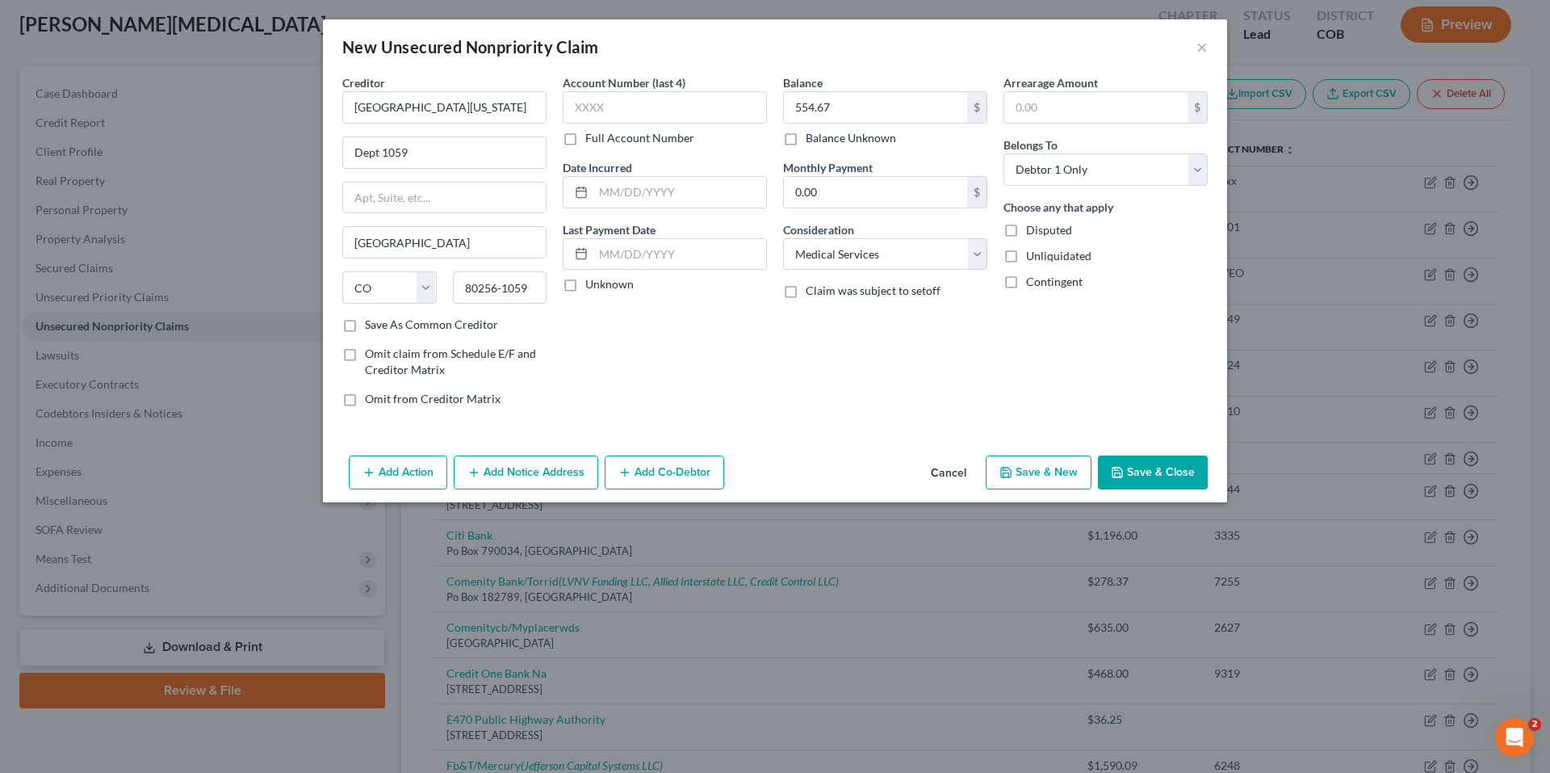
click at [463, 467] on button "Add Notice Address" at bounding box center [526, 472] width 145 height 34
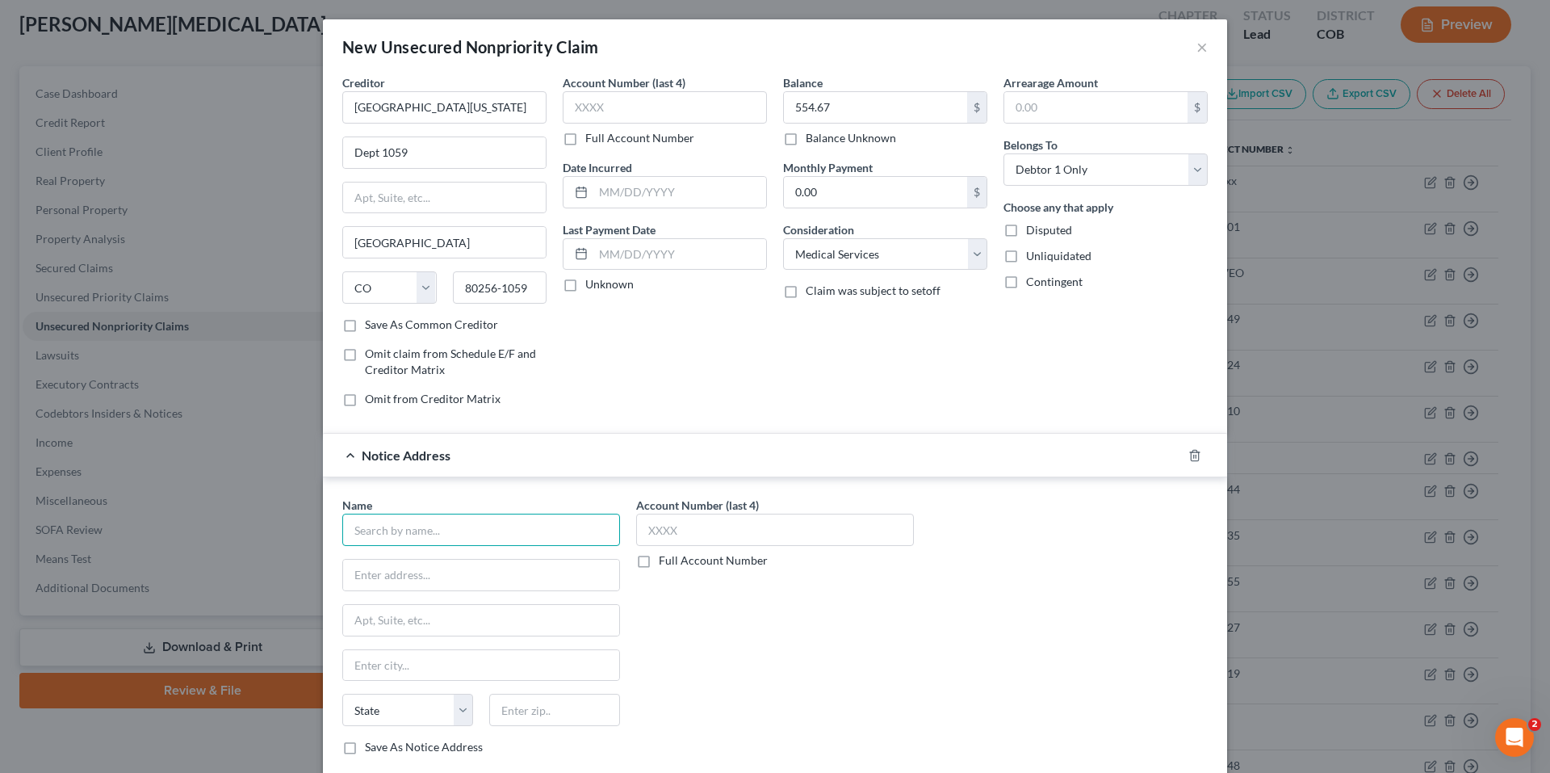
click at [407, 528] on input "text" at bounding box center [481, 530] width 278 height 32
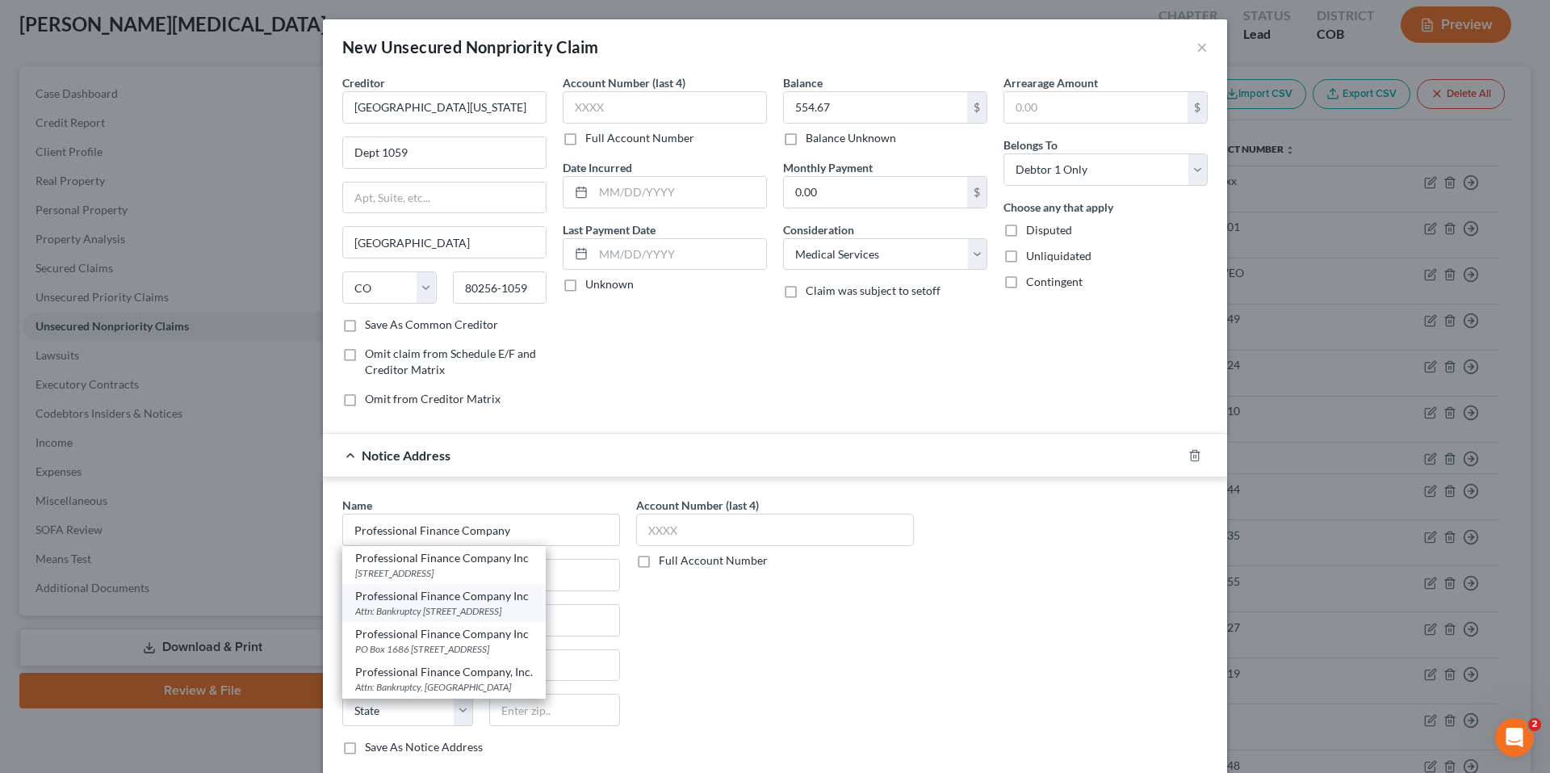
click at [448, 591] on div "Professional Finance Company Inc" at bounding box center [444, 596] width 178 height 16
type input "Professional Finance Company Inc"
type input "Attn: Bankruptcy"
type input "Po Box 1686"
type input "Greeley"
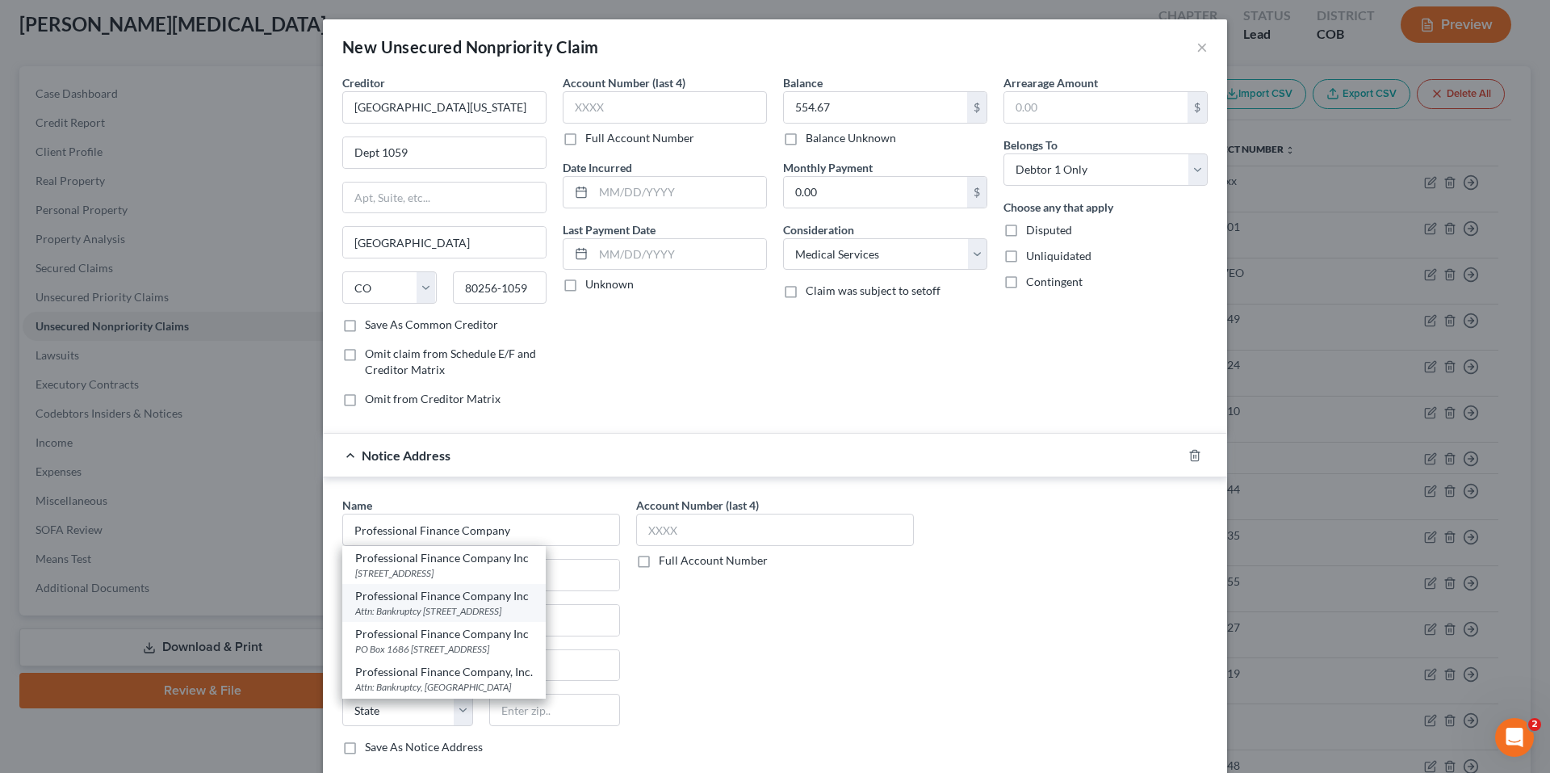
select select "5"
type input "80632"
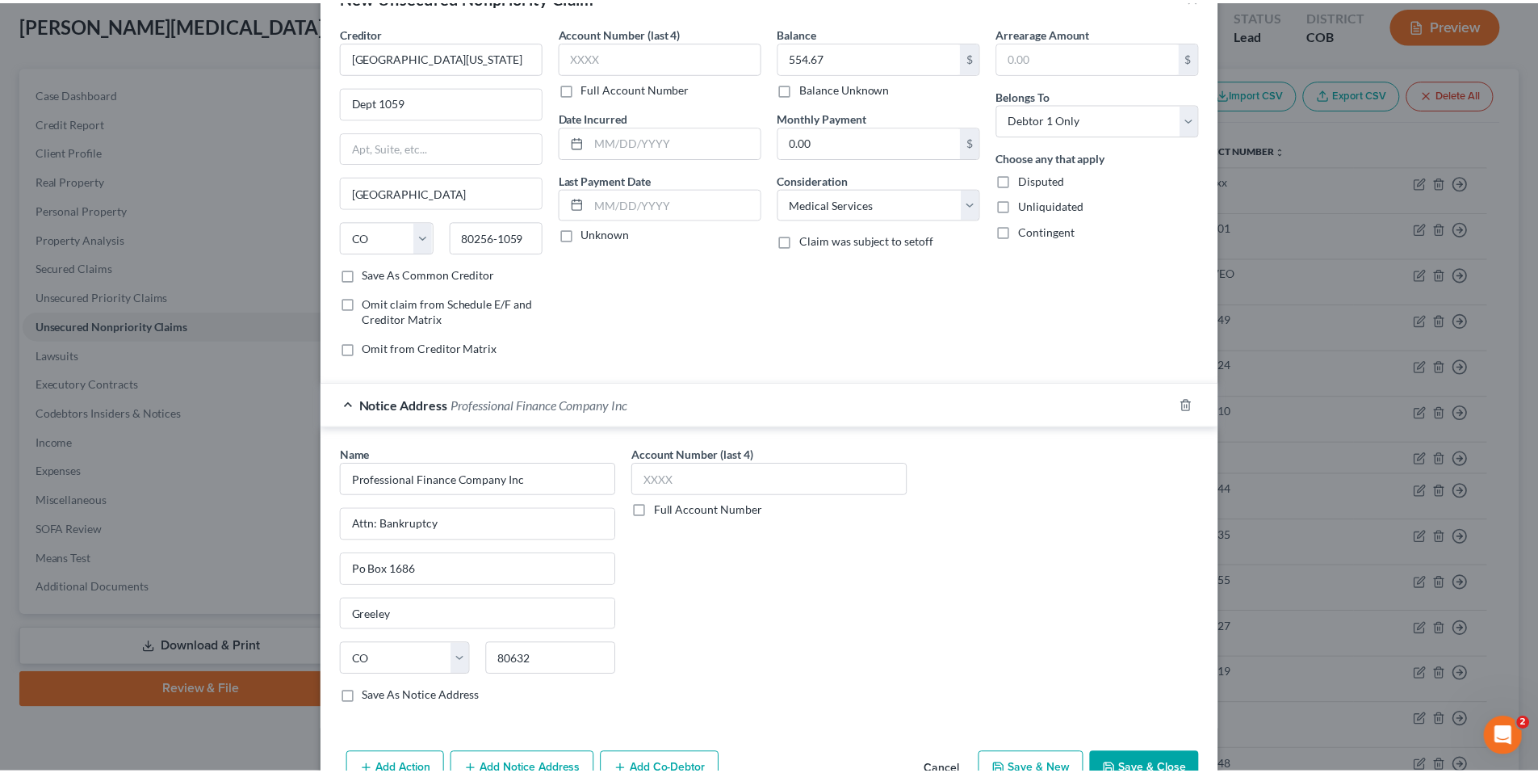
scroll to position [97, 0]
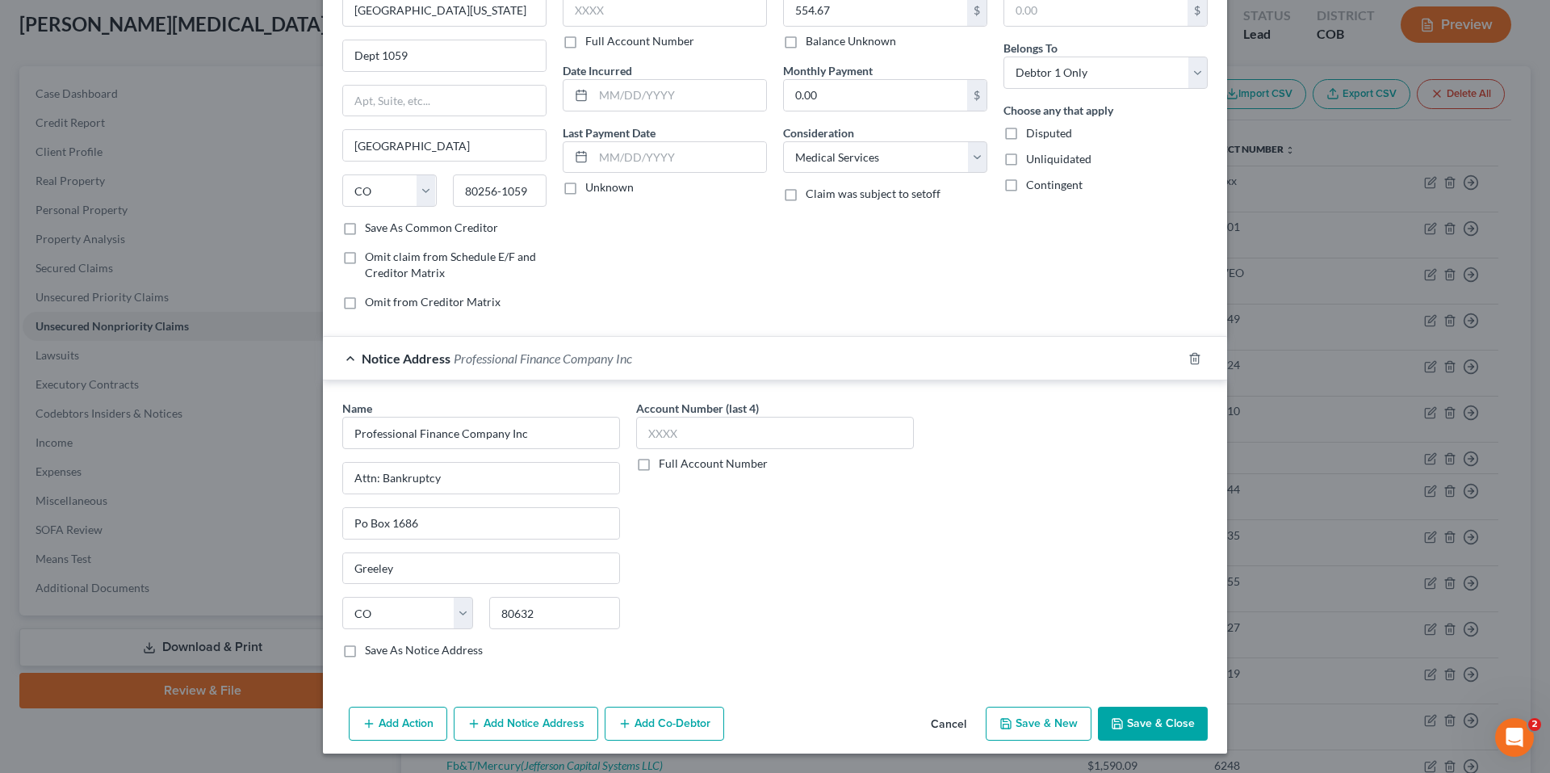
click at [1186, 731] on button "Save & Close" at bounding box center [1153, 723] width 110 height 34
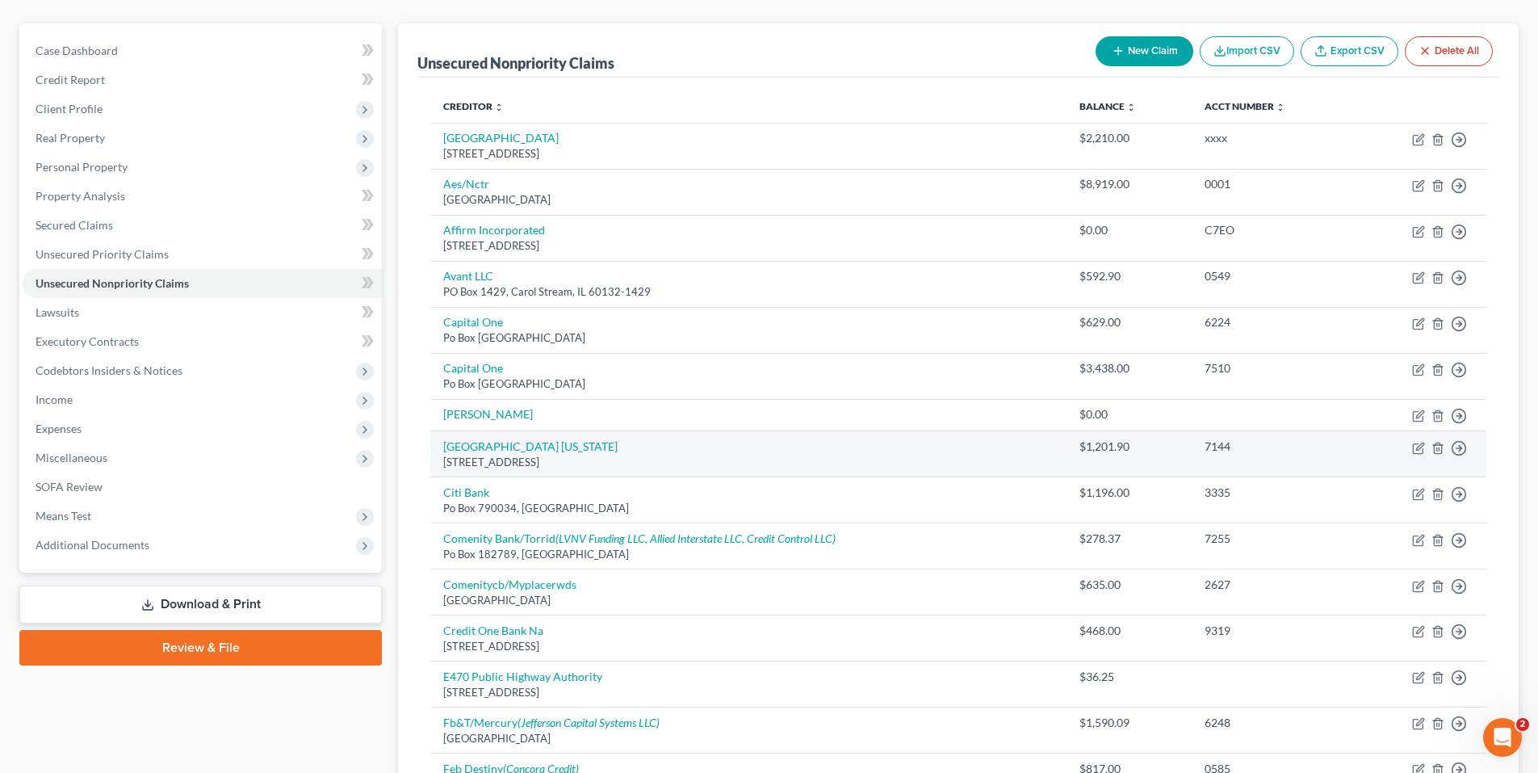
scroll to position [170, 0]
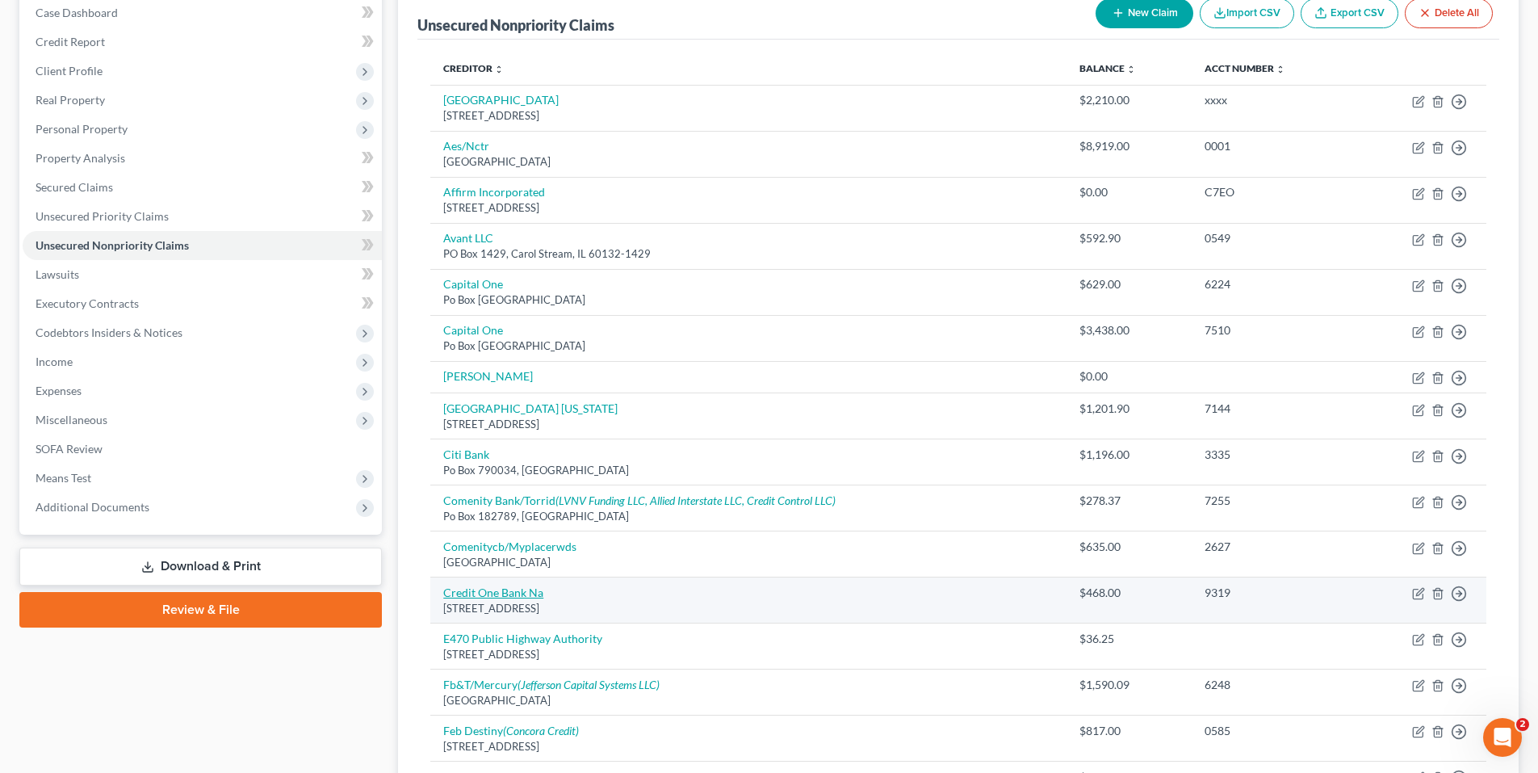
click at [526, 592] on link "Credit One Bank Na" at bounding box center [493, 592] width 100 height 14
select select "31"
select select "2"
select select "0"
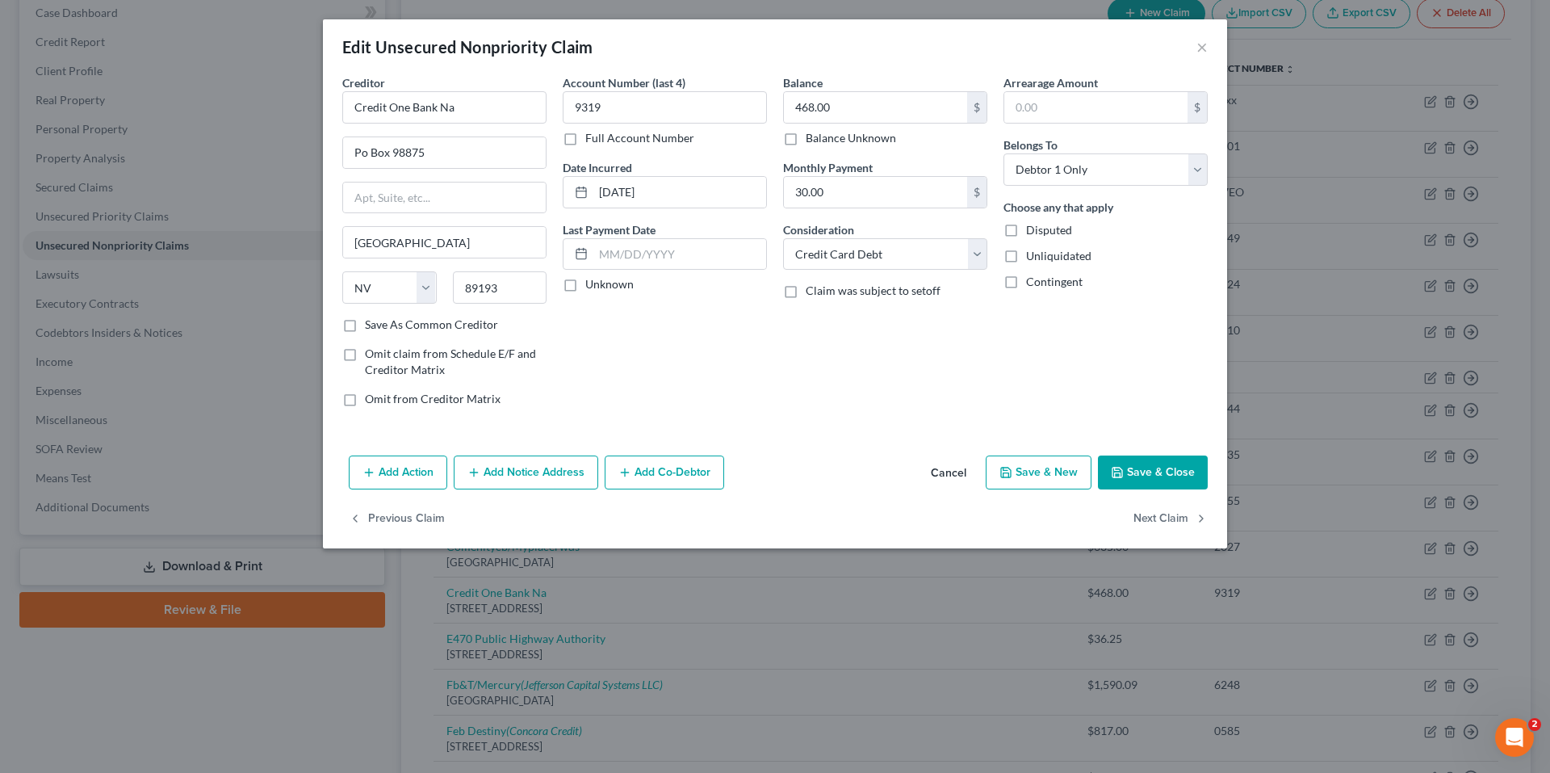
click at [883, 126] on div "468.00 $ Balance Unknown" at bounding box center [885, 118] width 204 height 55
click at [877, 113] on input "468.00" at bounding box center [875, 107] width 183 height 31
type input "518.39"
click at [1152, 459] on button "Save & Close" at bounding box center [1153, 472] width 110 height 34
type input "0"
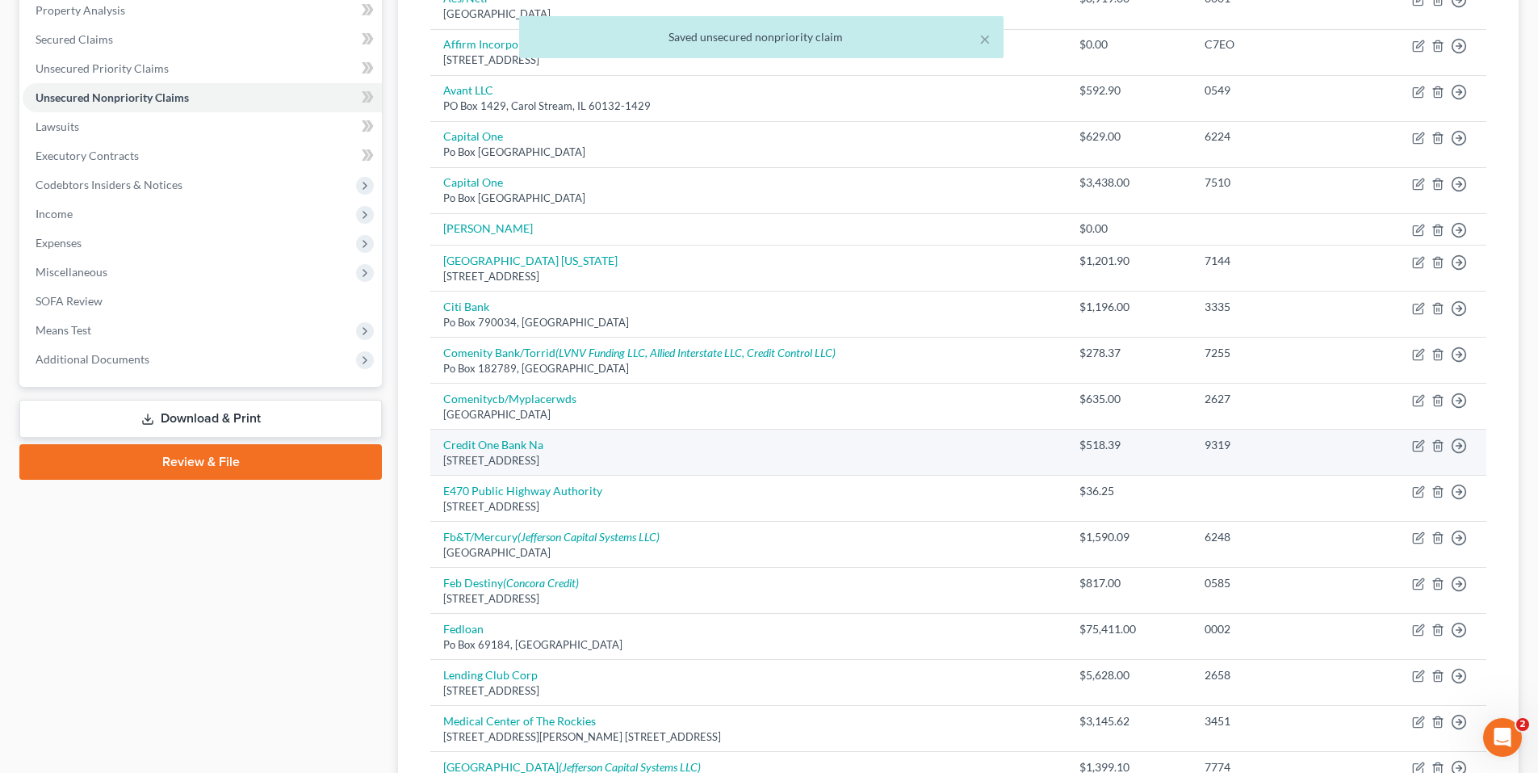
scroll to position [331, 0]
